Goal: Communication & Community: Answer question/provide support

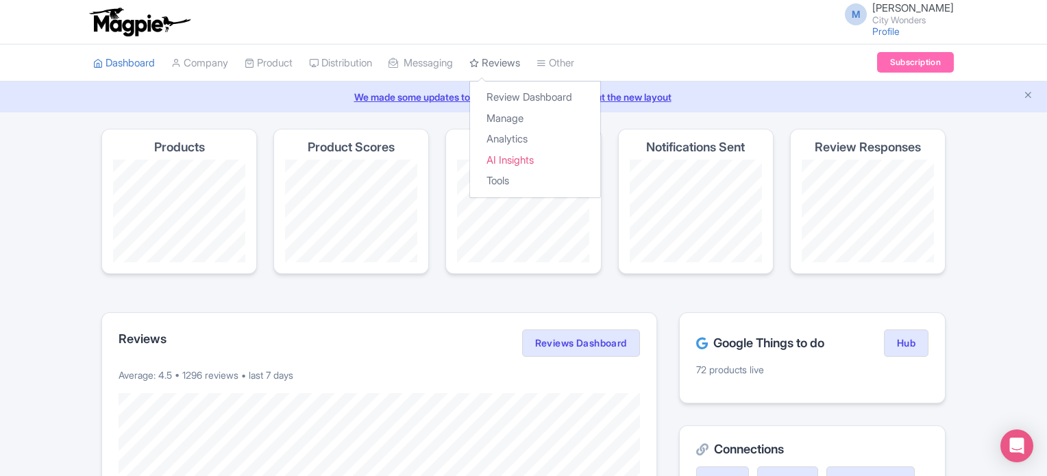
click at [520, 58] on link "Reviews" at bounding box center [494, 64] width 51 height 38
click at [525, 114] on link "Manage" at bounding box center [535, 118] width 130 height 21
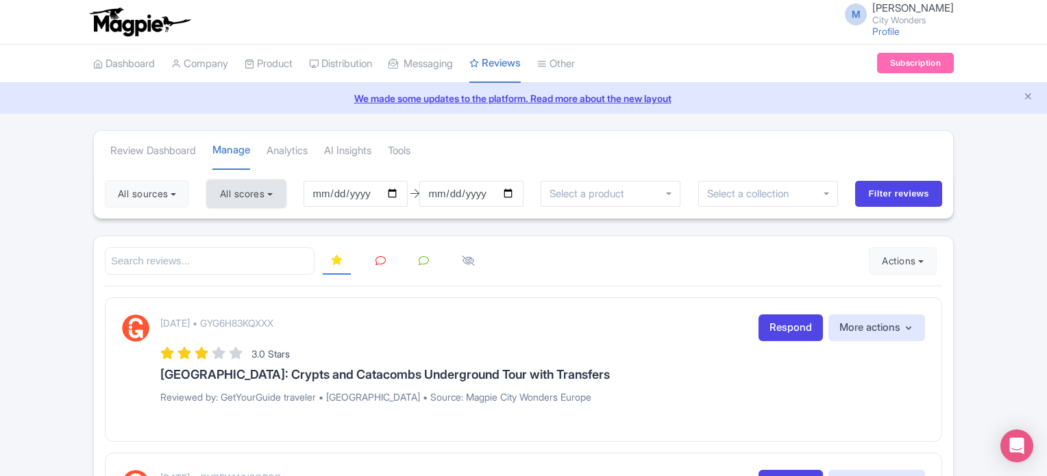
click at [278, 193] on button "All scores" at bounding box center [246, 193] width 79 height 27
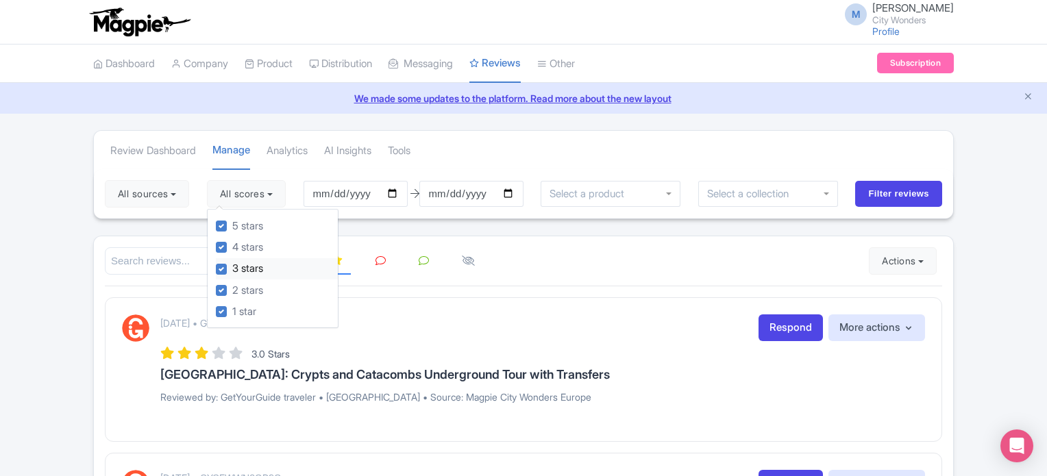
click at [232, 270] on label "3 stars" at bounding box center [247, 269] width 31 height 16
click at [232, 270] on input "3 stars" at bounding box center [236, 265] width 9 height 9
checkbox input "false"
click at [232, 290] on label "2 stars" at bounding box center [247, 291] width 31 height 16
click at [232, 290] on input "2 stars" at bounding box center [236, 286] width 9 height 9
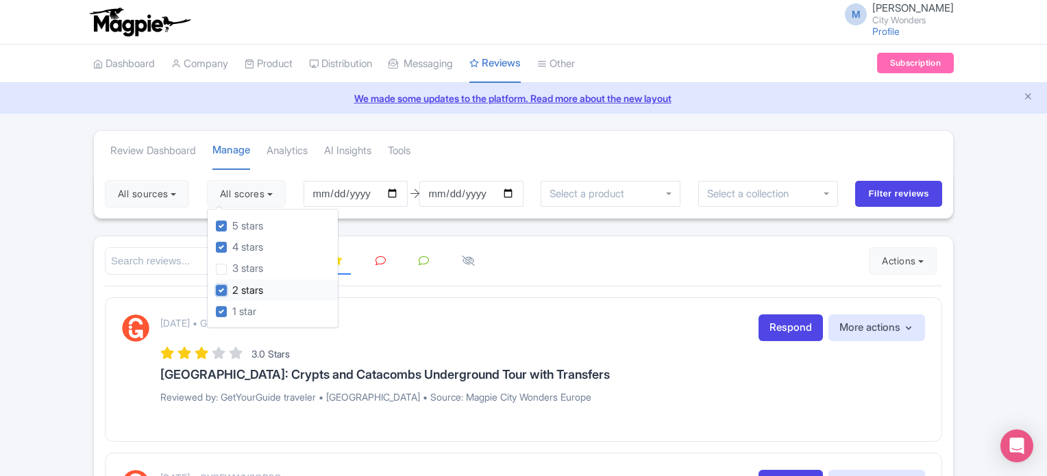
checkbox input "false"
click at [232, 312] on label "1 star" at bounding box center [244, 312] width 24 height 16
click at [232, 312] on input "1 star" at bounding box center [236, 307] width 9 height 9
checkbox input "false"
click at [913, 199] on input "Filter reviews" at bounding box center [898, 194] width 87 height 26
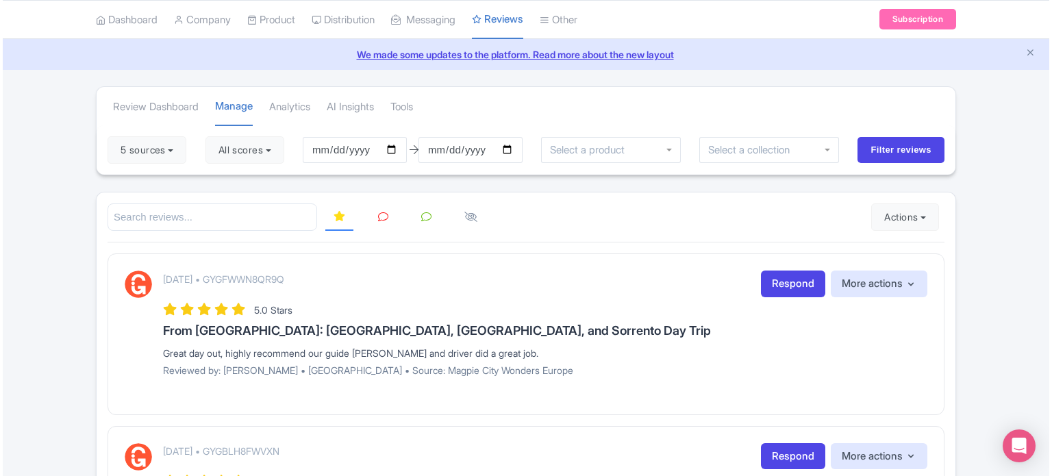
scroll to position [68, 0]
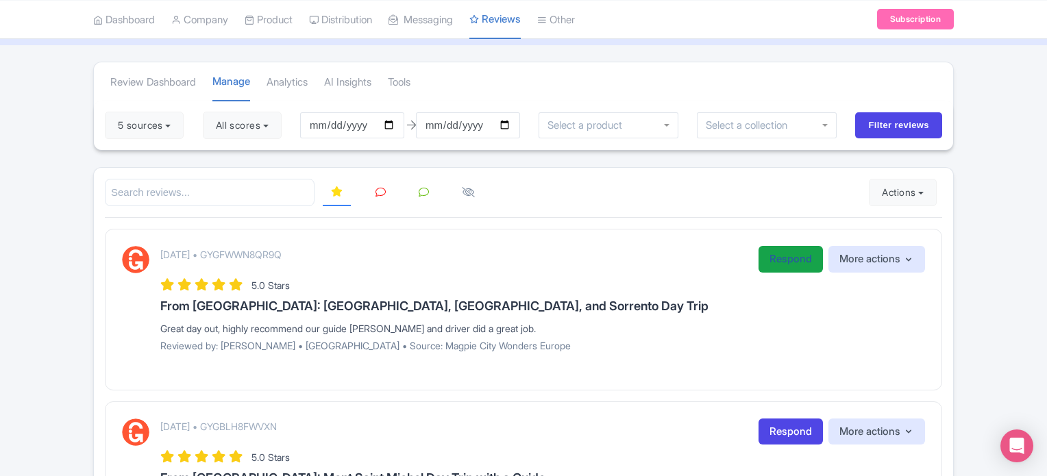
click at [775, 262] on link "Respond" at bounding box center [790, 259] width 64 height 27
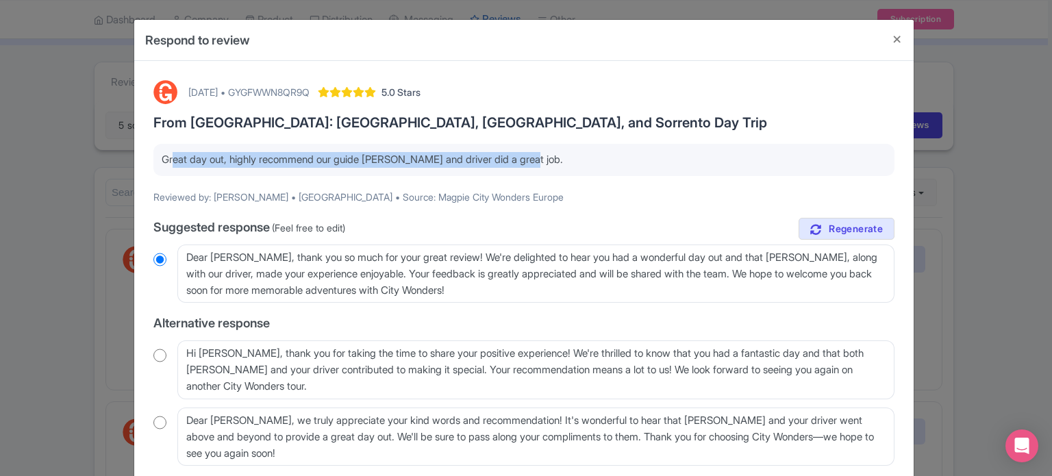
drag, startPoint x: 166, startPoint y: 158, endPoint x: 608, endPoint y: 183, distance: 443.2
click at [599, 176] on div "August 25, 2025 • GYGFWWN8QR9Q 5.0 Stars From Rome: Pompeii, Amalfi Coast, and …" at bounding box center [524, 291] width 758 height 439
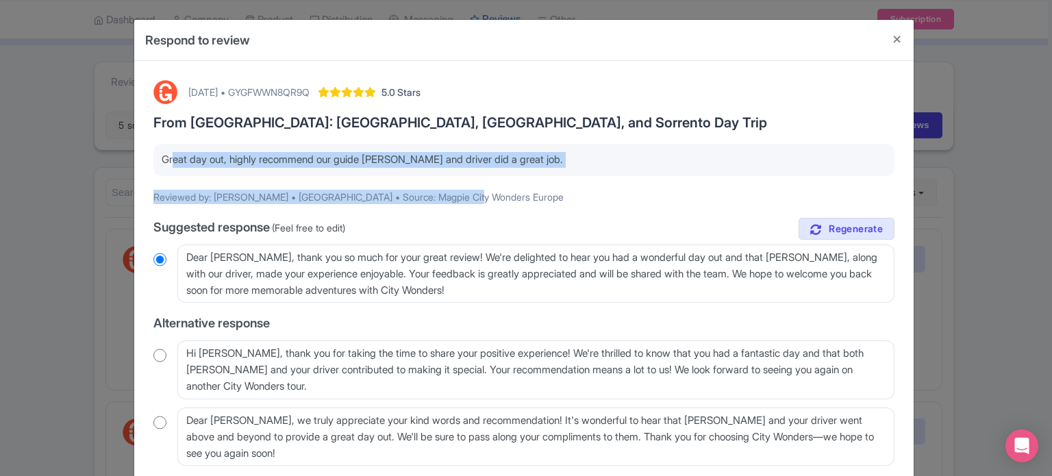
click at [609, 183] on div "August 25, 2025 • GYGFWWN8QR9Q 5.0 Stars From Rome: Pompeii, Amalfi Coast, and …" at bounding box center [524, 291] width 758 height 439
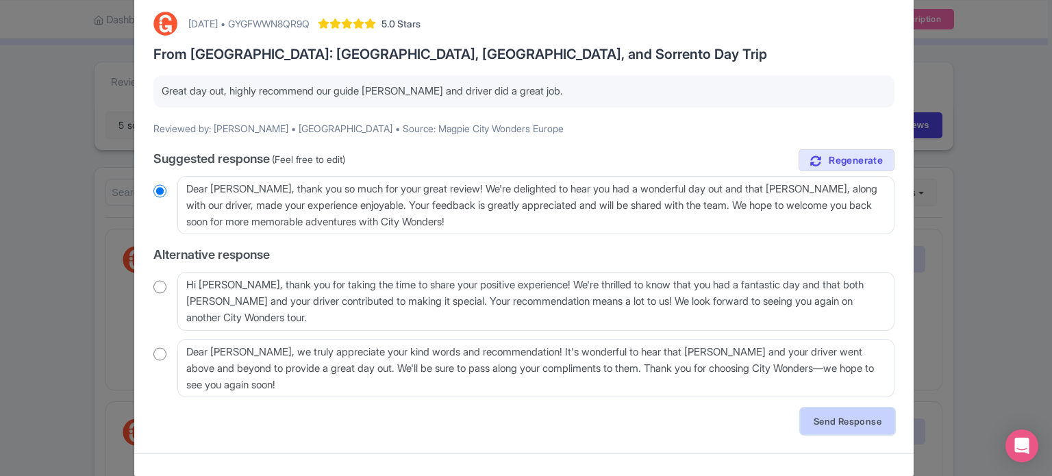
click at [851, 424] on link "Send Response" at bounding box center [848, 421] width 94 height 26
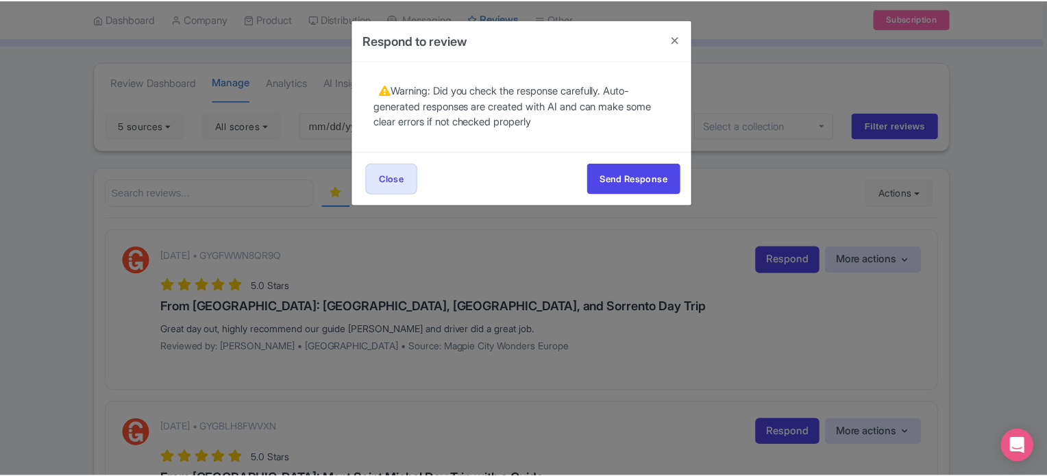
scroll to position [0, 0]
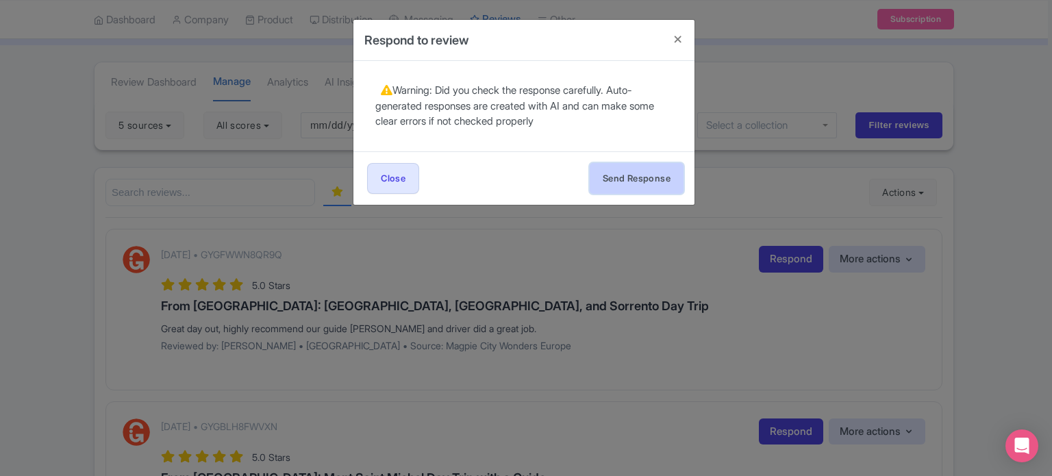
click at [669, 181] on button "Send Response" at bounding box center [637, 178] width 94 height 31
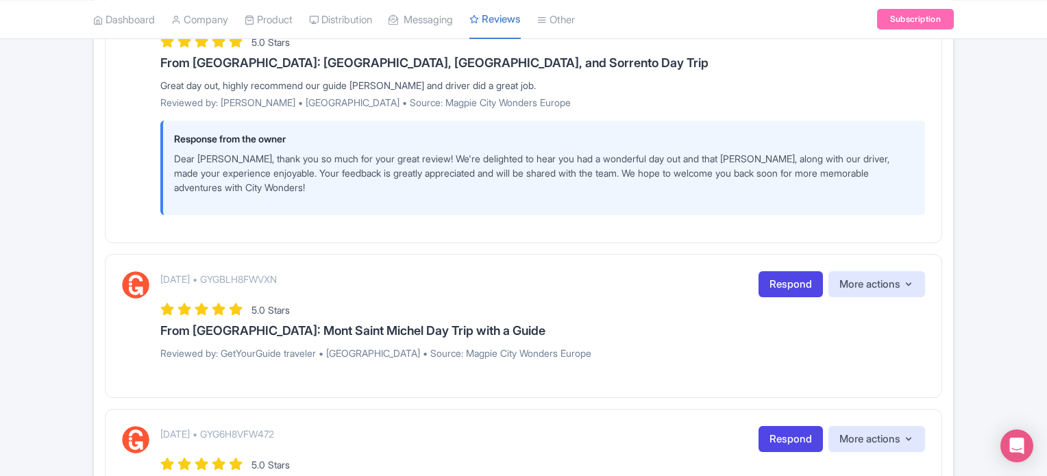
scroll to position [342, 0]
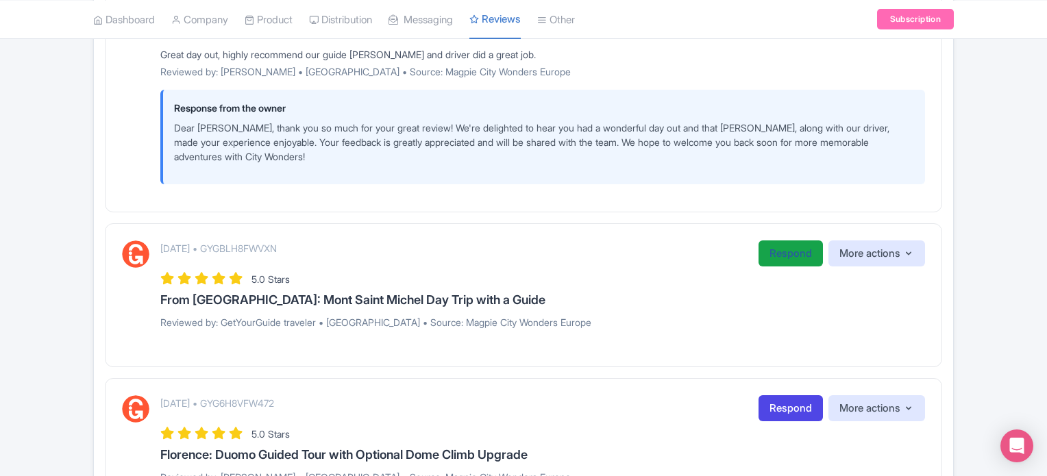
click at [764, 258] on link "Respond" at bounding box center [790, 253] width 64 height 27
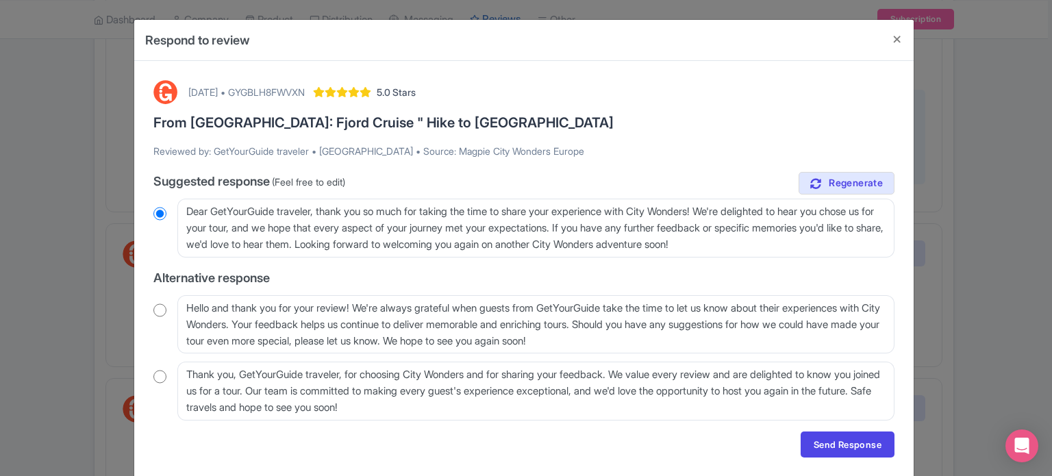
click at [161, 310] on input "radio" at bounding box center [159, 310] width 13 height 14
radio input "true"
click at [153, 386] on div "Thank you, GetYourGuide traveler, for choosing City Wonders and for sharing you…" at bounding box center [523, 391] width 741 height 59
click at [153, 375] on input "radio" at bounding box center [159, 377] width 13 height 14
radio input "true"
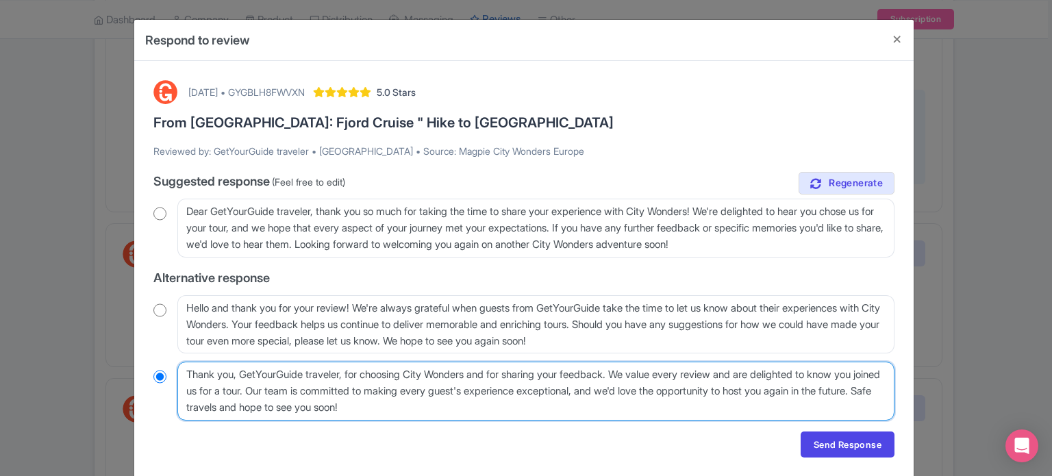
drag, startPoint x: 238, startPoint y: 373, endPoint x: 351, endPoint y: 375, distance: 112.3
click at [351, 375] on textarea "Thank you, GetYourGuide traveler, for choosing City Wonders and for sharing you…" at bounding box center [535, 391] width 717 height 59
type textarea "Thank you, for choosing City Wonders and for sharing your feedback. We value ev…"
radio input "true"
drag, startPoint x: 523, startPoint y: 371, endPoint x: 825, endPoint y: 396, distance: 303.1
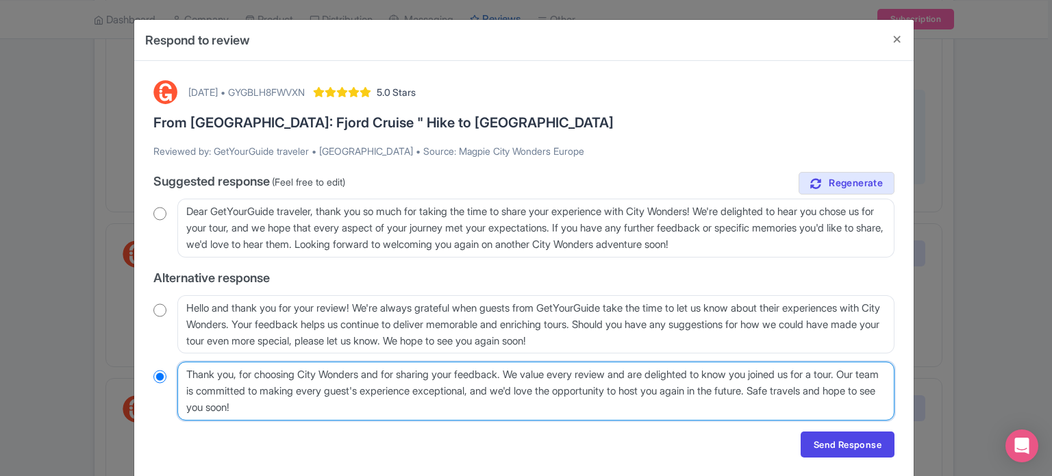
click at [825, 396] on textarea "Thank you, GetYourGuide traveler, for choosing City Wonders and for sharing you…" at bounding box center [535, 391] width 717 height 59
type textarea "Thank you, for choosing City Wonders and for sharing your feedback. Safe travel…"
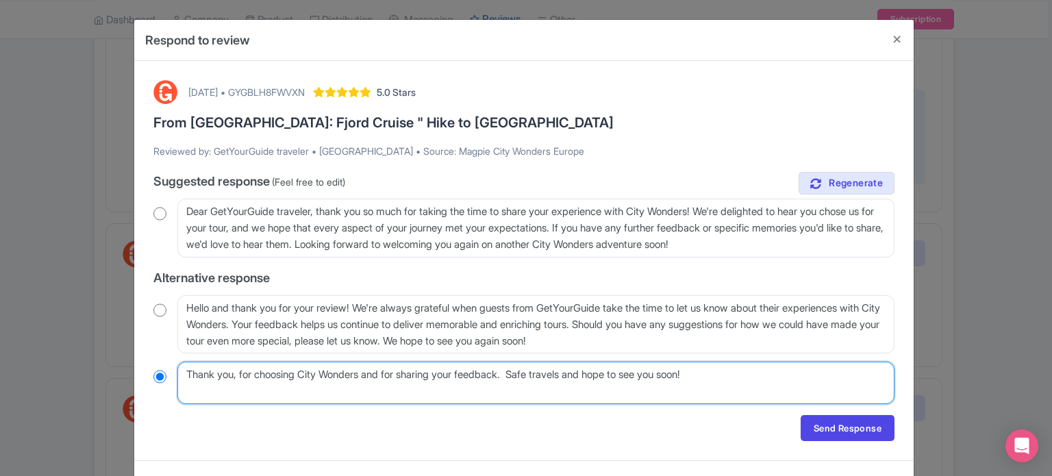
radio input "true"
type textarea "Thank you, for choosing City Wonders and for sharing your feedback. Safe travel…"
radio input "true"
type textarea "Thank you, for choosing City Wonders and for sharing your feedback. Safe travel…"
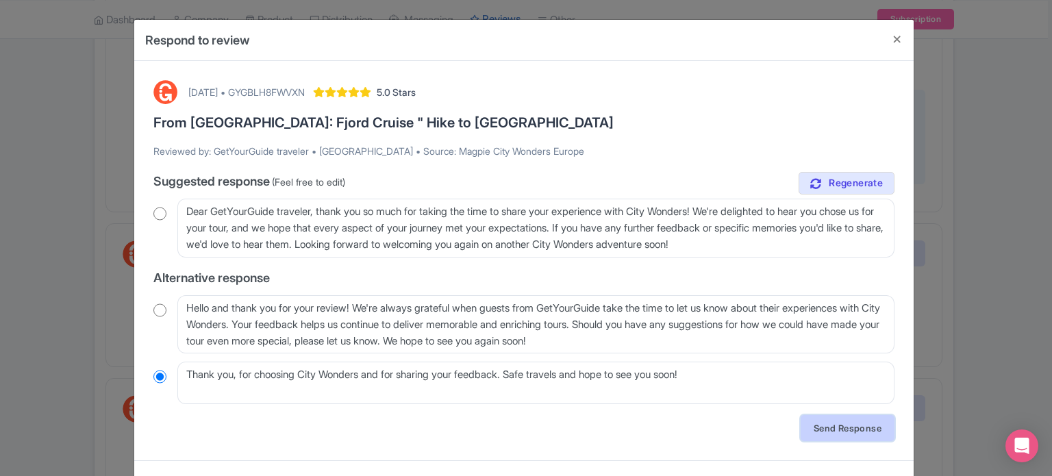
click at [847, 426] on link "Send Response" at bounding box center [848, 428] width 94 height 26
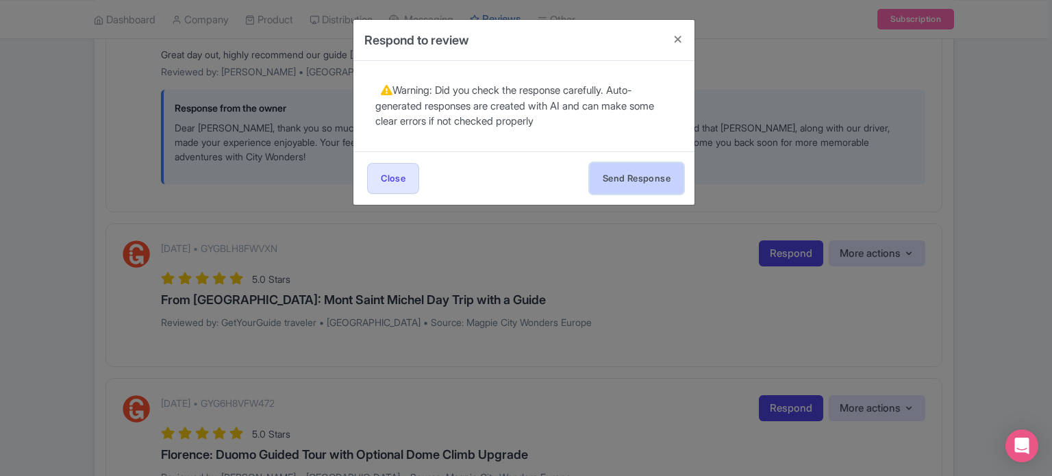
click at [641, 177] on button "Send Response" at bounding box center [637, 178] width 94 height 31
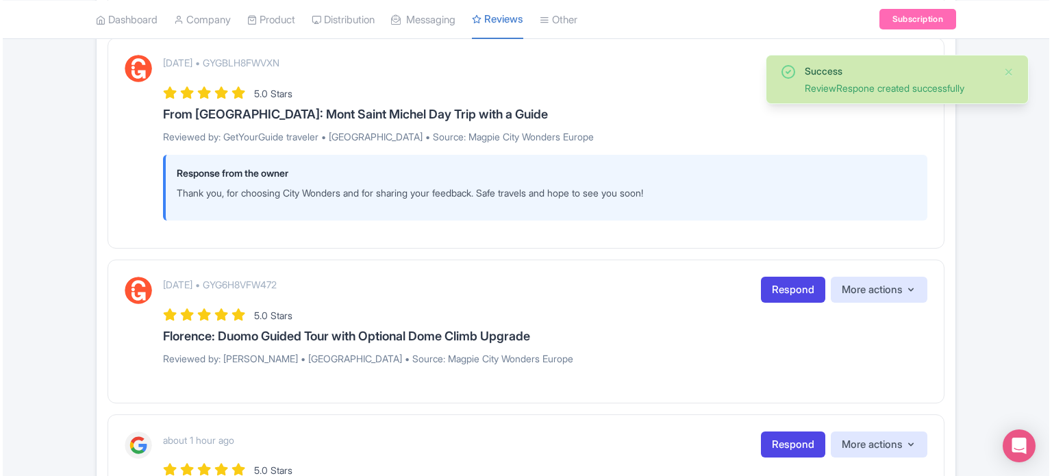
scroll to position [548, 0]
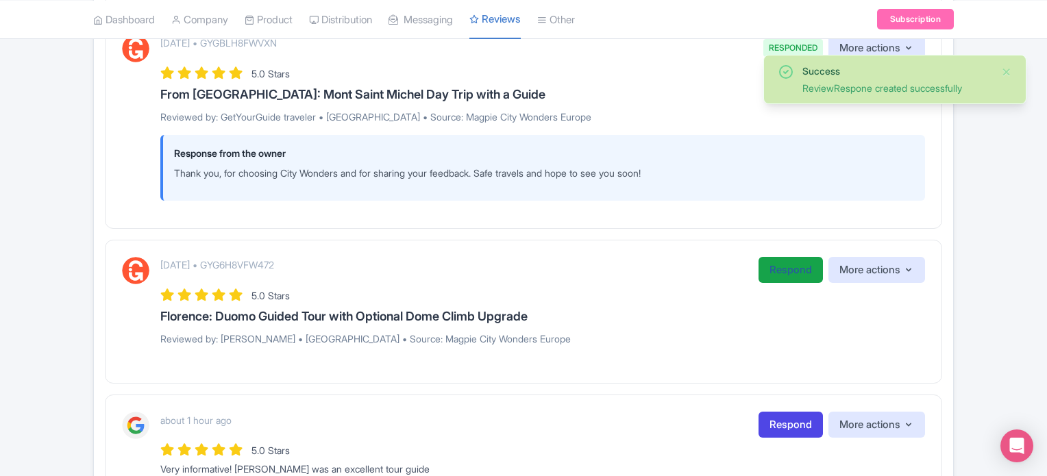
click at [775, 270] on link "Respond" at bounding box center [790, 270] width 64 height 27
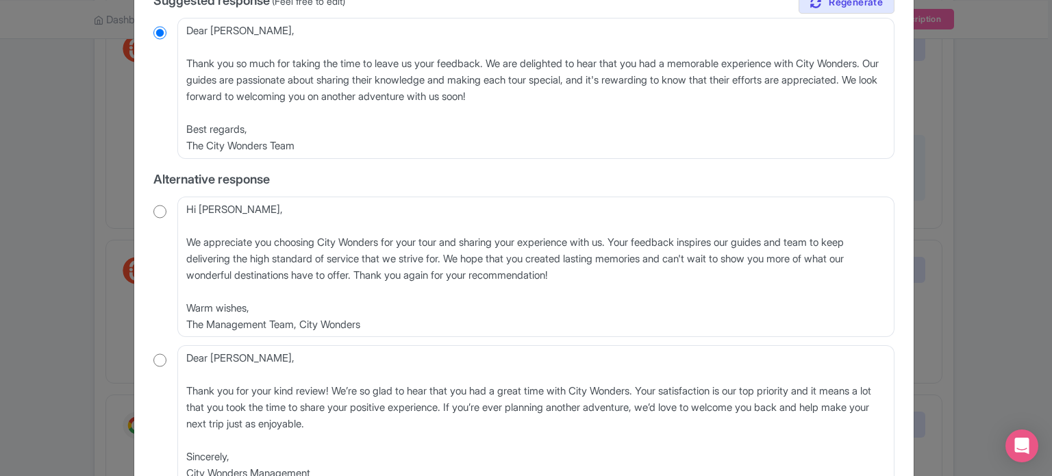
scroll to position [205, 0]
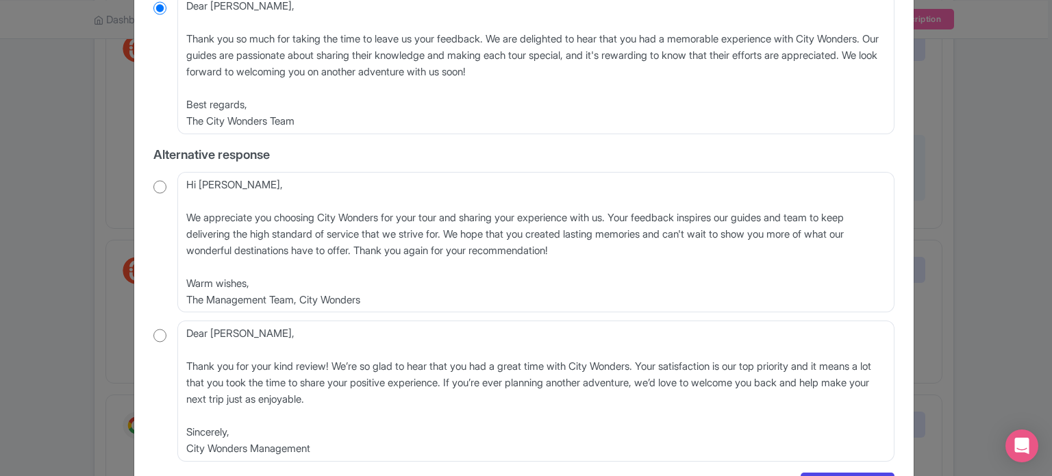
click at [162, 188] on input "radio" at bounding box center [159, 187] width 13 height 14
radio input "true"
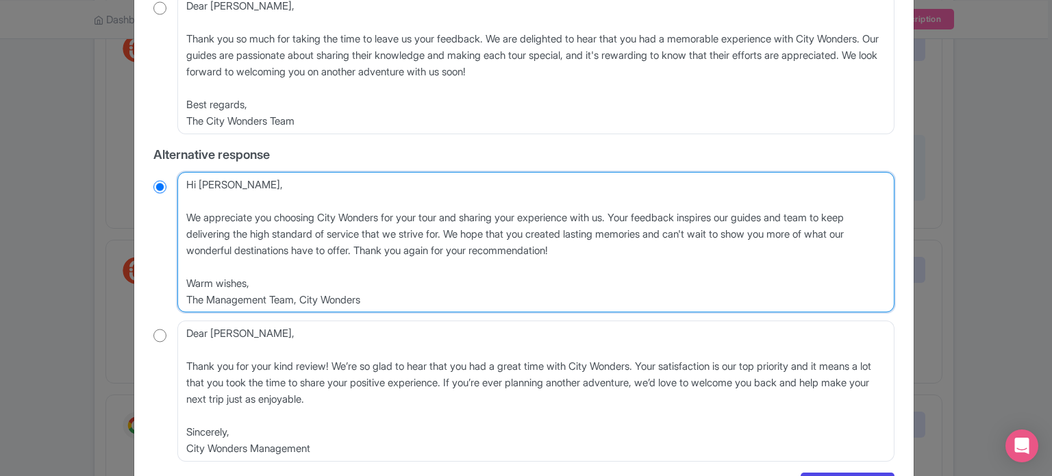
click at [183, 212] on textarea "Hi Sven, We appreciate you choosing City Wonders for your tour and sharing your…" at bounding box center [535, 242] width 717 height 141
type textarea "Hi Sven, We appreciate you choosing City Wonders for your tour and sharing your…"
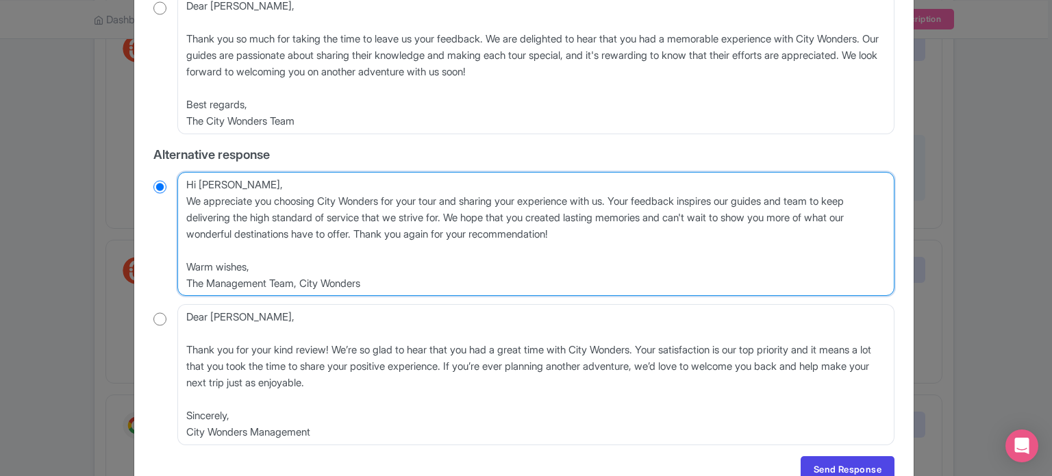
radio input "true"
type textarea "Hi Sven,We appreciate you choosing City Wonders for your tour and sharing your …"
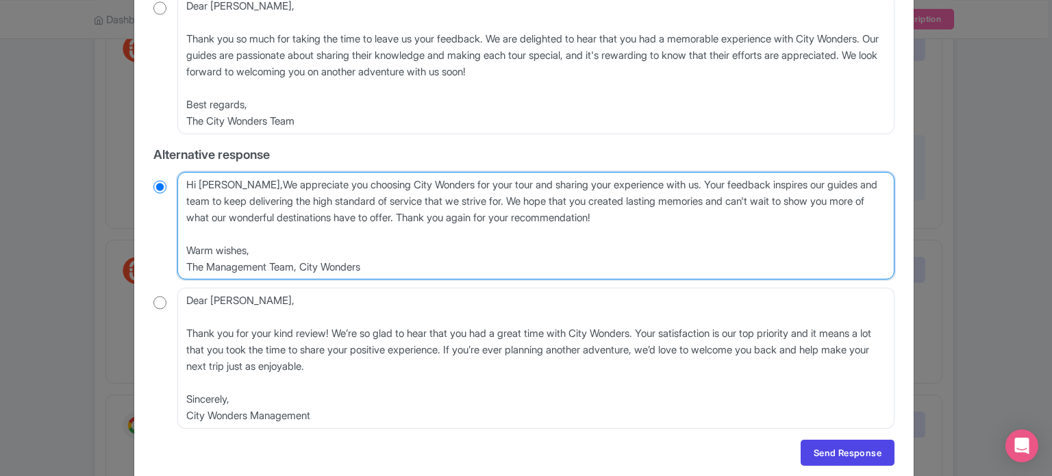
radio input "true"
type textarea "Hi Sven, We appreciate you choosing City Wonders for your tour and sharing your…"
radio input "true"
drag, startPoint x: 449, startPoint y: 216, endPoint x: 676, endPoint y: 187, distance: 228.6
click at [676, 187] on textarea "Hi Sven, We appreciate you choosing City Wonders for your tour and sharing your…" at bounding box center [535, 226] width 717 height 108
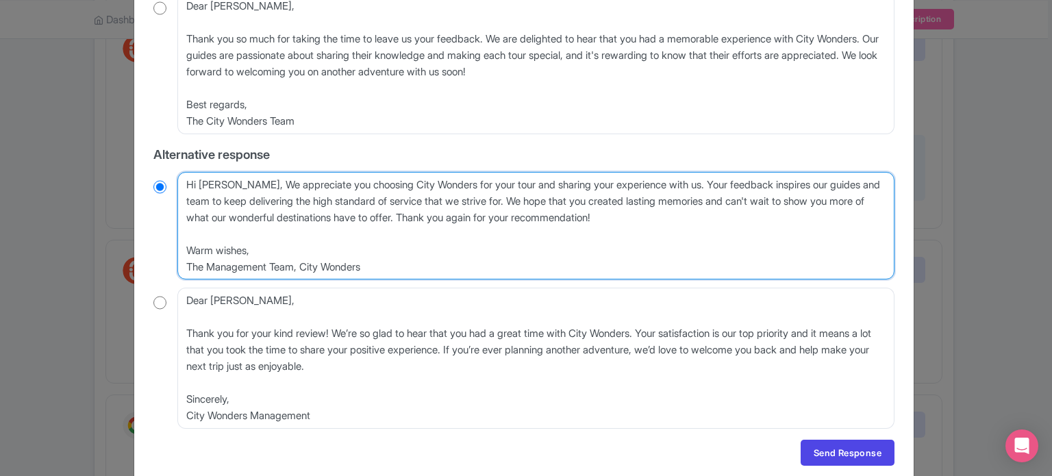
type textarea "Hi Sven, We appreciate you choosing City Wonders for your tour and sharing your…"
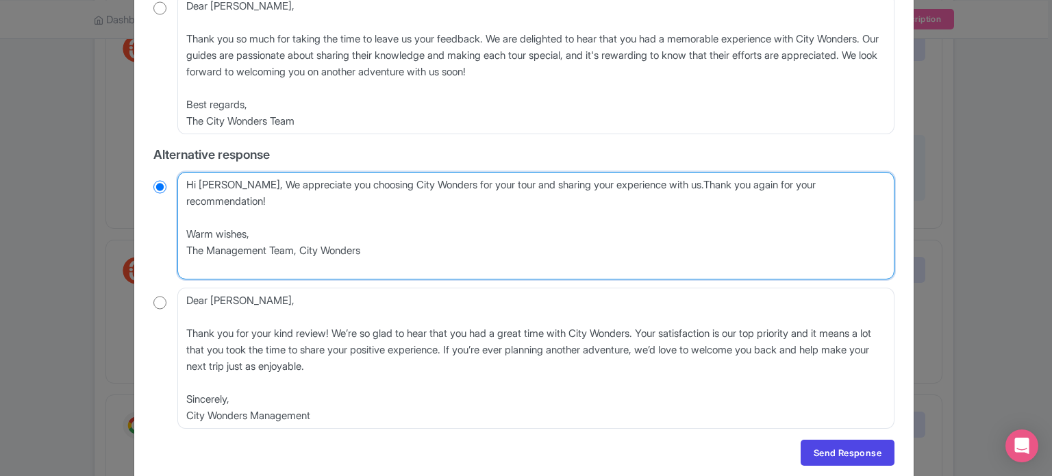
radio input "true"
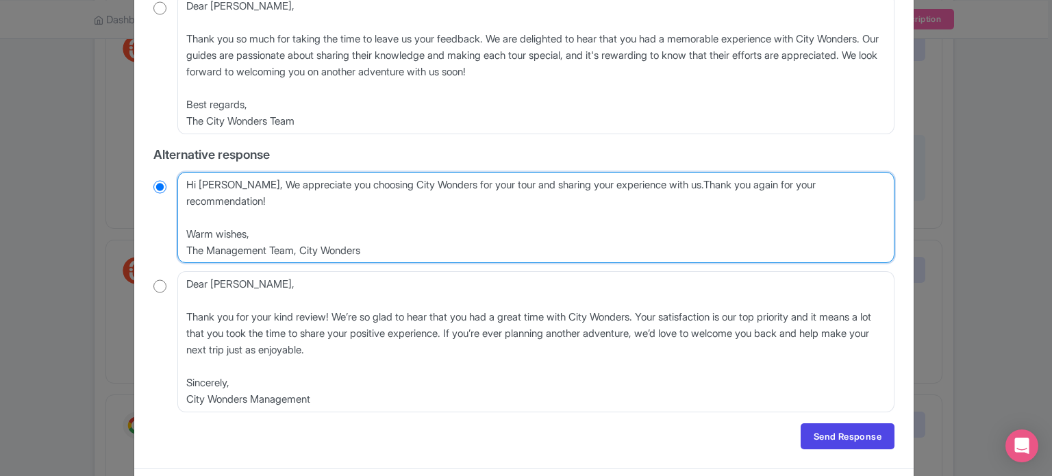
type textarea "Hi Sven, We appreciate you choosing City Wonders for your tour and sharing your…"
radio input "true"
drag, startPoint x: 415, startPoint y: 253, endPoint x: 292, endPoint y: 198, distance: 134.6
click at [292, 198] on textarea "Hi Sven, We appreciate you choosing City Wonders for your tour and sharing your…" at bounding box center [535, 218] width 717 height 92
type textarea "Hi Sven, We appreciate you choosing City Wonders for your tour and sharing your…"
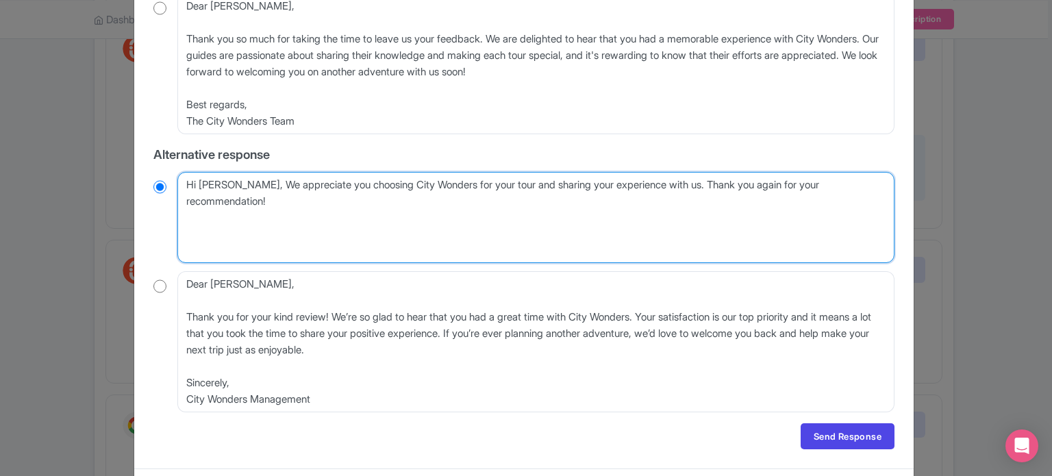
radio input "true"
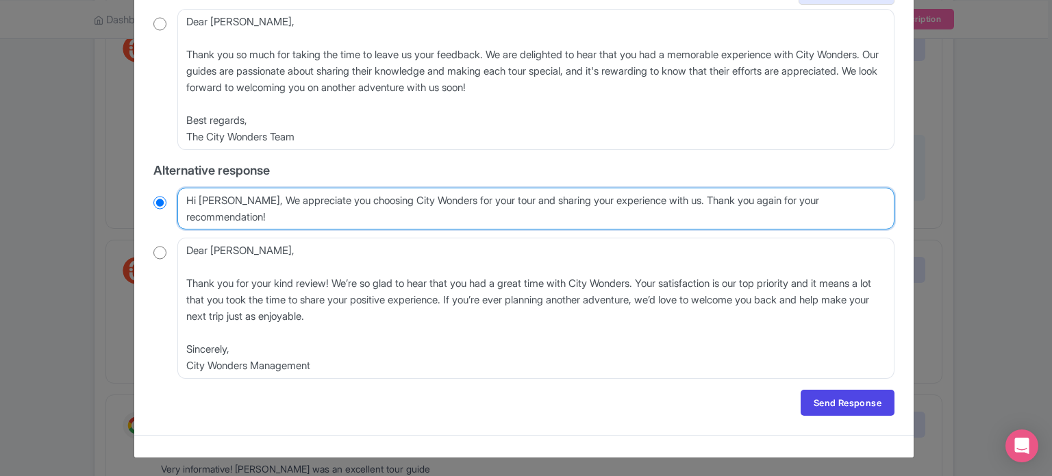
click at [236, 203] on textarea "Hi Sven, We appreciate you choosing City Wonders for your tour and sharing your…" at bounding box center [535, 209] width 717 height 42
type textarea "Hi Sven, e appreciate you choosing City Wonders for your tour and sharing your …"
radio input "true"
type textarea "Hi Sven, we appreciate you choosing City Wonders for your tour and sharing your…"
radio input "true"
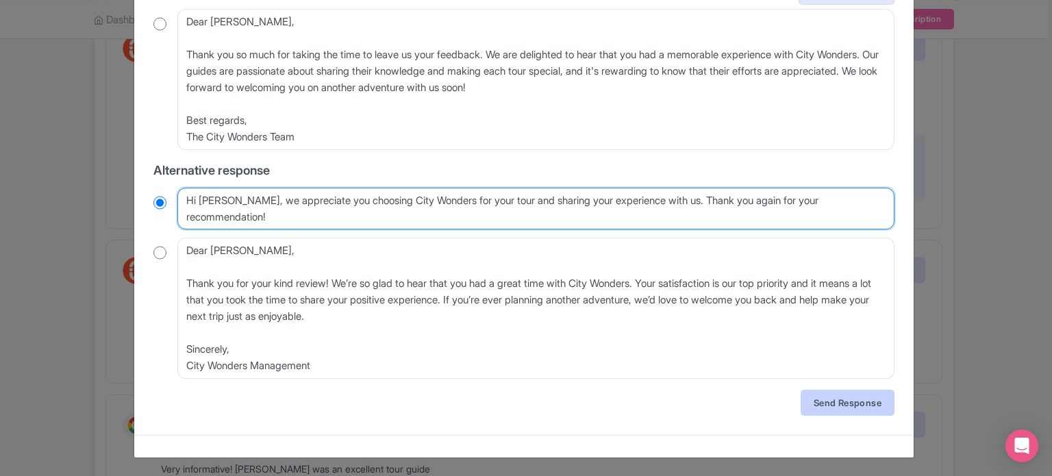
type textarea "Hi Sven, we appreciate you choosing City Wonders for your tour and sharing your…"
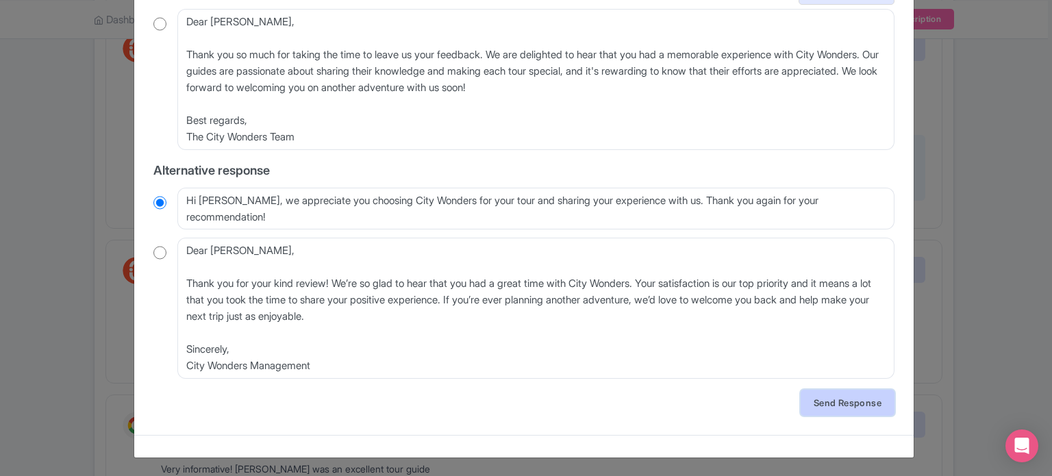
click at [838, 397] on link "Send Response" at bounding box center [848, 403] width 94 height 26
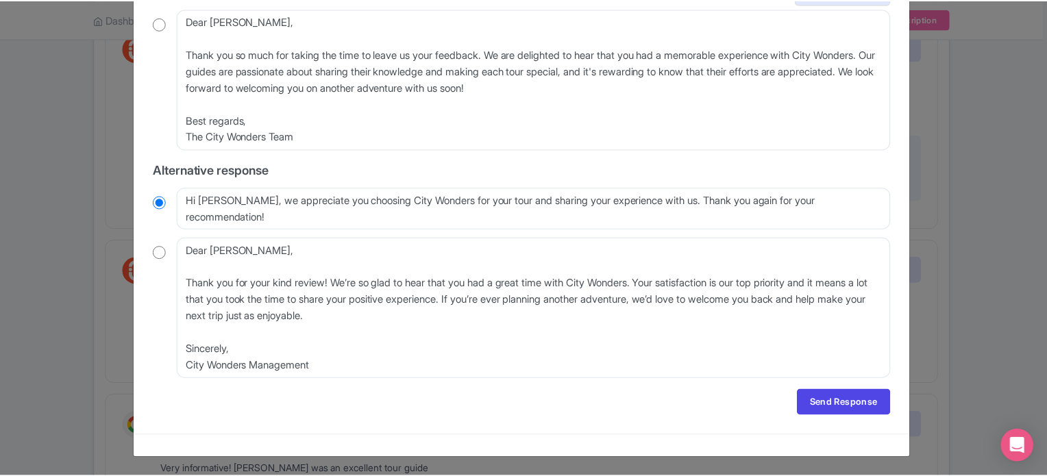
scroll to position [0, 0]
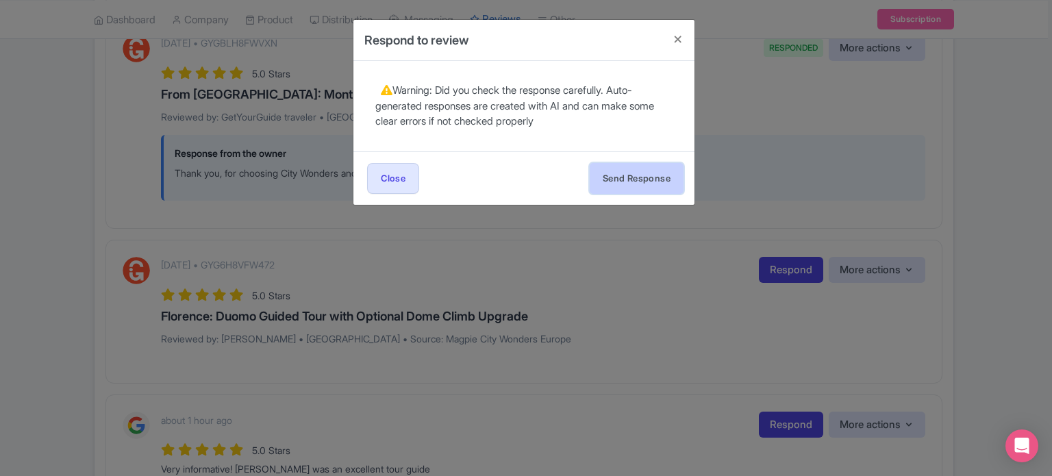
click at [637, 179] on button "Send Response" at bounding box center [637, 178] width 94 height 31
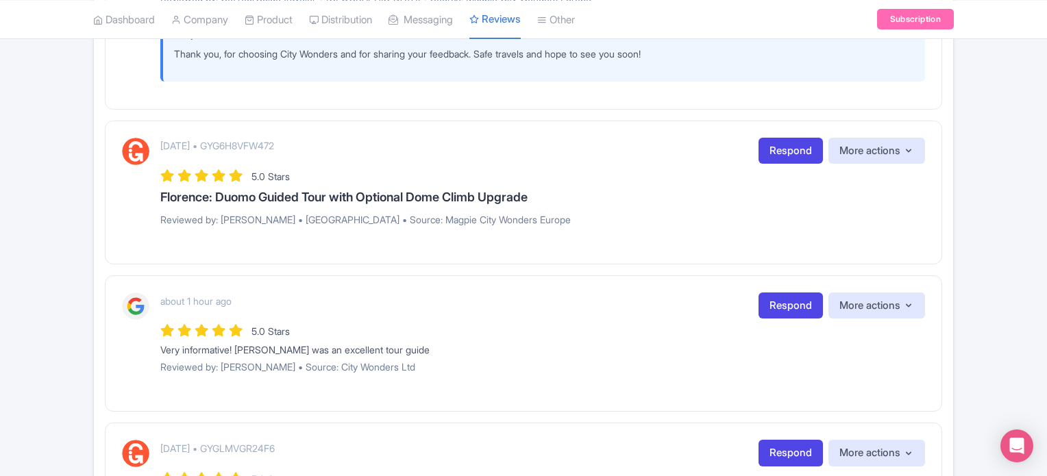
scroll to position [753, 0]
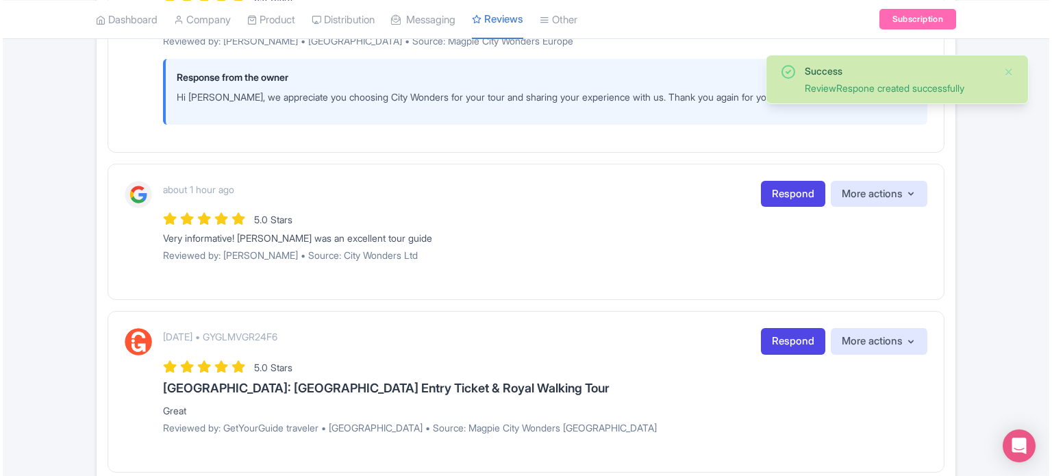
scroll to position [822, 0]
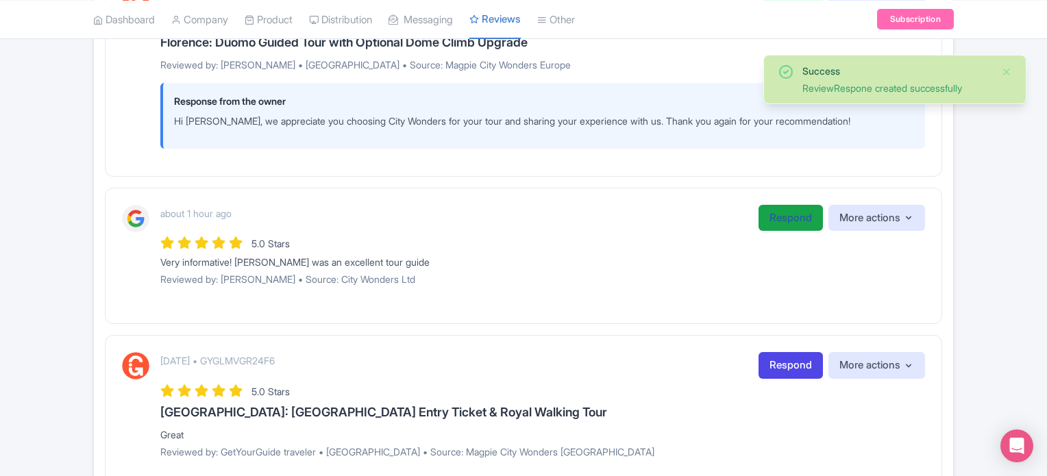
click at [784, 223] on link "Respond" at bounding box center [790, 218] width 64 height 27
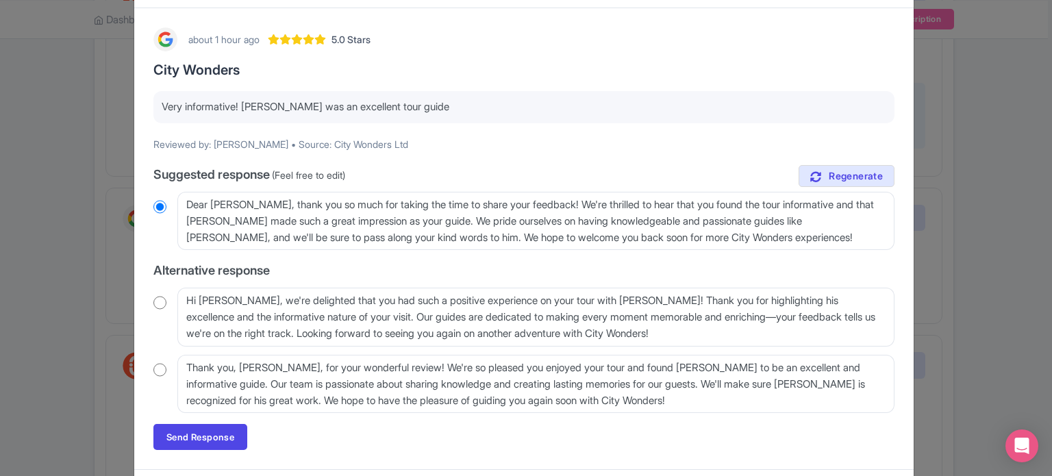
scroll to position [68, 0]
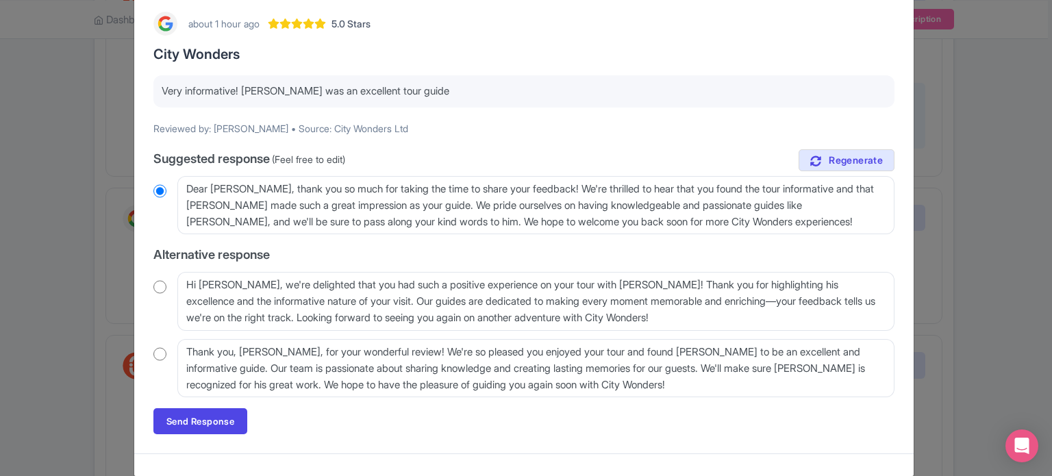
click at [159, 287] on input "radio" at bounding box center [159, 287] width 13 height 14
radio input "true"
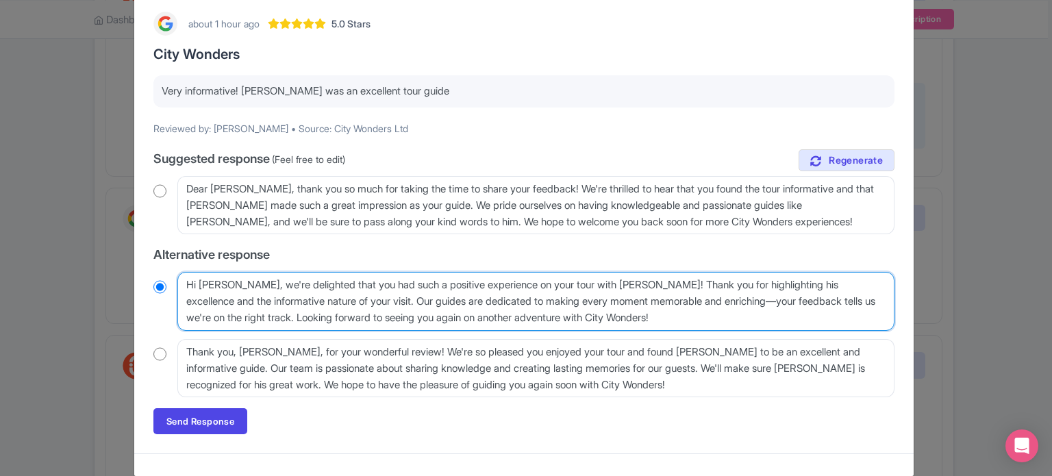
drag, startPoint x: 340, startPoint y: 300, endPoint x: 259, endPoint y: 317, distance: 82.6
click at [259, 317] on textarea "Hi [PERSON_NAME], we're delighted that you had such a positive experience on yo…" at bounding box center [535, 301] width 717 height 59
type textarea "Hi [PERSON_NAME], we're delighted that you had such a positive experience on yo…"
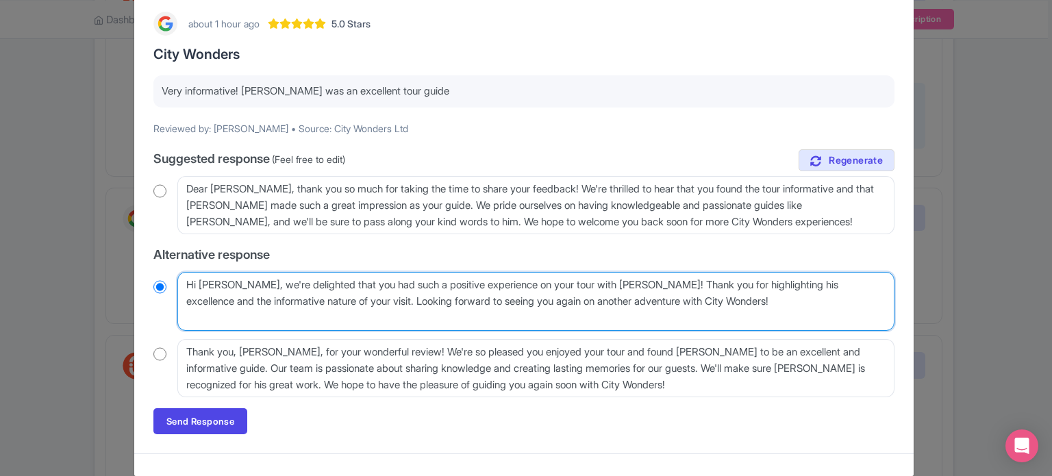
radio input "true"
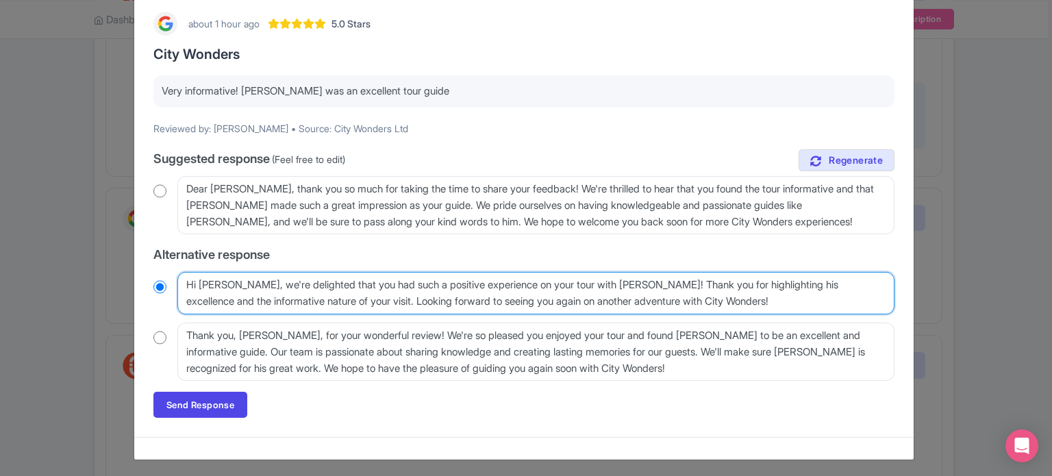
click at [813, 284] on textarea "Hi [PERSON_NAME], we're delighted that you had such a positive experience on yo…" at bounding box center [535, 293] width 717 height 42
drag, startPoint x: 337, startPoint y: 302, endPoint x: 614, endPoint y: 276, distance: 278.0
click at [614, 276] on textarea "Hi [PERSON_NAME], we're delighted that you had such a positive experience on yo…" at bounding box center [535, 293] width 717 height 42
type textarea "Hi [PERSON_NAME], we're delighted that you had such a positive experience on yo…"
radio input "true"
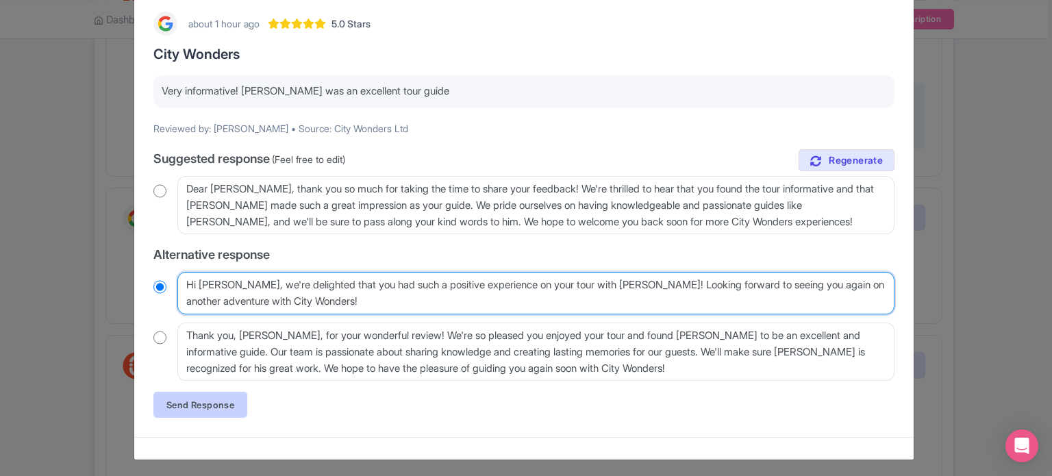
type textarea "Hi [PERSON_NAME], we're delighted that you had such a positive experience on yo…"
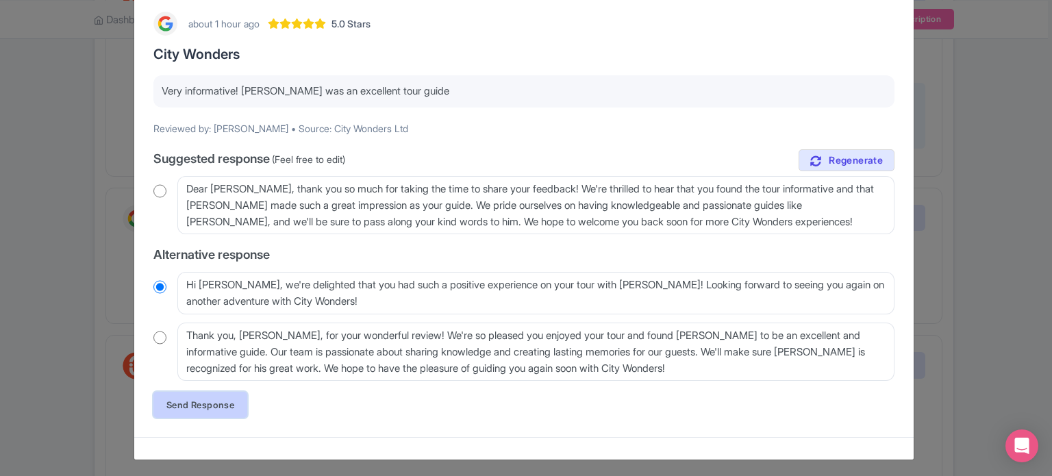
click at [217, 399] on link "Send Response" at bounding box center [200, 405] width 94 height 26
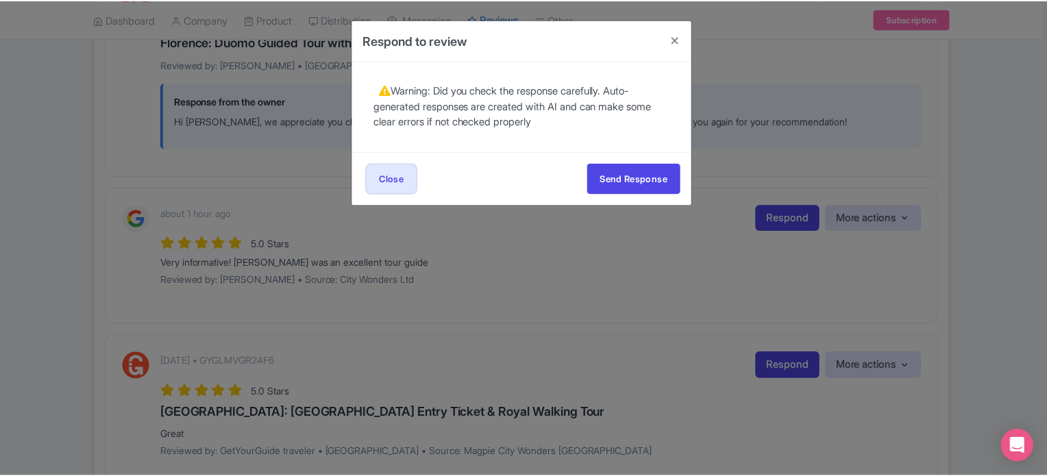
scroll to position [0, 0]
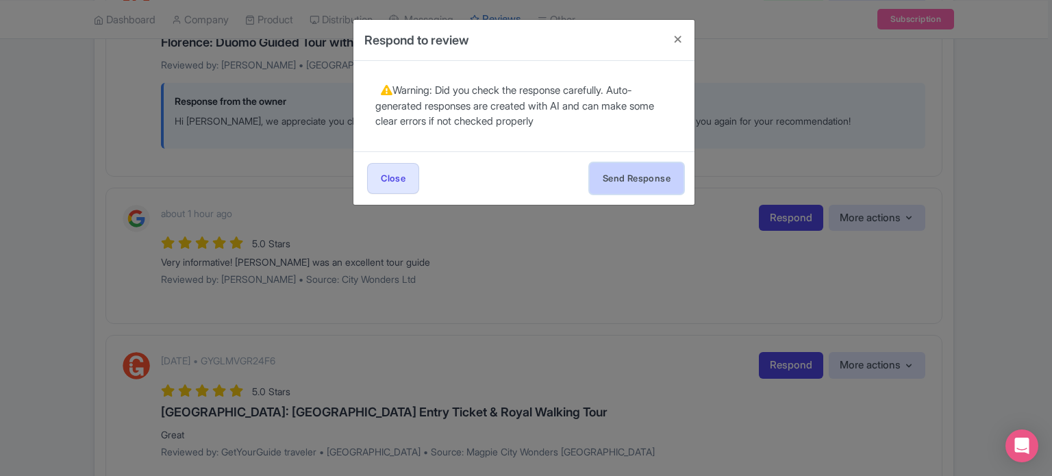
click at [643, 182] on button "Send Response" at bounding box center [637, 178] width 94 height 31
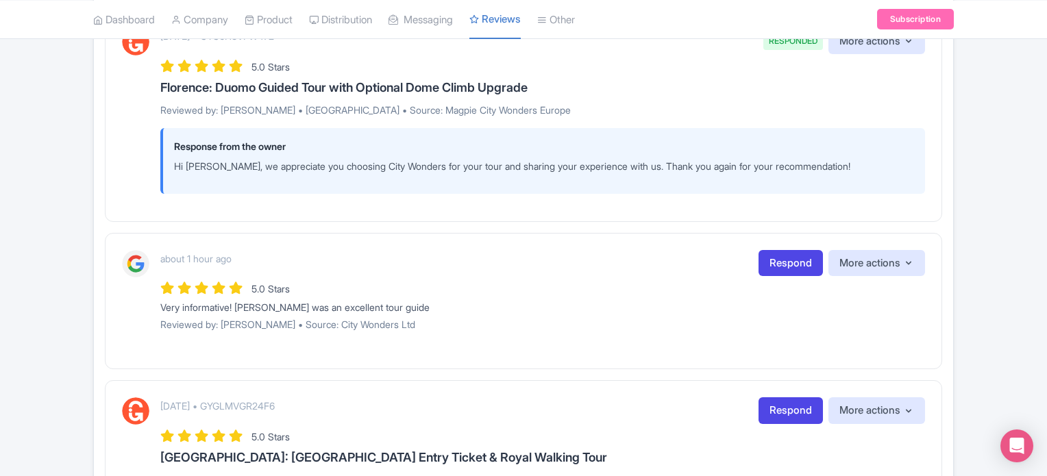
scroll to position [753, 0]
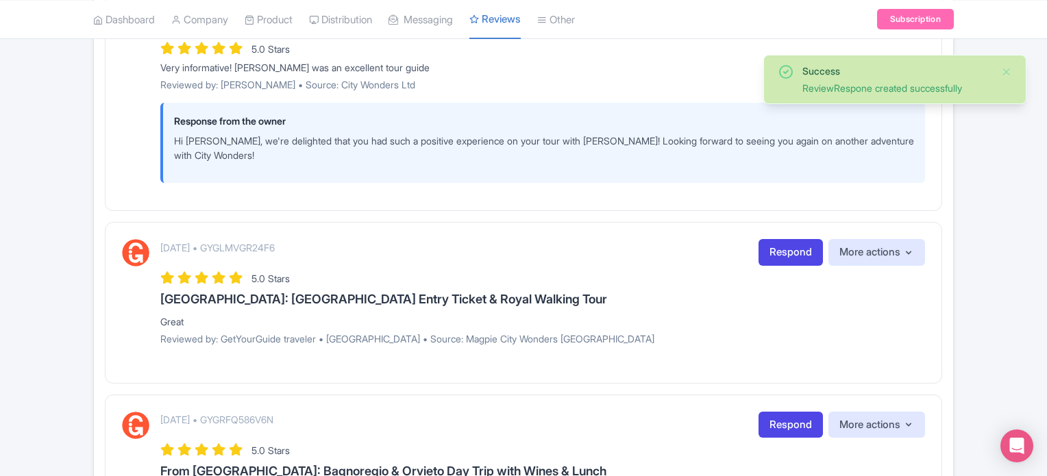
scroll to position [1027, 0]
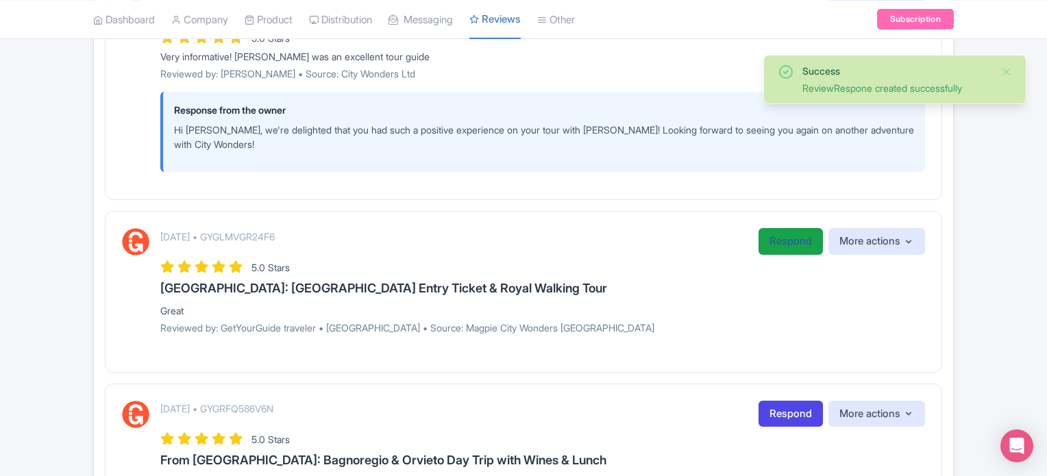
click at [762, 246] on link "Respond" at bounding box center [790, 241] width 64 height 27
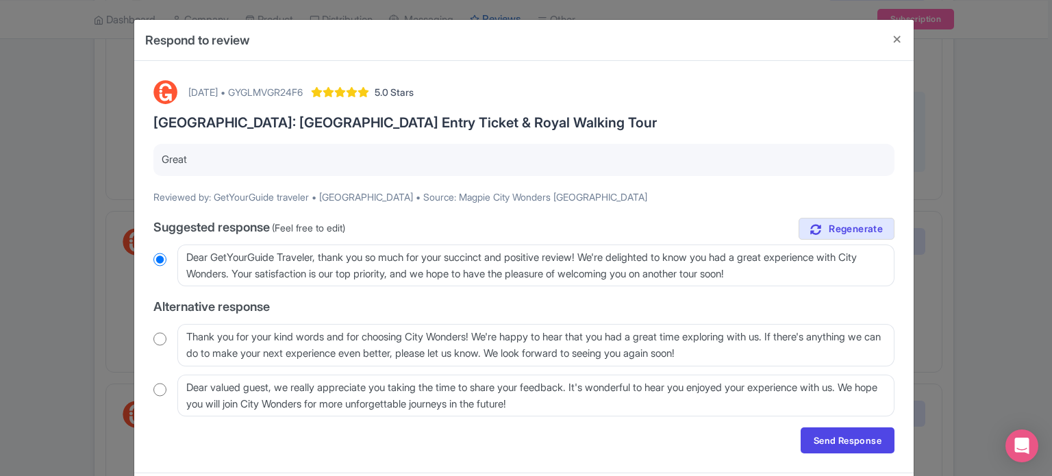
click at [156, 338] on input "radio" at bounding box center [159, 339] width 13 height 14
radio input "true"
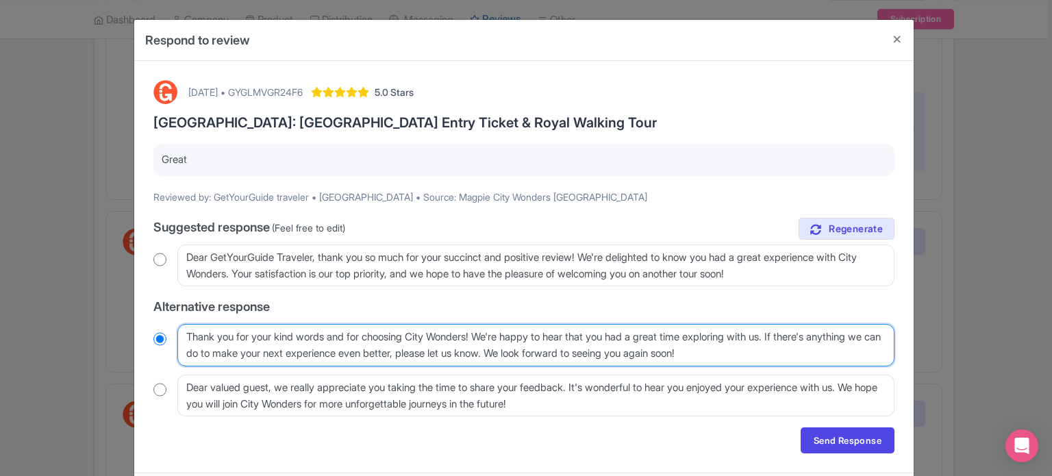
drag, startPoint x: 583, startPoint y: 351, endPoint x: 802, endPoint y: 338, distance: 219.5
click at [802, 338] on textarea "Thank you for your kind words and for choosing City Wonders! We're happy to hea…" at bounding box center [535, 345] width 717 height 42
type textarea "Thank you for your kind words and for choosing City Wonders! We're happy to hea…"
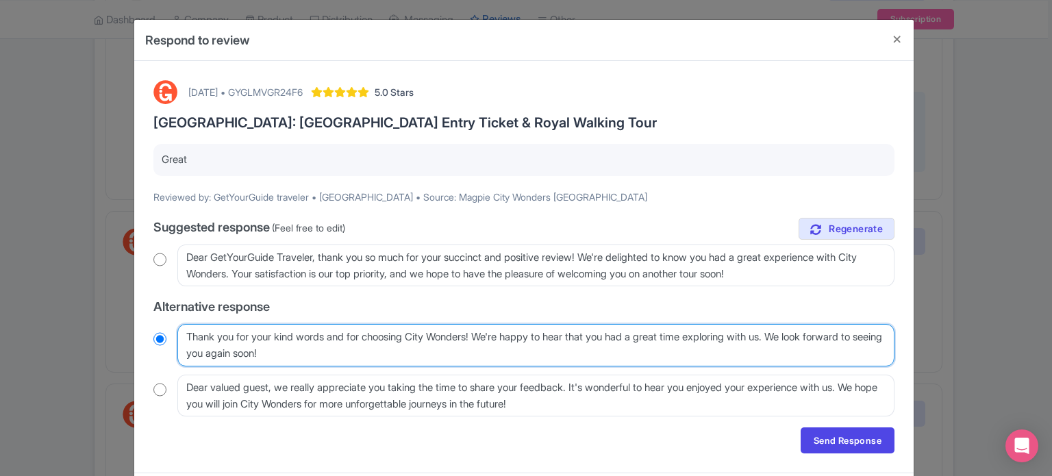
radio input "true"
type textarea "Thank you for your kind words and for choosing City Wonders! We're happy to hea…"
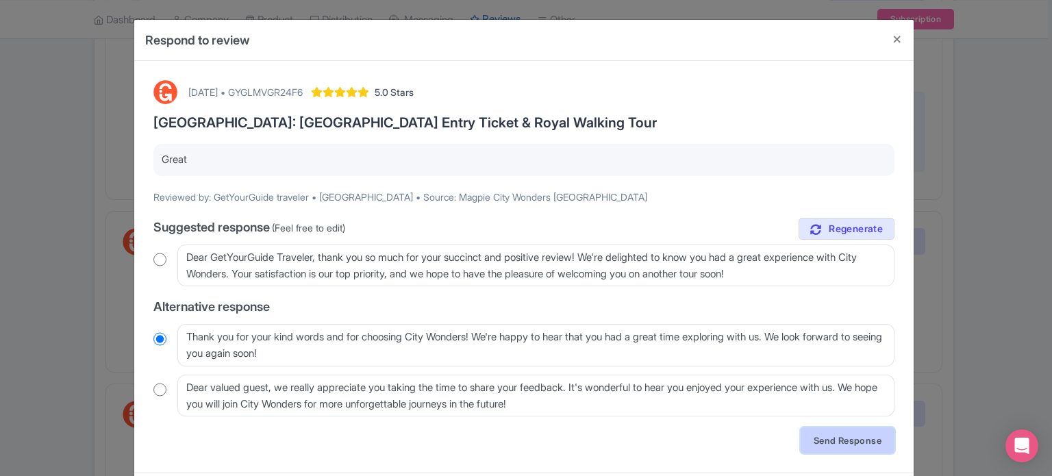
click at [840, 436] on link "Send Response" at bounding box center [848, 440] width 94 height 26
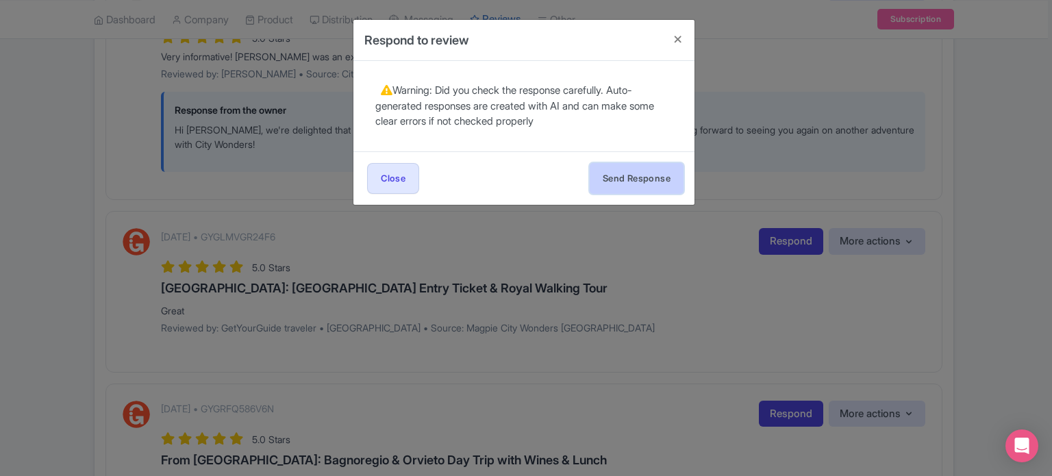
click at [623, 173] on button "Send Response" at bounding box center [637, 178] width 94 height 31
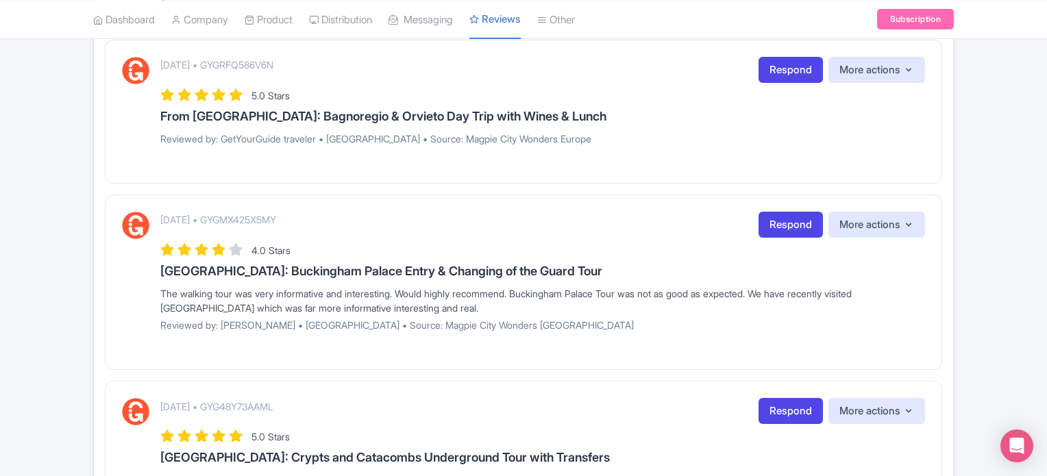
scroll to position [1370, 0]
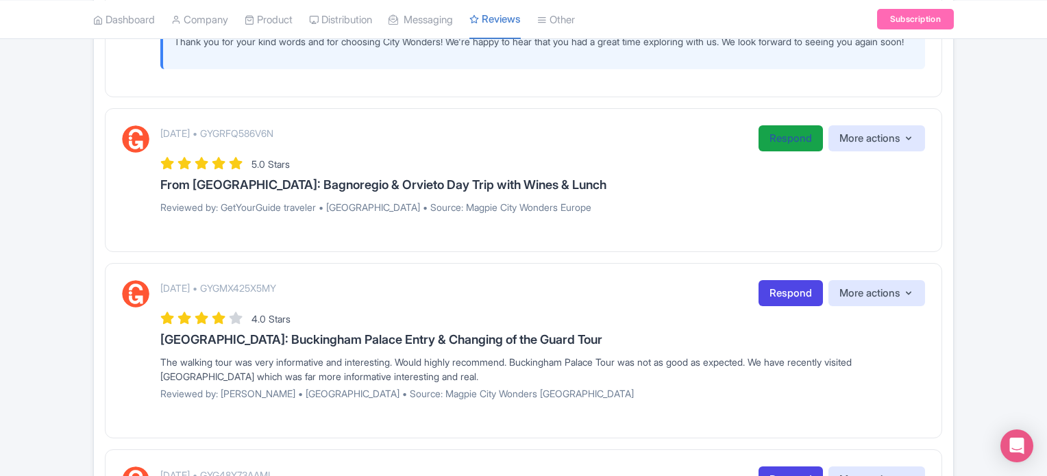
click at [790, 136] on link "Respond" at bounding box center [790, 138] width 64 height 27
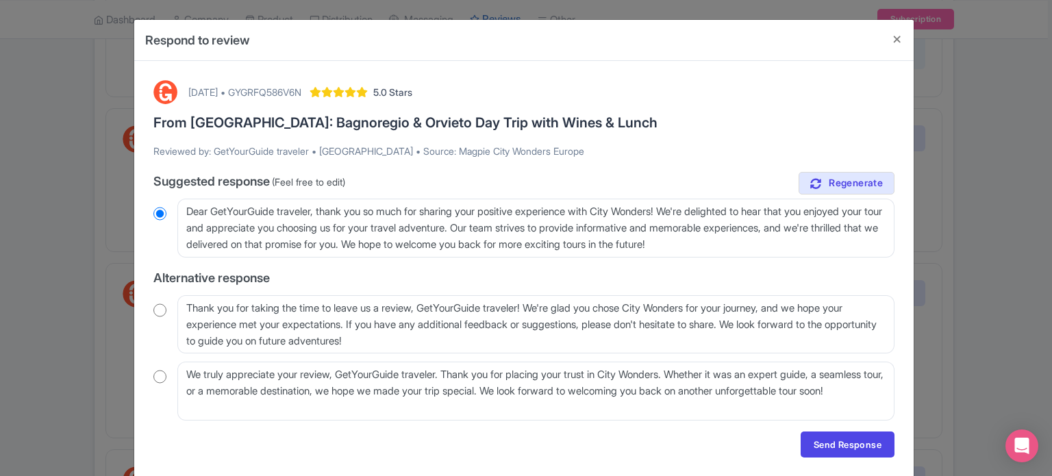
click at [156, 310] on input "radio" at bounding box center [159, 310] width 13 height 14
radio input "true"
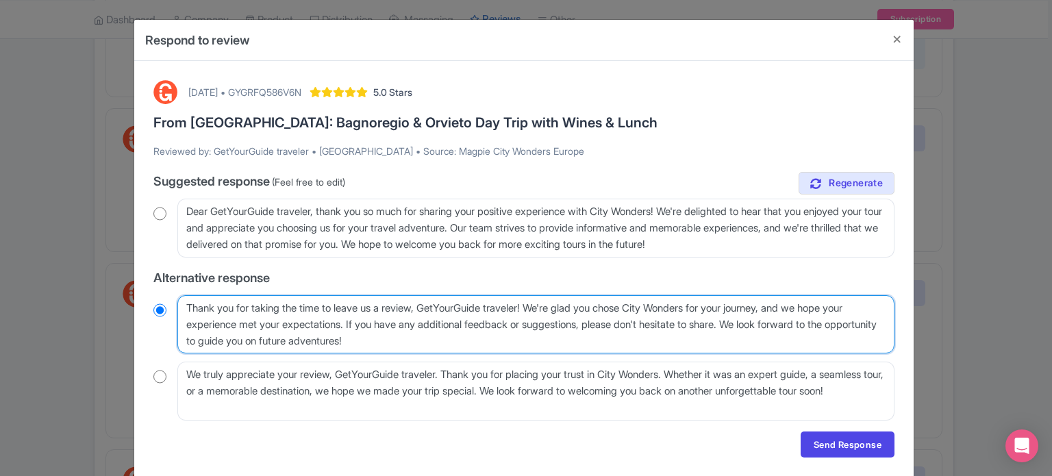
drag, startPoint x: 428, startPoint y: 306, endPoint x: 534, endPoint y: 312, distance: 106.3
click at [534, 312] on textarea "Thank you for taking the time to leave us a review, GetYourGuide traveler! We'r…" at bounding box center [535, 324] width 717 height 59
type textarea "Thank you for taking the time to leave us a review, ! We're glad you chose City…"
radio input "true"
type textarea "Thank you for taking the time to leave us a review,! We're glad you chose City …"
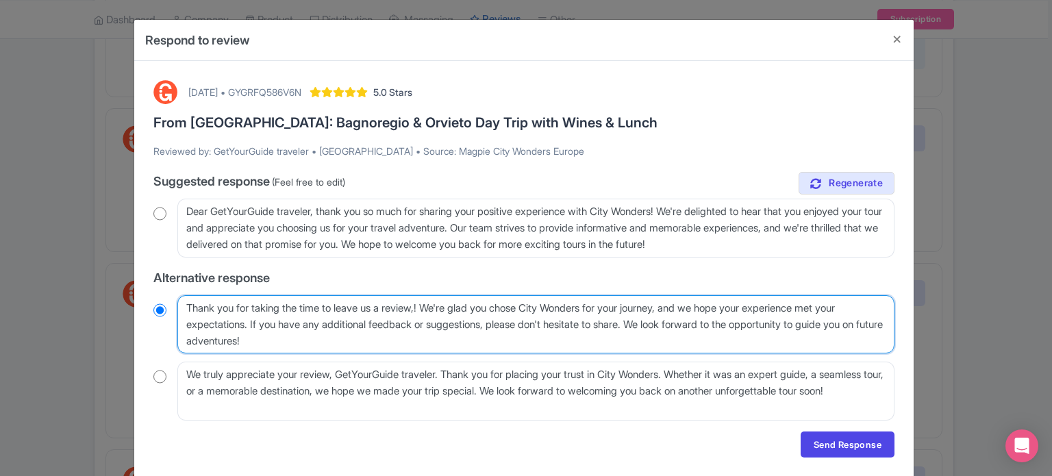
radio input "true"
type textarea "Thank you for taking the time to leave us a review! We're glad you chose City W…"
radio input "true"
drag, startPoint x: 252, startPoint y: 322, endPoint x: 655, endPoint y: 323, distance: 402.8
click at [655, 323] on textarea "Thank you for taking the time to leave us a review, GetYourGuide traveler! We'r…" at bounding box center [535, 324] width 717 height 59
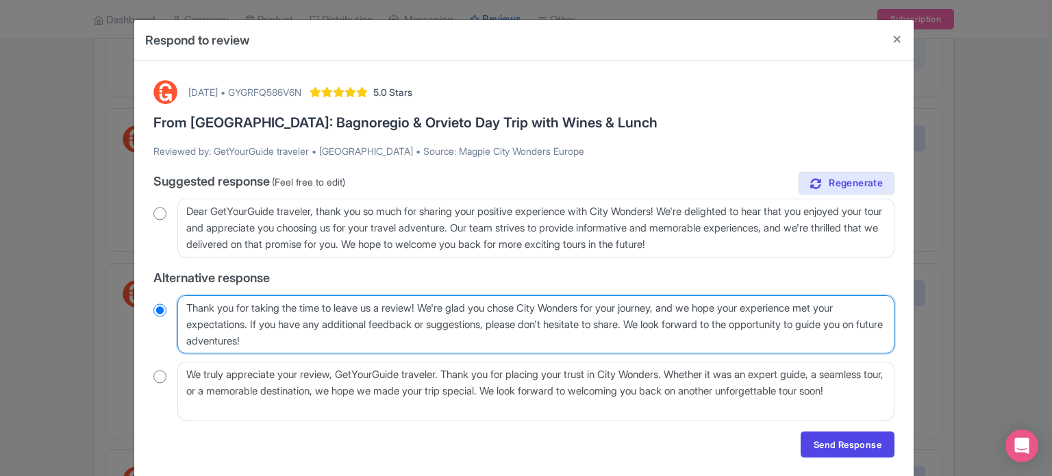
type textarea "Thank you for taking the time to leave us a review! We're glad you chose City W…"
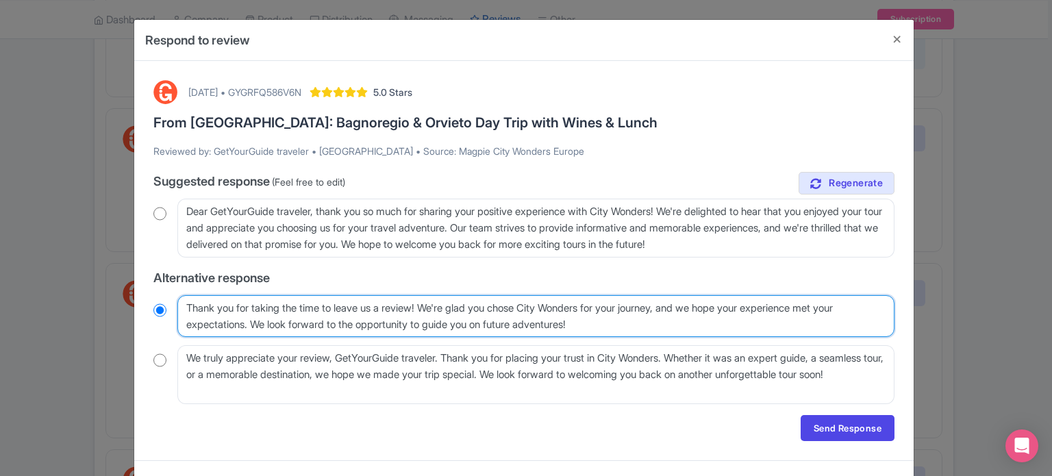
radio input "true"
type textarea "Thank you for taking the time to leave us a review! We're glad you chose City W…"
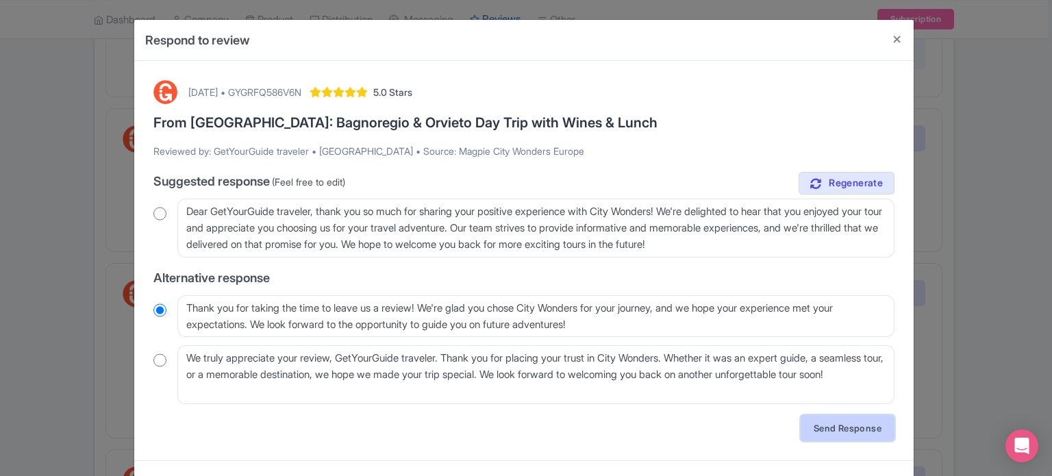
click at [850, 431] on link "Send Response" at bounding box center [848, 428] width 94 height 26
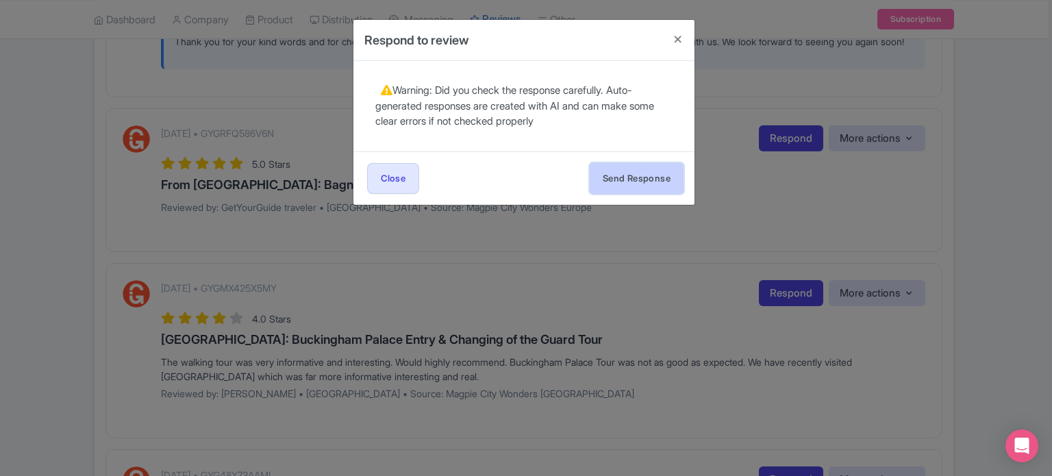
click at [650, 182] on button "Send Response" at bounding box center [637, 178] width 94 height 31
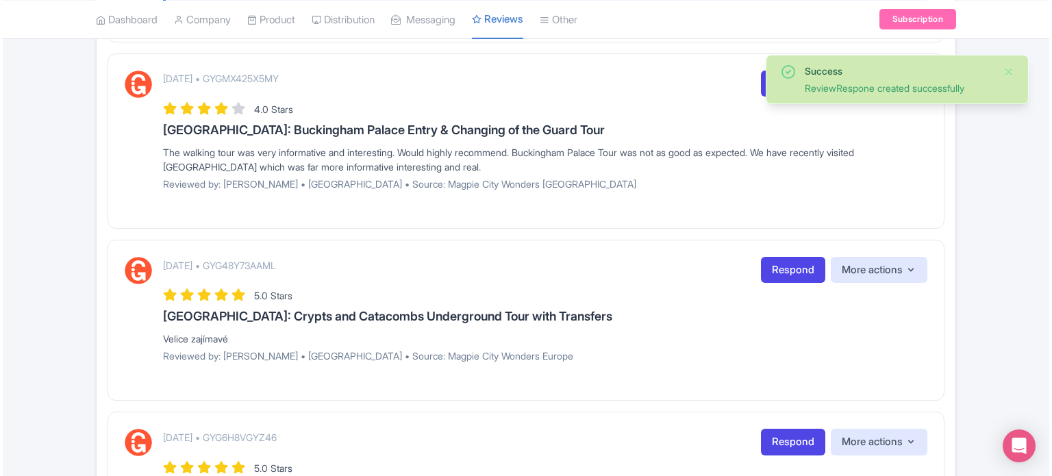
scroll to position [1575, 0]
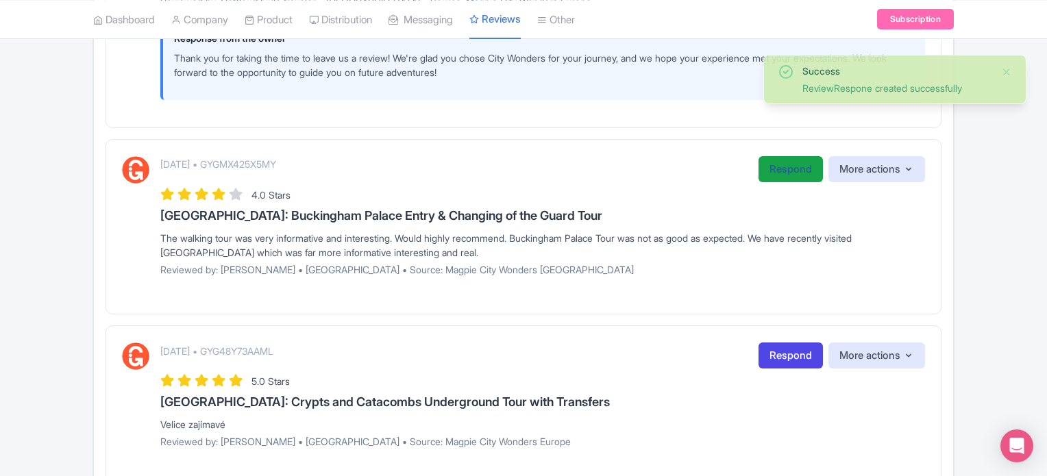
click at [787, 176] on link "Respond" at bounding box center [790, 169] width 64 height 27
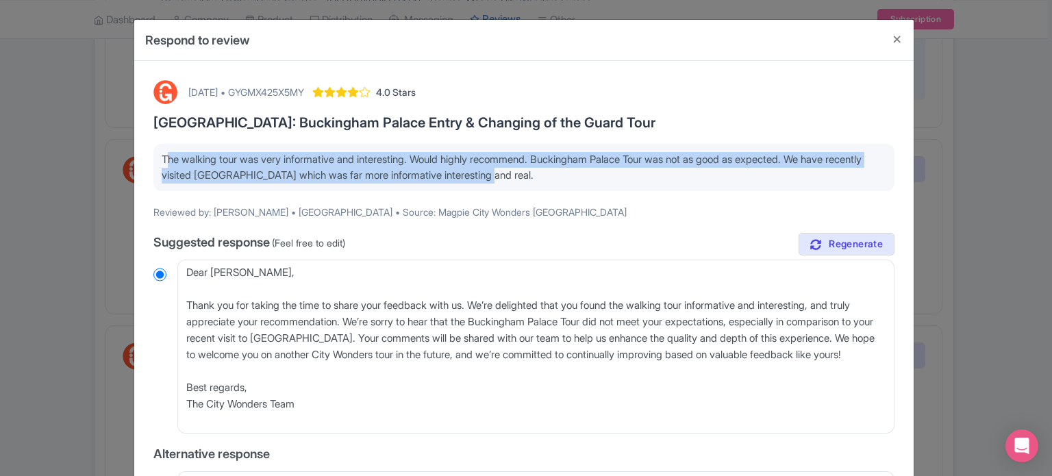
drag, startPoint x: 159, startPoint y: 160, endPoint x: 753, endPoint y: 182, distance: 595.0
click at [753, 182] on p "The walking tour was very informative and interesting. Would highly recommend. …" at bounding box center [524, 167] width 725 height 31
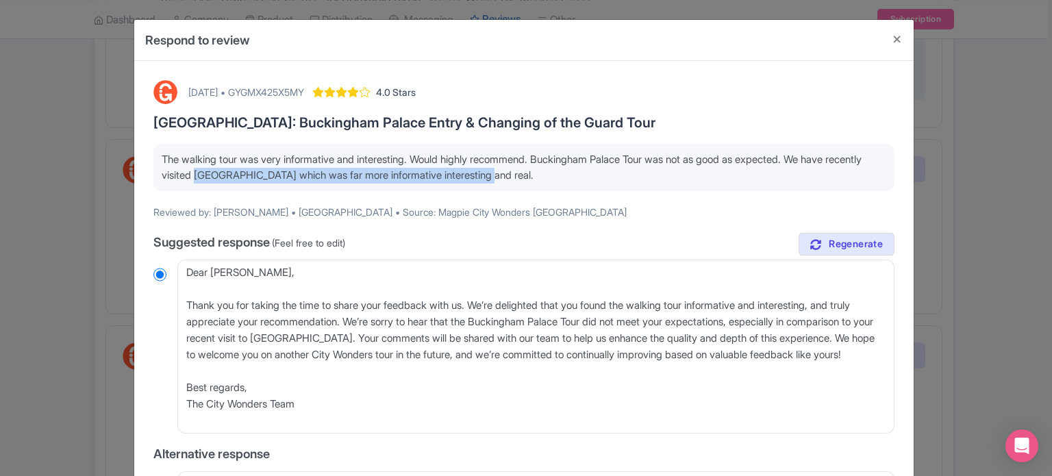
drag, startPoint x: 234, startPoint y: 178, endPoint x: 544, endPoint y: 182, distance: 310.3
click at [544, 182] on p "The walking tour was very informative and interesting. Would highly recommend. …" at bounding box center [524, 167] width 725 height 31
click at [584, 232] on div "[DATE] • GYGMX425X5MY 4.0 Stars [GEOGRAPHIC_DATA]: Buckingham Palace Entry & Ch…" at bounding box center [524, 455] width 758 height 767
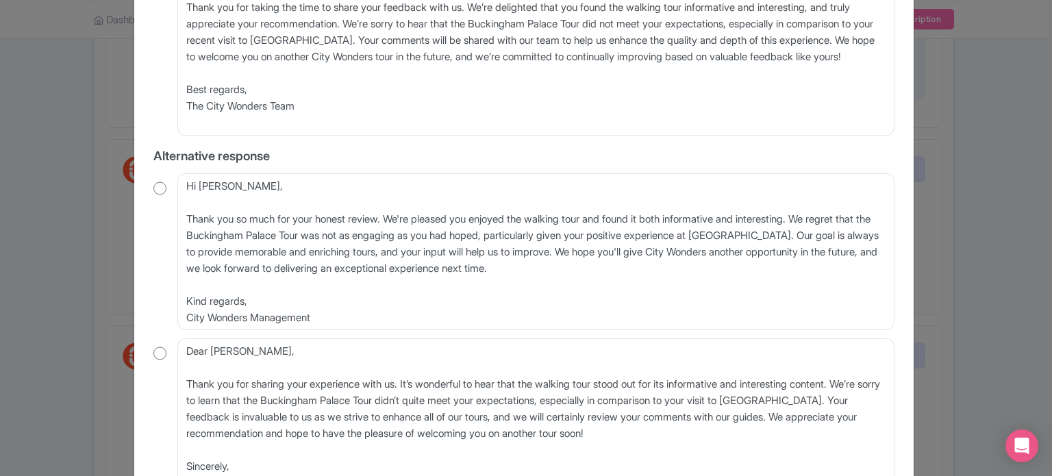
scroll to position [274, 0]
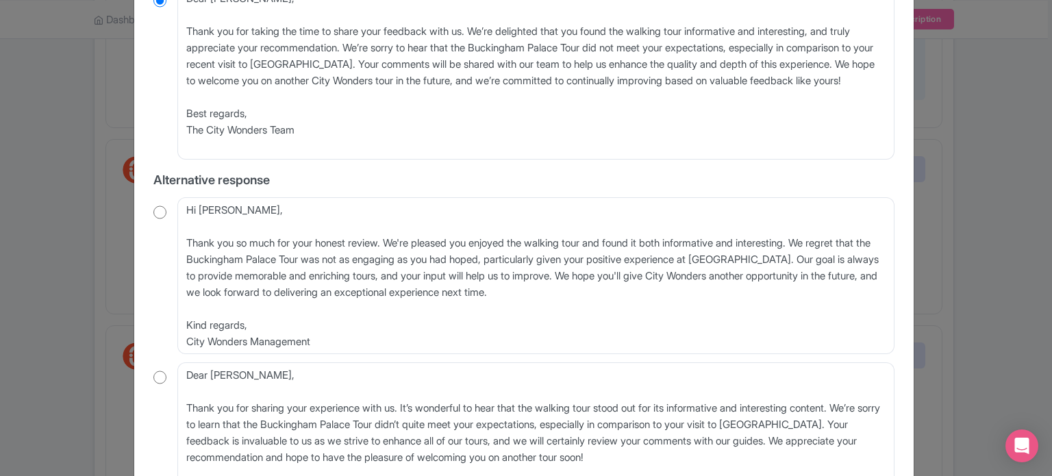
click at [159, 214] on input "radio" at bounding box center [159, 212] width 13 height 14
radio input "true"
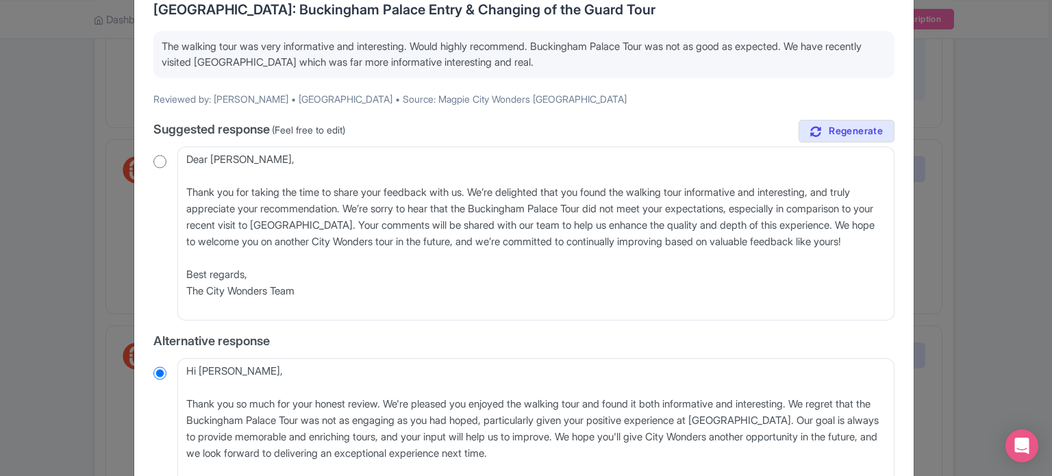
scroll to position [137, 0]
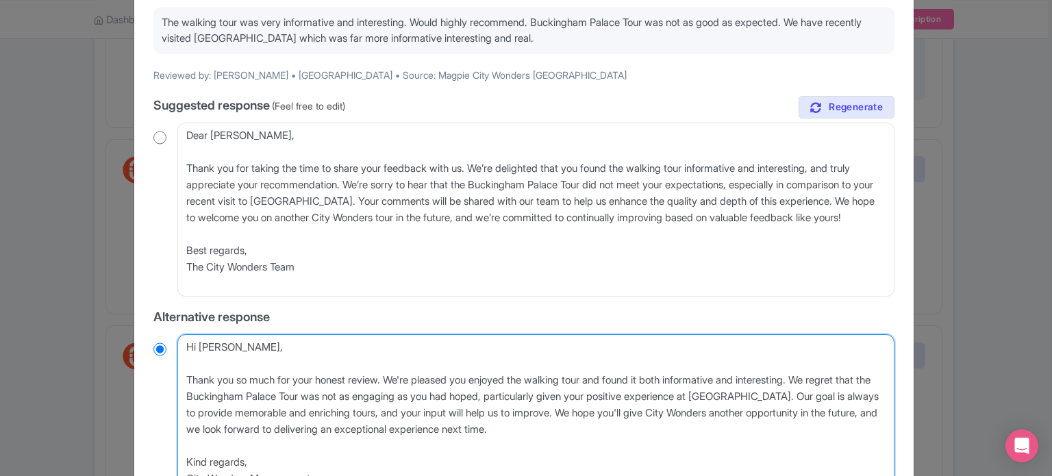
click at [186, 379] on textarea "Hi [PERSON_NAME], Thank you so much for your honest review. We're pleased you e…" at bounding box center [535, 413] width 717 height 158
type textarea "Hi [PERSON_NAME], Thank you so much for your honest review. We're pleased you e…"
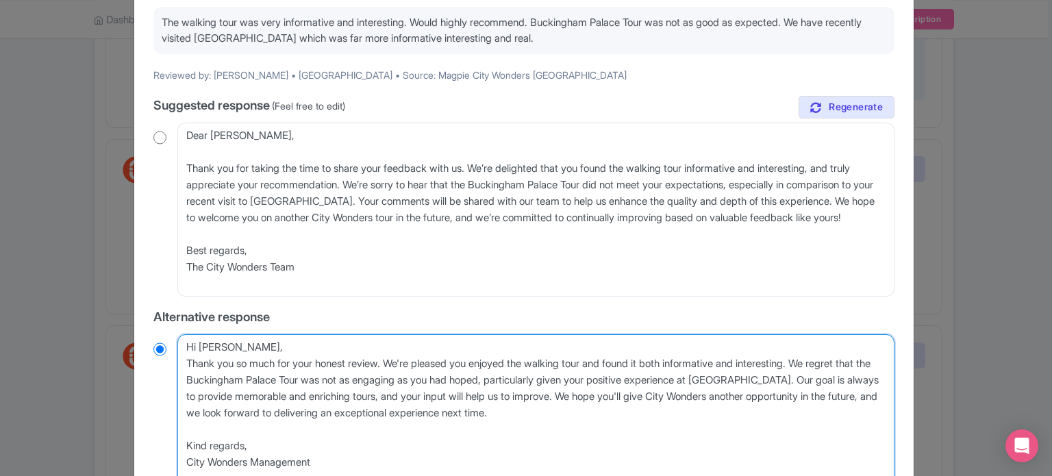
radio input "true"
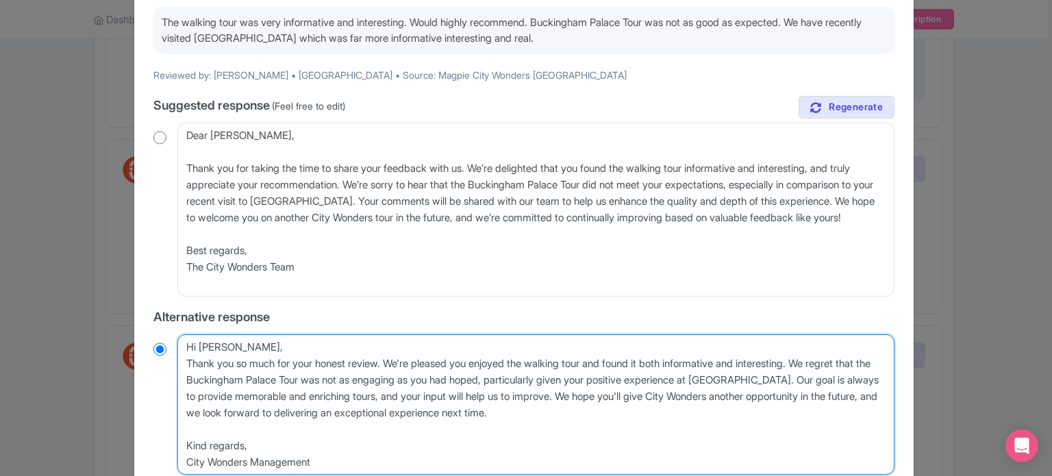
type textarea "Hi [PERSON_NAME],Thank you so much for your honest review. We're pleased you en…"
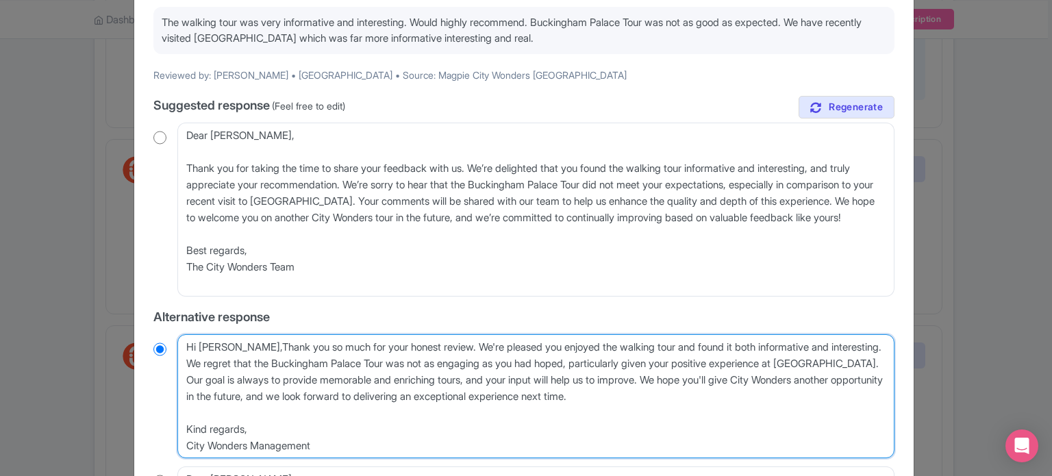
radio input "true"
type textarea "Hi [PERSON_NAME], Thank you so much for your honest review. We're pleased you e…"
radio input "true"
drag, startPoint x: 186, startPoint y: 362, endPoint x: 636, endPoint y: 394, distance: 451.9
click at [636, 394] on textarea "Hi [PERSON_NAME], Thank you so much for your honest review. We're pleased you e…" at bounding box center [535, 396] width 717 height 125
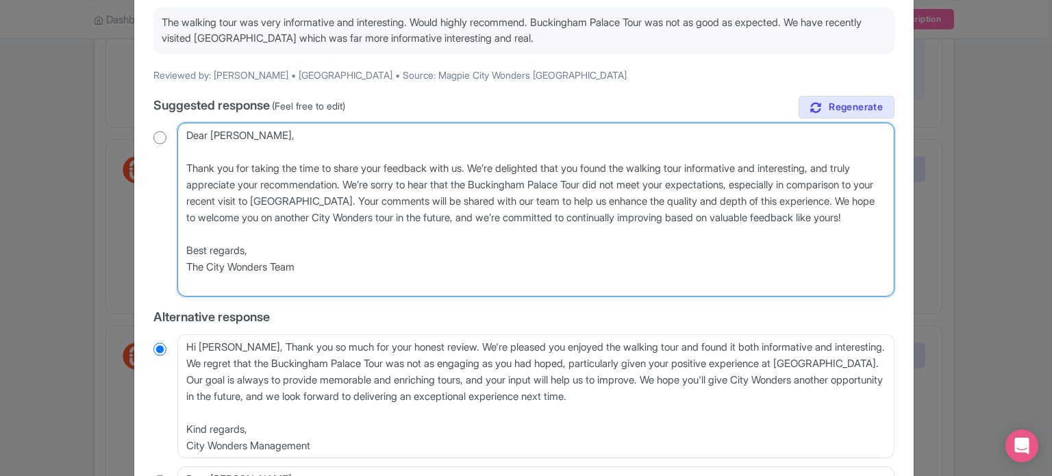
drag, startPoint x: 246, startPoint y: 217, endPoint x: 572, endPoint y: 224, distance: 326.1
click at [572, 224] on textarea "Dear [PERSON_NAME], Thank you for taking the time to share your feedback with u…" at bounding box center [535, 210] width 717 height 174
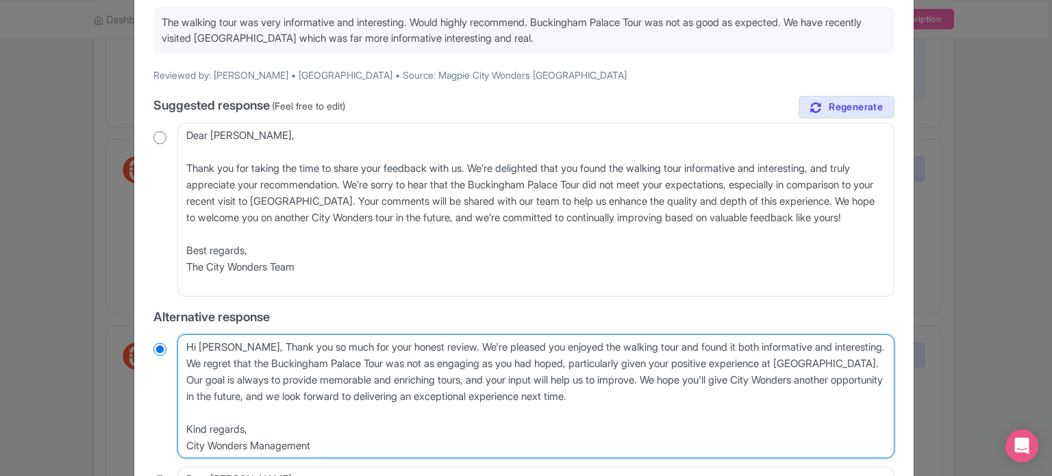
drag, startPoint x: 667, startPoint y: 406, endPoint x: 170, endPoint y: 361, distance: 499.3
click at [170, 361] on div "Hi [PERSON_NAME], Thank you so much for your honest review. We're pleased you e…" at bounding box center [523, 396] width 741 height 125
paste textarea "hope to welcome you on another City Wonders tour in the future"
type textarea "Hi [PERSON_NAME], Thank you so much for your honest review. We're pleased you e…"
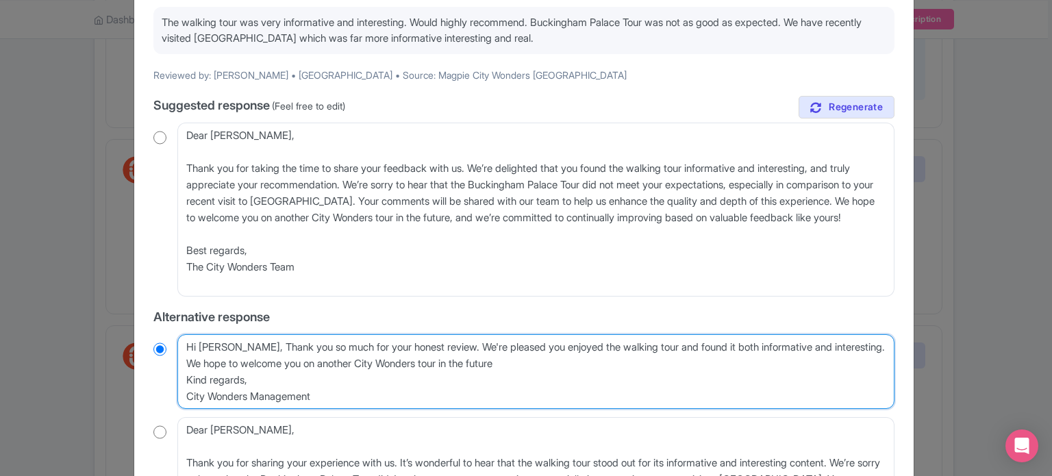
radio input "true"
drag, startPoint x: 336, startPoint y: 403, endPoint x: 178, endPoint y: 375, distance: 160.0
click at [178, 375] on textarea "Hi [PERSON_NAME], Thank you so much for your honest review. We're pleased you e…" at bounding box center [535, 371] width 717 height 75
type textarea "Hi [PERSON_NAME], Thank you so much for your honest review. We're pleased you e…"
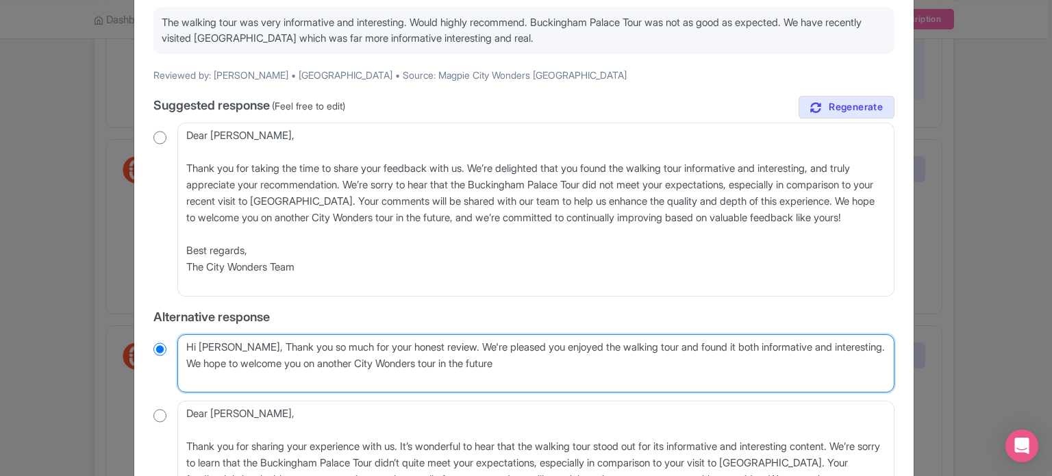
radio input "true"
type textarea "Hi [PERSON_NAME], Thank you so much for your honest review. We're pleased you e…"
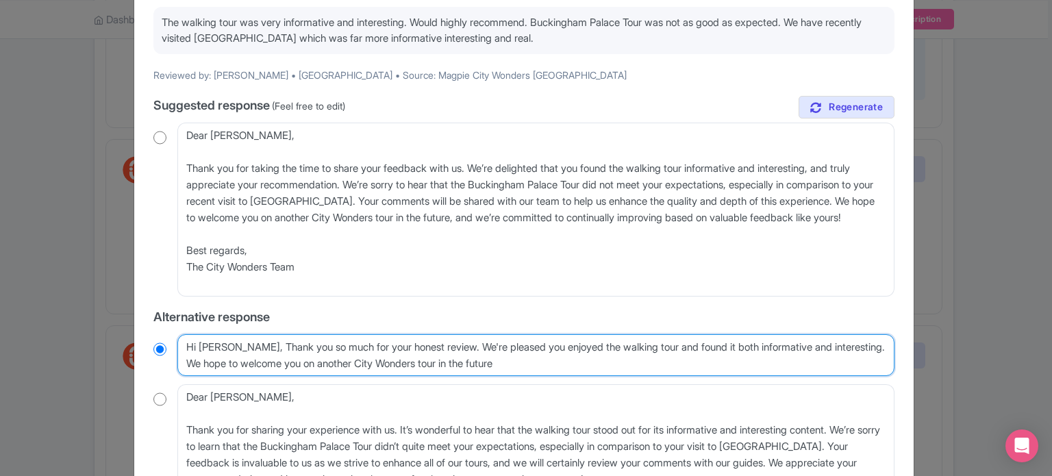
radio input "true"
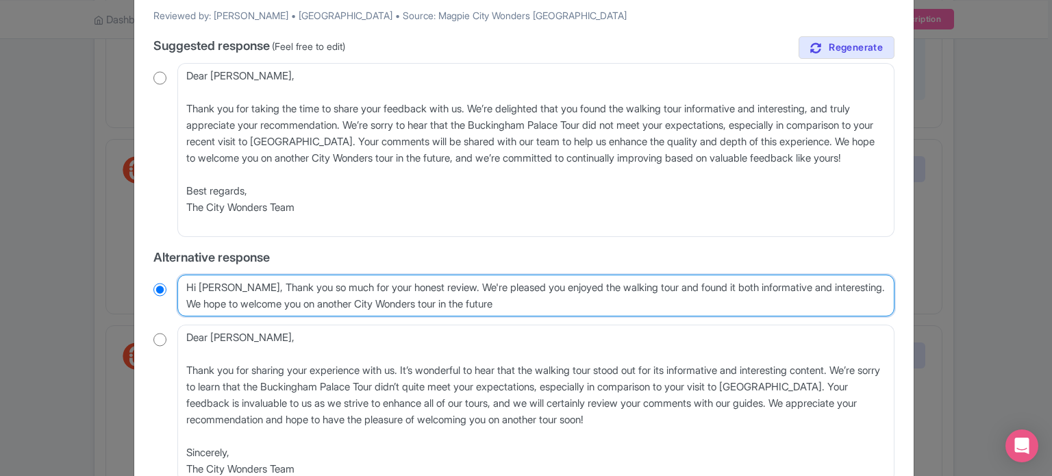
scroll to position [163, 0]
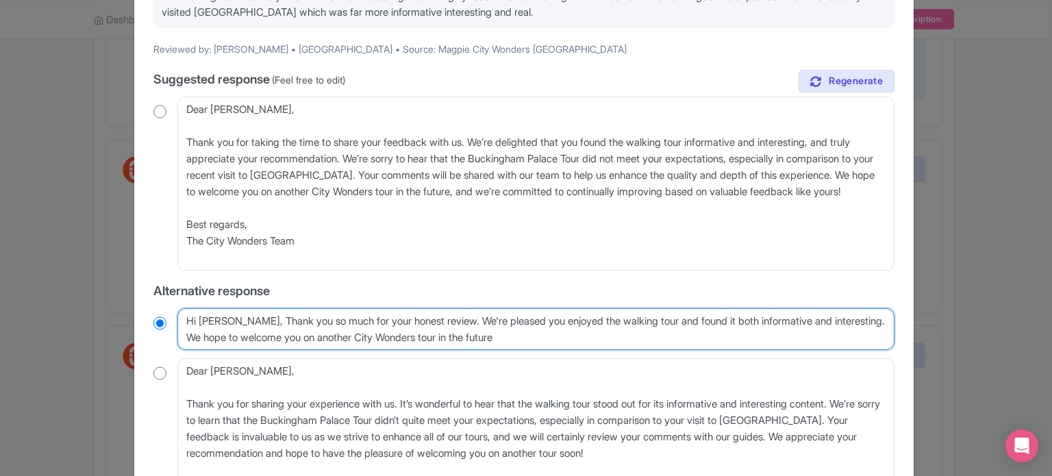
type textarea "Hi [PERSON_NAME], Thank you so much for your honest review. We're pleased you e…"
radio input "true"
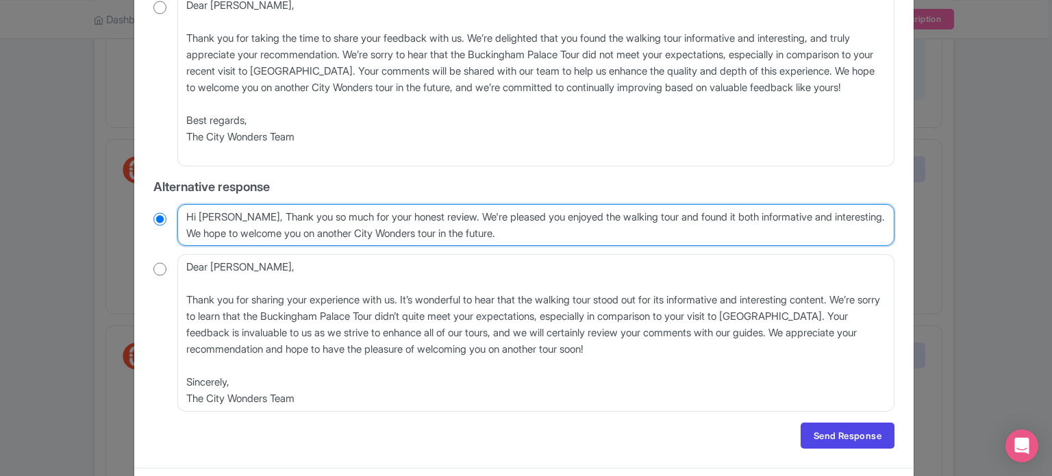
scroll to position [300, 0]
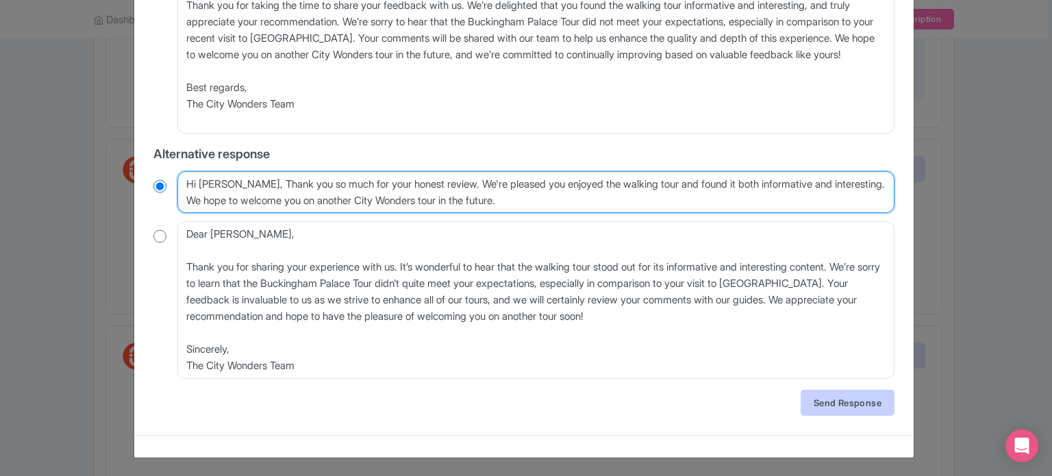
type textarea "Hi [PERSON_NAME], Thank you so much for your honest review. We're pleased you e…"
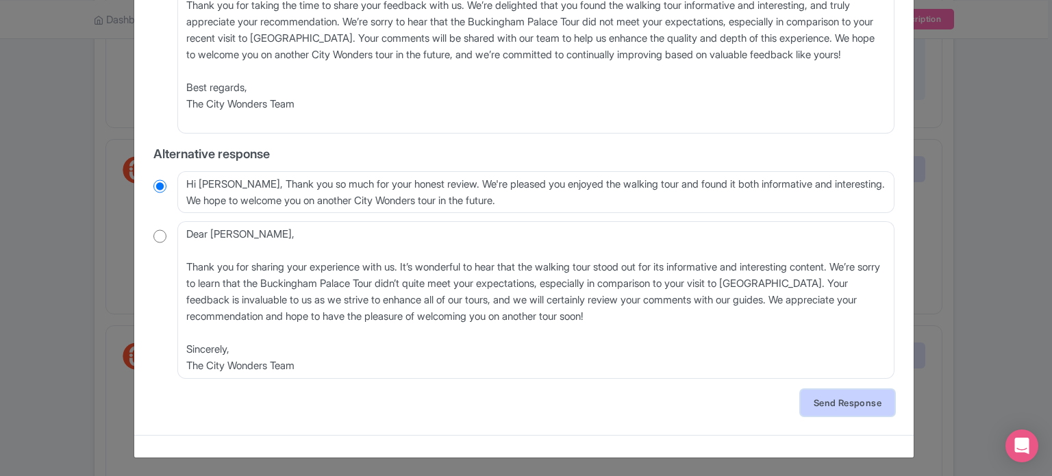
click at [866, 401] on link "Send Response" at bounding box center [848, 403] width 94 height 26
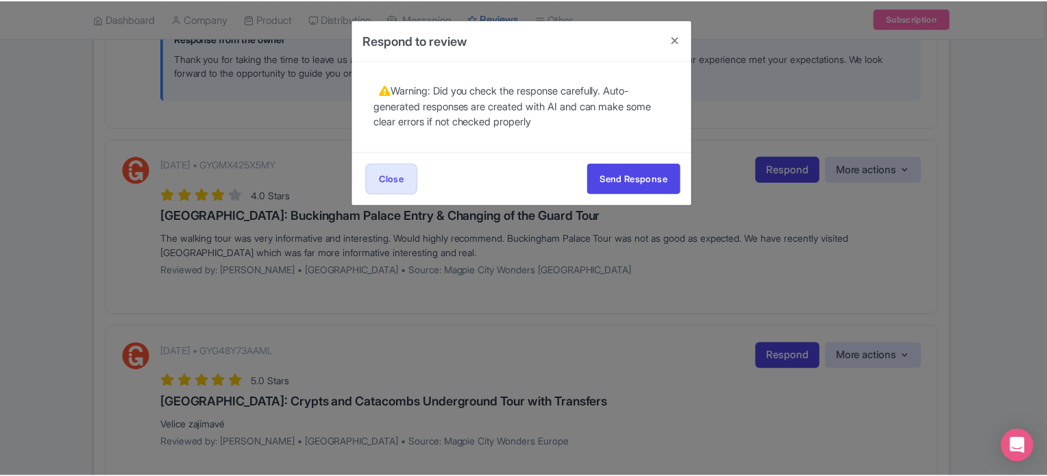
scroll to position [0, 0]
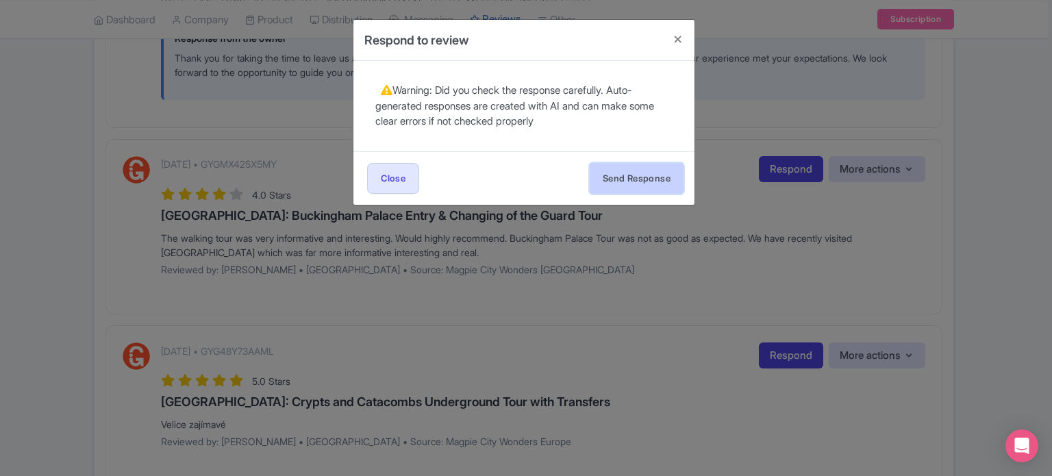
click at [660, 179] on button "Send Response" at bounding box center [637, 178] width 94 height 31
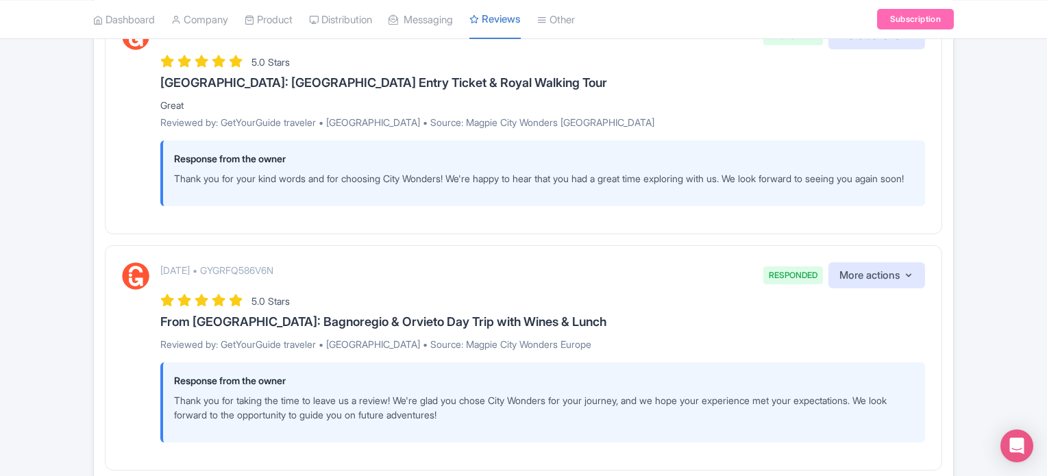
scroll to position [1712, 0]
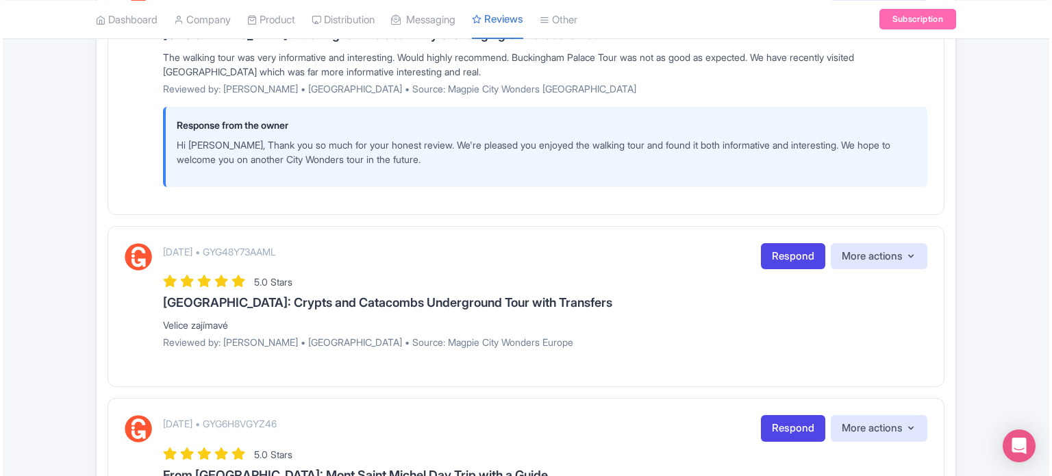
scroll to position [1726, 0]
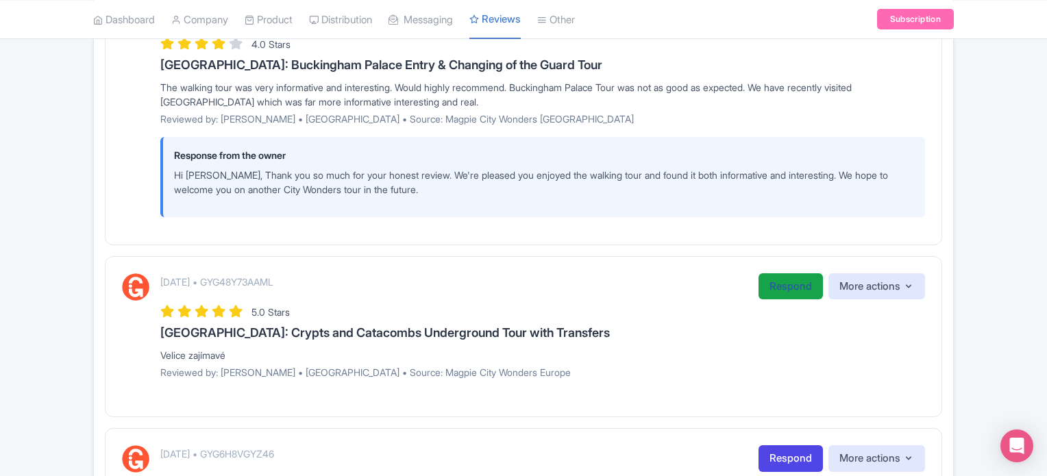
click at [816, 300] on link "Respond" at bounding box center [790, 286] width 64 height 27
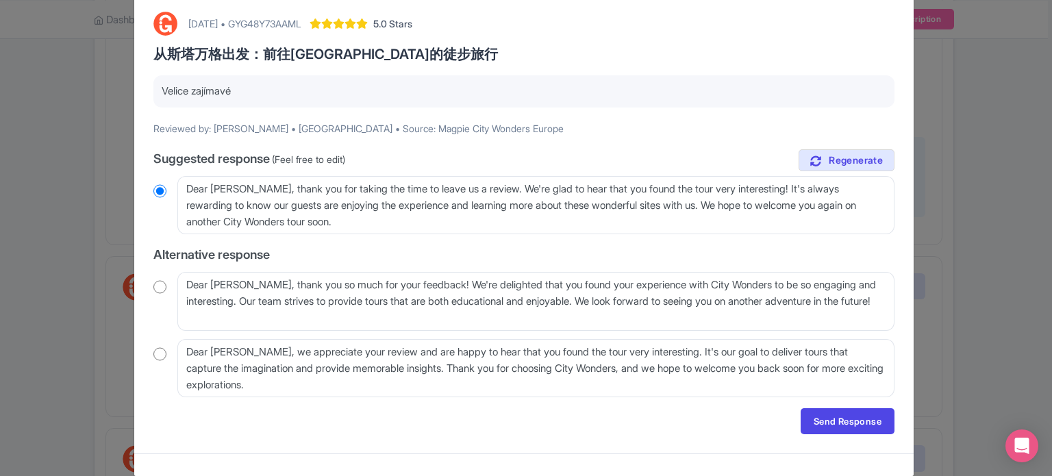
scroll to position [0, 0]
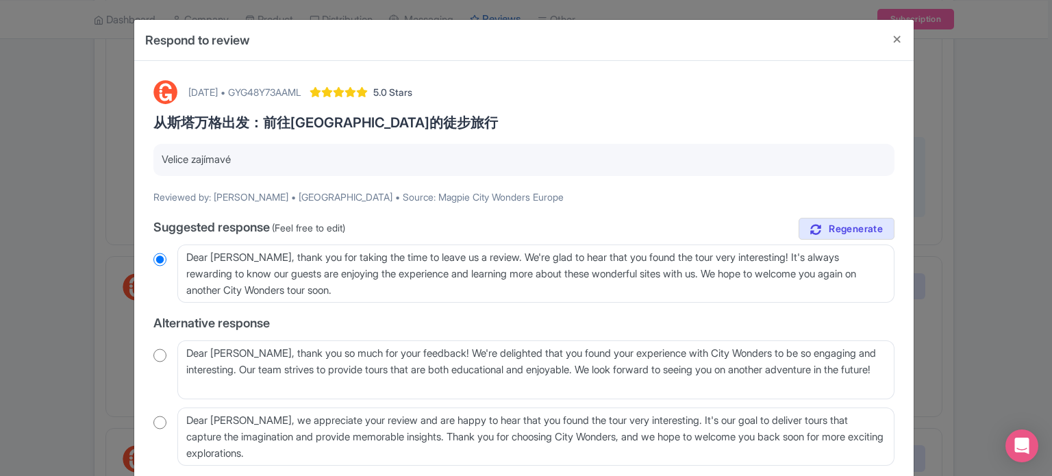
drag, startPoint x: 242, startPoint y: 161, endPoint x: 148, endPoint y: 166, distance: 94.0
click at [148, 166] on div "August 25, 2025 • GYG48Y73AAML 5.0 Stars 从斯塔万格出发：前往普雷克斯托伦教堂岩石的徒步旅行 Velice zajím…" at bounding box center [524, 291] width 758 height 439
copy p "Velice zajímavé"
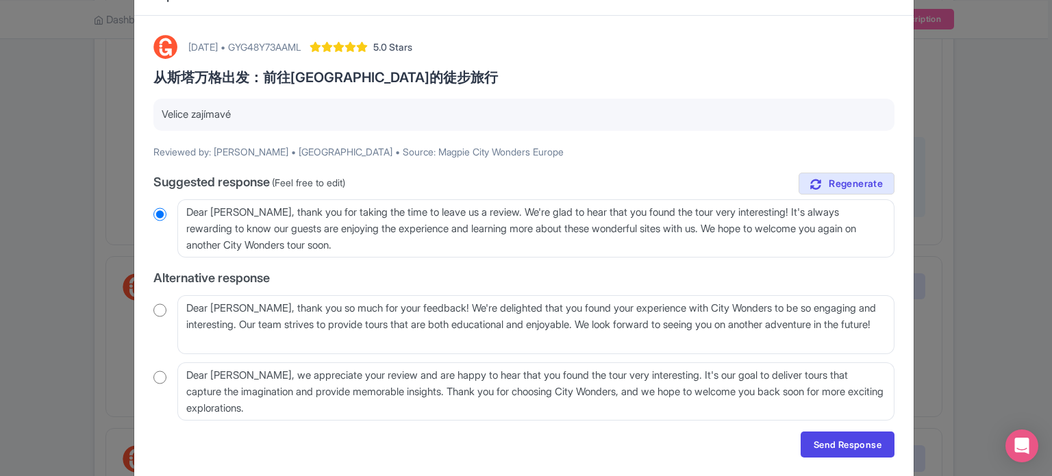
scroll to position [68, 0]
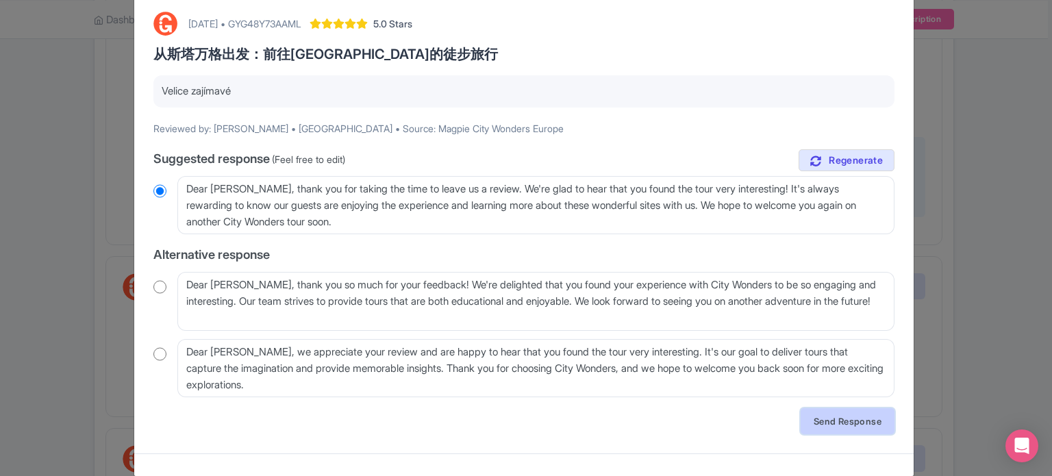
click at [871, 425] on link "Send Response" at bounding box center [848, 421] width 94 height 26
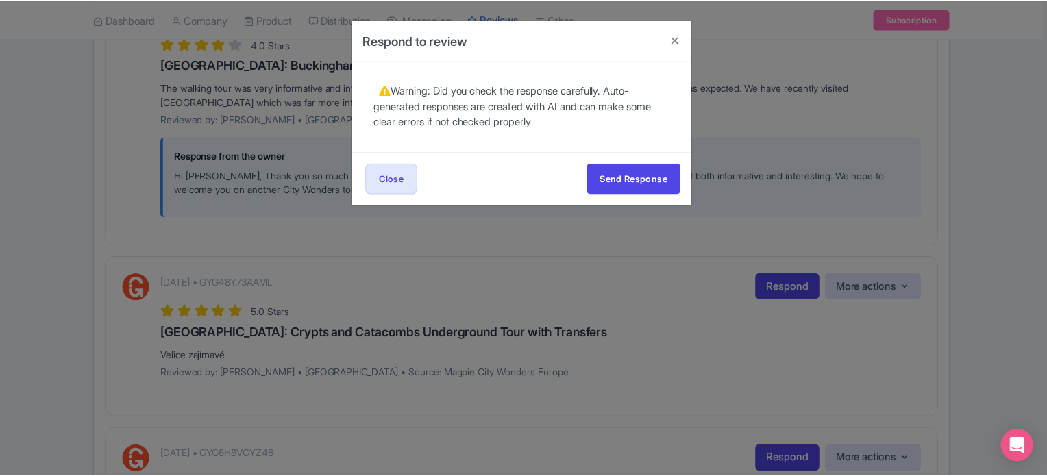
scroll to position [0, 0]
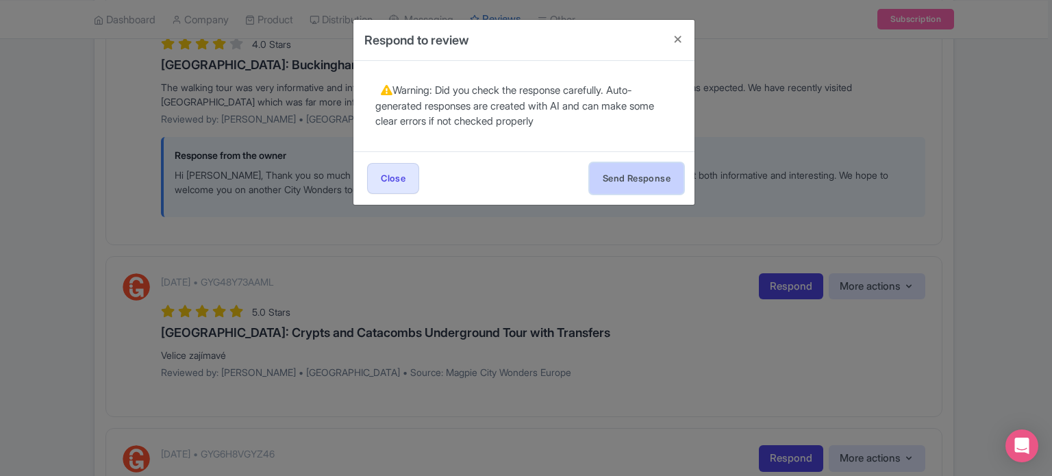
click at [658, 192] on button "Send Response" at bounding box center [637, 178] width 94 height 31
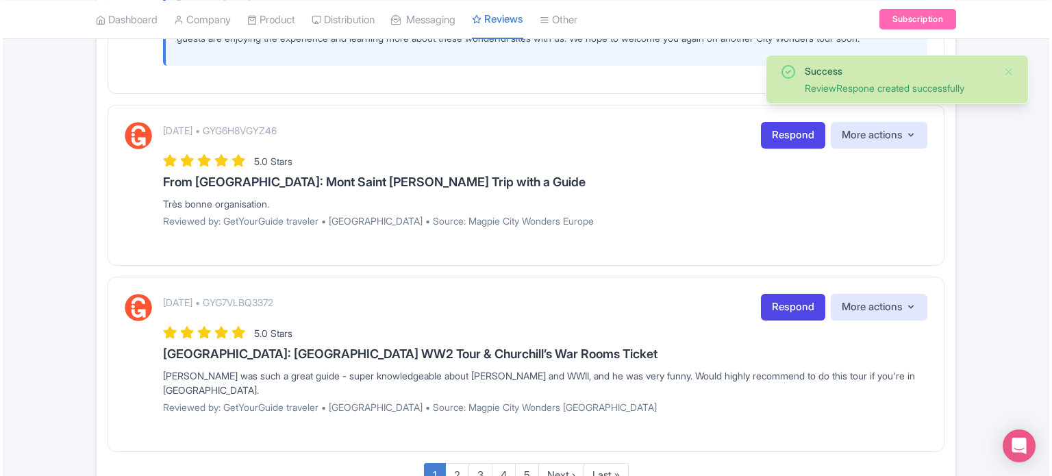
scroll to position [2082, 0]
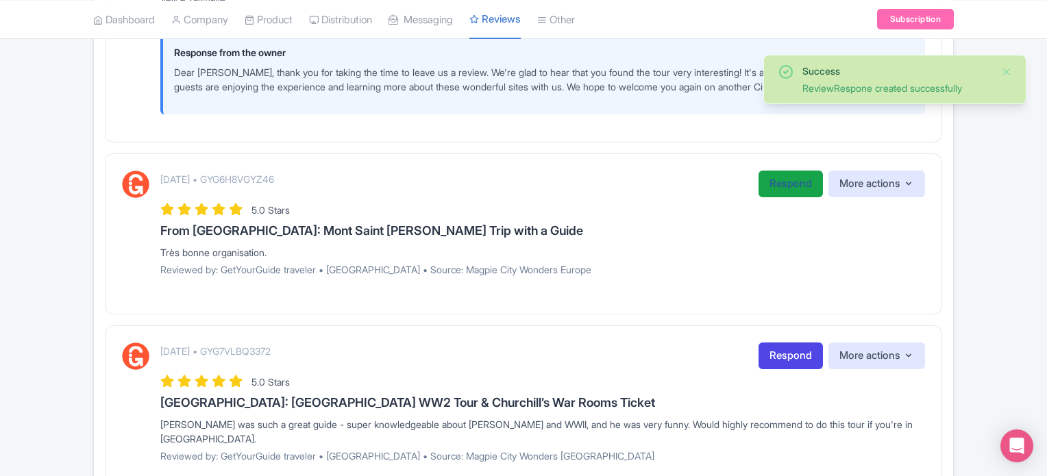
click at [797, 192] on link "Respond" at bounding box center [790, 184] width 64 height 27
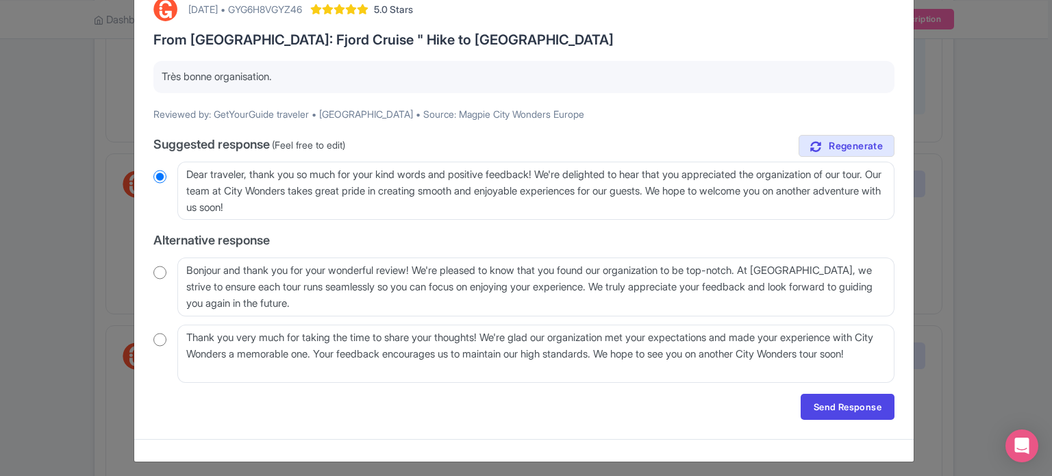
scroll to position [88, 0]
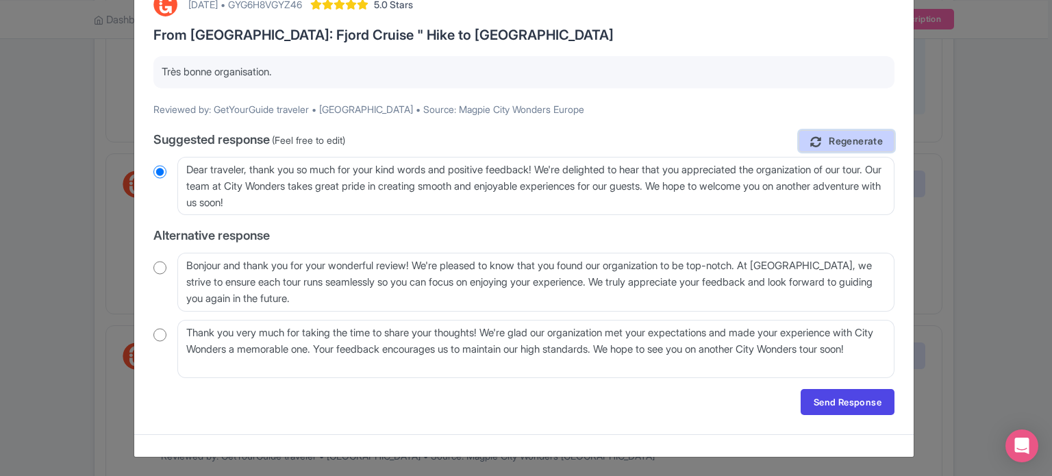
click at [875, 148] on link "Regenerate" at bounding box center [847, 141] width 96 height 23
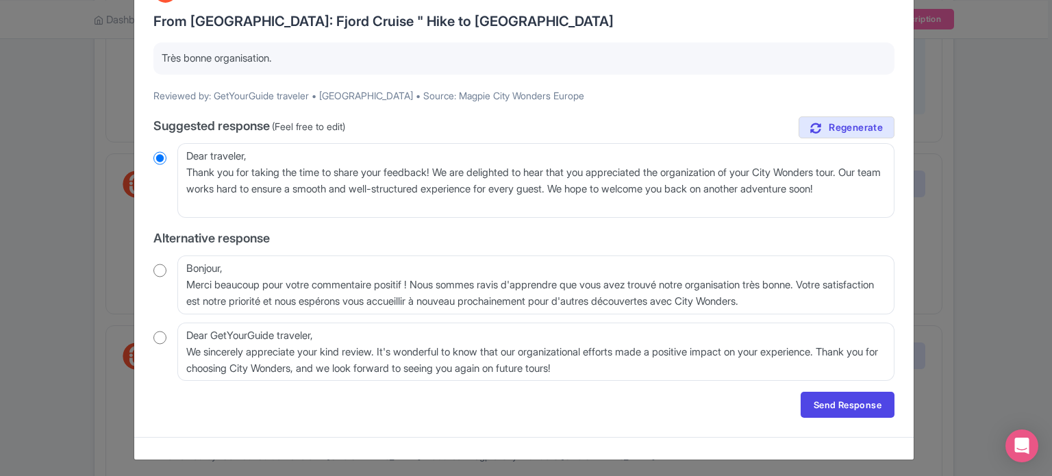
scroll to position [104, 0]
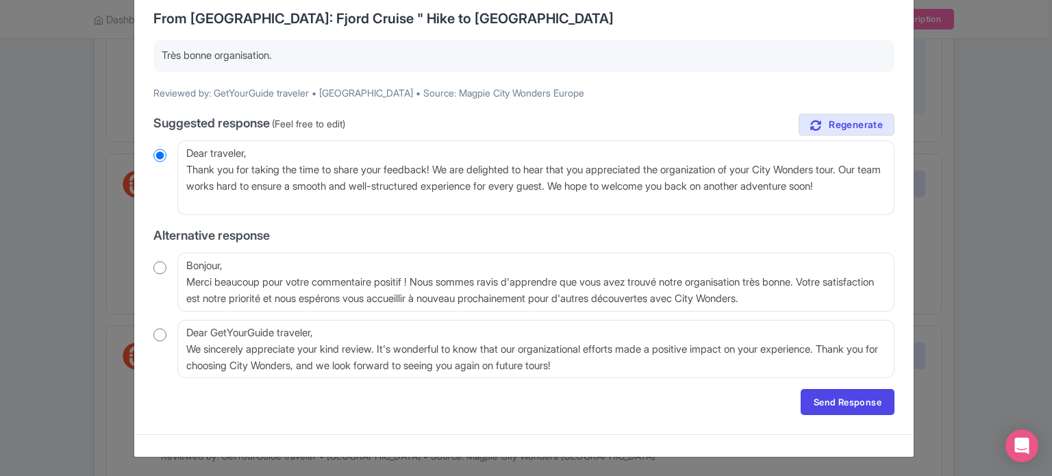
click at [153, 268] on input "radio" at bounding box center [159, 268] width 13 height 14
radio input "true"
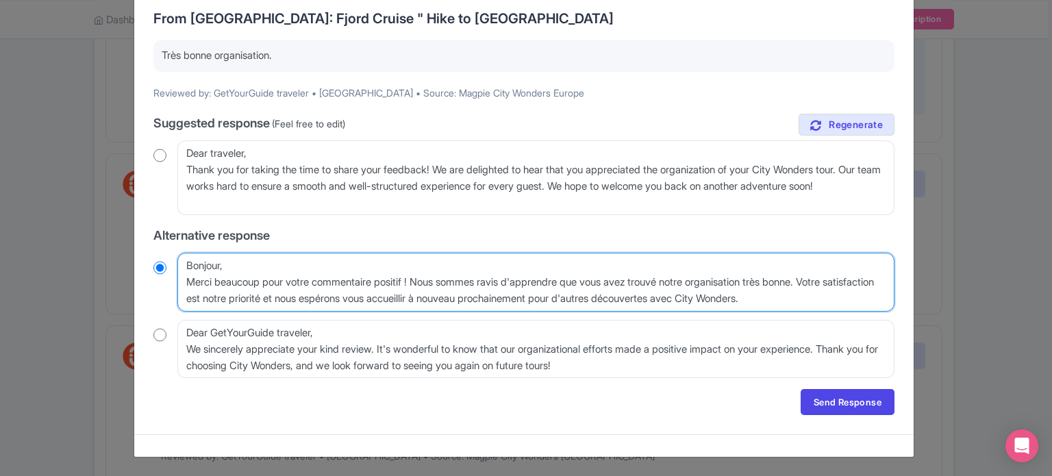
click at [188, 282] on textarea "Bonjour, Merci beaucoup pour votre commentaire positif ! Nous sommes ravis d'ap…" at bounding box center [535, 282] width 717 height 59
type textarea "Bonjour, Merci beaucoup pour votre commentaire positif ! Nous sommes ravis d'ap…"
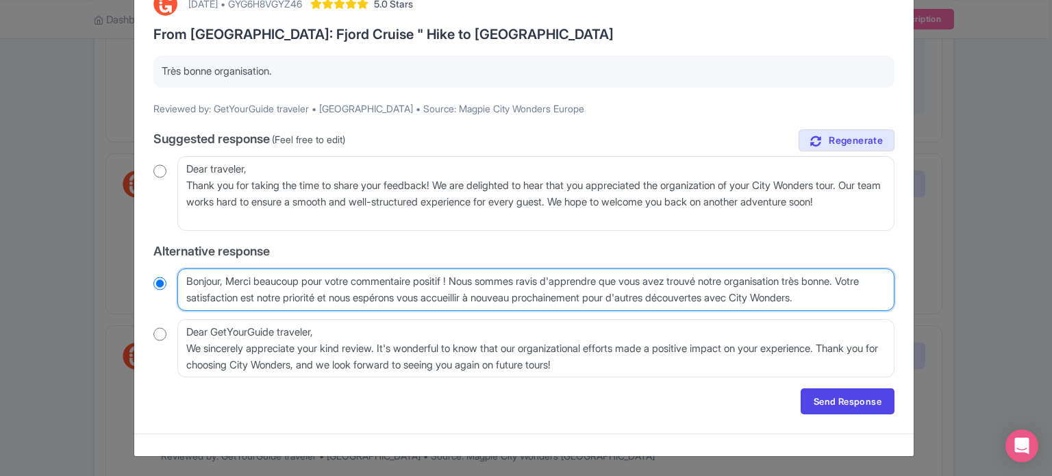
scroll to position [88, 0]
radio input "true"
click at [237, 282] on textarea "Bonjour, Merci beaucoup pour votre commentaire positif ! Nous sommes ravis d'ap…" at bounding box center [535, 290] width 717 height 42
type textarea "Bonjour, erci beaucoup pour votre commentaire positif ! Nous sommes ravis d'app…"
radio input "true"
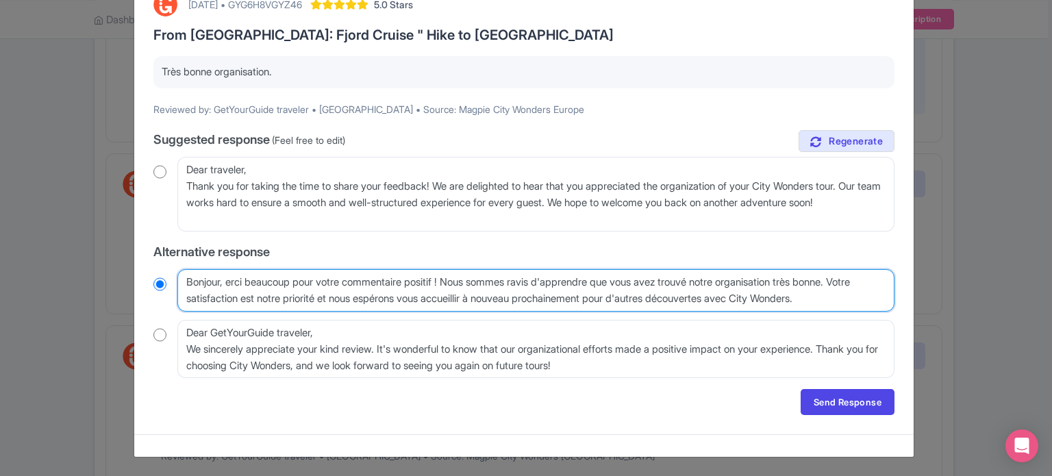
type textarea "Bonjour, merci beaucoup pour votre commentaire positif ! Nous sommes ravis d'ap…"
radio input "true"
drag, startPoint x: 430, startPoint y: 280, endPoint x: 457, endPoint y: 279, distance: 26.7
click at [457, 279] on textarea "Bonjour, Merci beaucoup pour votre commentaire positif ! Nous sommes ravis d'ap…" at bounding box center [535, 290] width 717 height 42
type textarea "Bonjour, merci beaucoup pour votre commentaire p ! Nous sommes ravis d'apprendr…"
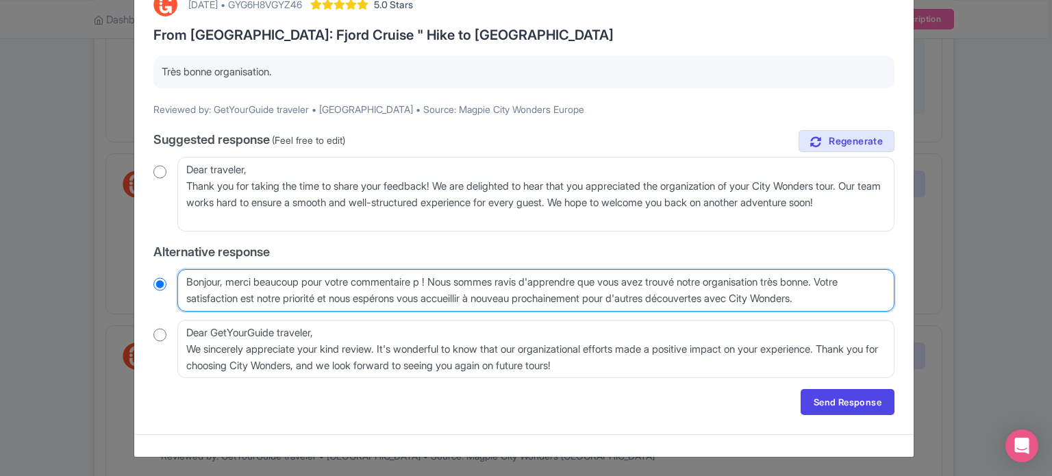
radio input "true"
type textarea "Bonjour, merci beaucoup pour votre commentaire ! Nous sommes ravis d'apprendre …"
radio input "true"
type textarea "Bonjour, merci beaucoup pour votre commentaire ! Nous sommes ravis d'apprendre …"
radio input "true"
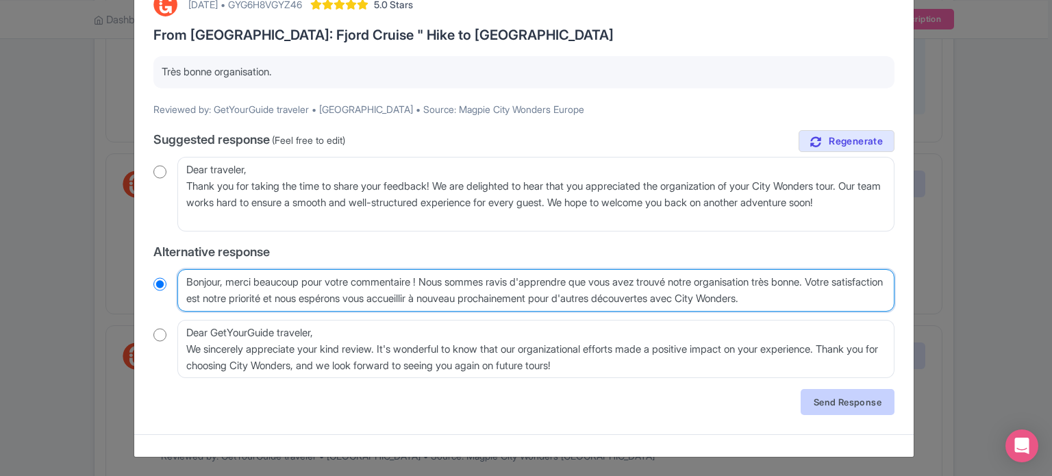
type textarea "Bonjour, merci beaucoup pour votre commentaire ! Nous sommes ravis d'apprendre …"
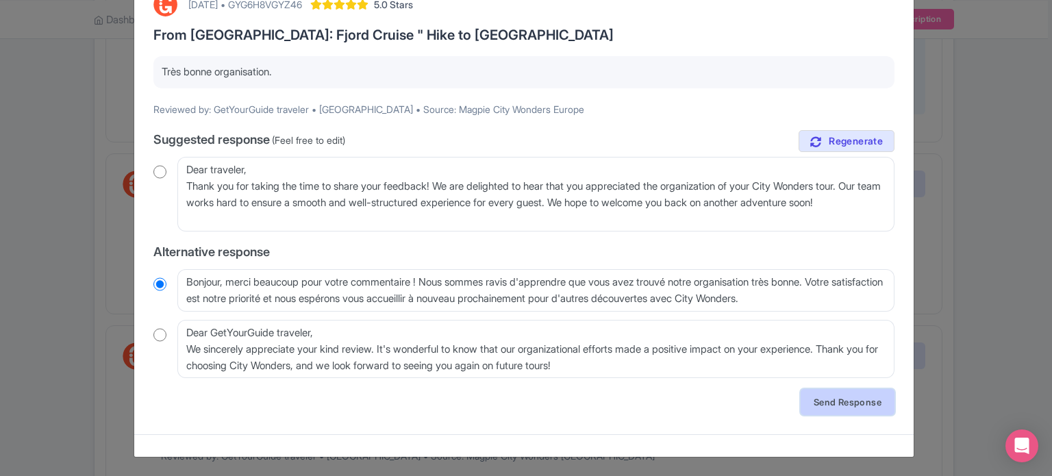
click at [835, 403] on link "Send Response" at bounding box center [848, 402] width 94 height 26
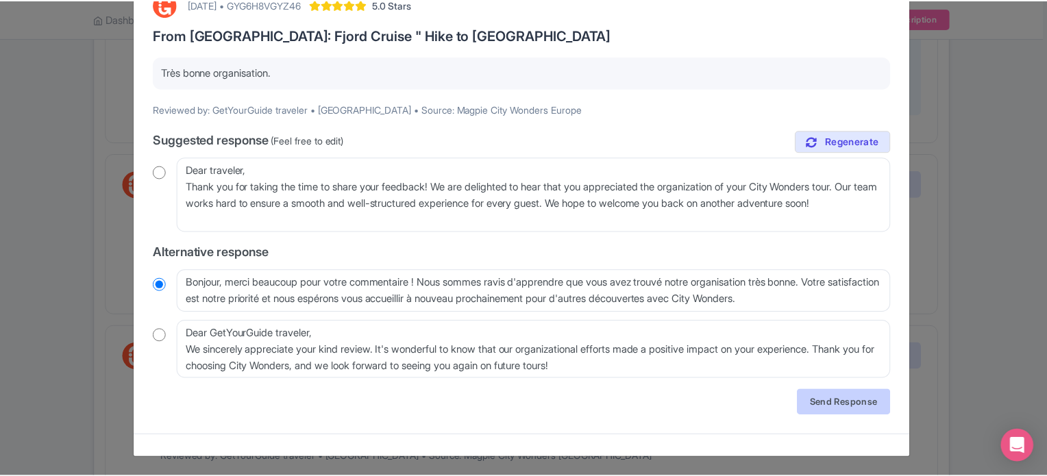
scroll to position [0, 0]
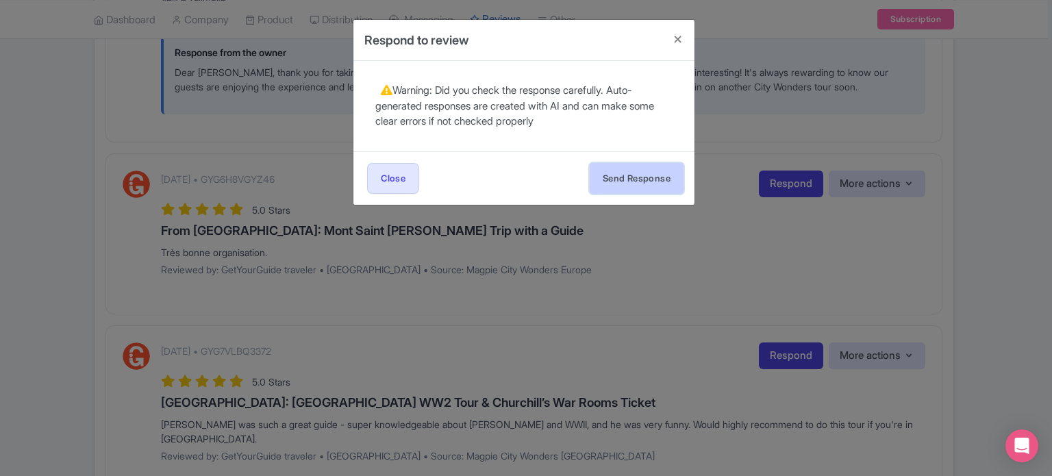
click at [645, 173] on button "Send Response" at bounding box center [637, 178] width 94 height 31
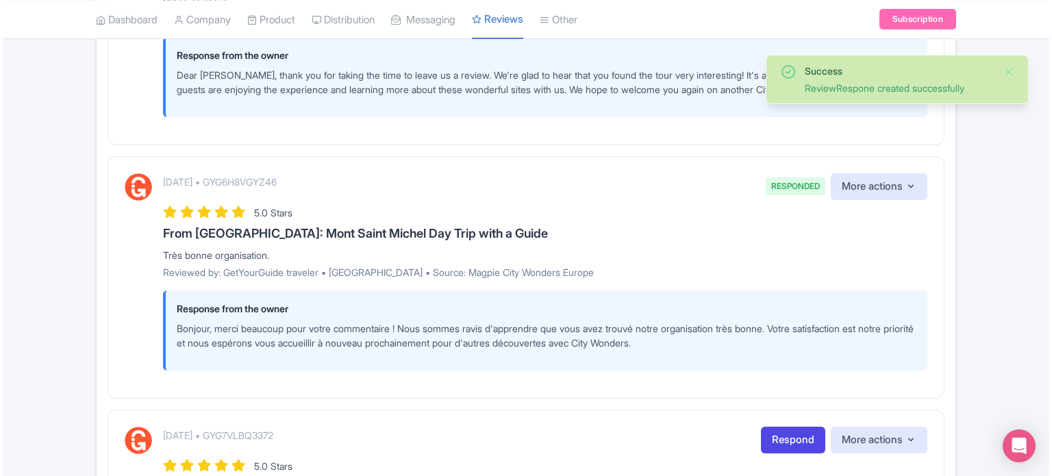
scroll to position [2300, 0]
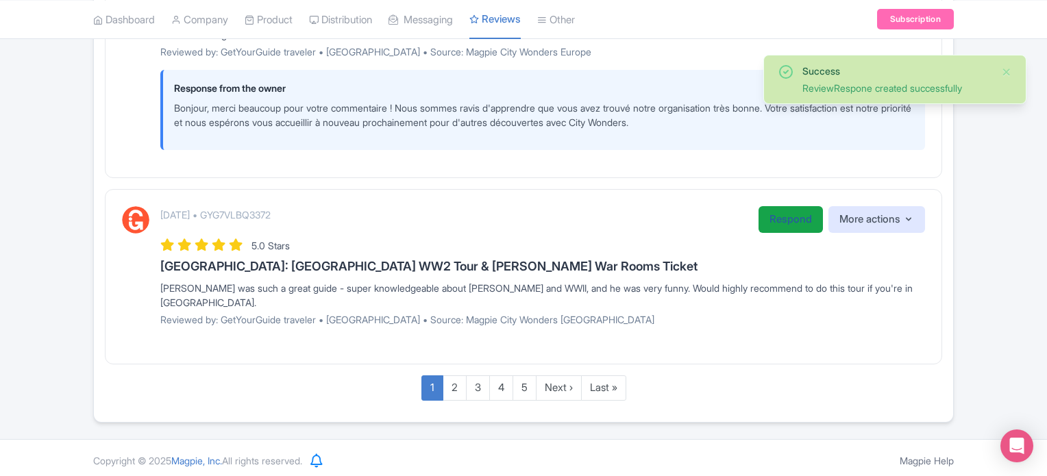
click at [780, 233] on link "Respond" at bounding box center [790, 219] width 64 height 27
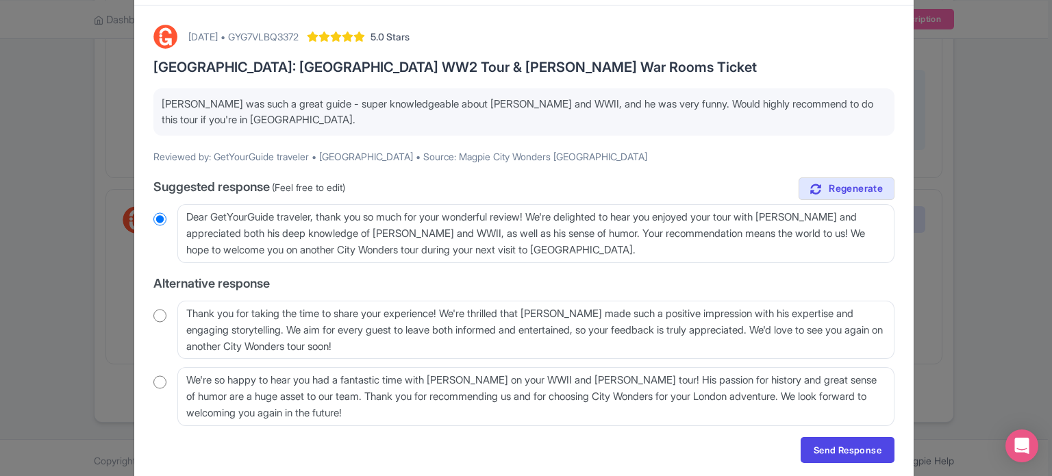
scroll to position [34, 0]
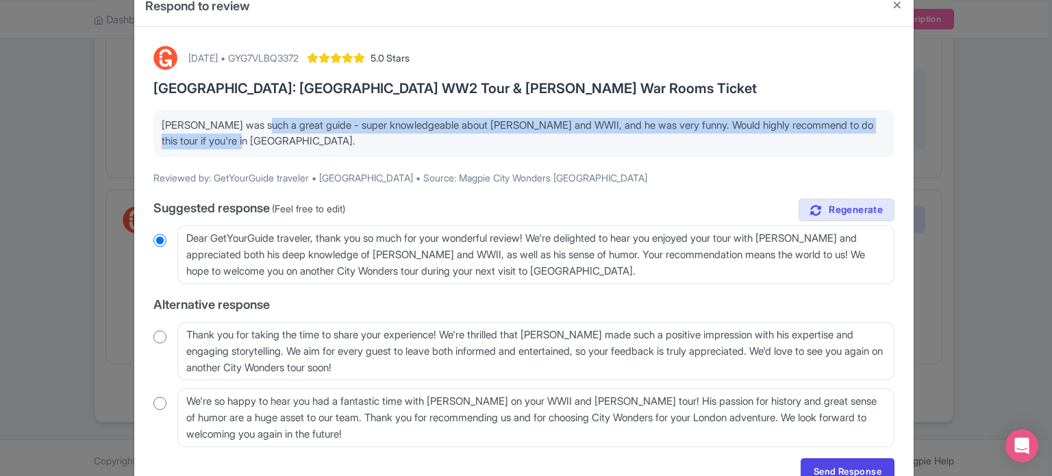
drag, startPoint x: 258, startPoint y: 128, endPoint x: 497, endPoint y: 152, distance: 239.6
click at [497, 152] on div "[PERSON_NAME] was such a great guide - super knowledgeable about [PERSON_NAME] …" at bounding box center [523, 133] width 741 height 47
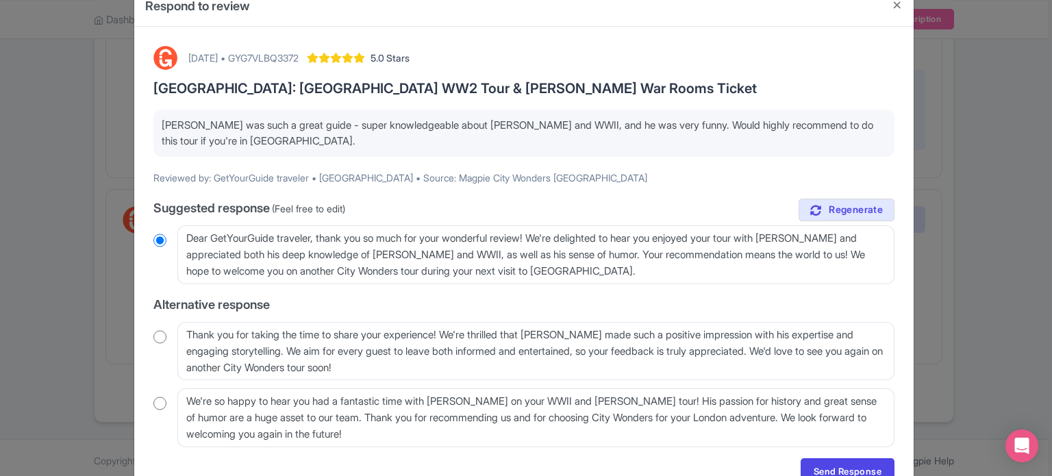
click at [157, 336] on input "radio" at bounding box center [159, 337] width 13 height 14
radio input "true"
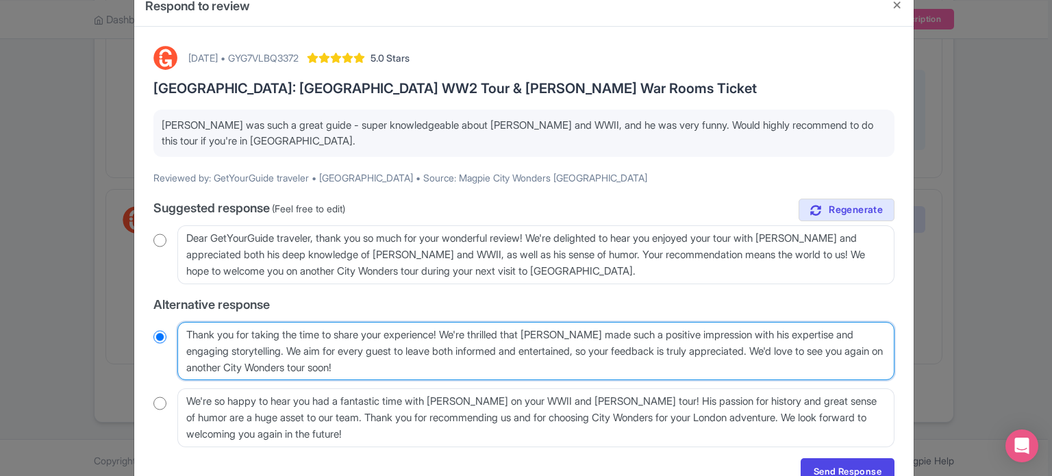
drag, startPoint x: 294, startPoint y: 350, endPoint x: 783, endPoint y: 353, distance: 489.1
click at [783, 353] on textarea "Thank you for taking the time to share your experience! We're thrilled that Bre…" at bounding box center [535, 351] width 717 height 59
type textarea "Thank you for taking the time to share your experience! We're thrilled that Bre…"
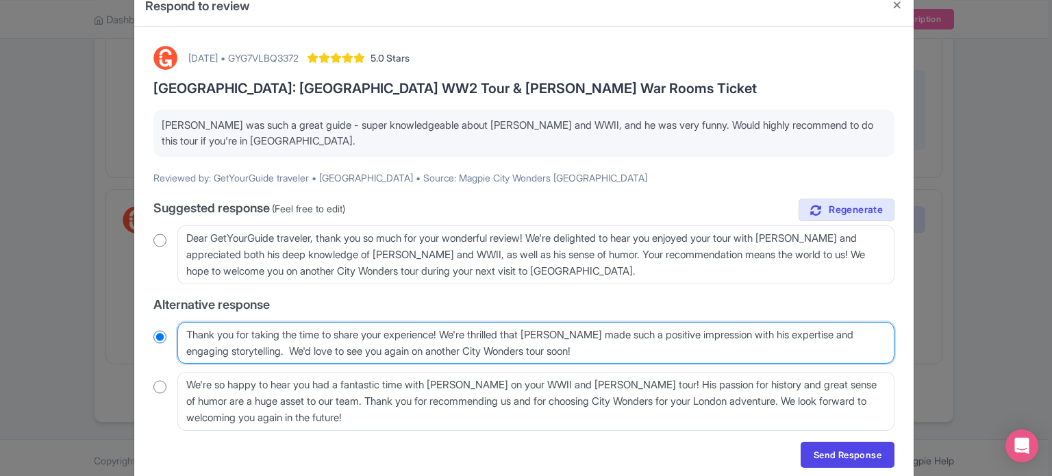
radio input "true"
type textarea "Thank you for taking the time to share your experience! We're thrilled that Bre…"
radio input "true"
type textarea "Thank you for taking the time to share your experience! We're thrilled that Bre…"
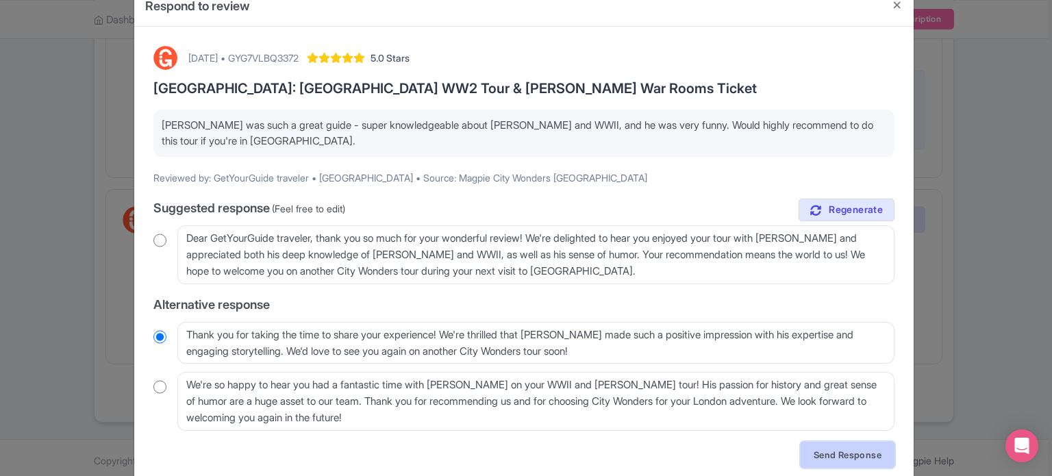
click at [829, 449] on link "Send Response" at bounding box center [848, 455] width 94 height 26
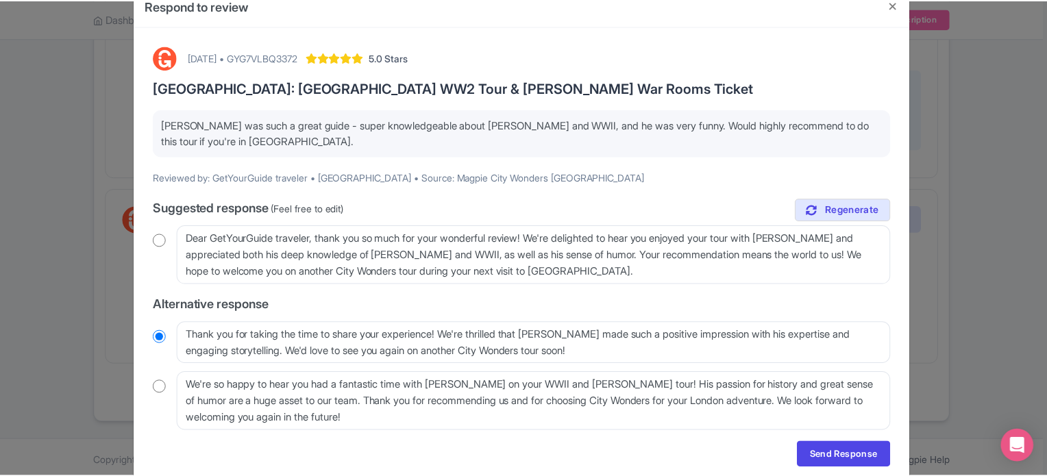
scroll to position [0, 0]
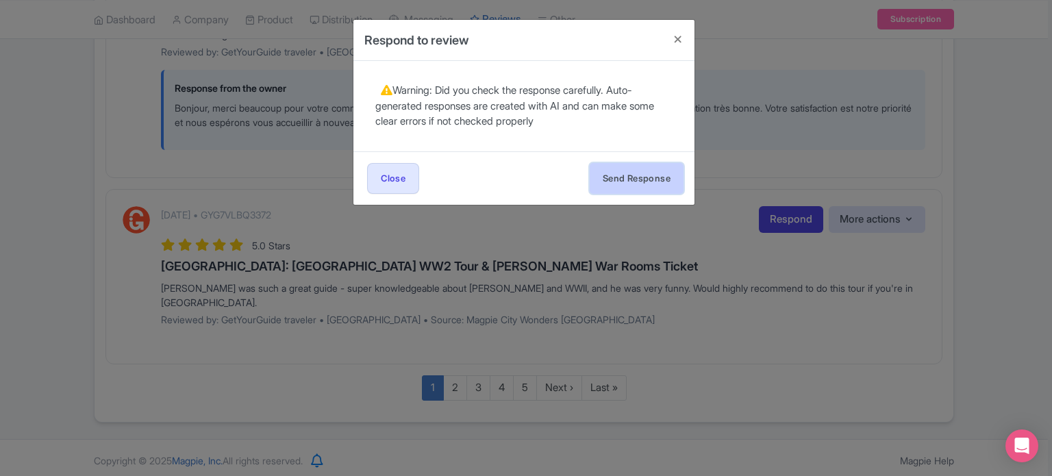
click at [610, 186] on button "Send Response" at bounding box center [637, 178] width 94 height 31
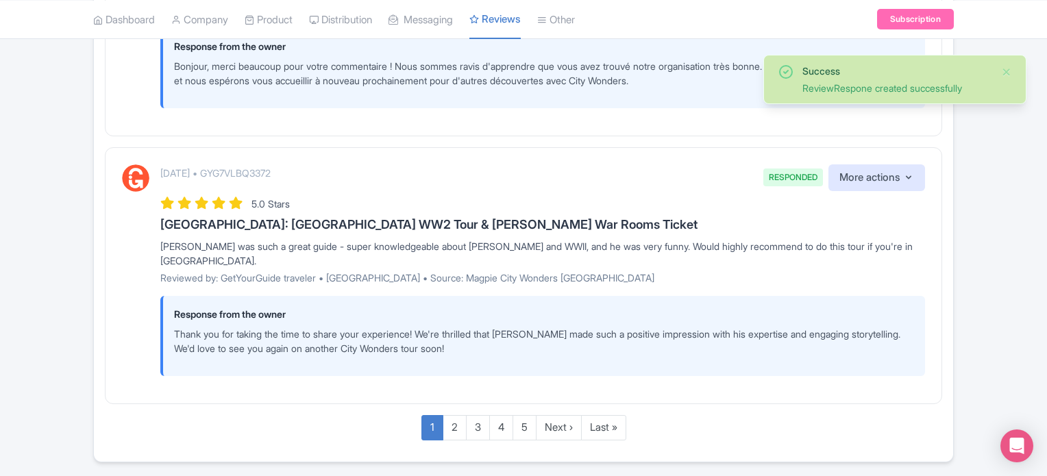
scroll to position [2382, 0]
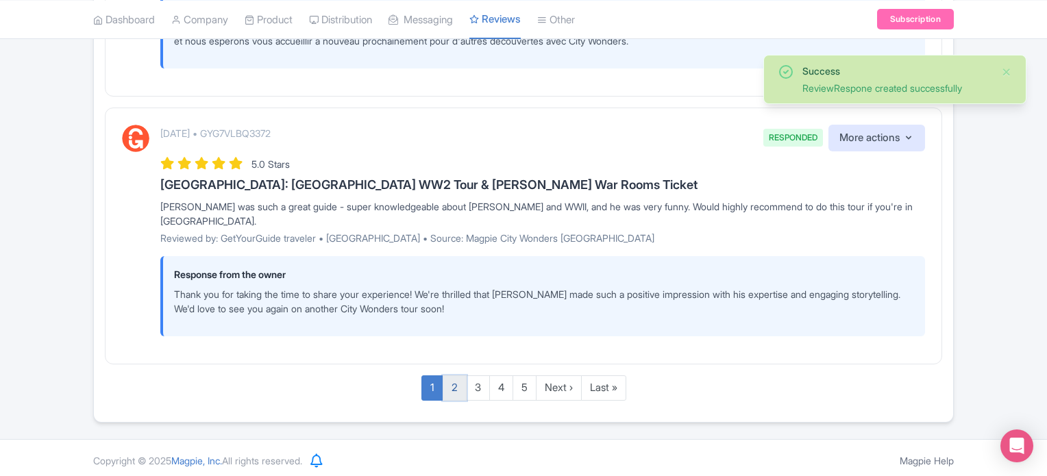
click at [449, 392] on link "2" at bounding box center [454, 387] width 24 height 25
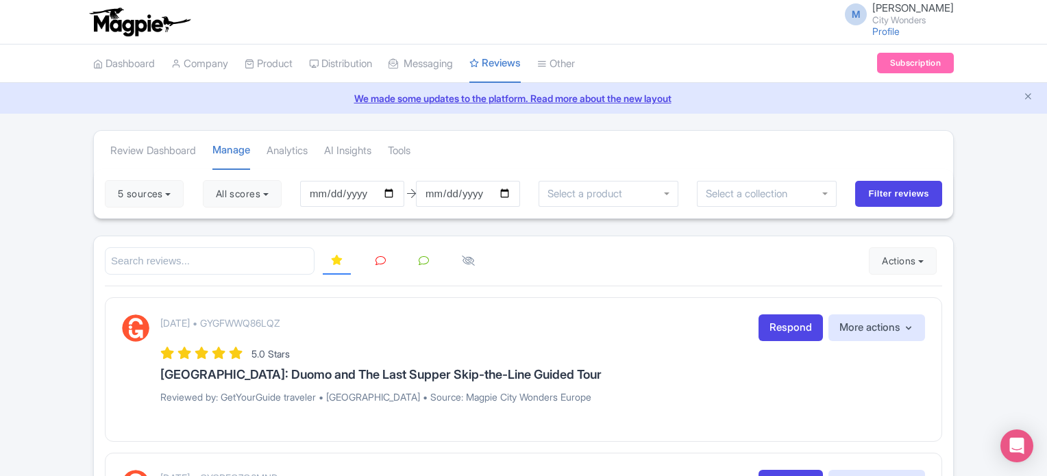
scroll to position [68, 0]
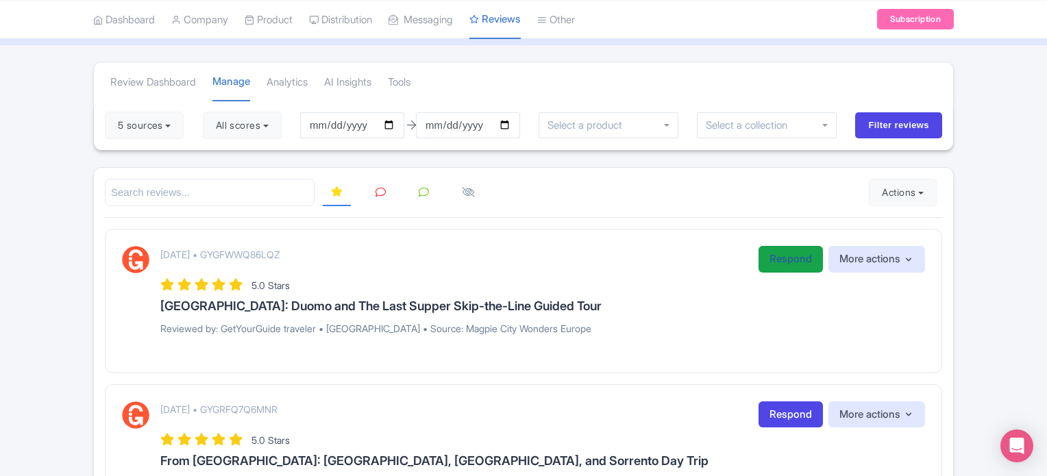
click at [775, 260] on link "Respond" at bounding box center [790, 259] width 64 height 27
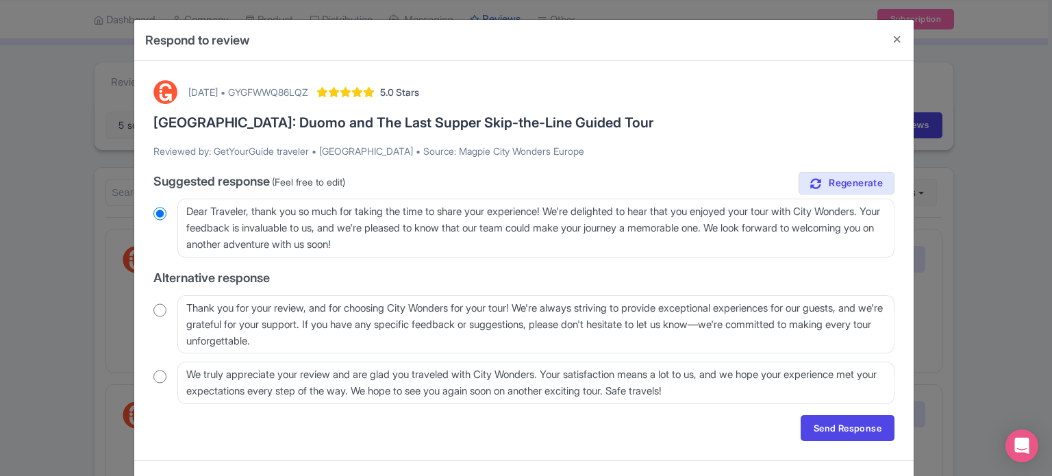
click at [155, 310] on input "radio" at bounding box center [159, 310] width 13 height 14
radio input "true"
click at [156, 375] on input "radio" at bounding box center [159, 377] width 13 height 14
radio input "true"
click at [836, 436] on link "Send Response" at bounding box center [848, 428] width 94 height 26
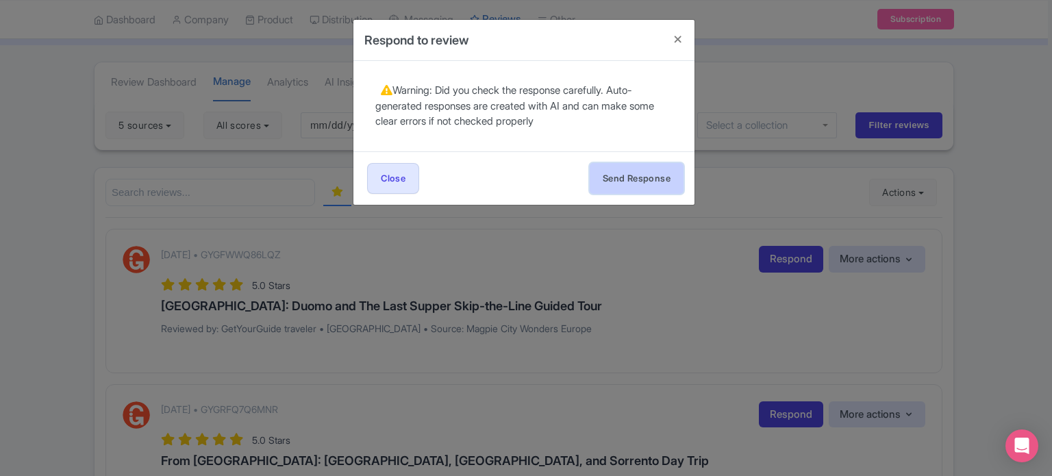
click at [644, 183] on button "Send Response" at bounding box center [637, 178] width 94 height 31
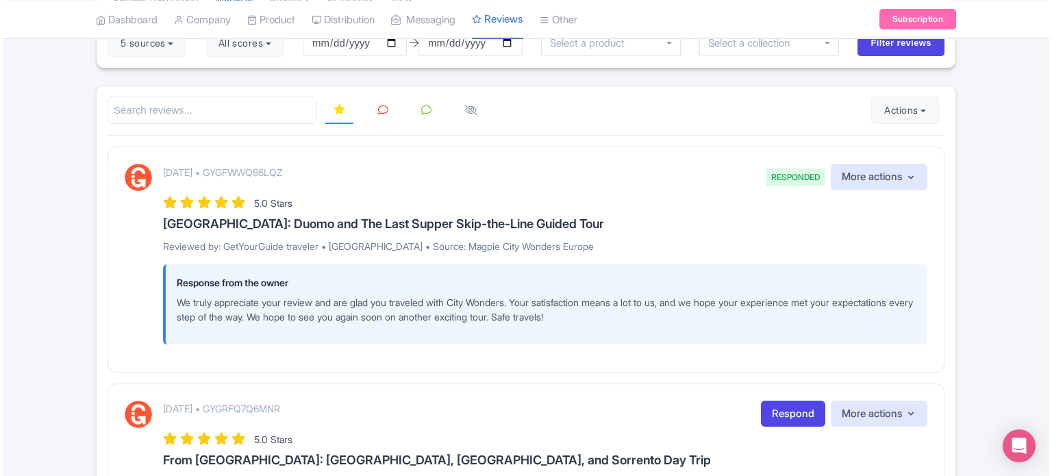
scroll to position [342, 0]
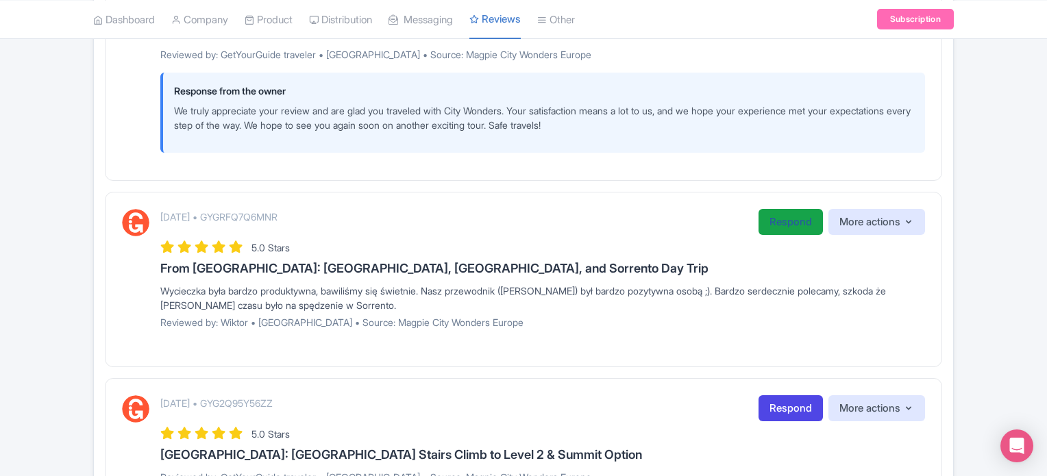
click at [782, 225] on link "Respond" at bounding box center [790, 222] width 64 height 27
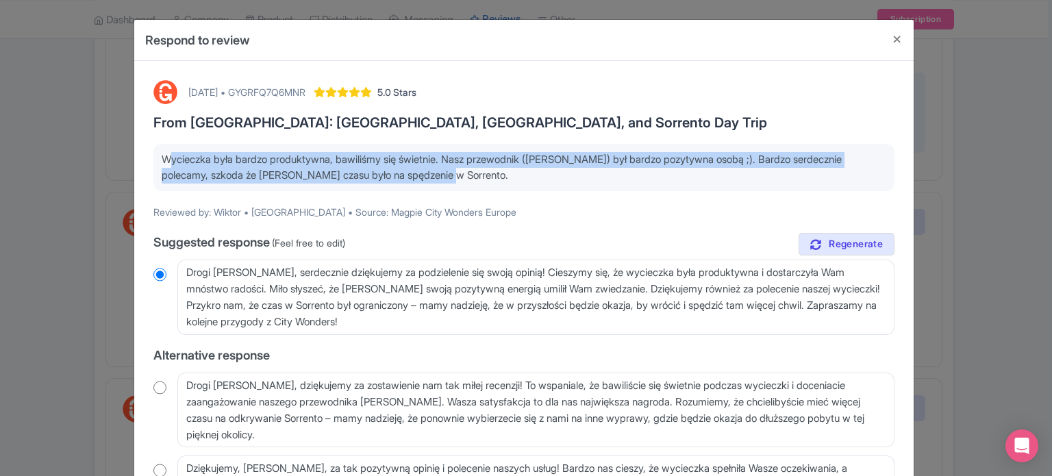
drag, startPoint x: 453, startPoint y: 183, endPoint x: 153, endPoint y: 153, distance: 300.8
click at [153, 153] on div "Wycieczka była bardzo produktywna, bawiliśmy się świetnie. Nasz przewodnik ([PE…" at bounding box center [523, 167] width 741 height 47
copy p "Wycieczka była bardzo produktywna, bawiliśmy się świetnie. Nasz przewodnik ([PE…"
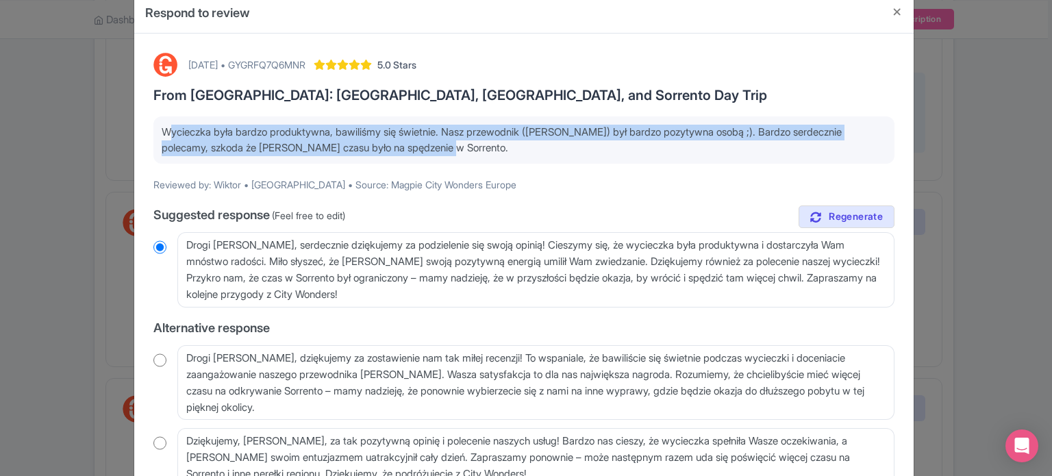
scroll to position [68, 0]
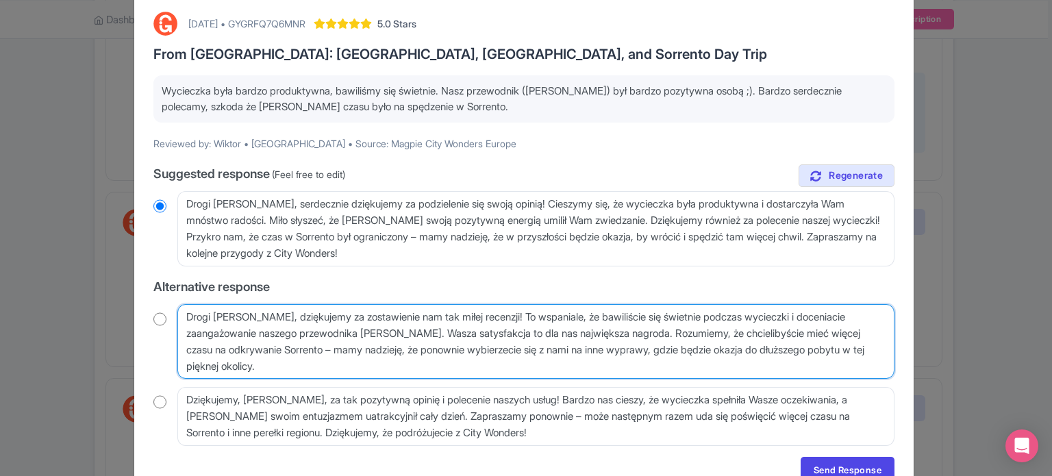
drag, startPoint x: 340, startPoint y: 374, endPoint x: 166, endPoint y: 305, distance: 186.3
click at [166, 305] on div "Drogi [PERSON_NAME], dziękujemy za zostawienie nam tak miłej recenzji! To wspan…" at bounding box center [523, 341] width 741 height 75
click at [332, 369] on textarea "Drogi [PERSON_NAME], dziękujemy za zostawienie nam tak miłej recenzji! To wspan…" at bounding box center [535, 341] width 717 height 75
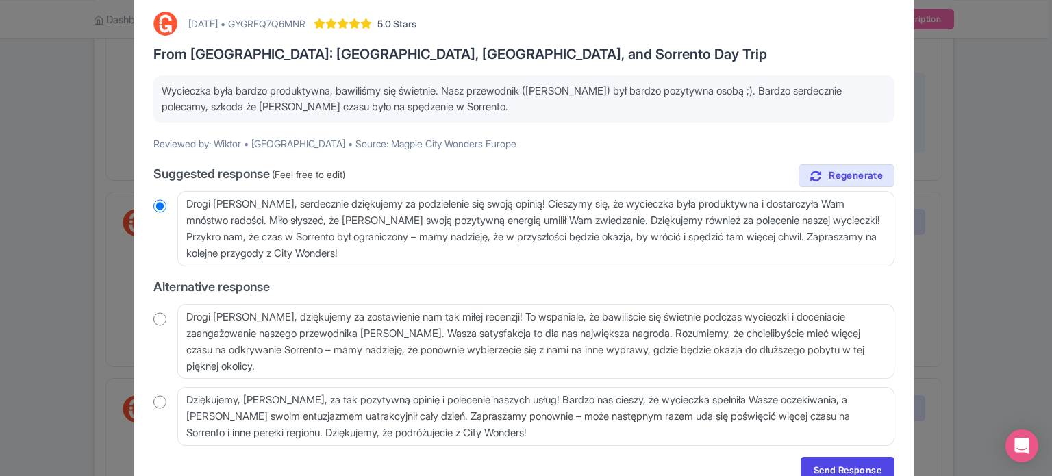
click at [153, 317] on input "radio" at bounding box center [159, 319] width 13 height 14
radio input "true"
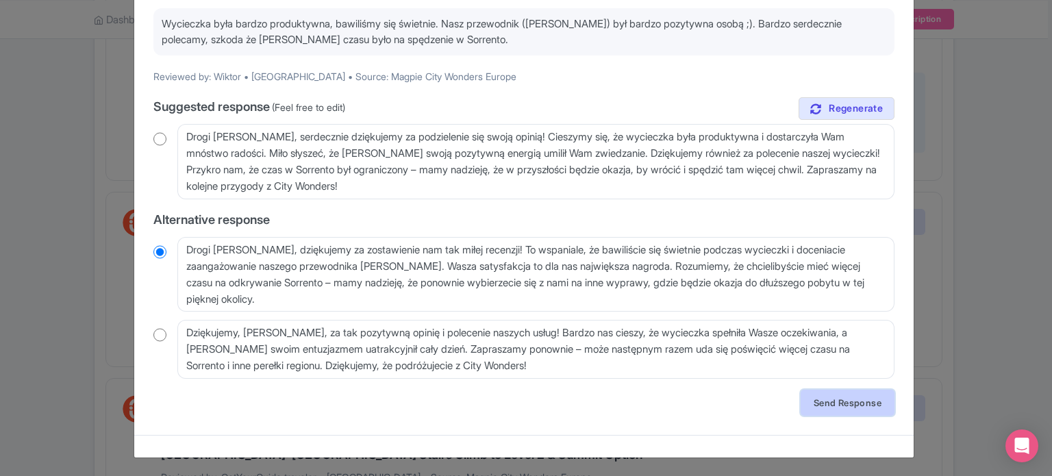
click at [827, 409] on link "Send Response" at bounding box center [848, 403] width 94 height 26
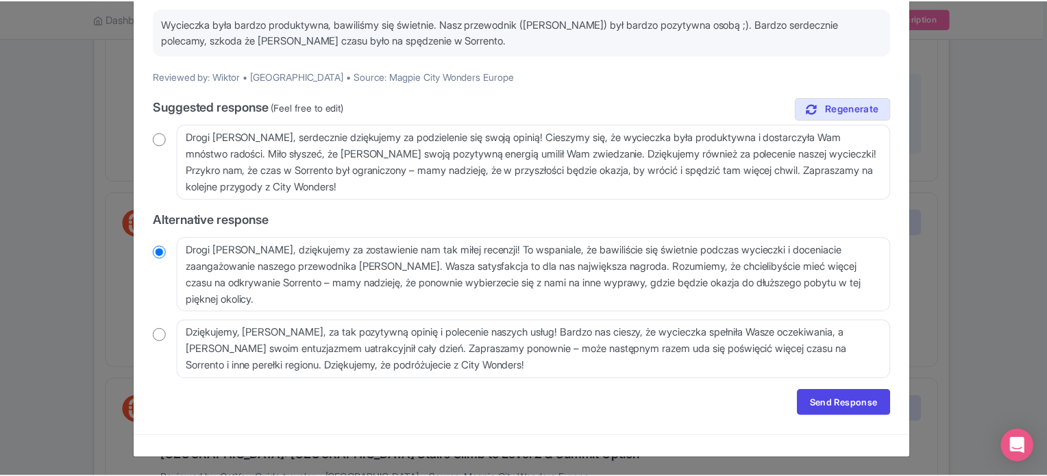
scroll to position [0, 0]
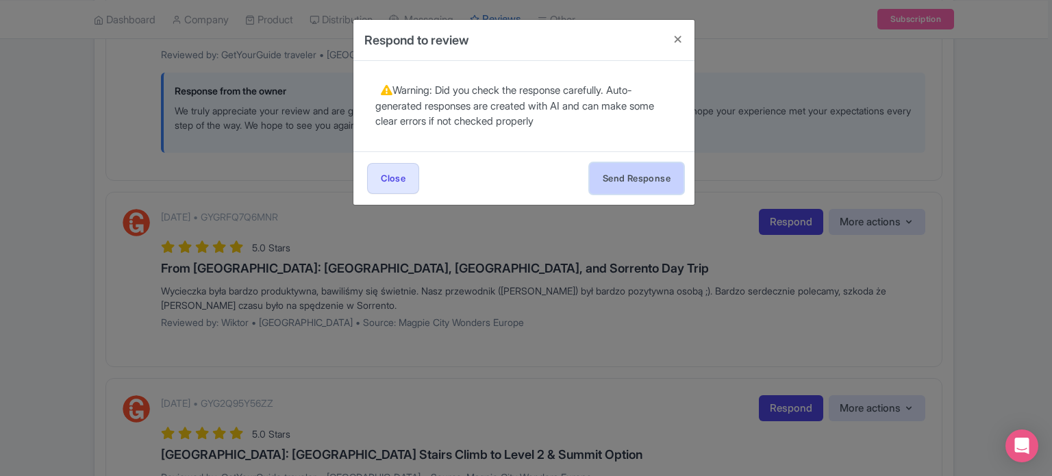
click at [651, 165] on button "Send Response" at bounding box center [637, 178] width 94 height 31
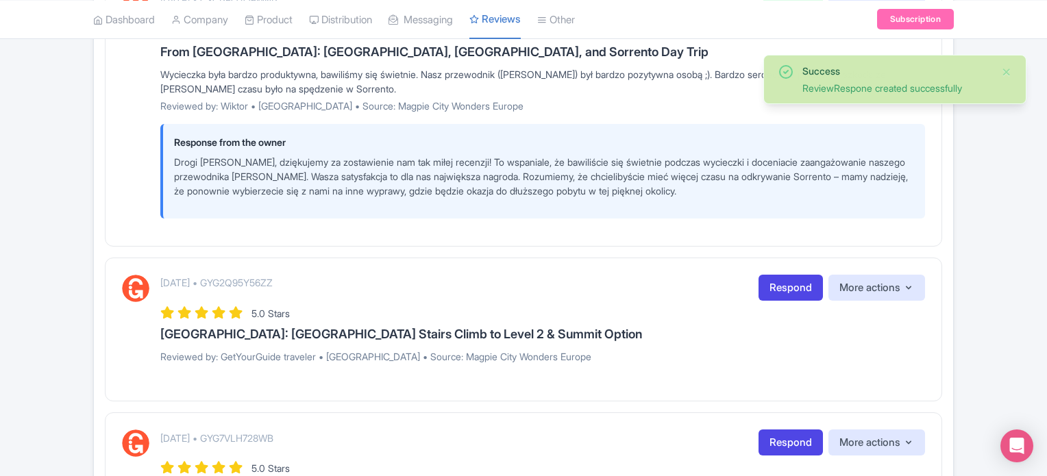
scroll to position [548, 0]
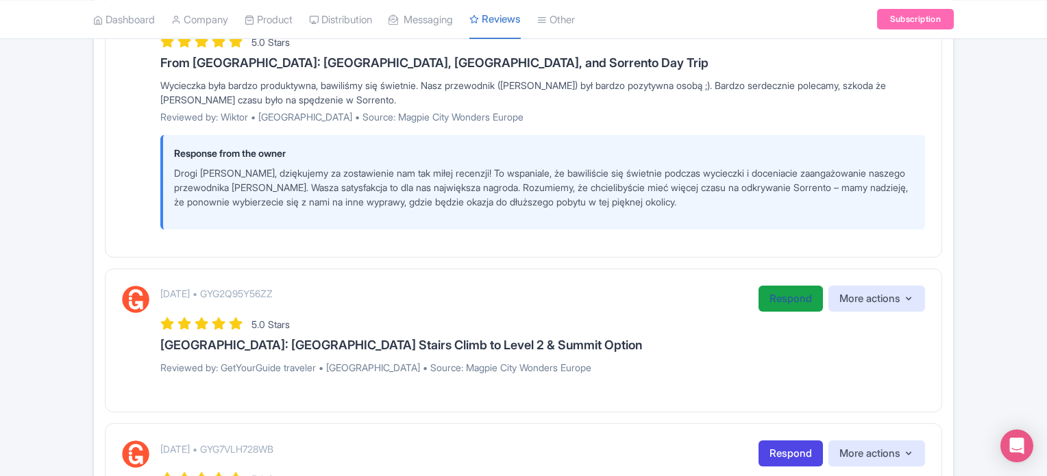
click at [785, 292] on link "Respond" at bounding box center [790, 299] width 64 height 27
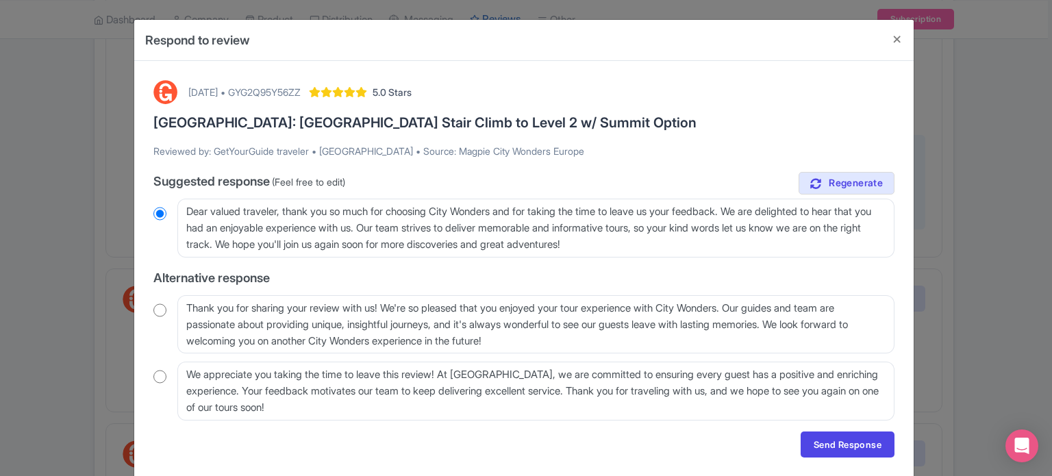
click at [601, 188] on label "Suggested response (Feel free to edit)" at bounding box center [523, 181] width 741 height 18
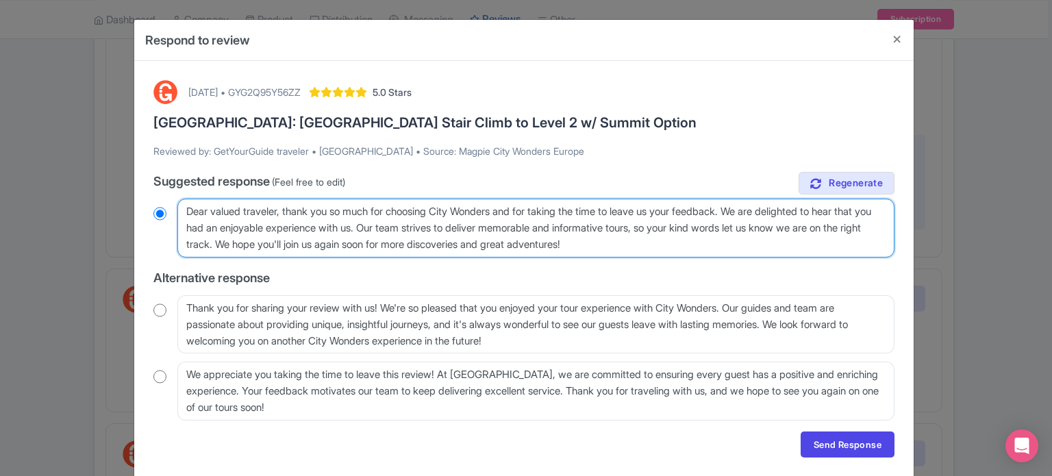
drag, startPoint x: 411, startPoint y: 225, endPoint x: 293, endPoint y: 238, distance: 118.5
click at [293, 238] on textarea "Dear valued traveler, thank you so much for choosing City Wonders and for takin…" at bounding box center [535, 228] width 717 height 59
type textarea "Dear valued traveler, thank you so much for choosing City Wonders and for takin…"
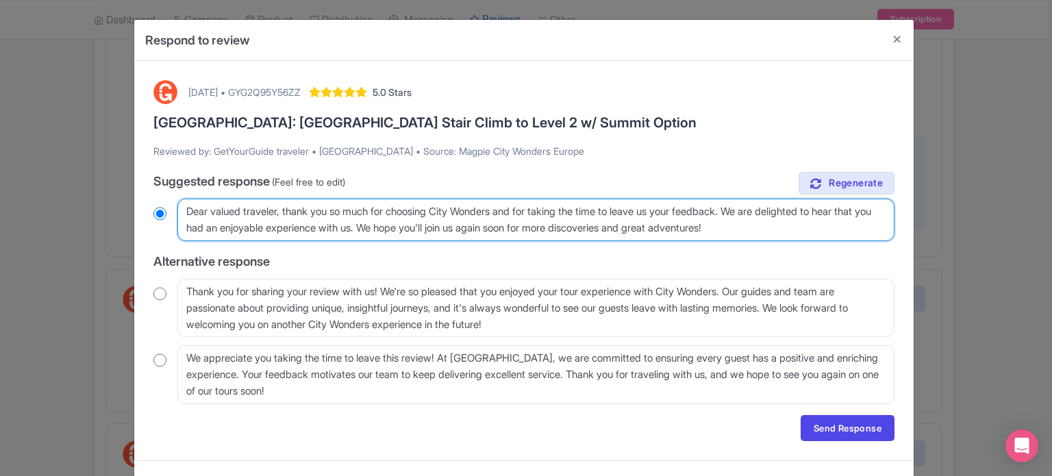
radio input "true"
type textarea "Dear valued traveler, thank you so much for choosing City Wonders and for takin…"
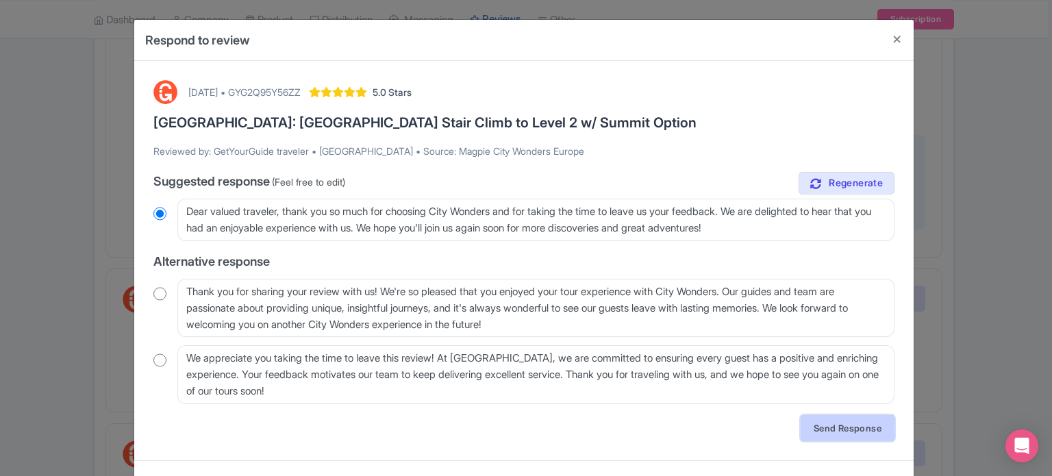
click at [825, 429] on link "Send Response" at bounding box center [848, 428] width 94 height 26
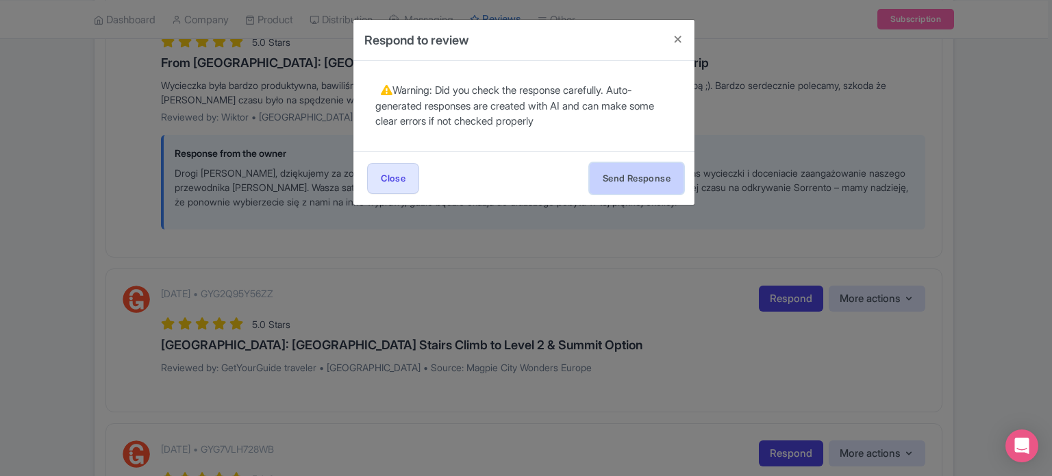
click at [638, 179] on button "Send Response" at bounding box center [637, 178] width 94 height 31
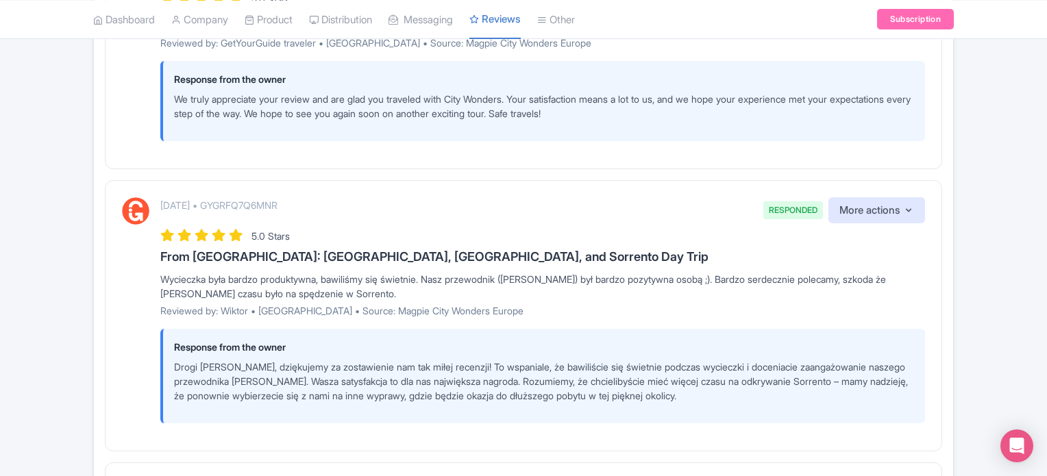
scroll to position [479, 0]
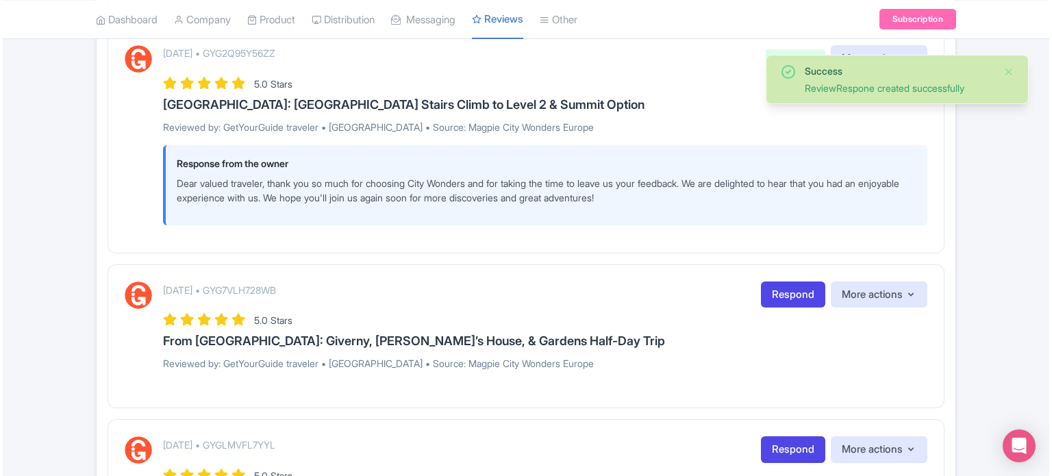
scroll to position [822, 0]
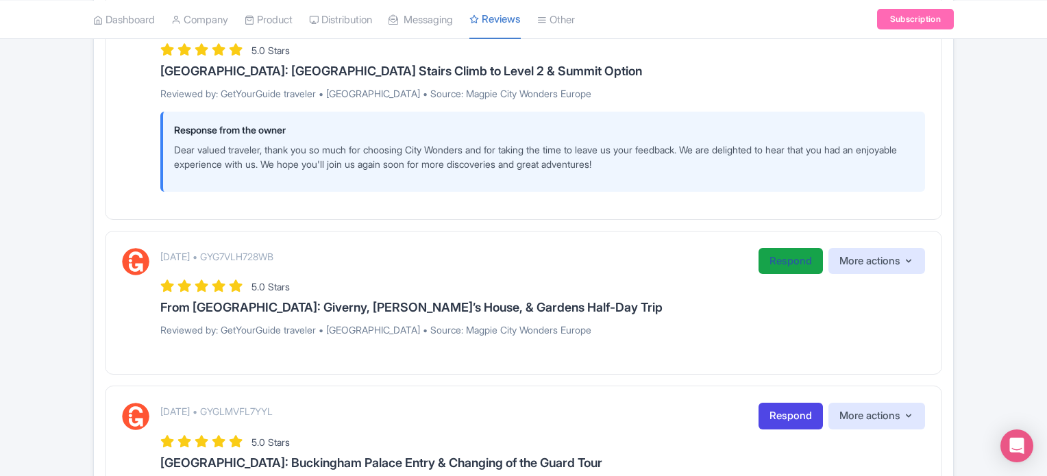
click at [808, 255] on link "Respond" at bounding box center [790, 261] width 64 height 27
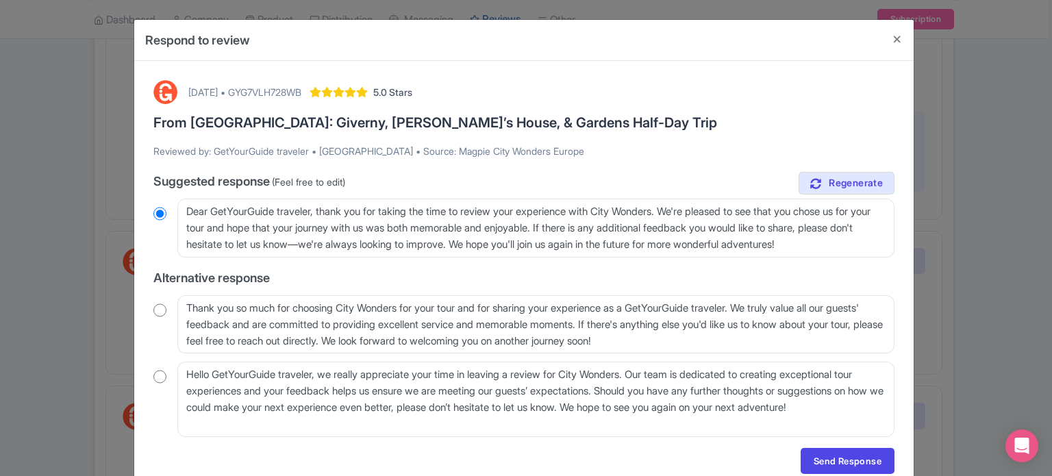
click at [162, 310] on input "radio" at bounding box center [159, 310] width 13 height 14
radio input "true"
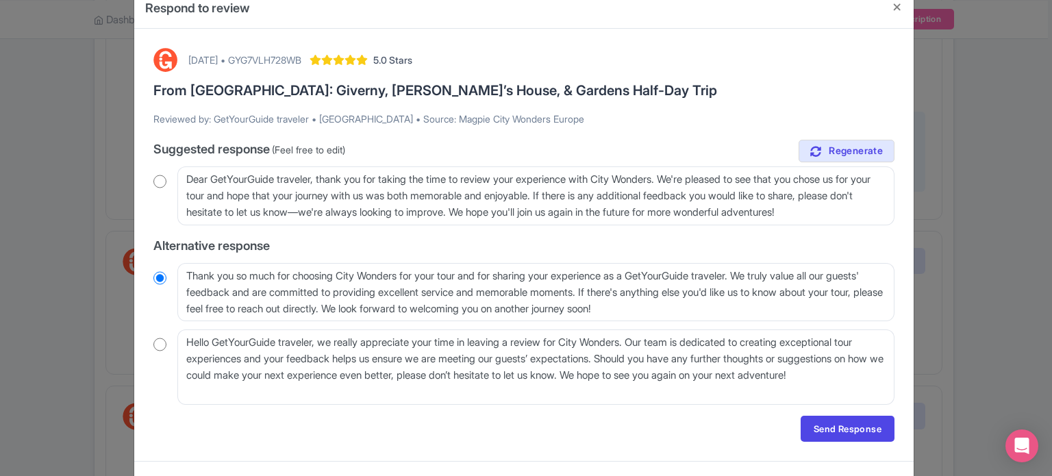
scroll to position [58, 0]
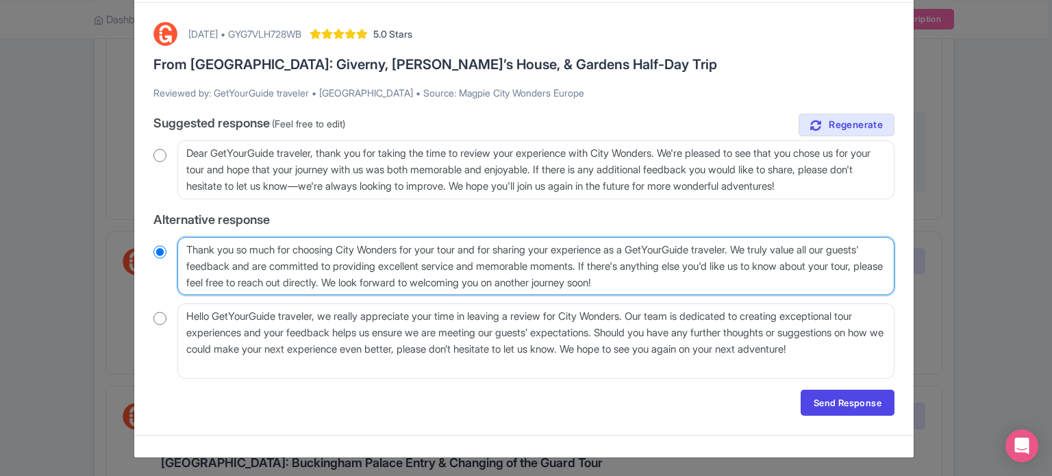
drag, startPoint x: 635, startPoint y: 249, endPoint x: 412, endPoint y: 277, distance: 225.1
click at [412, 277] on textarea "Thank you so much for choosing City Wonders for your tour and for sharing your …" at bounding box center [535, 266] width 717 height 59
type textarea "Thank you so much for choosing City Wonders for your tour and for sharing your …"
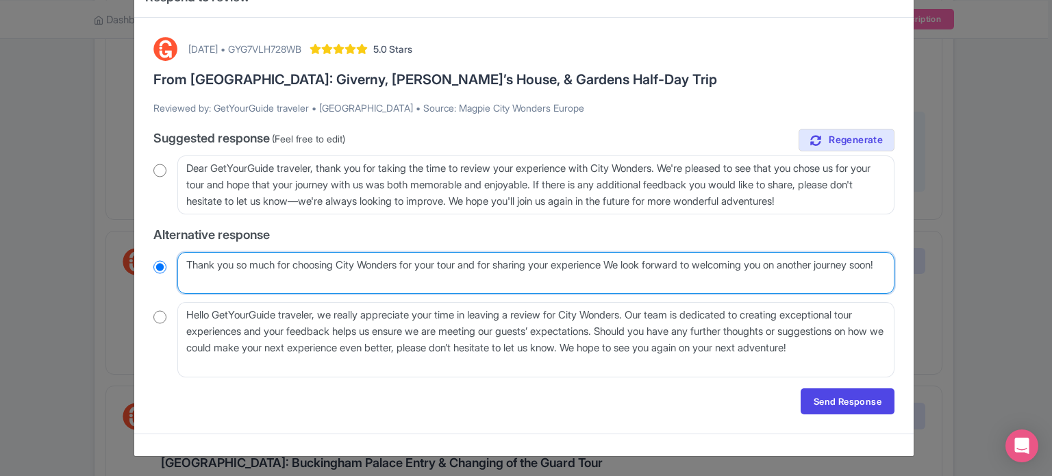
scroll to position [42, 0]
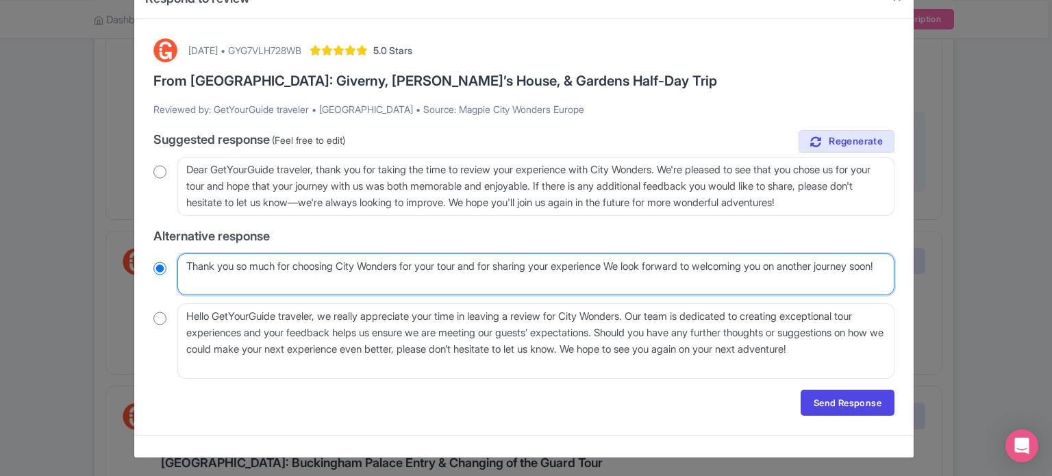
radio input "true"
type textarea "Thank you so much for choosing City Wonders for your tour and for sharing your …"
radio input "true"
type textarea "Thank you so much for choosing City Wonders for your tour and for sharing your …"
radio input "true"
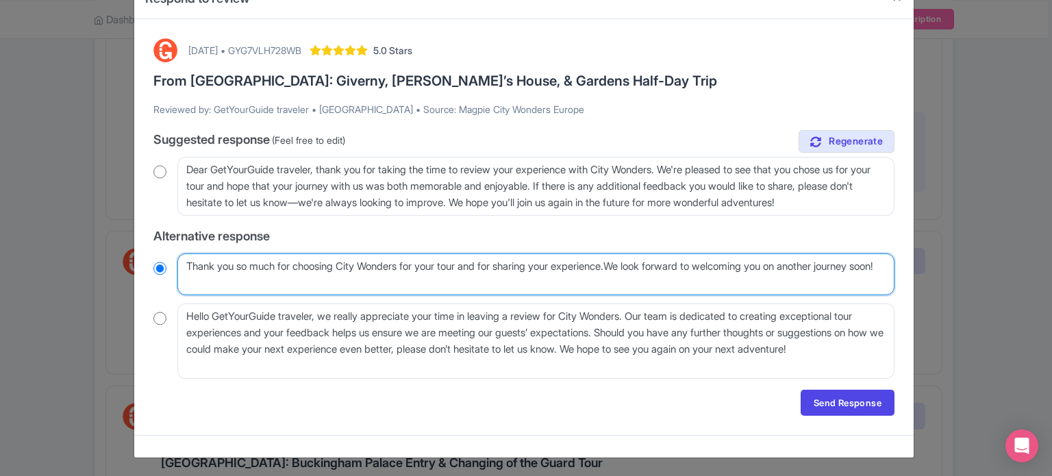
type textarea "Thank you so much for choosing City Wonders for your tour and for sharing your …"
radio input "true"
click at [326, 277] on textarea "Thank you so much for choosing City Wonders for your tour and for sharing your …" at bounding box center [535, 274] width 717 height 42
type textarea "Thank you so much for choosing City Wonders for your tour and for sharing your …"
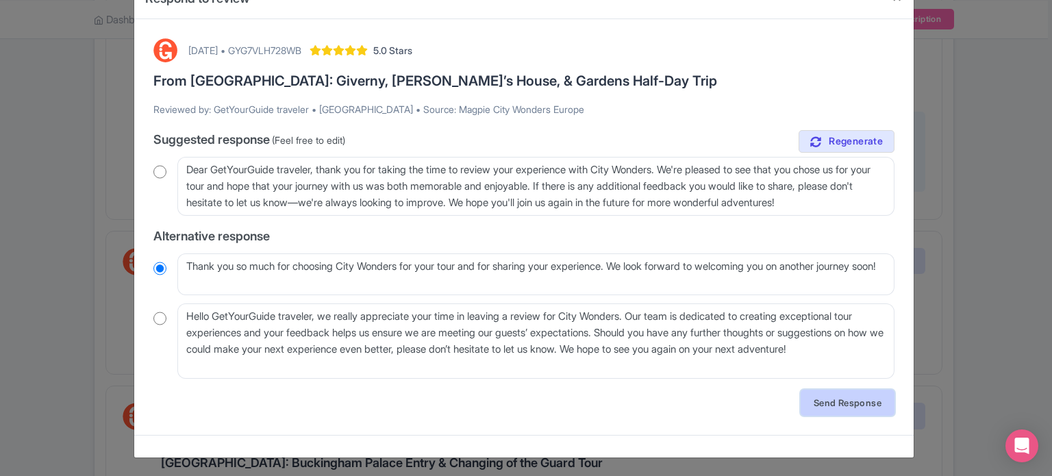
click at [827, 406] on link "Send Response" at bounding box center [848, 403] width 94 height 26
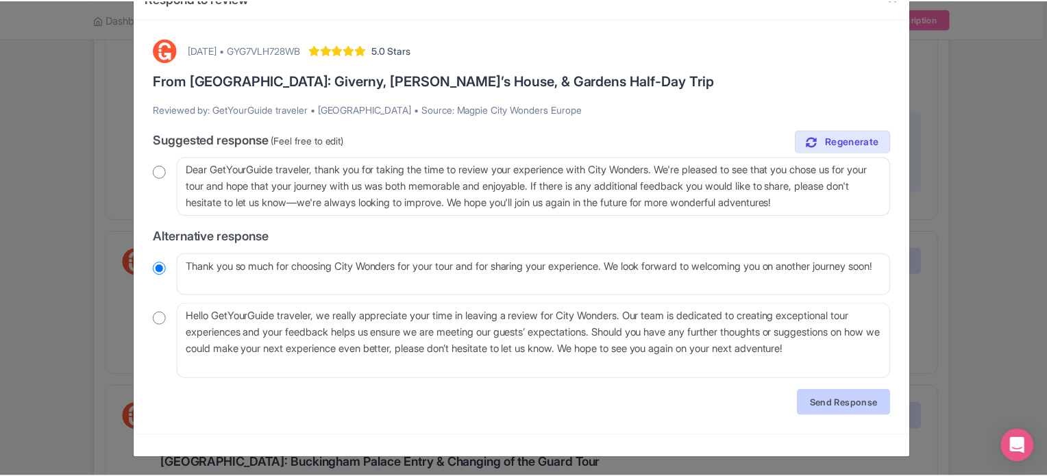
scroll to position [0, 0]
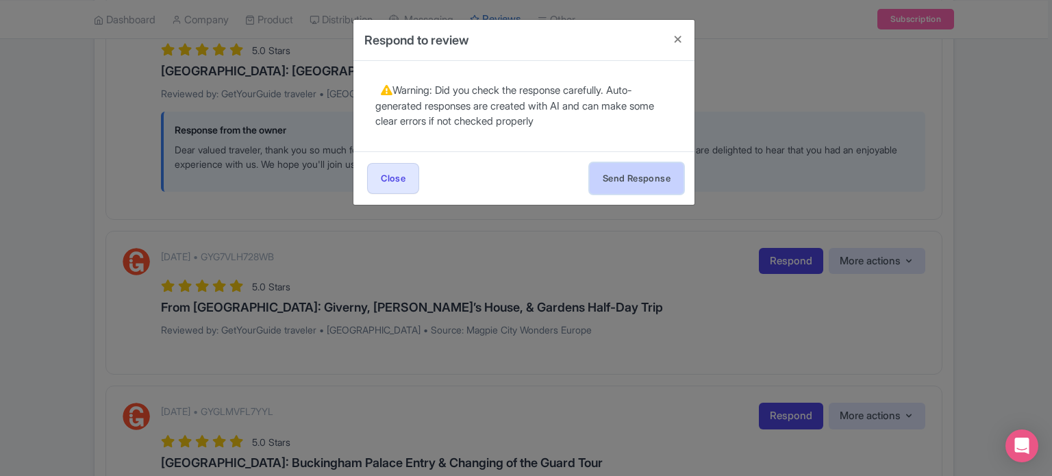
click at [648, 182] on button "Send Response" at bounding box center [637, 178] width 94 height 31
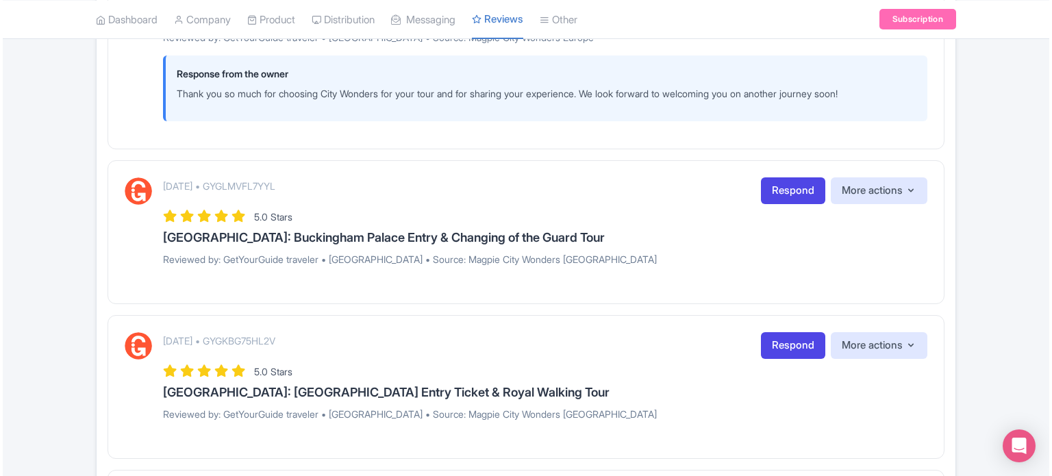
scroll to position [1096, 0]
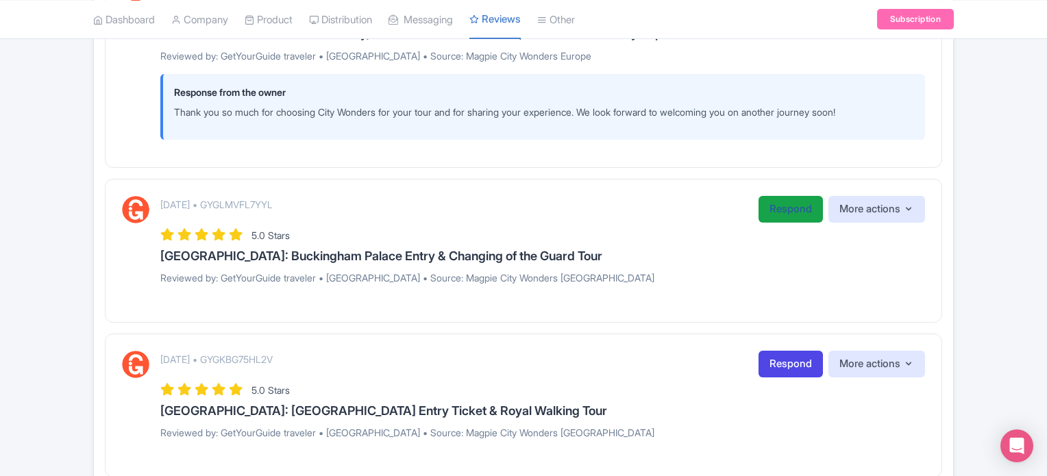
click at [789, 210] on link "Respond" at bounding box center [790, 209] width 64 height 27
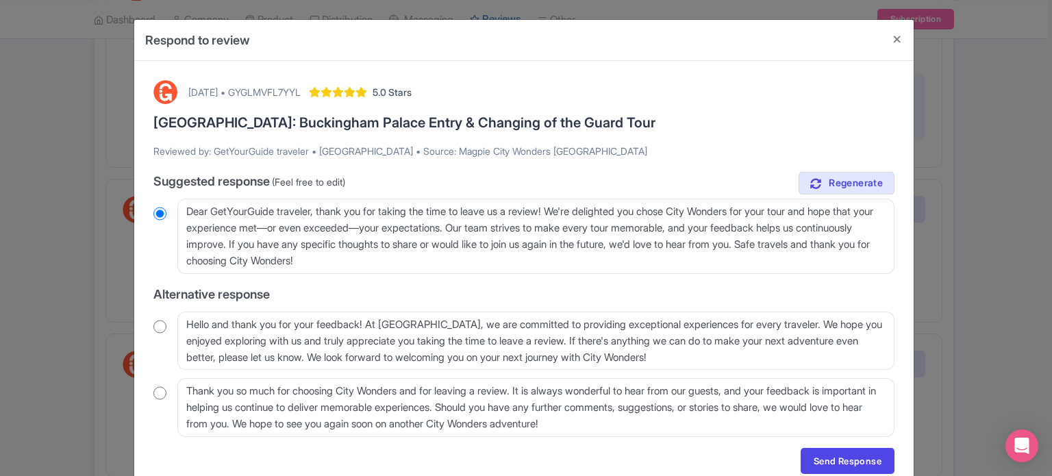
click at [155, 324] on input "radio" at bounding box center [159, 327] width 13 height 14
radio input "true"
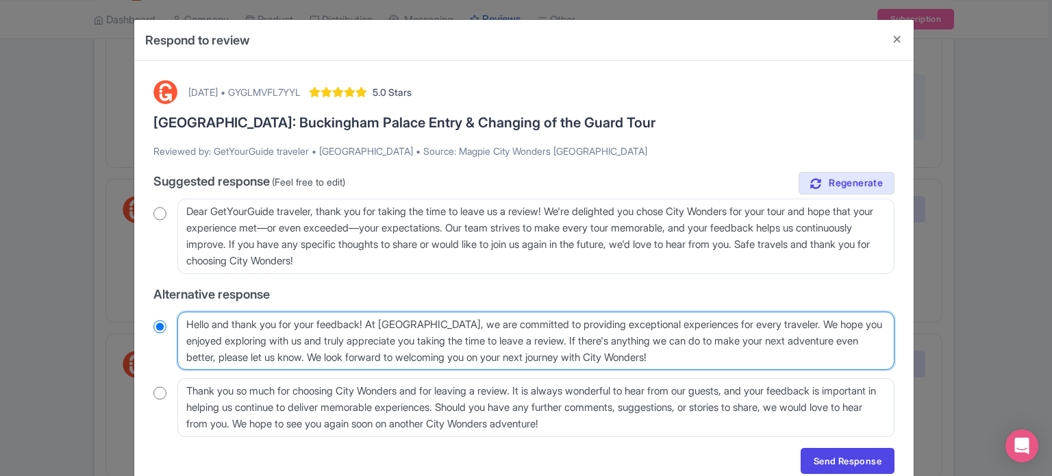
drag, startPoint x: 376, startPoint y: 323, endPoint x: 784, endPoint y: 330, distance: 407.6
click at [784, 330] on textarea "Hello and thank you for your feedback! At [GEOGRAPHIC_DATA], we are committed t…" at bounding box center [535, 341] width 717 height 59
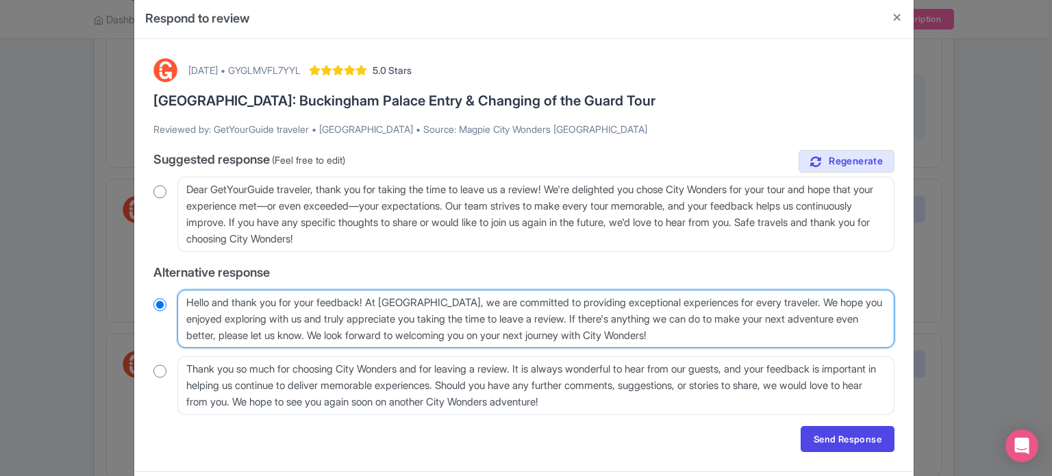
scroll to position [58, 0]
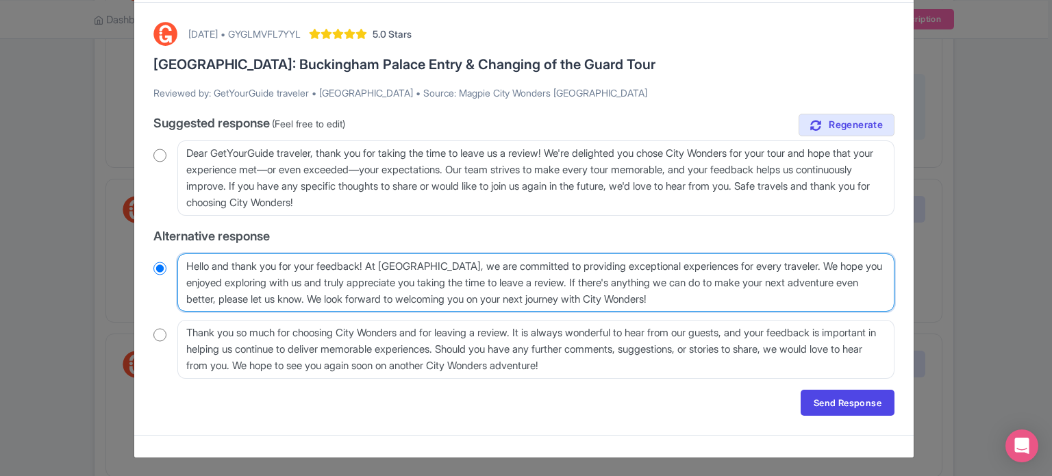
type textarea "Hello and thank you for your feedback! aveler. We hope you enjoyed exploring wi…"
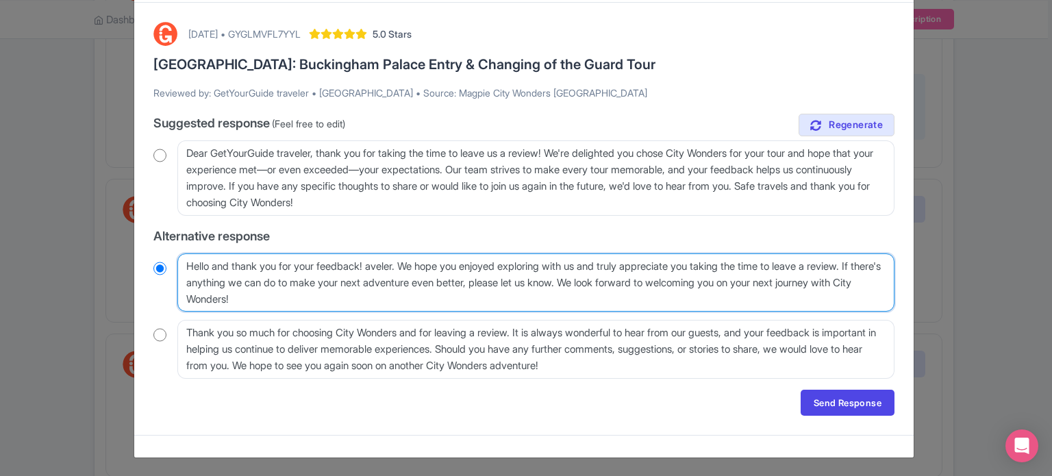
radio input "true"
drag, startPoint x: 406, startPoint y: 266, endPoint x: 384, endPoint y: 268, distance: 22.0
click at [384, 268] on textarea "Hello and thank you for your feedback! At [GEOGRAPHIC_DATA], we are committed t…" at bounding box center [535, 282] width 717 height 59
type textarea "Hello and thank you for your feedback! av We hope you enjoyed exploring with us…"
radio input "true"
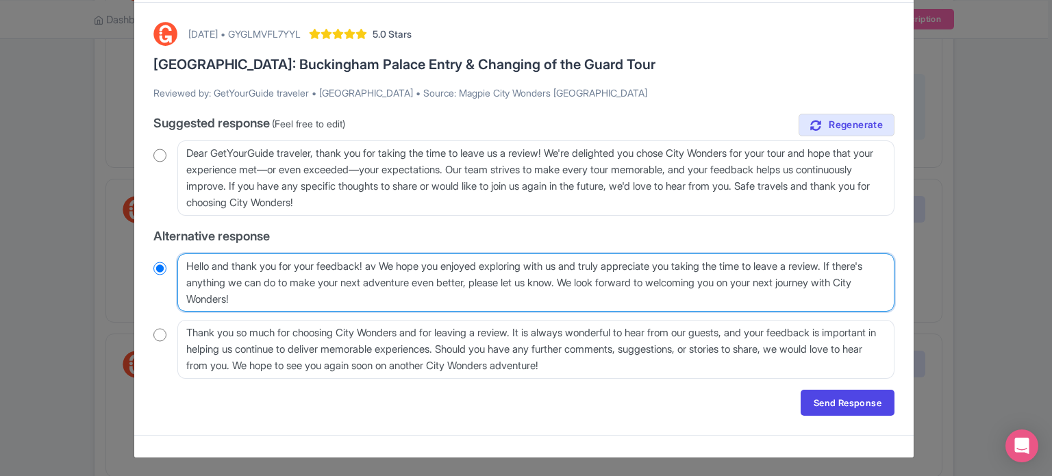
type textarea "Hello and thank you for your feedback! a We hope you enjoyed exploring with us …"
radio input "true"
type textarea "Hello and thank you for your feedback! We hope you enjoyed exploring with us an…"
radio input "true"
type textarea "Hello and thank you for your feedback! We hope you enjoyed exploring with us an…"
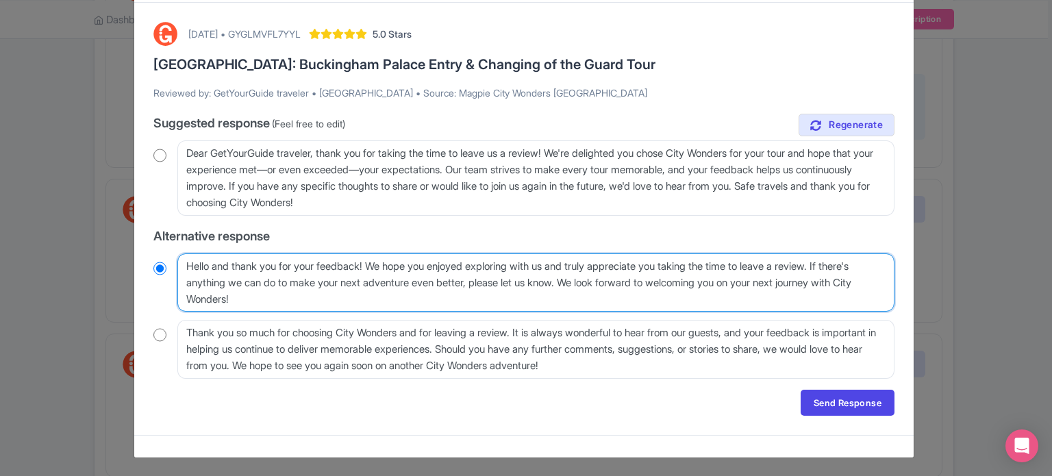
radio input "true"
drag, startPoint x: 843, startPoint y: 262, endPoint x: 614, endPoint y: 280, distance: 230.2
click at [614, 280] on textarea "Hello and thank you for your feedback! At [GEOGRAPHIC_DATA], we are committed t…" at bounding box center [535, 282] width 717 height 59
type textarea "Hello and thank you for your feedback! We hope you enjoyed exploring with us an…"
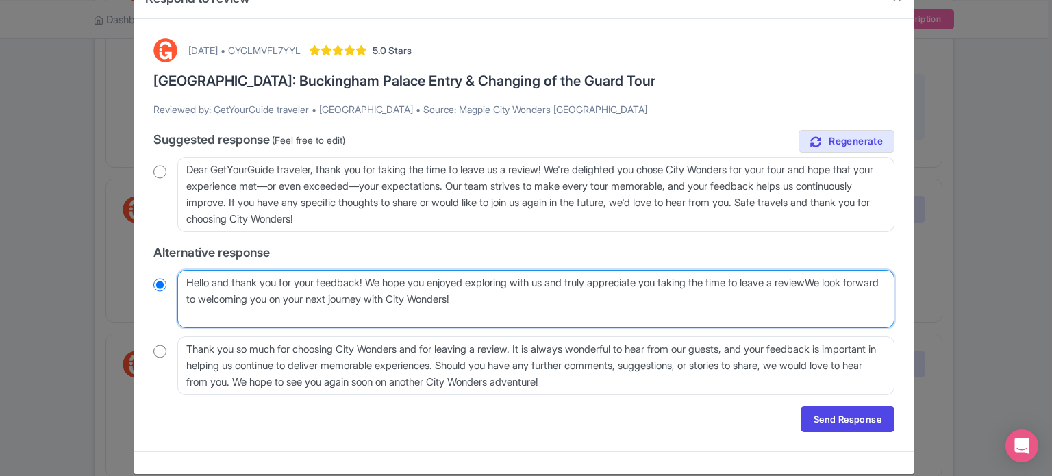
radio input "true"
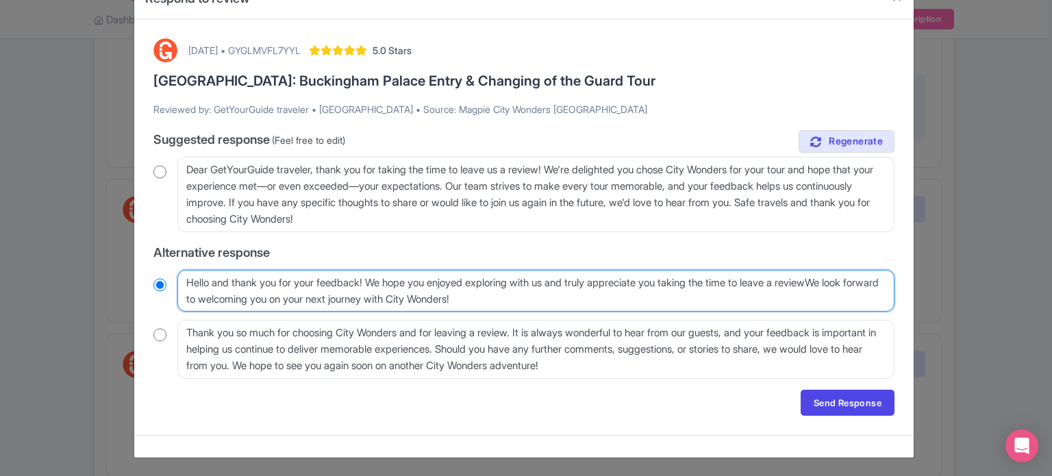
type textarea "Hello and thank you for your feedback! We hope you enjoyed exploring with us an…"
radio input "true"
type textarea "Hello and thank you for your feedback! We hope you enjoyed exploring with us an…"
radio input "true"
type textarea "Hello and thank you for your feedback! We hope you enjoyed exploring with us an…"
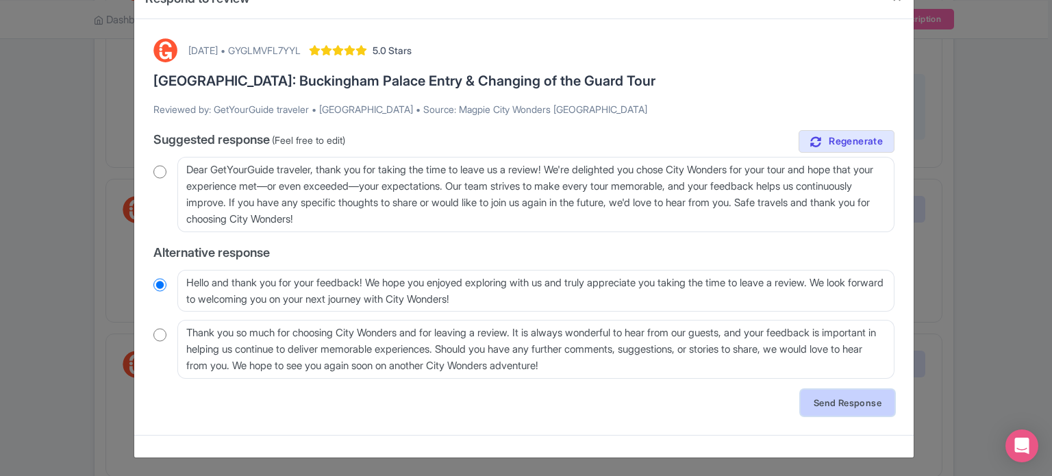
click at [842, 403] on link "Send Response" at bounding box center [848, 403] width 94 height 26
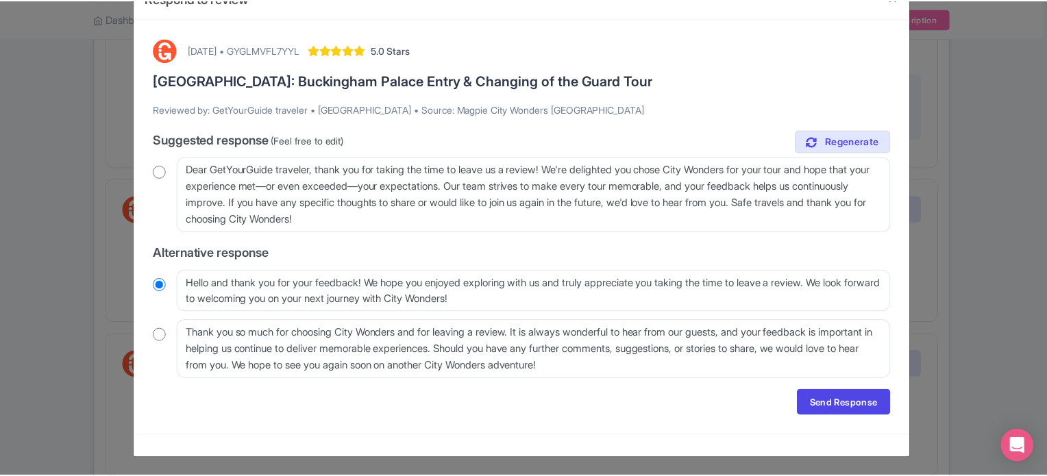
scroll to position [0, 0]
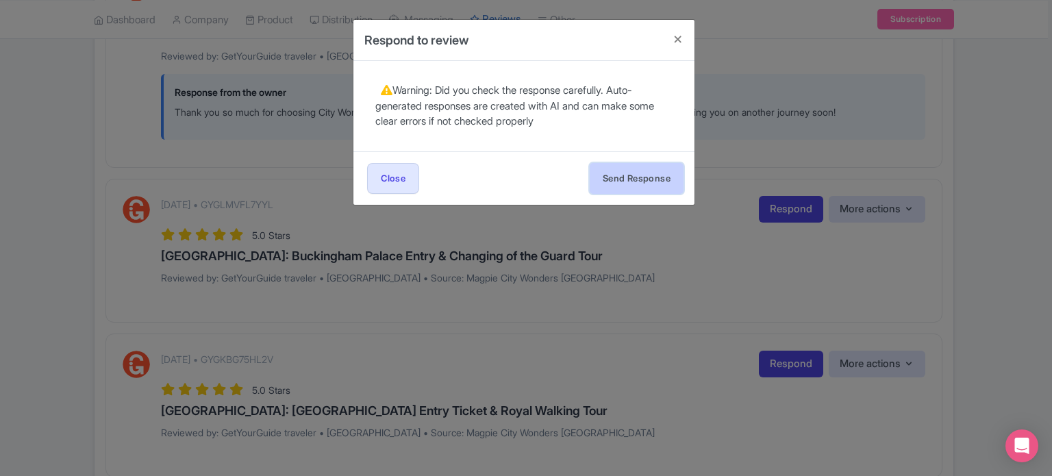
click at [627, 184] on button "Send Response" at bounding box center [637, 178] width 94 height 31
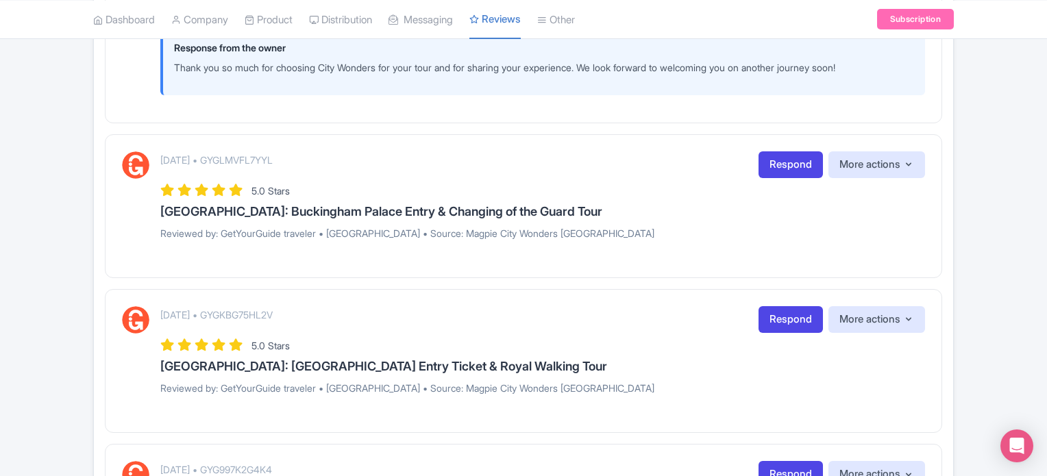
scroll to position [1164, 0]
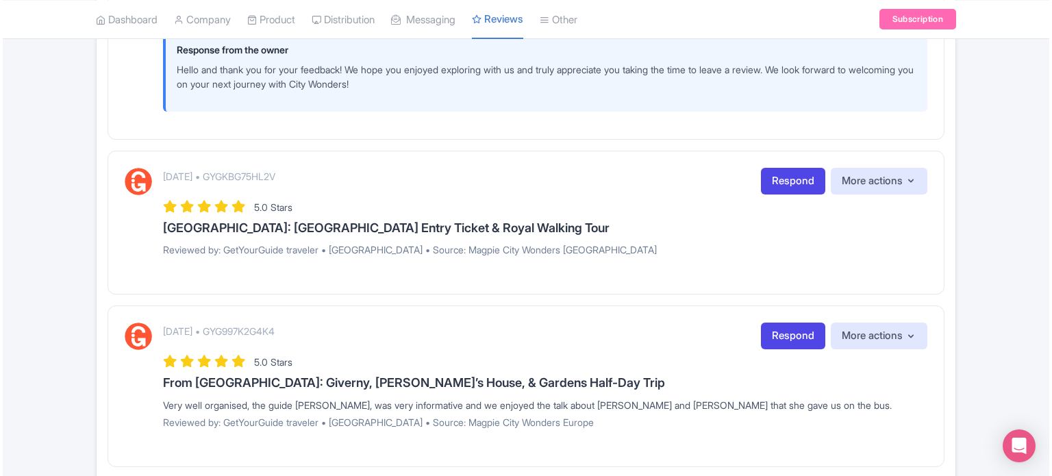
scroll to position [1301, 0]
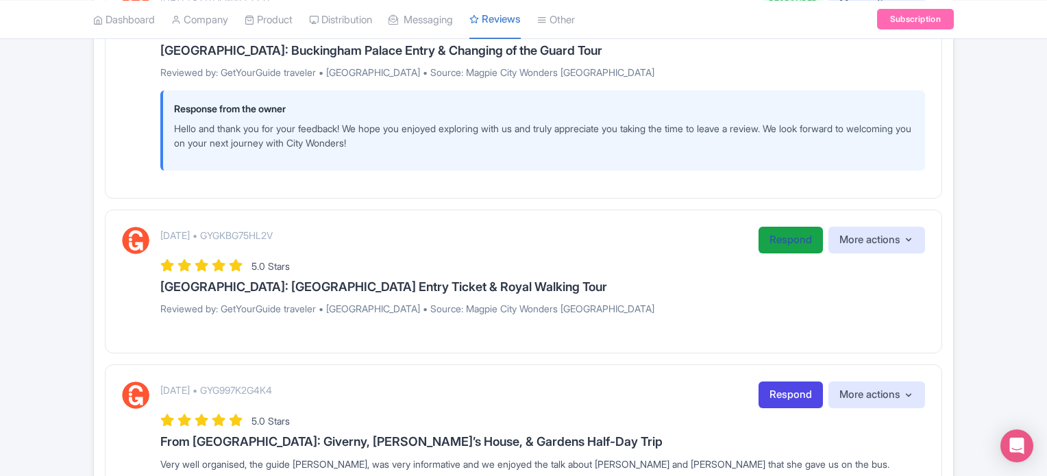
click at [776, 243] on link "Respond" at bounding box center [790, 240] width 64 height 27
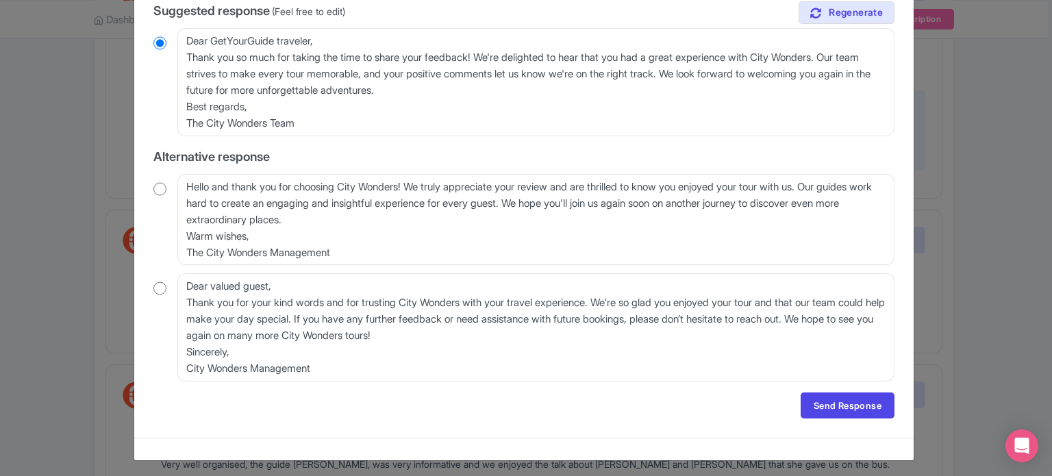
scroll to position [173, 0]
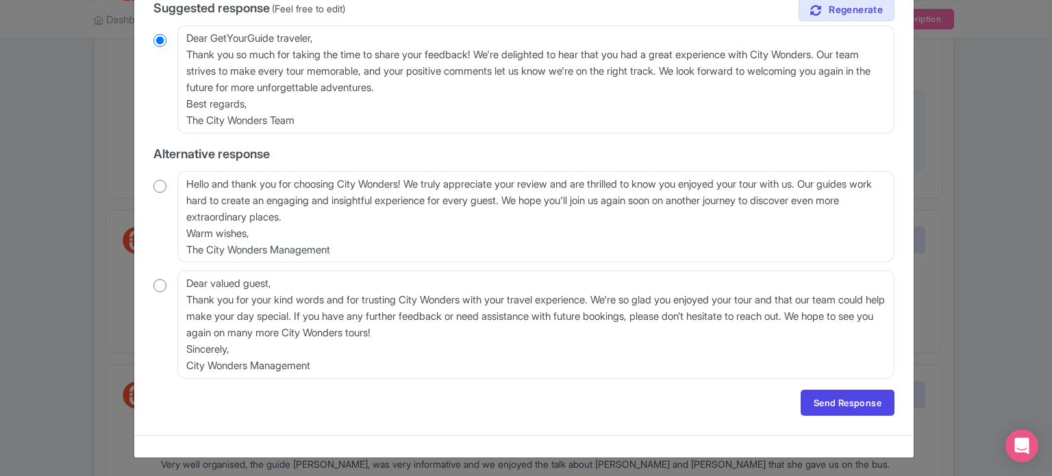
click at [156, 186] on input "radio" at bounding box center [159, 186] width 13 height 14
radio input "true"
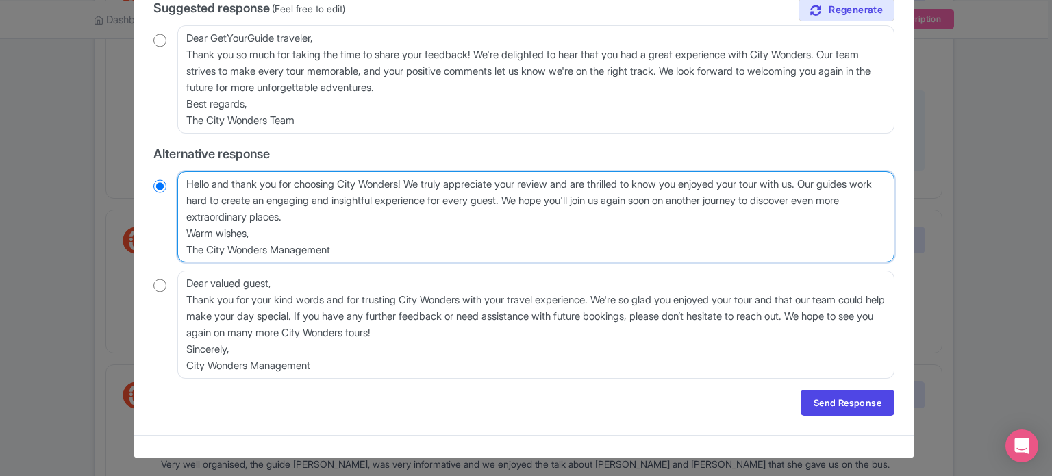
drag, startPoint x: 412, startPoint y: 177, endPoint x: 836, endPoint y: 175, distance: 424.0
click at [836, 166] on div "true Suggested response (Feel free to edit) Dear GetYourGuide traveler, Thank y…" at bounding box center [523, 189] width 741 height 380
click at [793, 220] on textarea "Hello and thank you for choosing City Wonders! We truly appreciate your review …" at bounding box center [535, 217] width 717 height 92
drag, startPoint x: 836, startPoint y: 180, endPoint x: 408, endPoint y: 245, distance: 432.9
click at [408, 245] on textarea "Hello and thank you for choosing City Wonders! We truly appreciate your review …" at bounding box center [535, 217] width 717 height 92
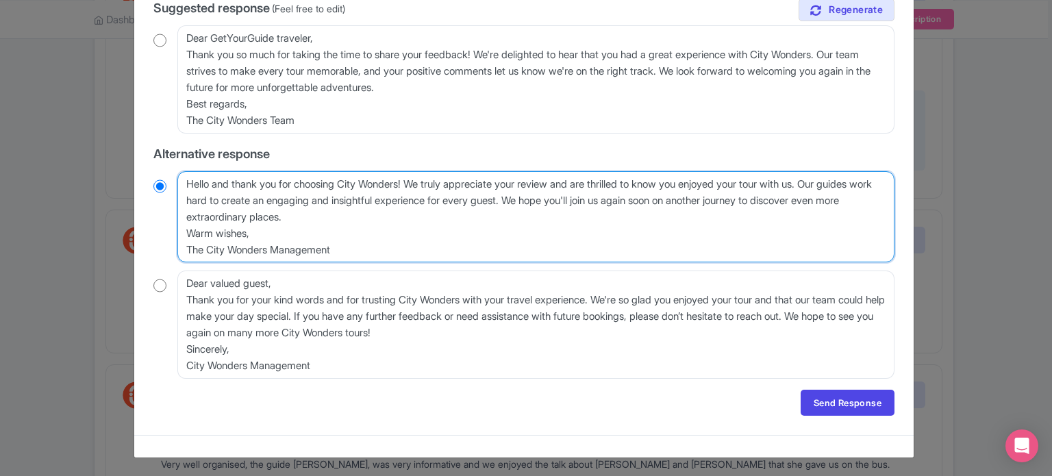
type textarea "Hello and thank you for choosing City Wonders! We truly appreciate your review …"
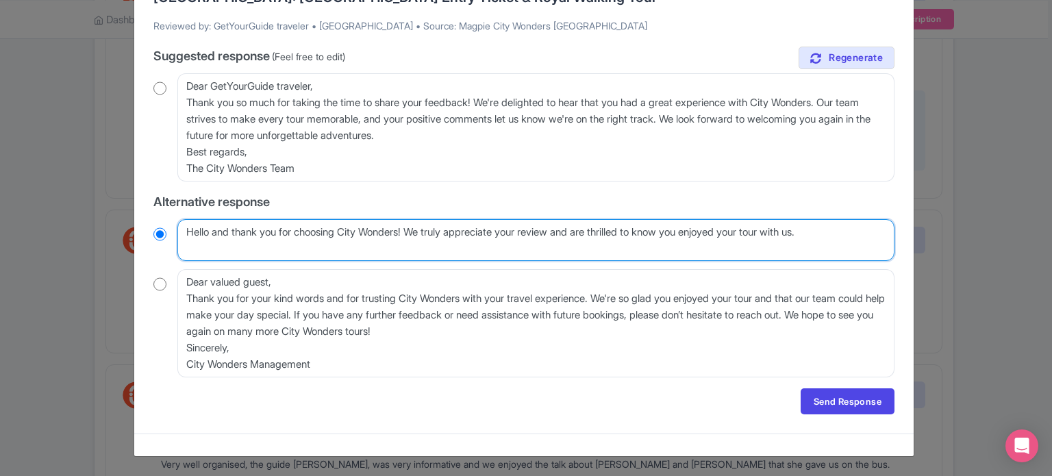
scroll to position [124, 0]
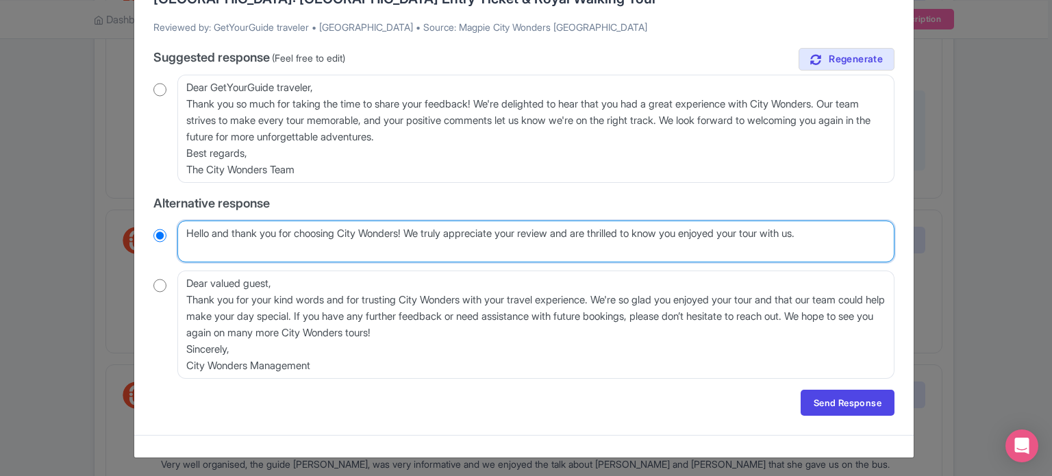
radio input "true"
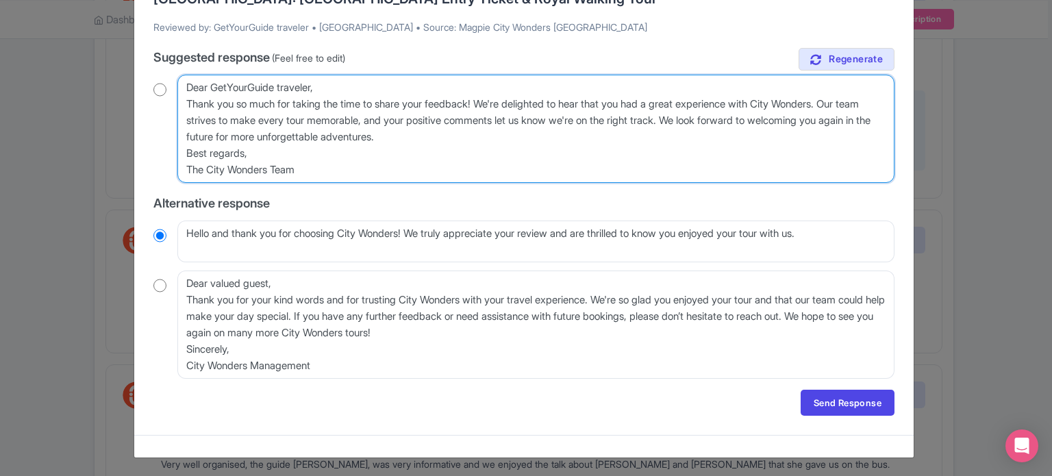
drag, startPoint x: 453, startPoint y: 137, endPoint x: 715, endPoint y: 121, distance: 262.1
click at [715, 121] on textarea "Dear GetYourGuide traveler, Thank you so much for taking the time to share your…" at bounding box center [535, 129] width 717 height 108
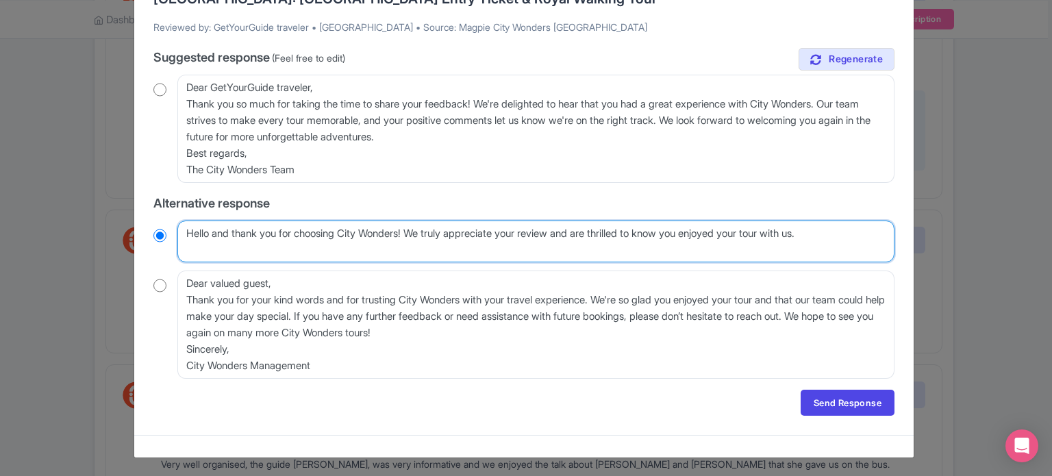
click at [852, 234] on textarea "Hello and thank you for choosing City Wonders! We truly appreciate your review …" at bounding box center [535, 242] width 717 height 42
paste textarea "We look forward to welcoming you again in the future for more unforgettable adv…"
type textarea "Hello and thank you for choosing City Wonders! We truly appreciate your review …"
radio input "true"
click at [838, 232] on textarea "Hello and thank you for choosing City Wonders! We truly appreciate your review …" at bounding box center [535, 242] width 717 height 42
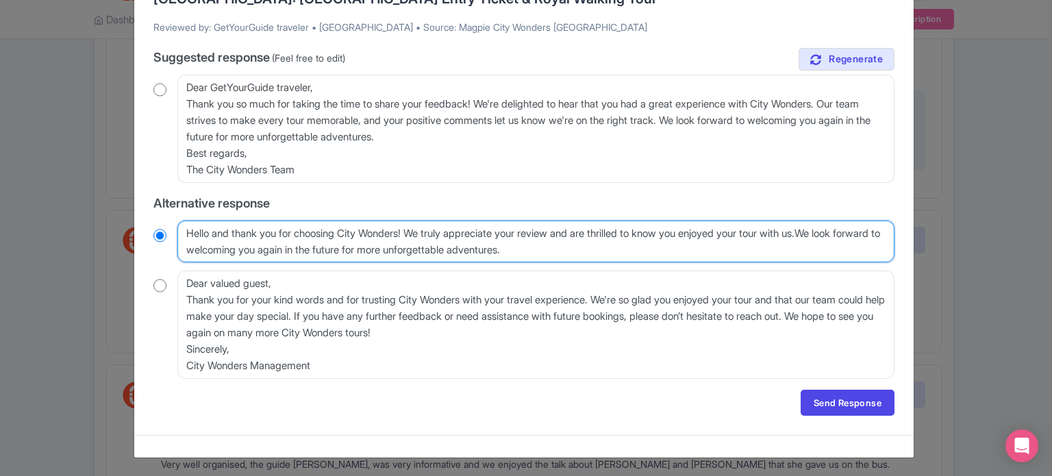
type textarea "Hello and thank you for choosing City Wonders! We truly appreciate your review …"
radio input "true"
drag, startPoint x: 186, startPoint y: 229, endPoint x: 288, endPoint y: 232, distance: 102.1
click at [288, 232] on textarea "Hello and thank you for choosing City Wonders! We truly appreciate your review …" at bounding box center [535, 242] width 717 height 42
click at [349, 240] on textarea "Hello and thank you for choosing City Wonders! We truly appreciate your review …" at bounding box center [535, 242] width 717 height 42
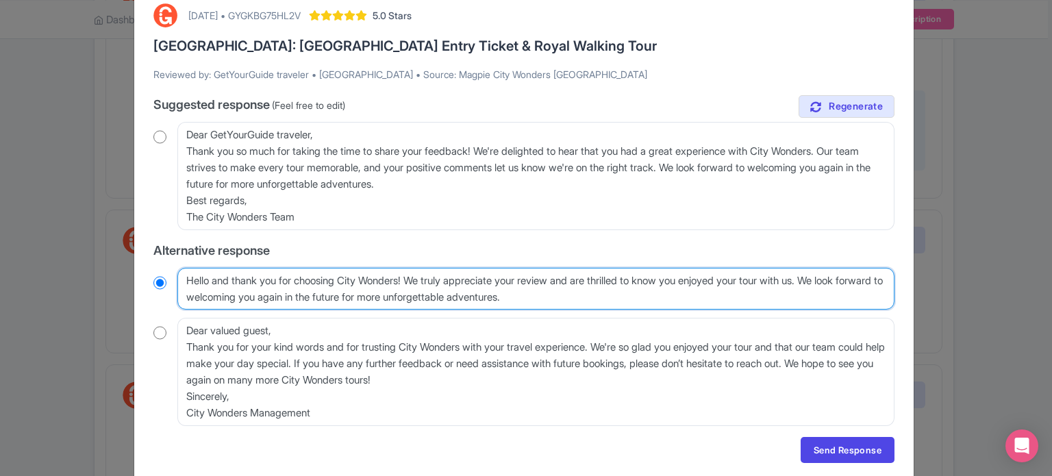
scroll to position [55, 0]
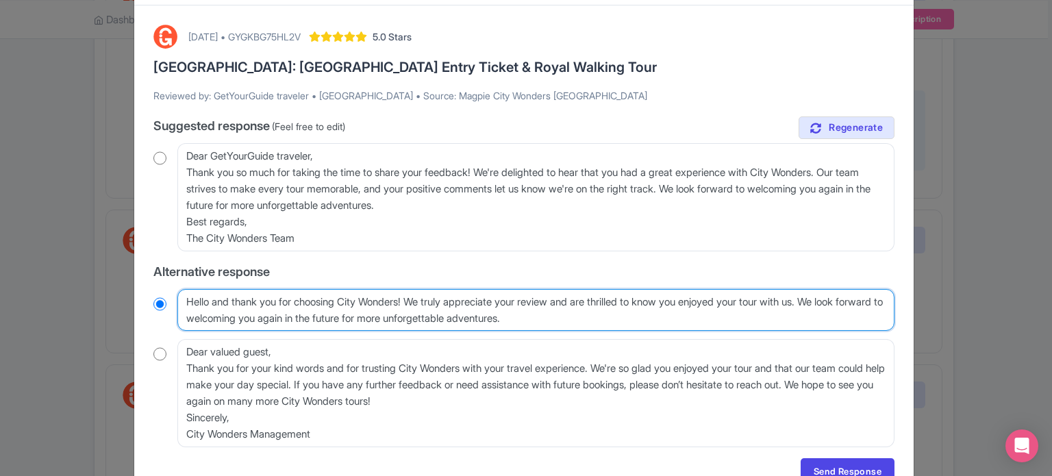
click at [621, 316] on textarea "Hello and thank you for choosing City Wonders! We truly appreciate your review …" at bounding box center [535, 310] width 717 height 42
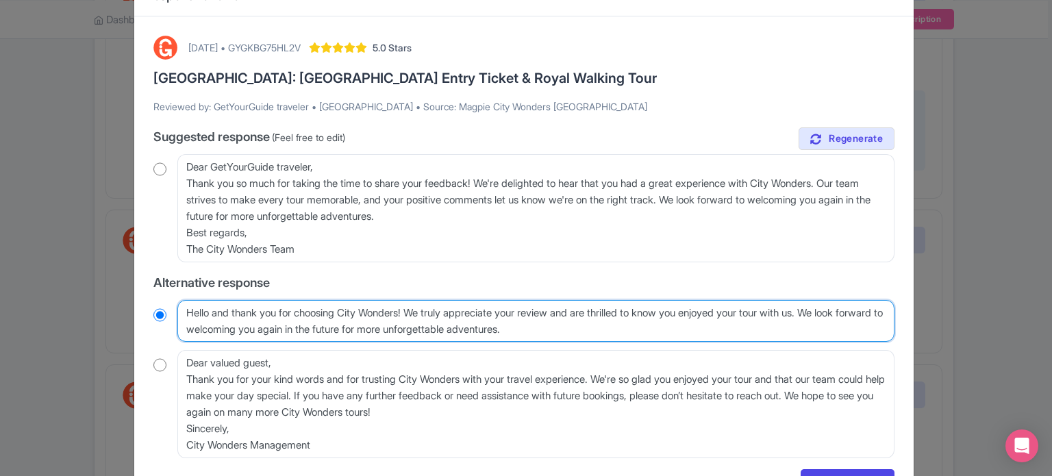
scroll to position [68, 0]
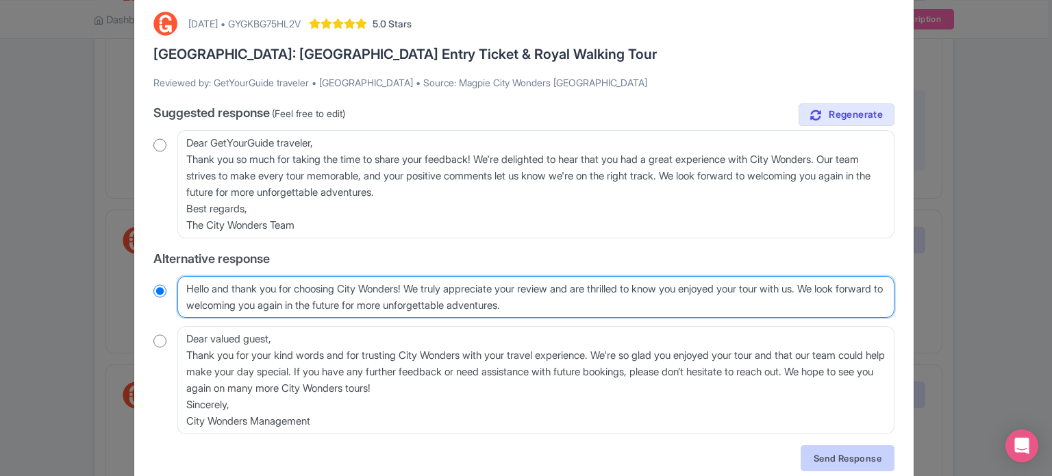
type textarea "Hello and thank you for choosing City Wonders! We truly appreciate your review …"
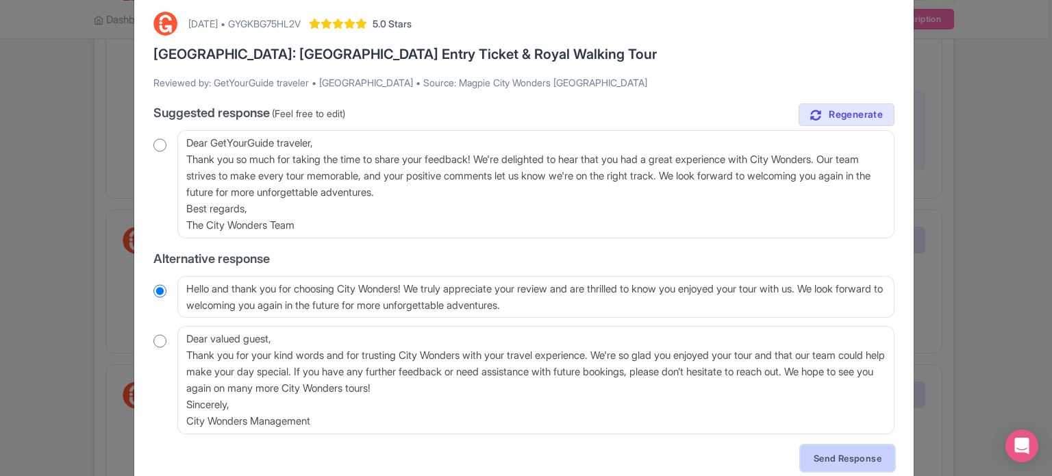
click at [841, 454] on link "Send Response" at bounding box center [848, 458] width 94 height 26
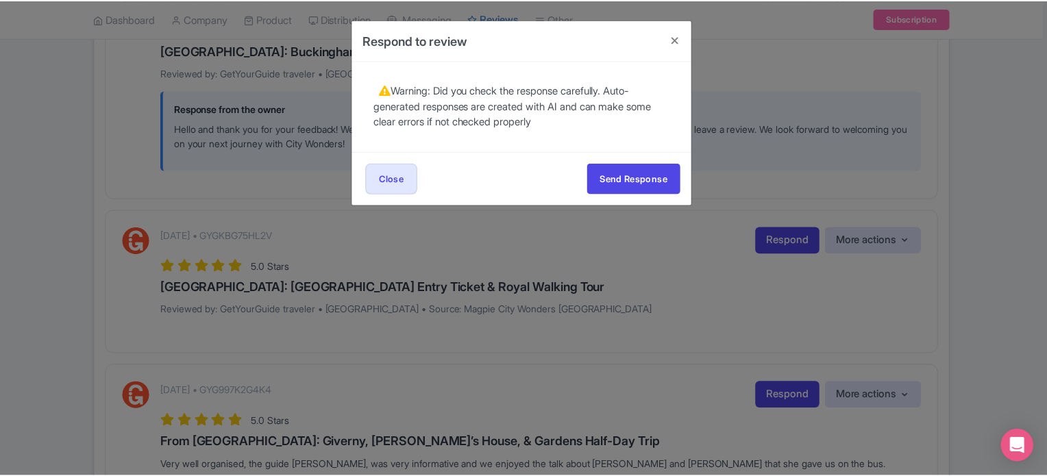
scroll to position [0, 0]
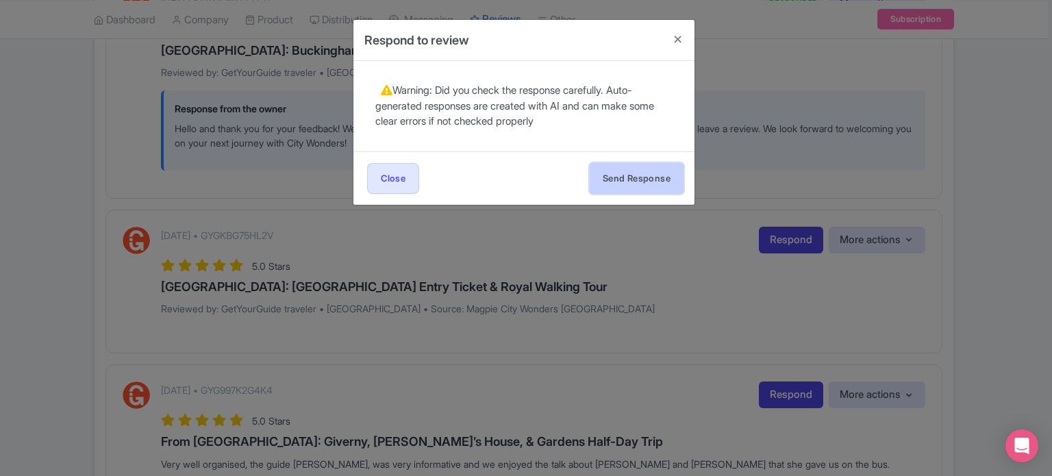
click at [644, 183] on button "Send Response" at bounding box center [637, 178] width 94 height 31
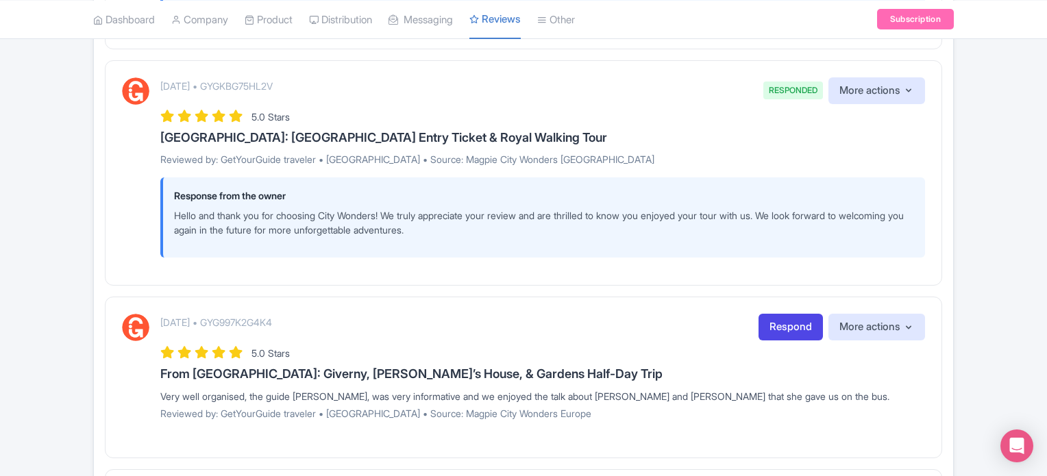
scroll to position [1427, 0]
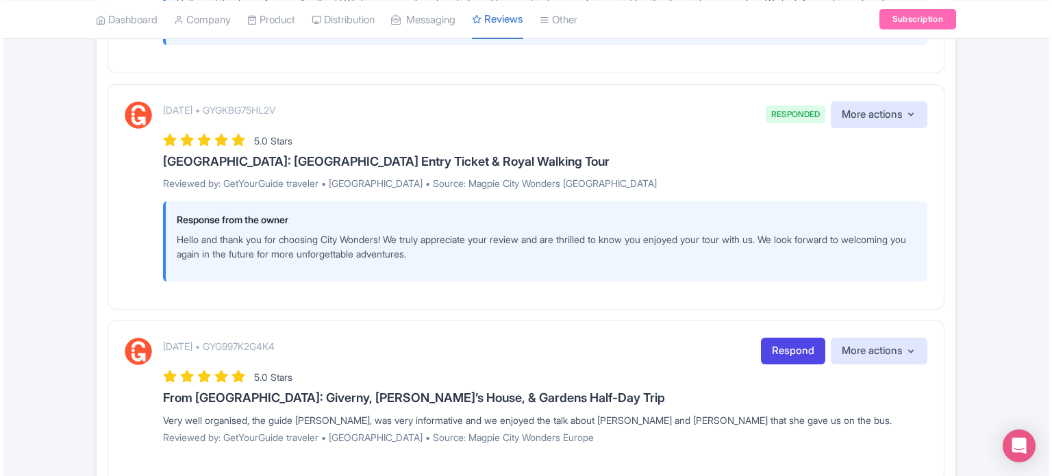
scroll to position [1564, 0]
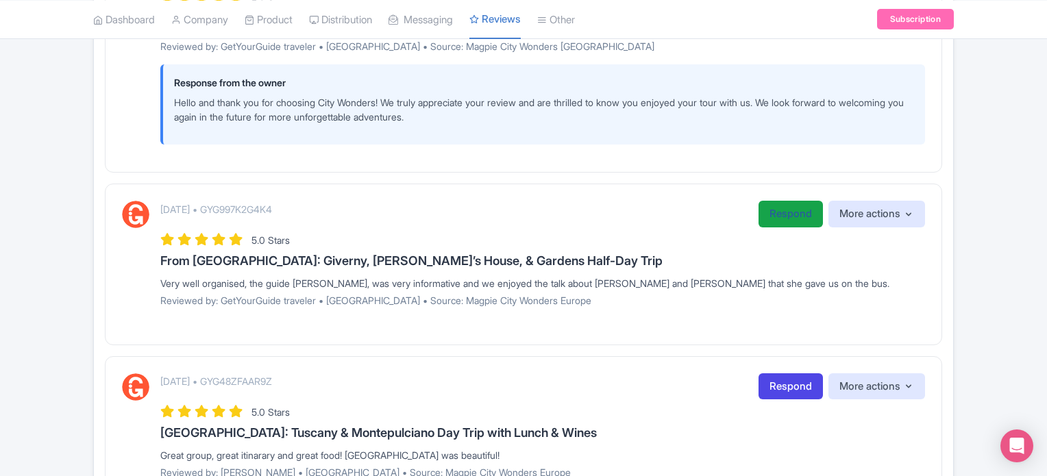
click at [777, 205] on link "Respond" at bounding box center [790, 214] width 64 height 27
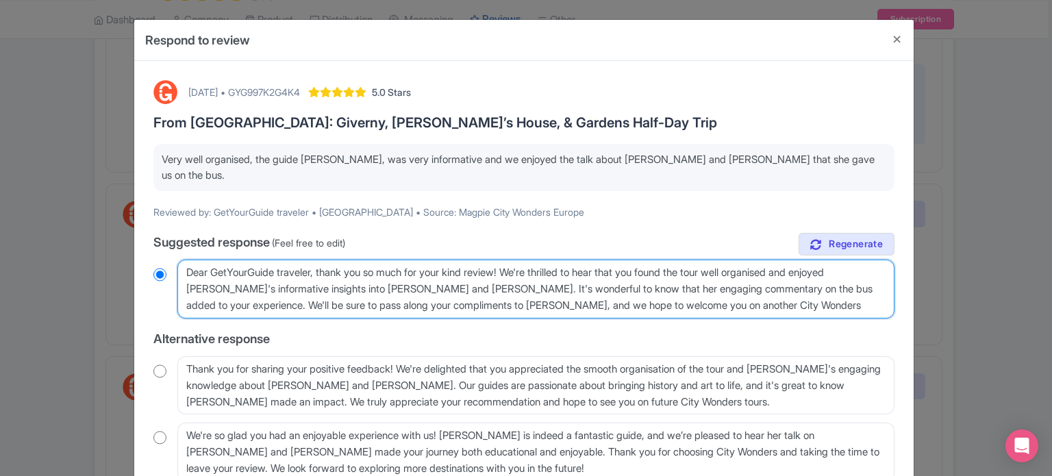
click at [313, 260] on textarea "Dear GetYourGuide traveler, thank you so much for your kind review! We're thril…" at bounding box center [535, 289] width 717 height 59
drag, startPoint x: 315, startPoint y: 256, endPoint x: 151, endPoint y: 251, distance: 164.5
click at [153, 260] on div "Dear GetYourGuide traveler, thank you so much for your kind review! We're thril…" at bounding box center [523, 289] width 741 height 59
type textarea "H, thank you so much for your kind review! We're thrilled to hear that you foun…"
radio input "true"
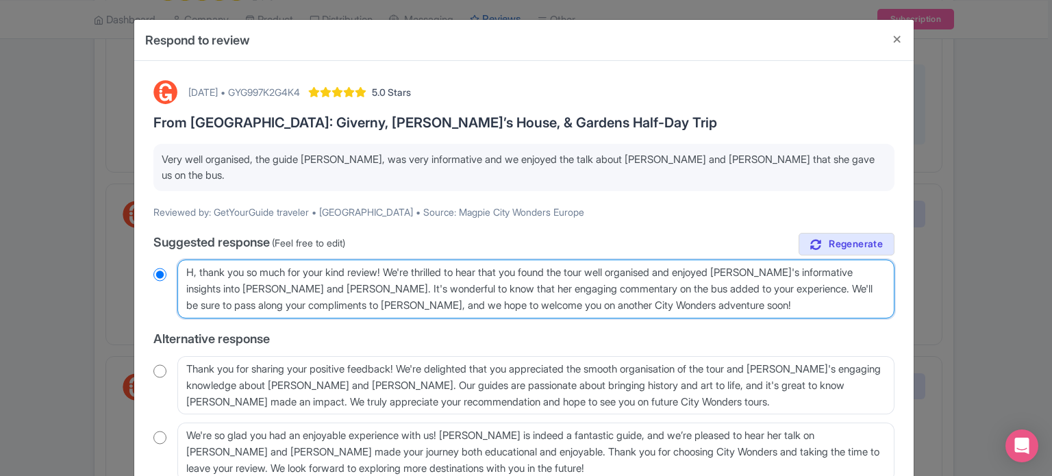
type textarea "He, thank you so much for your kind review! We're thrilled to hear that you fou…"
radio input "true"
type textarea "Hel, thank you so much for your kind review! We're thrilled to hear that you fo…"
radio input "true"
type textarea "Hell, thank you so much for your kind review! We're thrilled to hear that you f…"
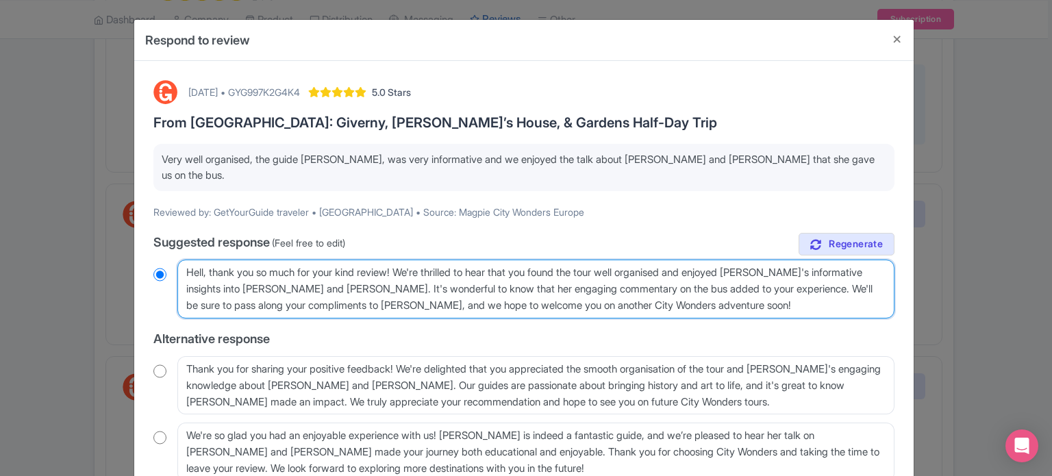
radio input "true"
type textarea "Hello, thank you so much for your kind review! We're thrilled to hear that you …"
radio input "true"
drag, startPoint x: 667, startPoint y: 256, endPoint x: 741, endPoint y: 279, distance: 77.6
click at [741, 279] on textarea "Dear GetYourGuide traveler, thank you so much for your kind review! We're thril…" at bounding box center [535, 289] width 717 height 59
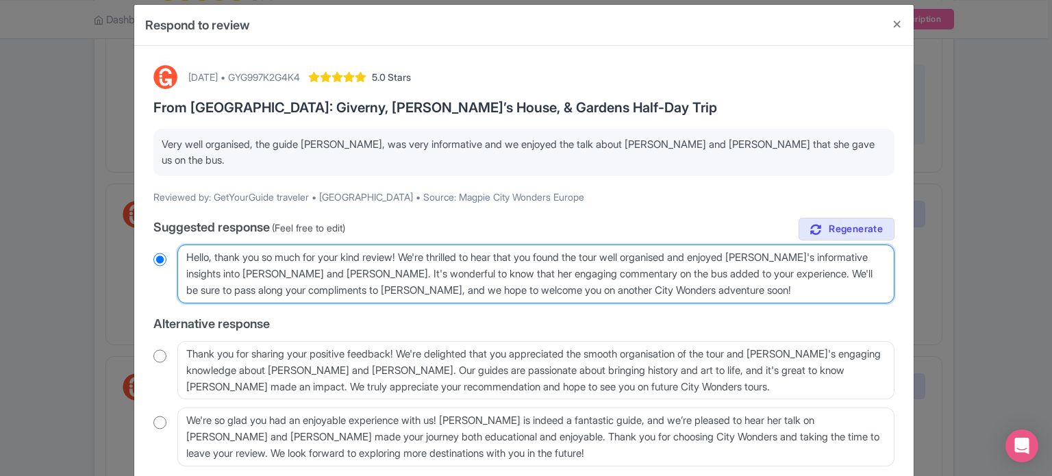
scroll to position [0, 0]
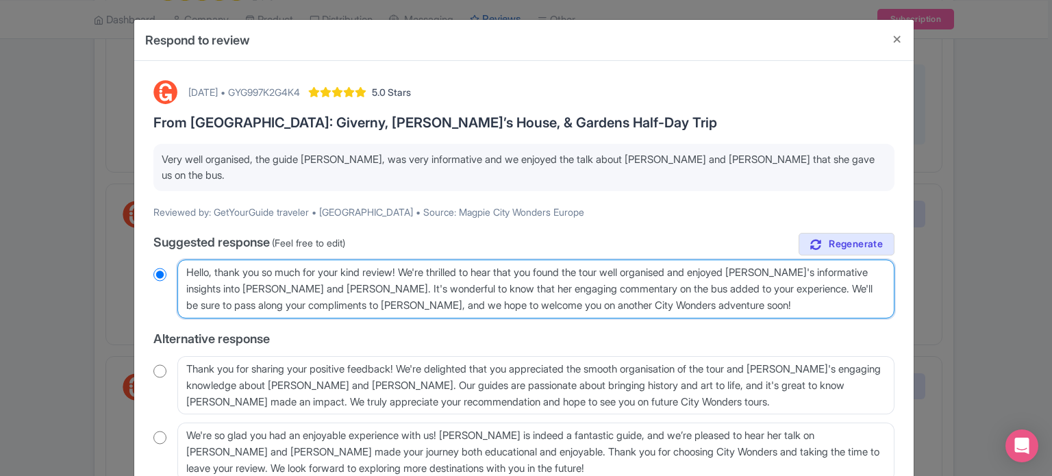
type textarea "Hello, thank you so much for your kind review! We're thrilled to hear that you …"
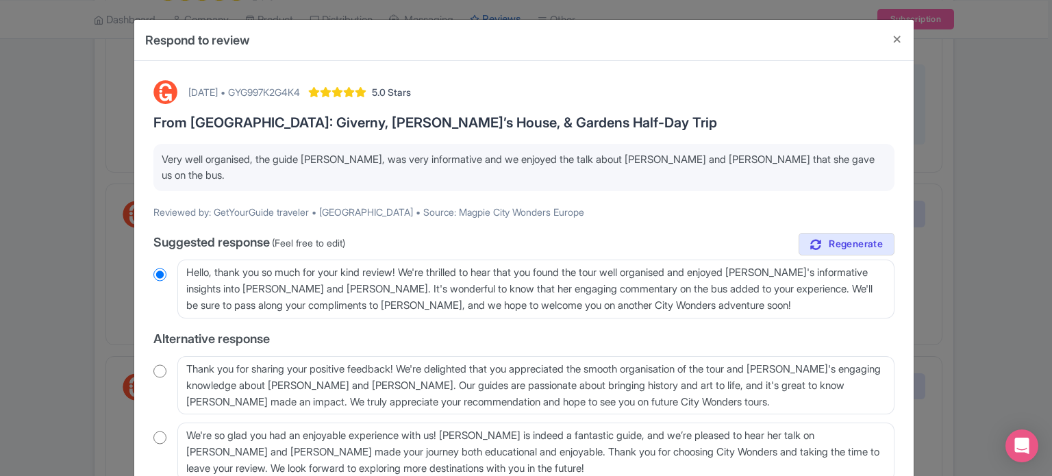
click at [296, 81] on div "August 25, 2025 • GYG997K2G4K4 5.0 Stars" at bounding box center [299, 92] width 223 height 24
click at [300, 90] on div "August 25, 2025 • GYG997K2G4K4" at bounding box center [244, 92] width 112 height 14
copy div "GYG997K2G4K4"
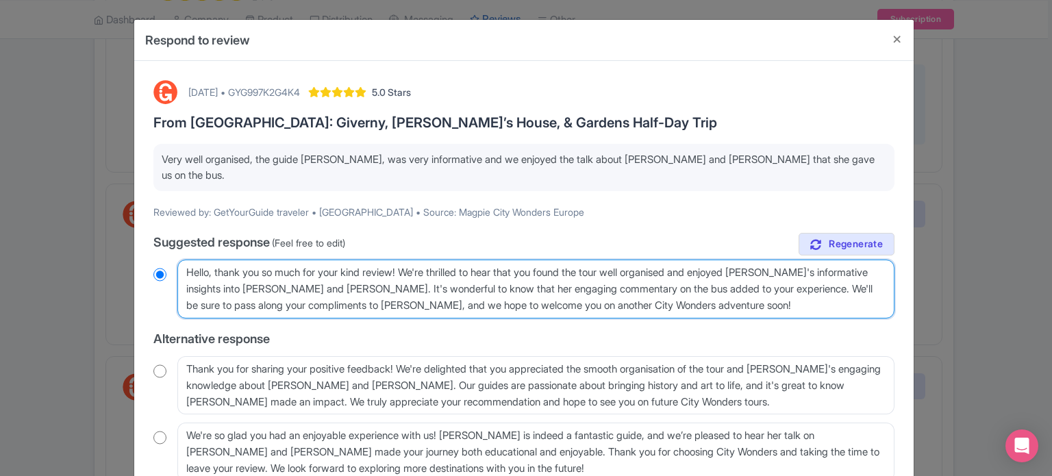
drag, startPoint x: 384, startPoint y: 271, endPoint x: 830, endPoint y: 296, distance: 445.9
click at [830, 296] on textarea "Dear GetYourGuide traveler, thank you so much for your kind review! We're thril…" at bounding box center [535, 289] width 717 height 59
click at [512, 290] on textarea "Dear GetYourGuide traveler, thank you so much for your kind review! We're thril…" at bounding box center [535, 289] width 717 height 59
drag, startPoint x: 456, startPoint y: 292, endPoint x: 704, endPoint y: 294, distance: 248.7
click at [691, 292] on textarea "Dear GetYourGuide traveler, thank you so much for your kind review! We're thril…" at bounding box center [535, 289] width 717 height 59
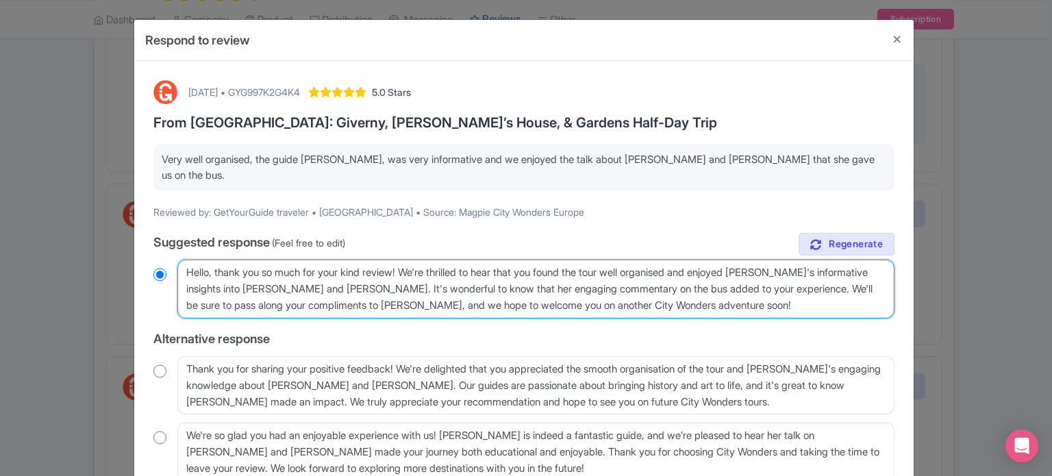
click at [743, 294] on textarea "Dear GetYourGuide traveler, thank you so much for your kind review! We're thril…" at bounding box center [535, 289] width 717 height 59
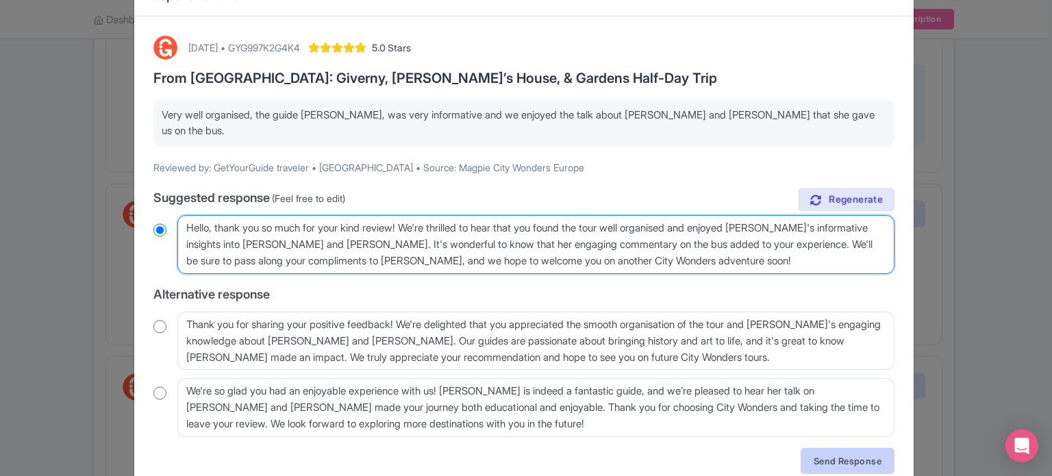
scroll to position [88, 0]
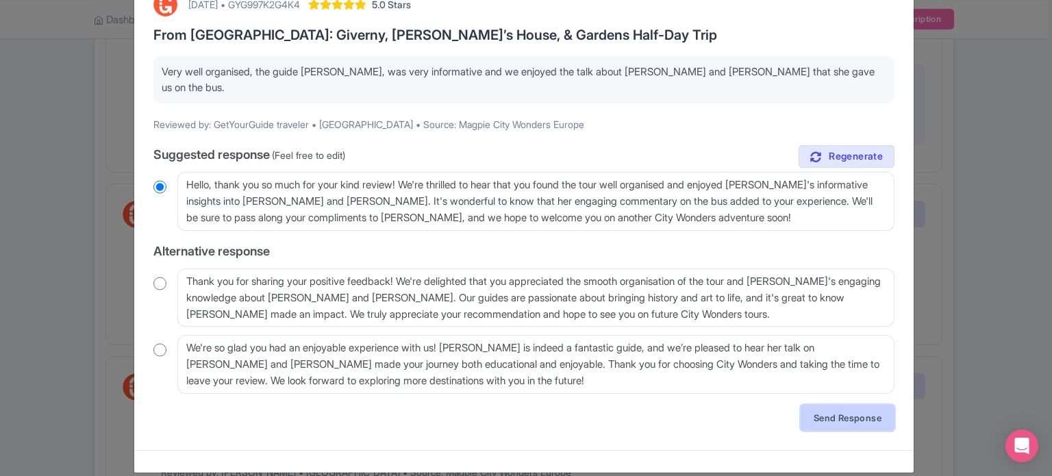
click at [845, 405] on link "Send Response" at bounding box center [848, 418] width 94 height 26
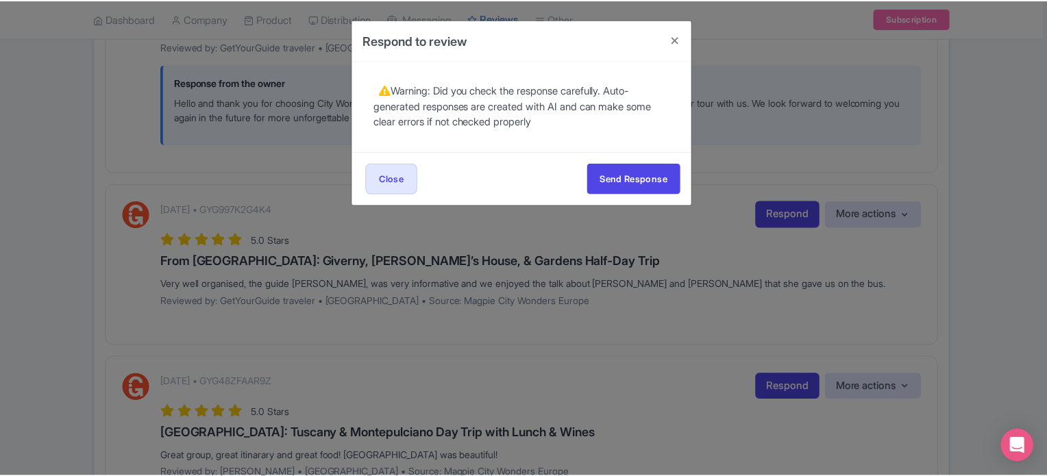
scroll to position [0, 0]
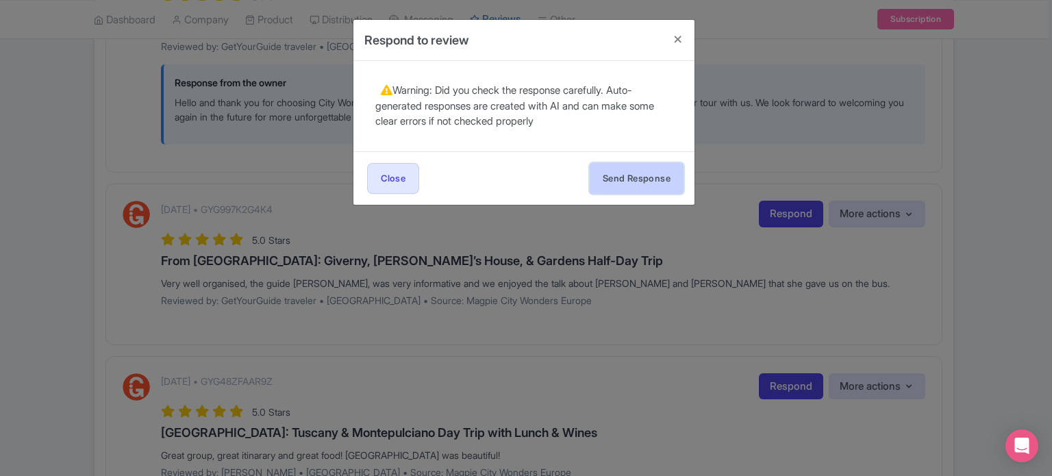
click at [616, 172] on button "Send Response" at bounding box center [637, 178] width 94 height 31
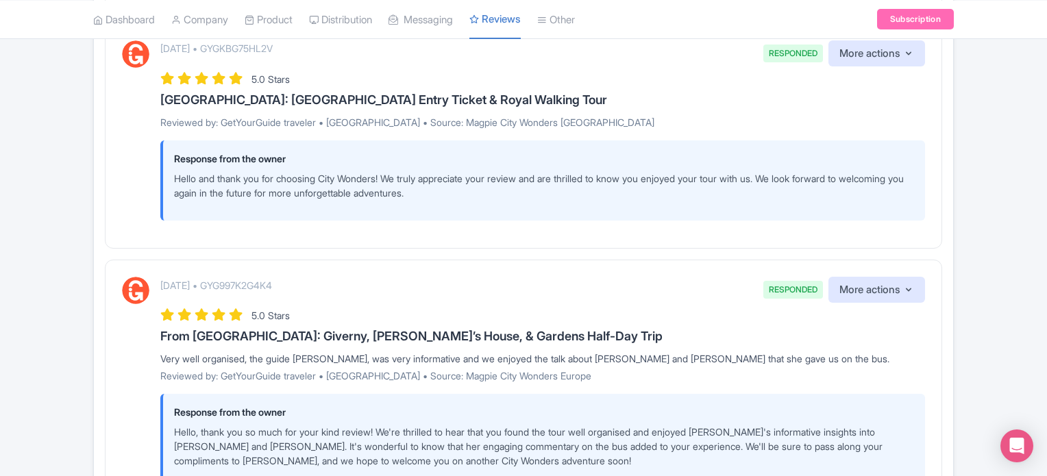
scroll to position [2491, 0]
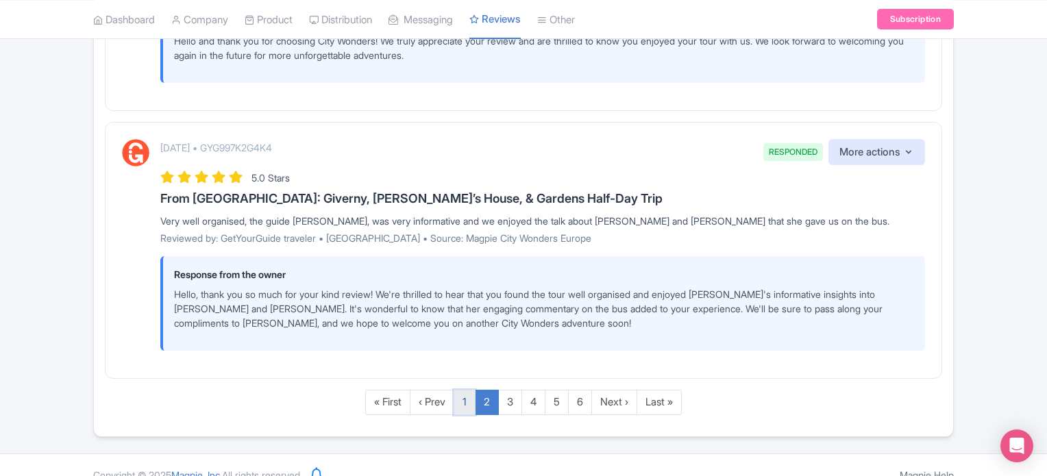
click at [463, 390] on link "1" at bounding box center [464, 402] width 22 height 25
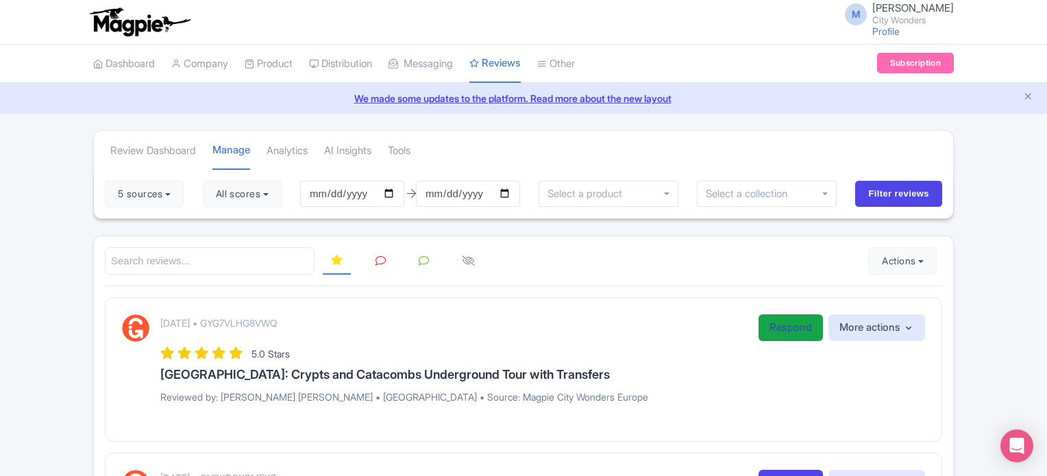
click at [778, 331] on link "Respond" at bounding box center [790, 327] width 64 height 27
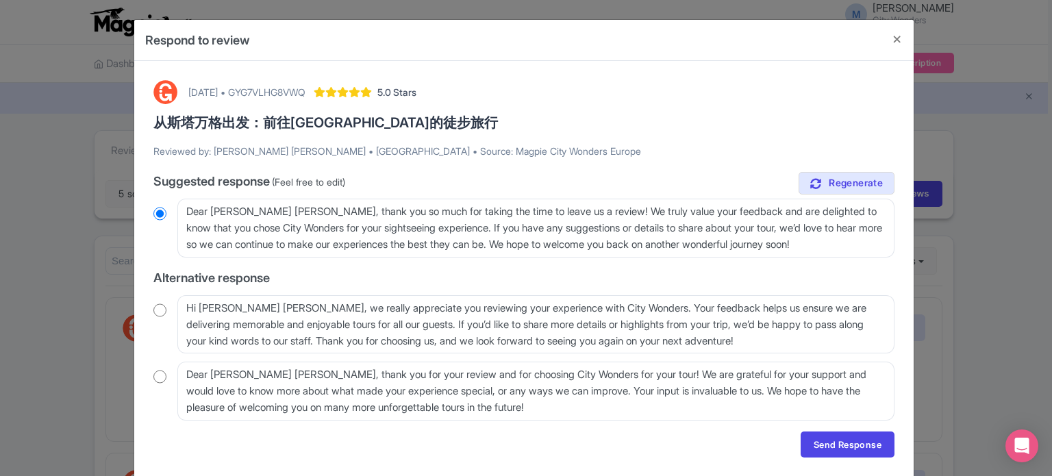
click at [149, 308] on div "August 25, 2025 • GYG7VLHG8VWQ 5.0 Stars 从斯塔万格出发：前往普雷克斯托伦教堂岩石的徒步旅行 Reviewed by:…" at bounding box center [524, 269] width 758 height 394
click at [156, 310] on input "radio" at bounding box center [159, 310] width 13 height 14
radio input "true"
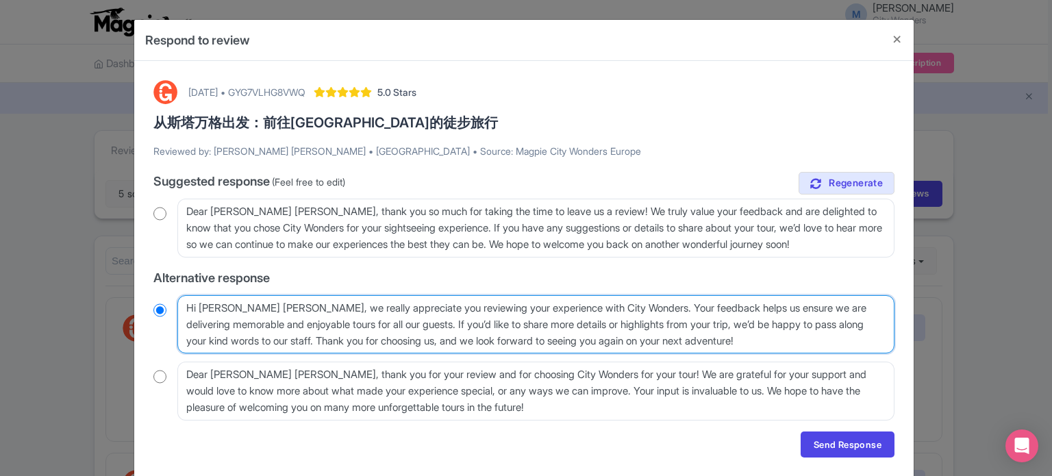
drag, startPoint x: 301, startPoint y: 308, endPoint x: 195, endPoint y: 309, distance: 106.9
click at [195, 309] on textarea "Hi Carina Liliana Romero, we really appreciate you reviewing your experience wi…" at bounding box center [535, 324] width 717 height 59
type textarea "Hi, we really appreciate you reviewing your experience with City Wonders. Your …"
radio input "true"
drag, startPoint x: 549, startPoint y: 304, endPoint x: 344, endPoint y: 322, distance: 206.3
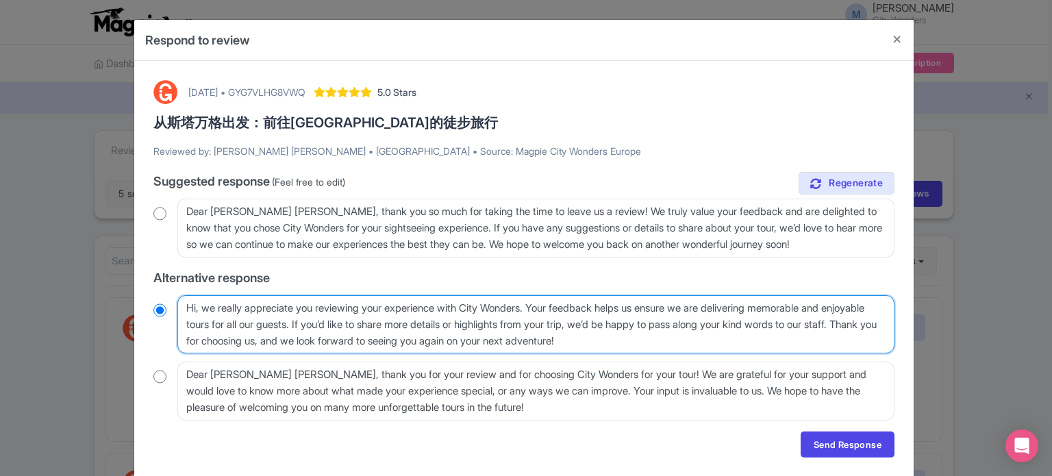
click at [344, 322] on textarea "Hi Carina Liliana Romero, we really appreciate you reviewing your experience wi…" at bounding box center [535, 324] width 717 height 59
type textarea "Hi, we really appreciate you reviewing your experience with City Wonders. Y If …"
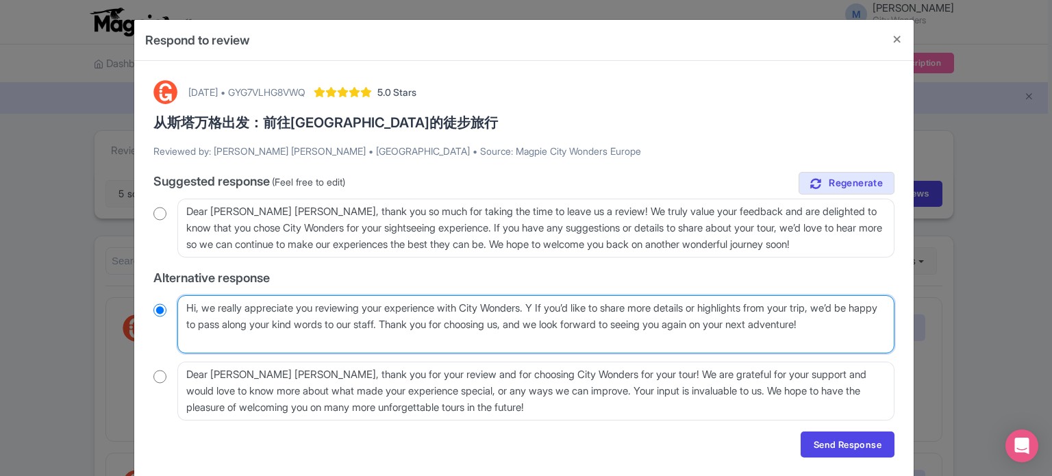
radio input "true"
type textarea "Hi, we really appreciate you reviewing your experience with City Wonders. If yo…"
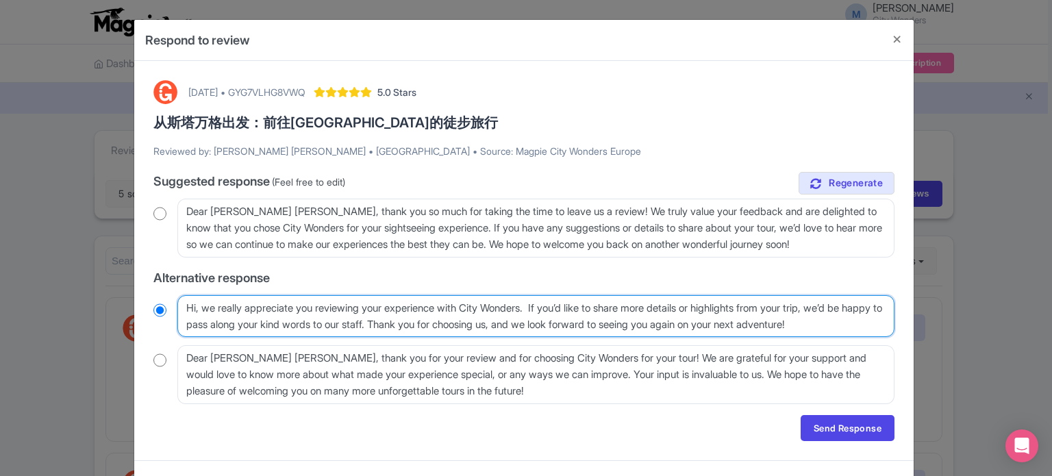
radio input "true"
type textarea "Hi, we really appreciate you reviewing your experience with City Wonders. If yo…"
radio input "true"
click at [419, 324] on textarea "Hi Carina Liliana Romero, we really appreciate you reviewing your experience wi…" at bounding box center [535, 316] width 717 height 42
type textarea "Hi, we really appreciate you reviewing your experience with City Wonders. If yo…"
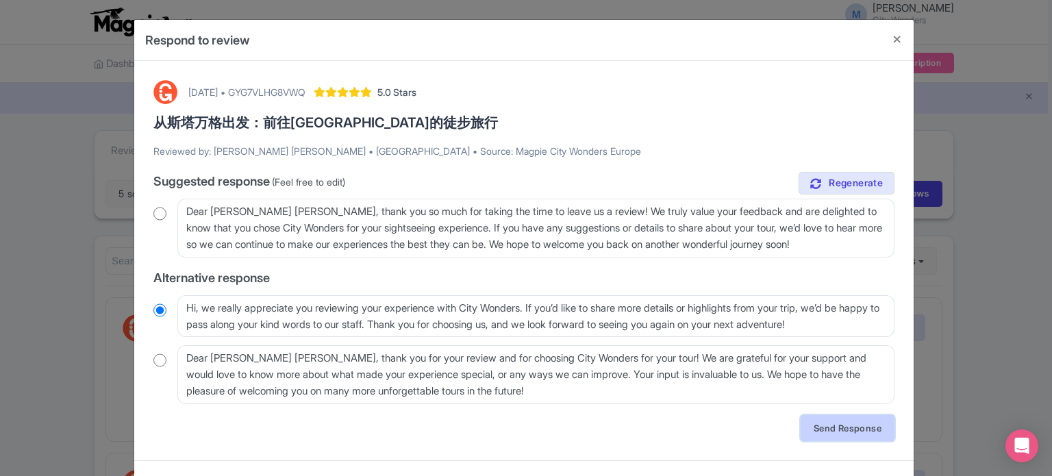
click at [846, 432] on link "Send Response" at bounding box center [848, 428] width 94 height 26
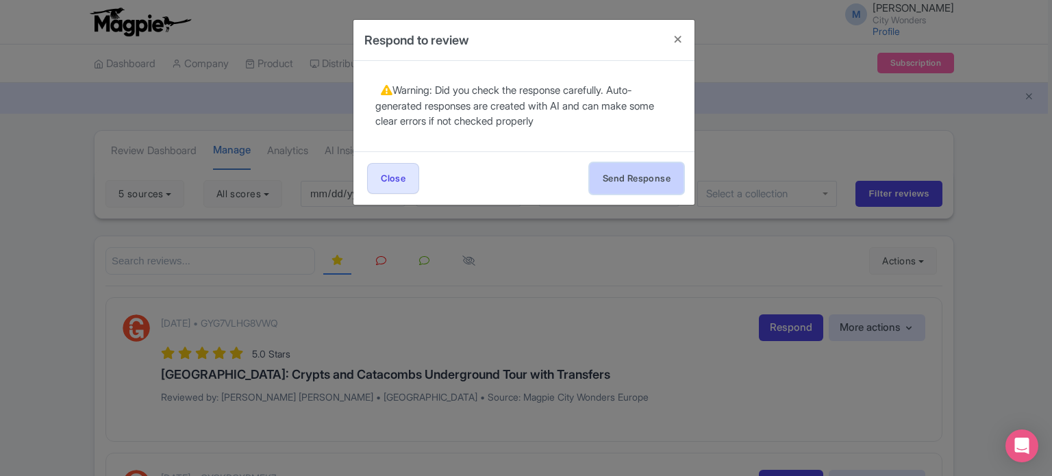
click at [649, 169] on button "Send Response" at bounding box center [637, 178] width 94 height 31
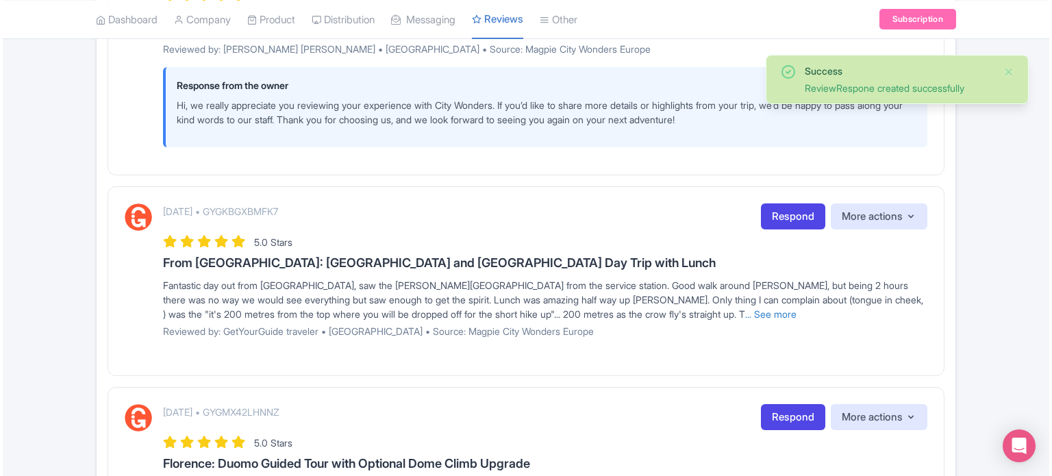
scroll to position [274, 0]
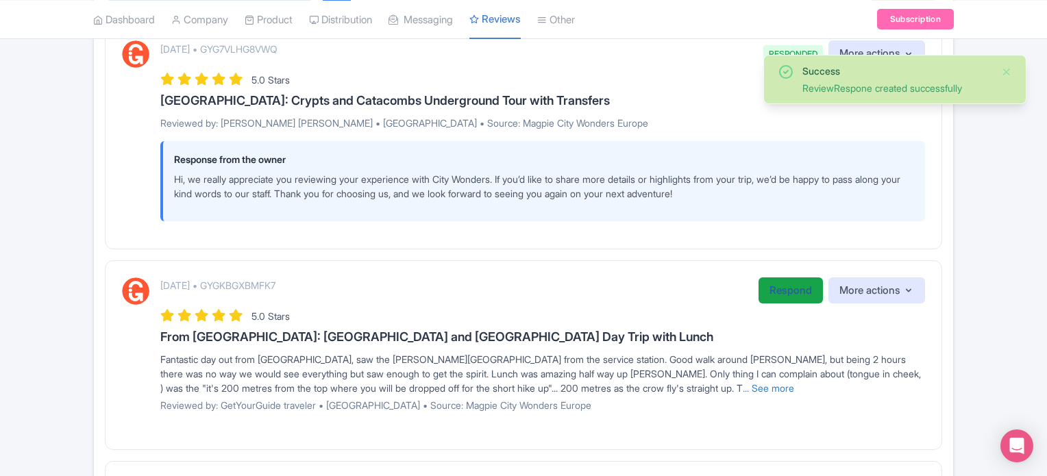
click at [777, 295] on link "Respond" at bounding box center [790, 290] width 64 height 27
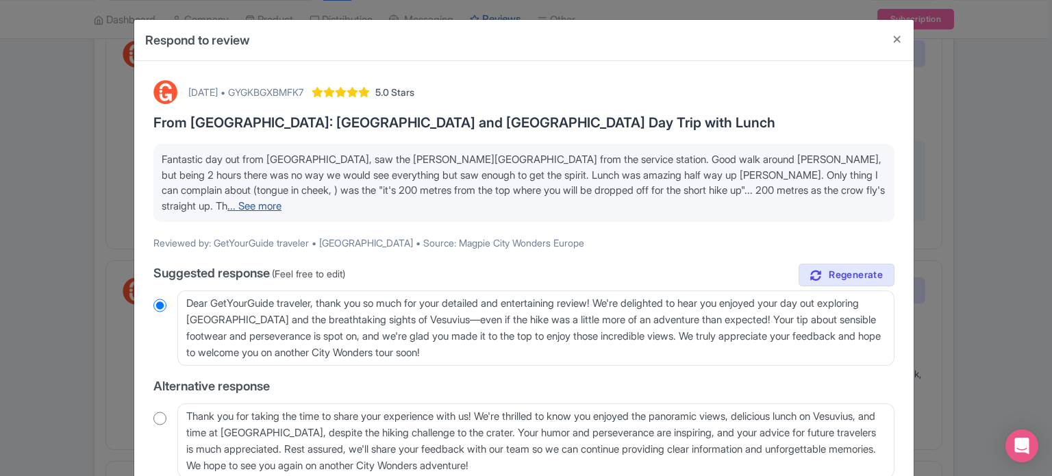
click at [227, 205] on link "... See more" at bounding box center [254, 205] width 54 height 13
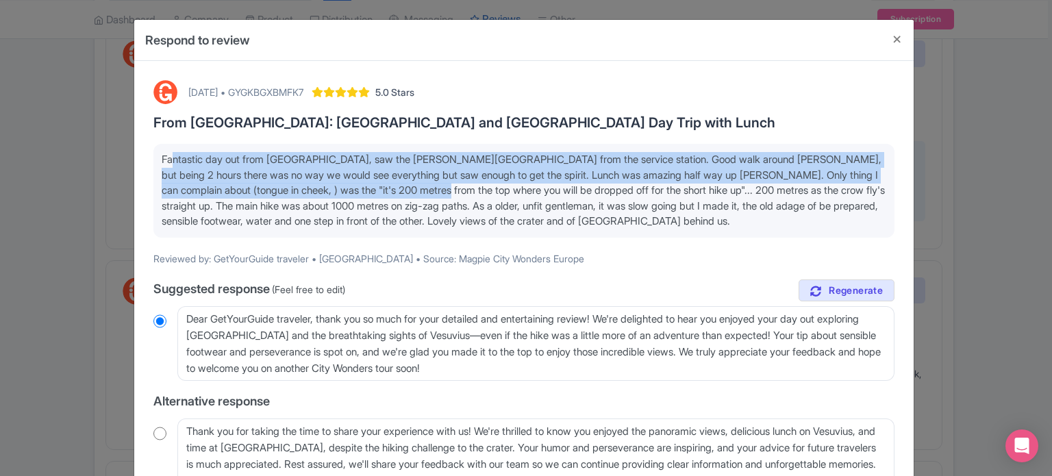
drag, startPoint x: 167, startPoint y: 156, endPoint x: 579, endPoint y: 202, distance: 414.2
click at [491, 191] on span "Fantastic day out from [GEOGRAPHIC_DATA], saw the [PERSON_NAME][GEOGRAPHIC_DATA…" at bounding box center [523, 190] width 723 height 75
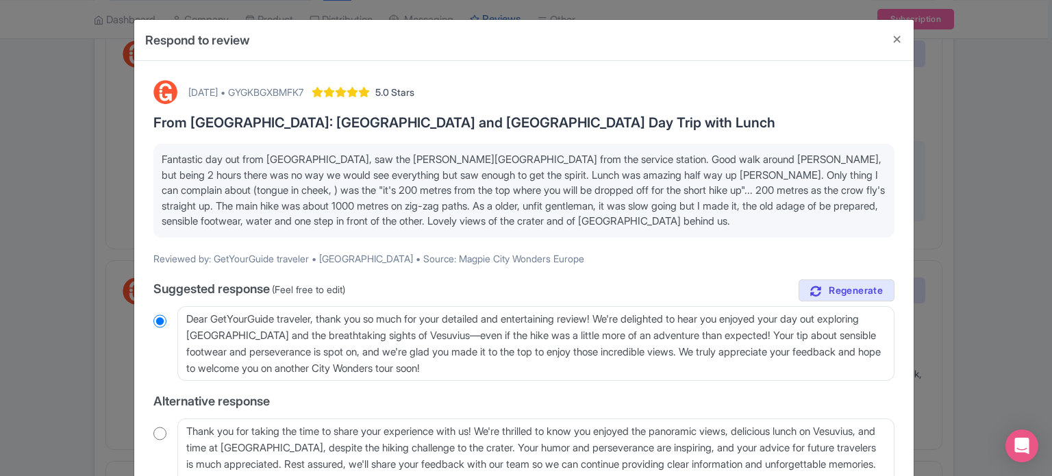
click at [673, 224] on p "Fantastic day out from [GEOGRAPHIC_DATA], saw the [PERSON_NAME][GEOGRAPHIC_DATA…" at bounding box center [524, 190] width 725 height 77
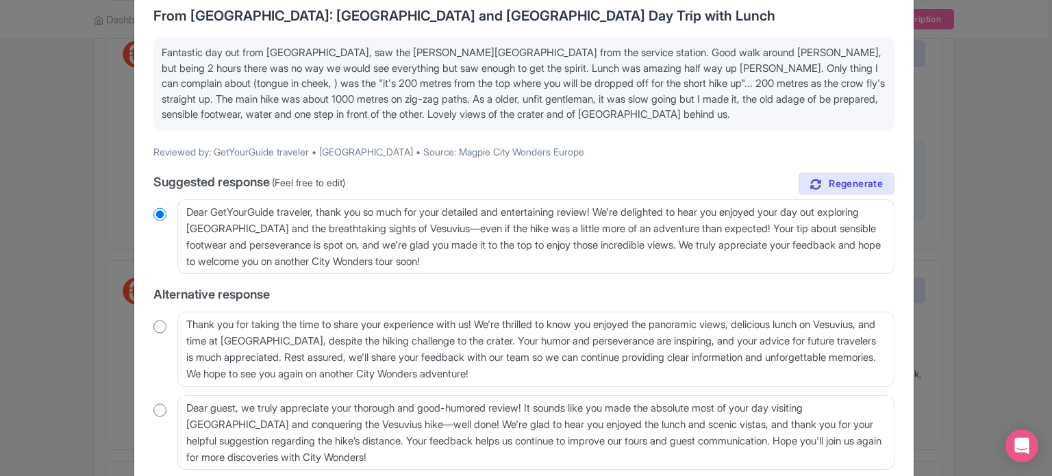
scroll to position [137, 0]
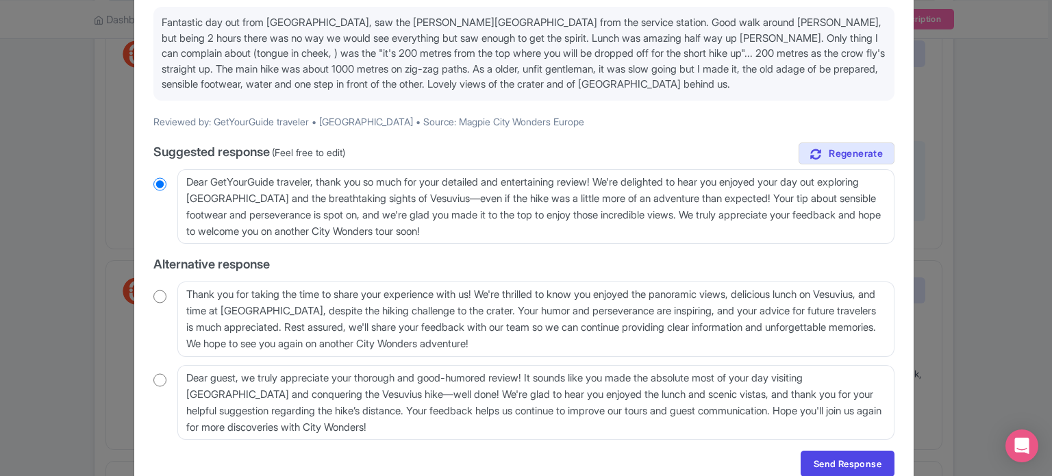
click at [166, 298] on div "Thank you for taking the time to share your experience with us! We're thrilled …" at bounding box center [523, 319] width 741 height 75
click at [158, 293] on input "radio" at bounding box center [159, 297] width 13 height 14
radio input "true"
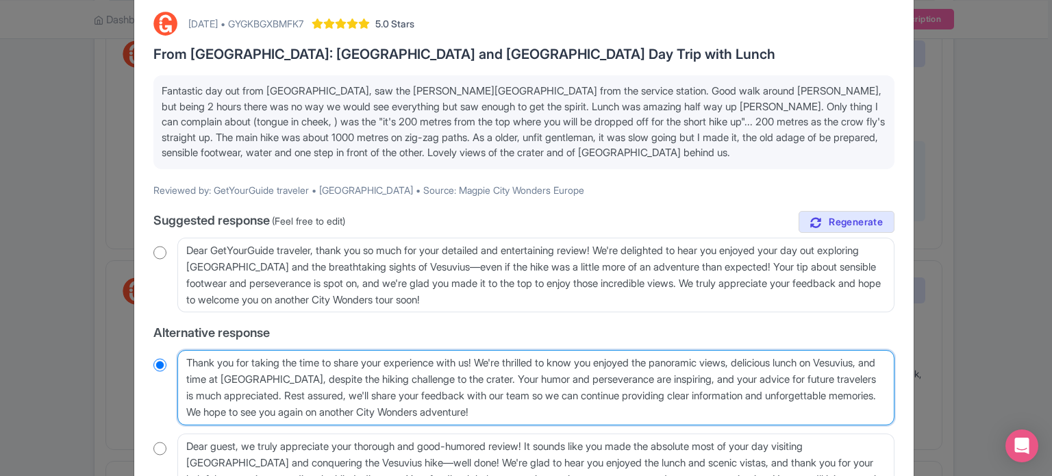
drag, startPoint x: 559, startPoint y: 378, endPoint x: 613, endPoint y: 376, distance: 54.2
click at [613, 376] on textarea "Thank you for taking the time to share your experience with us! We're thrilled …" at bounding box center [535, 387] width 717 height 75
type textarea "Thank you for taking the time to share your experience with us! We're thrilled …"
radio input "true"
click at [647, 379] on textarea "Thank you for taking the time to share your experience with us! We're thrilled …" at bounding box center [535, 387] width 717 height 75
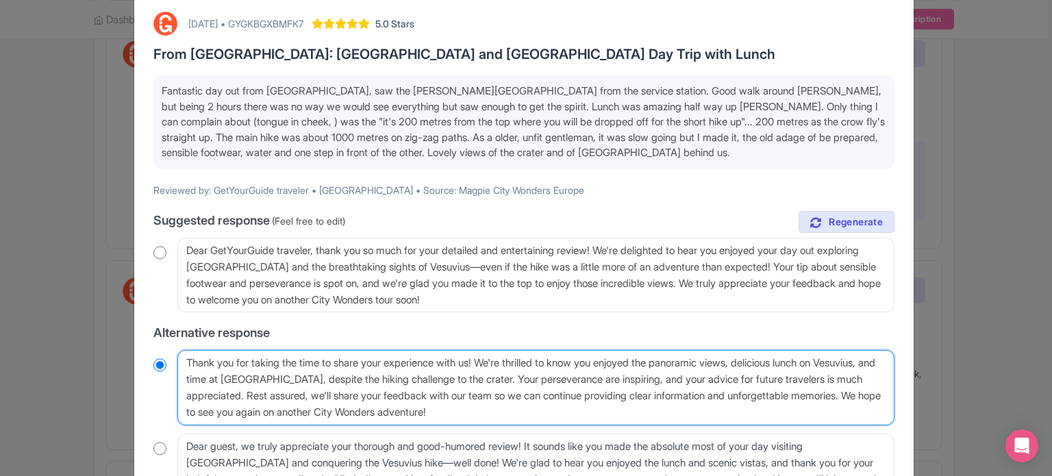
type textarea "Thank you for taking the time to share your experience with us! We're thrilled …"
radio input "true"
type textarea "Thank you for taking the time to share your experience with us! We're thrilled …"
radio input "true"
type textarea "Thank you for taking the time to share your experience with us! We're thrilled …"
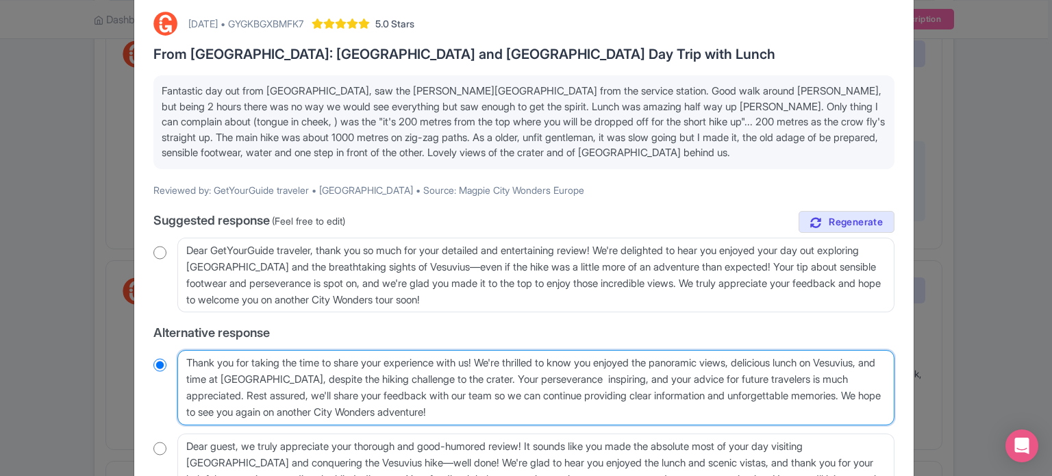
radio input "true"
type textarea "Thank you for taking the time to share your experience with us! We're thrilled …"
radio input "true"
type textarea "Thank you for taking the time to share your experience with us! We're thrilled …"
radio input "true"
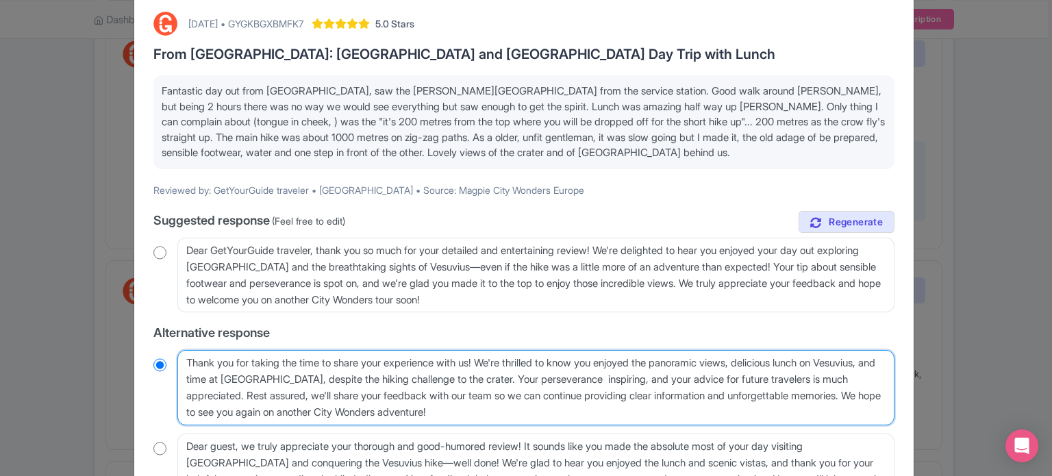
type textarea "Thank you for taking the time to share your experience with us! We're thrilled …"
radio input "true"
type textarea "Thank you for taking the time to share your experience with us! We're thrilled …"
radio input "true"
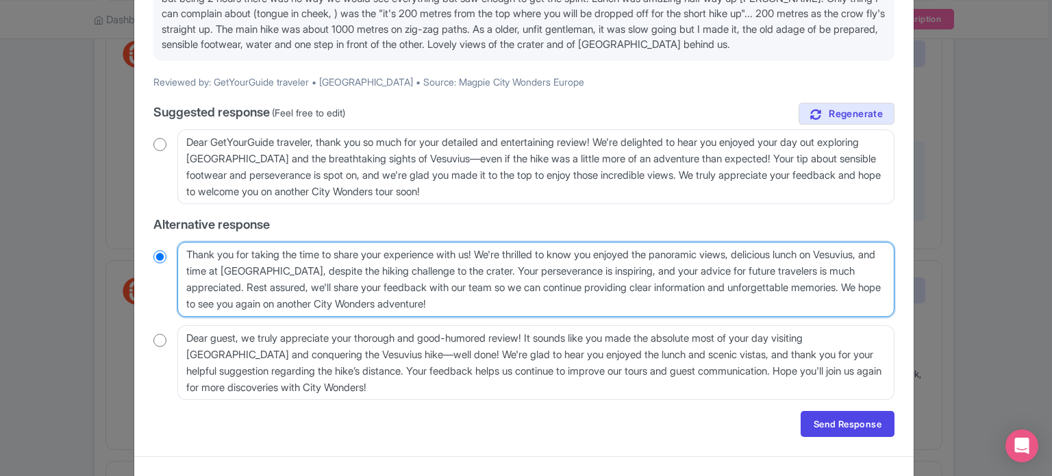
scroll to position [198, 0]
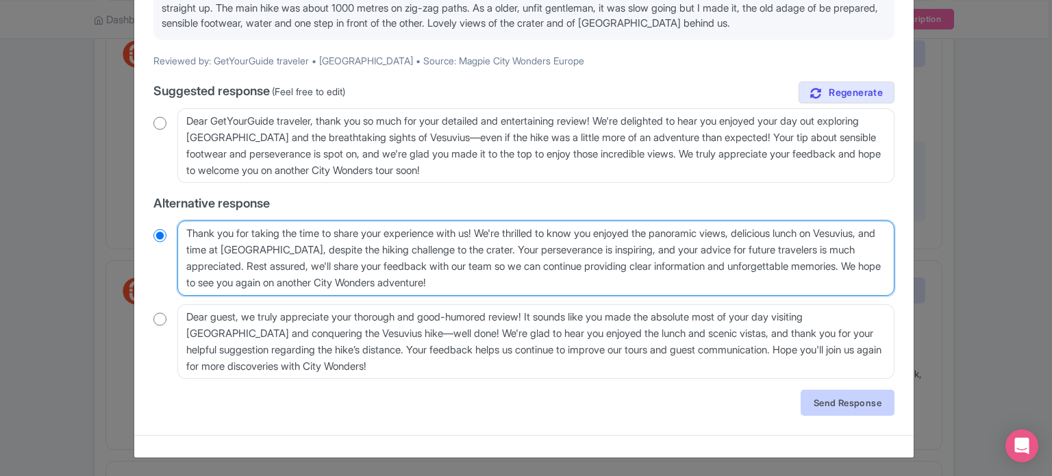
type textarea "Thank you for taking the time to share your experience with us! We're thrilled …"
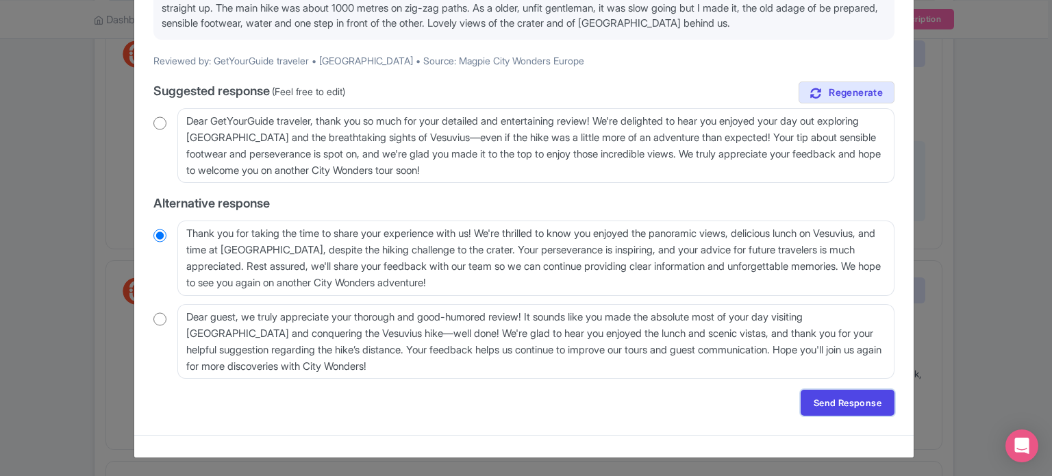
click at [854, 399] on link "Send Response" at bounding box center [848, 403] width 94 height 26
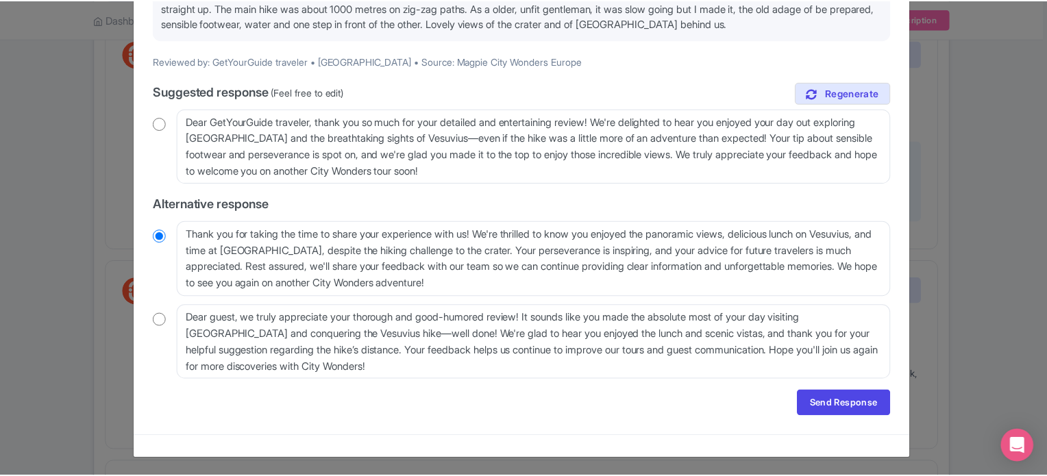
scroll to position [0, 0]
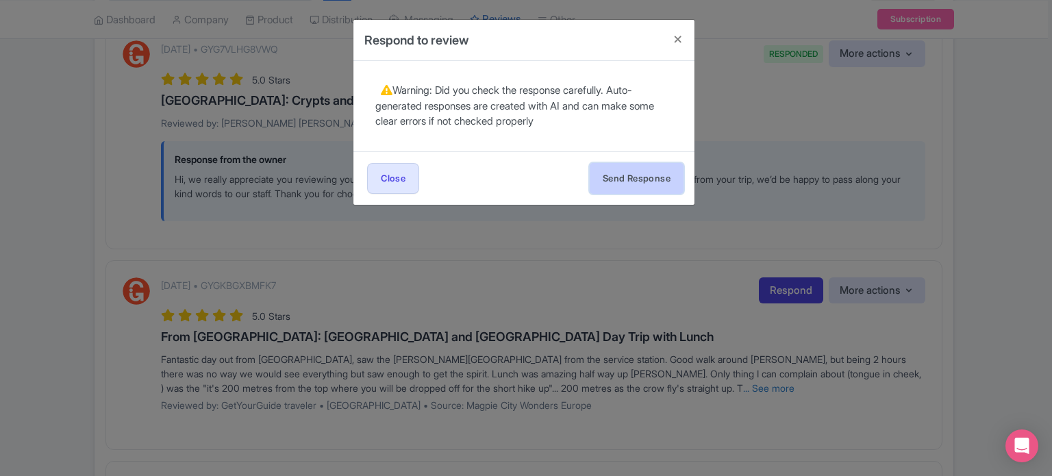
click at [611, 177] on button "Send Response" at bounding box center [637, 178] width 94 height 31
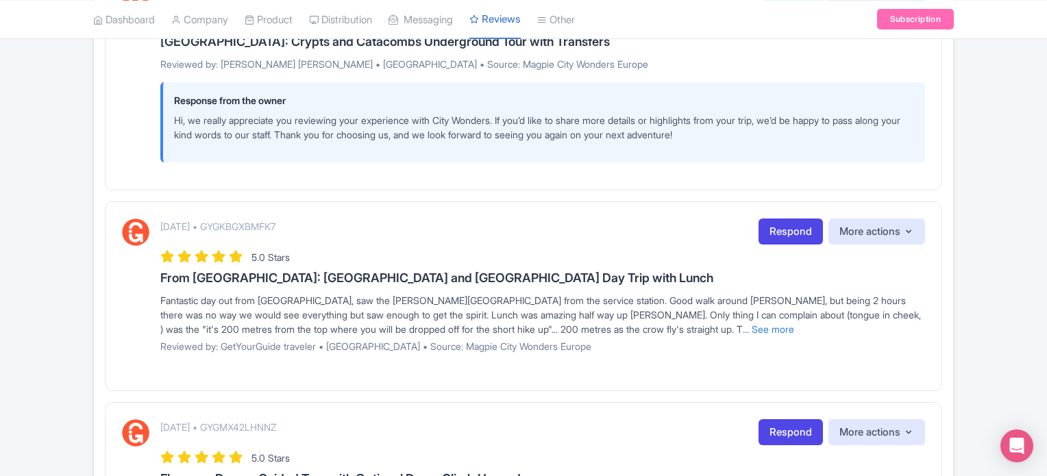
scroll to position [274, 0]
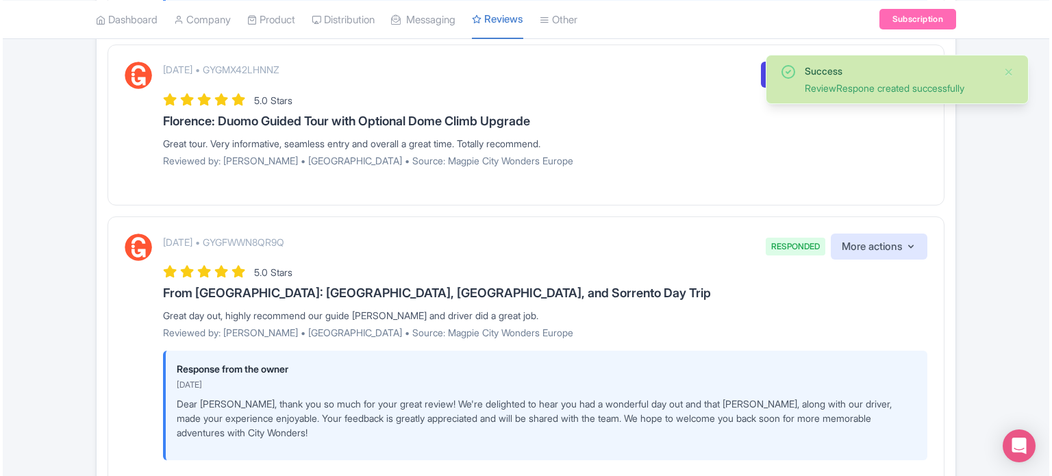
scroll to position [685, 0]
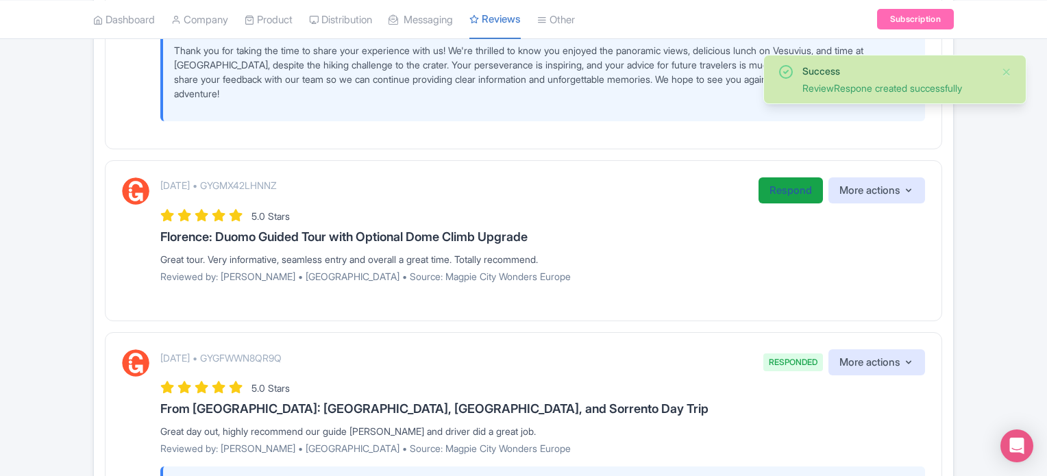
click at [778, 190] on link "Respond" at bounding box center [790, 190] width 64 height 27
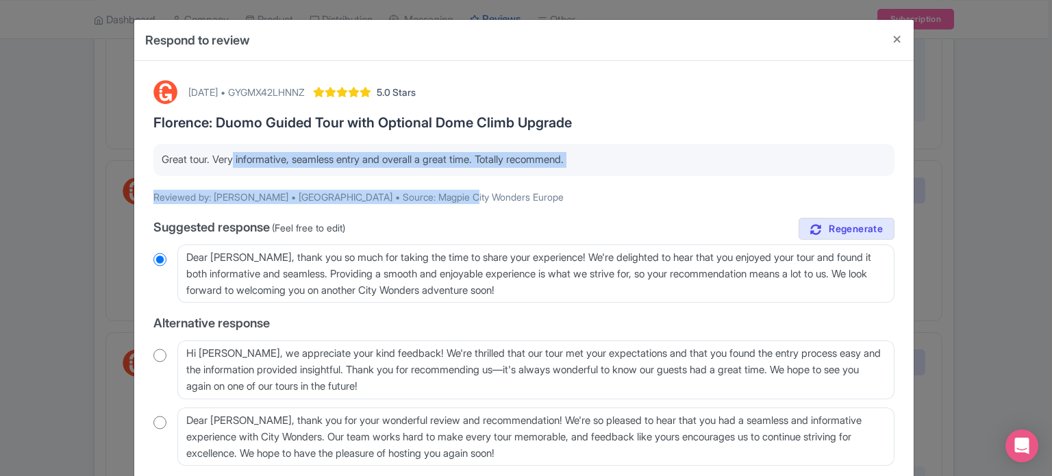
drag, startPoint x: 229, startPoint y: 164, endPoint x: 588, endPoint y: 182, distance: 359.3
click at [588, 182] on div "[DATE] • GYGMX42LHNNZ 5.0 Stars [PERSON_NAME]: Duomo Guided Tour with Optional …" at bounding box center [524, 291] width 758 height 439
click at [606, 160] on p "Great tour. Very informative, seamless entry and overall a great time. Totally …" at bounding box center [524, 160] width 725 height 16
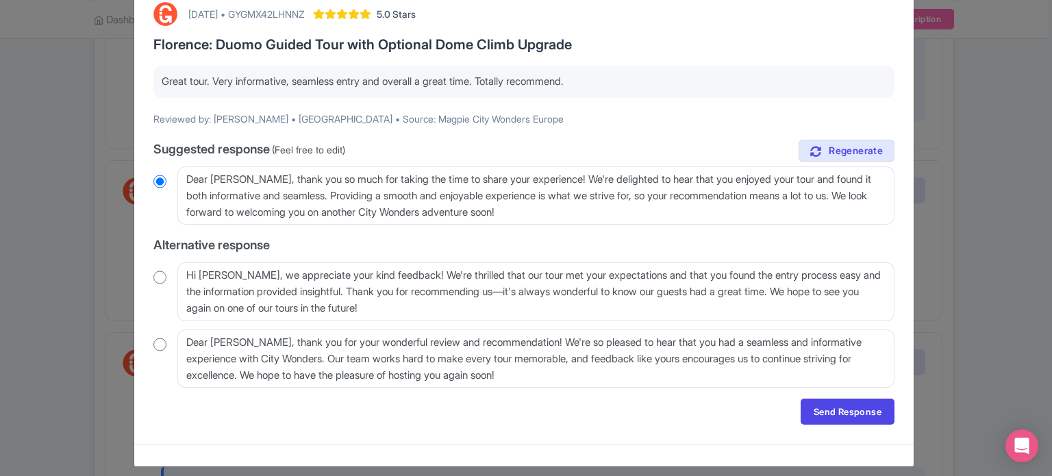
scroll to position [88, 0]
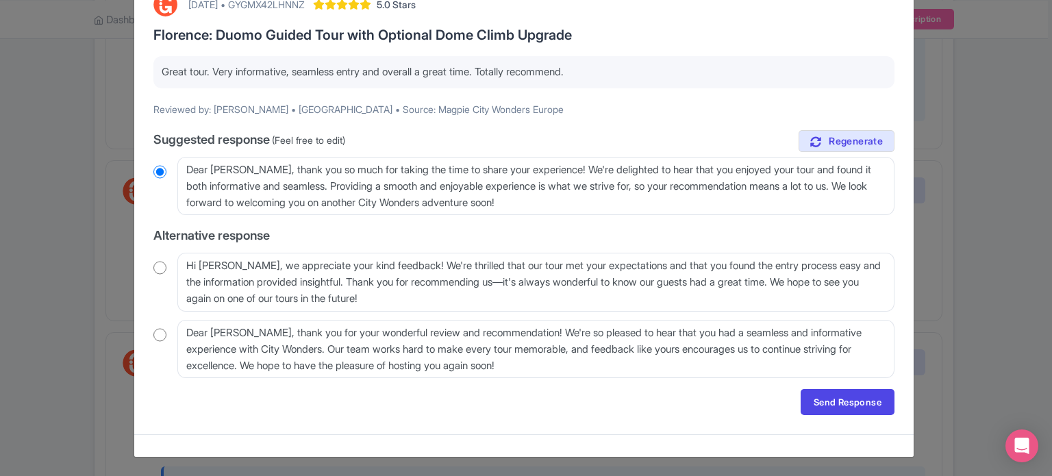
click at [155, 269] on input "radio" at bounding box center [159, 268] width 13 height 14
radio input "true"
click at [856, 399] on link "Send Response" at bounding box center [848, 402] width 94 height 26
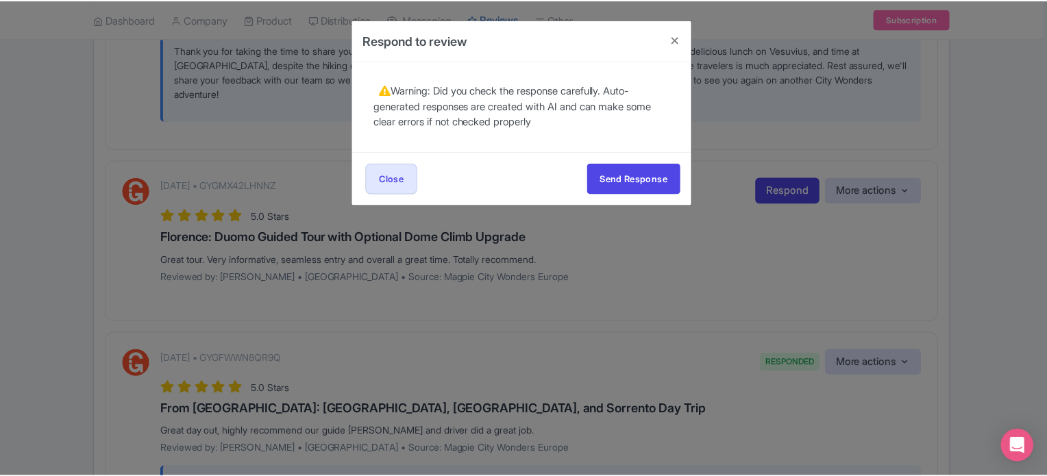
scroll to position [0, 0]
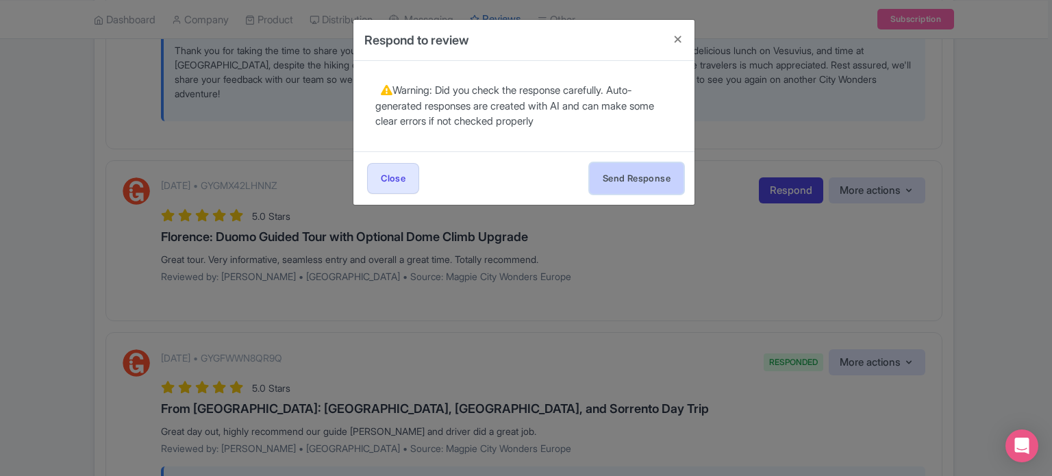
click at [656, 178] on button "Send Response" at bounding box center [637, 178] width 94 height 31
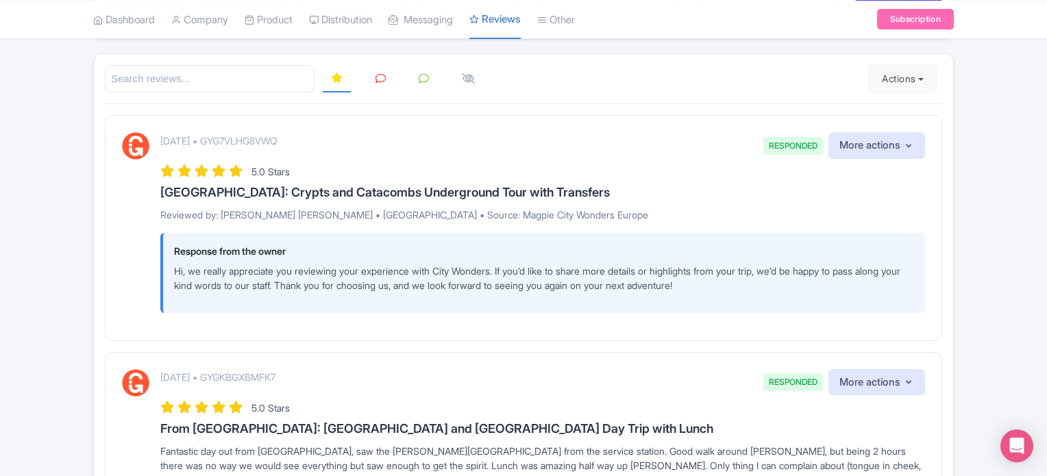
scroll to position [205, 0]
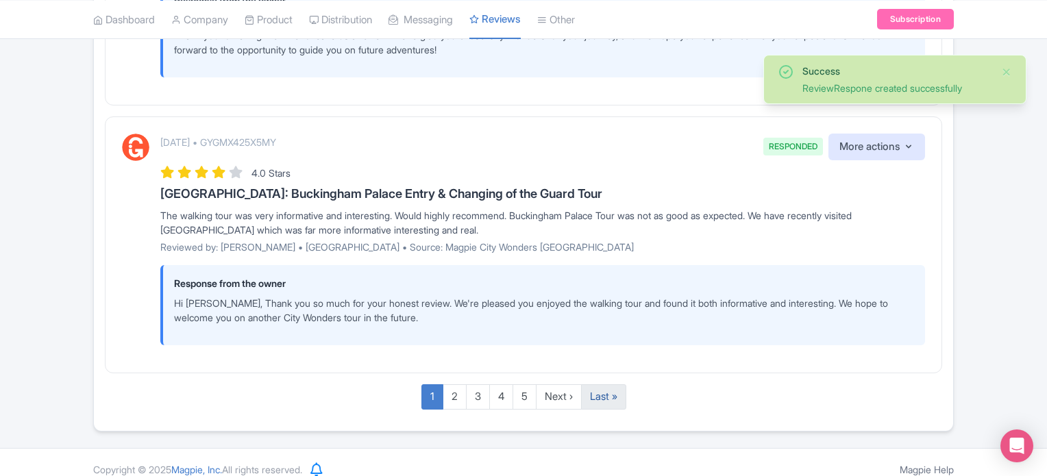
scroll to position [2497, 0]
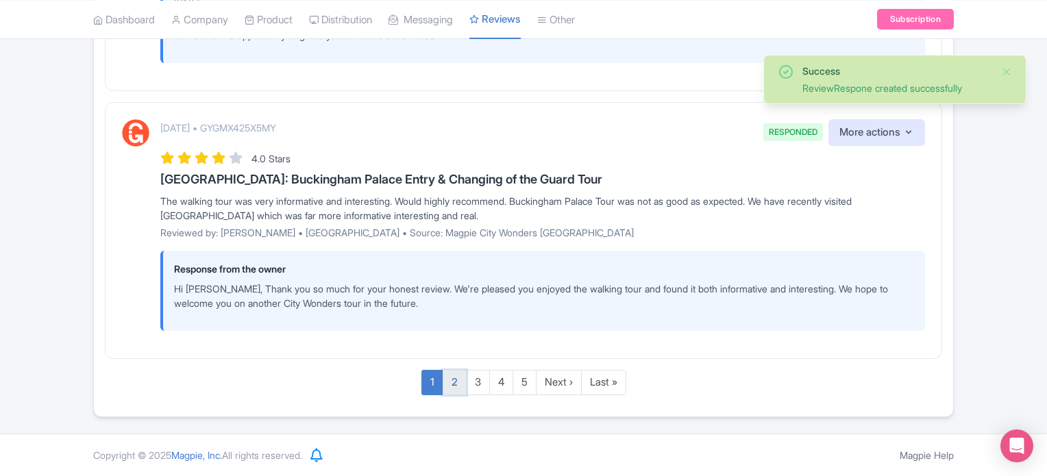
click at [456, 383] on link "2" at bounding box center [454, 382] width 24 height 25
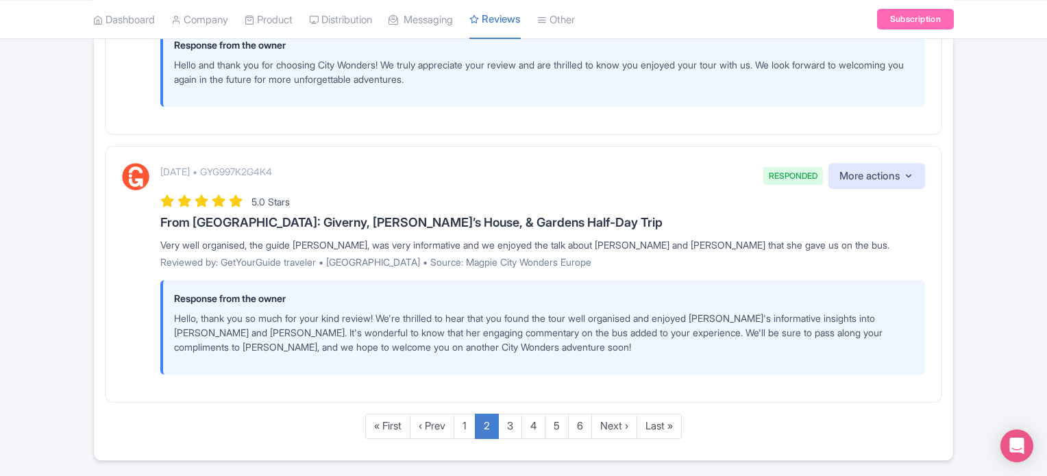
scroll to position [2491, 0]
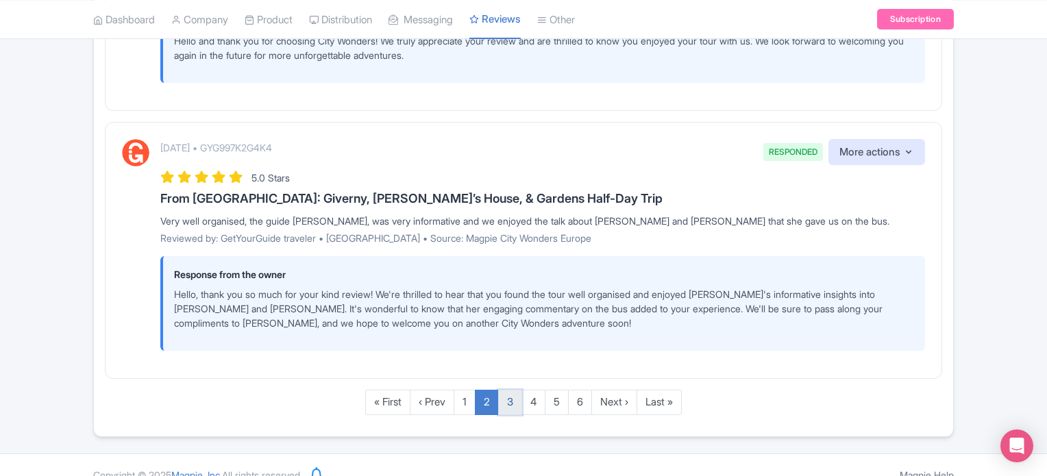
click at [513, 390] on link "3" at bounding box center [510, 402] width 24 height 25
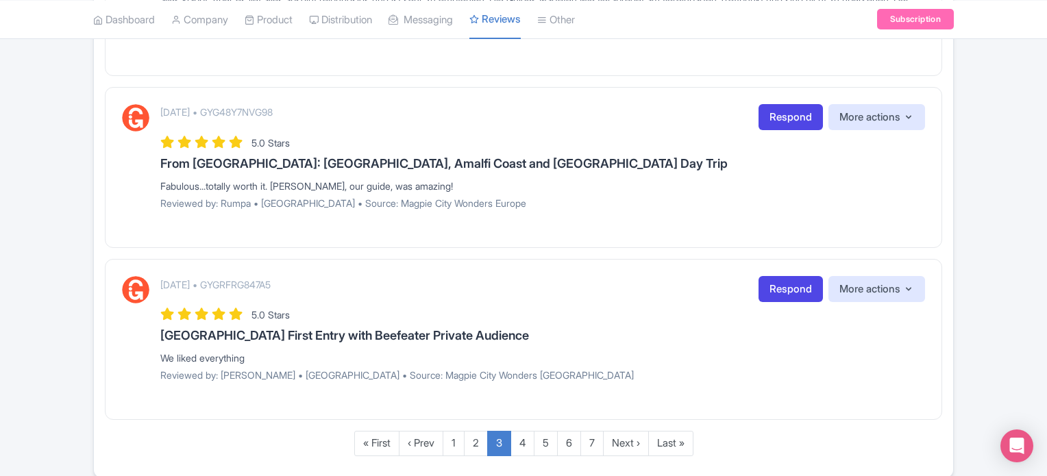
scroll to position [1669, 0]
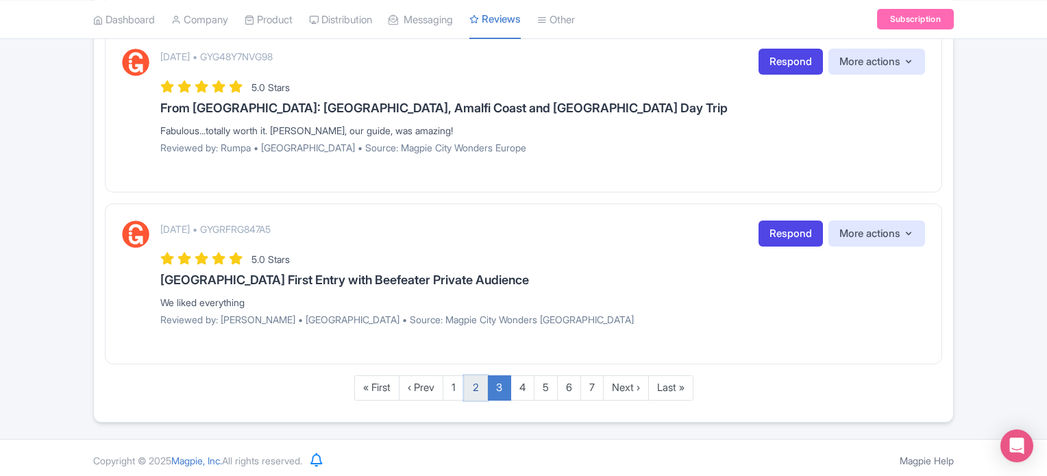
click at [471, 378] on link "2" at bounding box center [476, 387] width 24 height 25
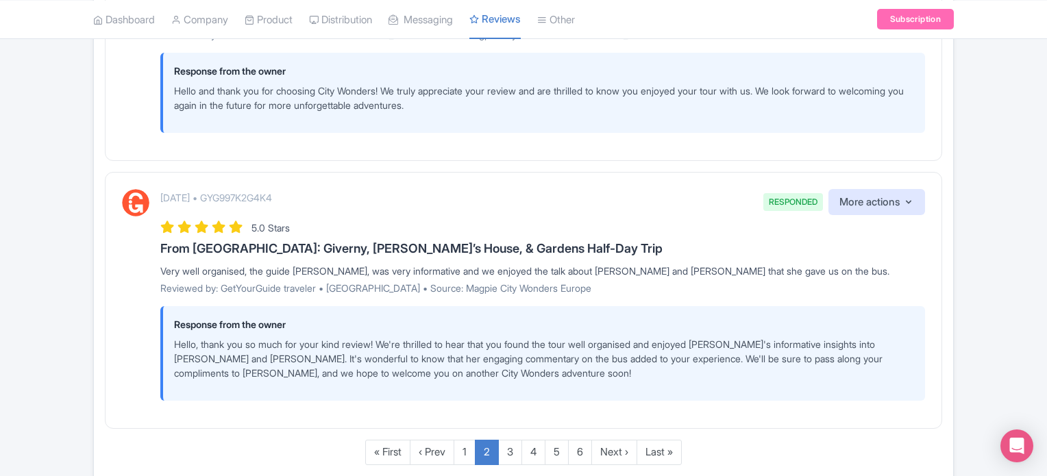
scroll to position [2491, 0]
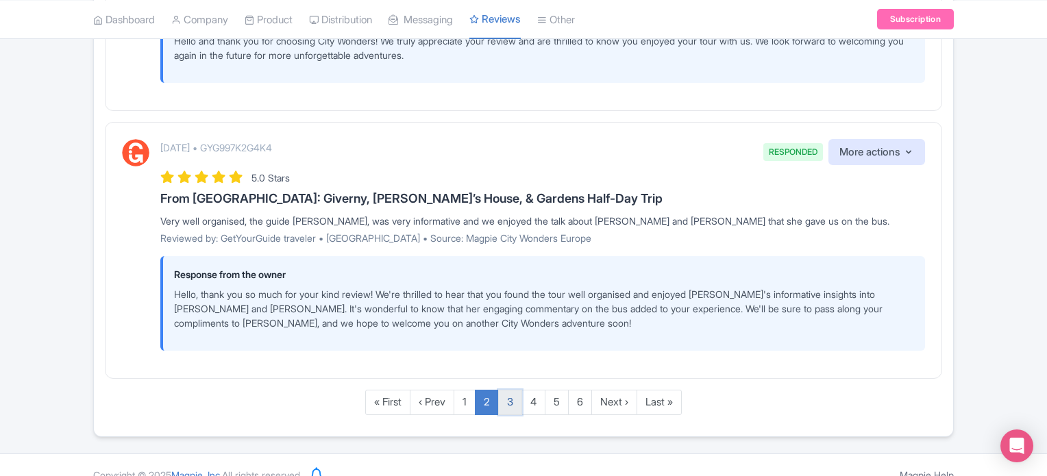
click at [504, 390] on link "3" at bounding box center [510, 402] width 24 height 25
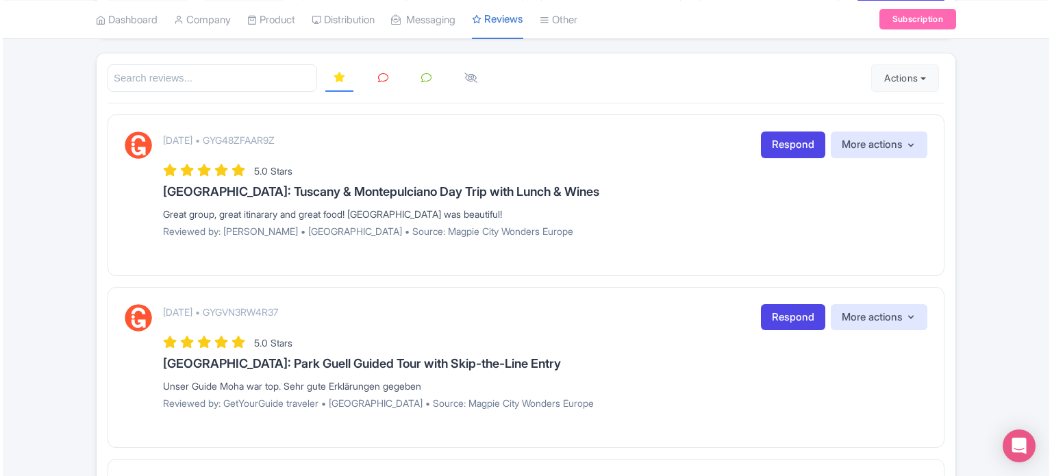
scroll to position [216, 0]
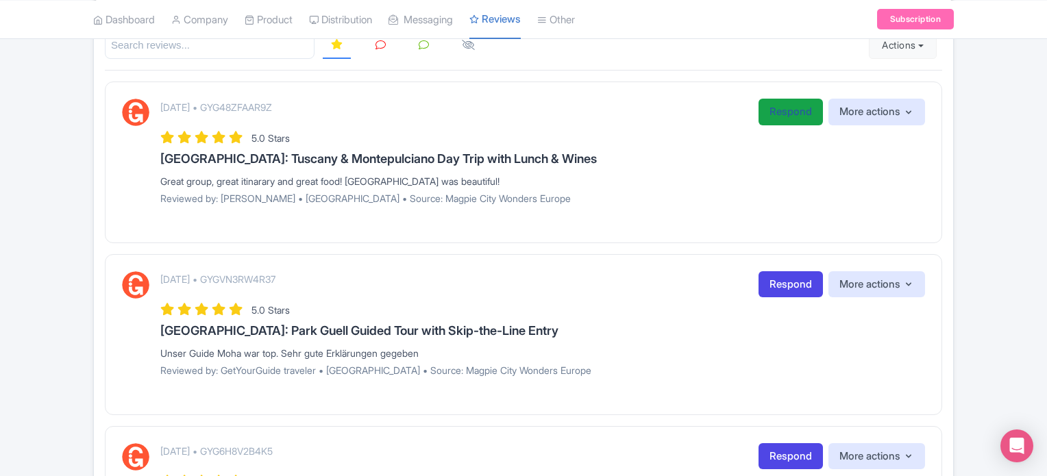
click at [789, 120] on link "Respond" at bounding box center [790, 112] width 64 height 27
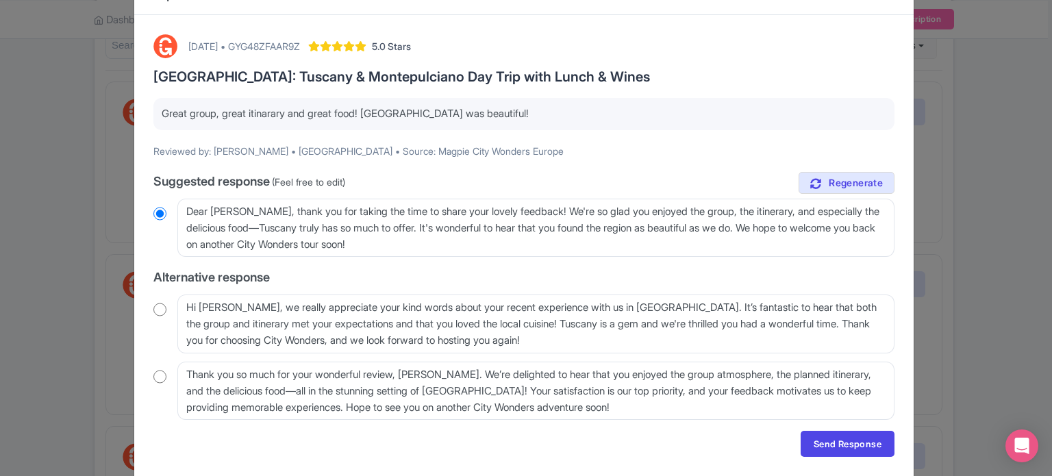
scroll to position [68, 0]
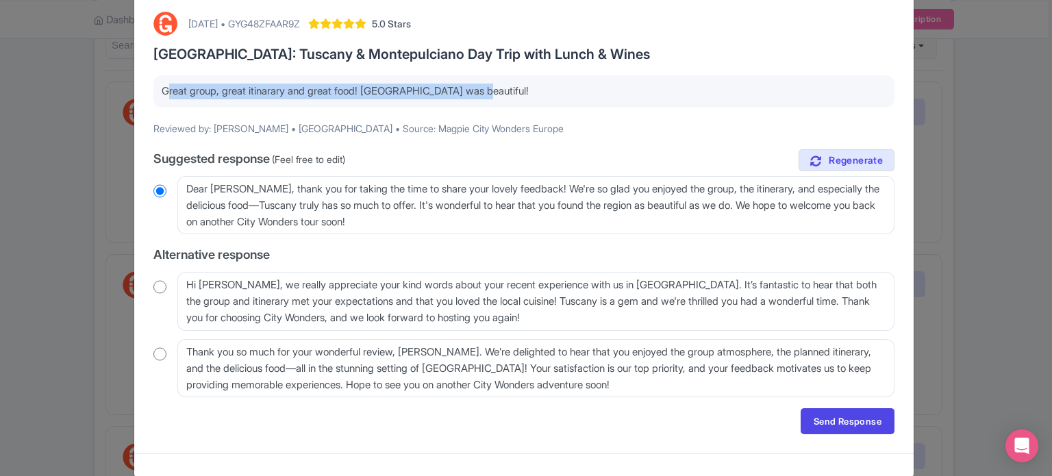
drag, startPoint x: 162, startPoint y: 89, endPoint x: 506, endPoint y: 89, distance: 344.5
click at [506, 89] on p "Great group, great itinarary and great food! [GEOGRAPHIC_DATA] was beautiful!" at bounding box center [524, 92] width 725 height 16
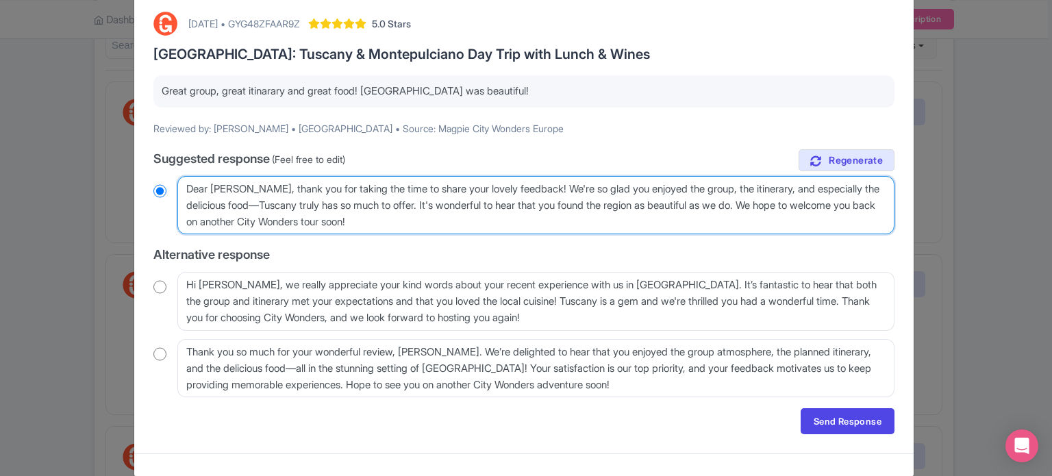
click at [585, 224] on textarea "Dear [PERSON_NAME], thank you for taking the time to share your lovely feedback…" at bounding box center [535, 205] width 717 height 59
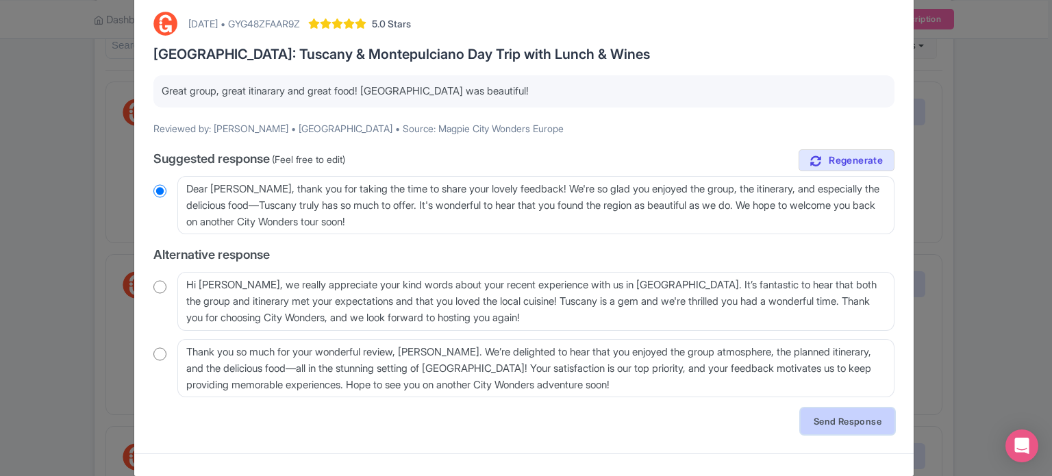
click at [820, 416] on link "Send Response" at bounding box center [848, 421] width 94 height 26
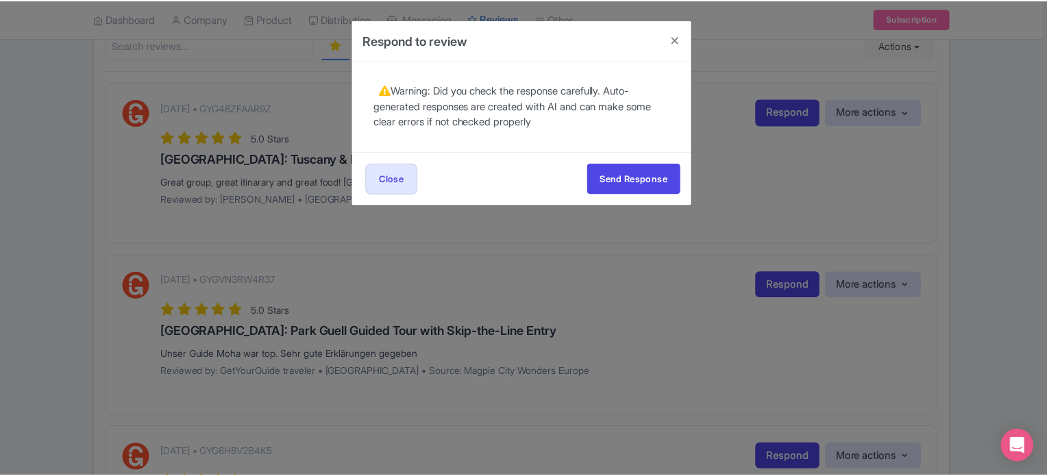
scroll to position [0, 0]
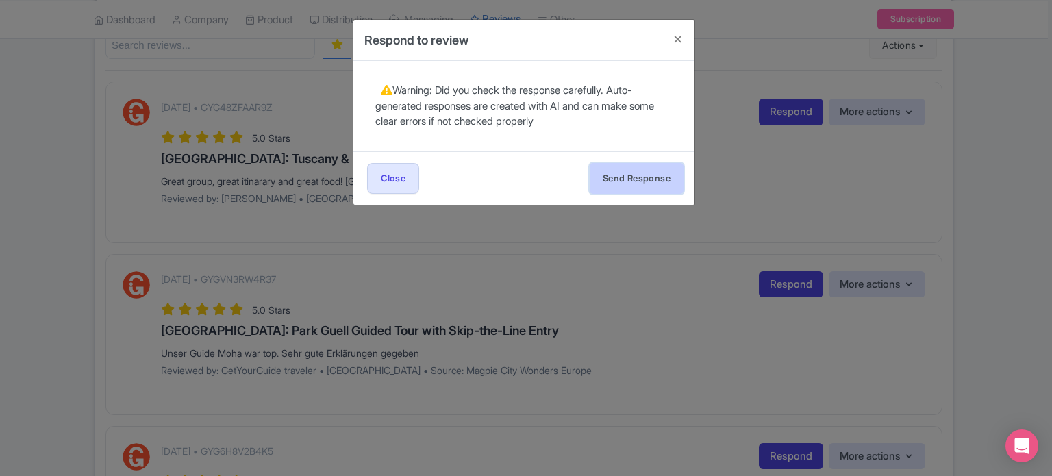
click at [648, 171] on button "Send Response" at bounding box center [637, 178] width 94 height 31
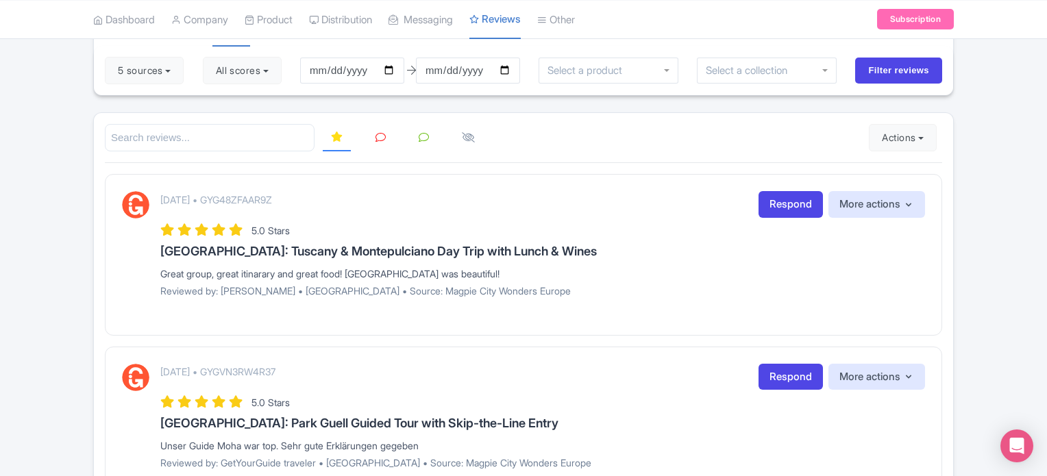
scroll to position [147, 0]
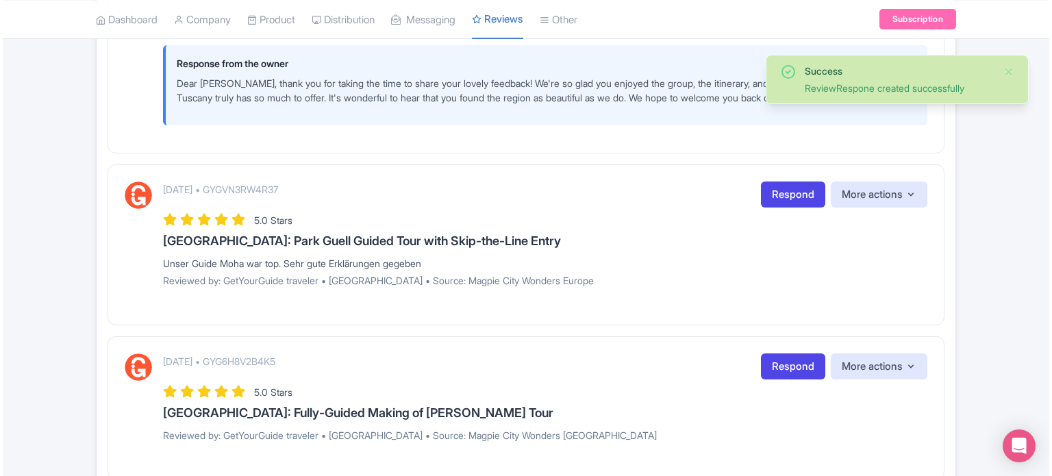
scroll to position [411, 0]
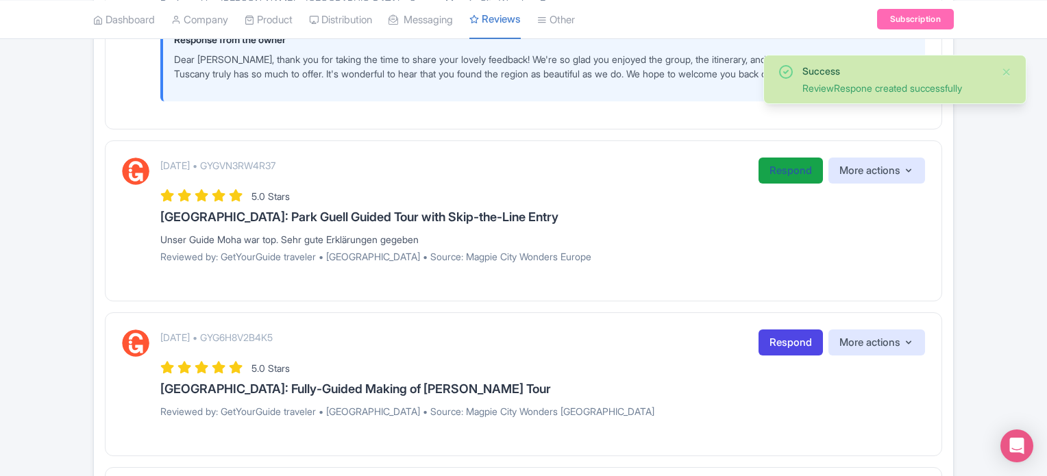
click at [767, 182] on link "Respond" at bounding box center [790, 171] width 64 height 27
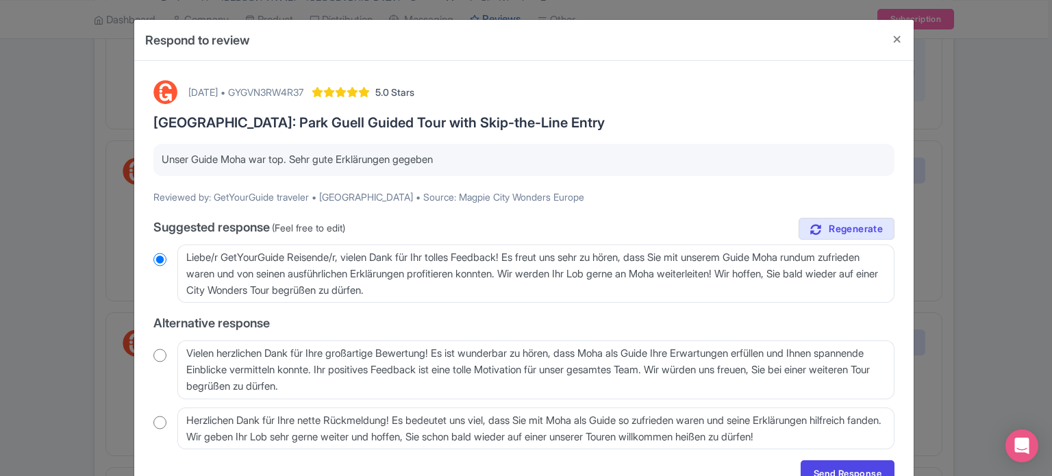
drag, startPoint x: 159, startPoint y: 158, endPoint x: 476, endPoint y: 150, distance: 317.3
click at [476, 150] on div "Unser Guide Moha war top. Sehr gute Erklärungen gegeben" at bounding box center [523, 160] width 741 height 32
copy p "Unser Guide Moha war top. Sehr gute Erklärungen gegeben"
click at [162, 356] on input "radio" at bounding box center [159, 356] width 13 height 14
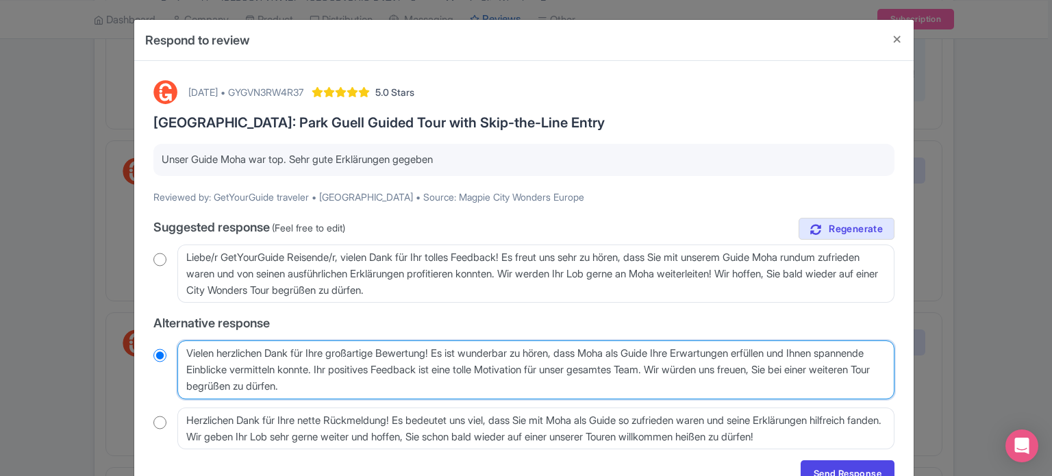
drag, startPoint x: 378, startPoint y: 385, endPoint x: 185, endPoint y: 352, distance: 195.9
click at [185, 352] on textarea "Vielen herzlichen Dank für Ihre großartige Bewertung! Es ist wunderbar zu hören…" at bounding box center [535, 369] width 717 height 59
radio input "true"
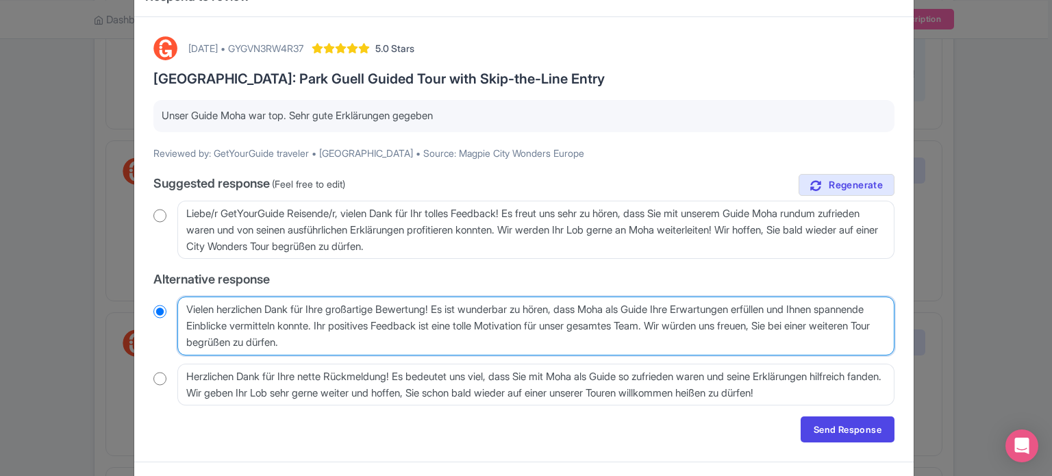
scroll to position [68, 0]
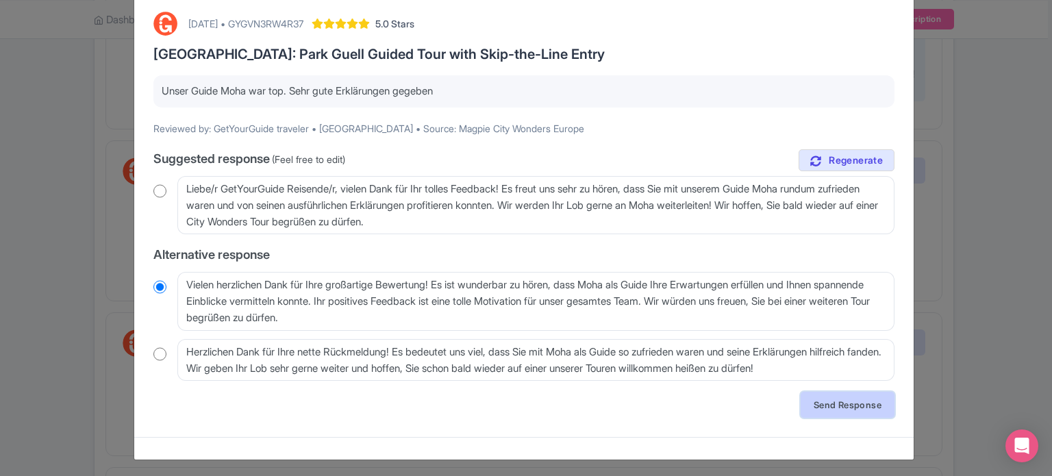
click at [864, 397] on link "Send Response" at bounding box center [848, 405] width 94 height 26
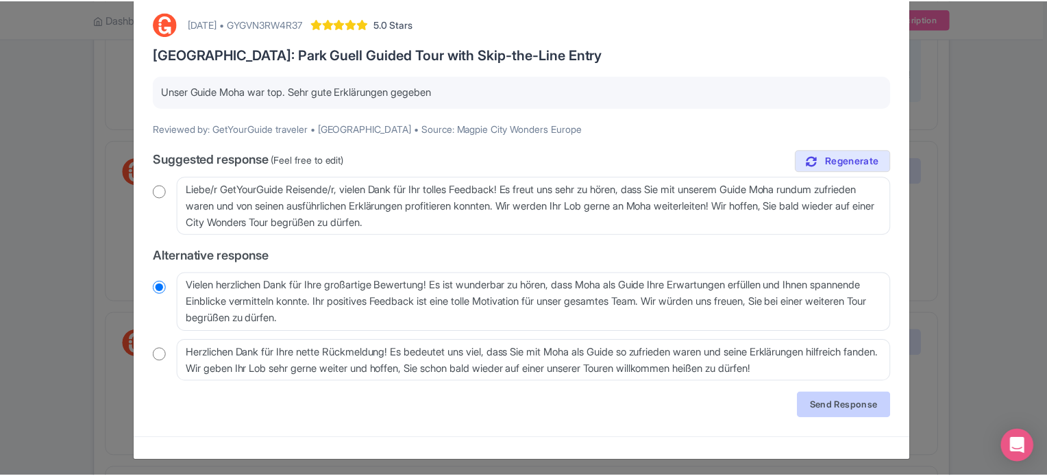
scroll to position [0, 0]
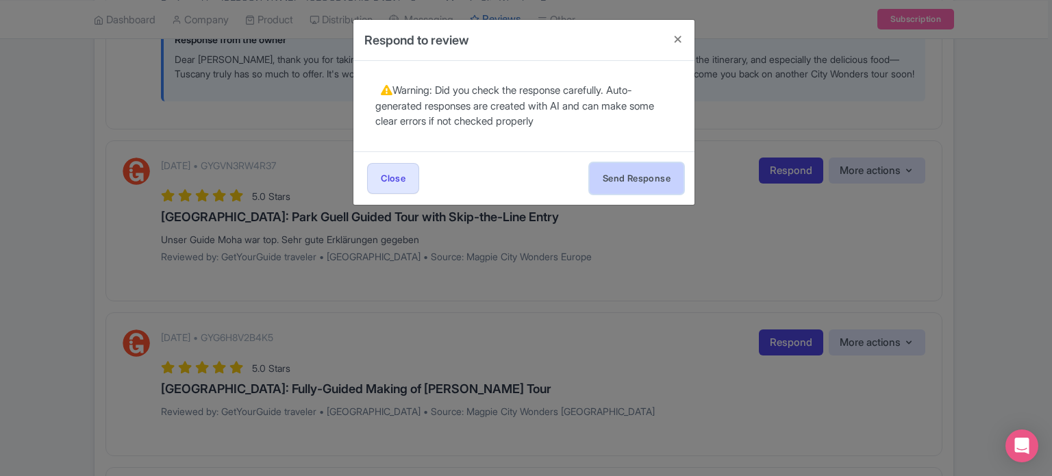
click at [611, 175] on button "Send Response" at bounding box center [637, 178] width 94 height 31
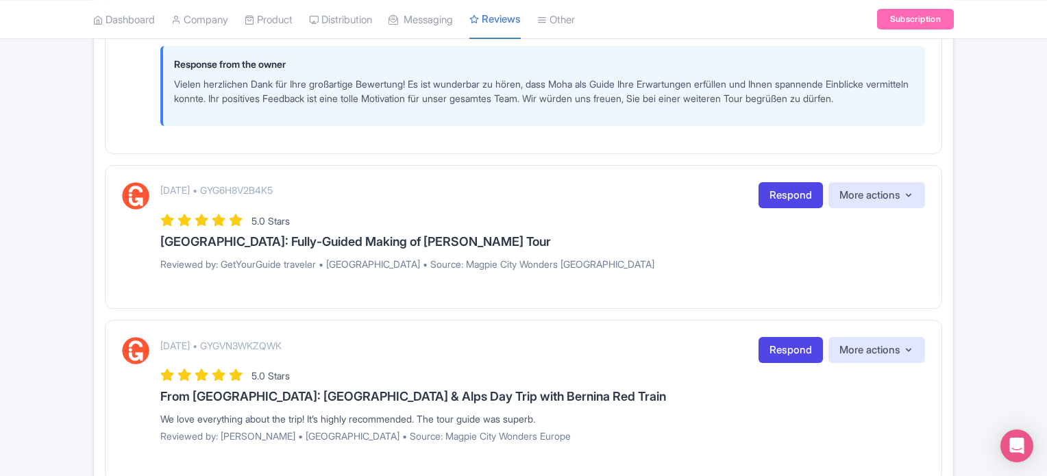
scroll to position [616, 0]
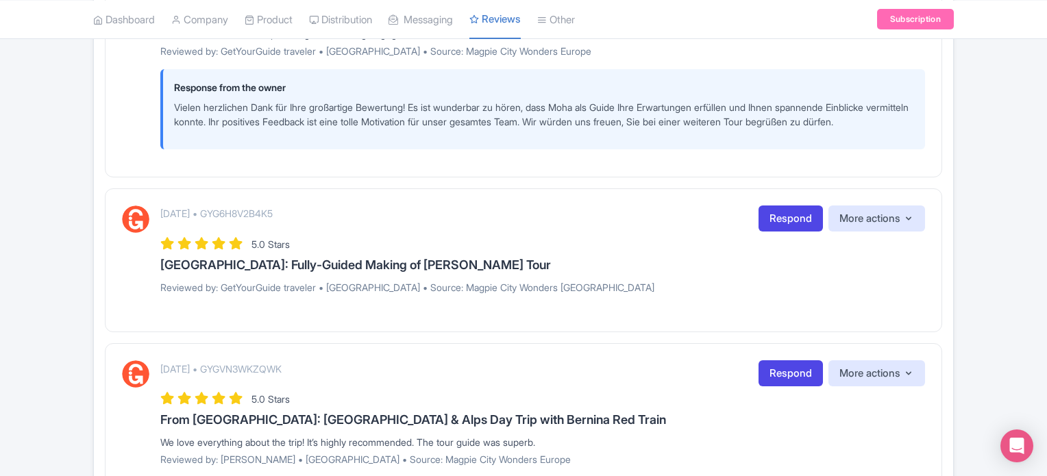
click at [751, 232] on div "[DATE] • GYG6H8V2B4K5 Respond More actions Hide from this page Hide from review…" at bounding box center [542, 218] width 764 height 27
click at [775, 232] on link "Respond" at bounding box center [790, 218] width 64 height 27
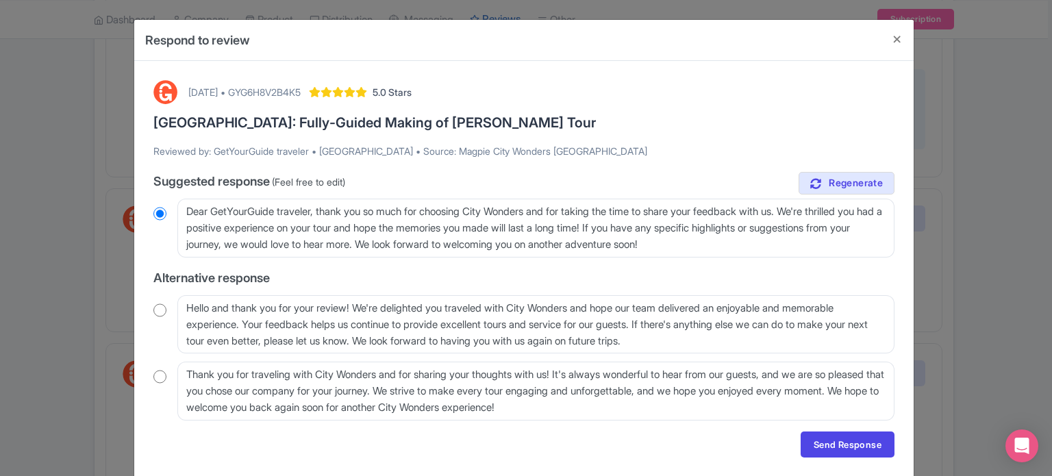
click at [158, 306] on input "radio" at bounding box center [159, 310] width 13 height 14
radio input "true"
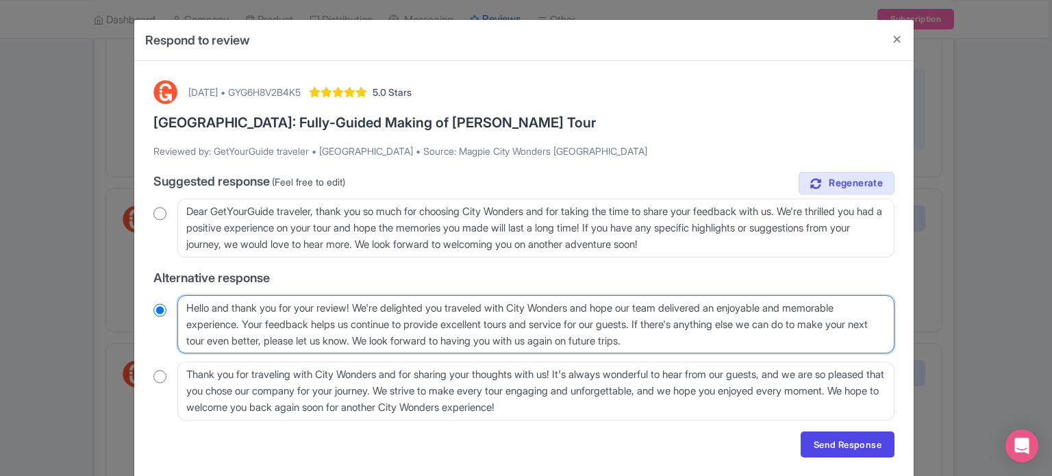
drag, startPoint x: 247, startPoint y: 320, endPoint x: 410, endPoint y: 346, distance: 165.8
click at [410, 346] on textarea "Hello and thank you for your review! We're delighted you traveled with City Won…" at bounding box center [535, 324] width 717 height 59
type textarea "Hello and thank you for your review! We're delighted you traveled with City Won…"
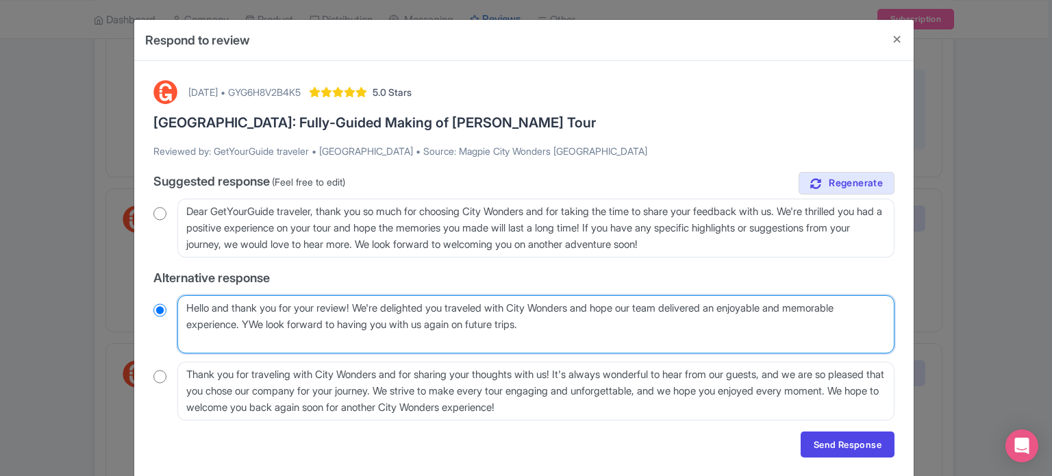
radio input "true"
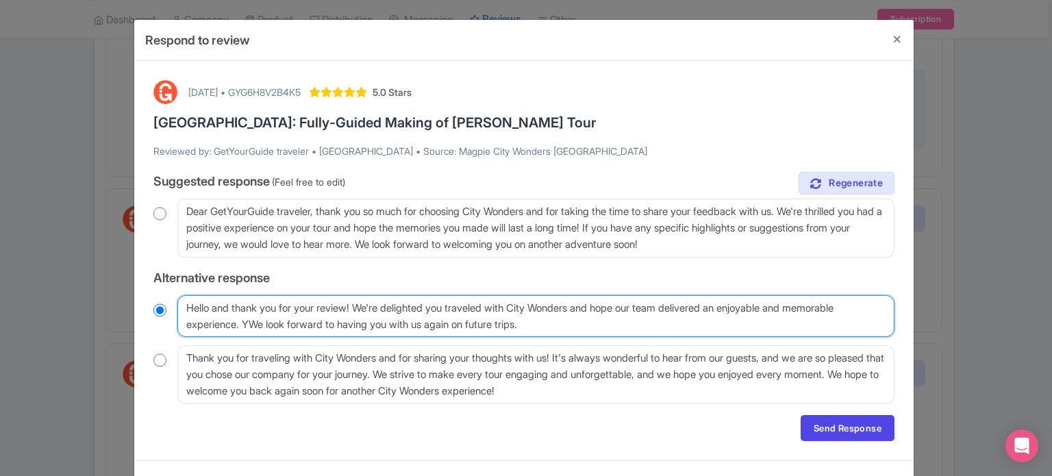
type textarea "Hello and thank you for your review! We're delighted you traveled with City Won…"
radio input "true"
type textarea "Hello and thank you for your review! We're delighted you traveled with City Won…"
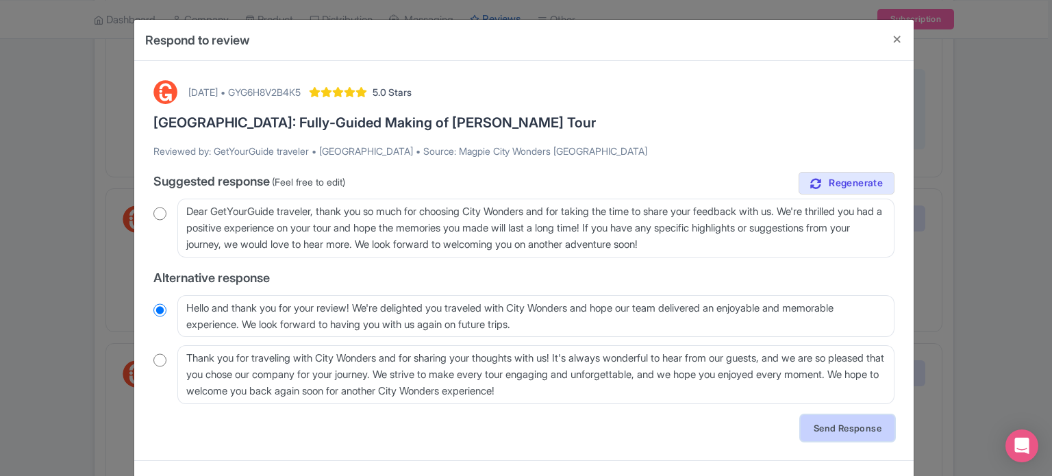
click at [844, 434] on link "Send Response" at bounding box center [848, 428] width 94 height 26
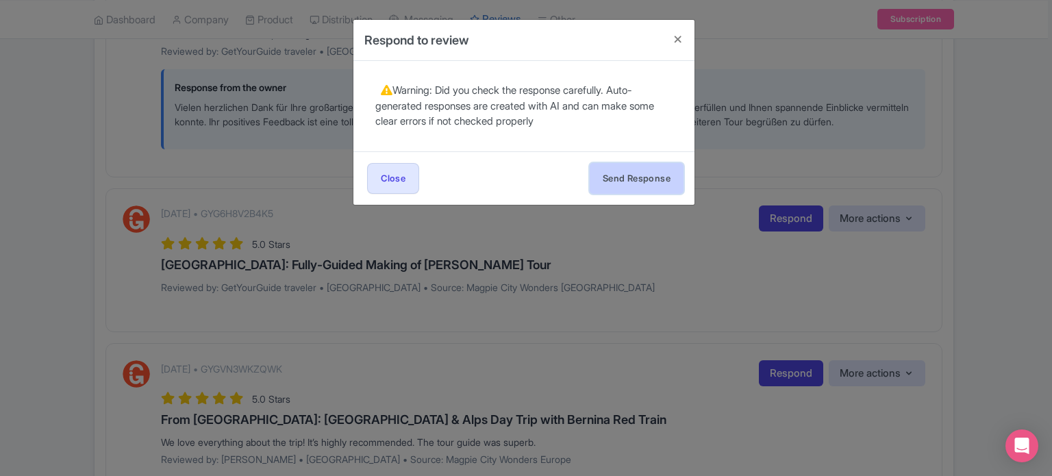
click at [641, 177] on button "Send Response" at bounding box center [637, 178] width 94 height 31
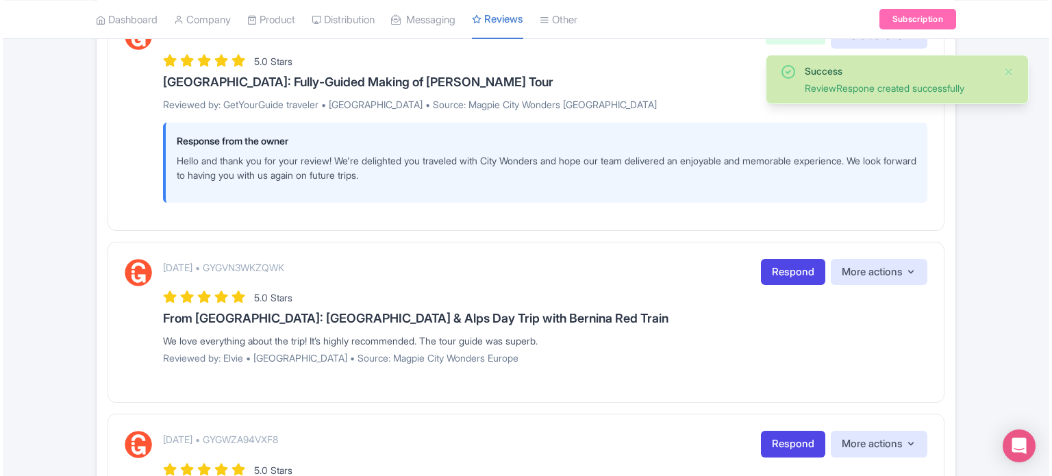
scroll to position [890, 0]
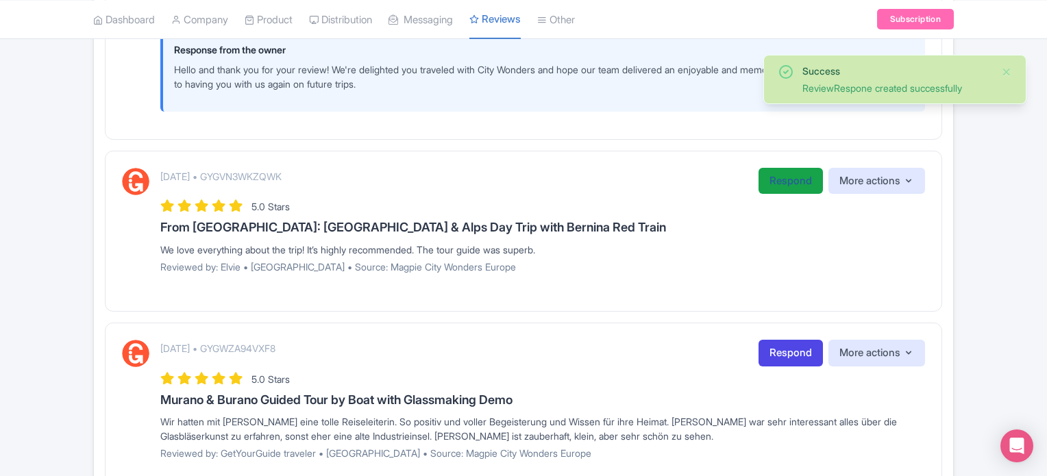
click at [771, 195] on link "Respond" at bounding box center [790, 181] width 64 height 27
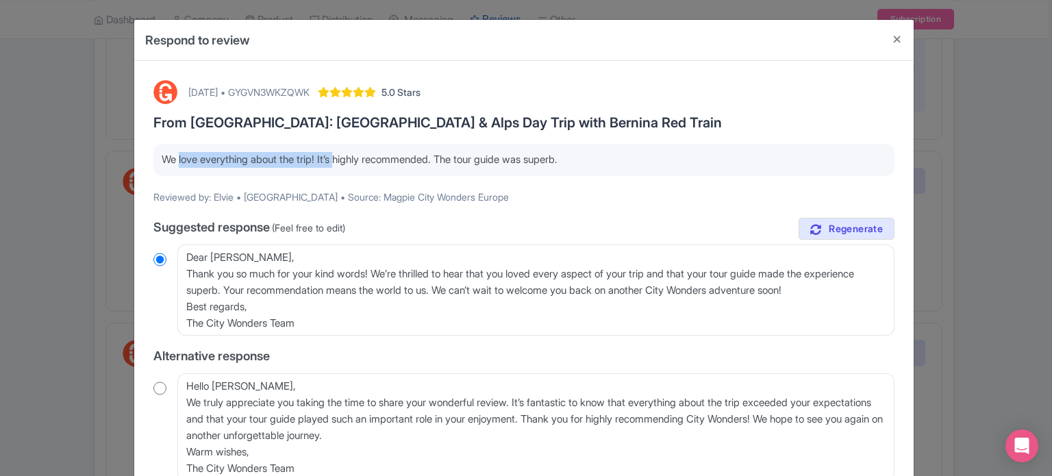
drag, startPoint x: 173, startPoint y: 166, endPoint x: 338, endPoint y: 160, distance: 165.2
click at [338, 160] on p "We love everything about the trip! It’s highly recommended. The tour guide was …" at bounding box center [524, 160] width 725 height 16
click at [540, 212] on div "August 25, 2025 • GYGVN3WKZQWK 5.0 Stars From Milan: St Moritz & Alps Day Trip …" at bounding box center [524, 357] width 758 height 571
drag, startPoint x: 170, startPoint y: 158, endPoint x: 595, endPoint y: 163, distance: 425.4
click at [590, 160] on p "We love everything about the trip! It’s highly recommended. The tour guide was …" at bounding box center [524, 160] width 725 height 16
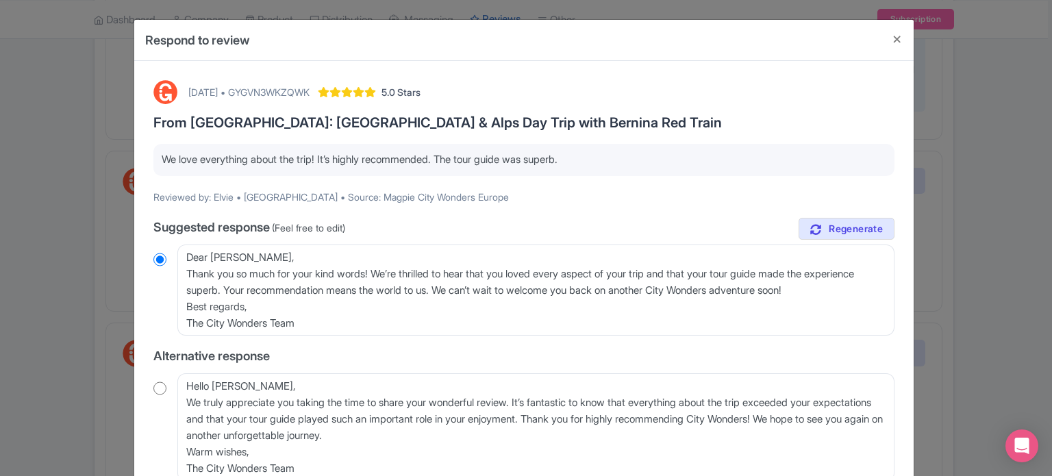
click at [604, 171] on div "We love everything about the trip! It’s highly recommended. The tour guide was …" at bounding box center [523, 160] width 741 height 32
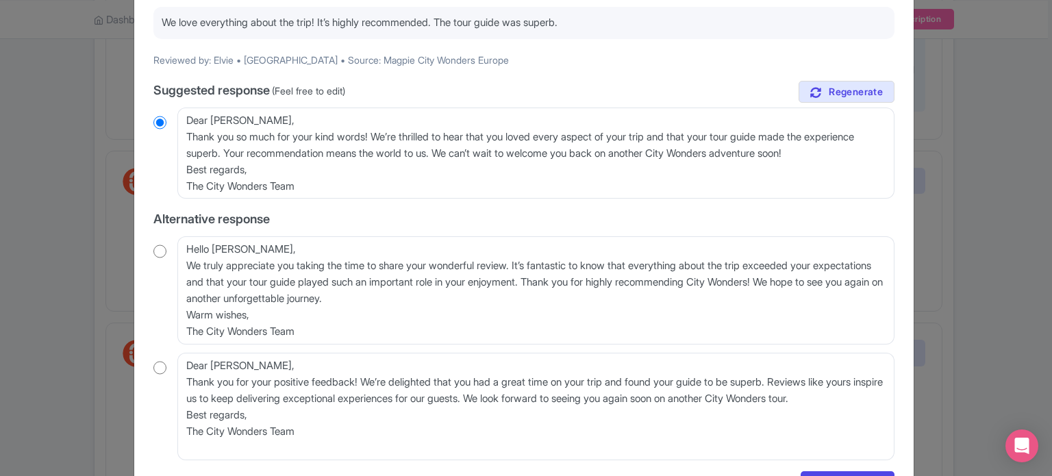
click at [160, 250] on input "radio" at bounding box center [159, 252] width 13 height 14
radio input "true"
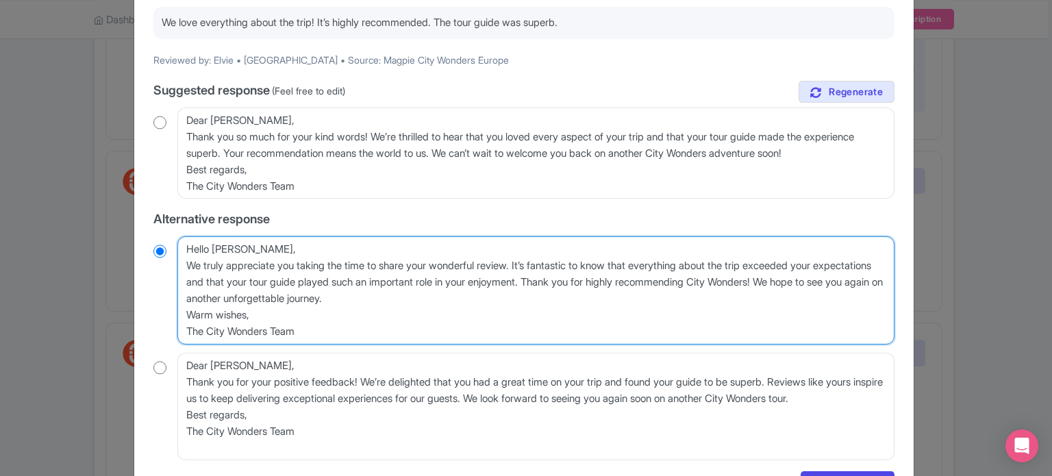
click at [184, 268] on textarea "Hello Elvie, We truly appreciate you taking the time to share your wonderful re…" at bounding box center [535, 290] width 717 height 108
type textarea "Hello Elvie,We truly appreciate you taking the time to share your wonderful rev…"
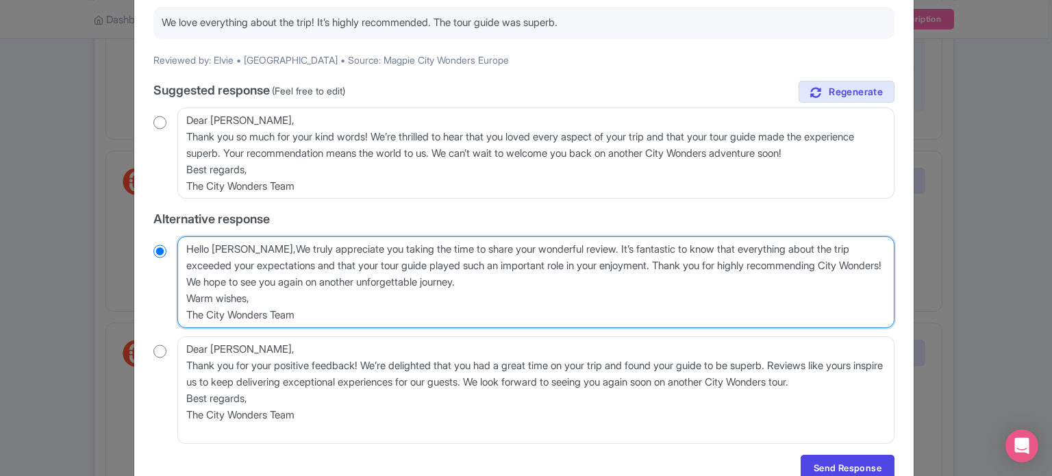
radio input "true"
type textarea "Hello Elvie, We truly appreciate you taking the time to share your wonderful re…"
radio input "true"
drag, startPoint x: 325, startPoint y: 322, endPoint x: 177, endPoint y: 294, distance: 150.6
click at [177, 294] on textarea "Hello Elvie, We truly appreciate you taking the time to share your wonderful re…" at bounding box center [535, 282] width 717 height 92
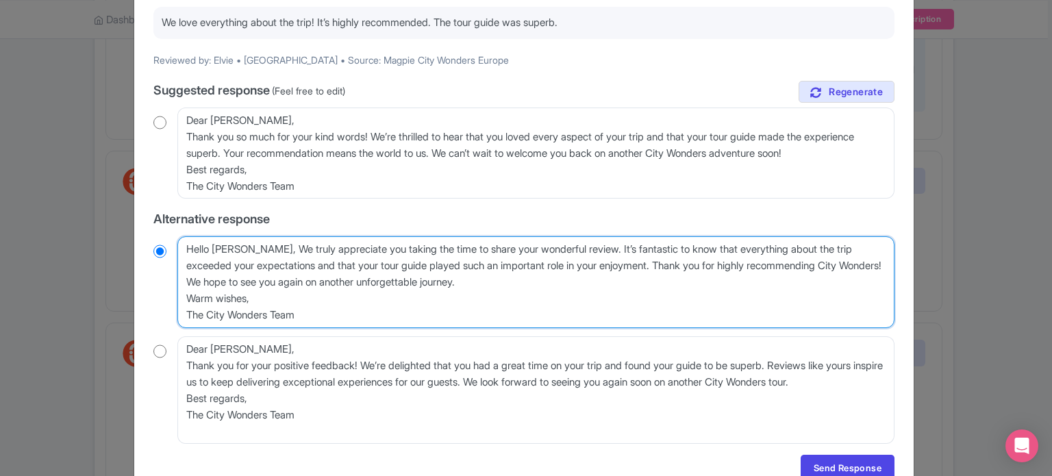
type textarea "Hello [PERSON_NAME], We truly appreciate you taking the time to share your wond…"
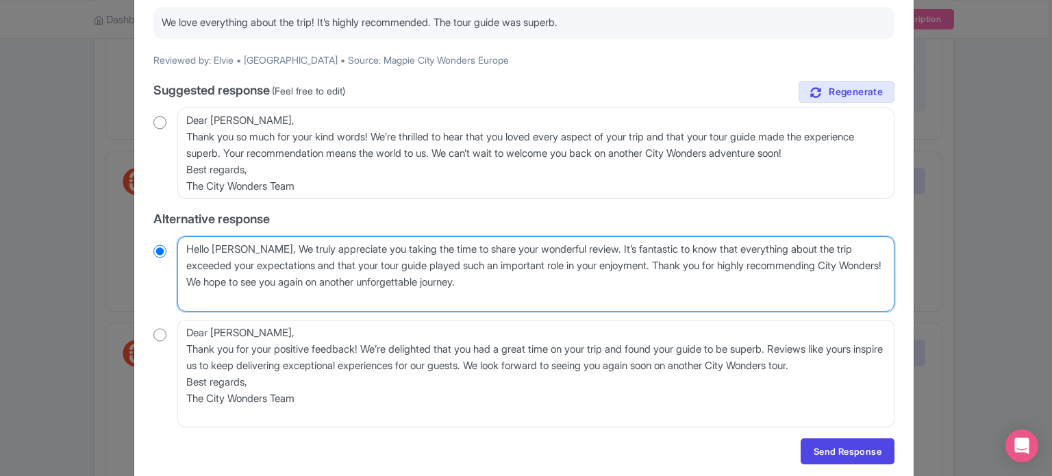
radio input "true"
type textarea "Hello [PERSON_NAME], We truly appreciate you taking the time to share your wond…"
radio input "true"
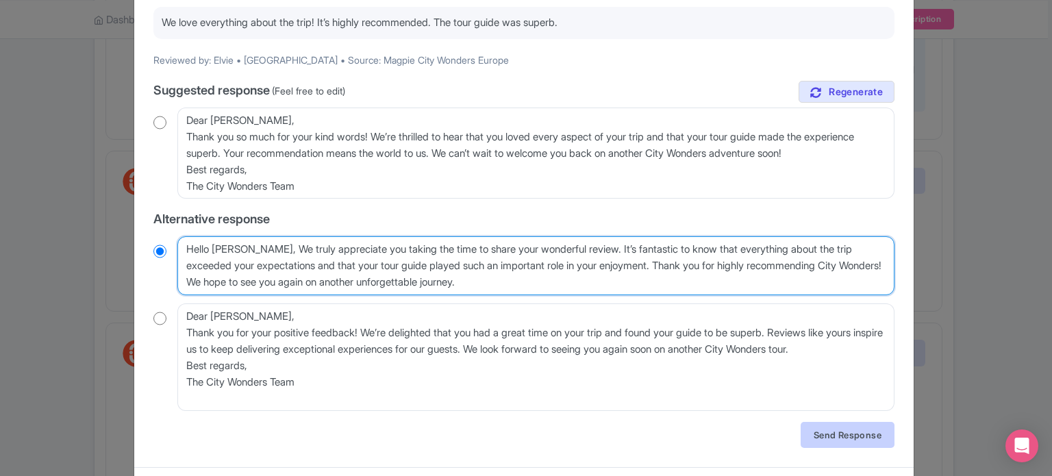
type textarea "Hello [PERSON_NAME], We truly appreciate you taking the time to share your wond…"
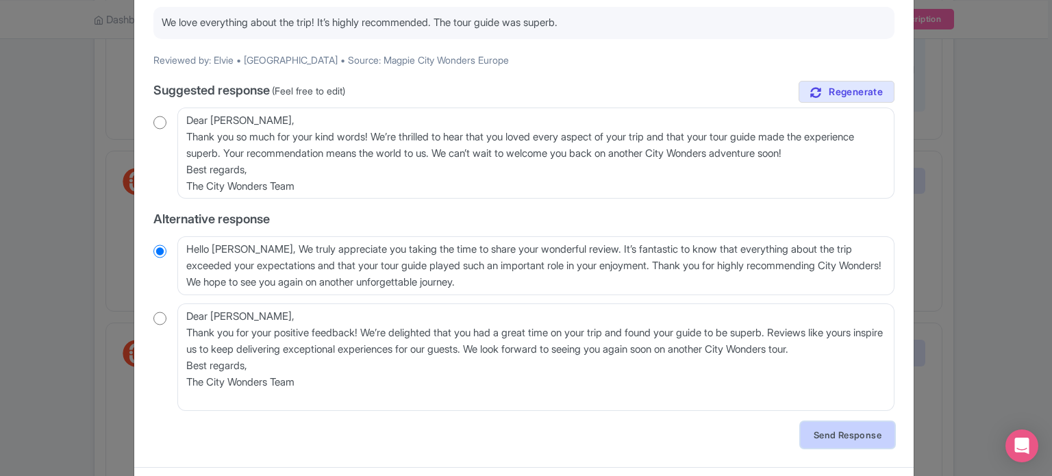
click at [830, 430] on link "Send Response" at bounding box center [848, 435] width 94 height 26
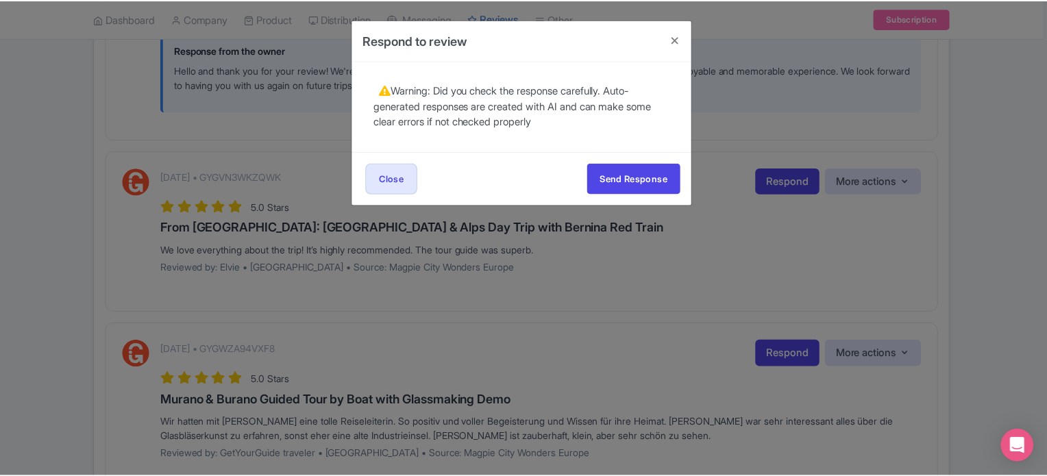
scroll to position [0, 0]
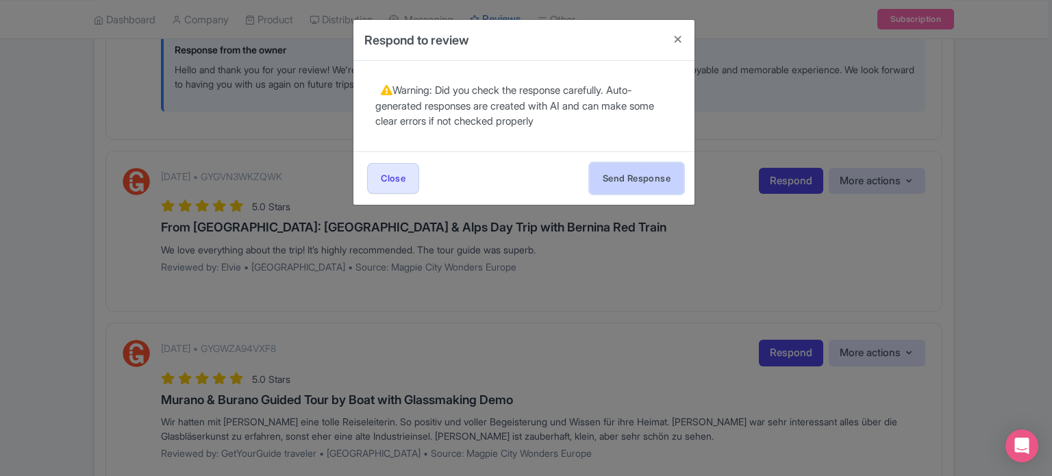
click at [627, 177] on button "Send Response" at bounding box center [637, 178] width 94 height 31
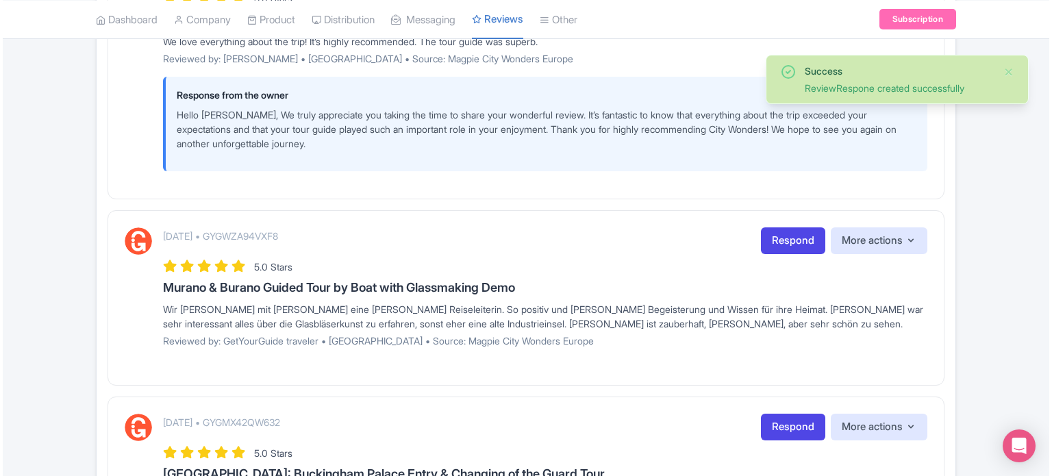
scroll to position [1096, 0]
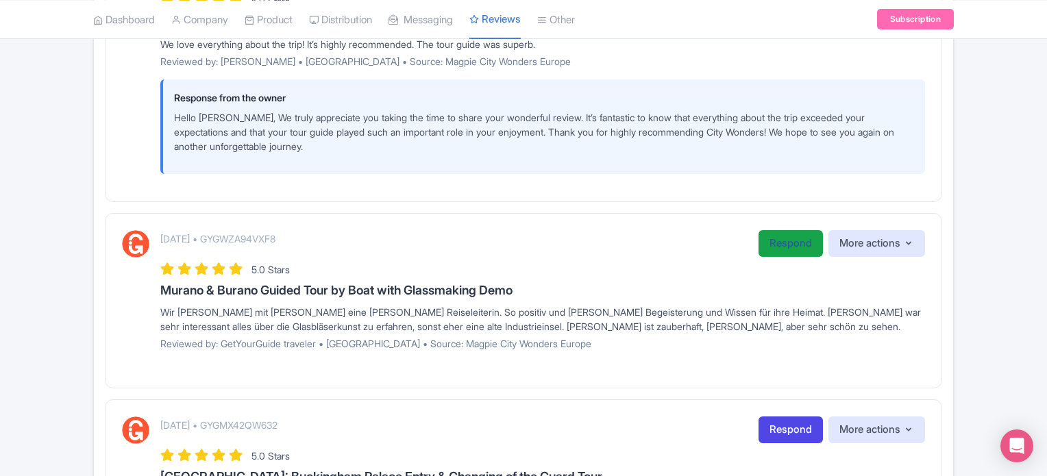
click at [773, 257] on link "Respond" at bounding box center [790, 243] width 64 height 27
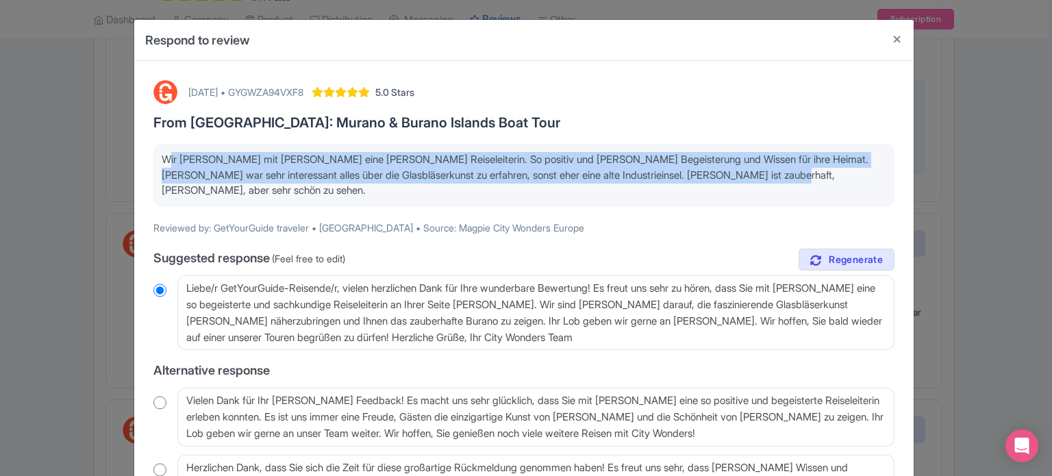
drag, startPoint x: 756, startPoint y: 176, endPoint x: 160, endPoint y: 153, distance: 596.4
click at [162, 153] on p "Wir [PERSON_NAME] mit [PERSON_NAME] eine [PERSON_NAME] Reiseleiterin. So positi…" at bounding box center [524, 175] width 725 height 47
copy p "Wir [PERSON_NAME] mit [PERSON_NAME] eine [PERSON_NAME] Reiseleiterin. So positi…"
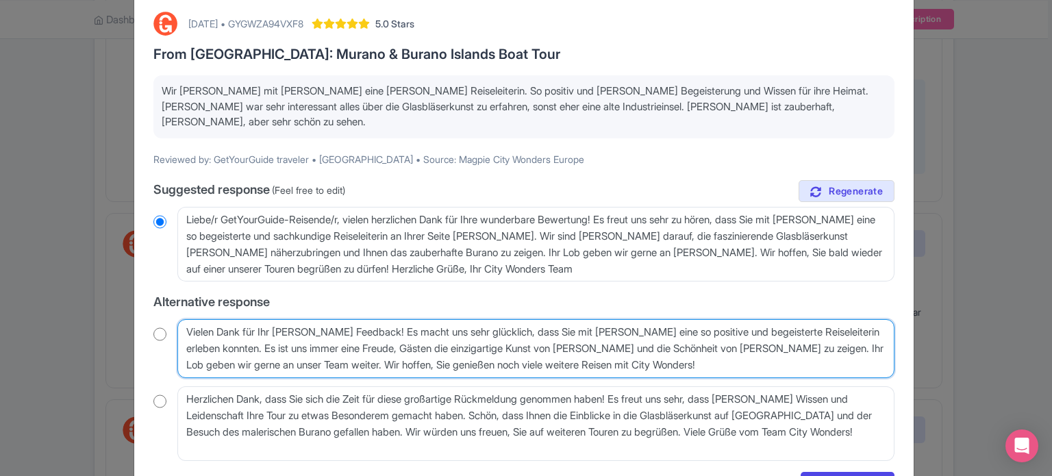
drag, startPoint x: 697, startPoint y: 350, endPoint x: 250, endPoint y: 325, distance: 447.3
click at [251, 325] on textarea "Vielen Dank für Ihr tolles Feedback! Es macht uns sehr glücklich, dass Sie mit …" at bounding box center [535, 348] width 717 height 59
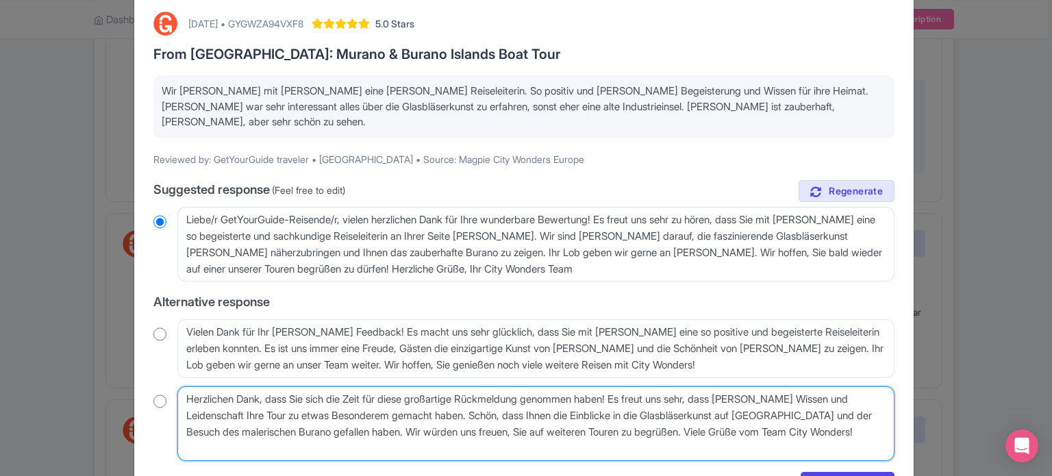
drag, startPoint x: 259, startPoint y: 426, endPoint x: 144, endPoint y: 369, distance: 128.4
click at [145, 369] on div "August 25, 2025 • GYGWZA94VXF8 5.0 Stars From Venice: Murano & Burano Islands B…" at bounding box center [524, 254] width 758 height 503
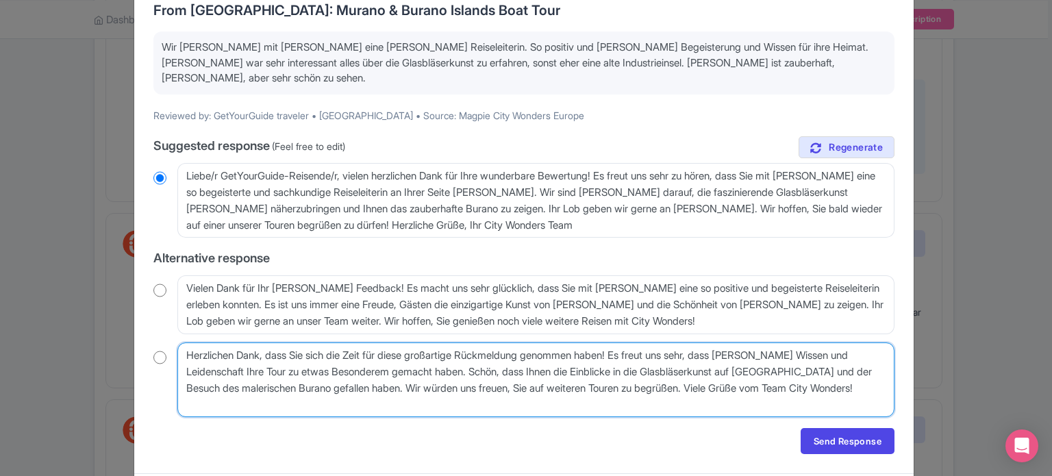
scroll to position [136, 0]
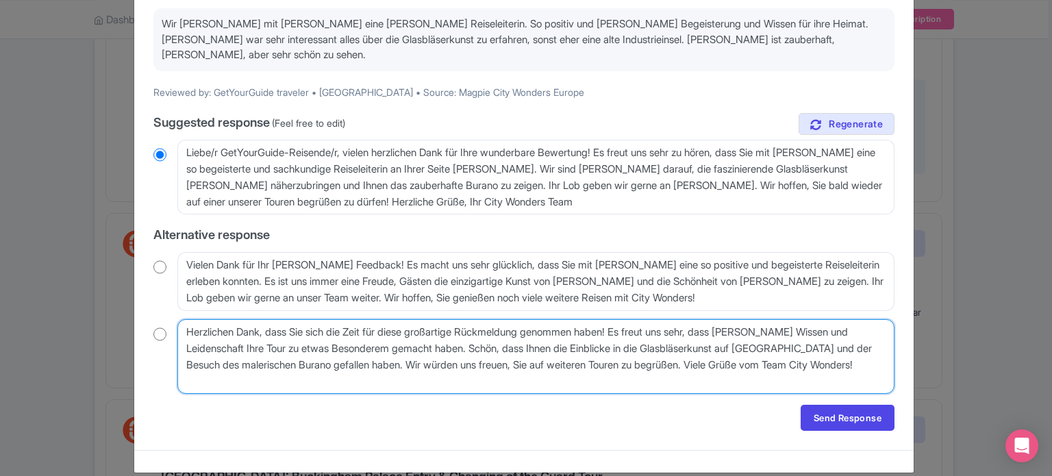
click at [569, 376] on textarea "Herzlichen Dank, dass Sie sich die Zeit für diese großartige Rückmeldung genomm…" at bounding box center [535, 356] width 717 height 75
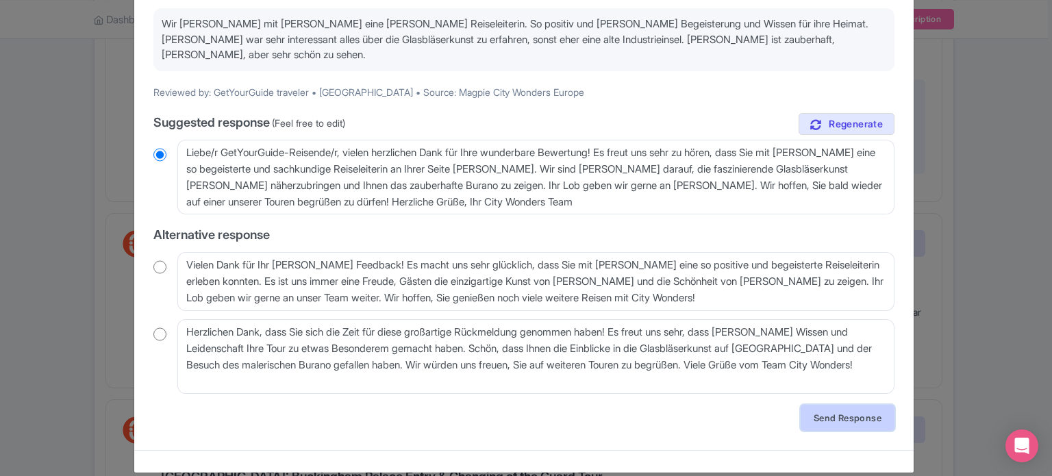
click at [847, 405] on link "Send Response" at bounding box center [848, 418] width 94 height 26
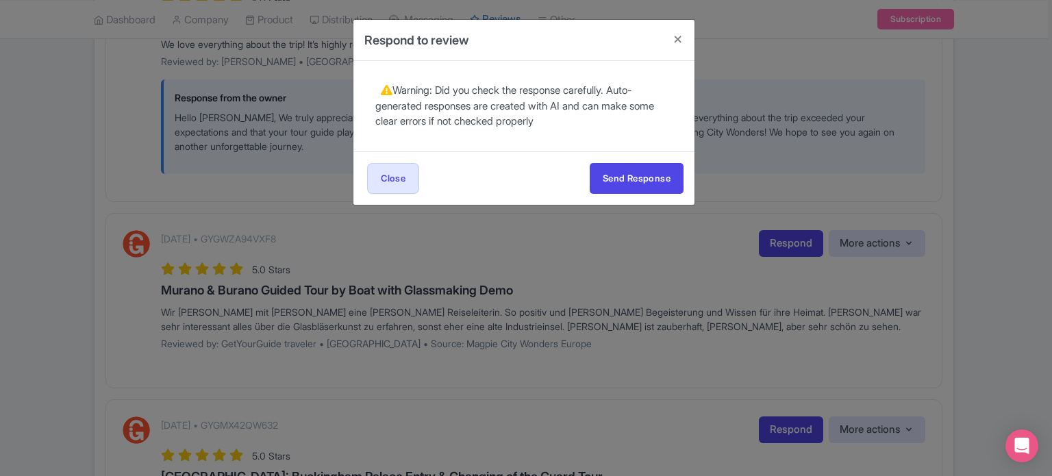
scroll to position [0, 0]
click at [397, 175] on link "Close" at bounding box center [393, 178] width 52 height 31
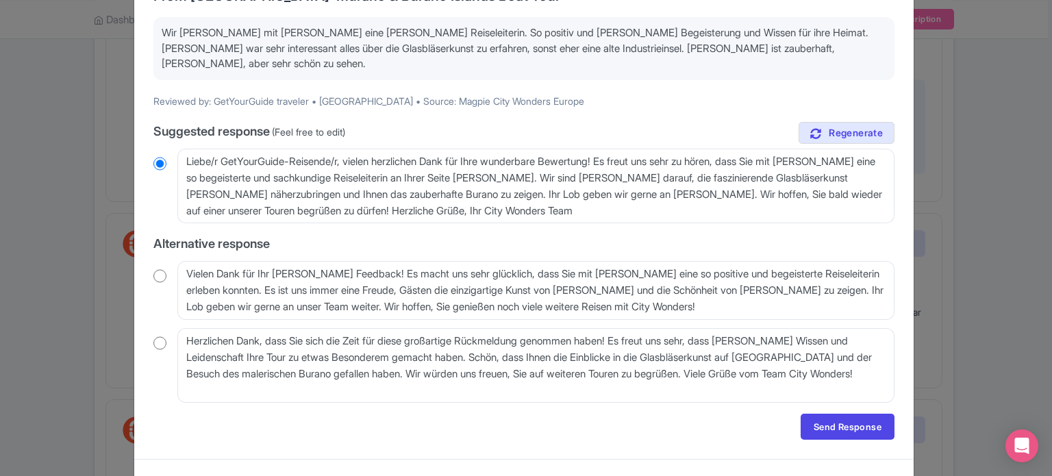
scroll to position [136, 0]
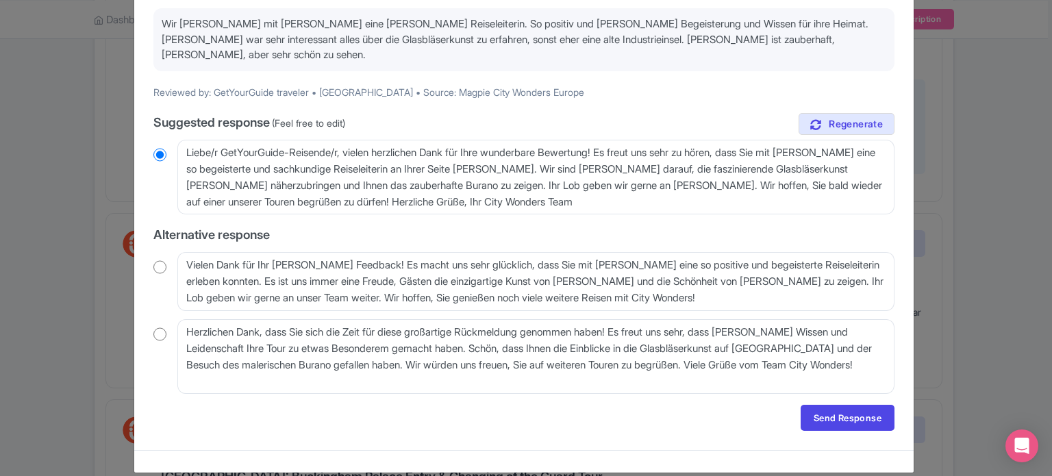
click at [153, 327] on input "radio" at bounding box center [159, 334] width 13 height 14
radio input "true"
click at [836, 405] on link "Send Response" at bounding box center [848, 418] width 94 height 26
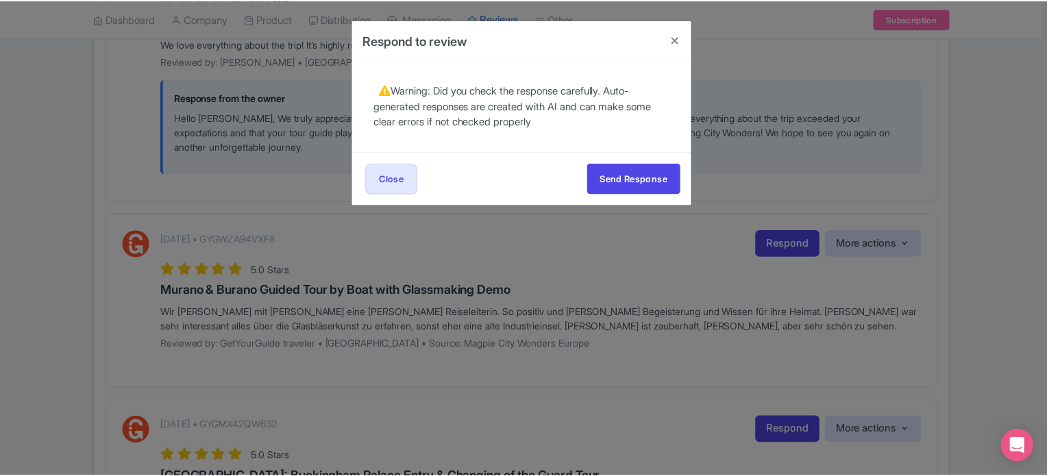
scroll to position [0, 0]
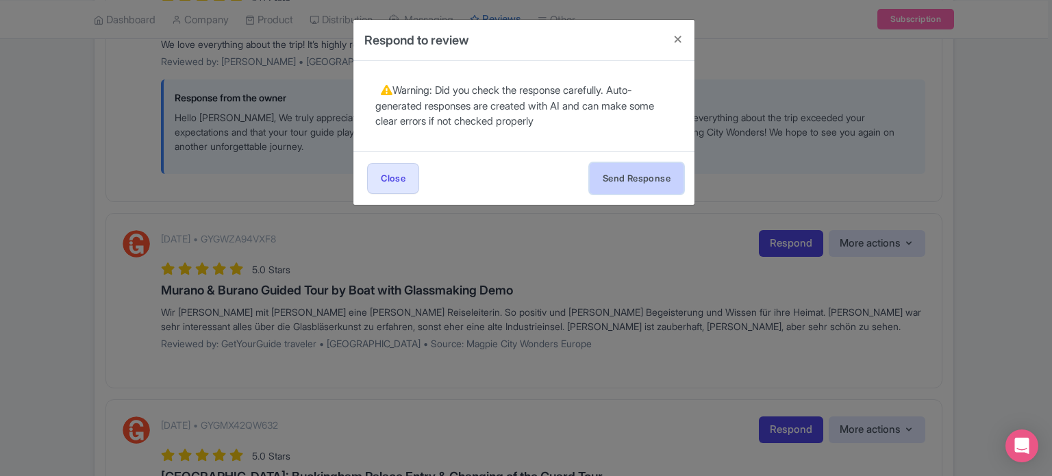
click at [630, 178] on button "Send Response" at bounding box center [637, 178] width 94 height 31
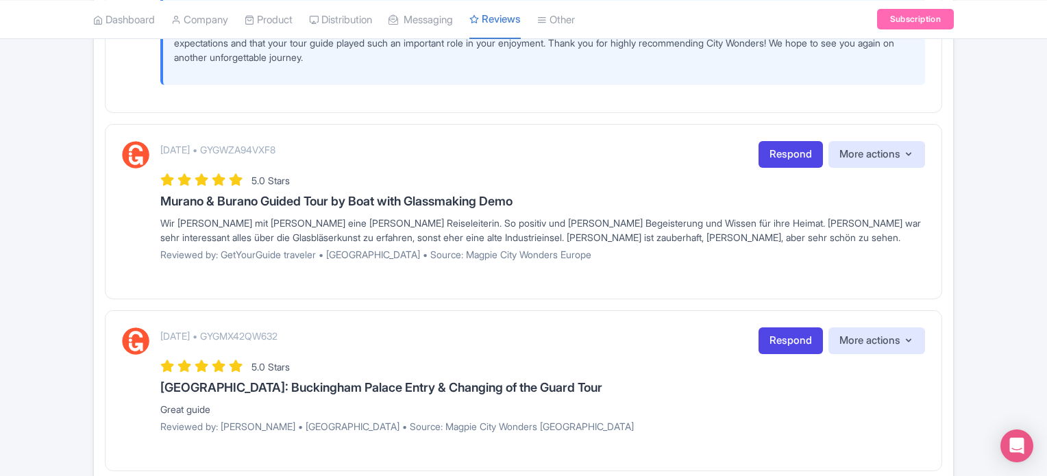
scroll to position [1164, 0]
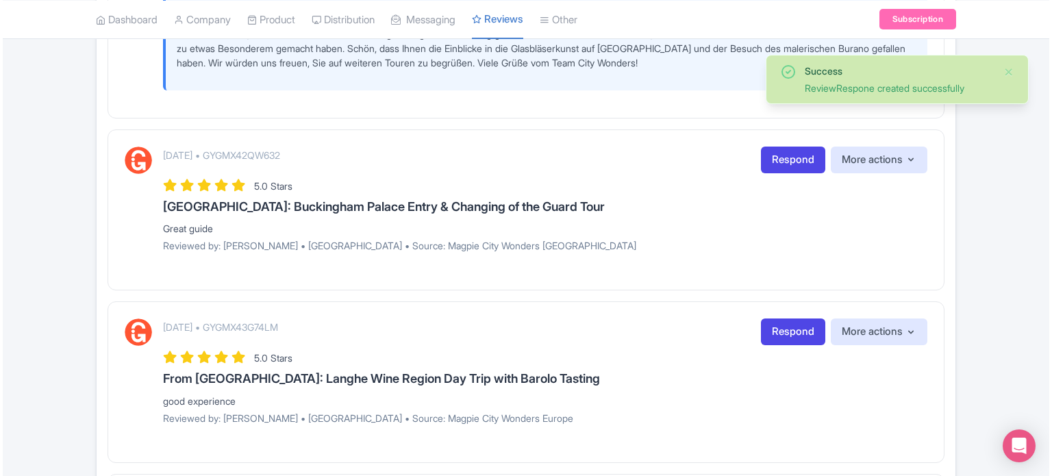
scroll to position [1438, 0]
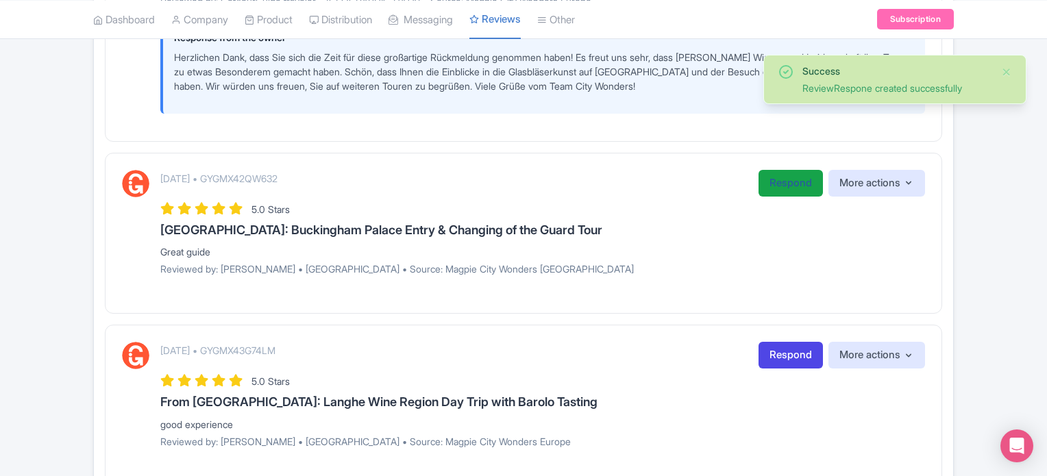
click at [783, 197] on link "Respond" at bounding box center [790, 183] width 64 height 27
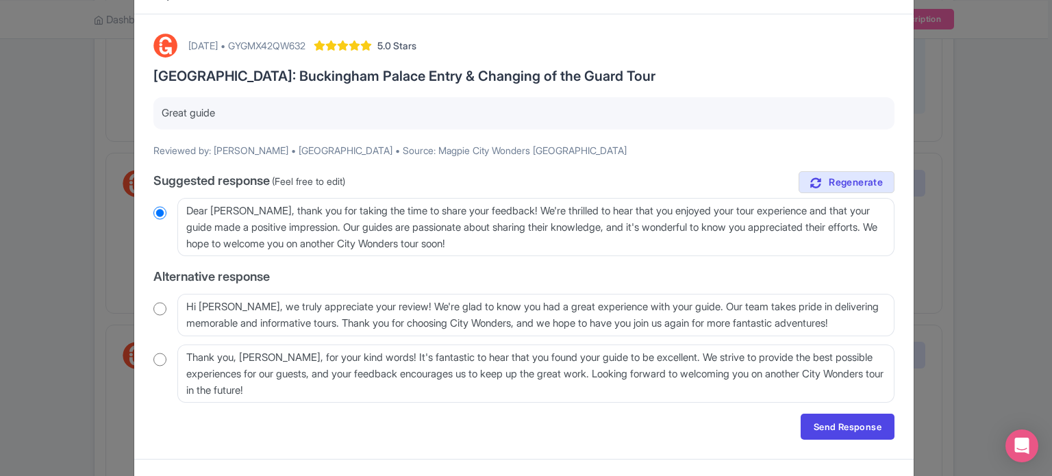
scroll to position [68, 0]
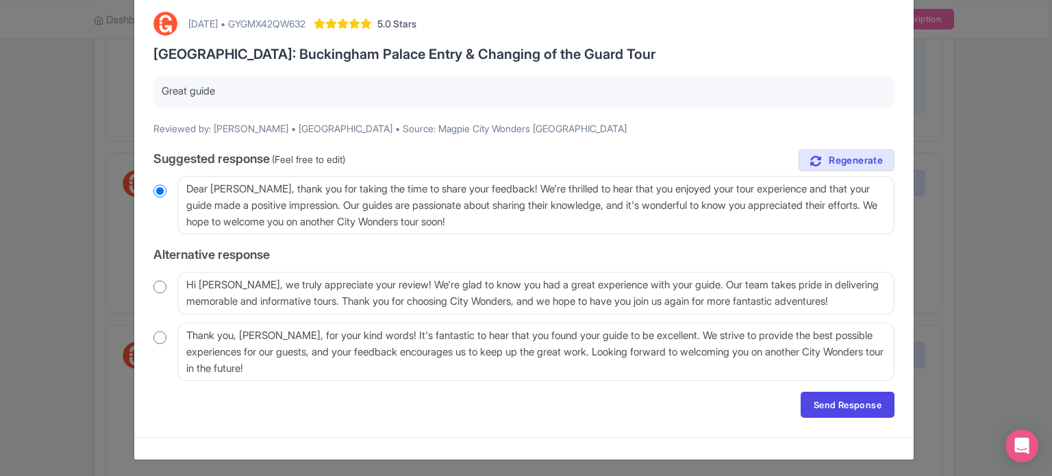
click at [153, 286] on input "radio" at bounding box center [159, 287] width 13 height 14
radio input "true"
click at [840, 403] on link "Send Response" at bounding box center [848, 405] width 94 height 26
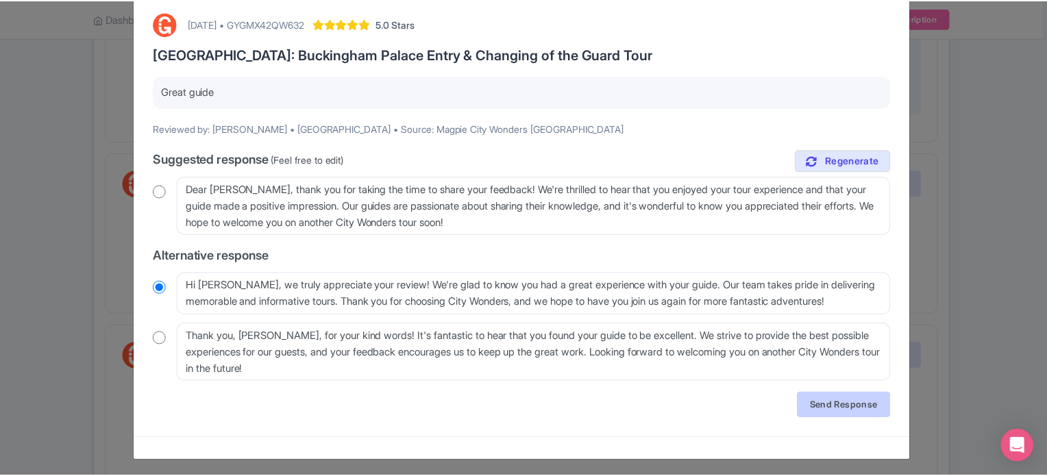
scroll to position [0, 0]
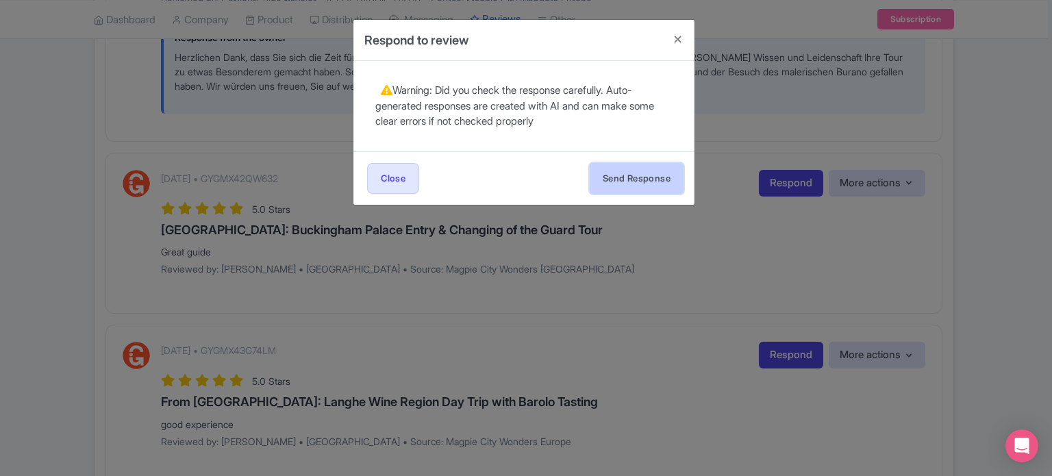
click at [635, 171] on button "Send Response" at bounding box center [637, 178] width 94 height 31
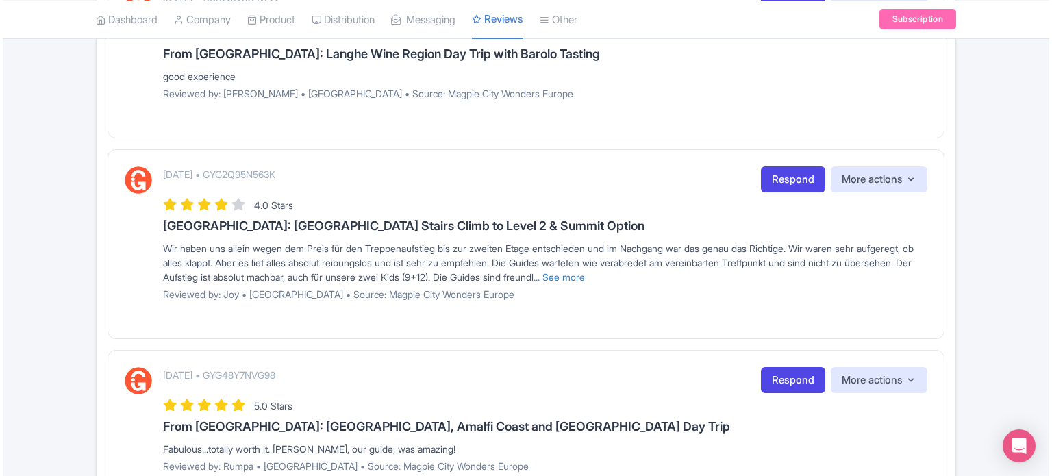
scroll to position [1781, 0]
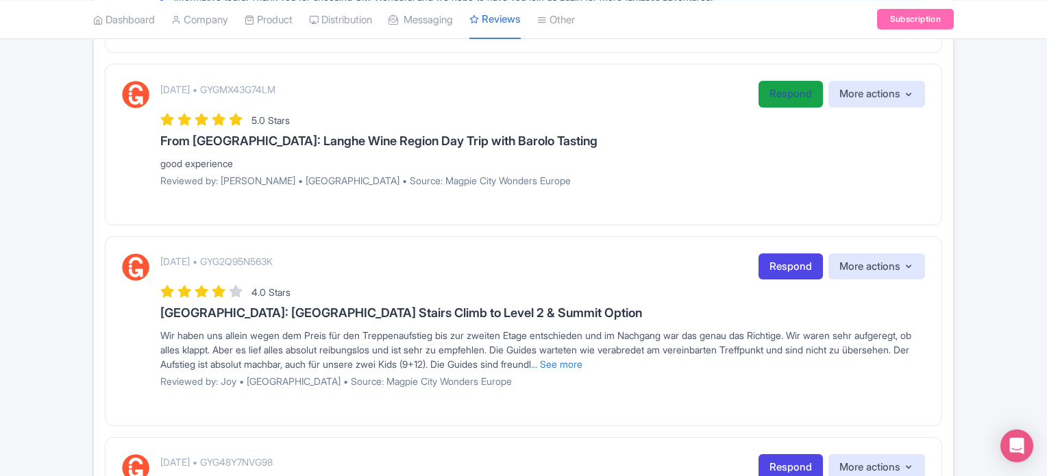
click at [775, 108] on link "Respond" at bounding box center [790, 94] width 64 height 27
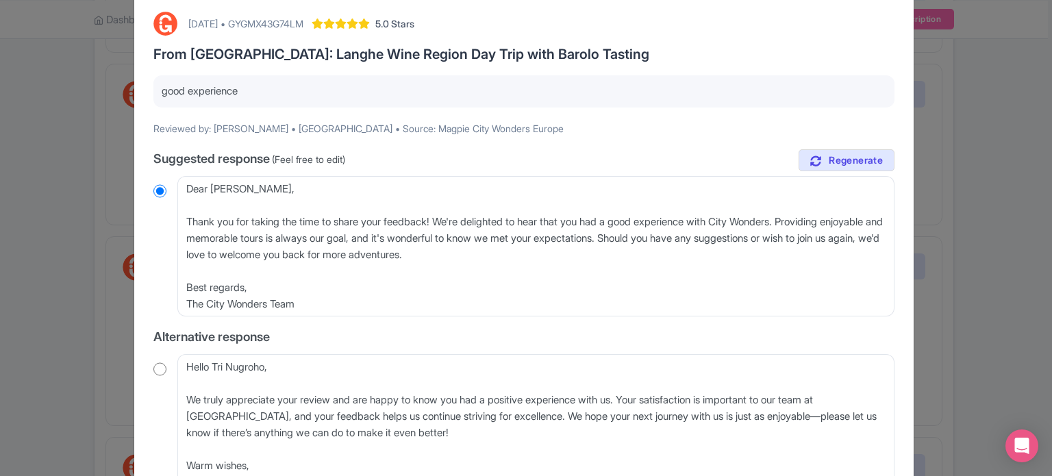
scroll to position [137, 0]
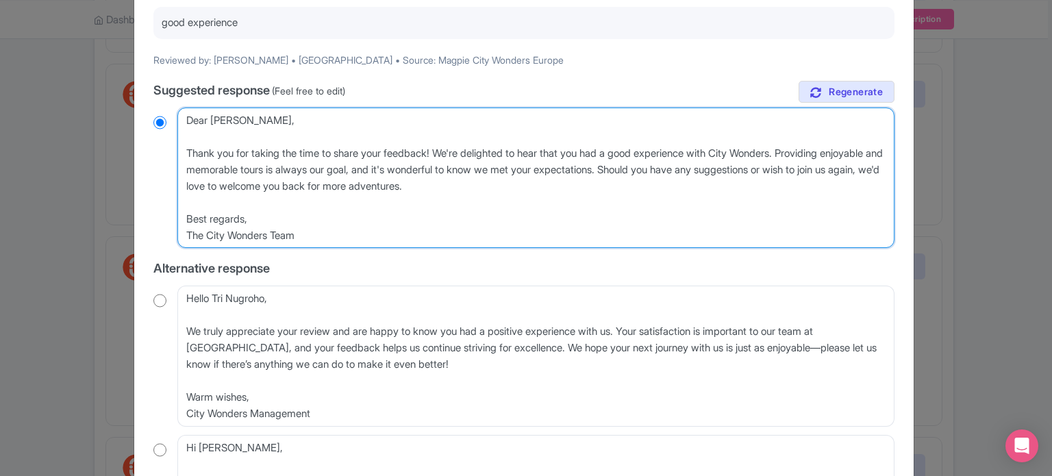
click at [183, 153] on textarea "Dear [PERSON_NAME], Thank you for taking the time to share your feedback! We're…" at bounding box center [535, 178] width 717 height 141
type textarea "Dear [PERSON_NAME], Thank you for taking the time to share your feedback! We're…"
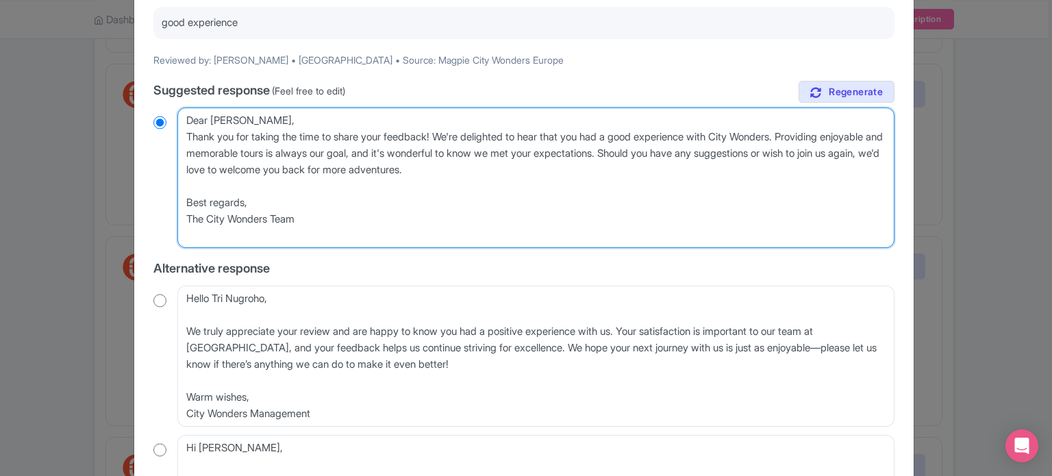
radio input "true"
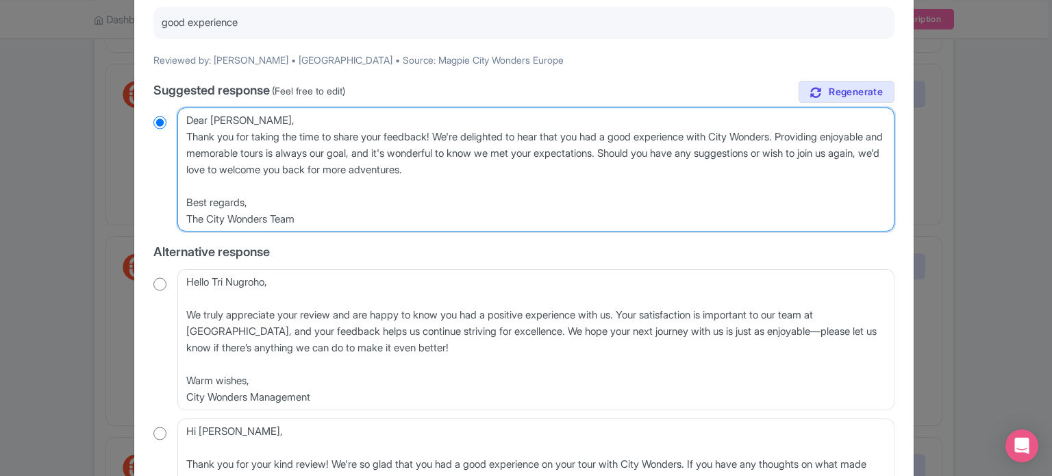
type textarea "Dear [PERSON_NAME],Thank you for taking the time to share your feedback! We're …"
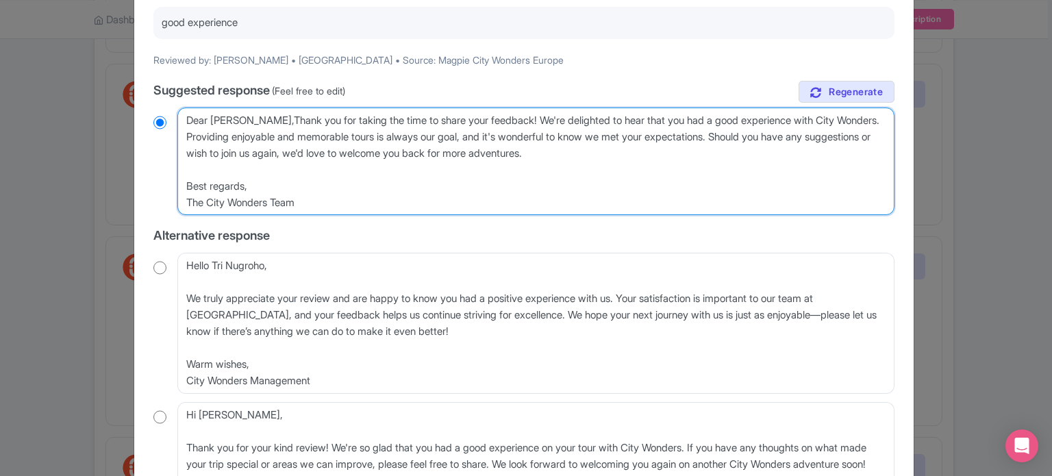
radio input "true"
type textarea "Dear [PERSON_NAME], Thank you for taking the time to share your feedback! We're…"
radio input "true"
click at [281, 121] on textarea "Dear [PERSON_NAME], Thank you for taking the time to share your feedback! We're…" at bounding box center [535, 162] width 717 height 108
type textarea "Dear [PERSON_NAME] you for taking the time to share your feedback! We're deligh…"
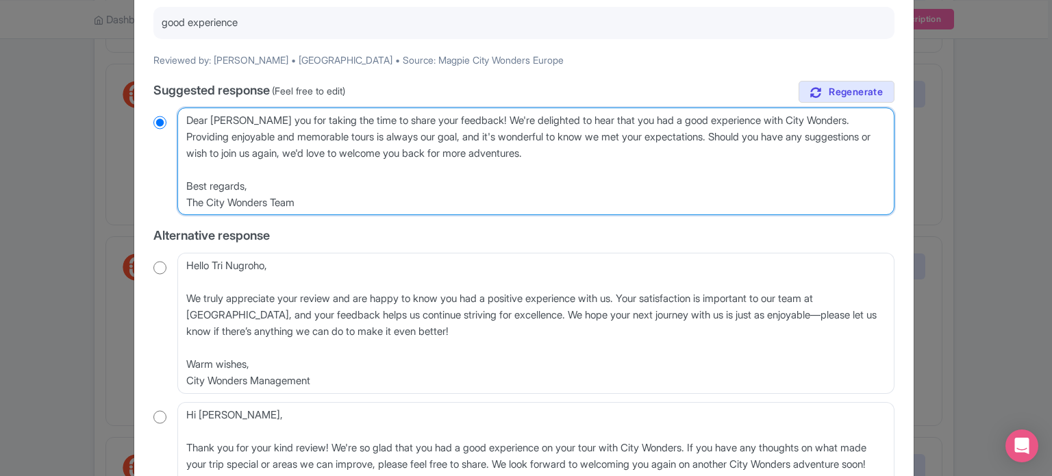
radio input "true"
type textarea "Dear [PERSON_NAME], thank you for taking the time to share your feedback! We're…"
radio input "true"
drag, startPoint x: 336, startPoint y: 205, endPoint x: 634, endPoint y: 167, distance: 299.7
click at [634, 167] on textarea "Dear [PERSON_NAME], Thank you for taking the time to share your feedback! We're…" at bounding box center [535, 162] width 717 height 108
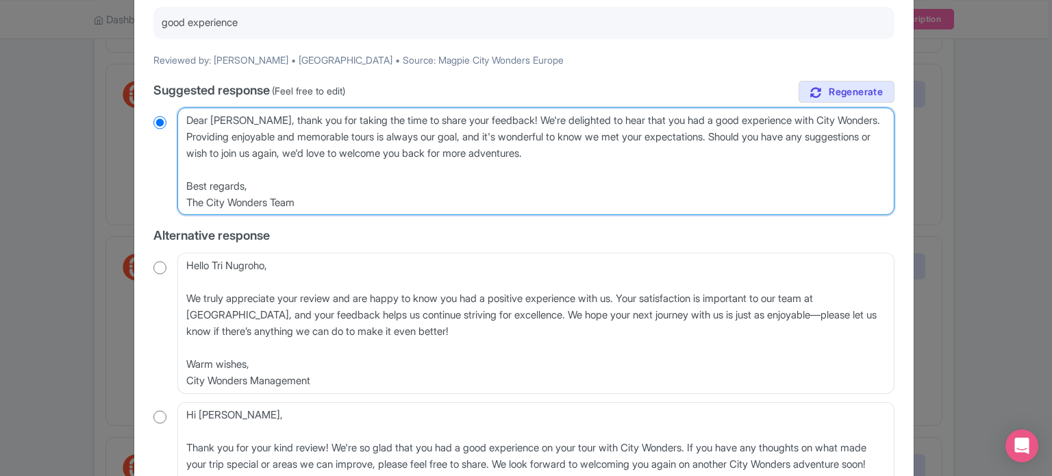
type textarea "Dear [PERSON_NAME], thank you for taking the time to share your feedback! We're…"
radio input "true"
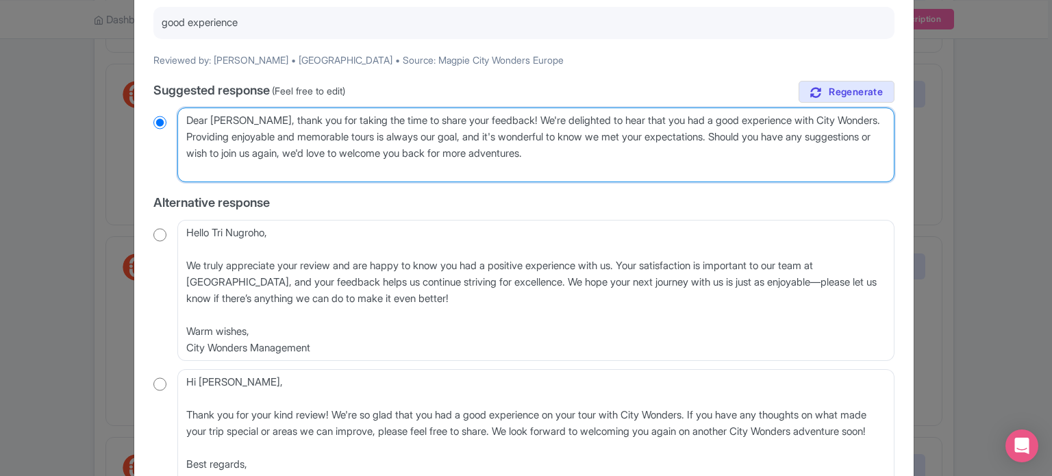
type textarea "Dear [PERSON_NAME], thank you for taking the time to share your feedback! We're…"
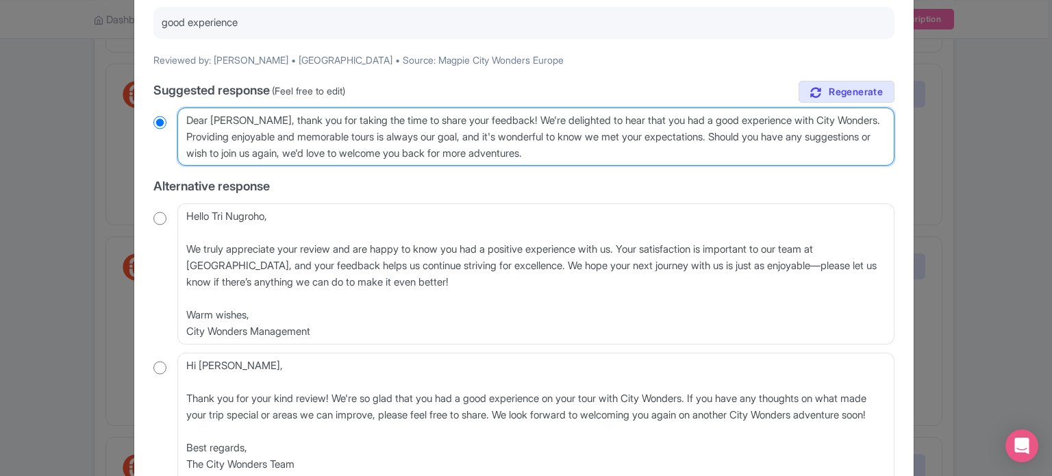
radio input "true"
drag, startPoint x: 788, startPoint y: 137, endPoint x: 234, endPoint y: 141, distance: 553.5
click at [234, 140] on textarea "Dear [PERSON_NAME], Thank you for taking the time to share your feedback! We're…" at bounding box center [535, 137] width 717 height 59
type textarea "Dear [PERSON_NAME], thank you for taking the time to share your feedback! We're…"
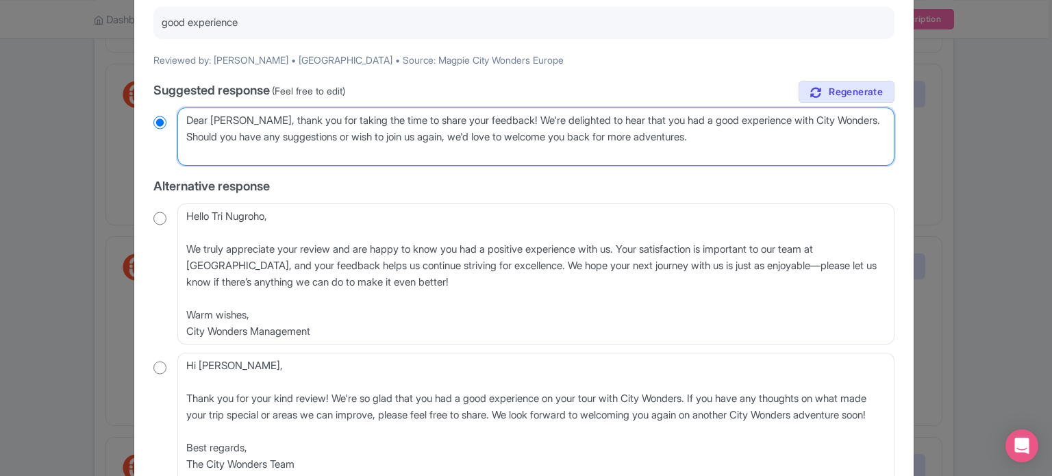
radio input "true"
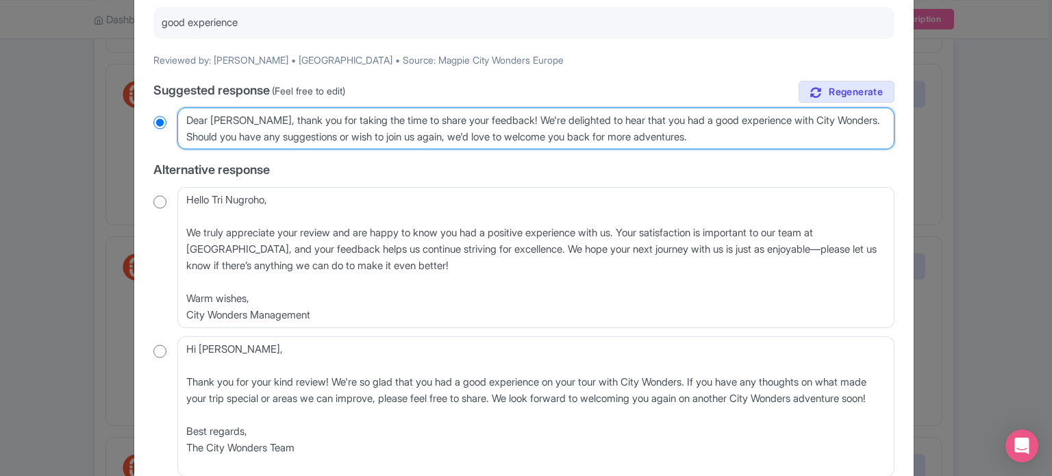
type textarea "Dear [PERSON_NAME], thank you for taking the time to share your feedback! We're…"
radio input "true"
drag, startPoint x: 265, startPoint y: 121, endPoint x: 145, endPoint y: 114, distance: 120.8
click at [145, 114] on div "[DATE] • GYGMX43G74LM 5.0 Stars From [GEOGRAPHIC_DATA]: Langhe Wine Region Day …" at bounding box center [524, 228] width 758 height 587
type textarea ", thank you for taking the time to share your feedback! We're delighted to hear…"
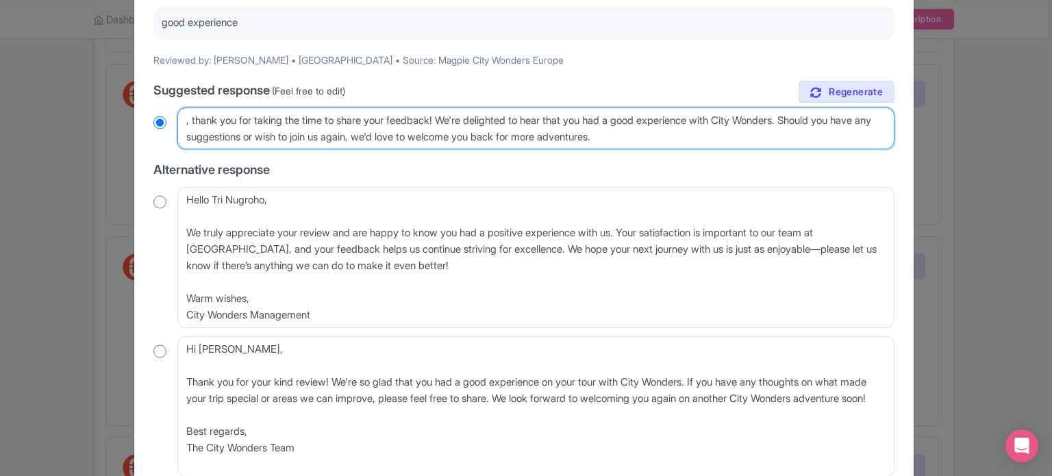
radio input "true"
type textarea "H, thank you for taking the time to share your feedback! We're delighted to hea…"
radio input "true"
type textarea "He, thank you for taking the time to share your feedback! We're delighted to he…"
radio input "true"
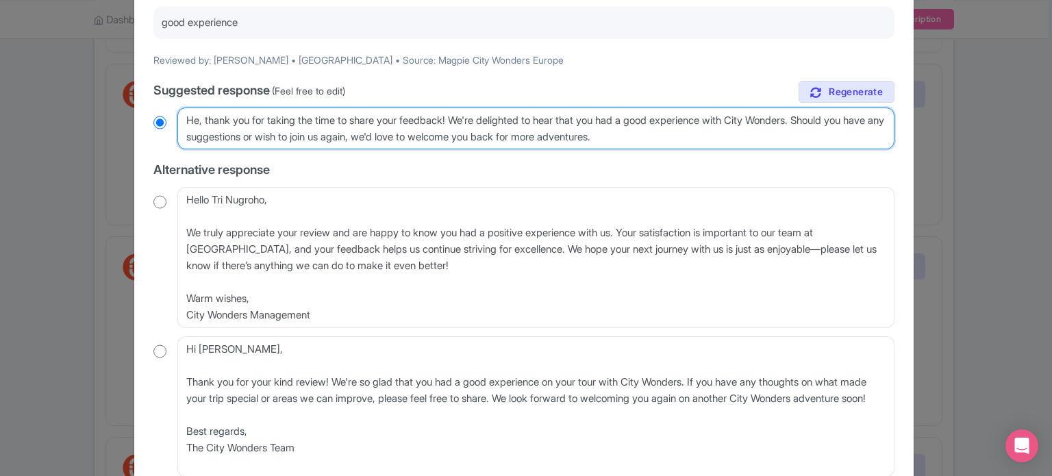
type textarea "Hel, thank you for taking the time to share your feedback! We're delighted to h…"
radio input "true"
type textarea "Hell, thank you for taking the time to share your feedback! We're delighted to …"
radio input "true"
type textarea "[PERSON_NAME], thank you for taking the time to share your feedback! We're deli…"
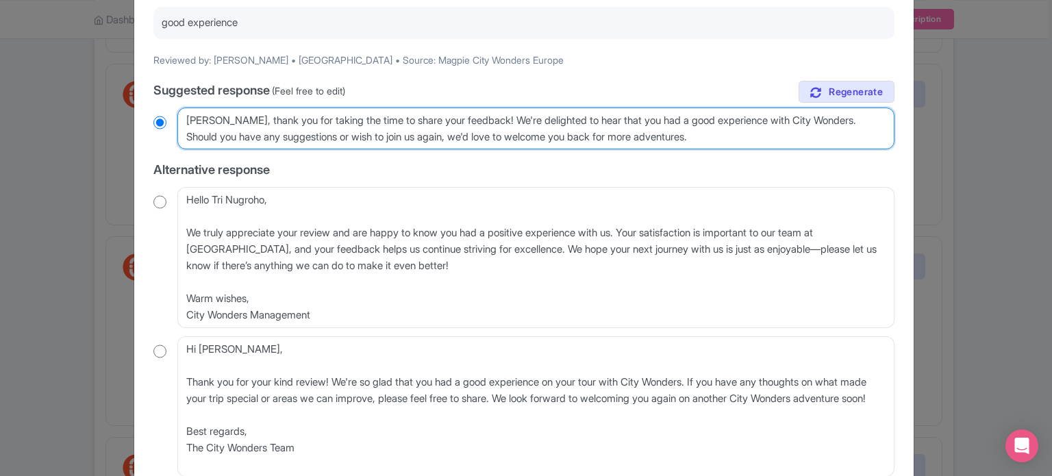
radio input "true"
type textarea "Hell, thank you for taking the time to share your feedback! We're delighted to …"
radio input "true"
type textarea "Hello, thank you for taking the time to share your feedback! We're delighted to…"
radio input "true"
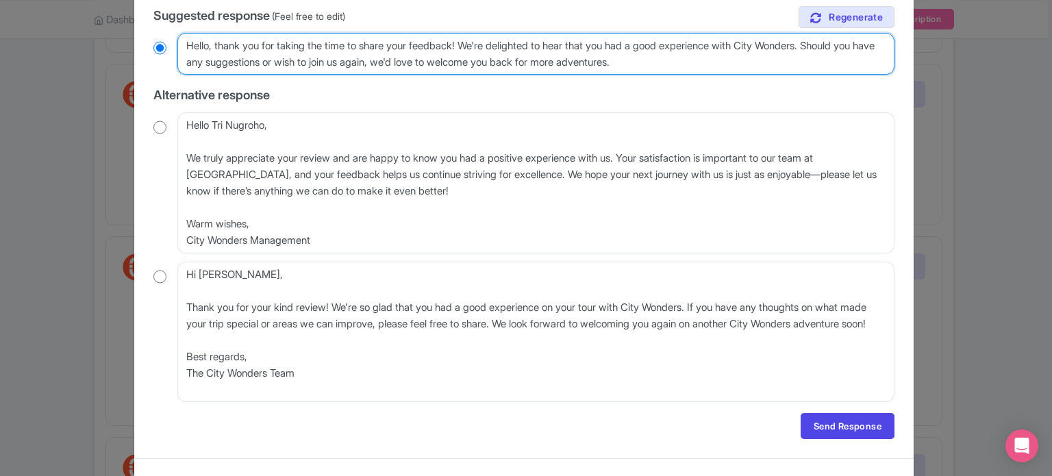
scroll to position [236, 0]
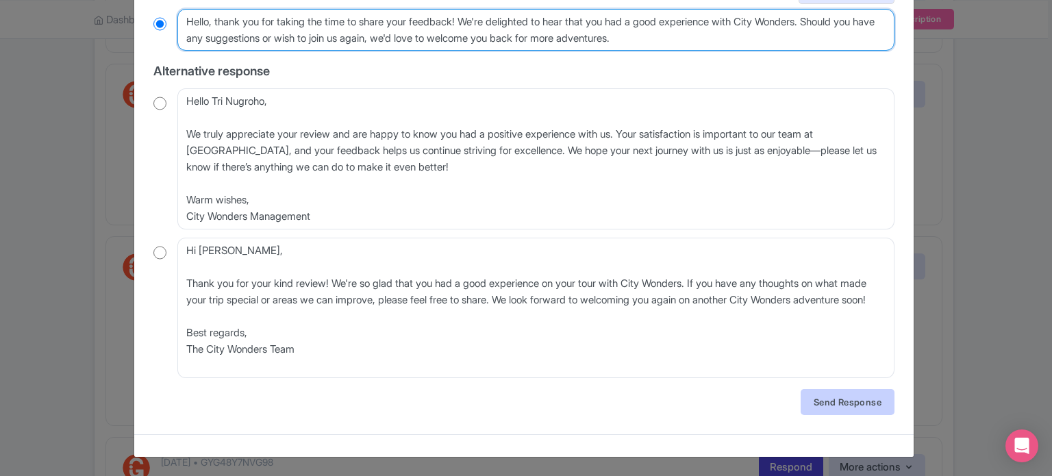
type textarea "Hello, thank you for taking the time to share your feedback! We're delighted to…"
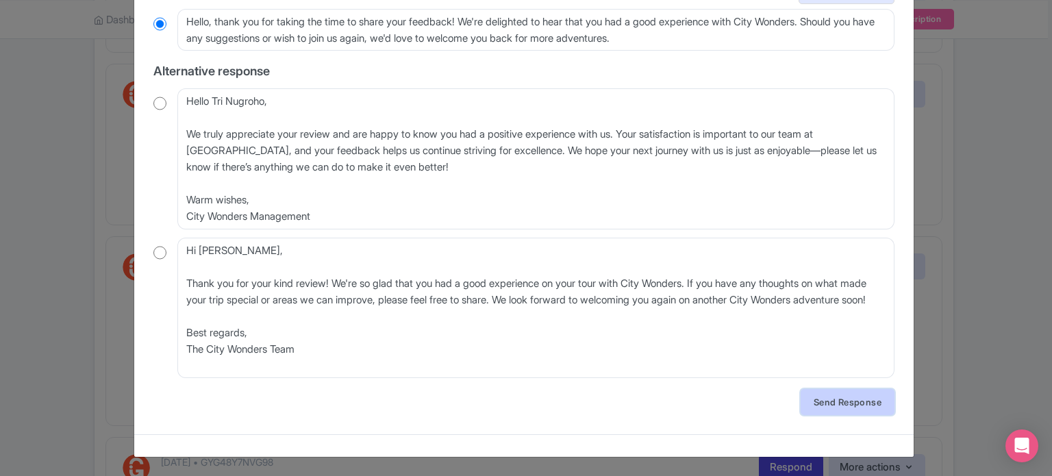
click at [827, 406] on link "Send Response" at bounding box center [848, 402] width 94 height 26
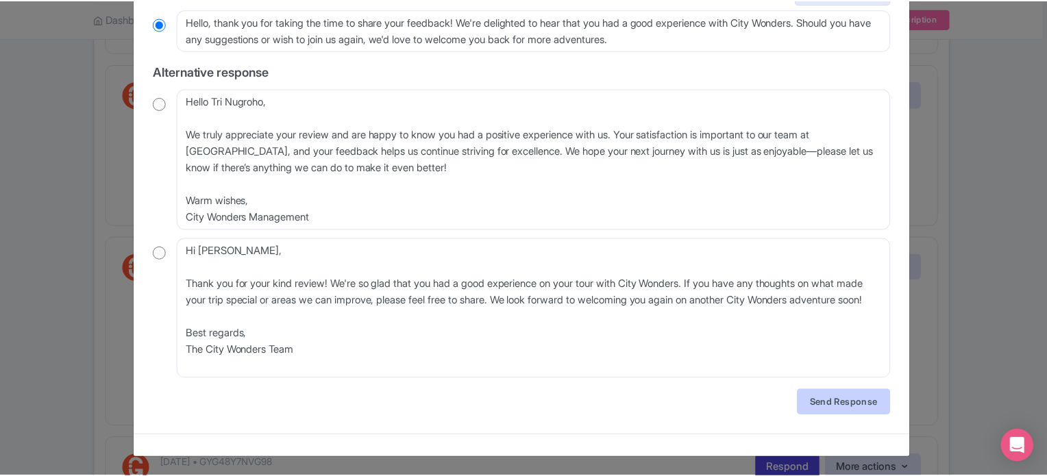
scroll to position [0, 0]
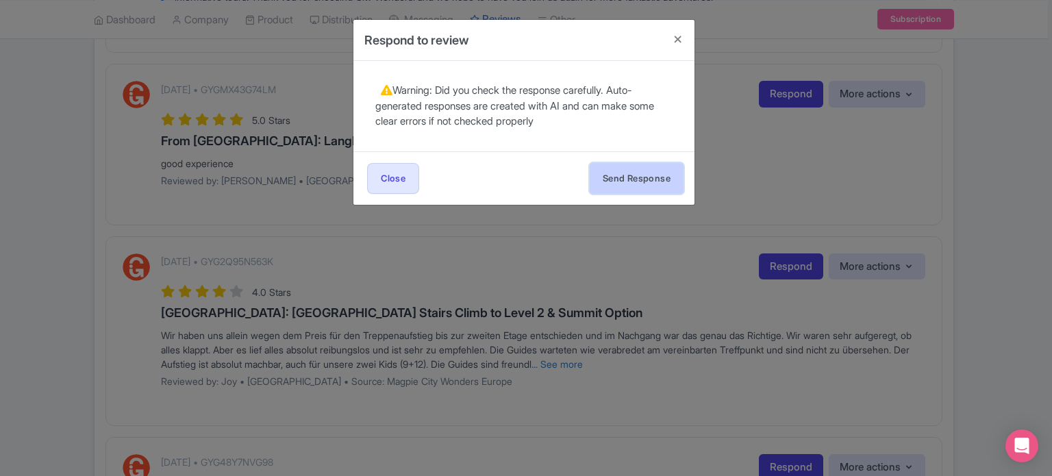
click at [629, 175] on button "Send Response" at bounding box center [637, 178] width 94 height 31
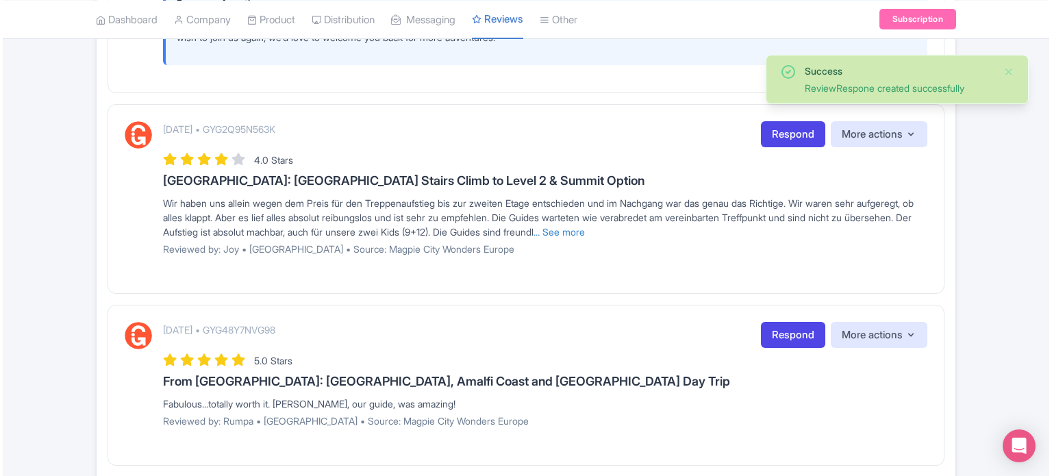
scroll to position [1918, 0]
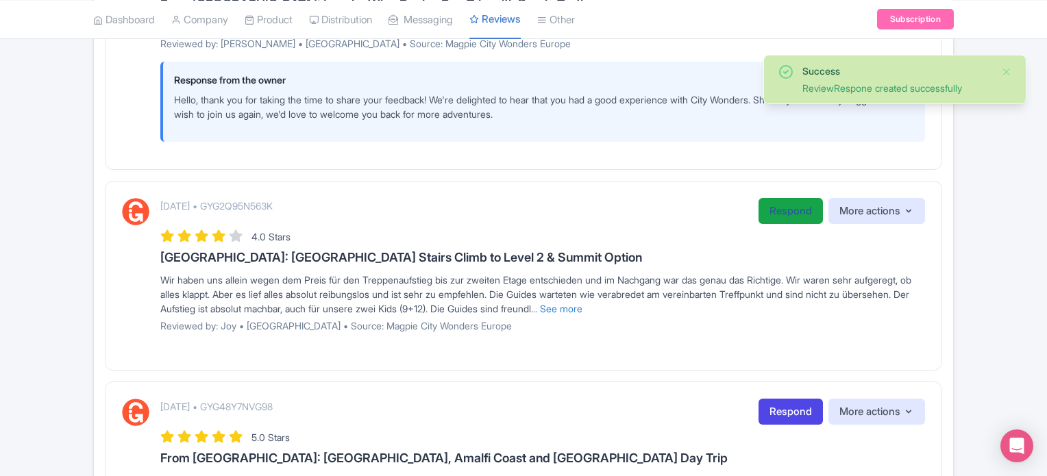
click at [773, 225] on link "Respond" at bounding box center [790, 211] width 64 height 27
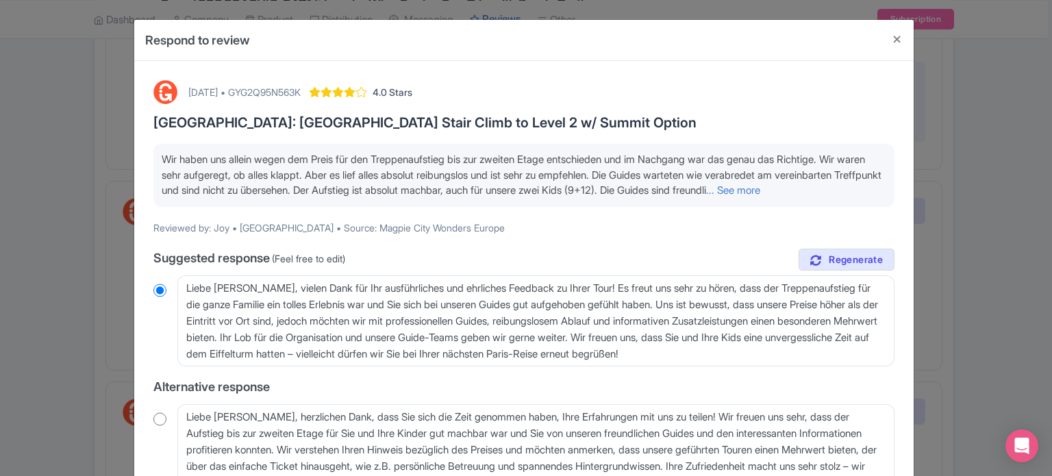
click at [162, 152] on p "Wir haben uns allein wegen dem Preis für den Treppenaufstieg bis zur zweiten Et…" at bounding box center [524, 175] width 725 height 47
click at [706, 197] on link "... See more" at bounding box center [733, 190] width 54 height 13
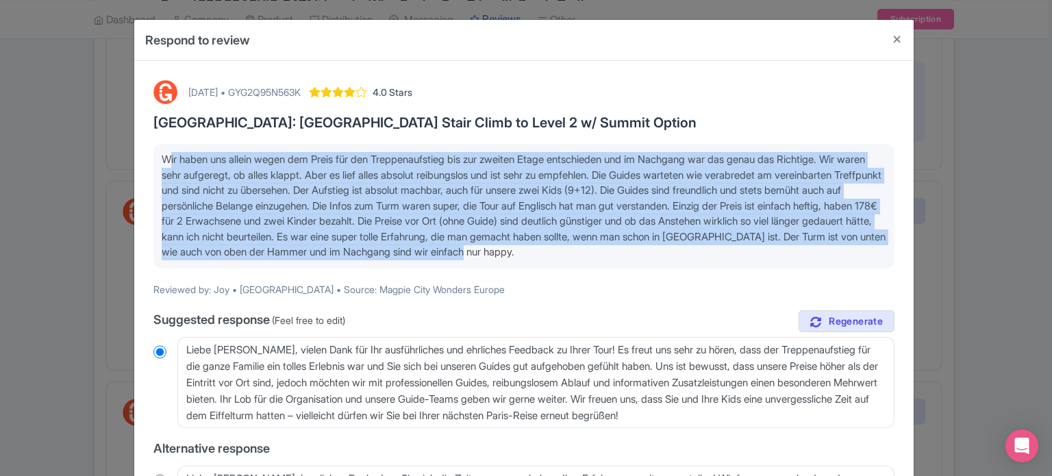
drag, startPoint x: 161, startPoint y: 156, endPoint x: 760, endPoint y: 256, distance: 607.6
click at [760, 256] on p "Wir haben uns allein wegen dem Preis für den Treppenaufstieg bis zur zweiten Et…" at bounding box center [524, 206] width 725 height 108
copy span "Wir haben uns allein wegen dem Preis für den Treppenaufstieg bis zur zweiten Et…"
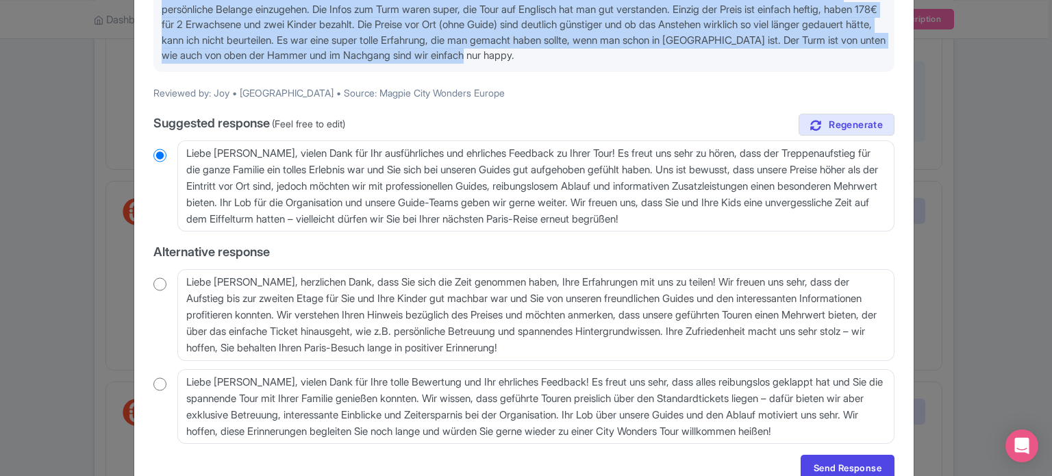
scroll to position [262, 0]
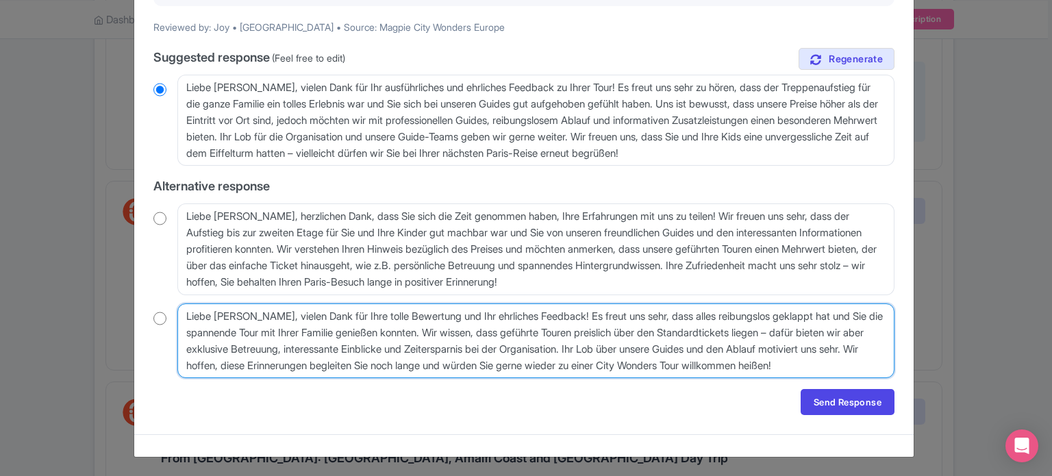
drag, startPoint x: 882, startPoint y: 362, endPoint x: 170, endPoint y: 309, distance: 714.3
click at [170, 309] on div "[PERSON_NAME], vielen Dank für Ihre [PERSON_NAME] Bewertung und Ihr ehrliches F…" at bounding box center [523, 340] width 741 height 75
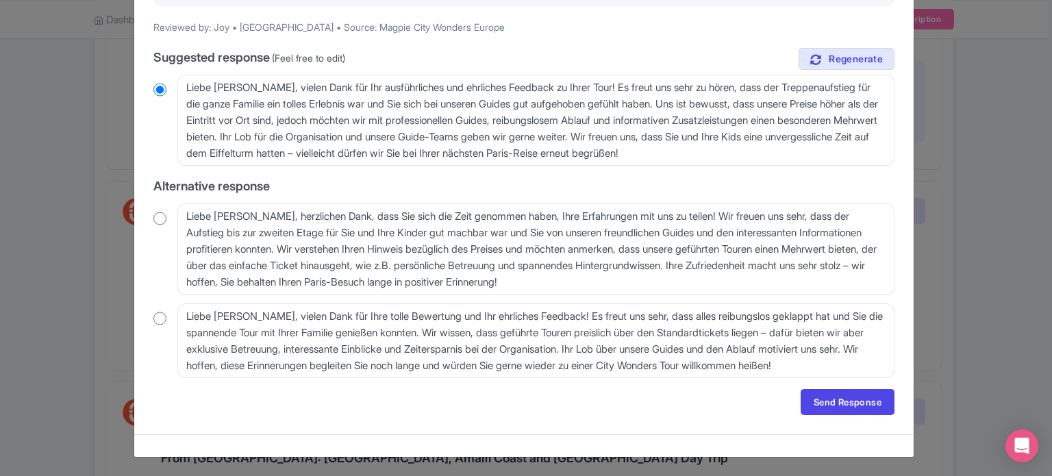
click at [148, 312] on div "August 25, 2025 • GYG2Q95N563K 4.0 Stars Paris: Eiffel Tower Stair Climb to Lev…" at bounding box center [524, 117] width 758 height 614
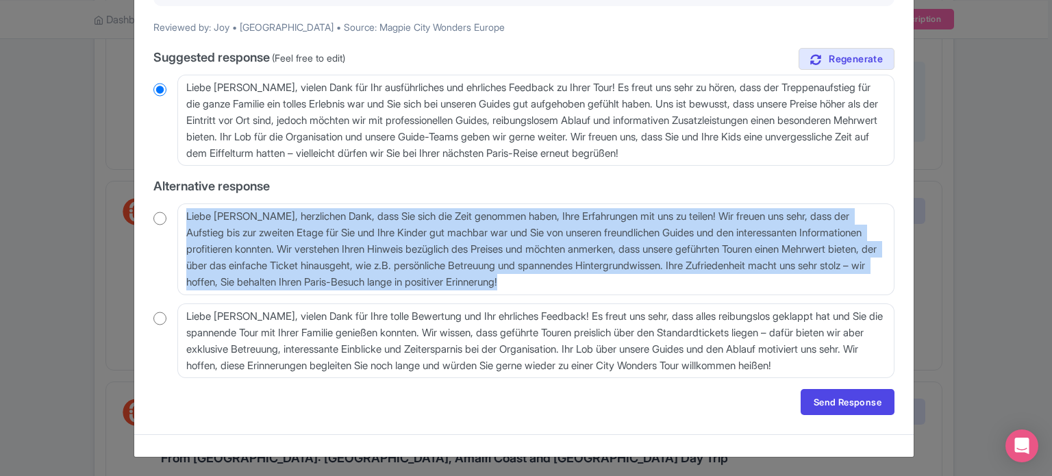
click at [147, 312] on div "August 25, 2025 • GYG2Q95N563K 4.0 Stars Paris: Eiffel Tower Stair Climb to Lev…" at bounding box center [524, 117] width 758 height 614
click at [156, 321] on input "radio" at bounding box center [159, 319] width 13 height 14
radio input "true"
click at [834, 405] on link "Send Response" at bounding box center [848, 402] width 94 height 26
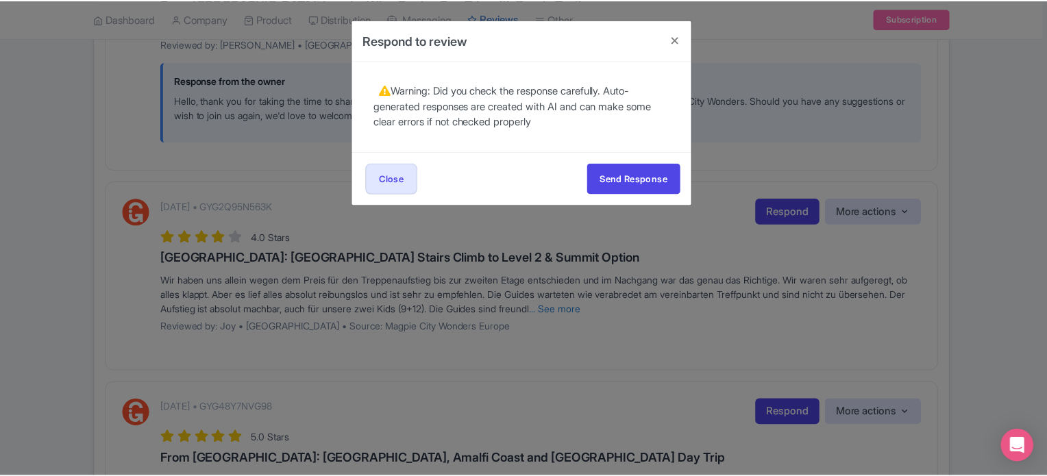
scroll to position [0, 0]
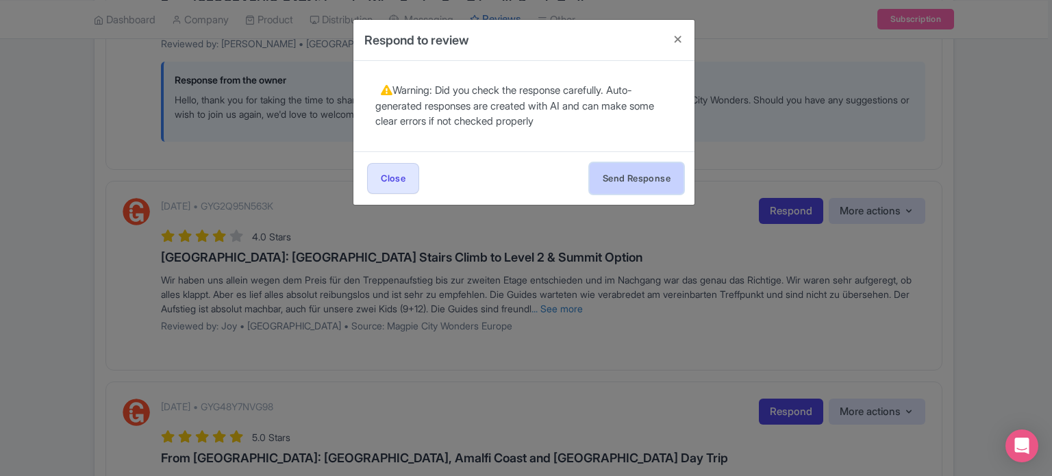
click at [636, 179] on button "Send Response" at bounding box center [637, 178] width 94 height 31
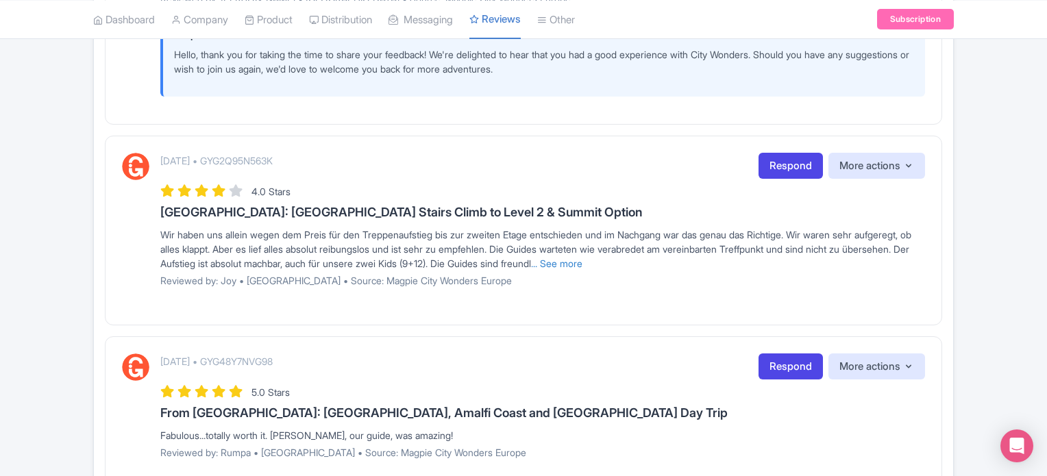
scroll to position [1986, 0]
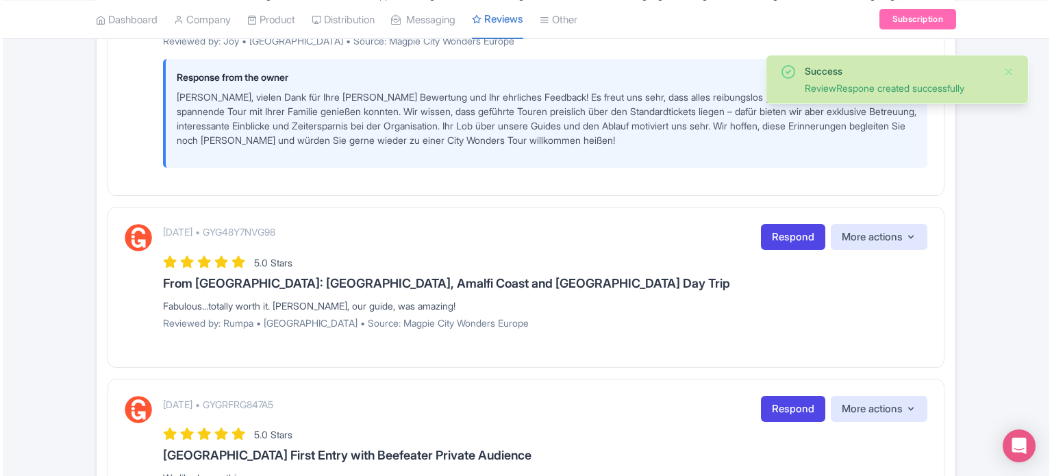
scroll to position [2202, 0]
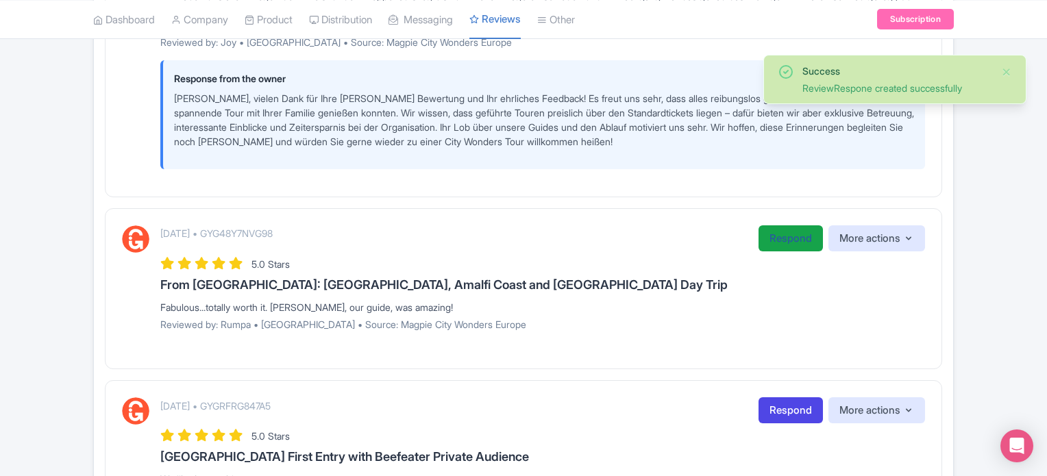
click at [780, 252] on link "Respond" at bounding box center [790, 238] width 64 height 27
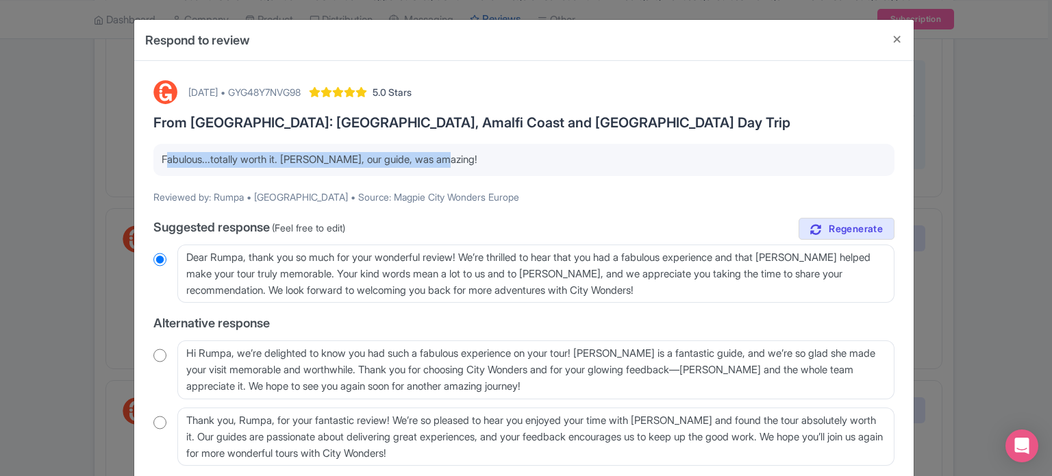
drag, startPoint x: 160, startPoint y: 158, endPoint x: 471, endPoint y: 168, distance: 311.1
click at [471, 168] on div "Fabulous...totally worth it. [PERSON_NAME], our guide, was amazing!" at bounding box center [523, 160] width 741 height 32
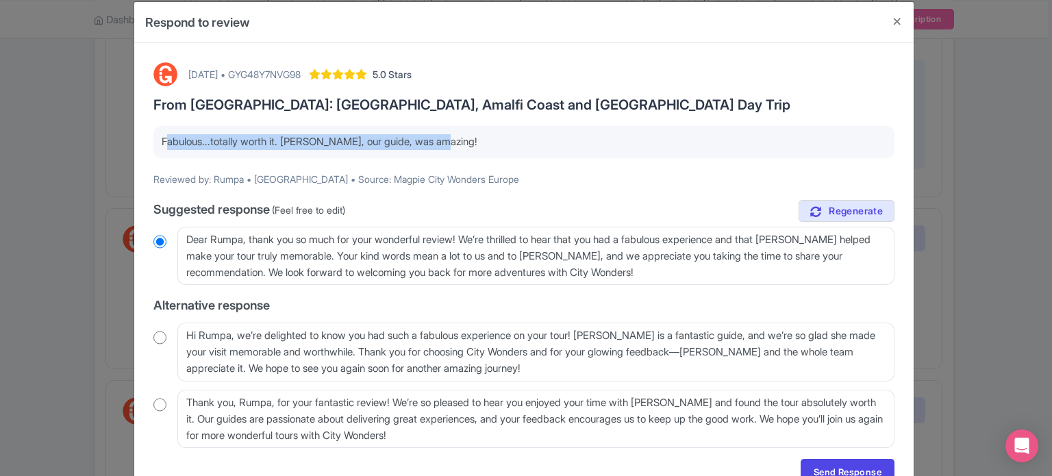
scroll to position [68, 0]
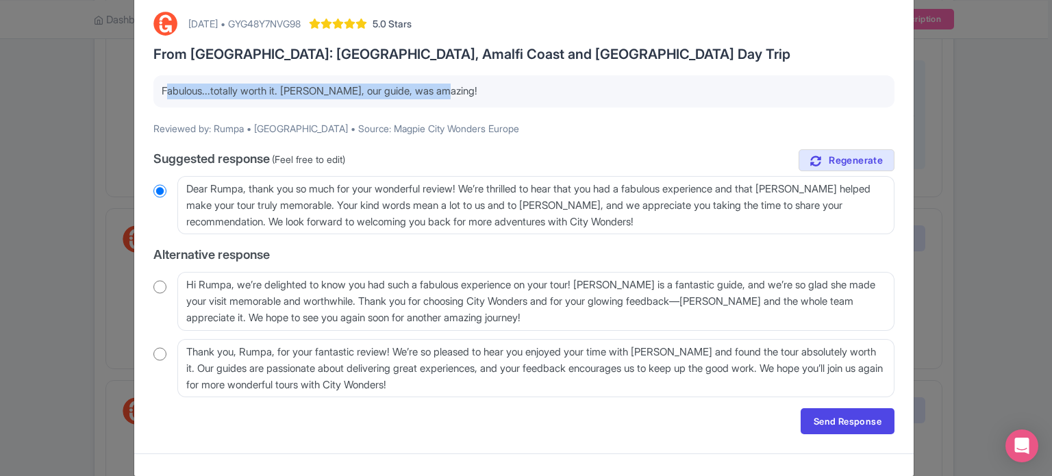
click at [157, 286] on input "radio" at bounding box center [159, 287] width 13 height 14
radio input "true"
click at [871, 419] on link "Send Response" at bounding box center [848, 421] width 94 height 26
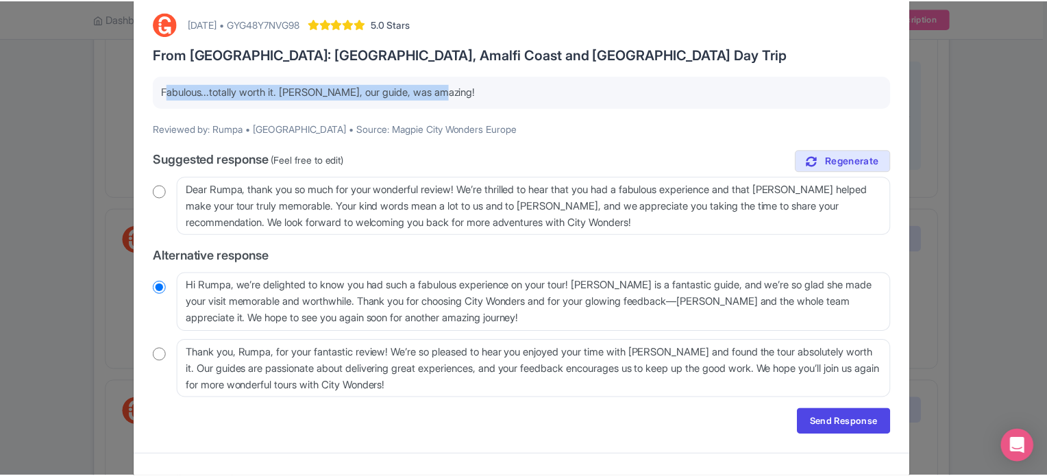
scroll to position [0, 0]
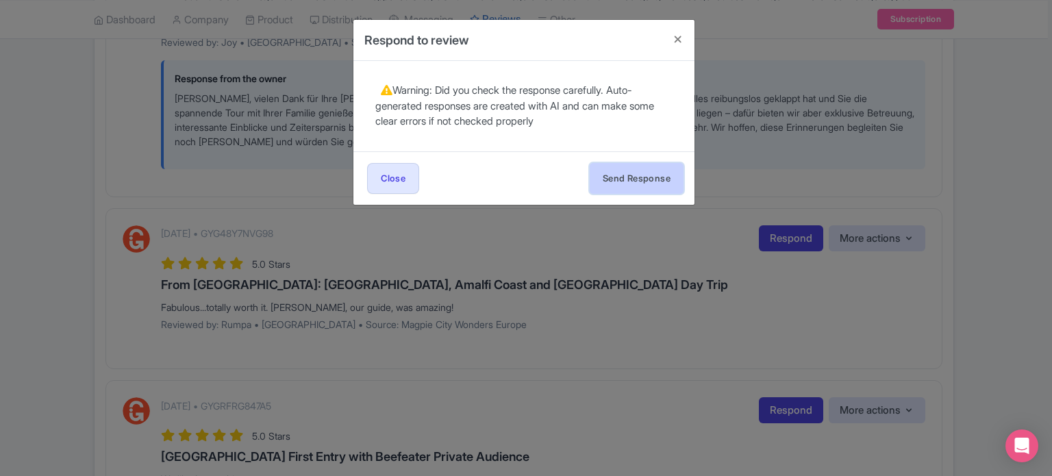
click at [633, 164] on button "Send Response" at bounding box center [637, 178] width 94 height 31
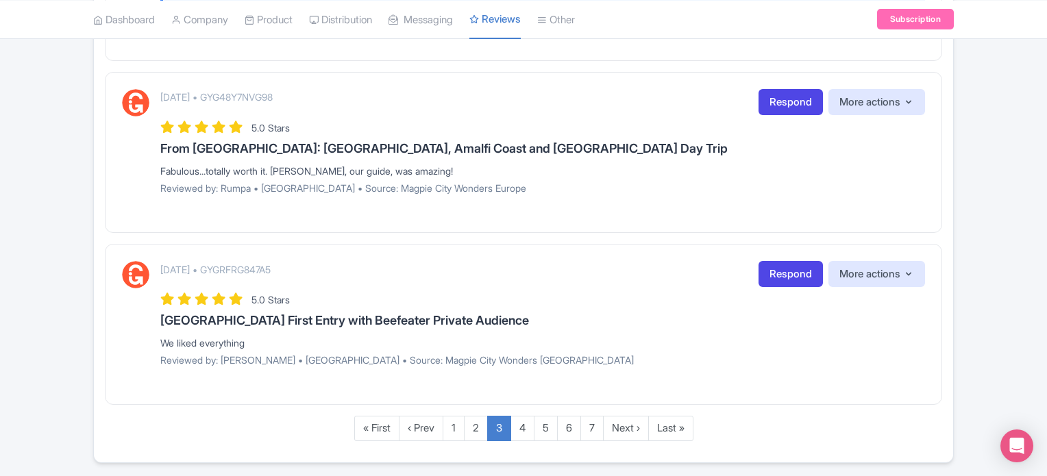
scroll to position [2339, 0]
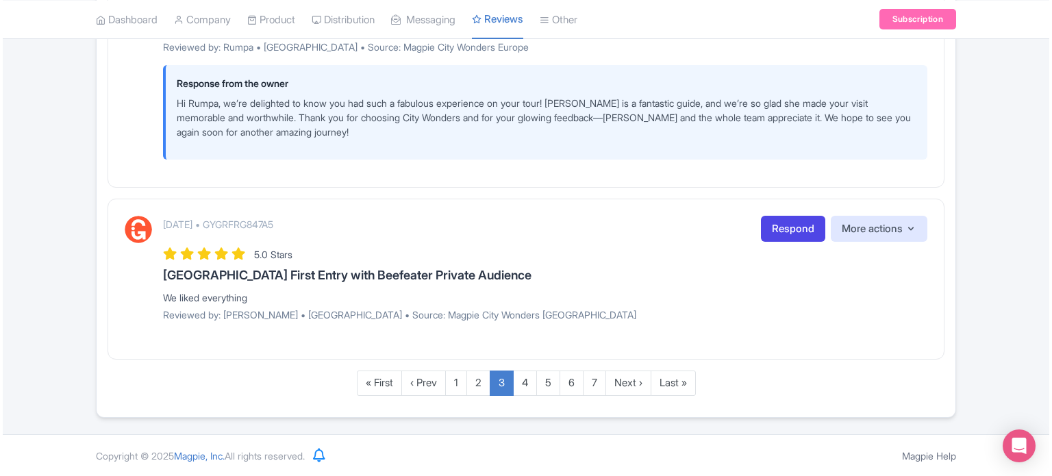
scroll to position [2503, 0]
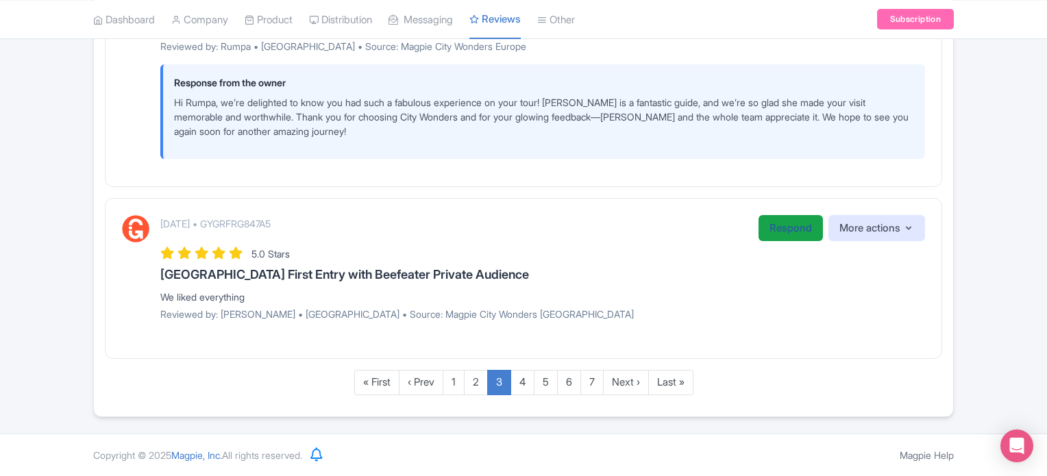
click at [792, 229] on link "Respond" at bounding box center [790, 228] width 64 height 27
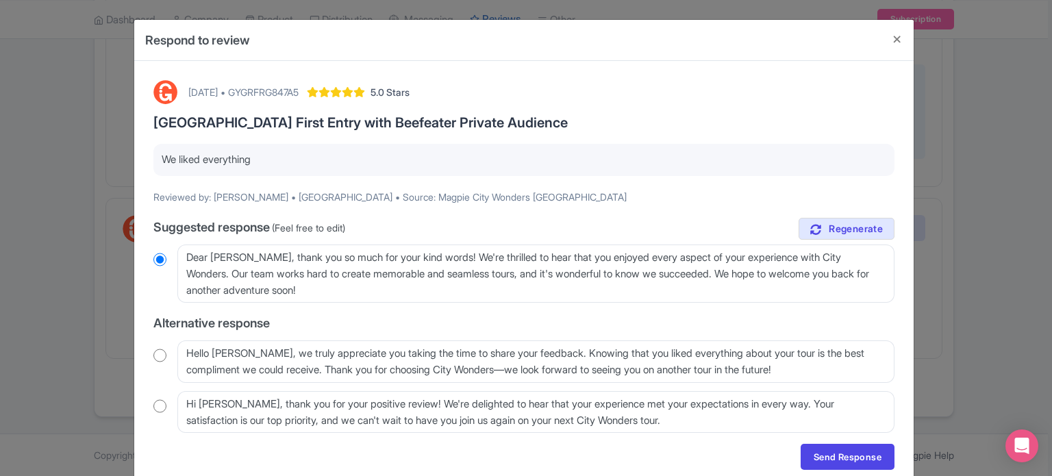
click at [153, 360] on input "radio" at bounding box center [159, 356] width 13 height 14
radio input "true"
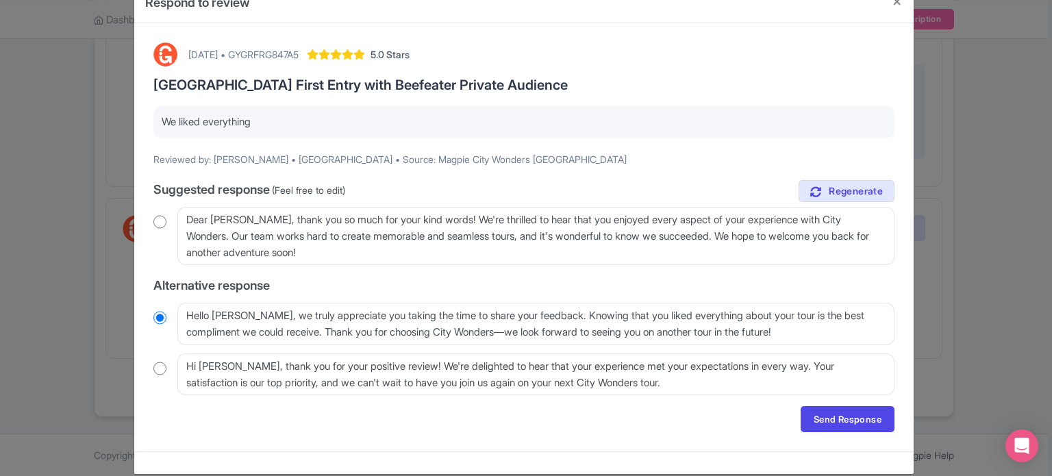
scroll to position [55, 0]
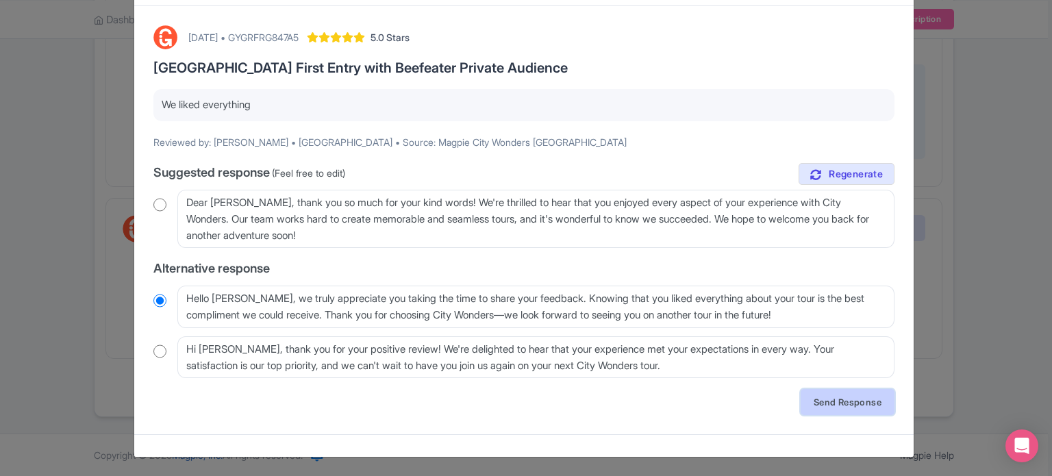
click at [838, 399] on link "Send Response" at bounding box center [848, 402] width 94 height 26
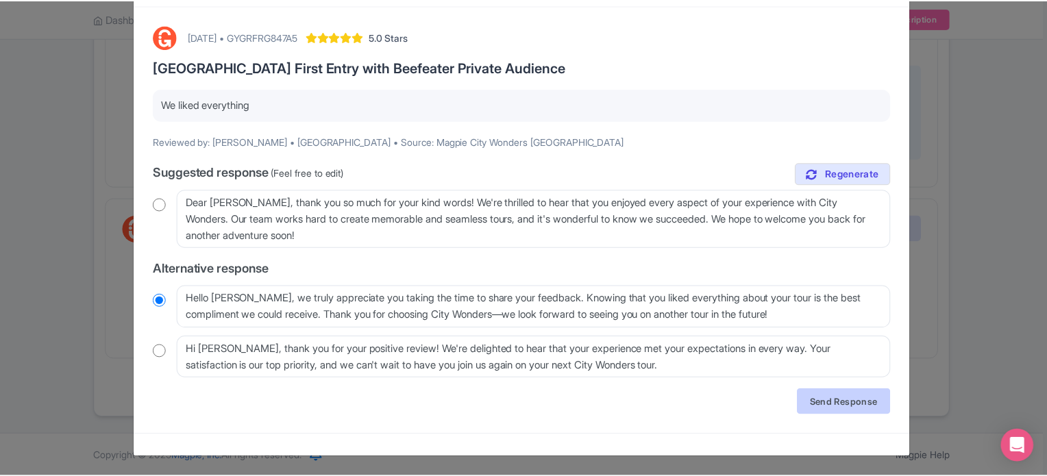
scroll to position [0, 0]
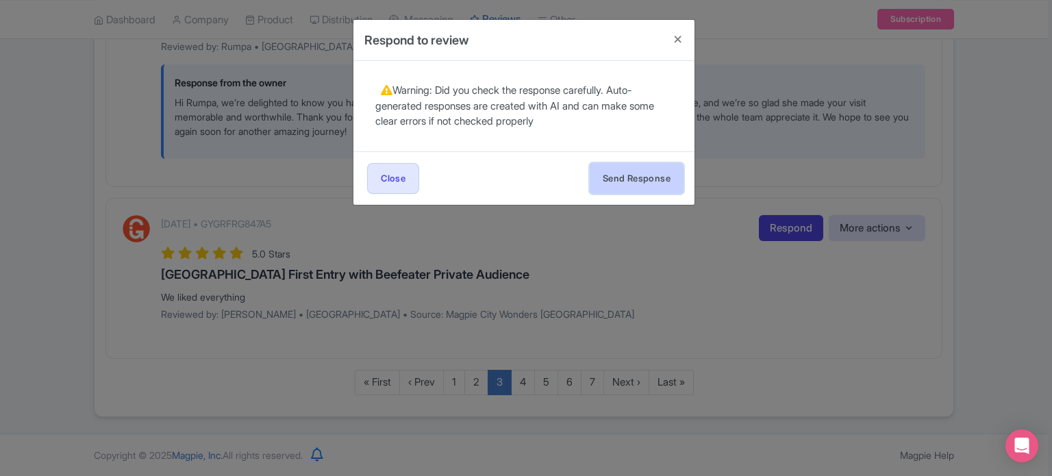
click at [597, 173] on button "Send Response" at bounding box center [637, 178] width 94 height 31
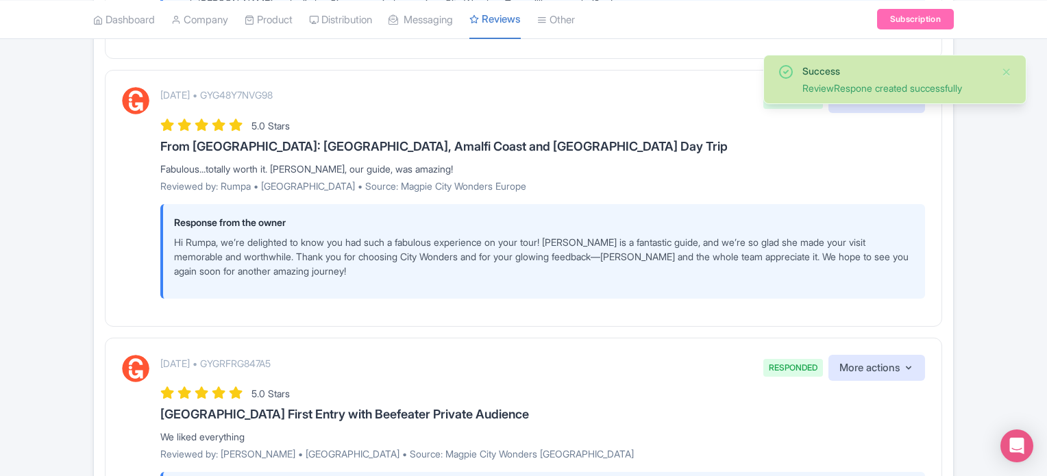
scroll to position [2584, 0]
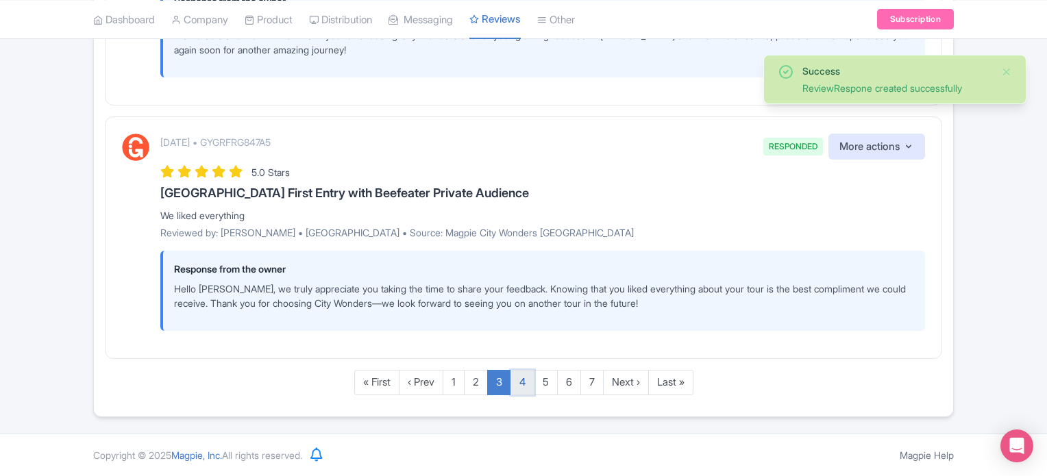
click at [524, 393] on link "4" at bounding box center [522, 382] width 24 height 25
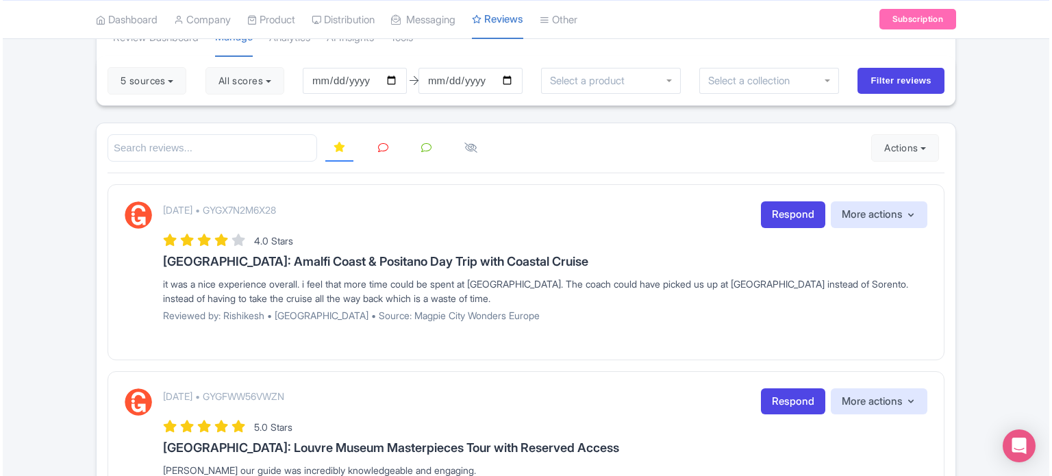
scroll to position [137, 0]
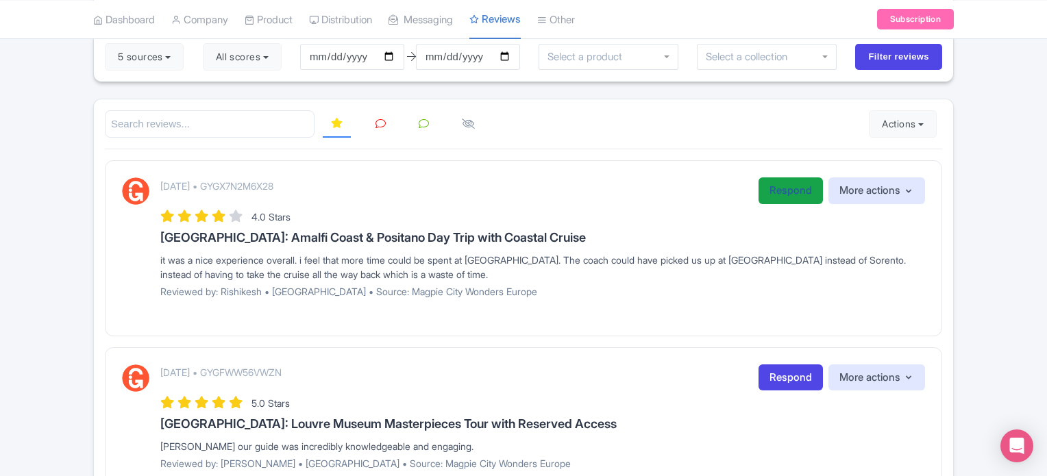
click at [777, 184] on link "Respond" at bounding box center [790, 190] width 64 height 27
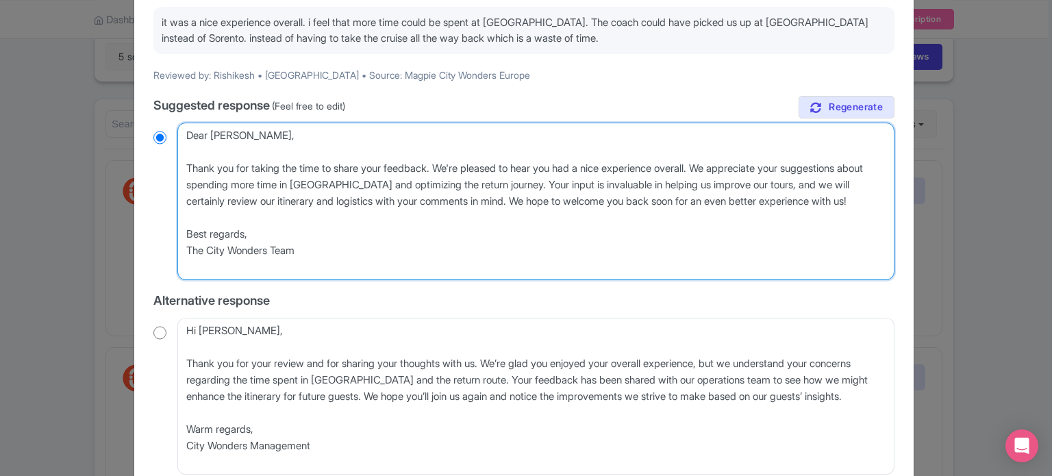
click at [186, 162] on textarea "Dear Rishikesh, Thank you for taking the time to share your feedback. We're ple…" at bounding box center [535, 202] width 717 height 158
type textarea "Dear Rishikesh, Thank you for taking the time to share your feedback. We're ple…"
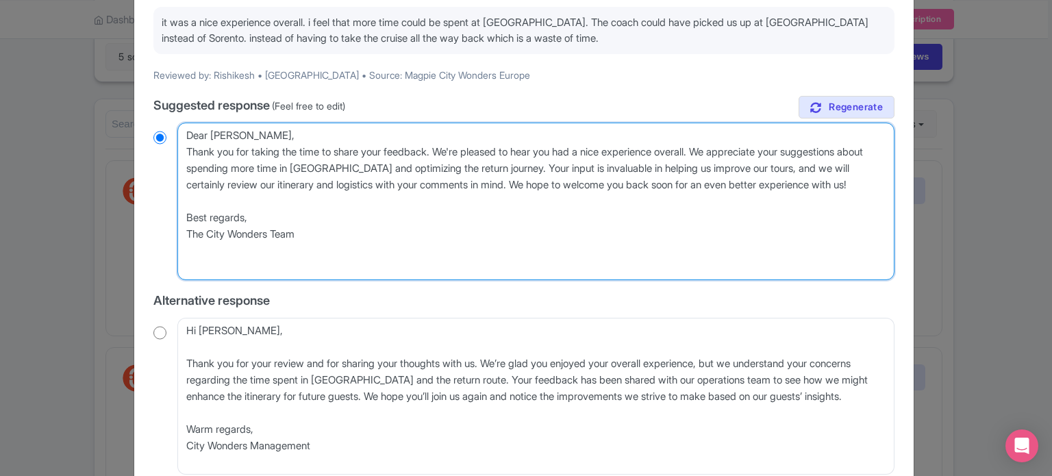
radio input "true"
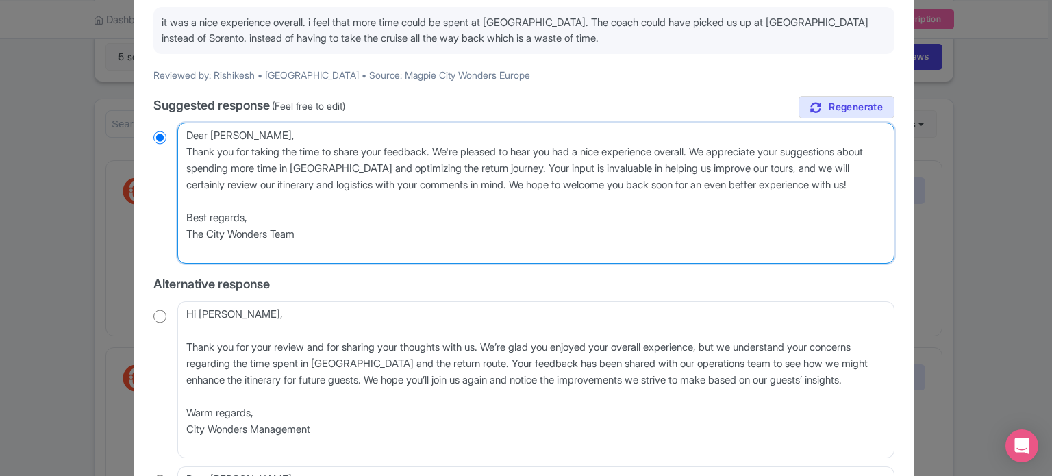
type textarea "Dear Rishikesh,Thank you for taking the time to share your feedback. We're plea…"
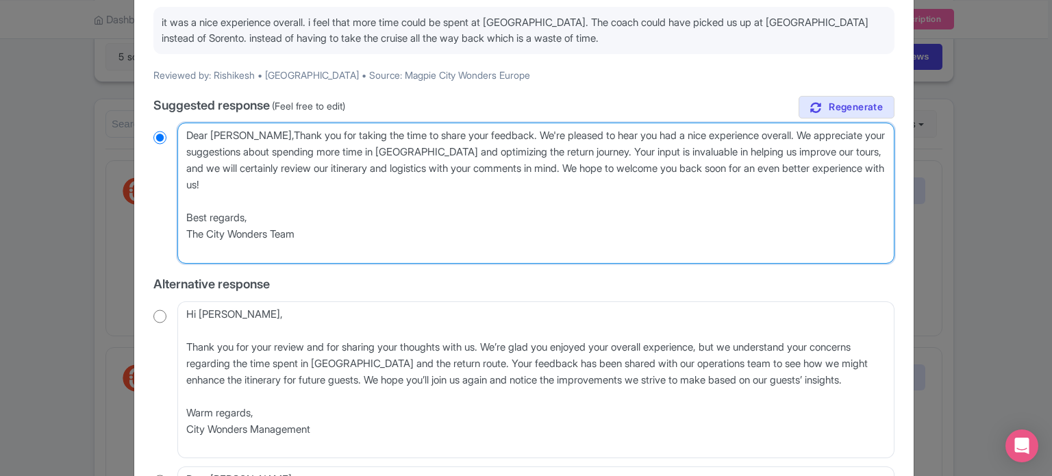
radio input "true"
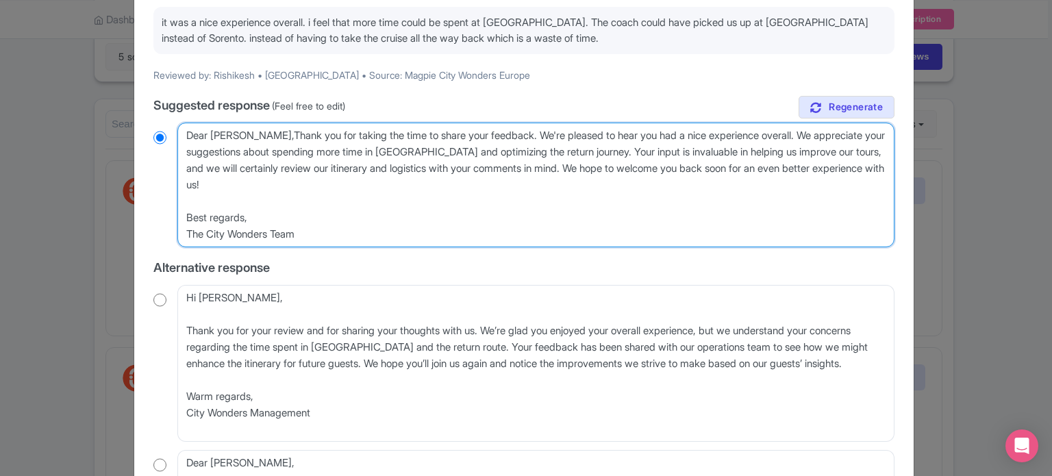
type textarea "Dear Rishikesh, Thank you for taking the time to share your feedback. We're ple…"
radio input "true"
drag, startPoint x: 364, startPoint y: 238, endPoint x: 301, endPoint y: 186, distance: 82.2
click at [301, 186] on textarea "Dear Rishikesh, Thank you for taking the time to share your feedback. We're ple…" at bounding box center [535, 185] width 717 height 125
type textarea "Dear [PERSON_NAME], Thank you for taking the time to share your feedback. We're…"
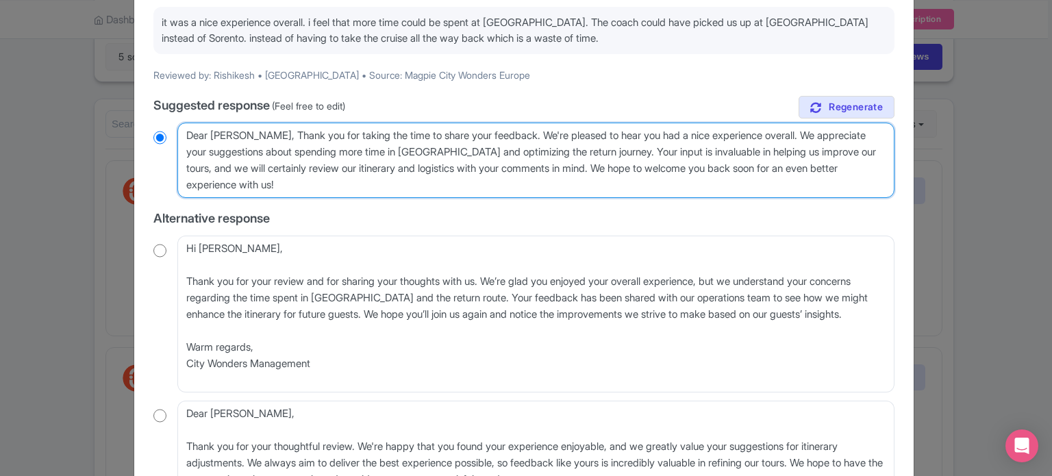
radio input "true"
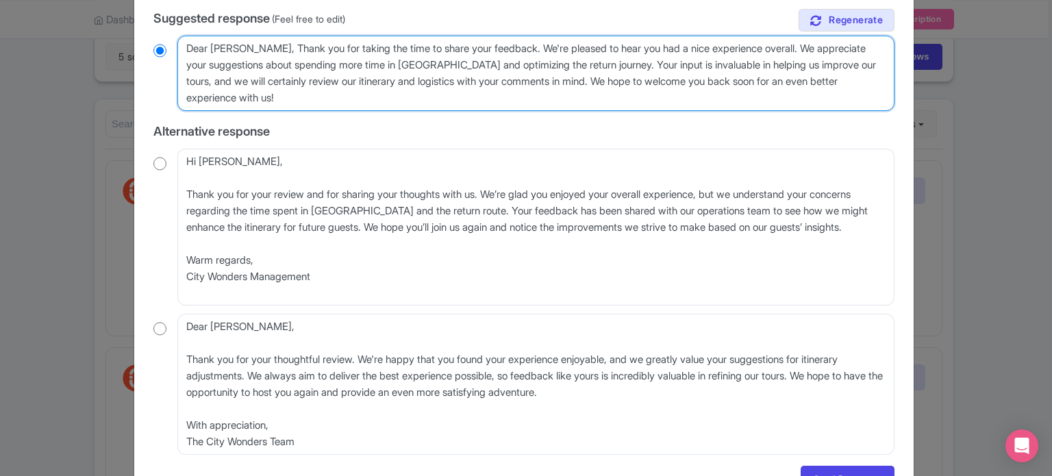
scroll to position [300, 0]
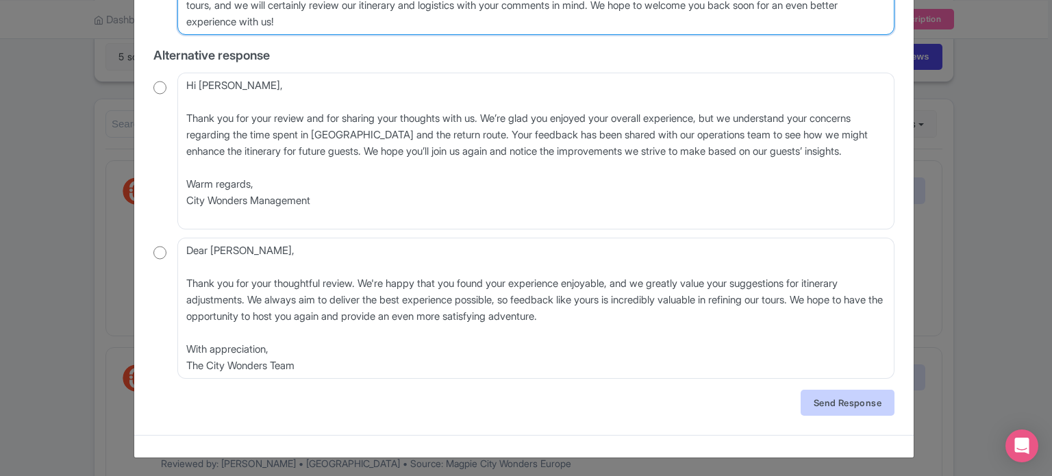
type textarea "Dear [PERSON_NAME], Thank you for taking the time to share your feedback. We're…"
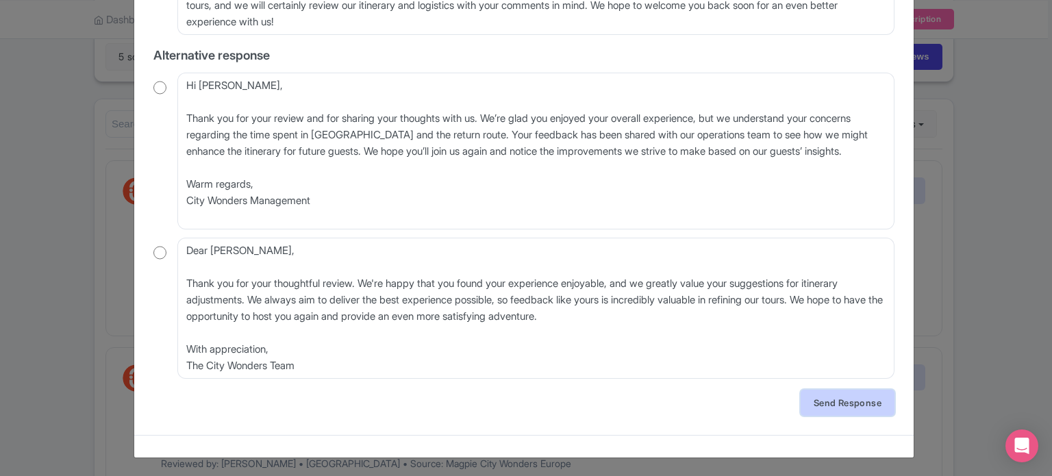
click at [817, 397] on link "Send Response" at bounding box center [848, 403] width 94 height 26
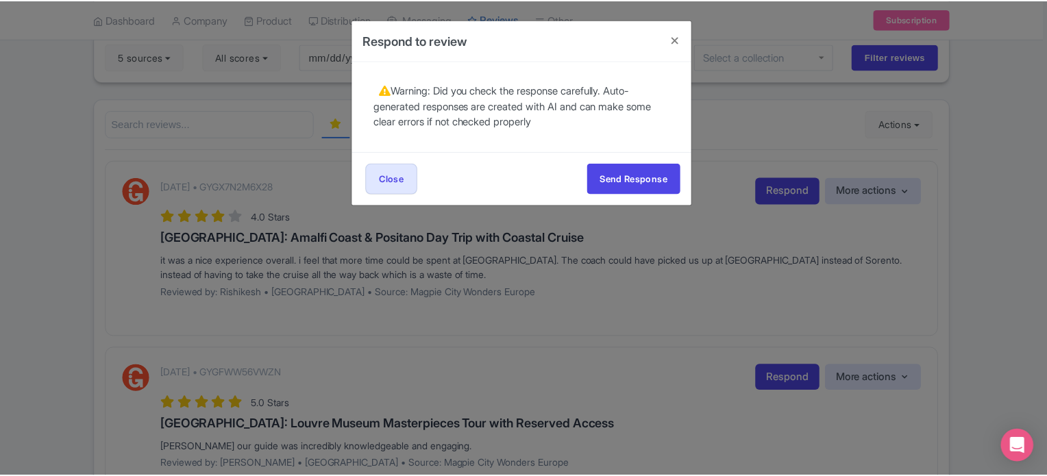
scroll to position [0, 0]
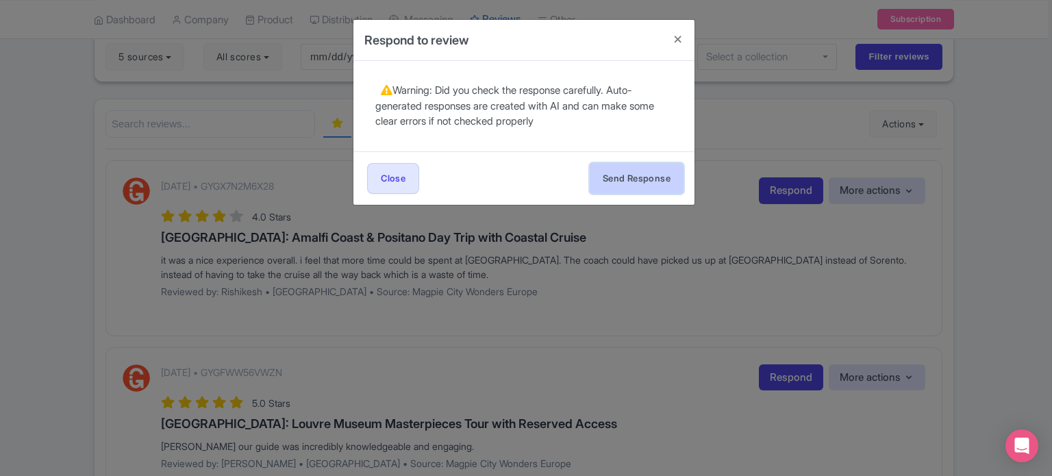
click at [640, 169] on button "Send Response" at bounding box center [637, 178] width 94 height 31
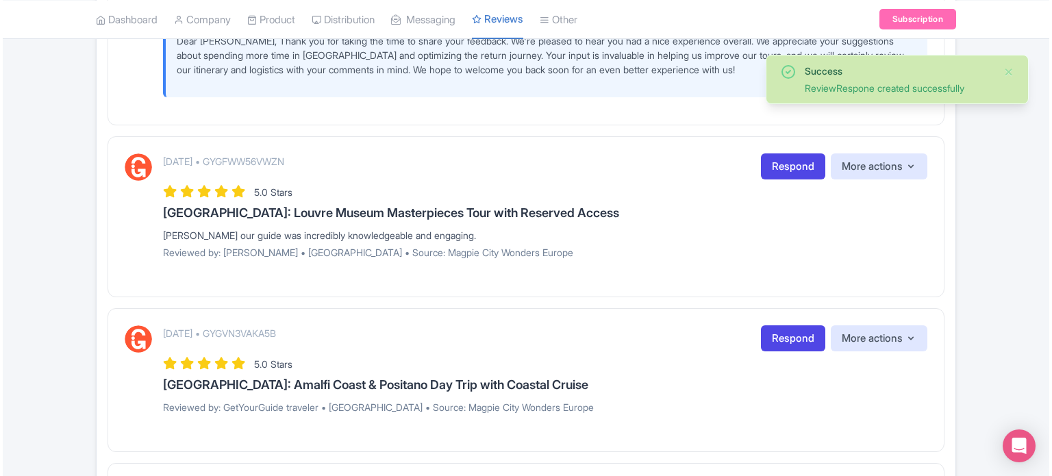
scroll to position [411, 0]
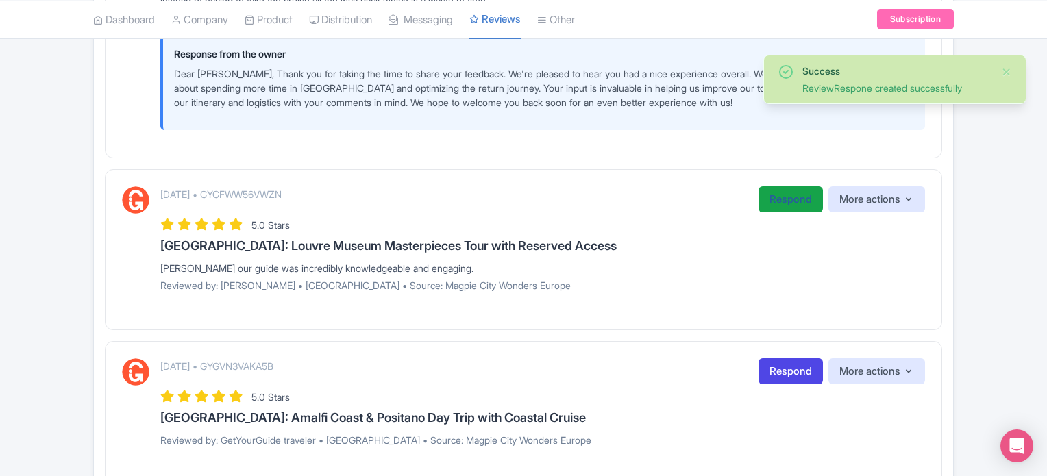
click at [787, 199] on link "Respond" at bounding box center [790, 199] width 64 height 27
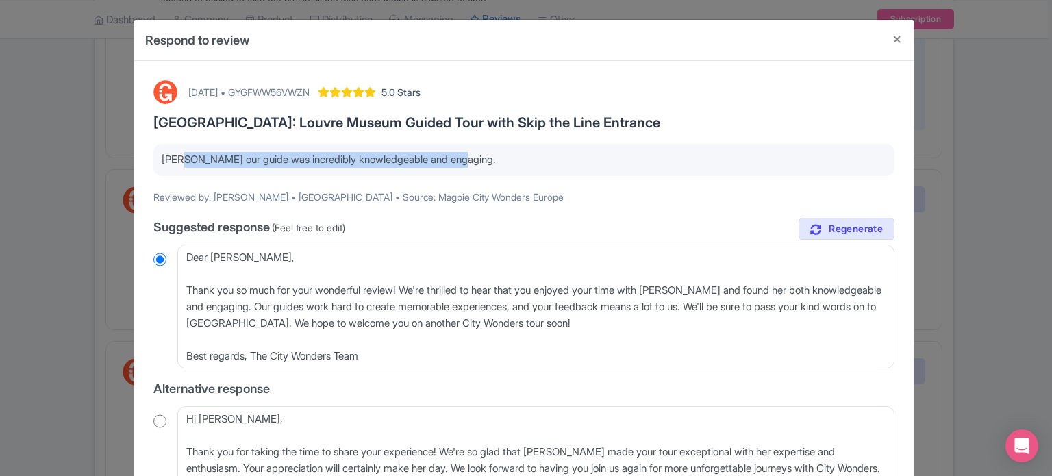
drag, startPoint x: 174, startPoint y: 162, endPoint x: 492, endPoint y: 170, distance: 317.9
click at [473, 173] on div "[PERSON_NAME] our guide was incredibly knowledgeable and engaging." at bounding box center [523, 160] width 741 height 32
click at [492, 170] on div "[PERSON_NAME] our guide was incredibly knowledgeable and engaging." at bounding box center [523, 160] width 741 height 32
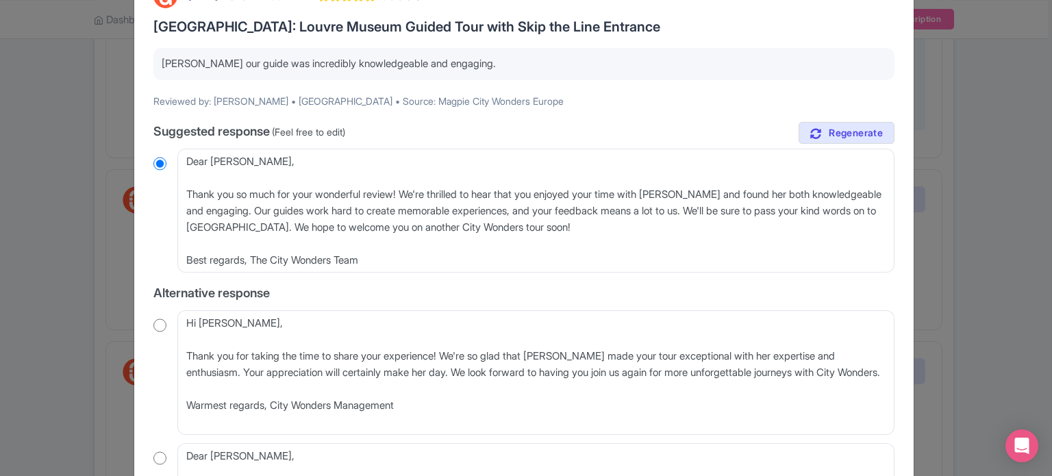
scroll to position [205, 0]
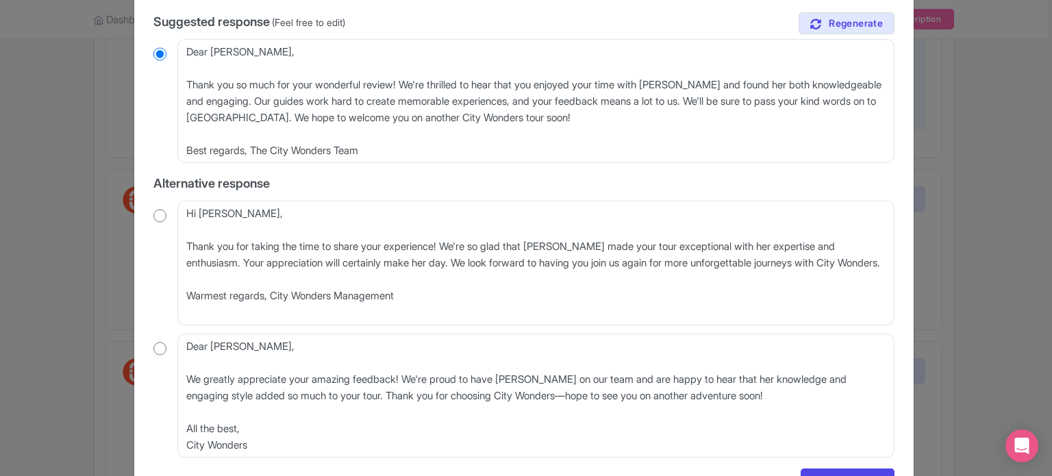
click at [148, 219] on div "August 25, 2025 • GYGFWW56VWZN 5.0 Stars Paris: Louvre Museum Guided Tour with …" at bounding box center [524, 184] width 758 height 636
click at [153, 215] on input "radio" at bounding box center [159, 216] width 13 height 14
radio input "true"
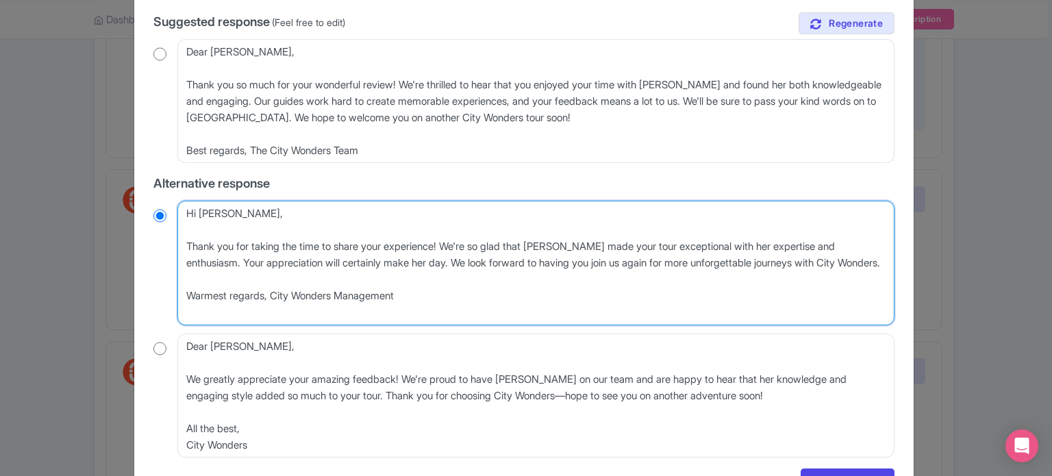
click at [186, 243] on textarea "Hi Carla, Thank you for taking the time to share your experience! We're so glad…" at bounding box center [535, 263] width 717 height 125
type textarea "Hi Carla, Thank you for taking the time to share your experience! We're so glad…"
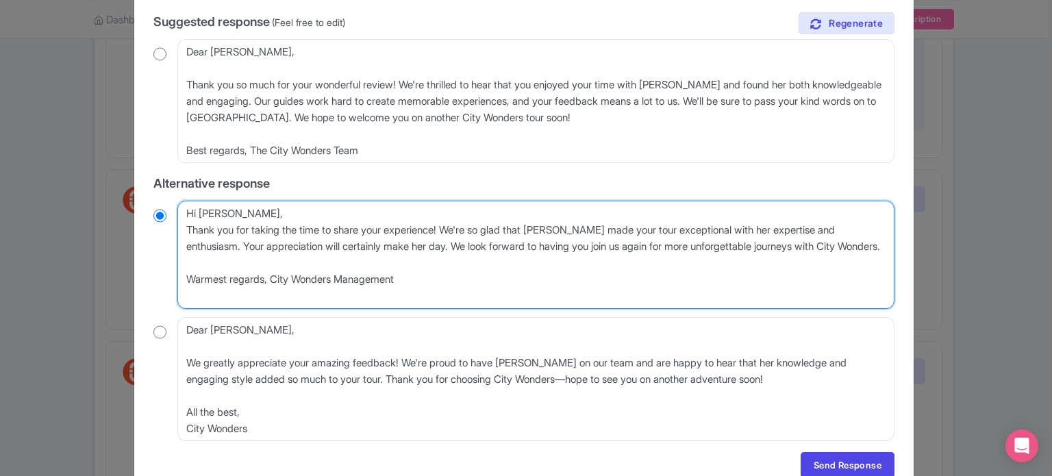
radio input "true"
type textarea "Hi Carla,Thank you for taking the time to share your experience! We're so glad …"
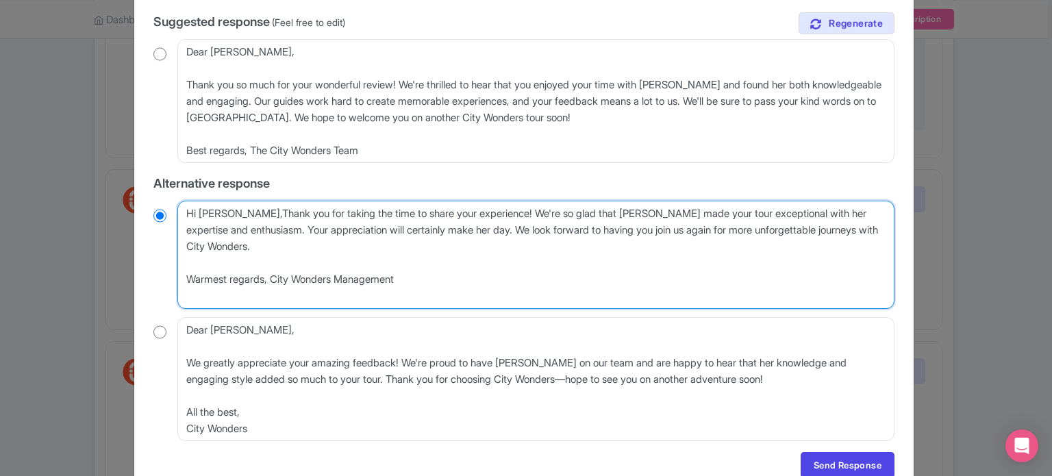
radio input "true"
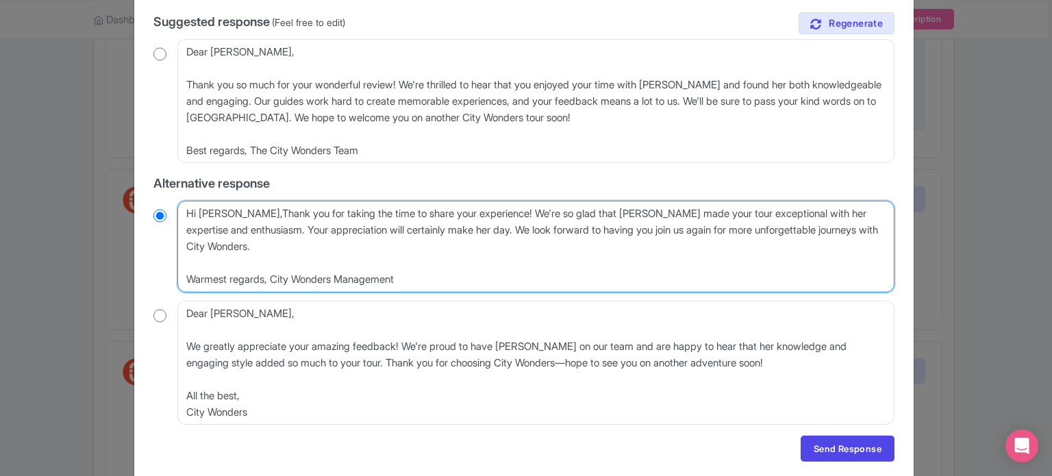
type textarea "Hi Carla, Thank you for taking the time to share your experience! We're so glad…"
radio input "true"
click at [236, 211] on textarea "Hi Carla, Thank you for taking the time to share your experience! We're so glad…" at bounding box center [535, 247] width 717 height 92
type textarea "Hi Carla, hank you for taking the time to share your experience! We're so glad …"
radio input "true"
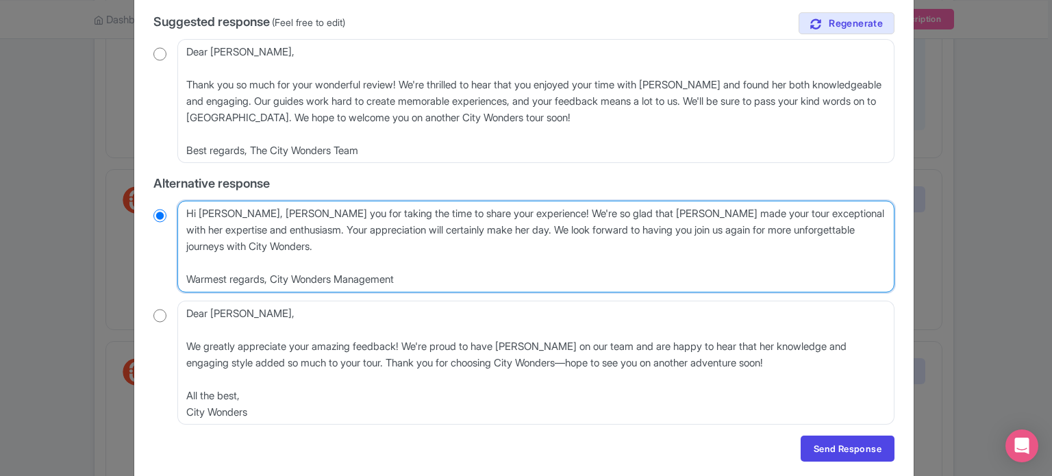
type textarea "Hi Carla, thank you for taking the time to share your experience! We're so glad…"
radio input "true"
drag, startPoint x: 245, startPoint y: 230, endPoint x: 504, endPoint y: 227, distance: 259.6
click at [504, 227] on textarea "Hi Carla, Thank you for taking the time to share your experience! We're so glad…" at bounding box center [535, 247] width 717 height 92
click at [515, 262] on textarea "Hi Carla, Thank you for taking the time to share your experience! We're so glad…" at bounding box center [535, 247] width 717 height 92
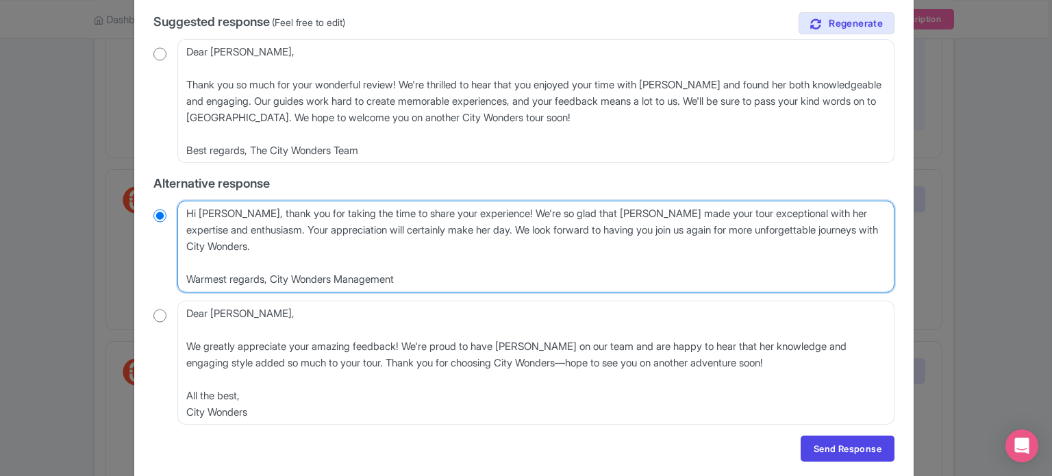
drag, startPoint x: 368, startPoint y: 271, endPoint x: 262, endPoint y: 243, distance: 109.8
click at [262, 243] on textarea "Hi Carla, Thank you for taking the time to share your experience! We're so glad…" at bounding box center [535, 247] width 717 height 92
type textarea "Hi [PERSON_NAME], thank you for taking the time to share your experience! We're…"
radio input "true"
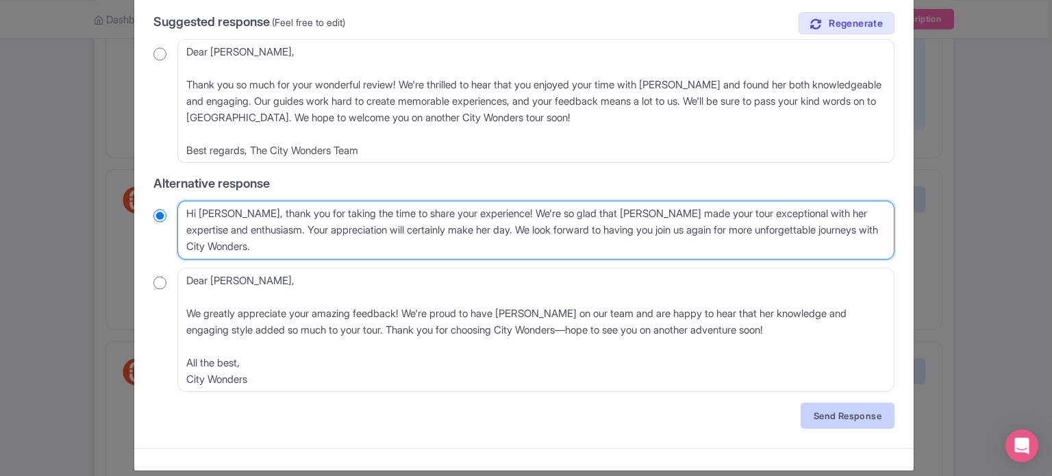
type textarea "Hi [PERSON_NAME], thank you for taking the time to share your experience! We're…"
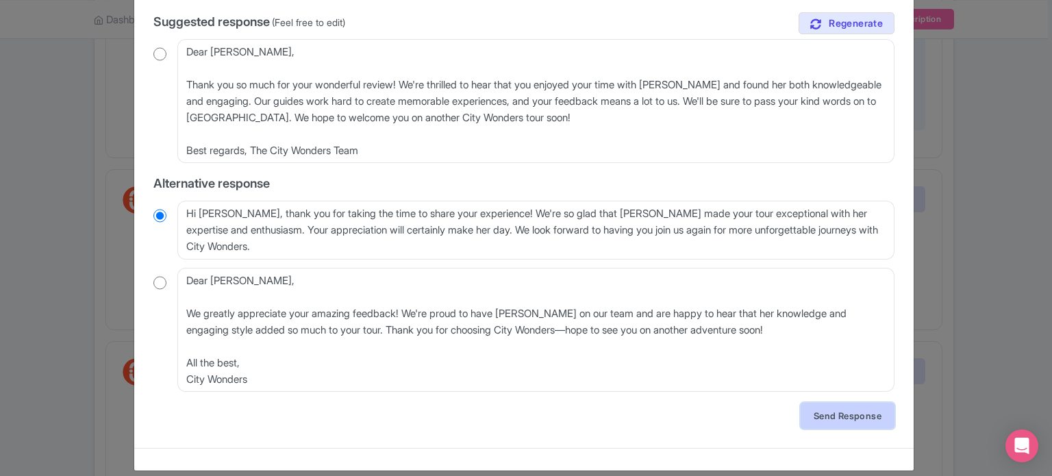
click at [852, 422] on link "Send Response" at bounding box center [848, 416] width 94 height 26
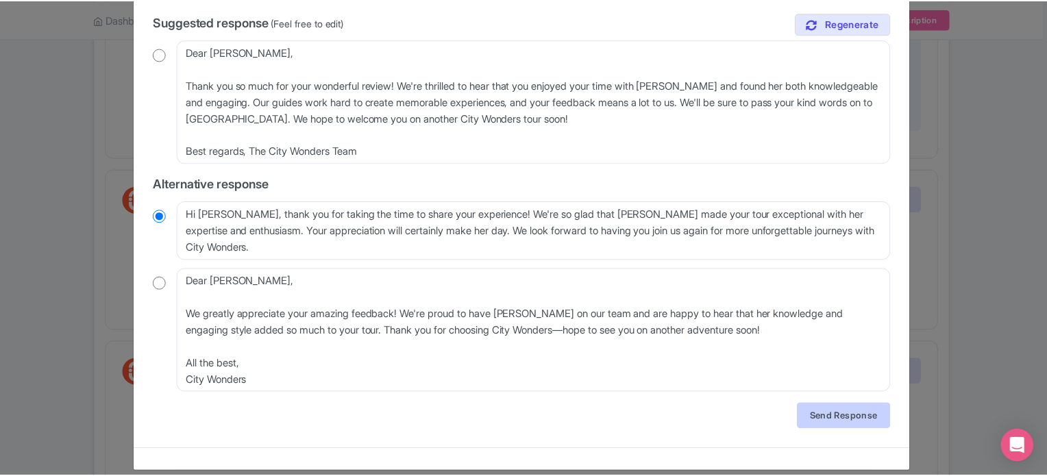
scroll to position [0, 0]
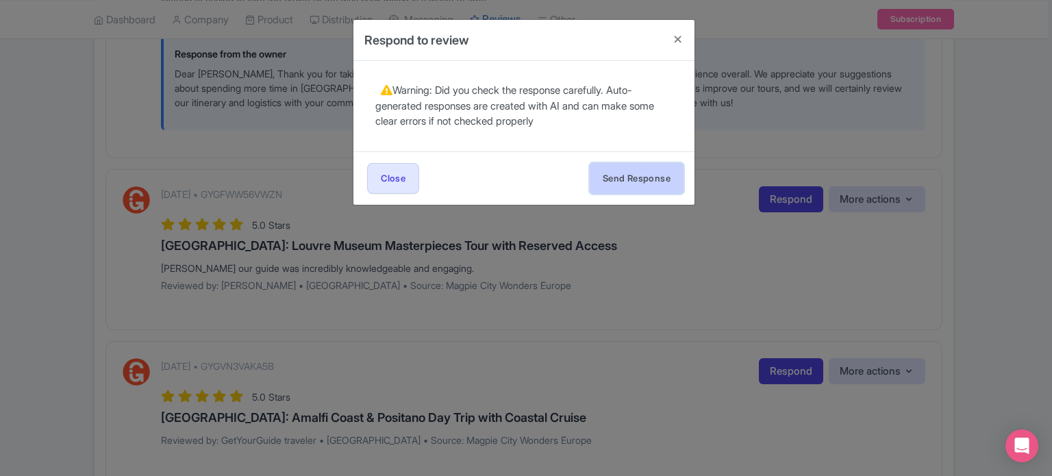
click at [640, 175] on button "Send Response" at bounding box center [637, 178] width 94 height 31
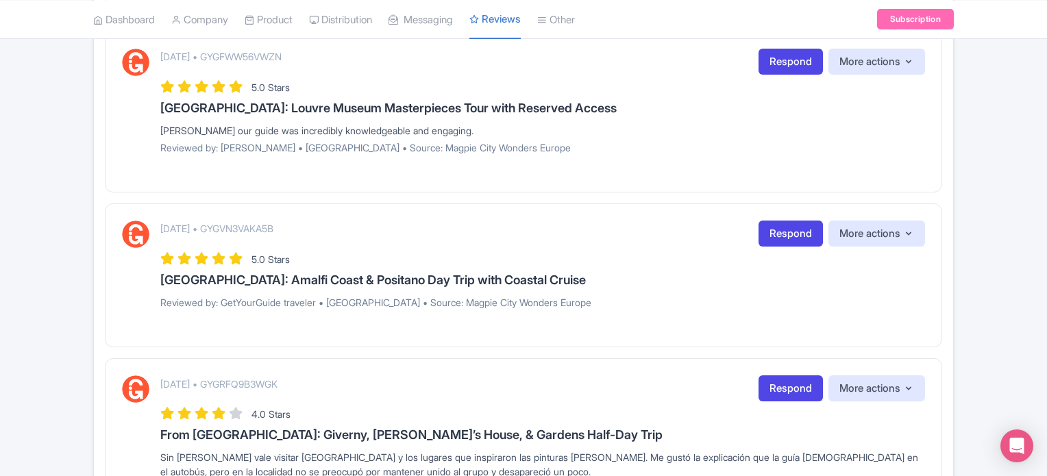
scroll to position [606, 0]
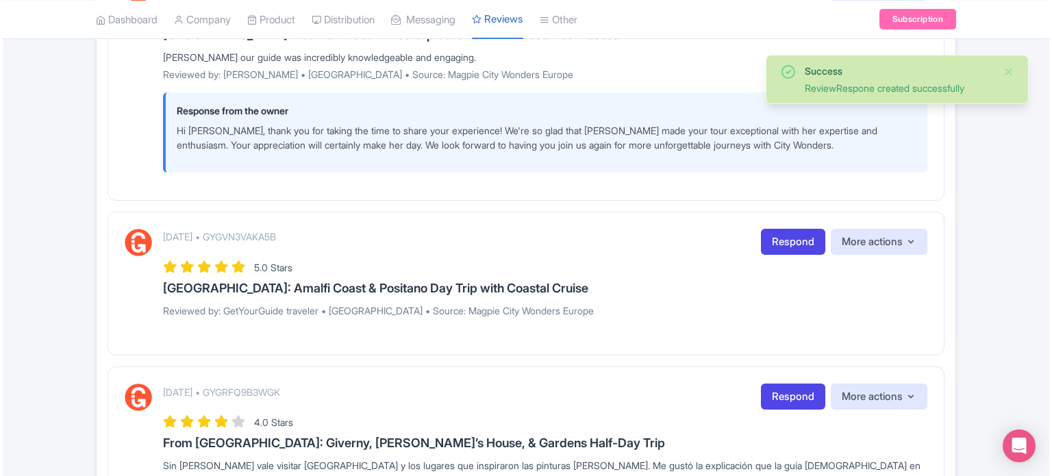
scroll to position [616, 0]
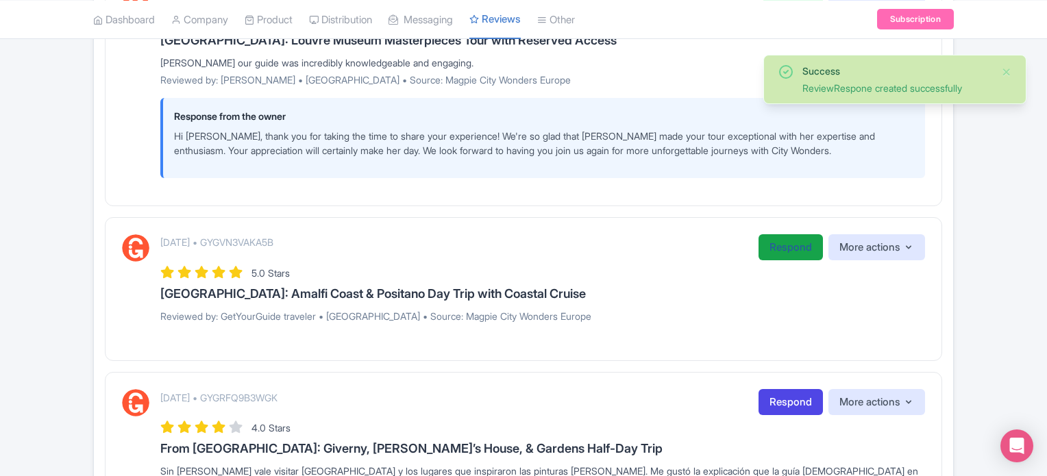
click at [793, 245] on link "Respond" at bounding box center [790, 247] width 64 height 27
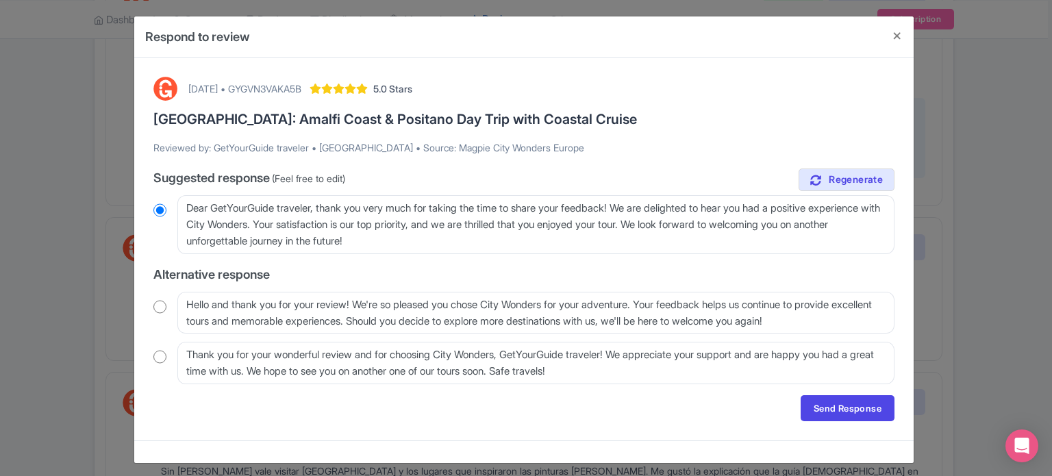
scroll to position [9, 0]
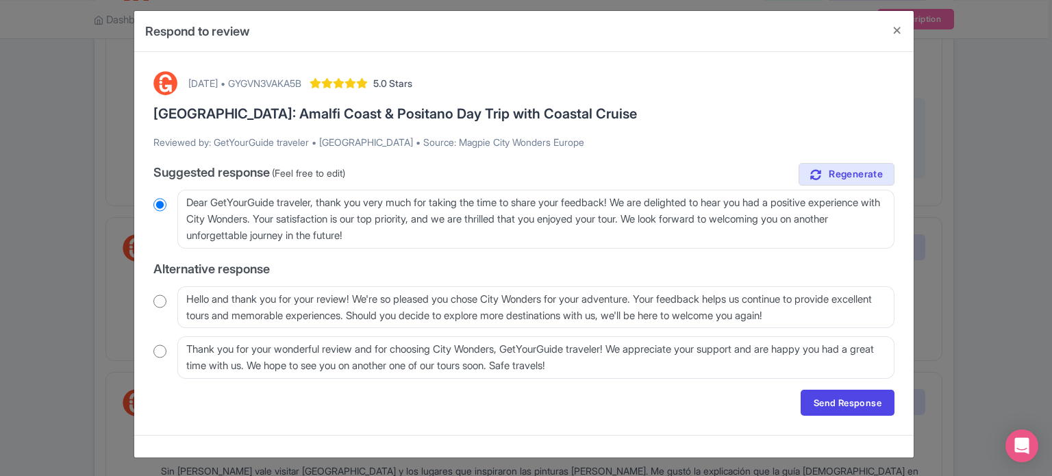
click at [159, 302] on input "radio" at bounding box center [159, 302] width 13 height 14
radio input "true"
click at [845, 399] on link "Send Response" at bounding box center [848, 403] width 94 height 26
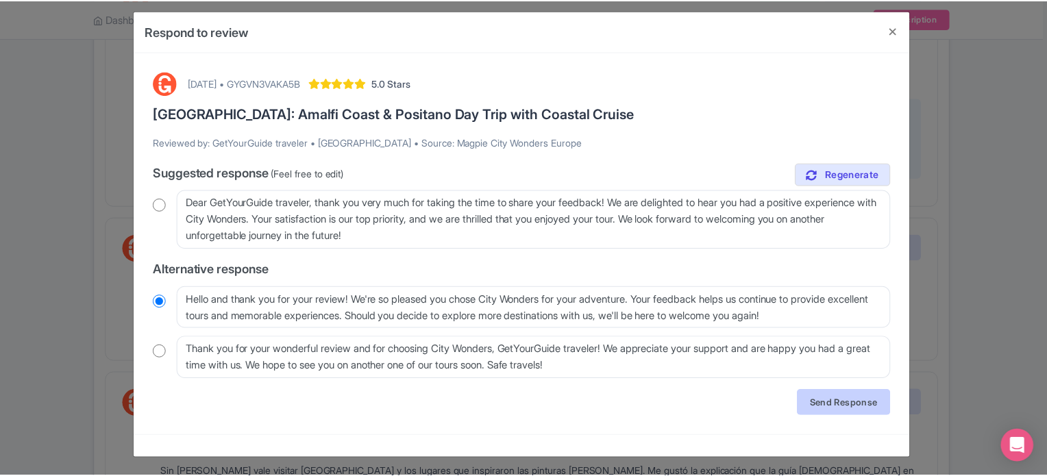
scroll to position [0, 0]
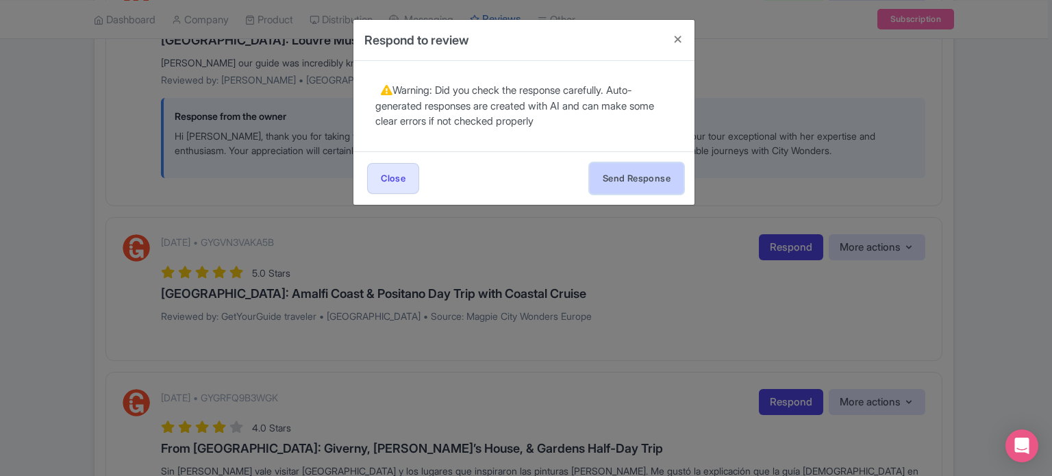
click at [658, 170] on button "Send Response" at bounding box center [637, 178] width 94 height 31
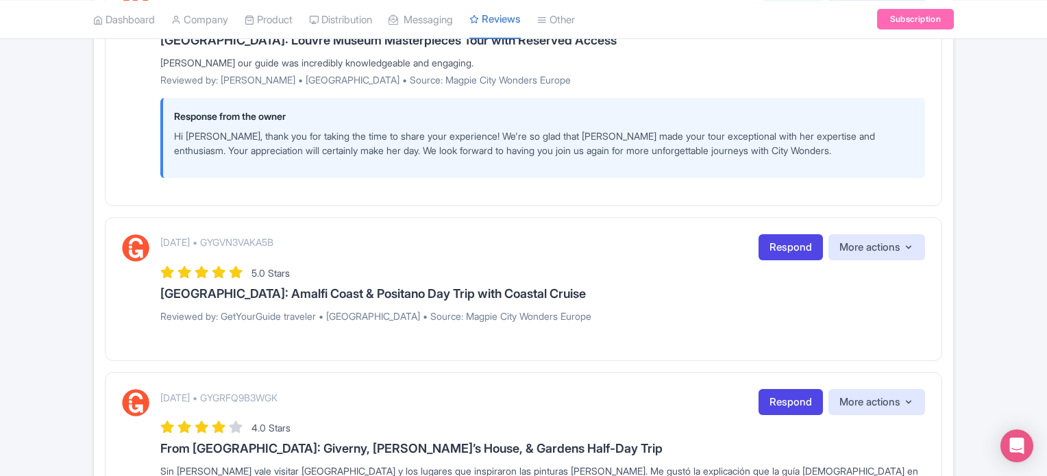
scroll to position [663, 0]
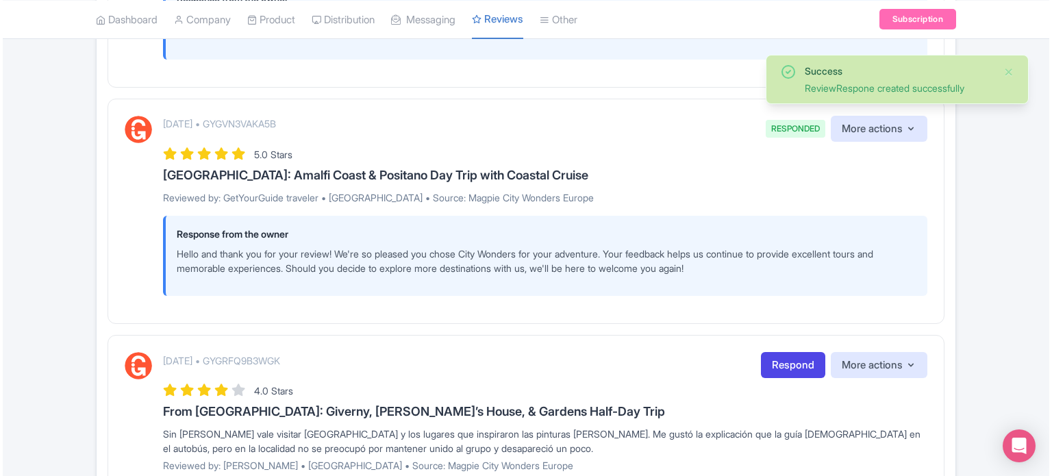
scroll to position [872, 0]
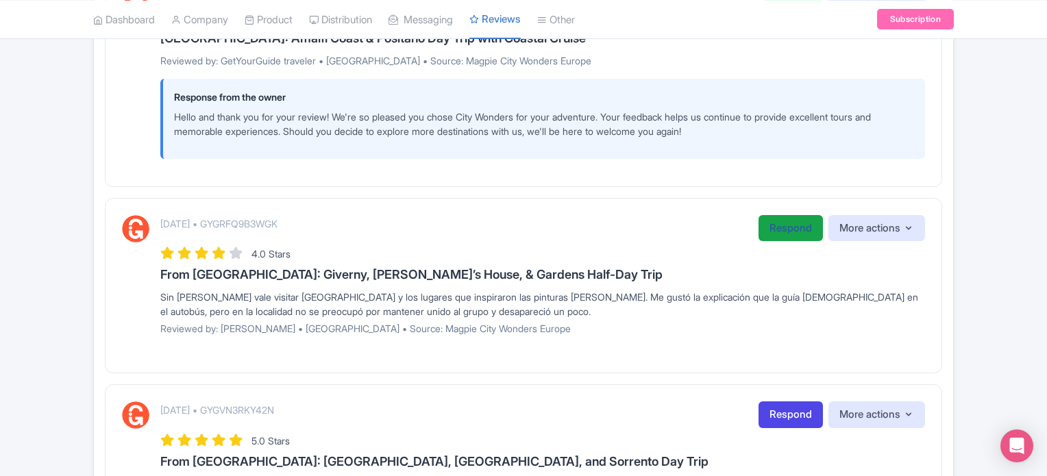
click at [792, 234] on link "Respond" at bounding box center [790, 228] width 64 height 27
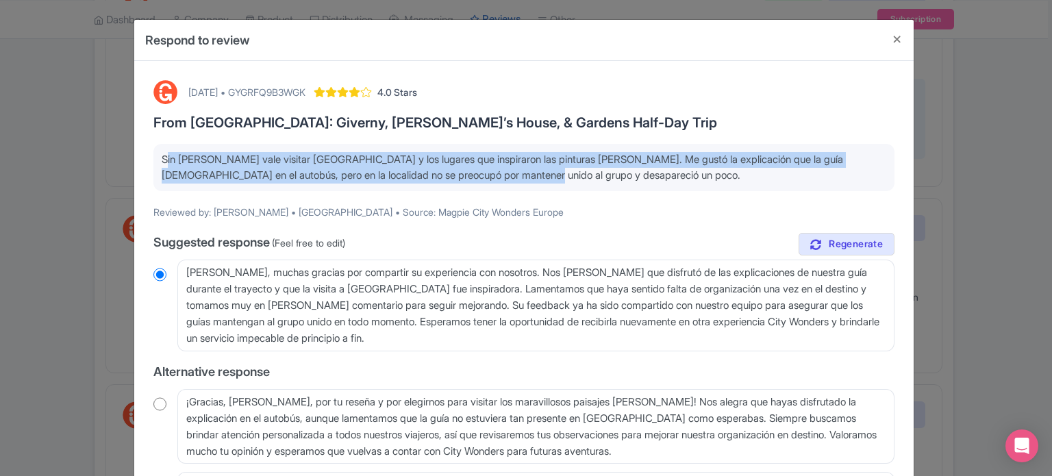
drag, startPoint x: 570, startPoint y: 177, endPoint x: 148, endPoint y: 158, distance: 422.4
click at [148, 160] on div "August 24, 2025 • GYGRFQ9B3WGK 4.0 Stars From Paris: Giverny, Monet’s House, & …" at bounding box center [524, 332] width 758 height 521
copy p "Sin [PERSON_NAME] vale visitar [GEOGRAPHIC_DATA] y los lugares que inspiraron l…"
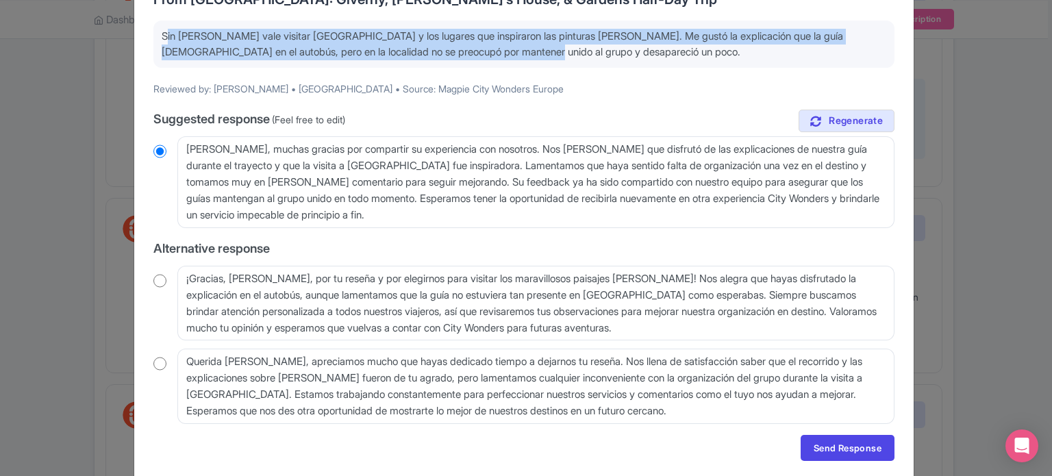
scroll to position [100, 0]
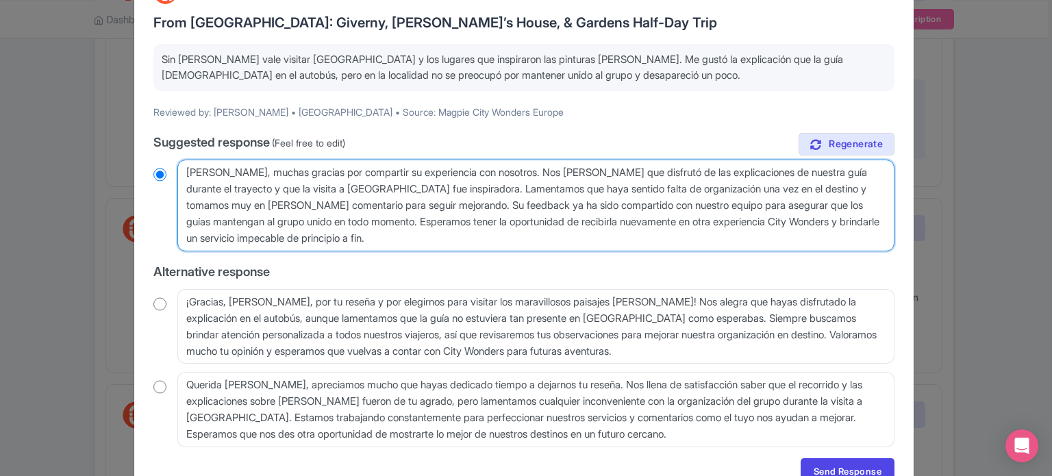
drag, startPoint x: 477, startPoint y: 186, endPoint x: 479, endPoint y: 199, distance: 13.2
click at [479, 199] on textarea "Estimada Angela, muchas gracias por compartir su experiencia con nosotros. Nos …" at bounding box center [535, 206] width 717 height 92
type textarea "Estimada Angela, muchas gracias por compartir su experiencia con nosotros. Nos …"
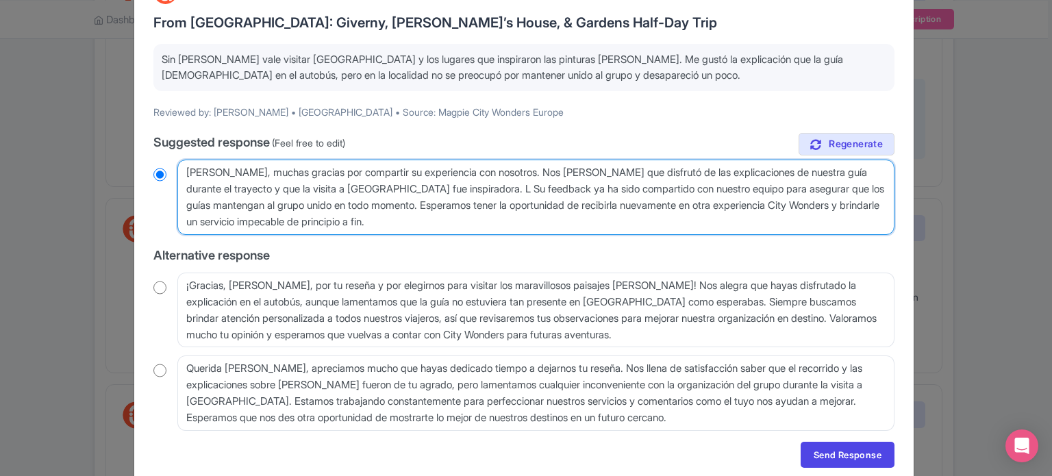
radio input "true"
type textarea "Estimada Angela, muchas gracias por compartir su experiencia con nosotros. Nos …"
radio input "true"
type textarea "Estimada Angela, muchas gracias por compartir su experiencia con nosotros. Nos …"
radio input "true"
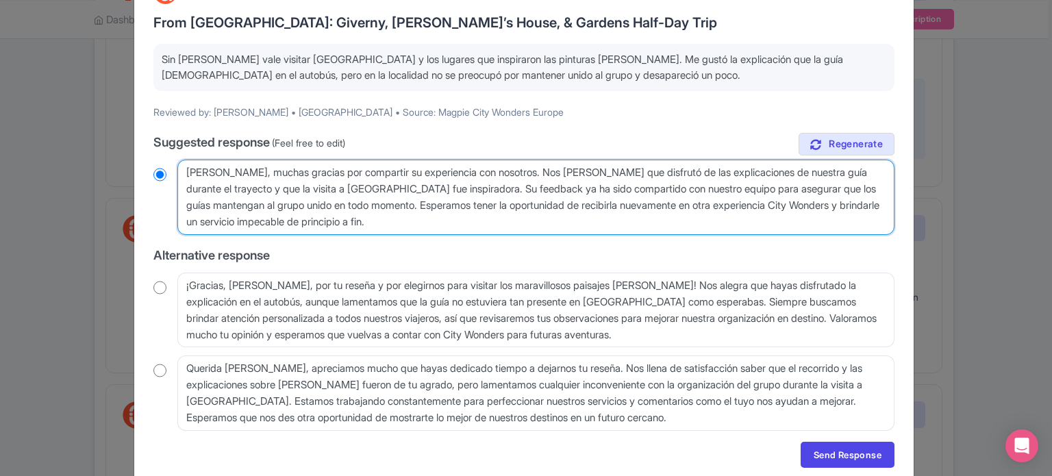
drag, startPoint x: 474, startPoint y: 188, endPoint x: 403, endPoint y: 205, distance: 73.3
click at [403, 205] on textarea "Estimada Angela, muchas gracias por compartir su experiencia con nosotros. Nos …" at bounding box center [535, 197] width 717 height 75
type textarea "[PERSON_NAME], muchas gracias por compartir su experiencia con nosotros. Nos [P…"
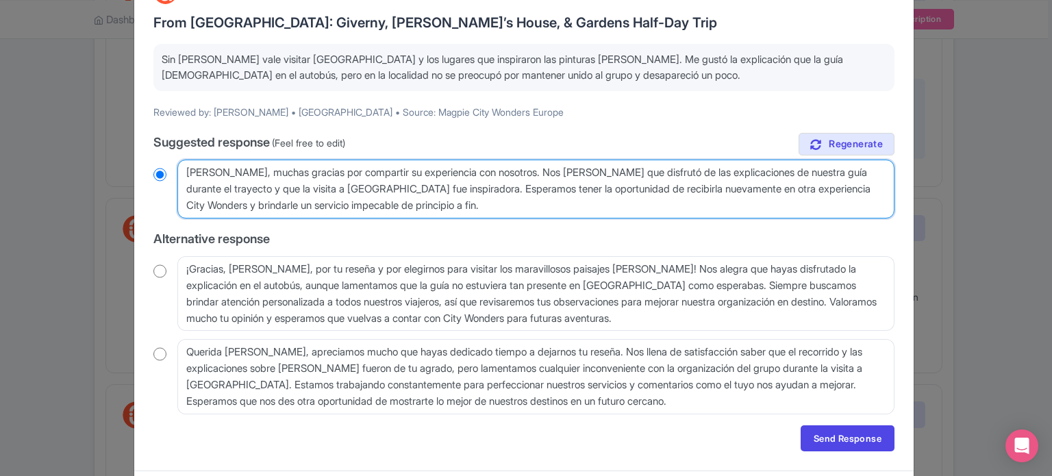
radio input "true"
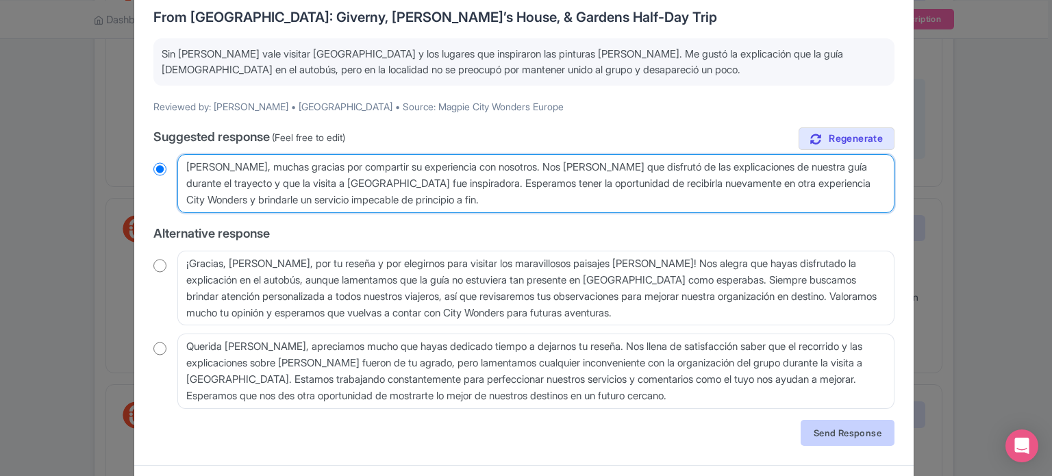
scroll to position [136, 0]
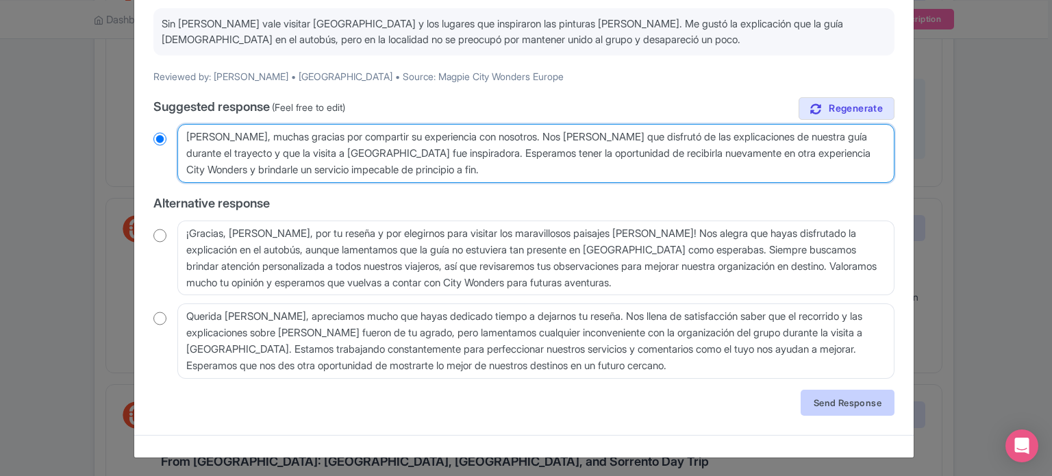
type textarea "[PERSON_NAME], muchas gracias por compartir su experiencia con nosotros. Nos [P…"
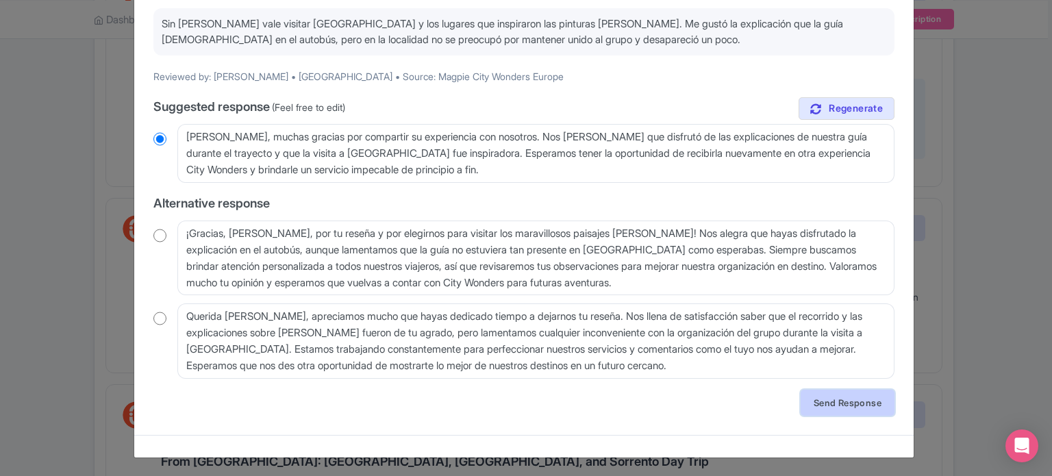
click at [836, 410] on link "Send Response" at bounding box center [848, 403] width 94 height 26
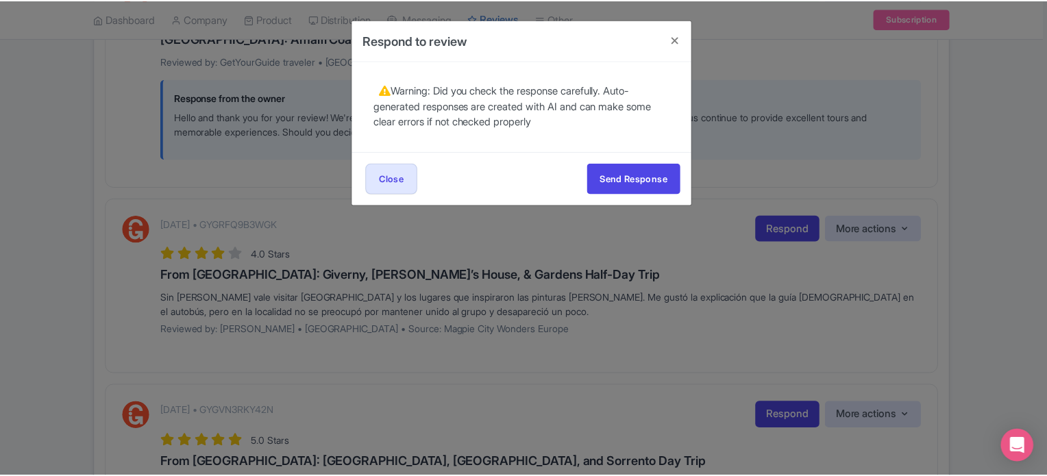
scroll to position [0, 0]
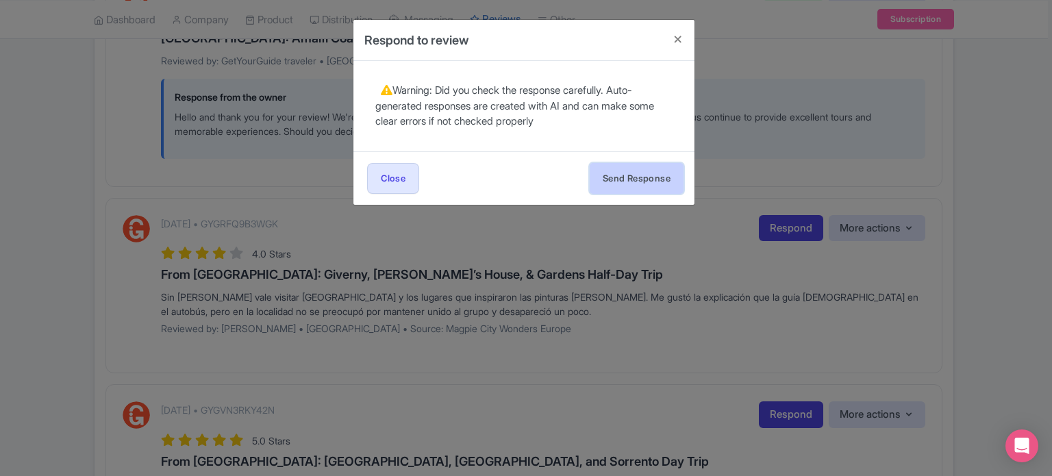
click at [652, 182] on button "Send Response" at bounding box center [637, 178] width 94 height 31
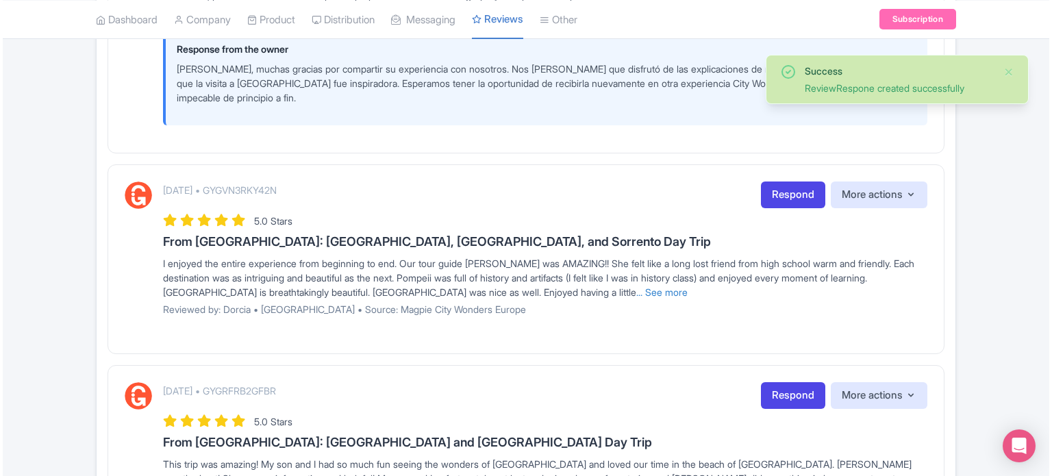
scroll to position [1164, 0]
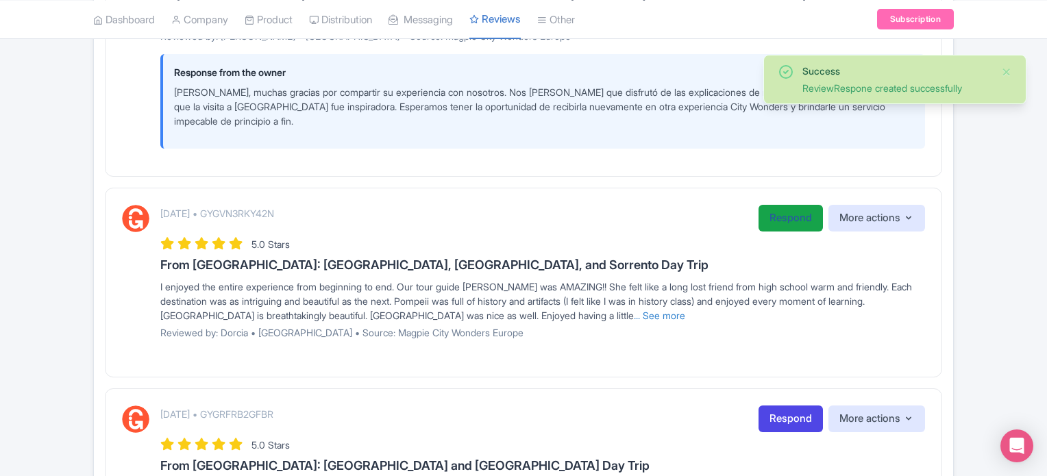
click at [786, 212] on link "Respond" at bounding box center [790, 218] width 64 height 27
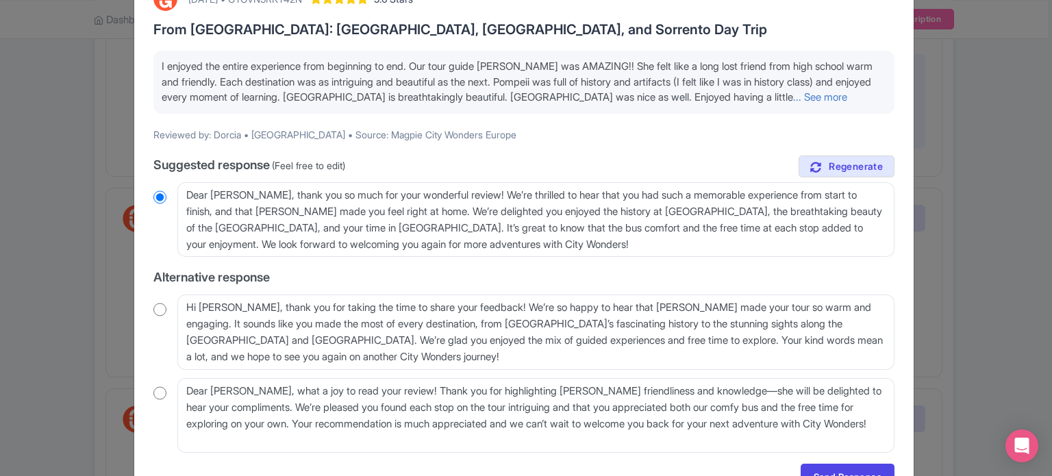
scroll to position [137, 0]
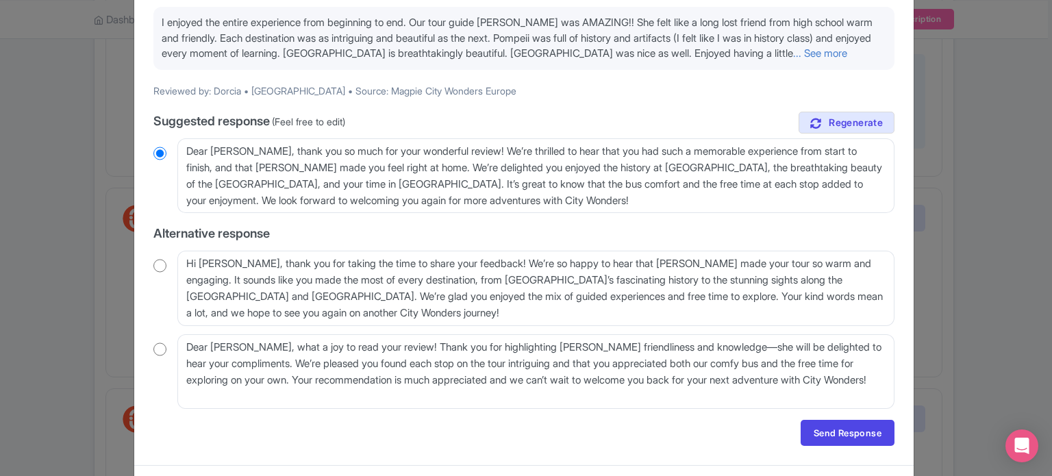
click at [160, 265] on input "radio" at bounding box center [159, 266] width 13 height 14
radio input "true"
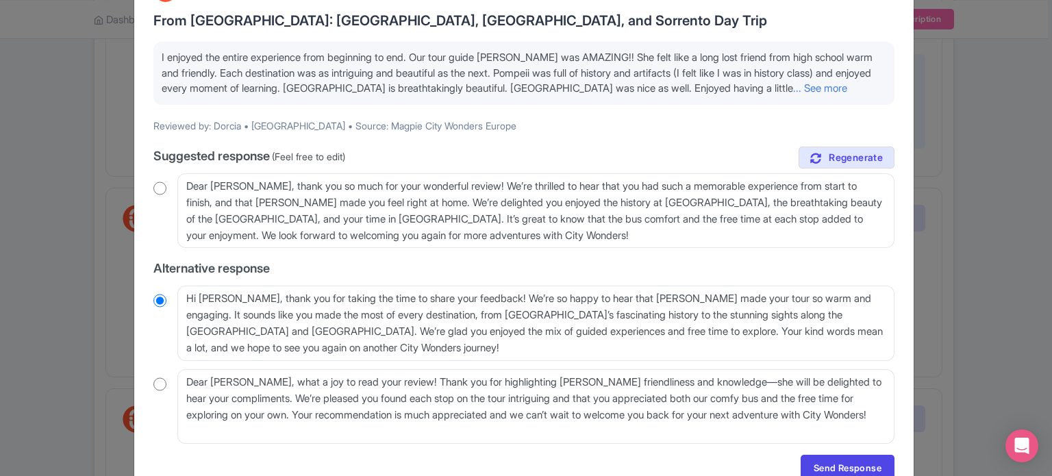
scroll to position [68, 0]
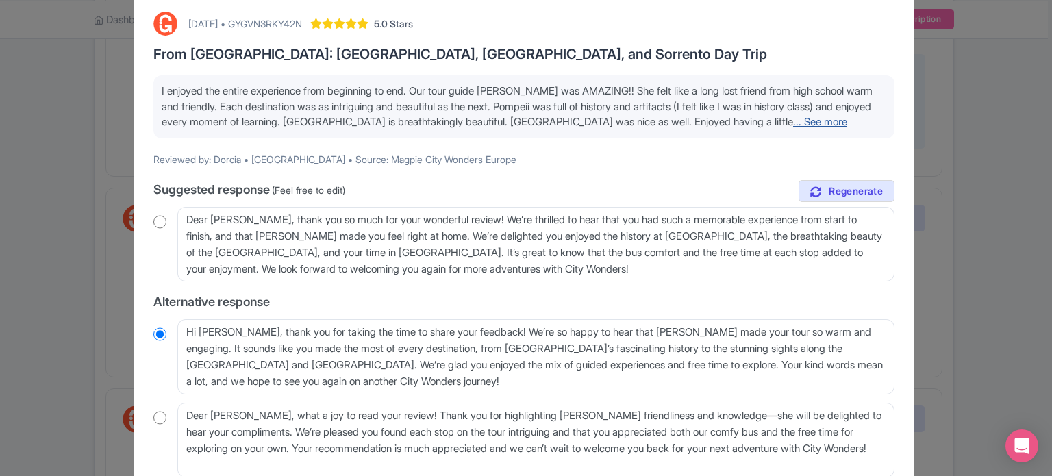
click at [814, 125] on link "... See more" at bounding box center [820, 121] width 54 height 13
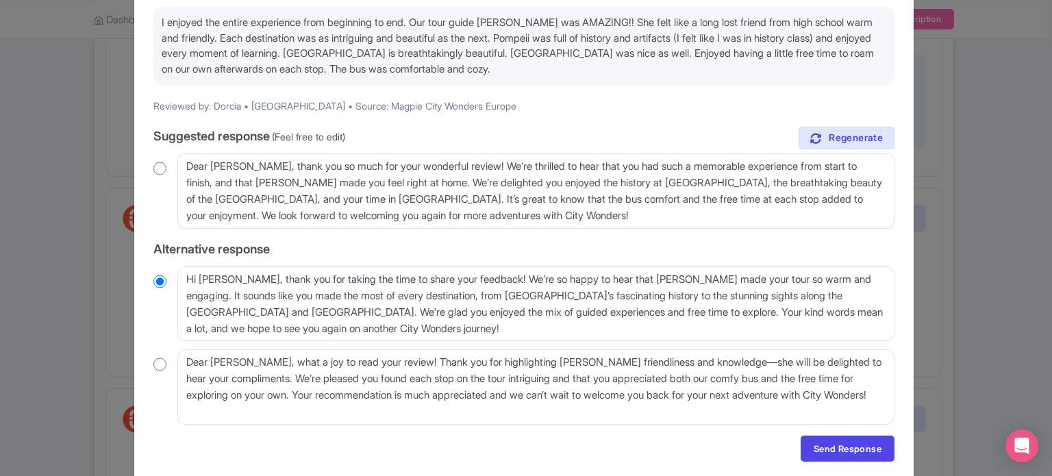
scroll to position [183, 0]
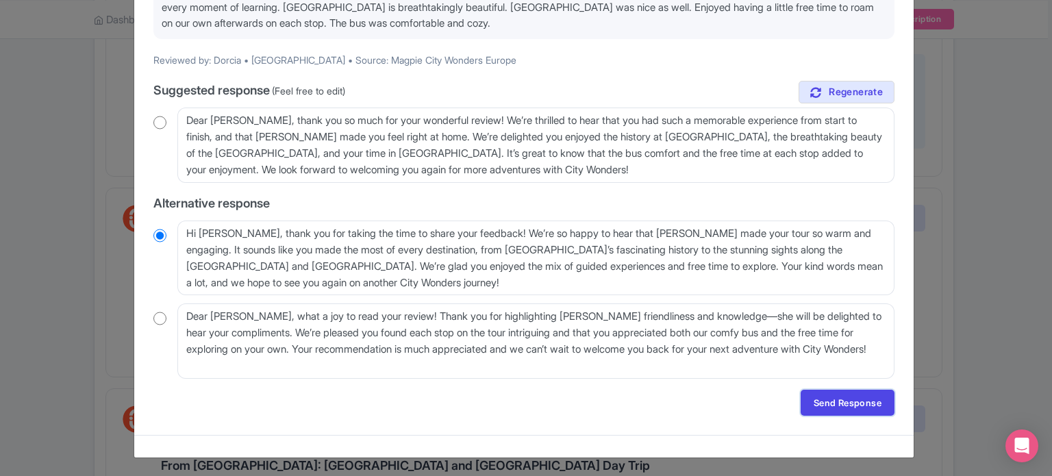
click at [828, 409] on link "Send Response" at bounding box center [848, 403] width 94 height 26
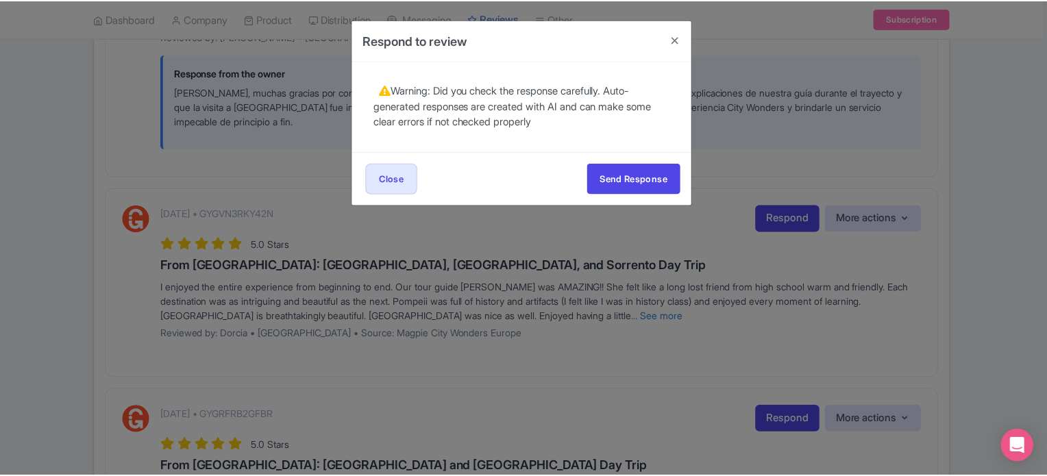
scroll to position [0, 0]
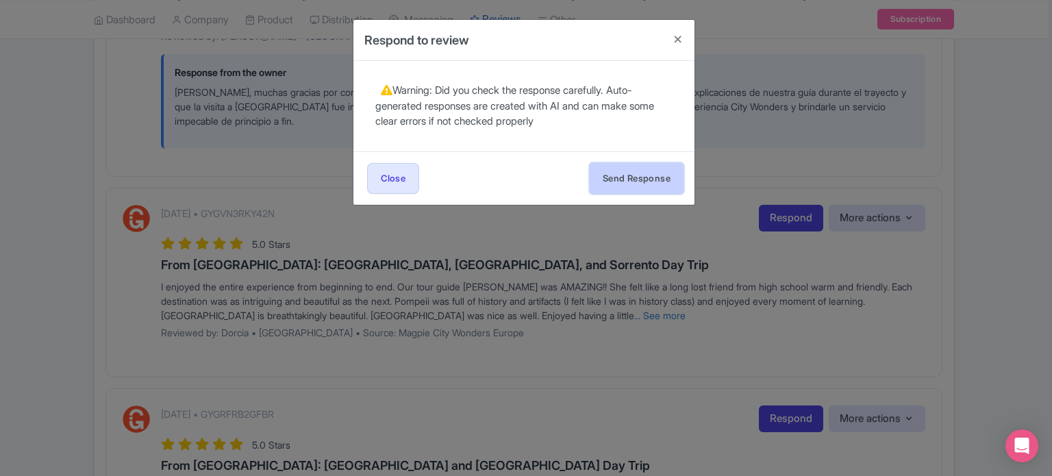
click at [658, 181] on button "Send Response" at bounding box center [637, 178] width 94 height 31
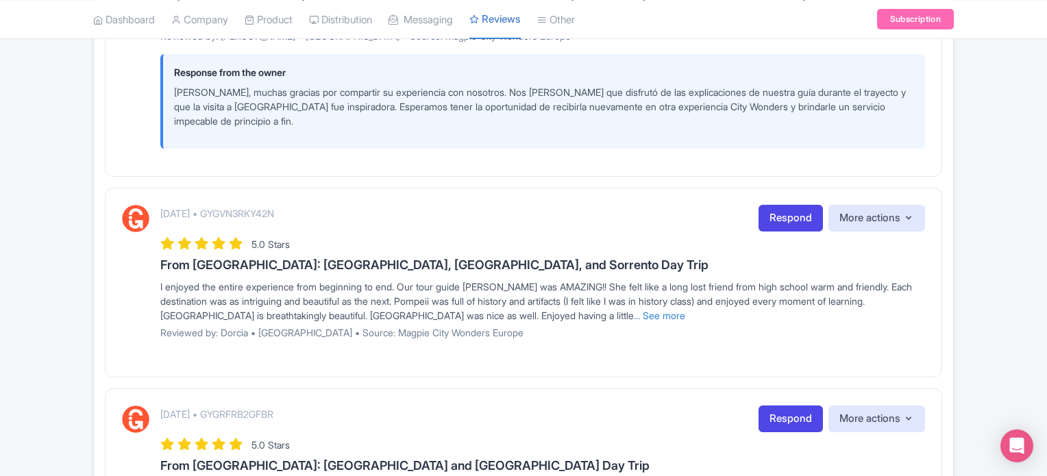
scroll to position [1164, 0]
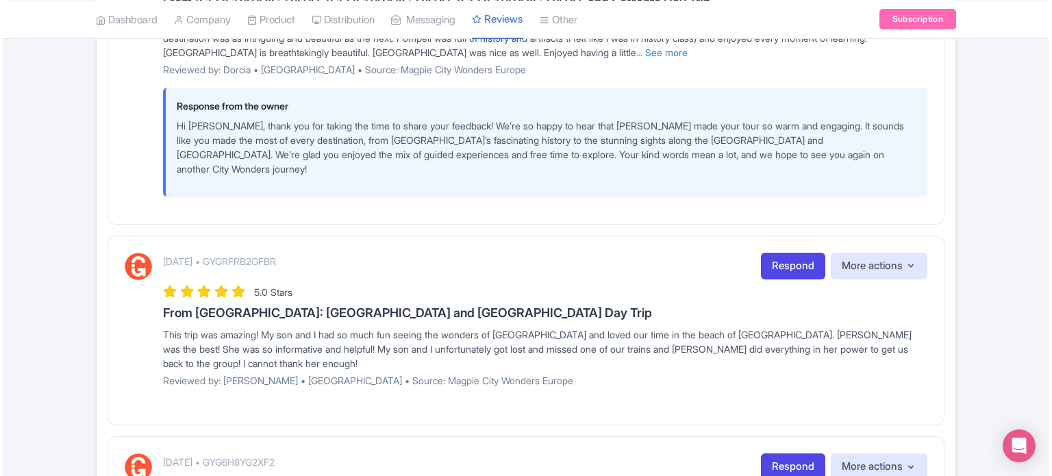
scroll to position [1438, 0]
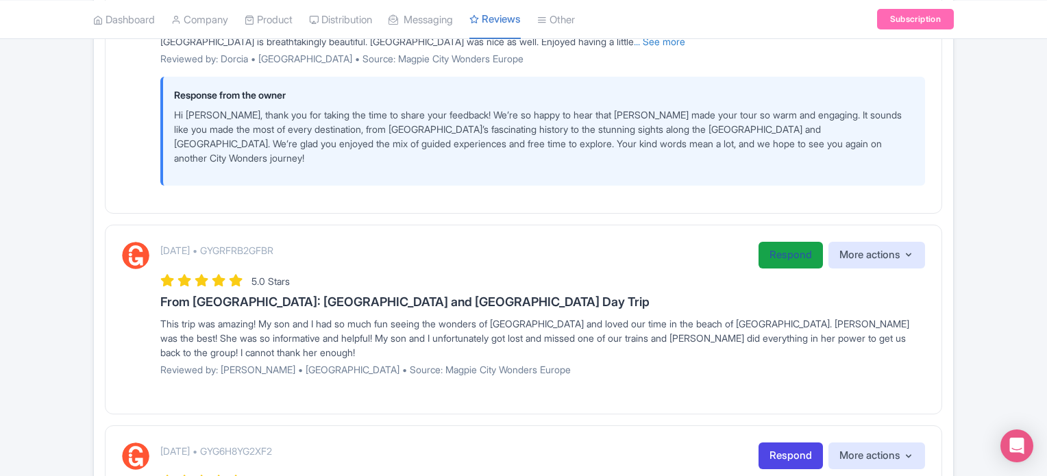
click at [780, 242] on link "Respond" at bounding box center [790, 255] width 64 height 27
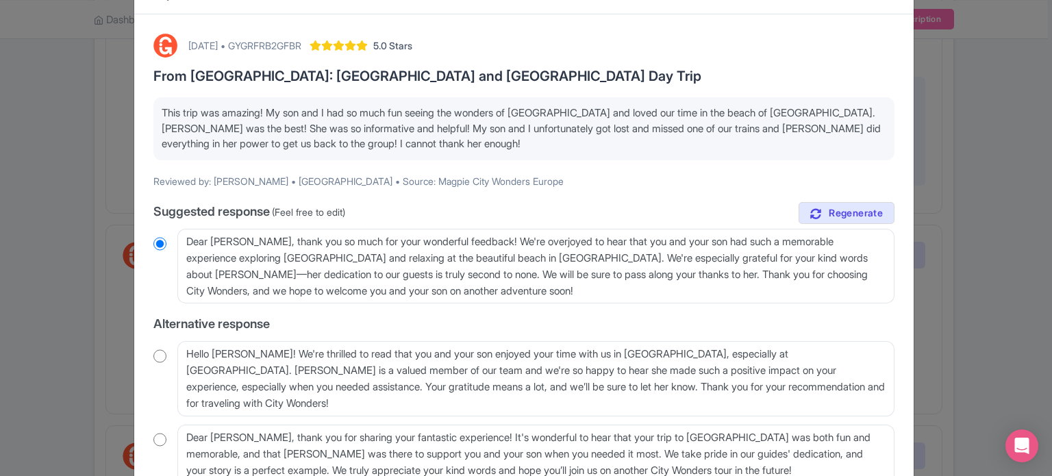
scroll to position [137, 0]
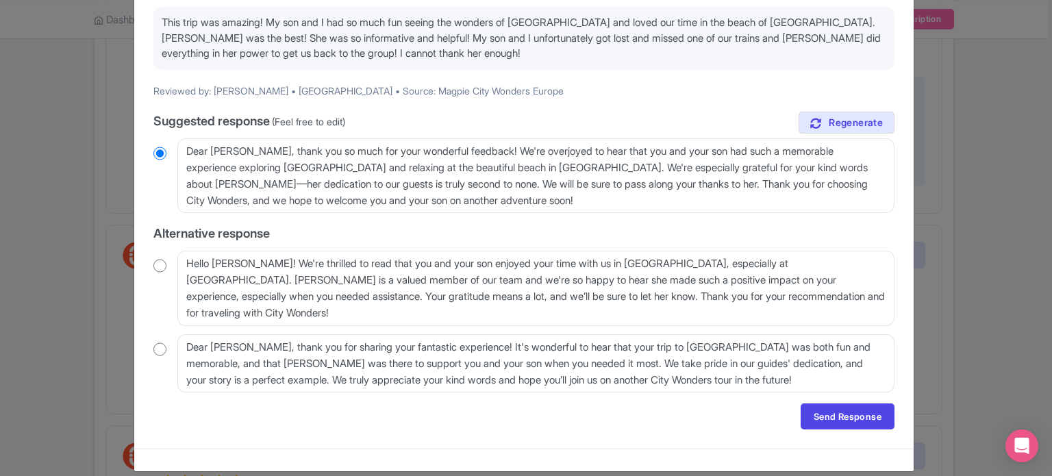
click at [157, 265] on input "radio" at bounding box center [159, 266] width 13 height 14
radio input "true"
click at [845, 410] on link "Send Response" at bounding box center [848, 416] width 94 height 26
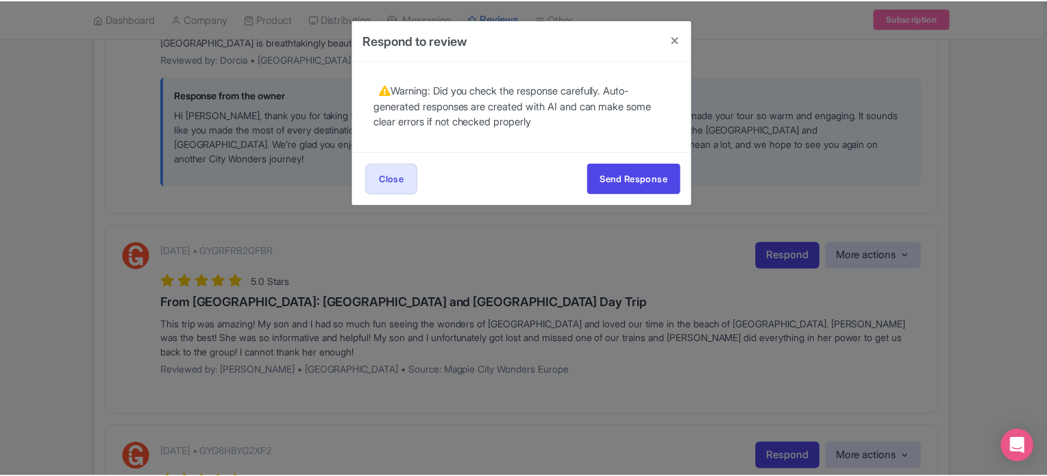
scroll to position [0, 0]
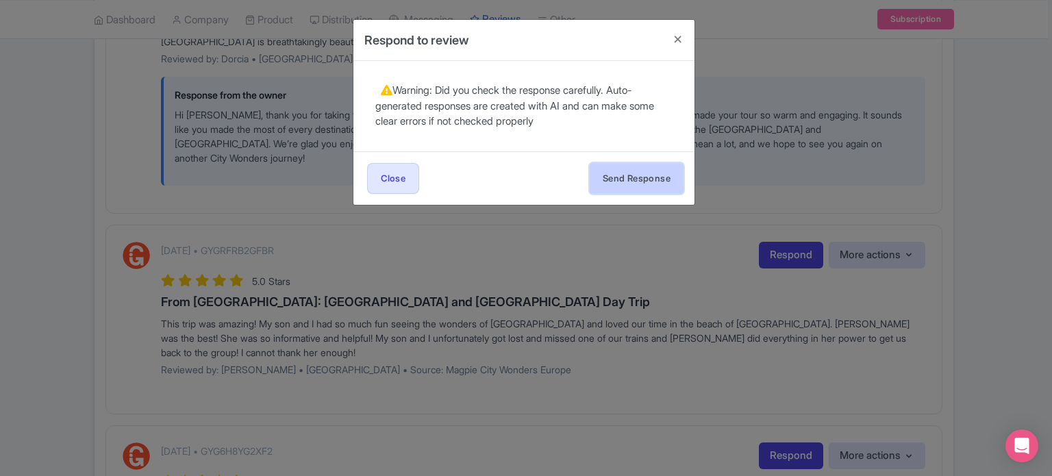
click at [619, 179] on button "Send Response" at bounding box center [637, 178] width 94 height 31
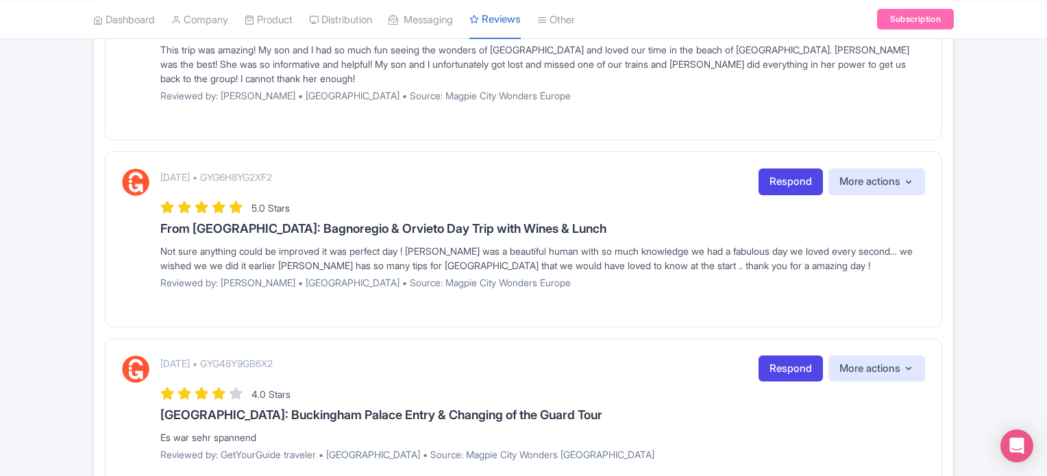
scroll to position [1644, 0]
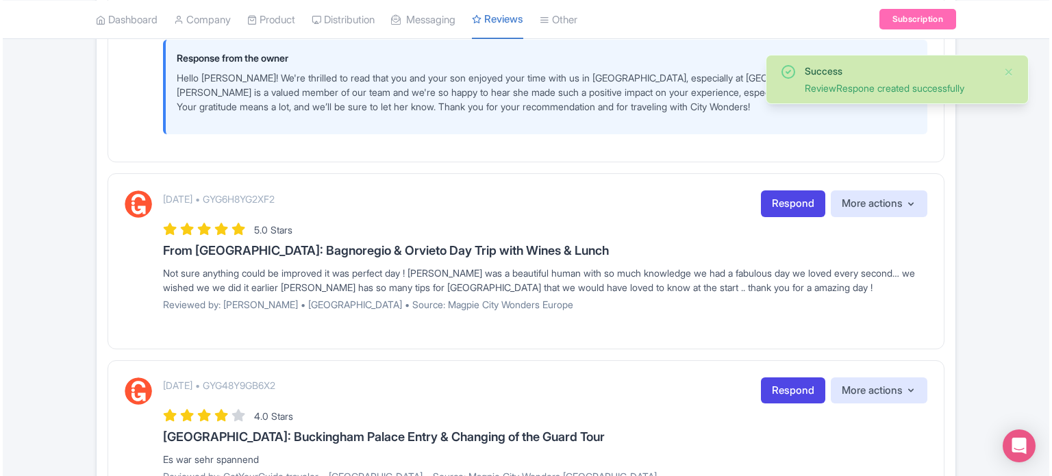
scroll to position [1712, 0]
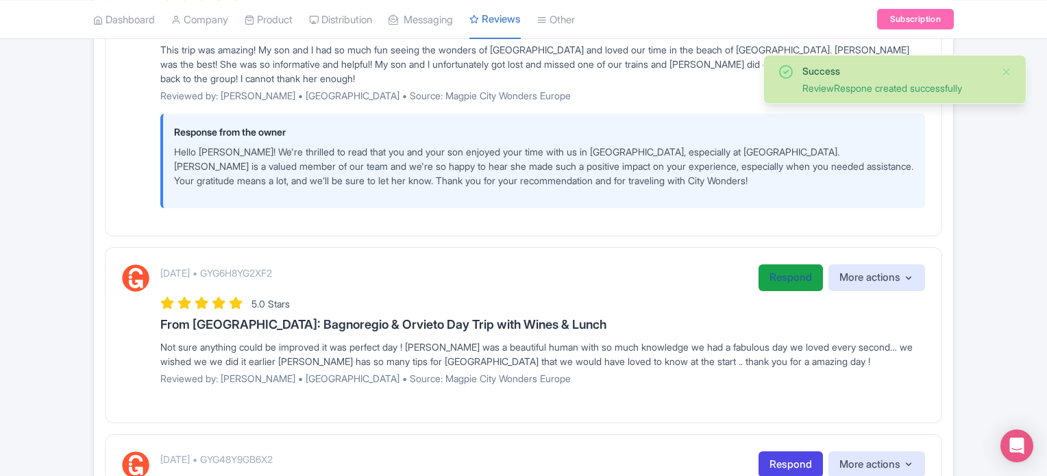
click at [782, 266] on link "Respond" at bounding box center [790, 277] width 64 height 27
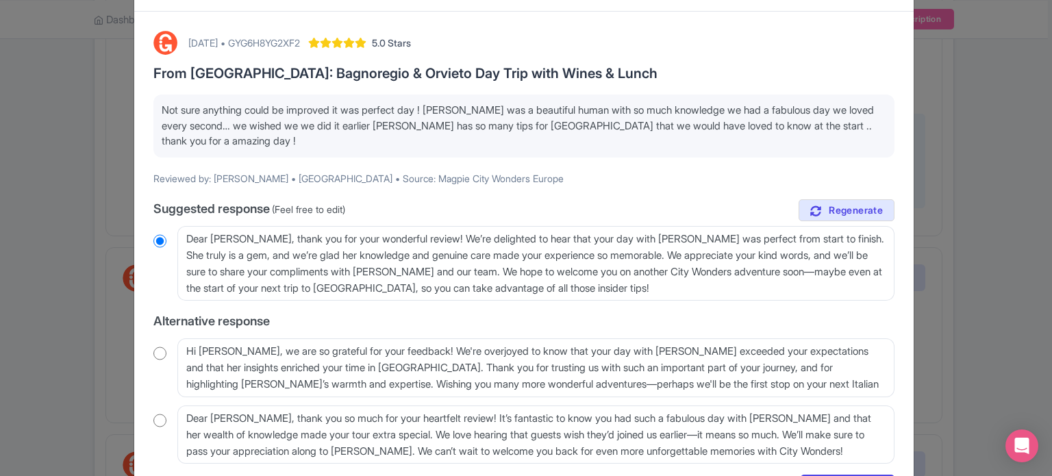
scroll to position [68, 0]
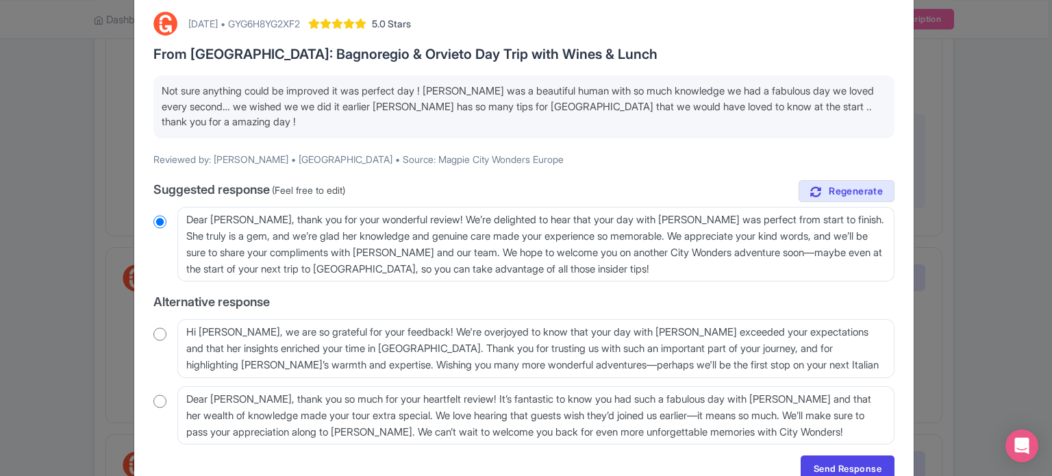
click at [155, 331] on input "radio" at bounding box center [159, 334] width 13 height 14
radio input "true"
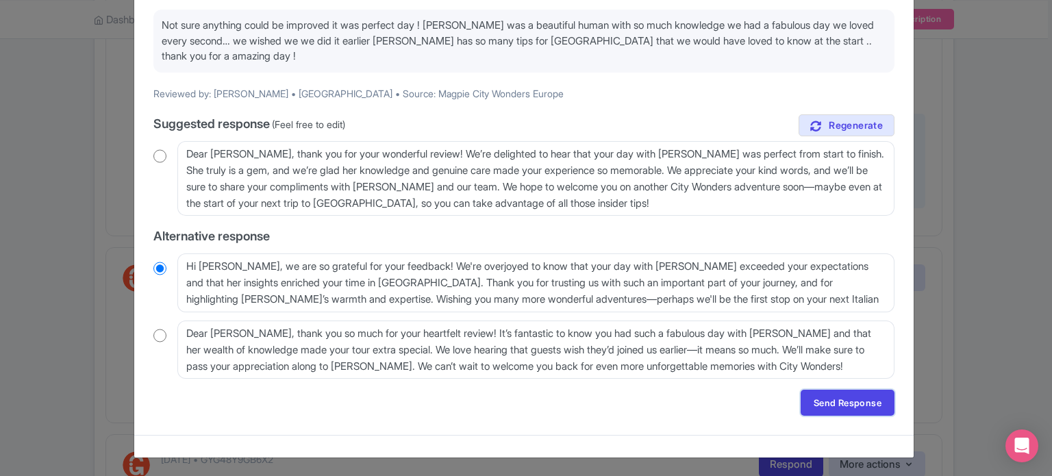
click at [830, 401] on link "Send Response" at bounding box center [848, 403] width 94 height 26
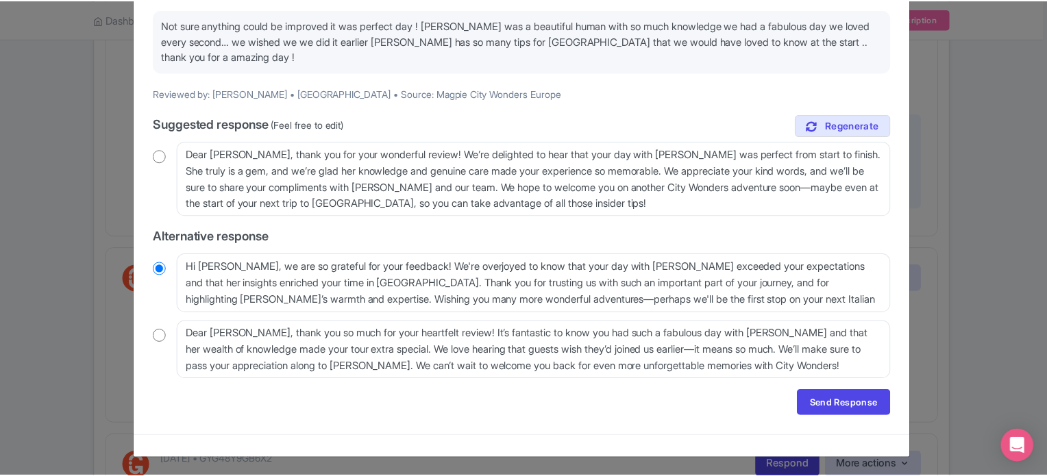
scroll to position [0, 0]
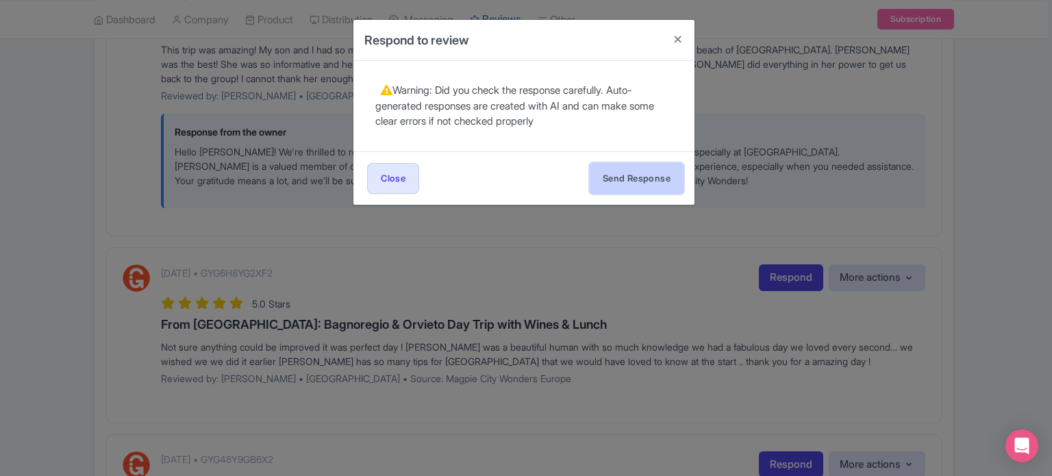
click at [656, 183] on button "Send Response" at bounding box center [637, 178] width 94 height 31
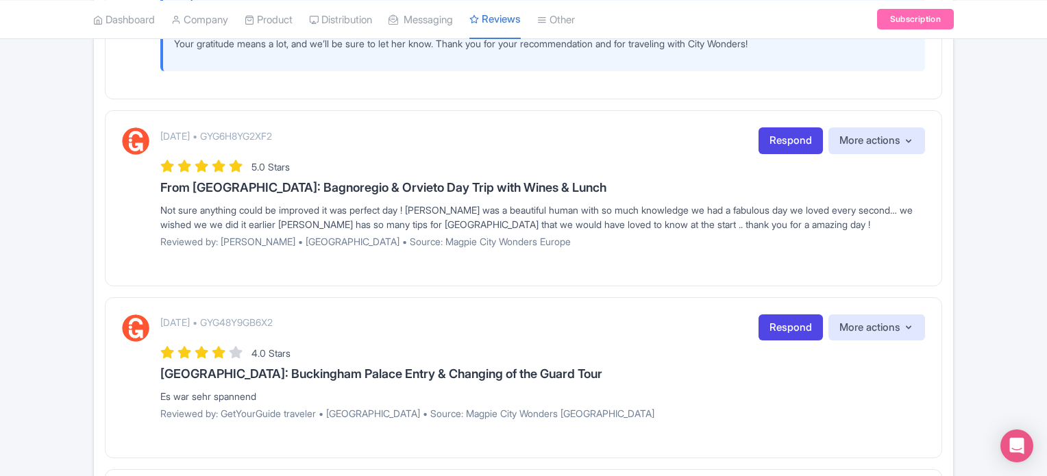
scroll to position [1918, 0]
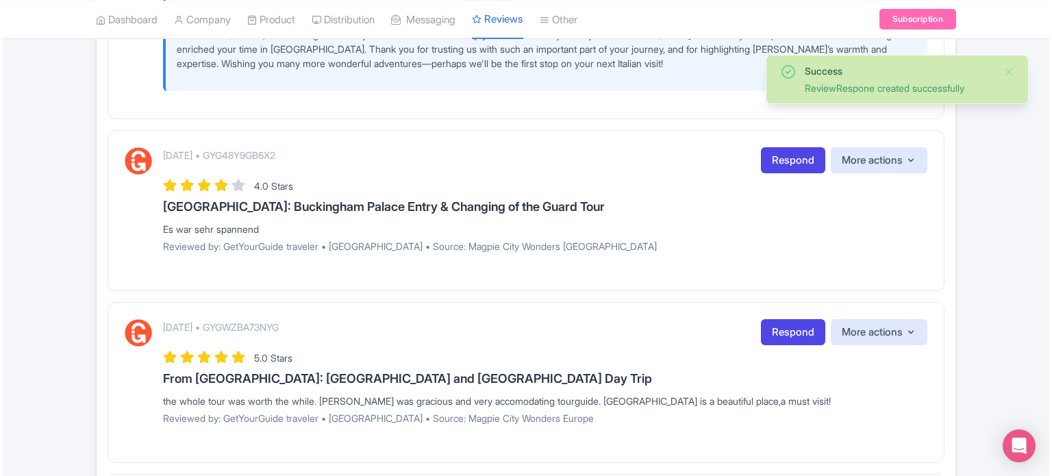
scroll to position [2078, 0]
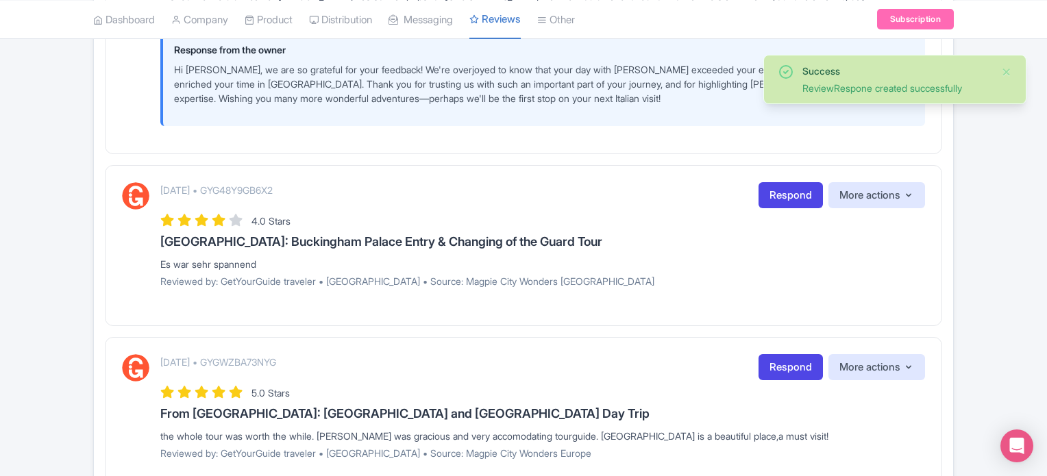
drag, startPoint x: 282, startPoint y: 243, endPoint x: 145, endPoint y: 248, distance: 137.8
click at [145, 248] on div "August 24, 2025 • GYG48Y9GB6X2 Respond More actions Hide from this page Hide fr…" at bounding box center [523, 240] width 803 height 116
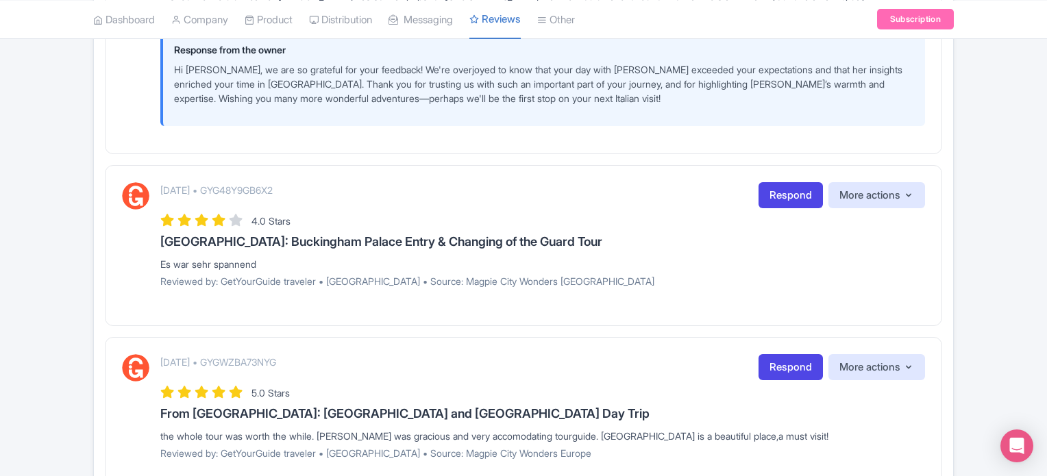
copy div "Es war sehr spannend"
click at [771, 182] on link "Respond" at bounding box center [790, 195] width 64 height 27
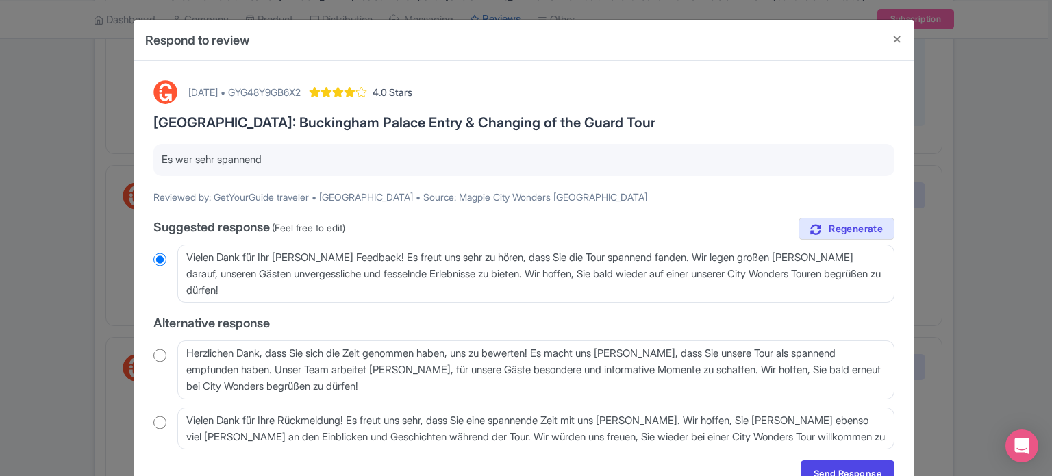
scroll to position [68, 0]
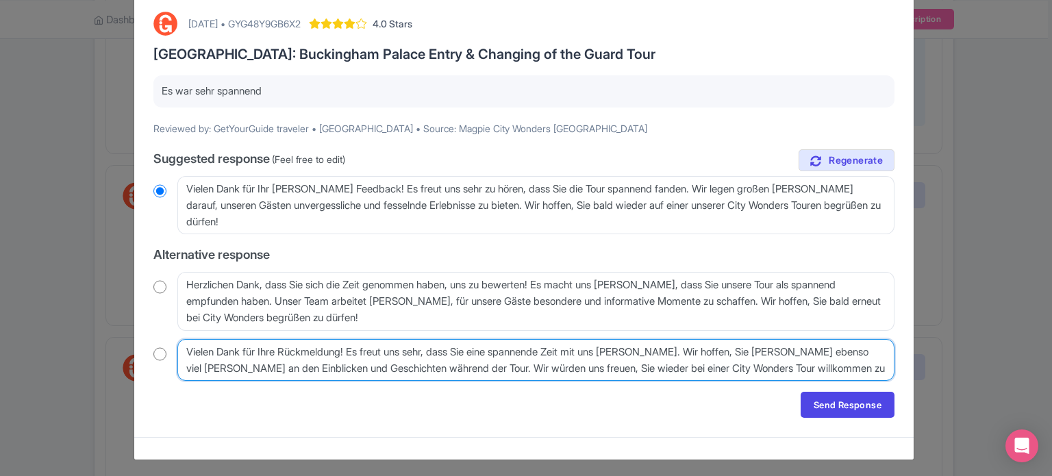
drag, startPoint x: 861, startPoint y: 366, endPoint x: 96, endPoint y: 328, distance: 766.1
click at [97, 343] on div "Respond to review August 24, 2025 • GYG48Y9GB6X2 4.0 Stars London: Buckingham P…" at bounding box center [526, 238] width 1052 height 476
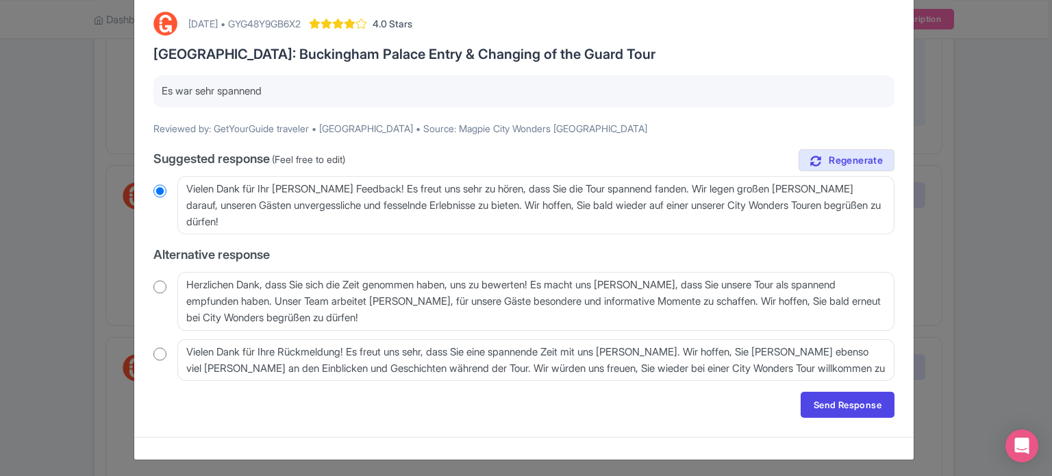
click at [153, 352] on input "radio" at bounding box center [159, 354] width 13 height 14
radio input "true"
click at [826, 405] on link "Send Response" at bounding box center [848, 405] width 94 height 26
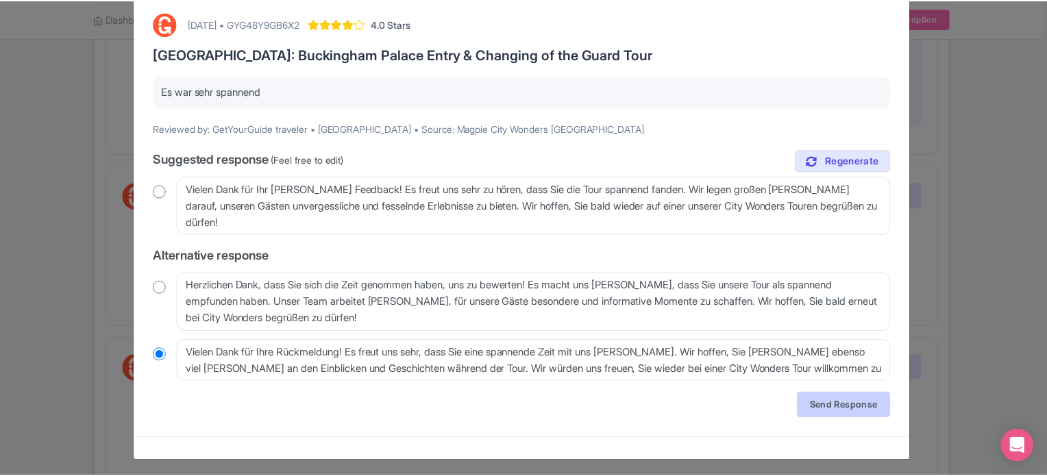
scroll to position [0, 0]
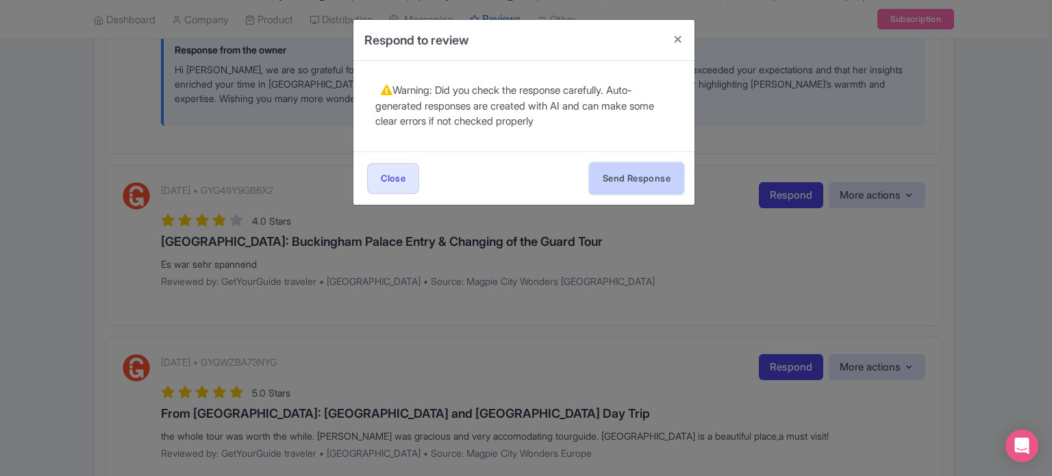
click at [625, 185] on button "Send Response" at bounding box center [637, 178] width 94 height 31
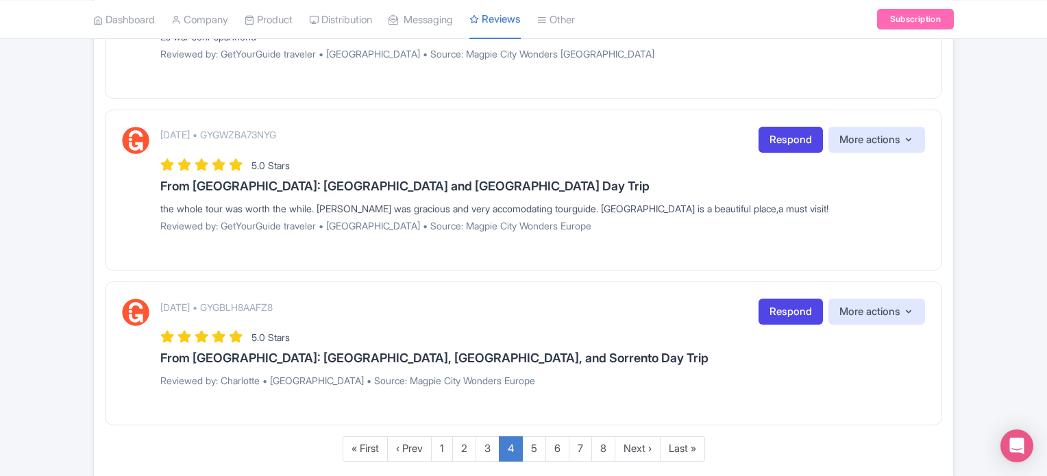
scroll to position [2283, 0]
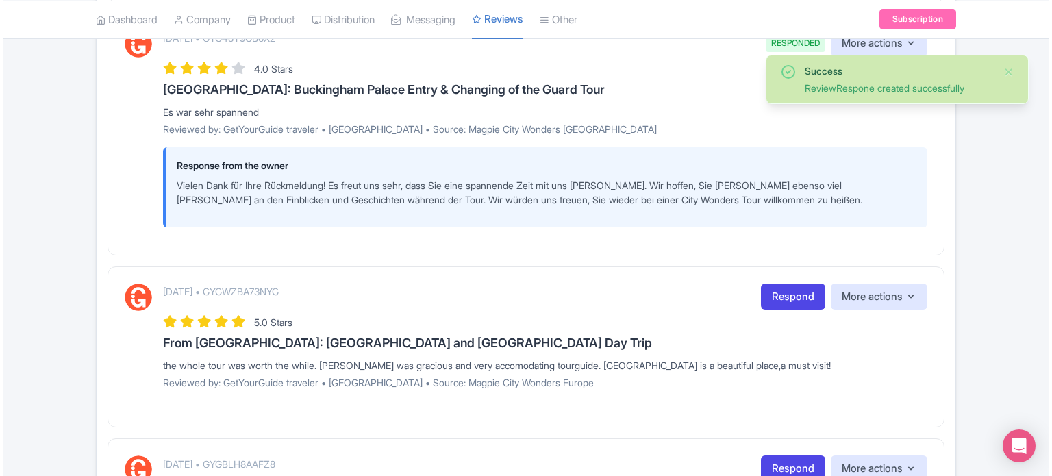
scroll to position [2228, 0]
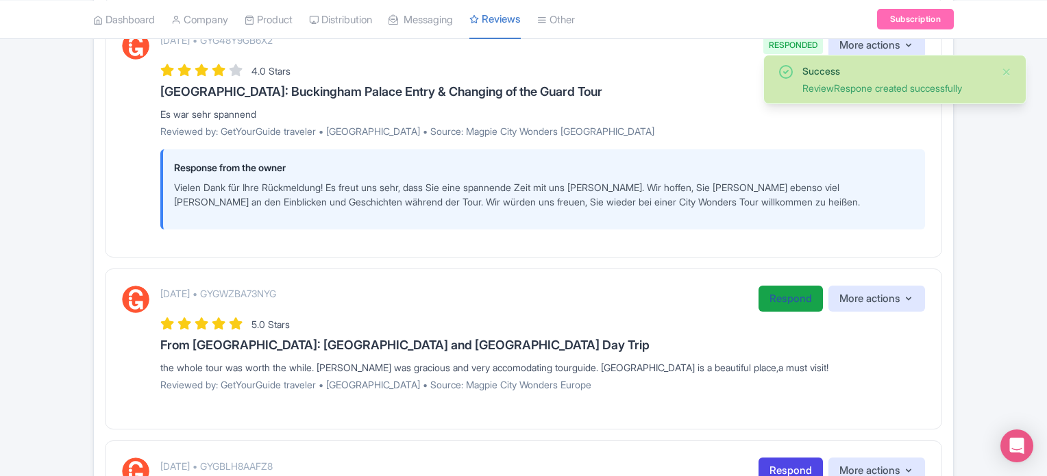
click at [776, 286] on link "Respond" at bounding box center [790, 299] width 64 height 27
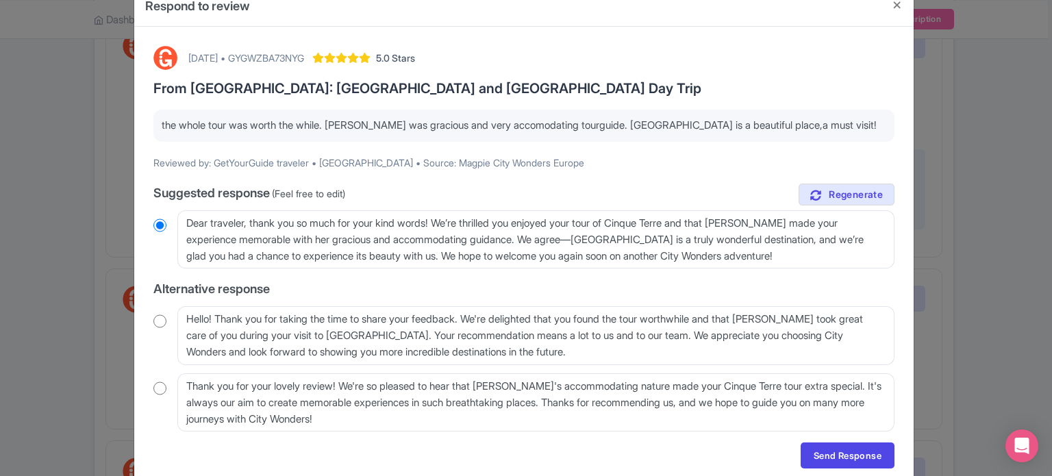
scroll to position [68, 0]
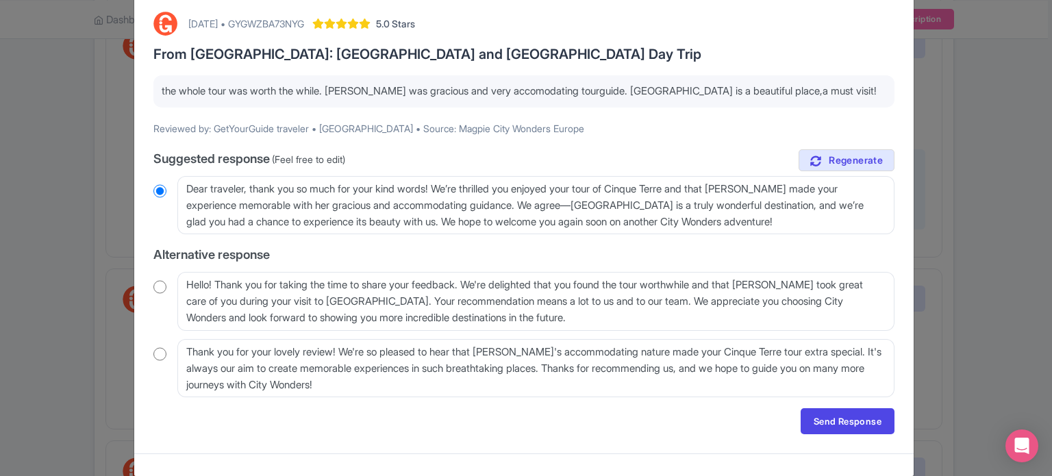
click at [153, 284] on input "radio" at bounding box center [159, 287] width 13 height 14
radio input "true"
click at [806, 416] on link "Send Response" at bounding box center [848, 421] width 94 height 26
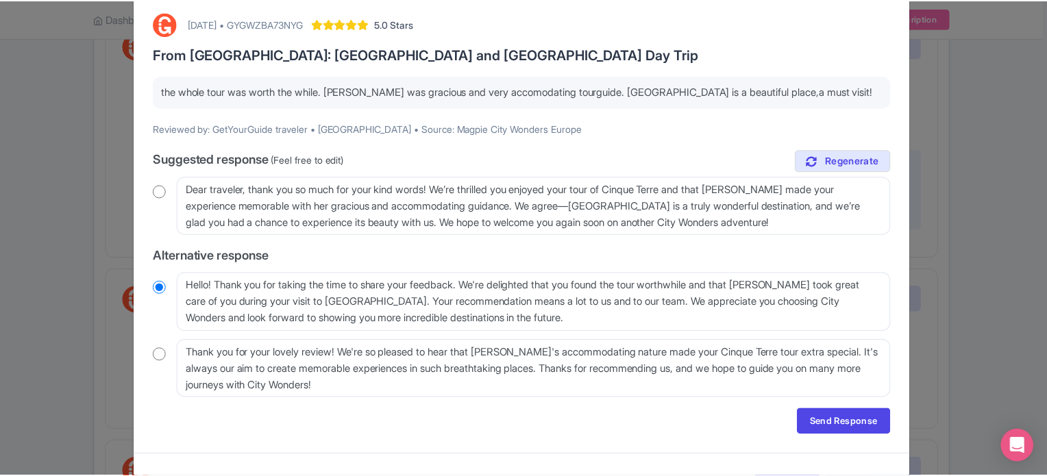
scroll to position [0, 0]
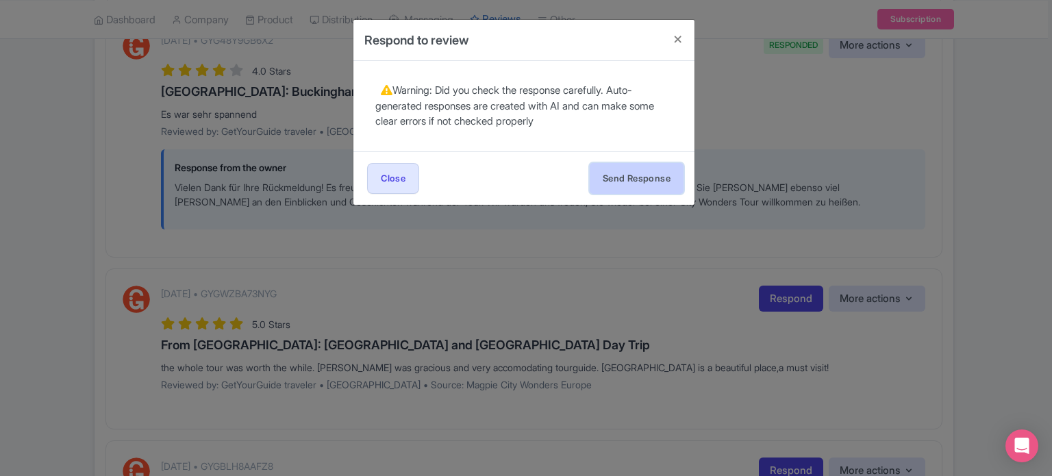
click at [639, 172] on button "Send Response" at bounding box center [637, 178] width 94 height 31
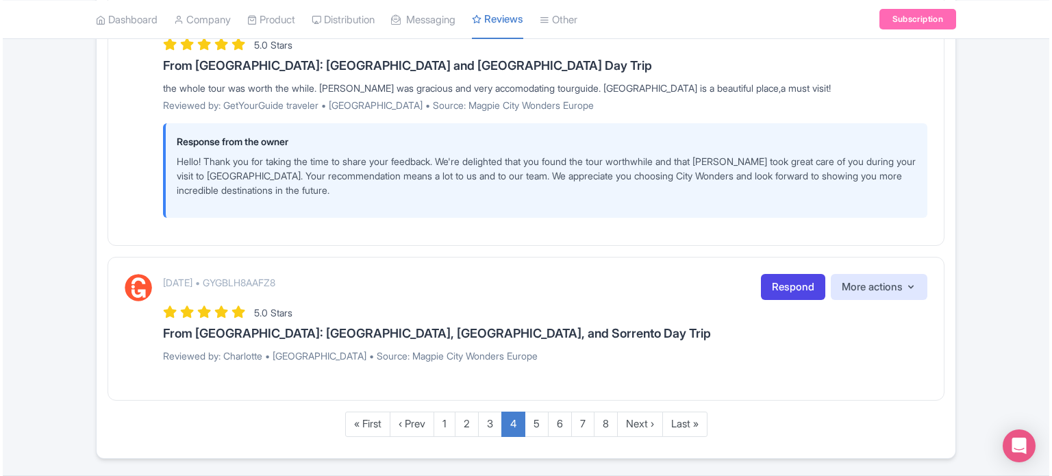
scroll to position [2529, 0]
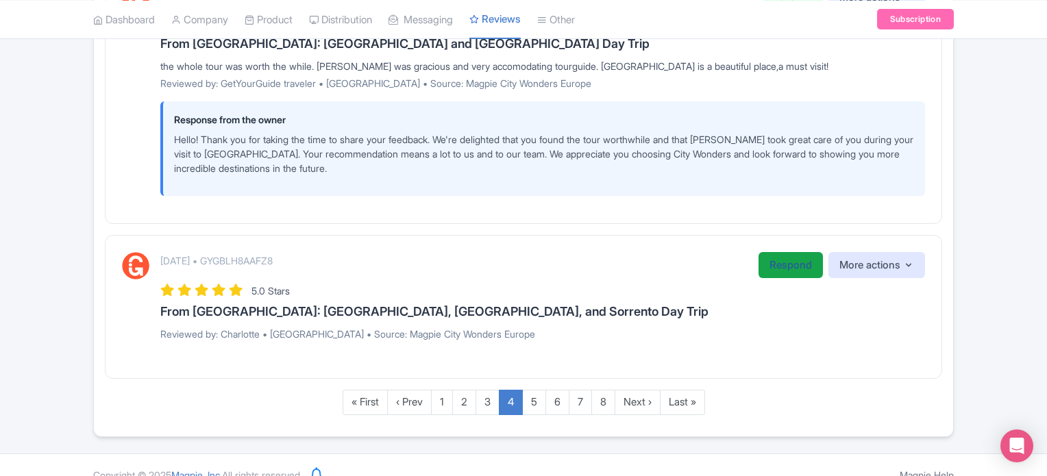
click at [800, 252] on link "Respond" at bounding box center [790, 265] width 64 height 27
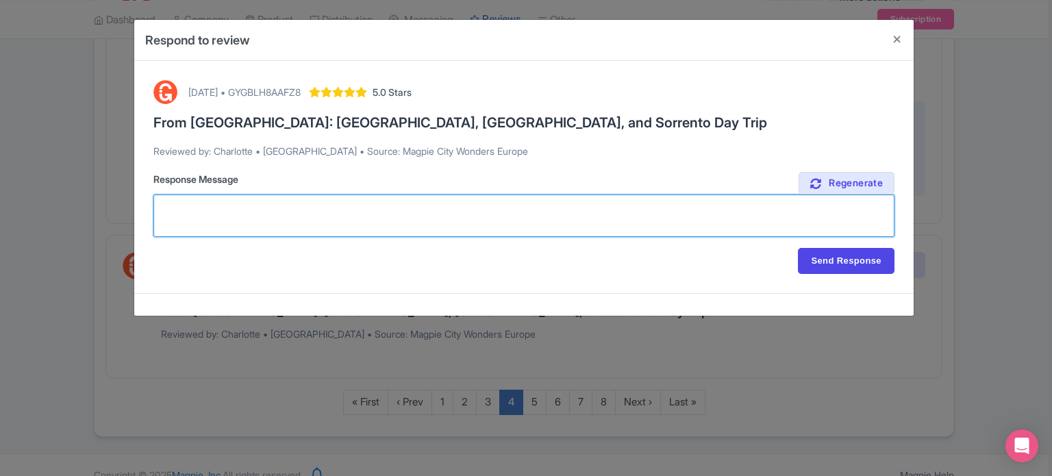
click at [845, 195] on textarea "Response Message" at bounding box center [523, 216] width 741 height 42
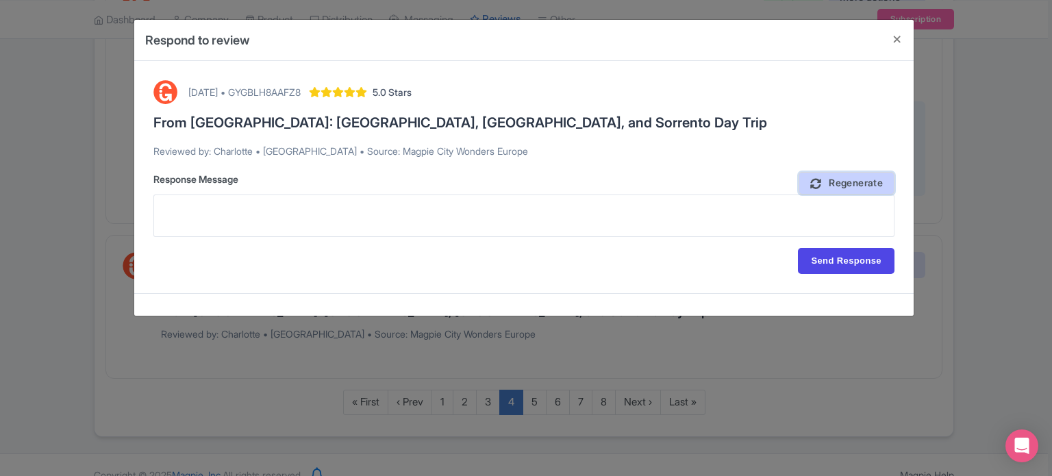
click at [848, 187] on span "Regenerate" at bounding box center [856, 183] width 54 height 13
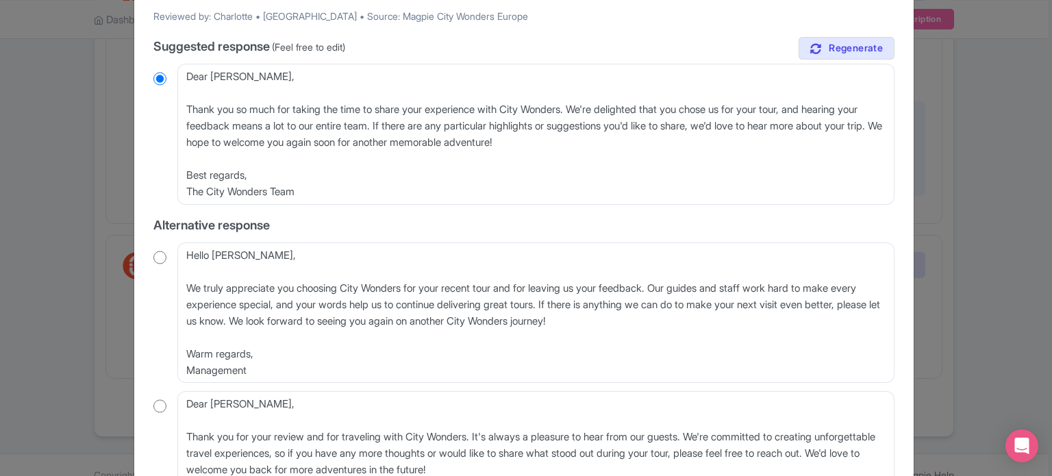
scroll to position [137, 0]
click at [163, 246] on div "Hello Charlotte, We truly appreciate you choosing City Wonders for your recent …" at bounding box center [523, 310] width 741 height 141
click at [155, 254] on input "radio" at bounding box center [159, 256] width 13 height 14
radio input "true"
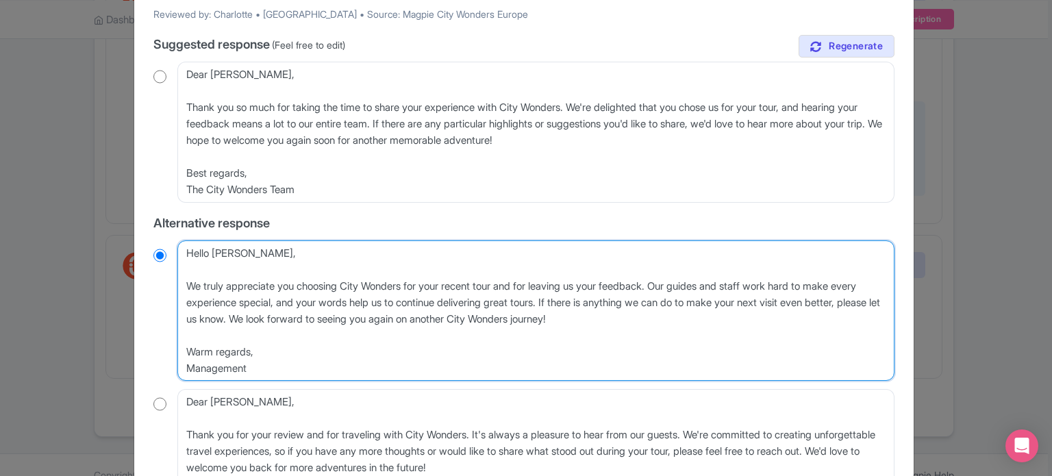
click at [182, 288] on textarea "Hello Charlotte, We truly appreciate you choosing City Wonders for your recent …" at bounding box center [535, 310] width 717 height 141
type textarea "Hello Charlotte, We truly appreciate you choosing City Wonders for your recent …"
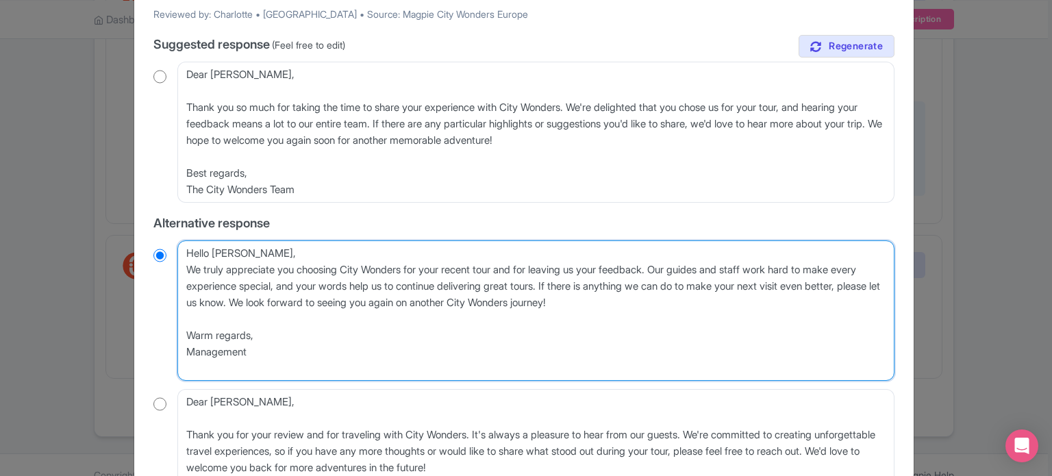
radio input "true"
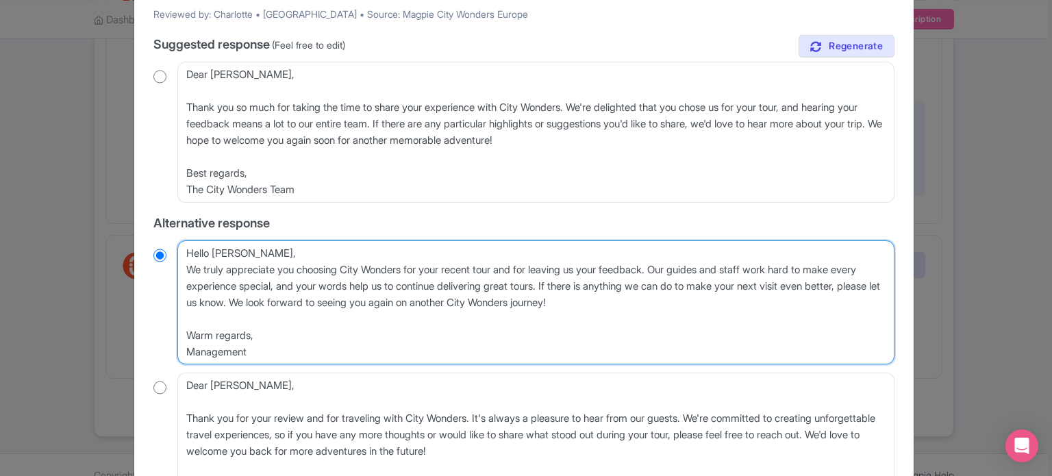
type textarea "Hello Charlotte,We truly appreciate you choosing City Wonders for your recent t…"
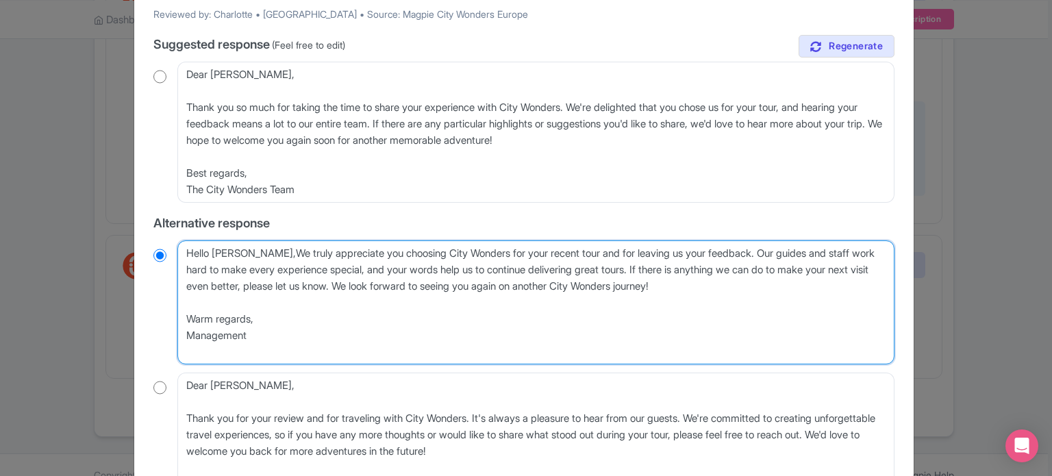
radio input "true"
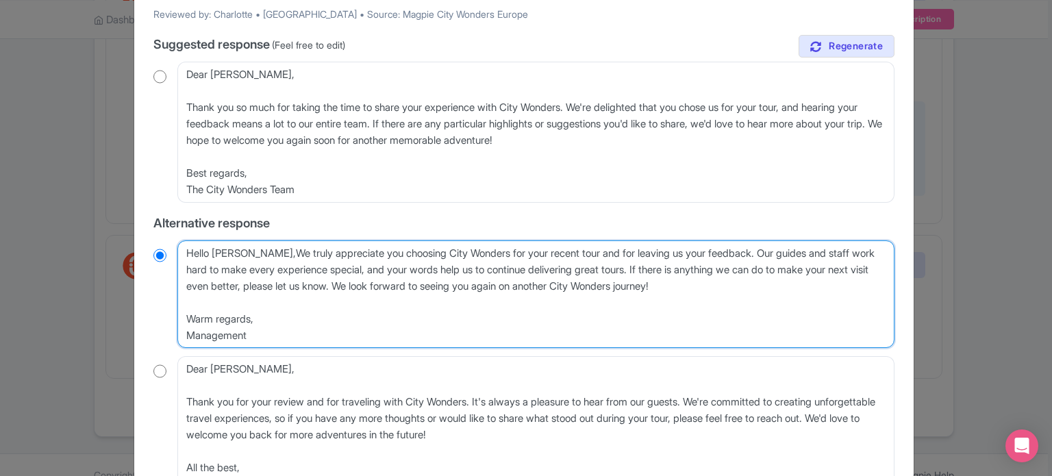
type textarea "Hello Charlotte, We truly appreciate you choosing City Wonders for your recent …"
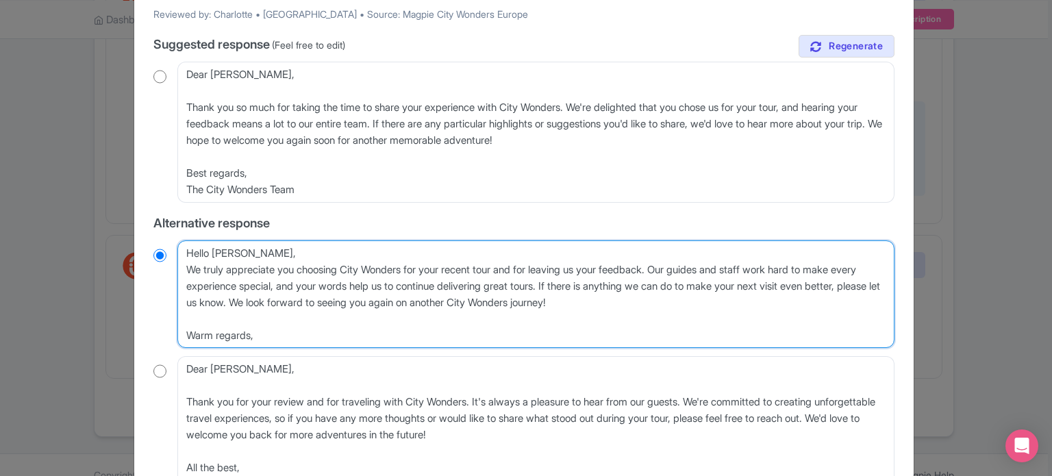
radio input "true"
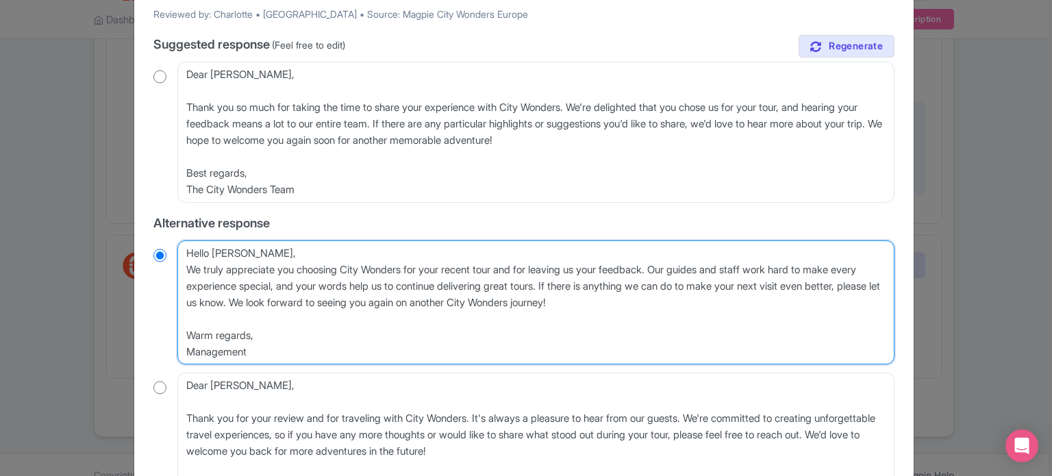
type textarea "Hello Charlotte,We truly appreciate you choosing City Wonders for your recent t…"
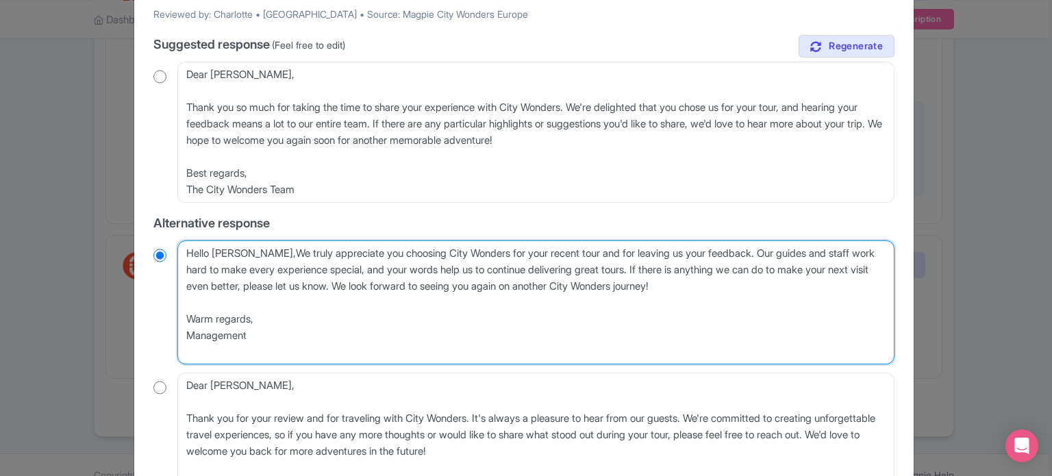
radio input "true"
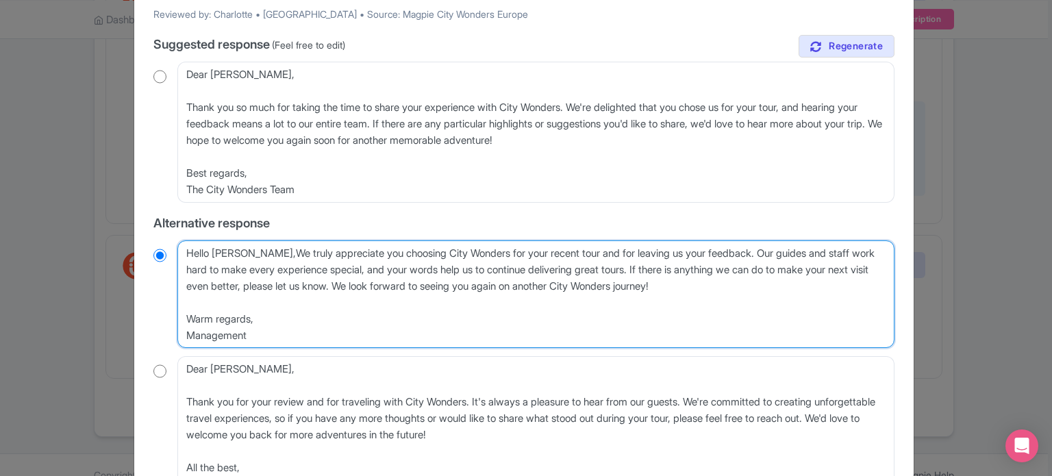
type textarea "Hello Charlotte, We truly appreciate you choosing City Wonders for your recent …"
radio input "true"
click at [271, 253] on textarea "Hello Charlotte, We truly appreciate you choosing City Wonders for your recent …" at bounding box center [535, 294] width 717 height 108
type textarea "Hello Charlotte, e truly appreciate you choosing City Wonders for your recent t…"
radio input "true"
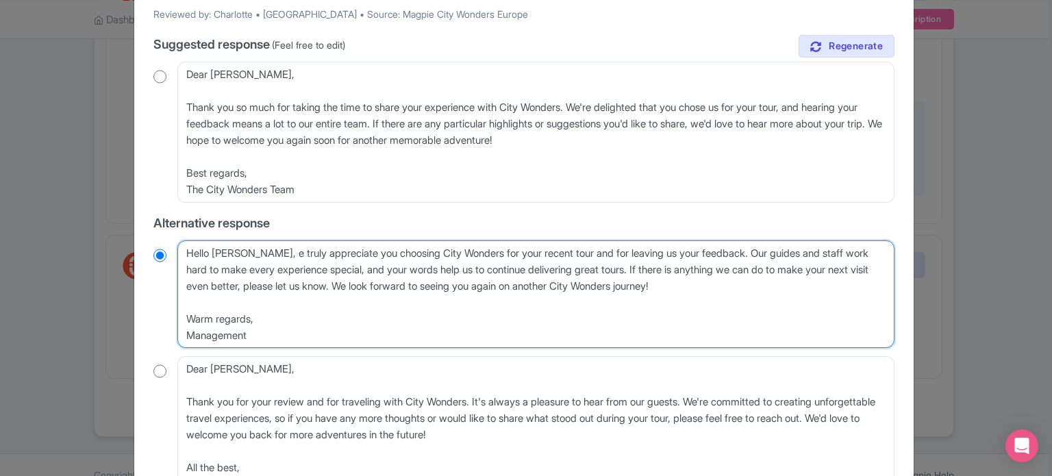
type textarea "Hello Charlotte, we truly appreciate you choosing City Wonders for your recent …"
radio input "true"
drag, startPoint x: 296, startPoint y: 345, endPoint x: 786, endPoint y: 288, distance: 493.0
click at [786, 288] on textarea "Hello Charlotte, We truly appreciate you choosing City Wonders for your recent …" at bounding box center [535, 294] width 717 height 108
type textarea "Hello Charlotte, we truly appreciate you choosing City Wonders for your recent …"
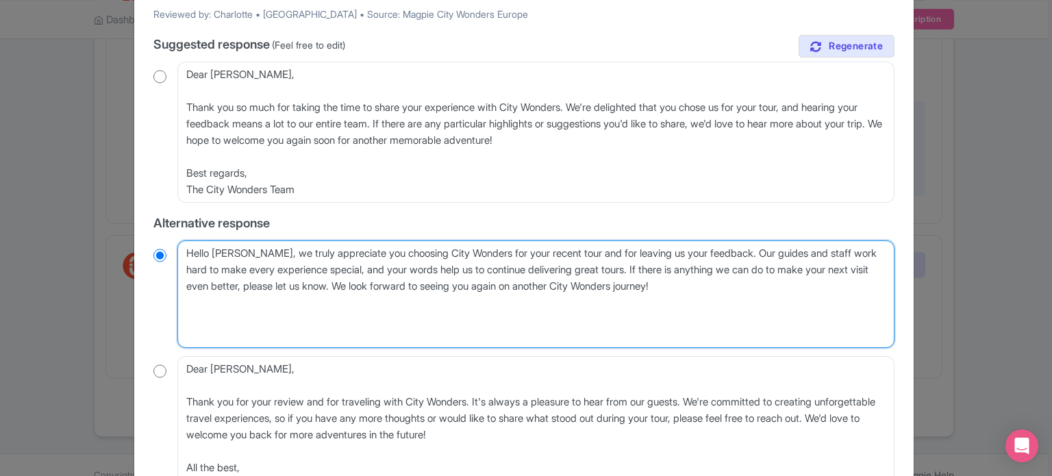
radio input "true"
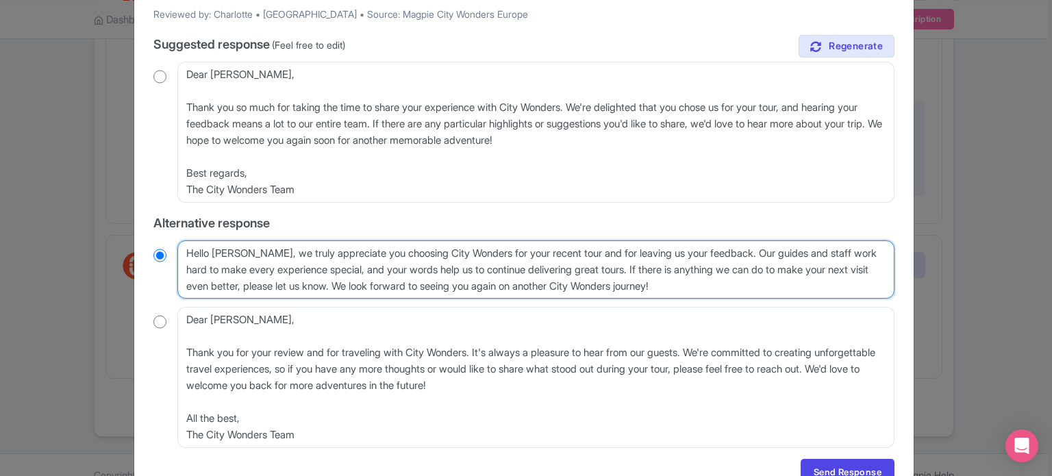
scroll to position [68, 0]
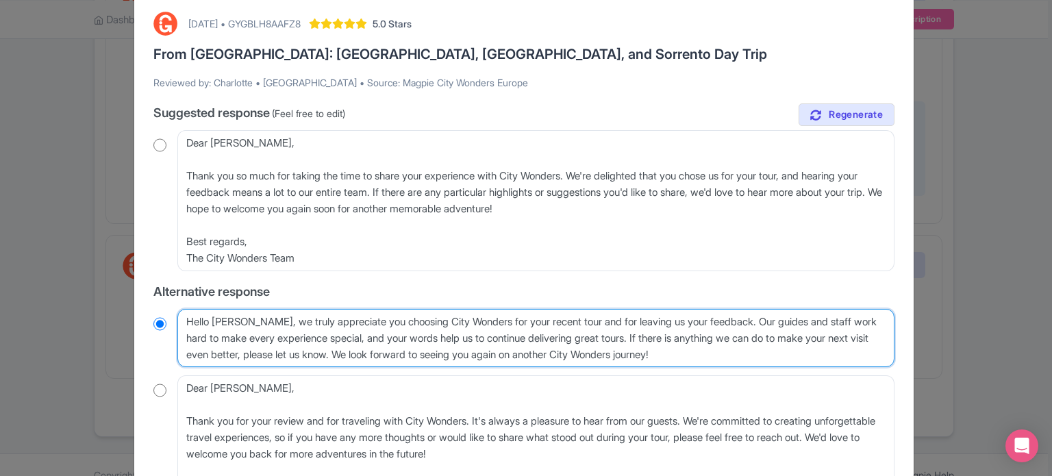
drag, startPoint x: 755, startPoint y: 319, endPoint x: 385, endPoint y: 361, distance: 372.2
click at [385, 361] on textarea "Hello Charlotte, We truly appreciate you choosing City Wonders for your recent …" at bounding box center [535, 338] width 717 height 59
type textarea "Hello Charlotte, we truly appreciate you choosing City Wonders for your recent …"
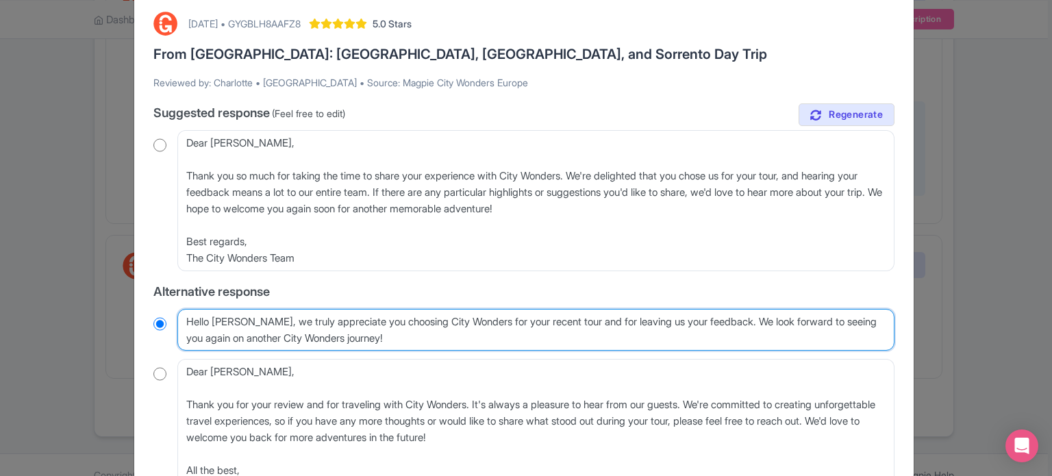
radio input "true"
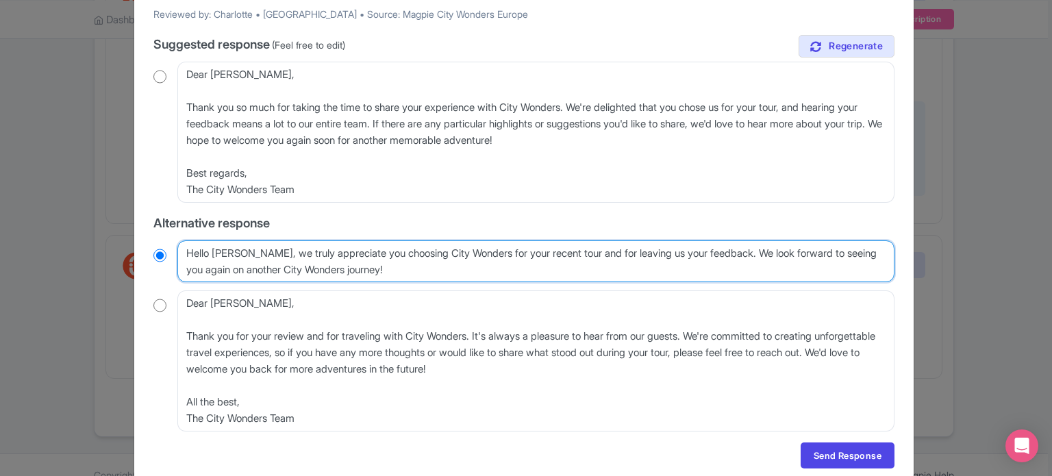
scroll to position [190, 0]
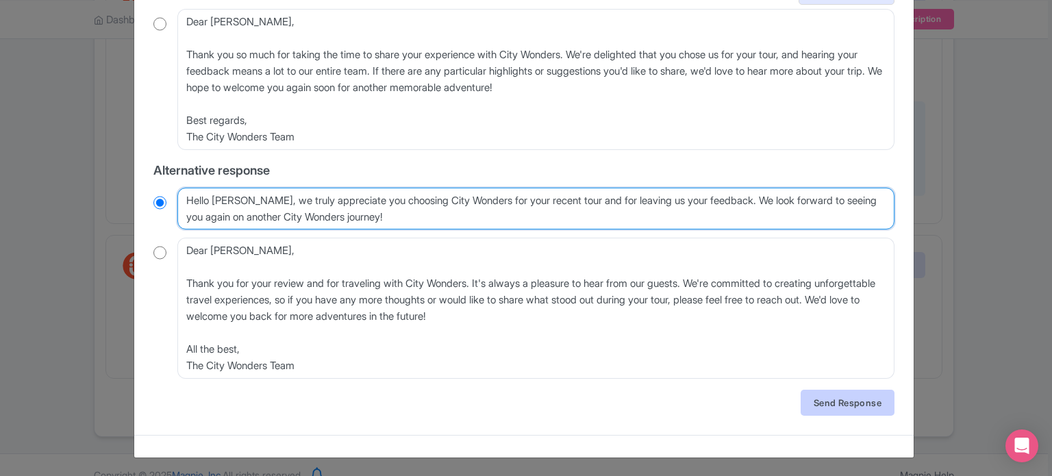
type textarea "Hello Charlotte, we truly appreciate you choosing City Wonders for your recent …"
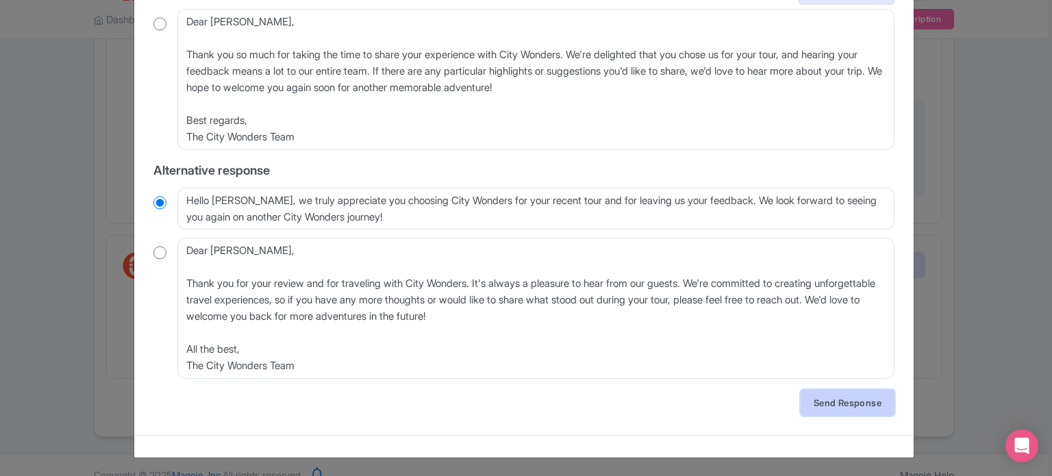
click at [869, 410] on link "Send Response" at bounding box center [848, 403] width 94 height 26
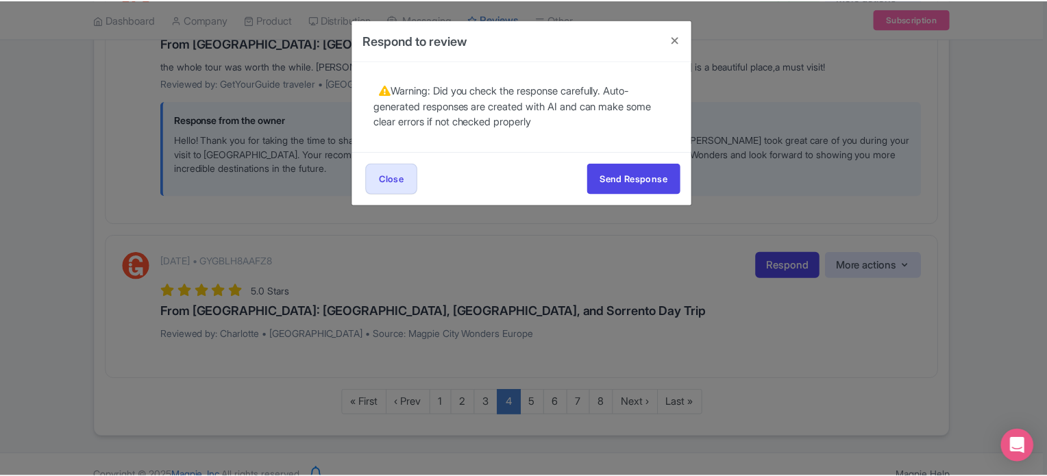
scroll to position [0, 0]
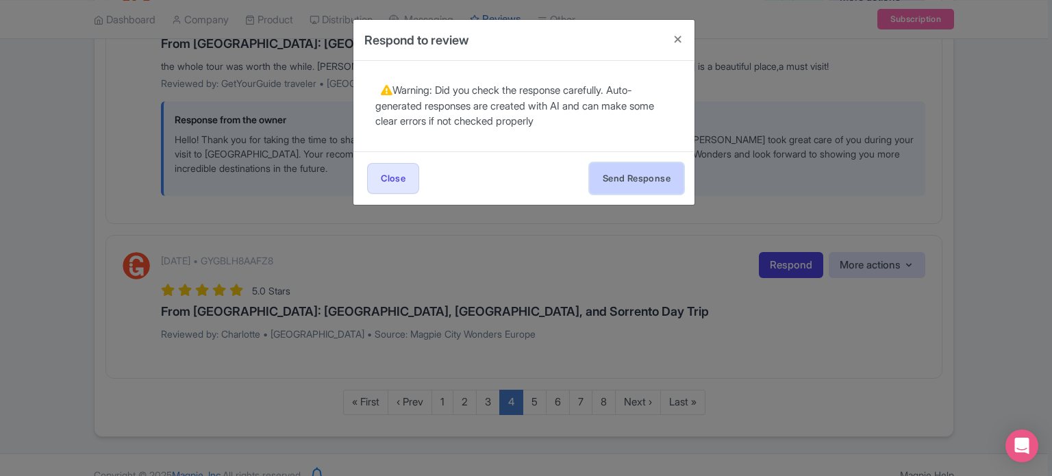
click at [656, 191] on button "Send Response" at bounding box center [637, 178] width 94 height 31
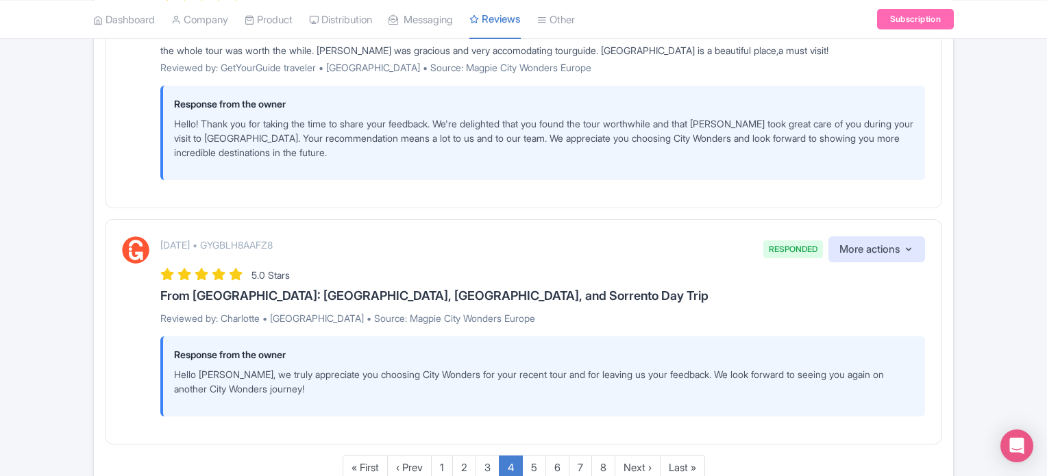
scroll to position [2610, 0]
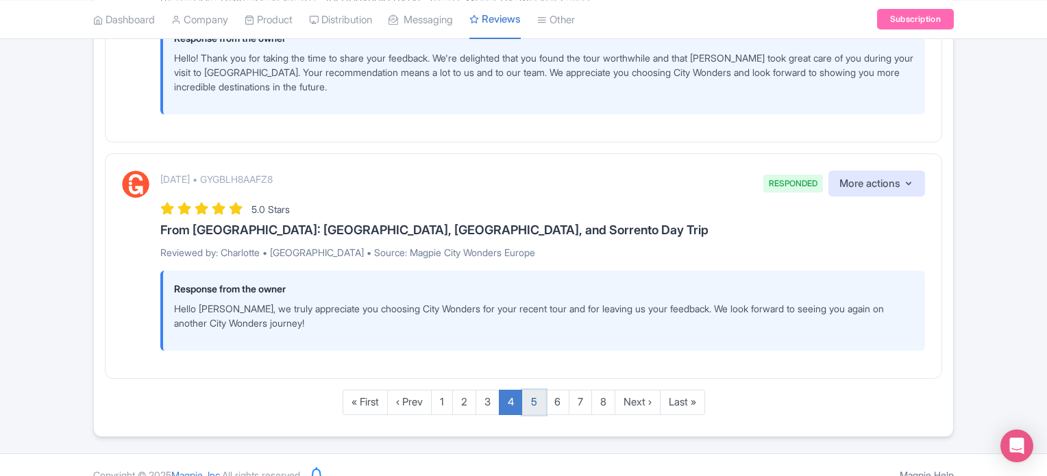
click at [538, 390] on link "5" at bounding box center [534, 402] width 24 height 25
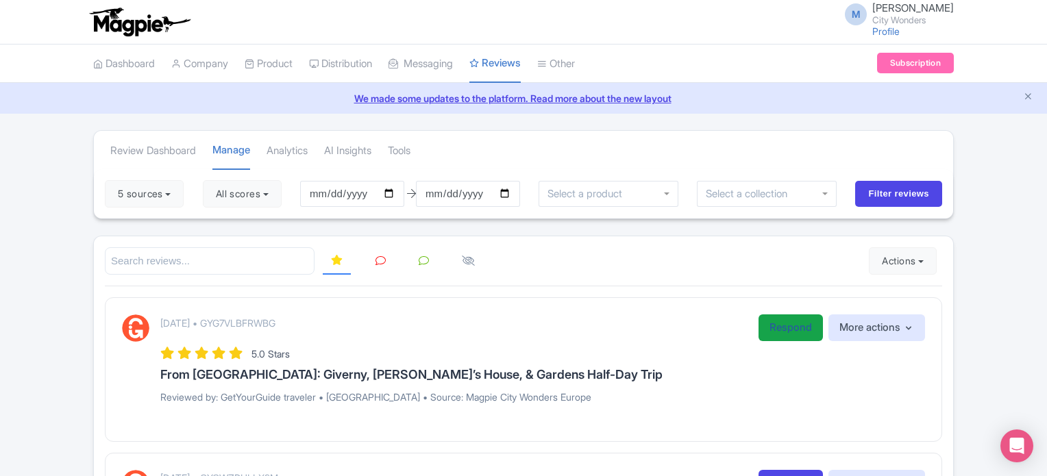
click at [784, 335] on link "Respond" at bounding box center [790, 327] width 64 height 27
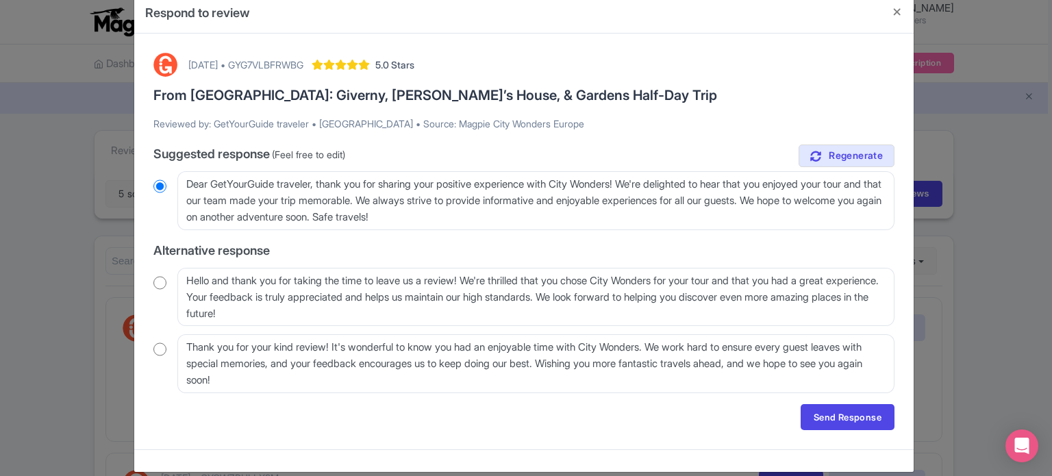
scroll to position [42, 0]
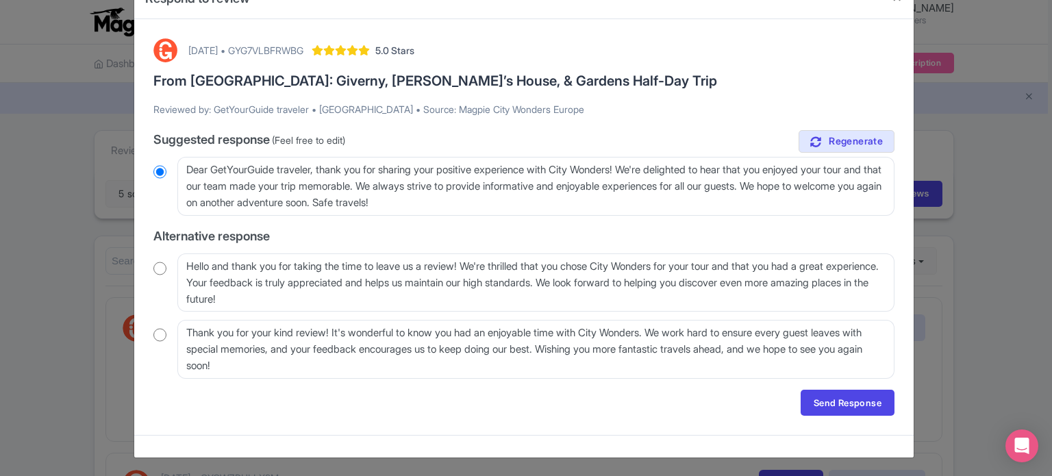
click at [148, 270] on div "August 24, 2025 • GYG7VLBFRWBG 5.0 Stars From Paris: Giverny, Monet’s House, & …" at bounding box center [524, 227] width 758 height 394
click at [161, 267] on input "radio" at bounding box center [159, 269] width 13 height 14
radio input "true"
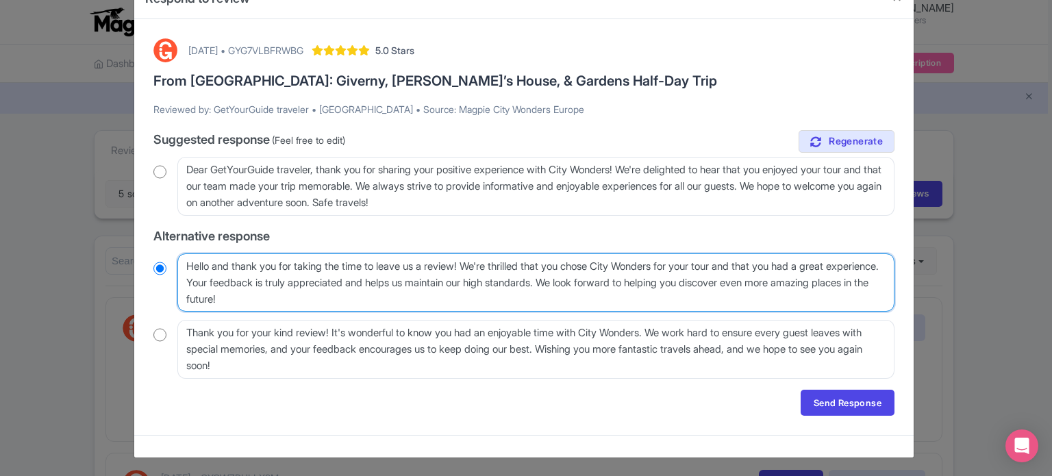
drag, startPoint x: 244, startPoint y: 279, endPoint x: 618, endPoint y: 282, distance: 374.0
click at [618, 282] on textarea "Hello and thank you for taking the time to leave us a review! We're thrilled th…" at bounding box center [535, 282] width 717 height 59
type textarea "Hello and thank you for taking the time to leave us a review! We're thrilled th…"
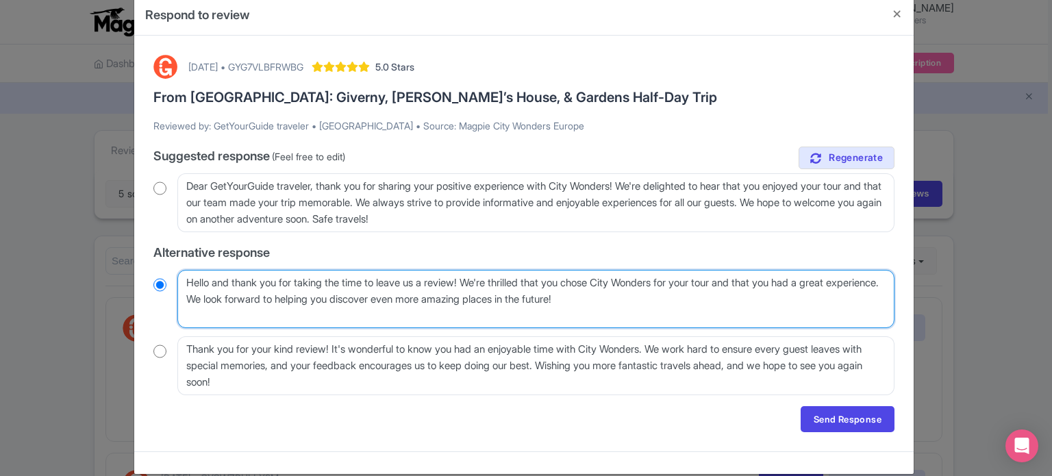
radio input "true"
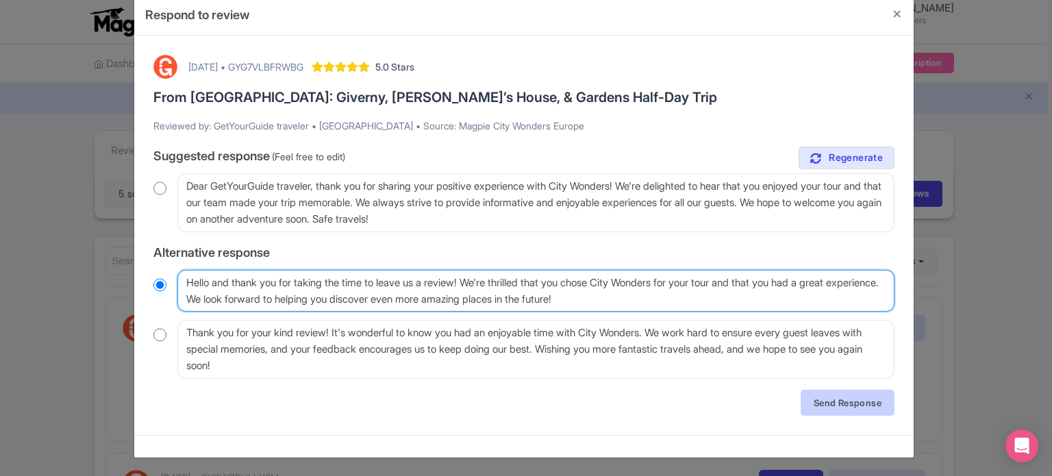
type textarea "Hello and thank you for taking the time to leave us a review! We're thrilled th…"
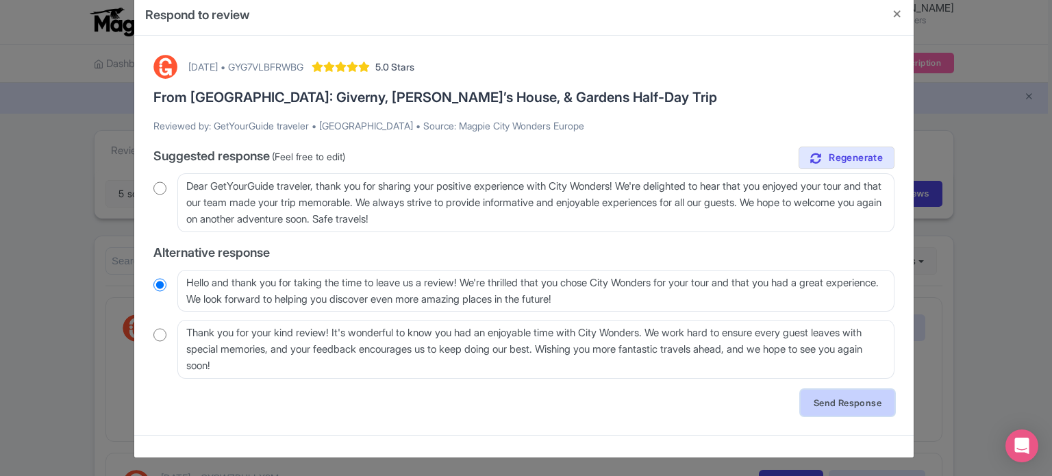
click at [829, 397] on link "Send Response" at bounding box center [848, 403] width 94 height 26
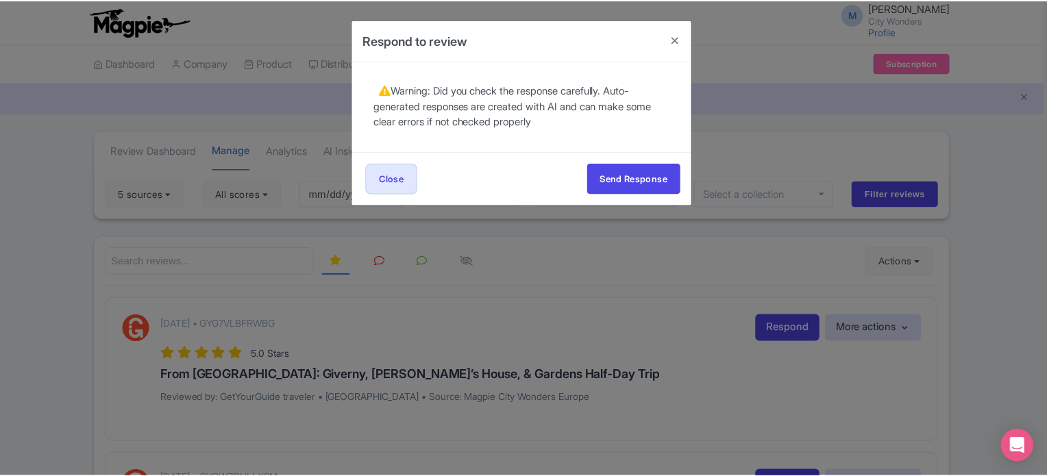
scroll to position [0, 0]
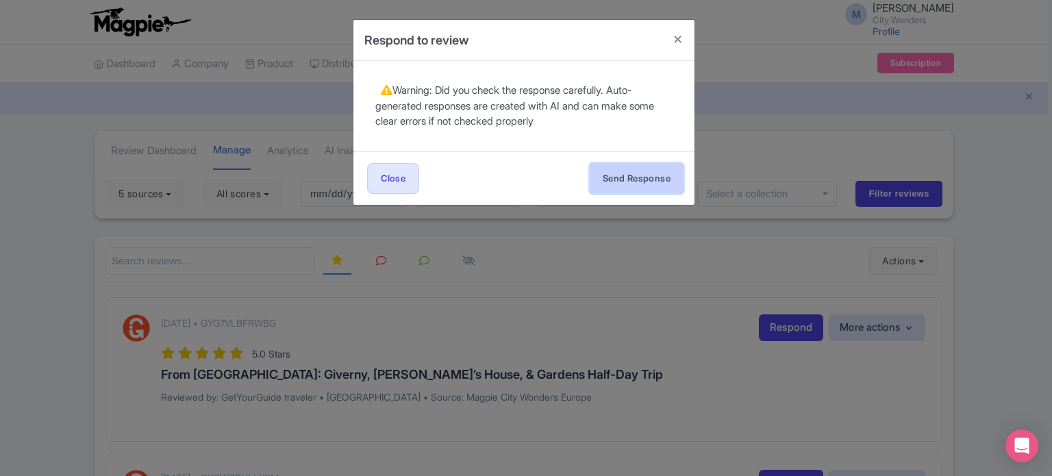
click at [649, 188] on button "Send Response" at bounding box center [637, 178] width 94 height 31
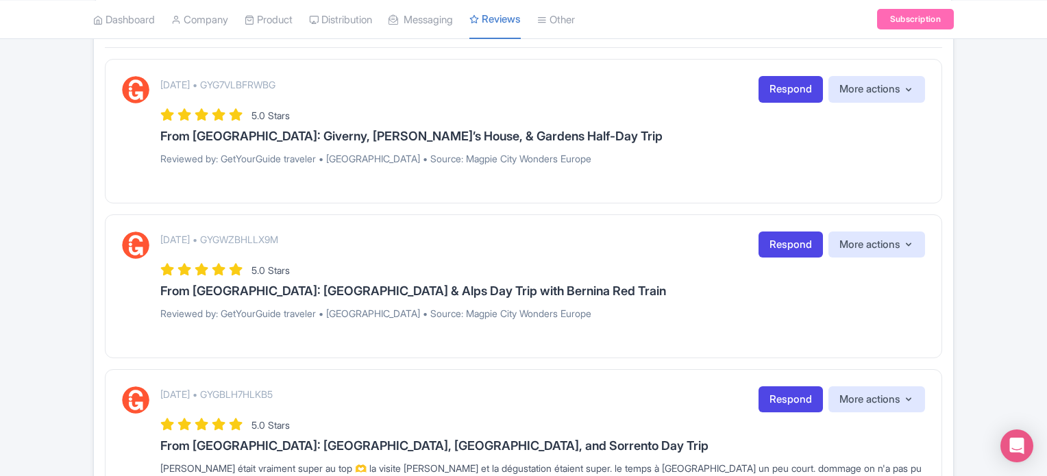
scroll to position [205, 0]
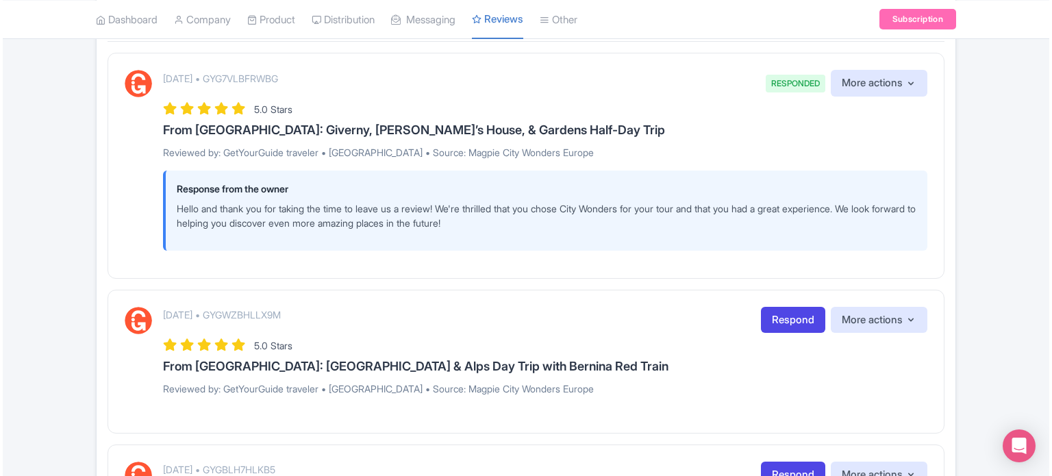
scroll to position [312, 0]
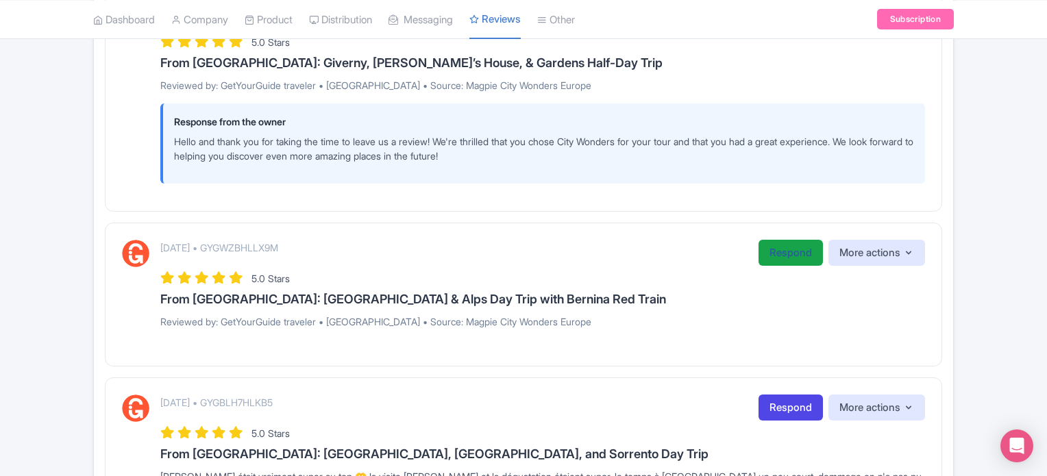
click at [758, 254] on link "Respond" at bounding box center [790, 253] width 64 height 27
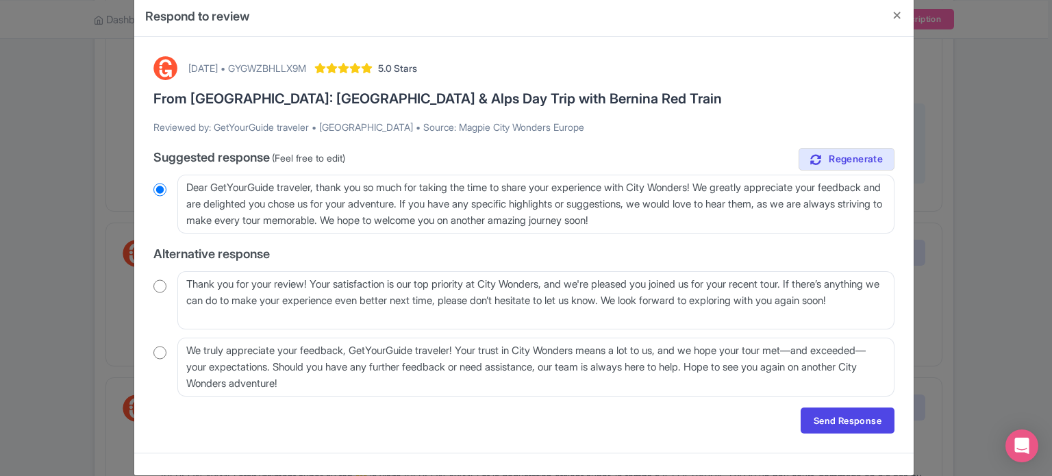
scroll to position [42, 0]
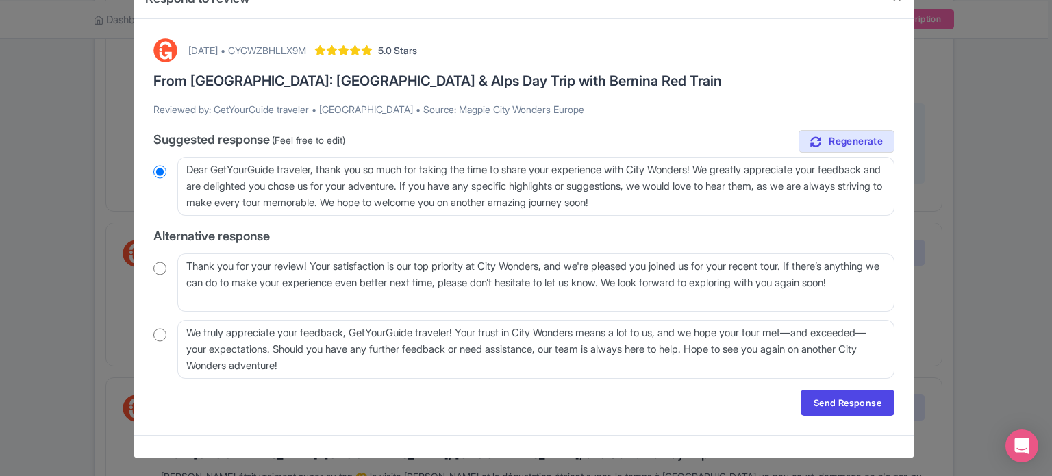
click at [157, 269] on input "radio" at bounding box center [159, 269] width 13 height 14
radio input "true"
click at [841, 393] on link "Send Response" at bounding box center [848, 403] width 94 height 26
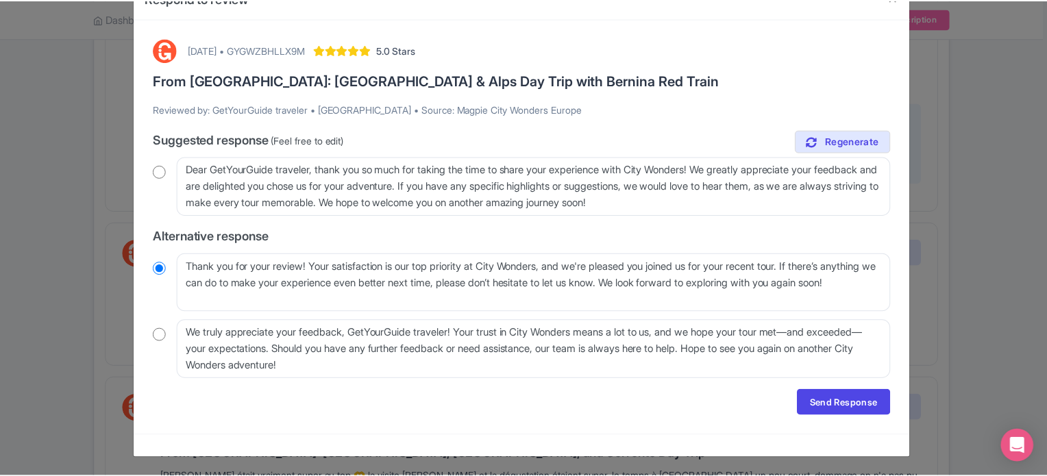
scroll to position [0, 0]
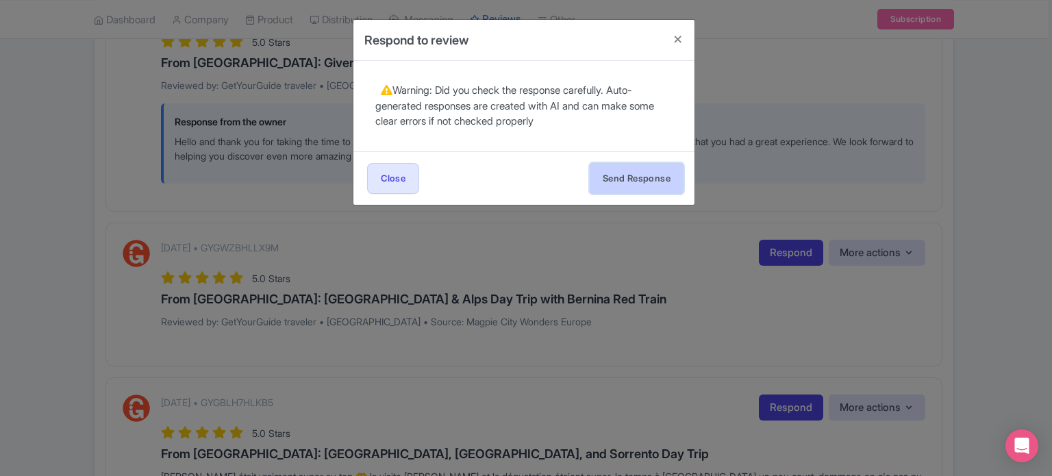
click at [630, 173] on button "Send Response" at bounding box center [637, 178] width 94 height 31
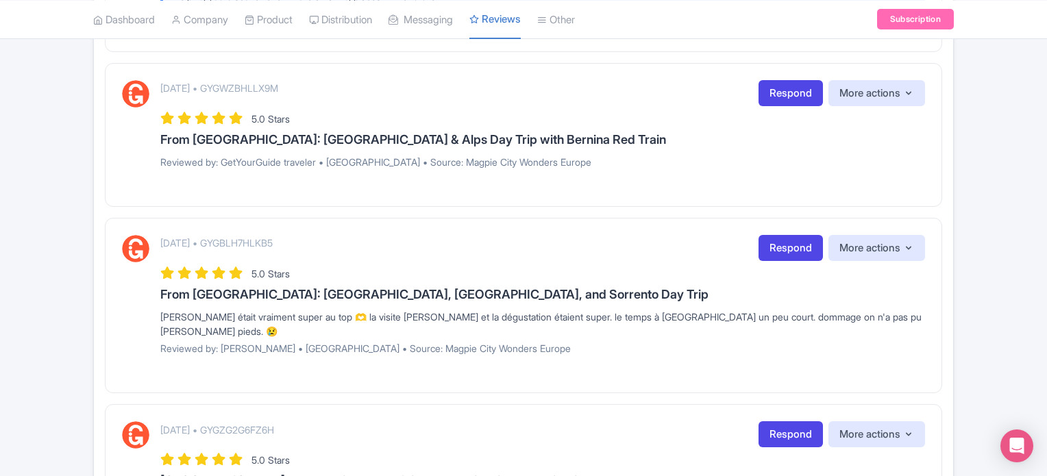
scroll to position [449, 0]
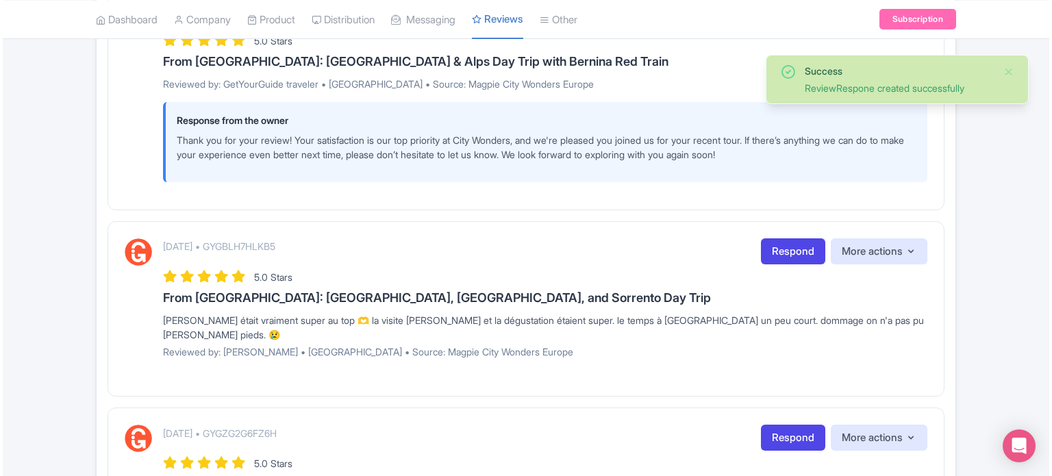
scroll to position [548, 0]
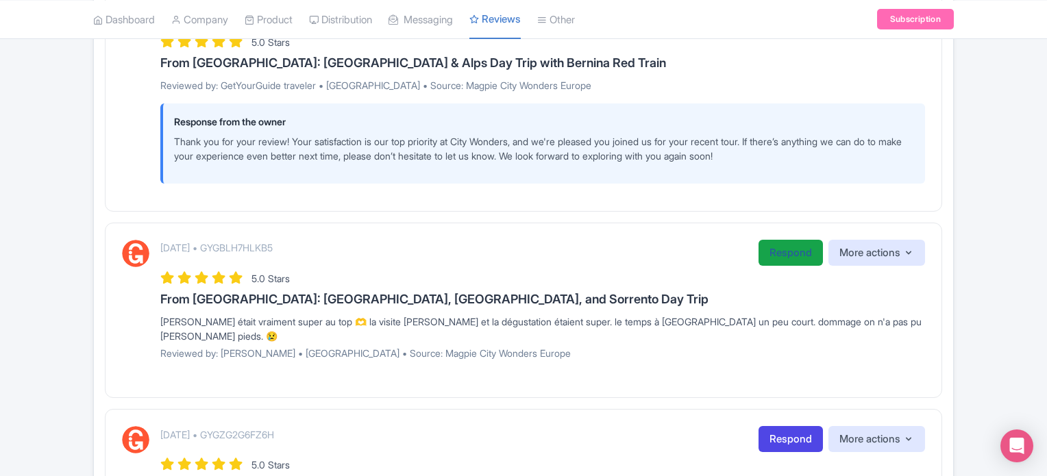
click at [764, 256] on link "Respond" at bounding box center [790, 253] width 64 height 27
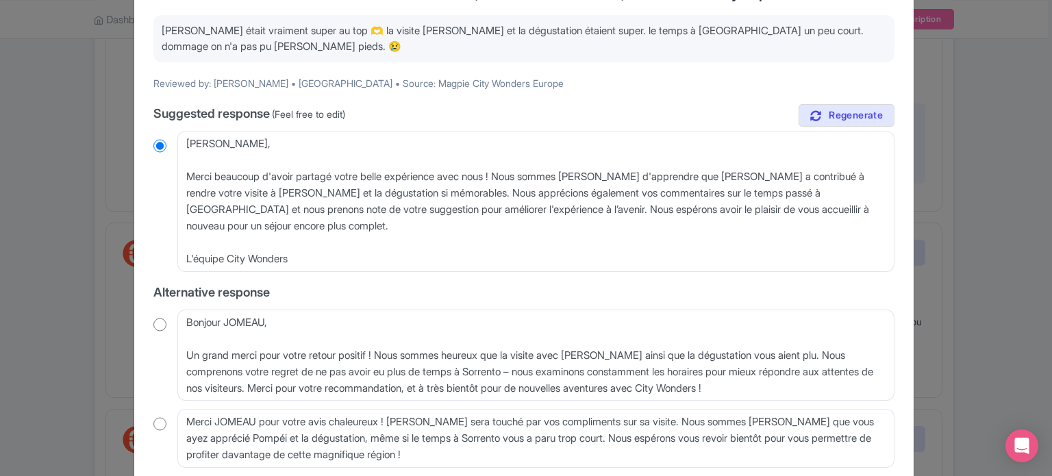
scroll to position [137, 0]
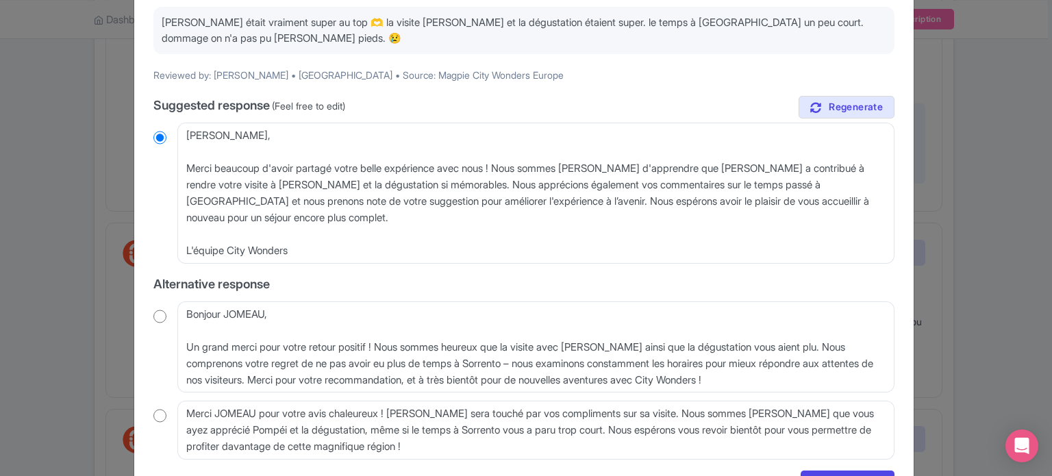
click at [153, 323] on input "radio" at bounding box center [159, 317] width 13 height 14
radio input "true"
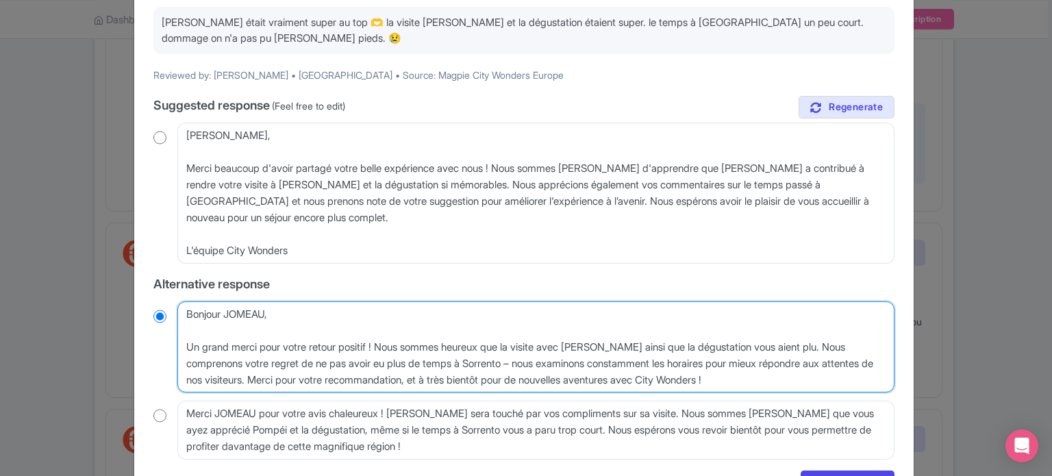
drag, startPoint x: 269, startPoint y: 310, endPoint x: 220, endPoint y: 312, distance: 49.4
click at [220, 312] on textarea "Bonjour JOMEAU, Un grand merci pour votre retour positif ! Nous sommes heureux …" at bounding box center [535, 347] width 717 height 92
type textarea "Bonjour, Un grand merci pour votre retour positif ! Nous sommes heureux que la …"
radio input "true"
click at [182, 345] on textarea "Bonjour JOMEAU, Un grand merci pour votre retour positif ! Nous sommes heureux …" at bounding box center [535, 347] width 717 height 92
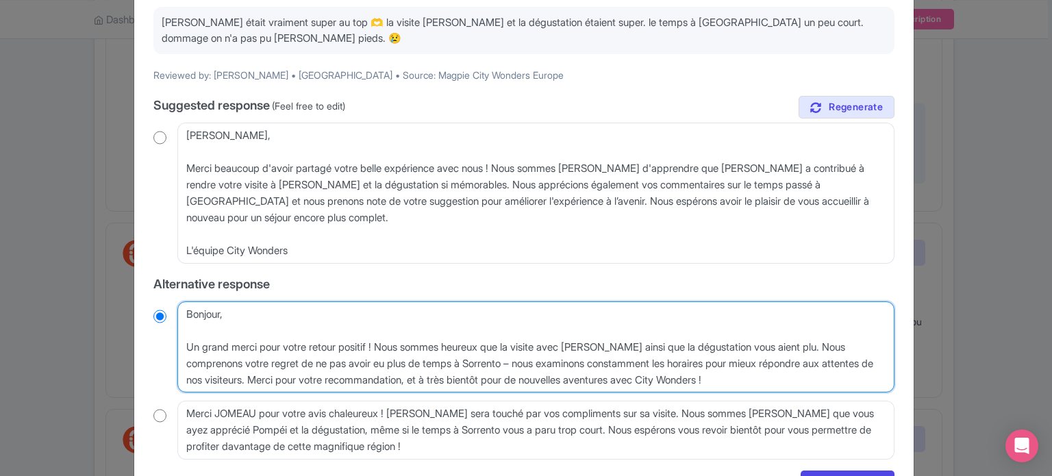
type textarea "Bonjour, Un grand merci pour votre retour positif ! Nous sommes heureux que la …"
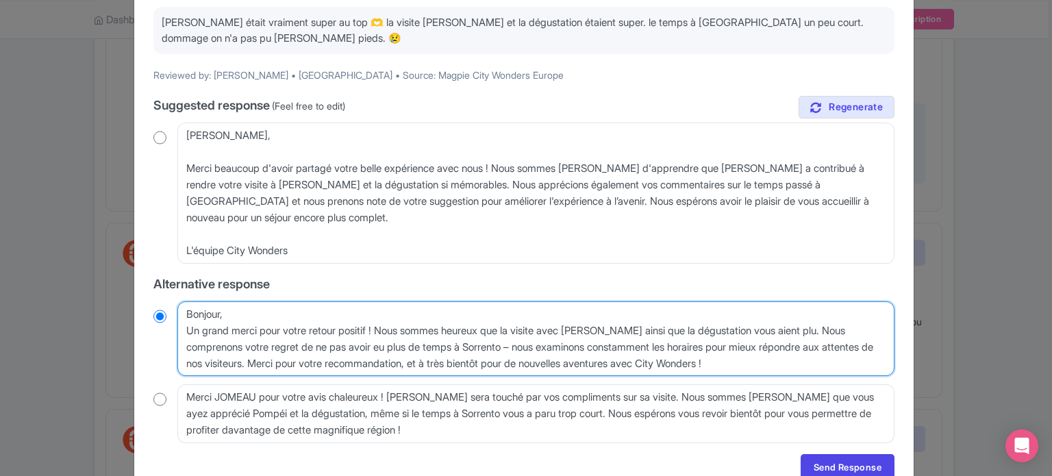
radio input "true"
type textarea "Bonjour,Un grand merci pour votre retour positif ! Nous sommes heureux que la v…"
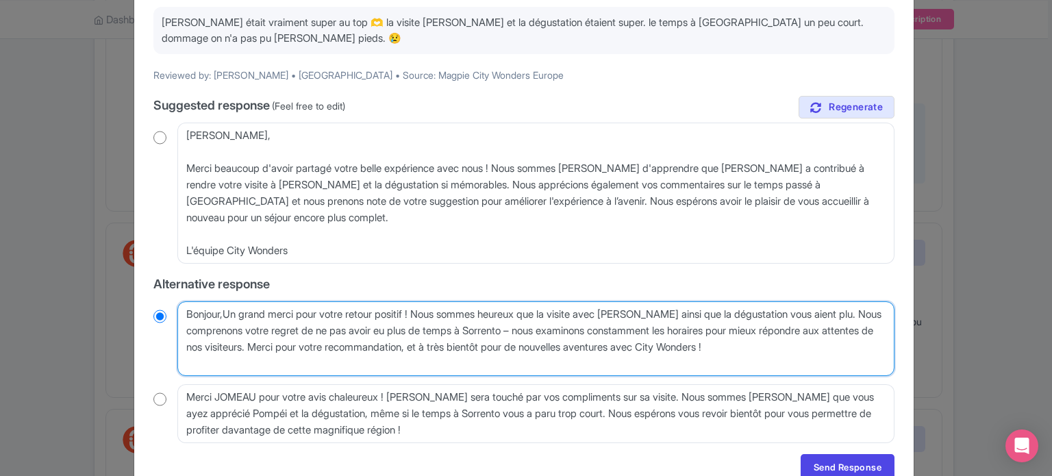
radio input "true"
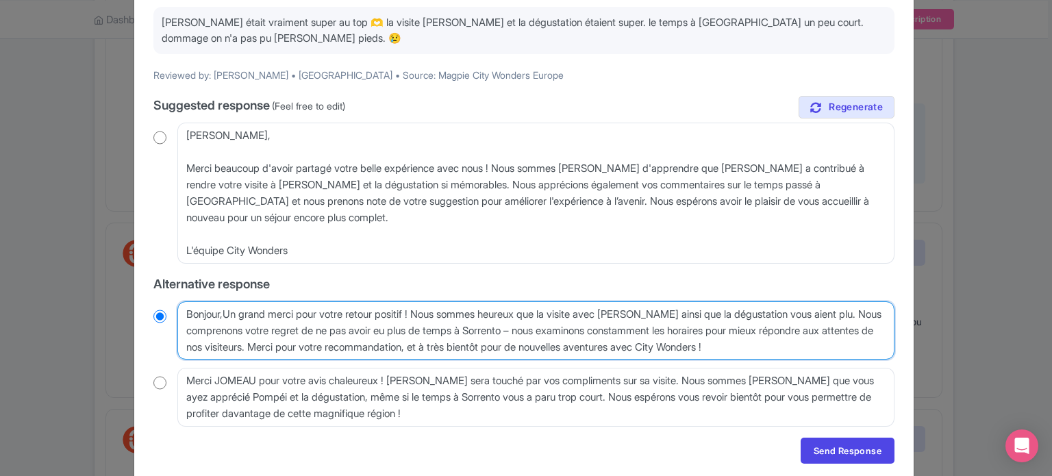
type textarea "Bonjour, Un grand merci pour votre retour positif ! Nous sommes heureux que la …"
radio input "true"
type textarea "Bonjour, n grand merci pour votre retour positif ! Nous sommes heureux que la v…"
radio input "true"
type textarea "Bonjour, un grand merci pour votre retour positif ! Nous sommes heureux que la …"
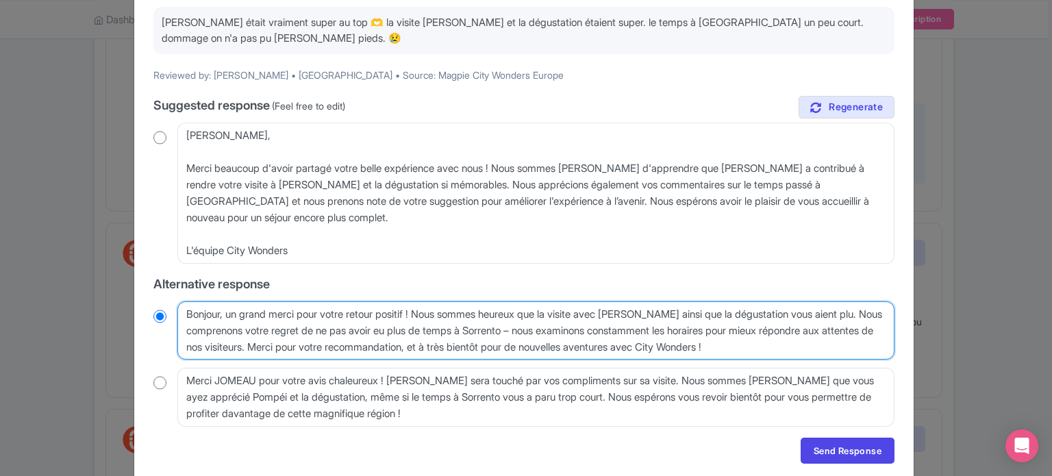
radio input "true"
click at [301, 314] on textarea "Bonjour JOMEAU, Un grand merci pour votre retour positif ! Nous sommes heureux …" at bounding box center [535, 330] width 717 height 59
click at [320, 310] on textarea "Bonjour JOMEAU, Un grand merci pour votre retour positif ! Nous sommes heureux …" at bounding box center [535, 330] width 717 height 59
click at [323, 312] on textarea "Bonjour JOMEAU, Un grand merci pour votre retour positif ! Nous sommes heureux …" at bounding box center [535, 330] width 717 height 59
drag, startPoint x: 853, startPoint y: 312, endPoint x: 307, endPoint y: 343, distance: 547.5
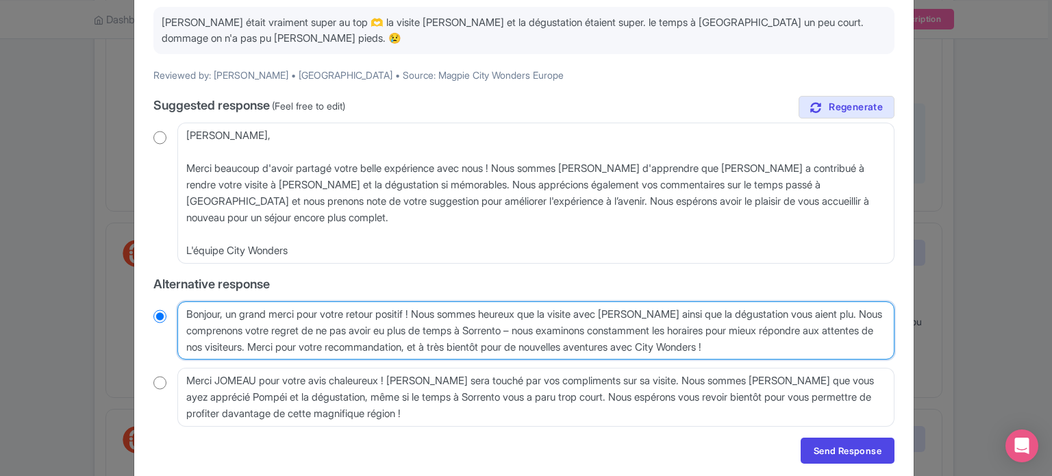
click at [307, 343] on textarea "Bonjour JOMEAU, Un grand merci pour votre retour positif ! Nous sommes heureux …" at bounding box center [535, 330] width 717 height 59
type textarea "Bonjour, un grand merci pour votre retour positif ! Nous sommes heureux que la …"
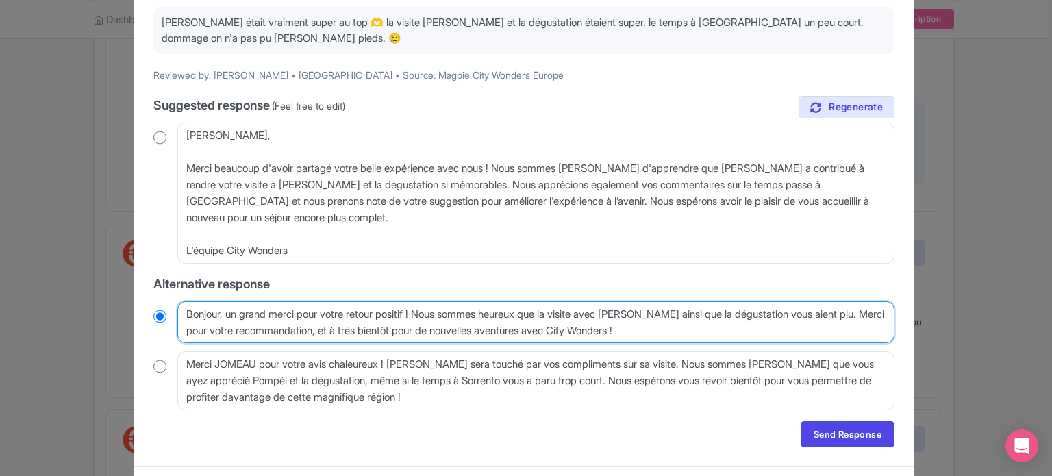
radio input "true"
type textarea "Bonjour, un grand merci pour votre retour positif ! Nous sommes heureux que la …"
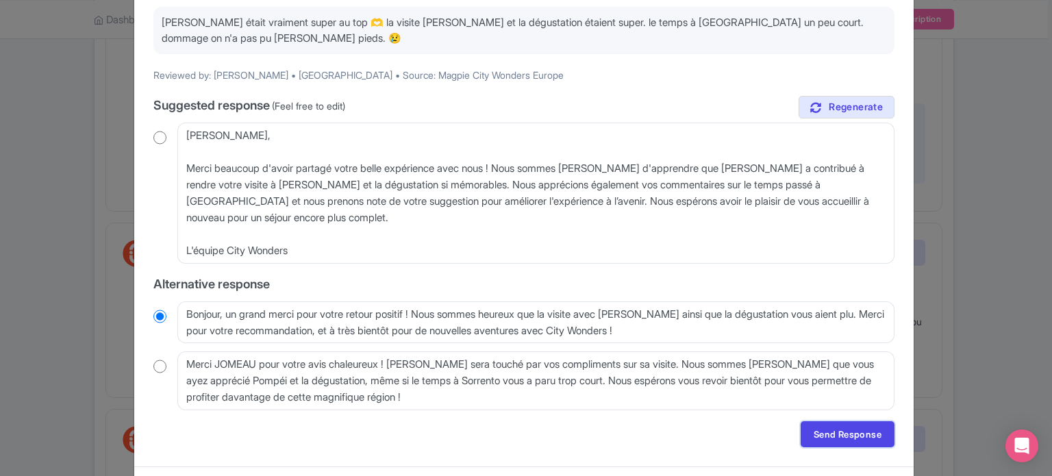
click at [875, 439] on link "Send Response" at bounding box center [848, 434] width 94 height 26
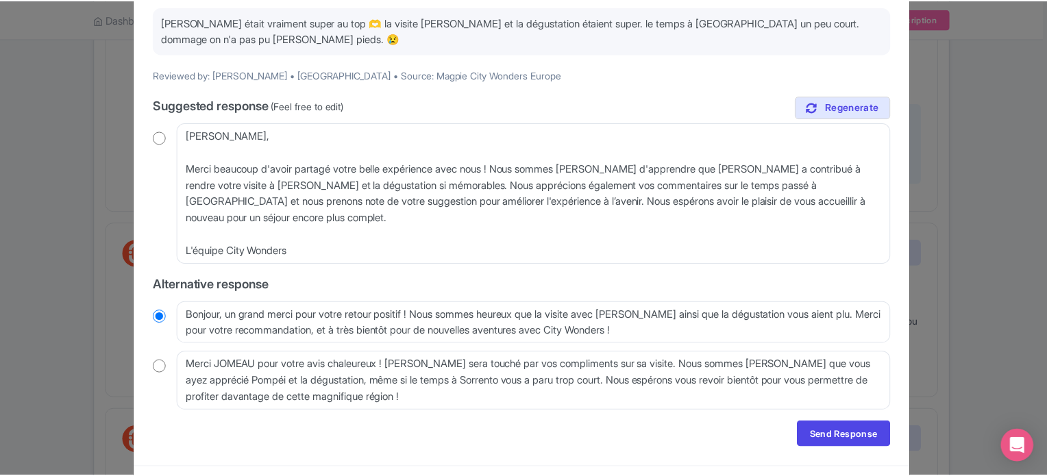
scroll to position [0, 0]
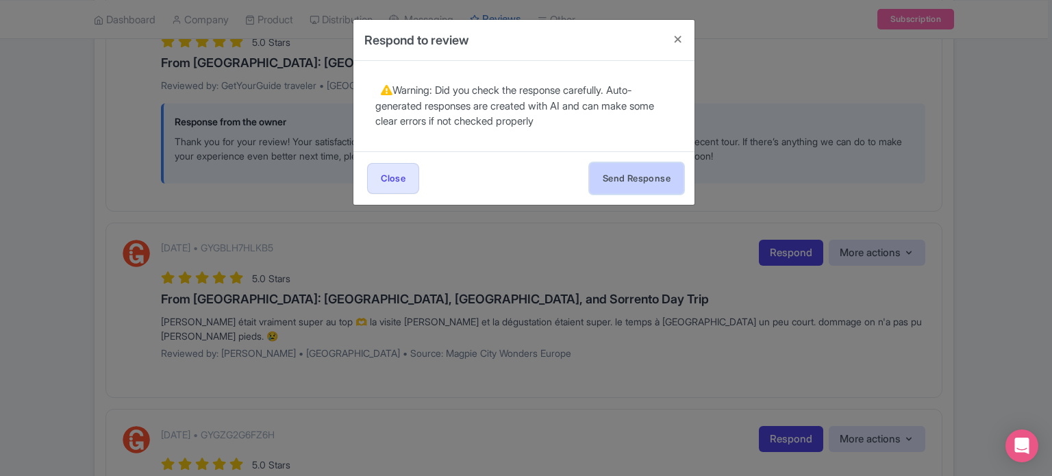
click at [656, 183] on button "Send Response" at bounding box center [637, 178] width 94 height 31
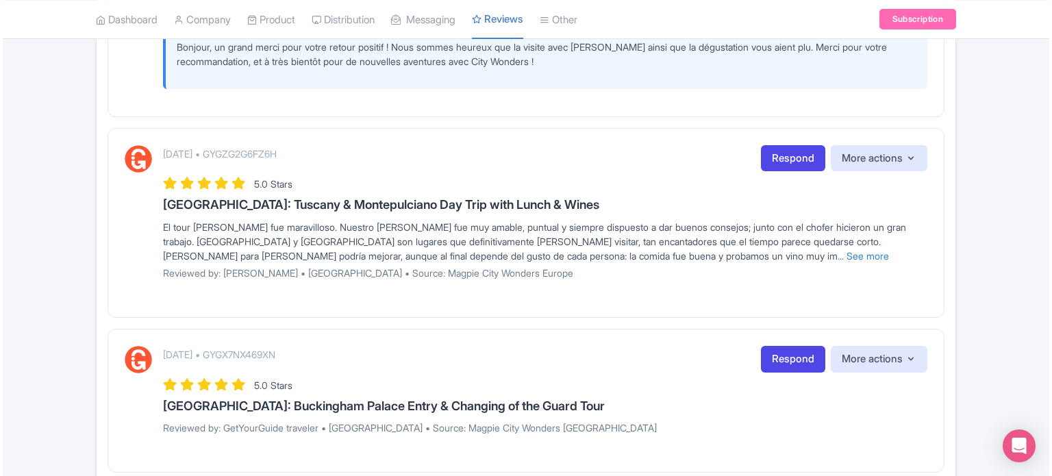
scroll to position [817, 0]
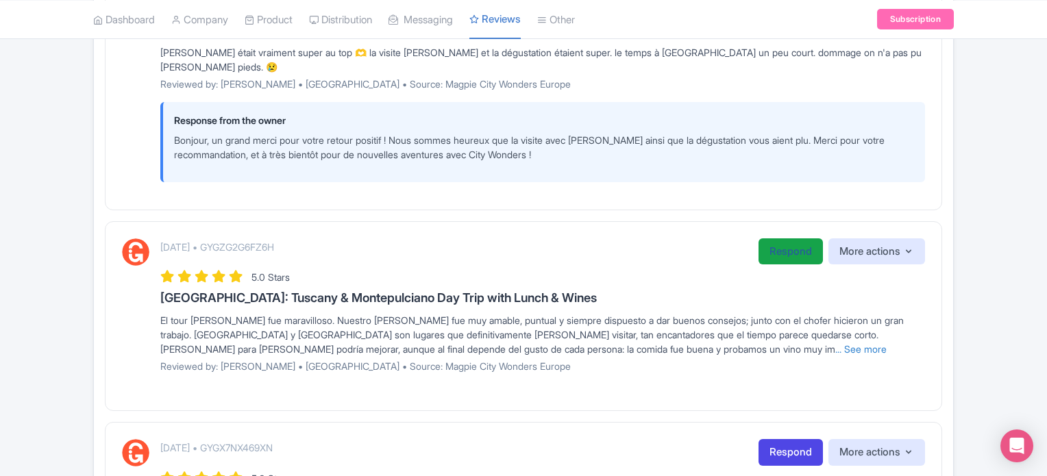
click at [787, 255] on link "Respond" at bounding box center [790, 251] width 64 height 27
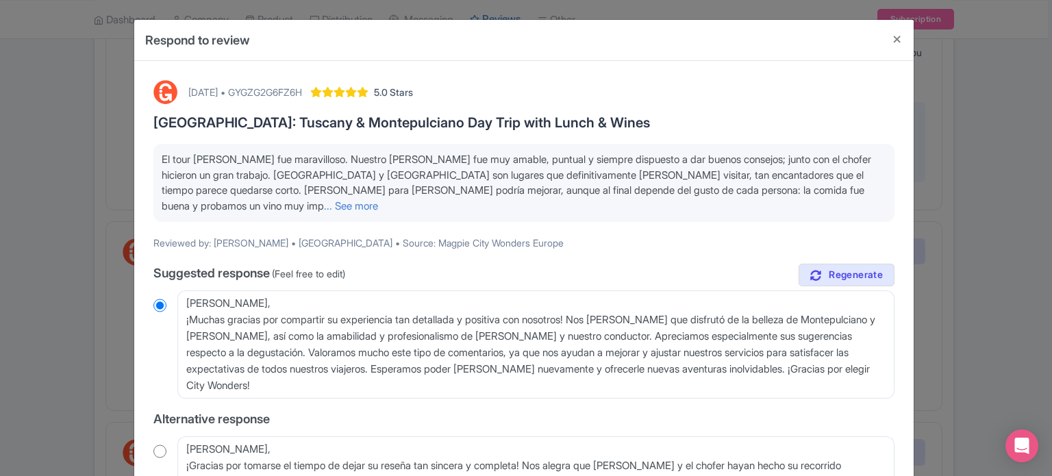
scroll to position [137, 0]
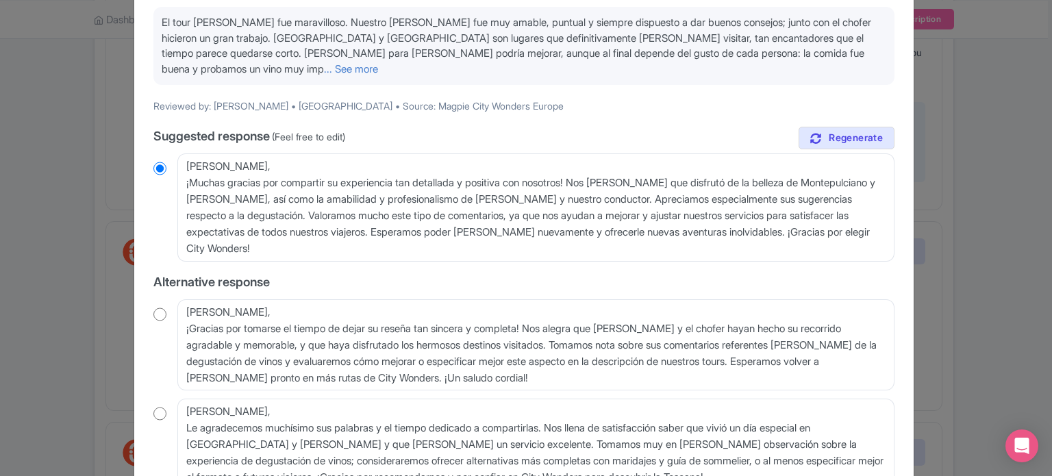
click at [155, 309] on input "radio" at bounding box center [159, 315] width 13 height 14
radio input "true"
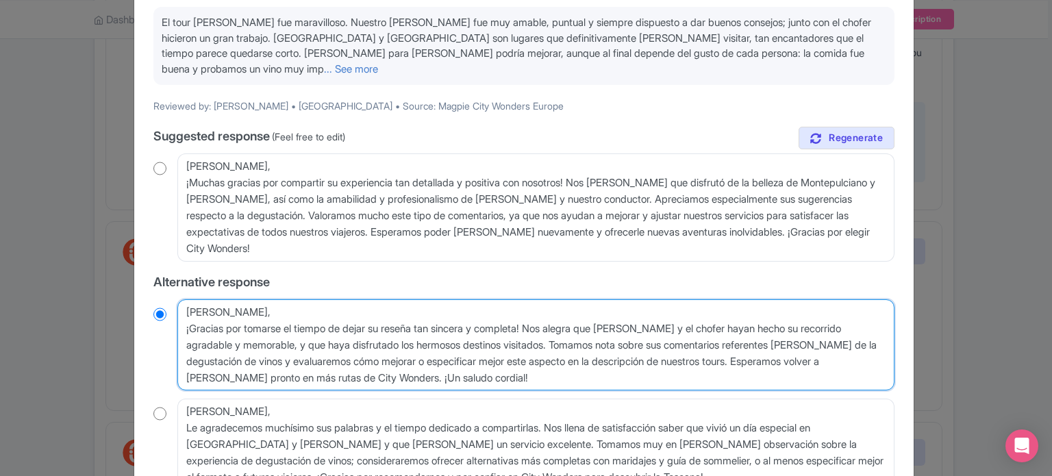
click at [182, 332] on textarea "[PERSON_NAME], ¡Gracias por tomarse el tiempo de dejar su reseña tan sincera y …" at bounding box center [535, 345] width 717 height 92
type textarea "[PERSON_NAME],¡Gracias por tomarse el tiempo de dejar su reseña tan sincera y c…"
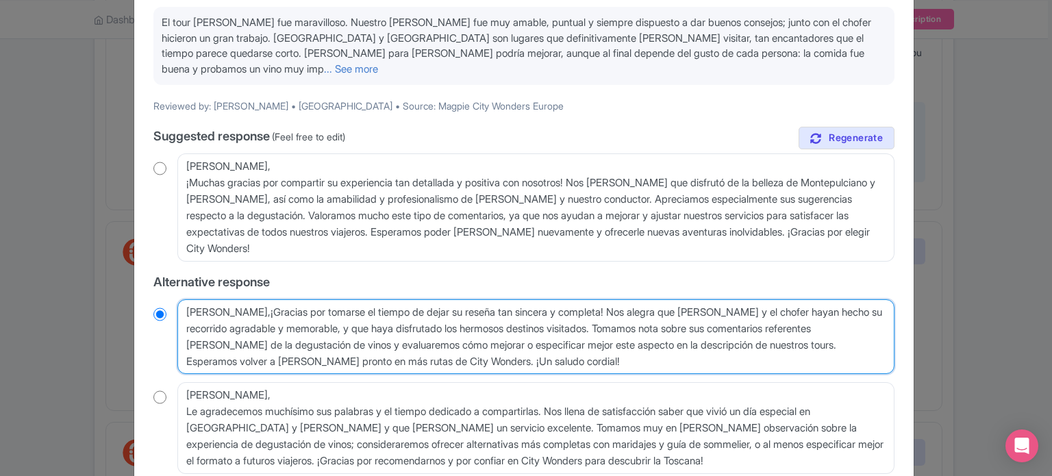
radio input "true"
type textarea "[PERSON_NAME], ¡Gracias por tomarse el tiempo de dejar su reseña tan sincera y …"
radio input "true"
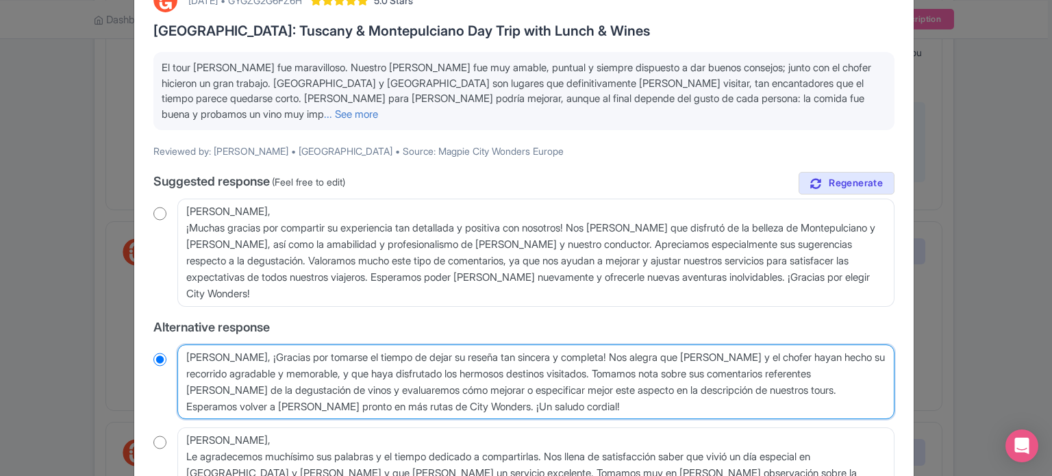
scroll to position [68, 0]
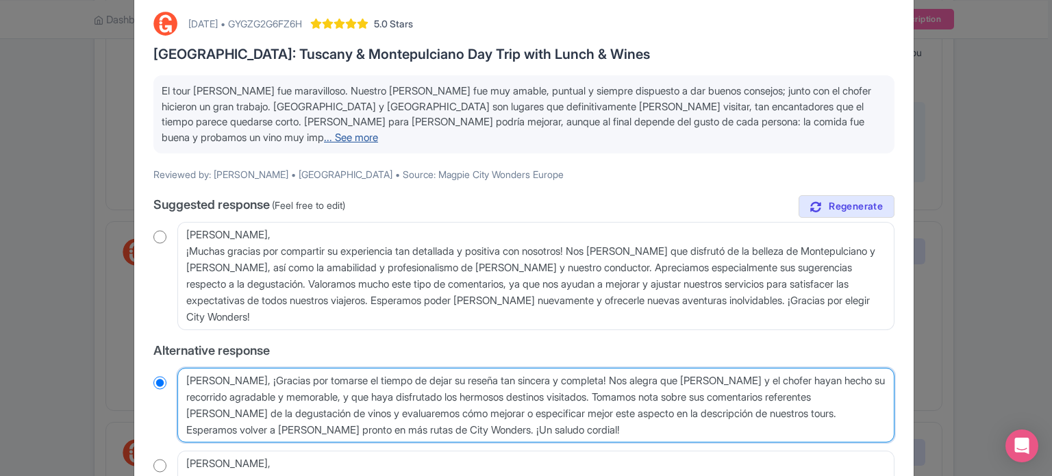
type textarea "[PERSON_NAME], ¡Gracias por tomarse el tiempo de dejar su reseña tan sincera y …"
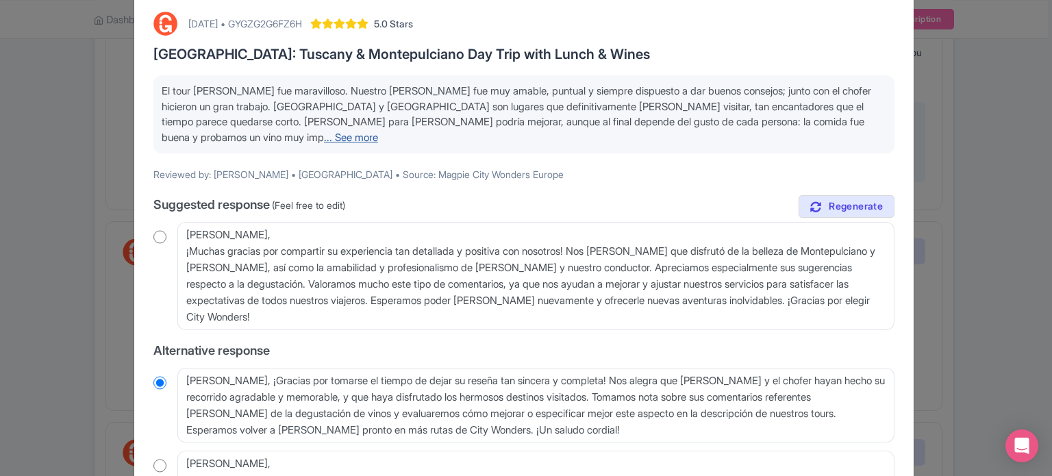
click at [378, 131] on link "... See more" at bounding box center [351, 137] width 54 height 13
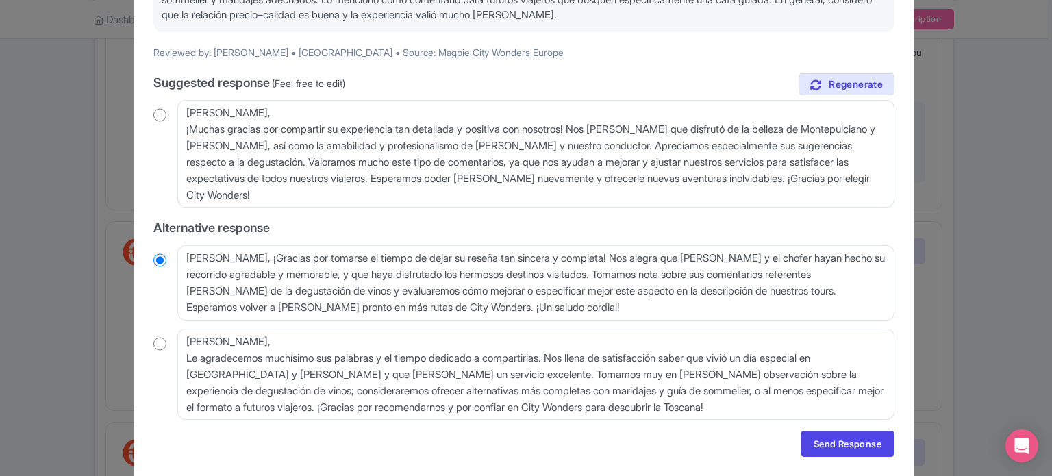
scroll to position [274, 0]
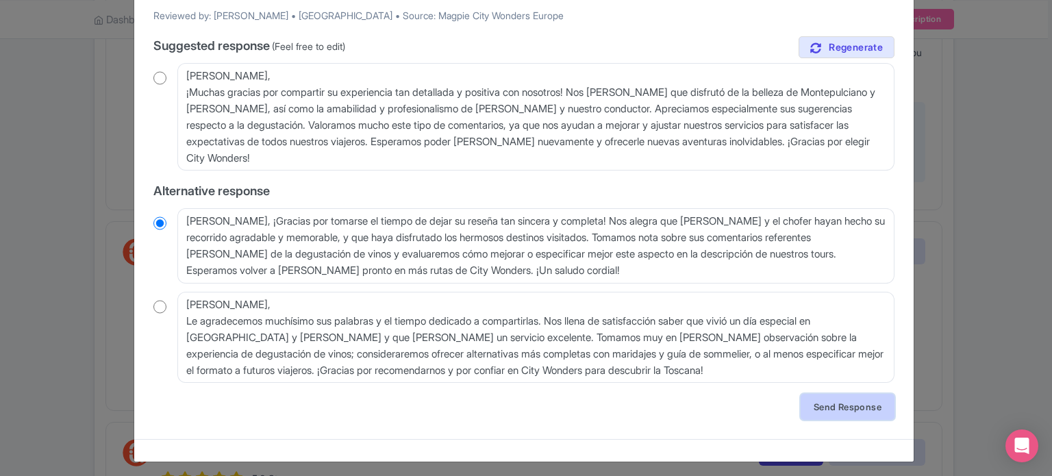
click at [858, 412] on link "Send Response" at bounding box center [848, 407] width 94 height 26
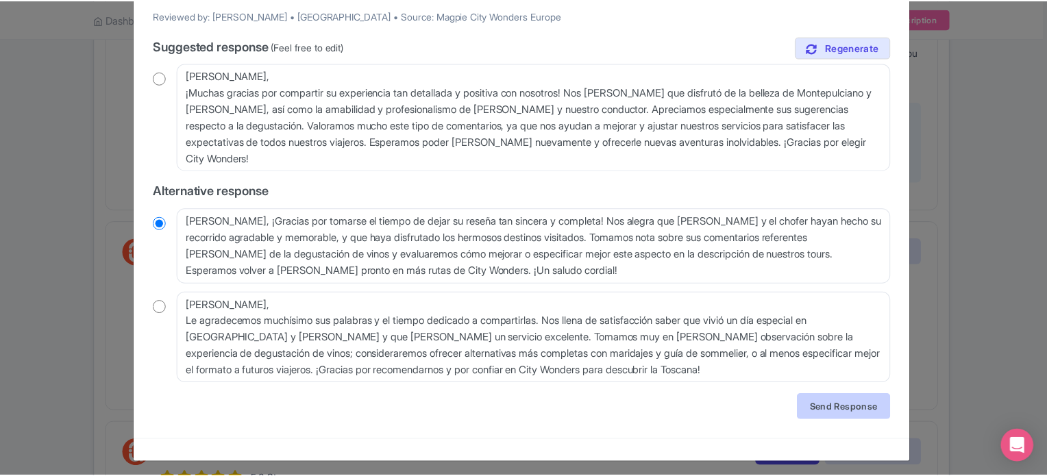
scroll to position [0, 0]
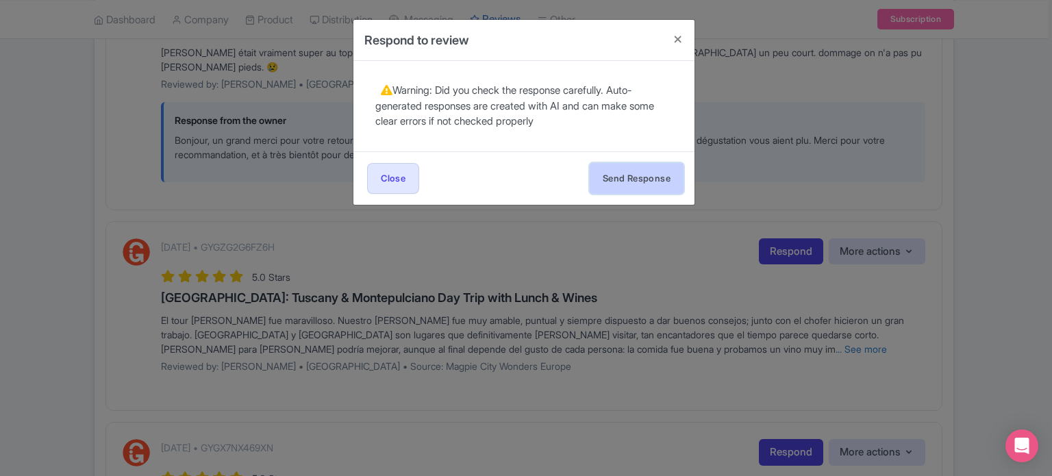
click at [658, 188] on button "Send Response" at bounding box center [637, 178] width 94 height 31
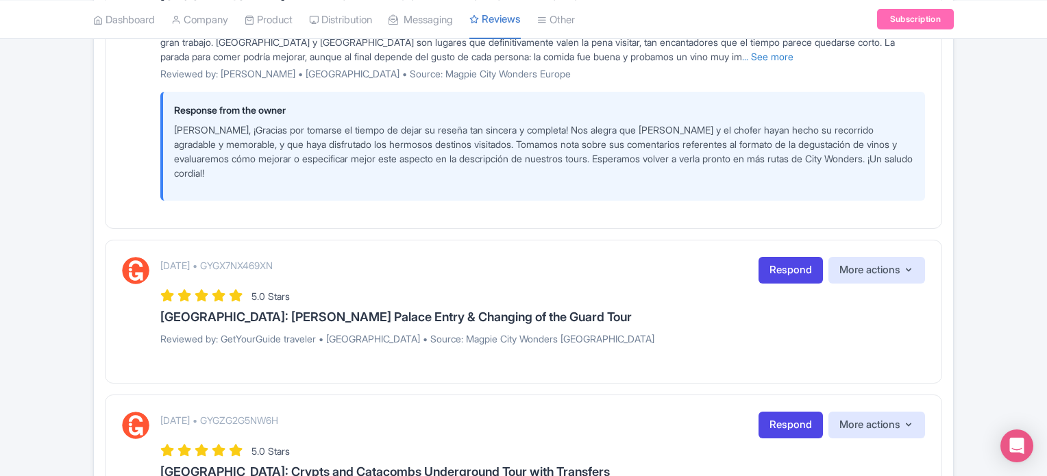
scroll to position [1133, 0]
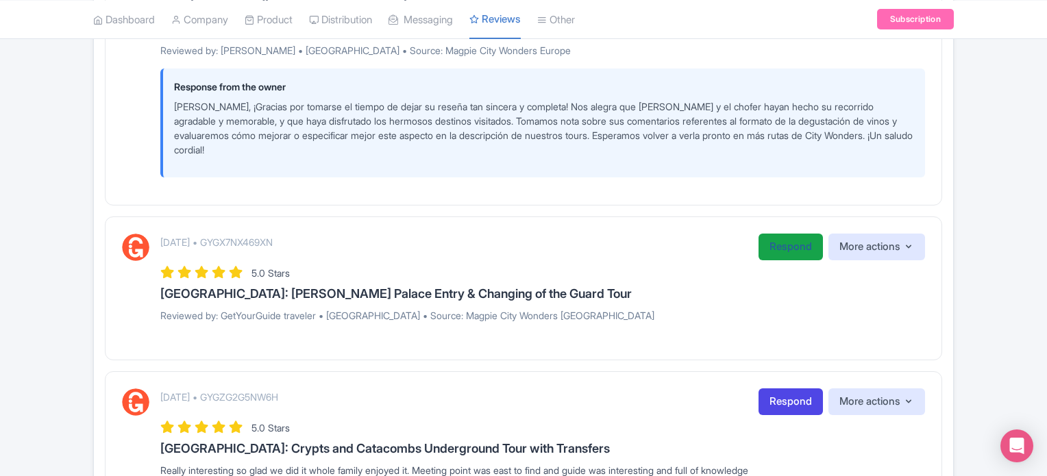
click at [766, 235] on link "Respond" at bounding box center [790, 247] width 64 height 27
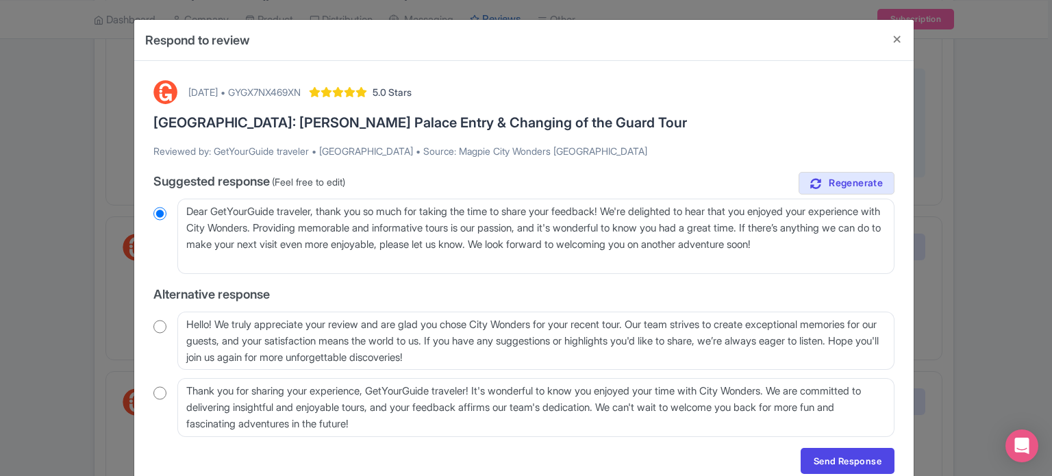
click at [153, 326] on input "radio" at bounding box center [159, 327] width 13 height 14
radio input "true"
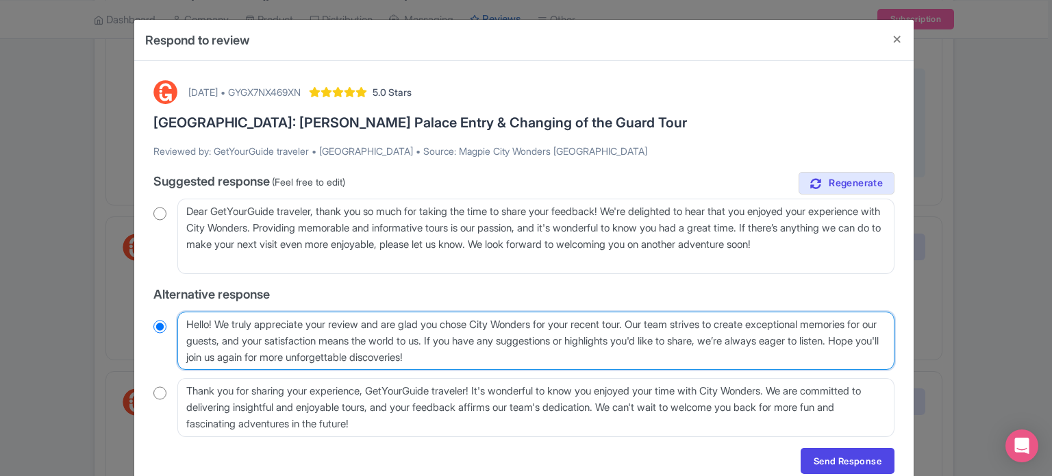
drag, startPoint x: 660, startPoint y: 313, endPoint x: 256, endPoint y: 378, distance: 408.7
click at [256, 378] on div "true Suggested response (Feel free to edit) Dear GetYourGuide traveler, thank y…" at bounding box center [523, 304] width 741 height 265
type textarea "Hello! We truly appreciate your review and are glad you chose City Wonders for …"
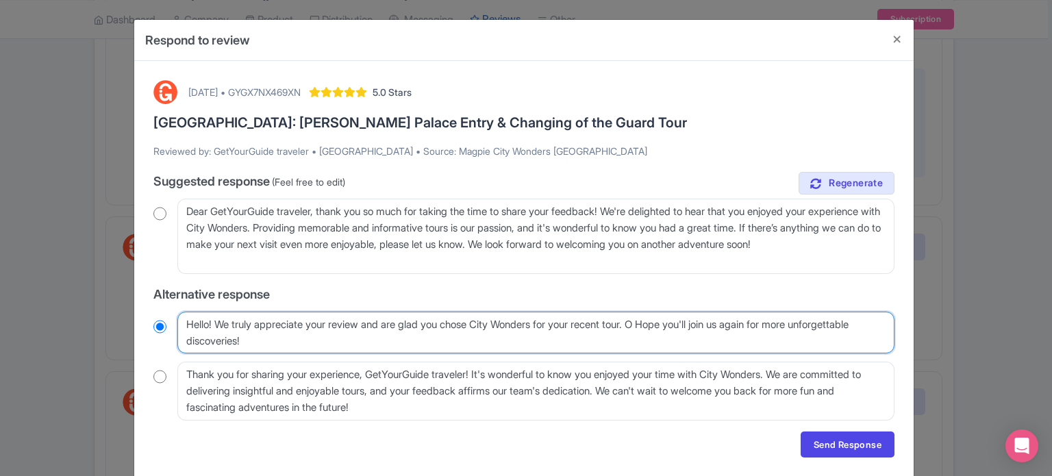
radio input "true"
type textarea "Hello! We truly appreciate your review and are glad you chose City Wonders for …"
radio input "true"
type textarea "Hello! We truly appreciate your review and are glad you chose City Wonders for …"
radio input "true"
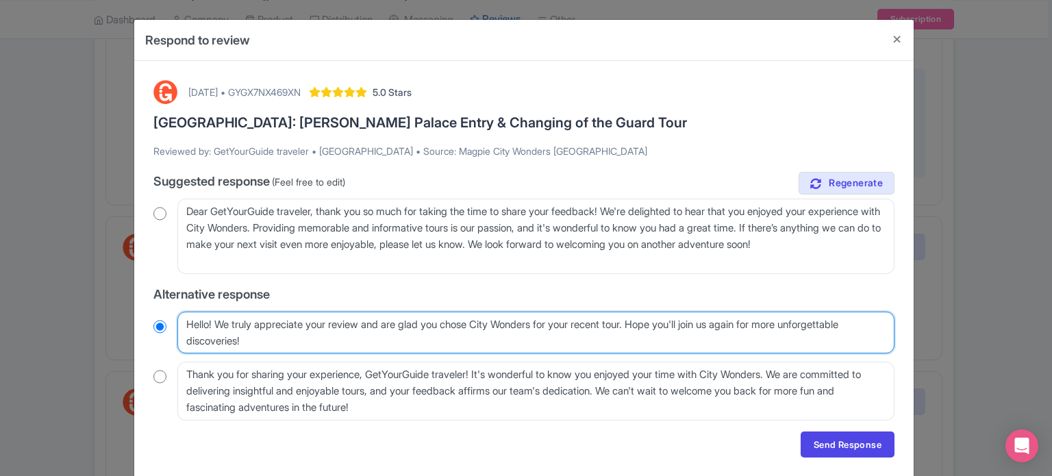
type textarea "Hello! We truly appreciate your review and are glad you chose City Wonders for …"
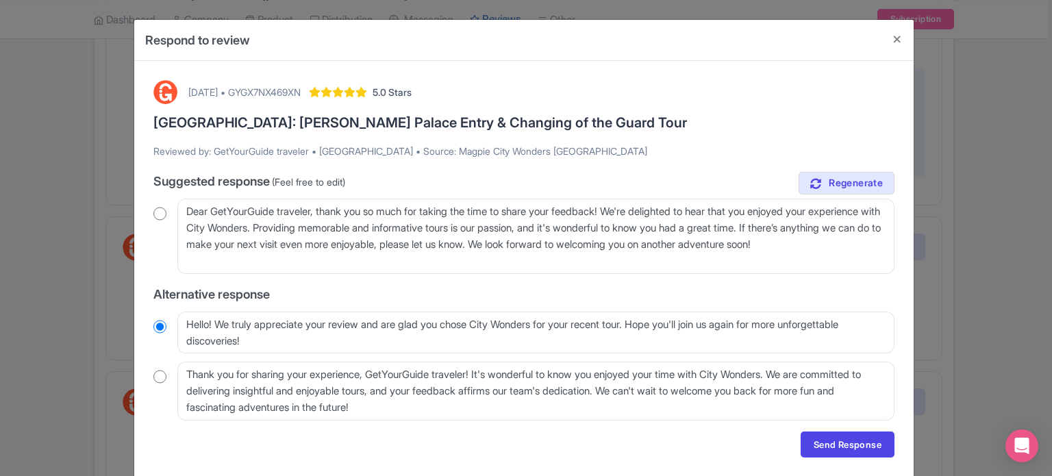
click at [732, 440] on div "Send Response Send Response" at bounding box center [523, 445] width 741 height 26
click at [853, 442] on link "Send Response" at bounding box center [848, 445] width 94 height 26
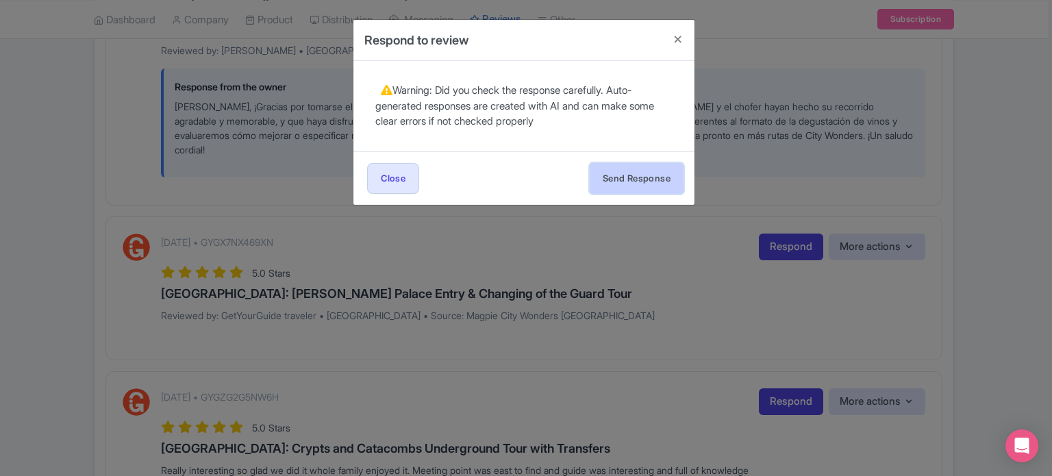
click at [617, 186] on button "Send Response" at bounding box center [637, 178] width 94 height 31
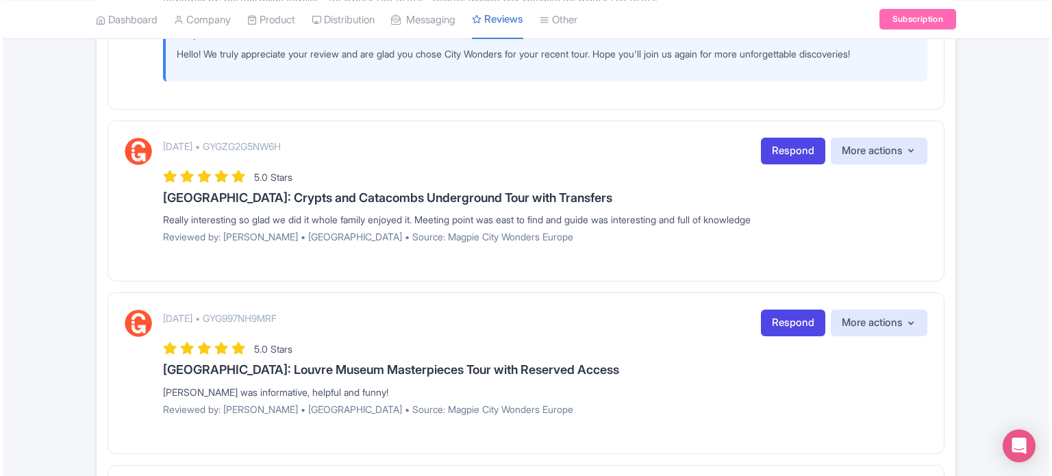
scroll to position [1438, 0]
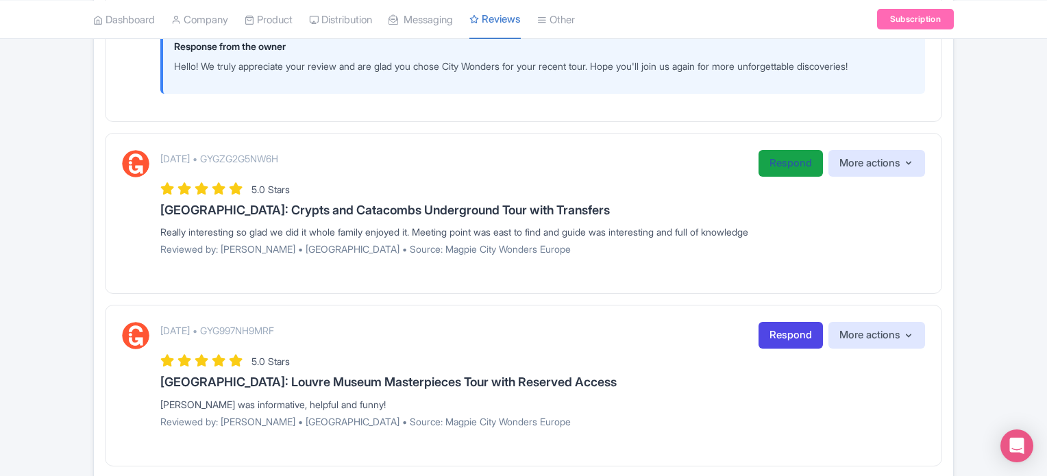
click at [770, 160] on link "Respond" at bounding box center [790, 163] width 64 height 27
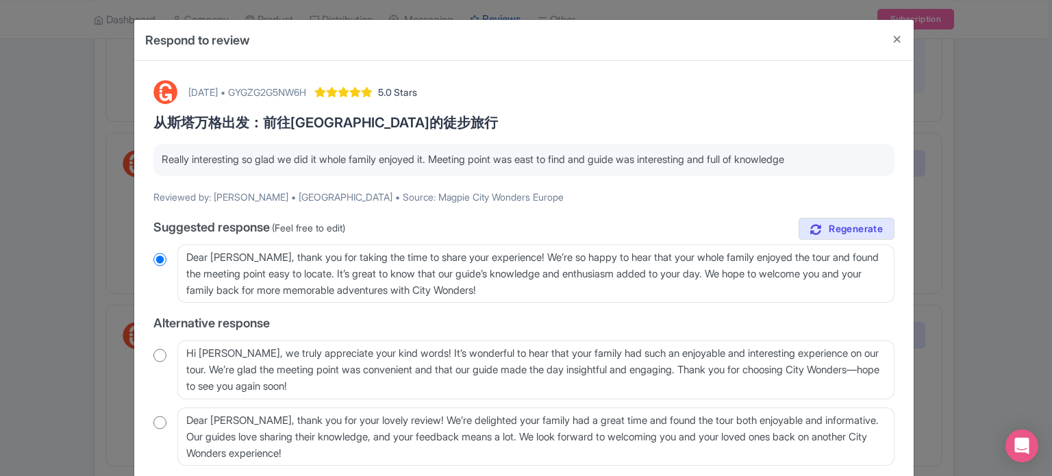
drag, startPoint x: 156, startPoint y: 153, endPoint x: 849, endPoint y: 159, distance: 692.5
click at [849, 159] on div "Really interesting so glad we did it whole family enjoyed it. Meeting point was…" at bounding box center [523, 160] width 741 height 32
click at [849, 159] on p "Really interesting so glad we did it whole family enjoyed it. Meeting point was…" at bounding box center [524, 160] width 725 height 16
click at [153, 356] on input "radio" at bounding box center [159, 356] width 13 height 14
radio input "true"
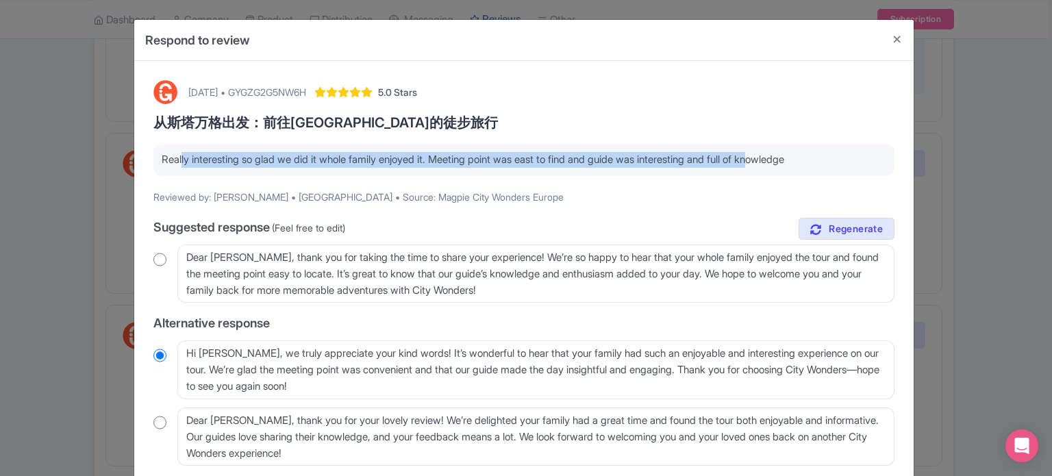
drag, startPoint x: 175, startPoint y: 174, endPoint x: 775, endPoint y: 164, distance: 600.1
click at [775, 164] on div "Really interesting so glad we did it whole family enjoyed it. Meeting point was…" at bounding box center [523, 160] width 741 height 32
click at [697, 175] on div "Really interesting so glad we did it whole family enjoyed it. Meeting point was…" at bounding box center [523, 160] width 741 height 32
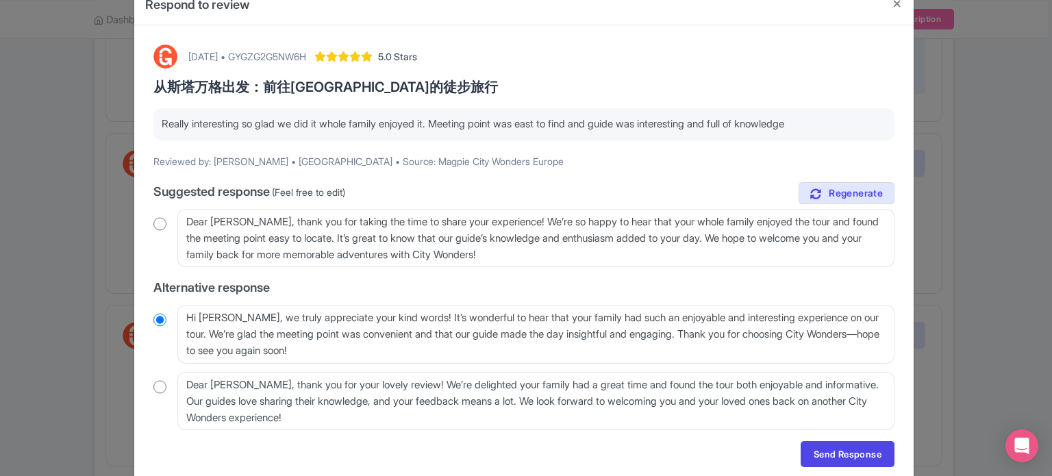
scroll to position [68, 0]
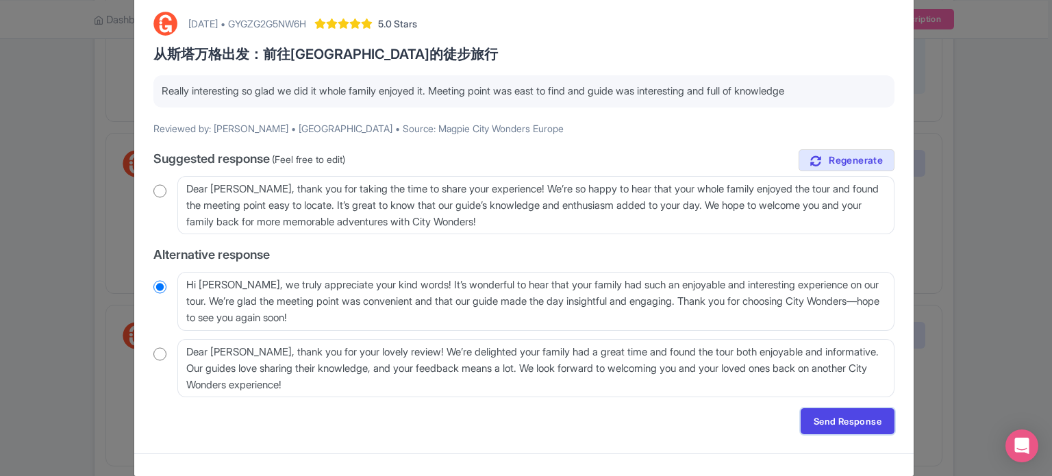
click at [833, 413] on link "Send Response" at bounding box center [848, 421] width 94 height 26
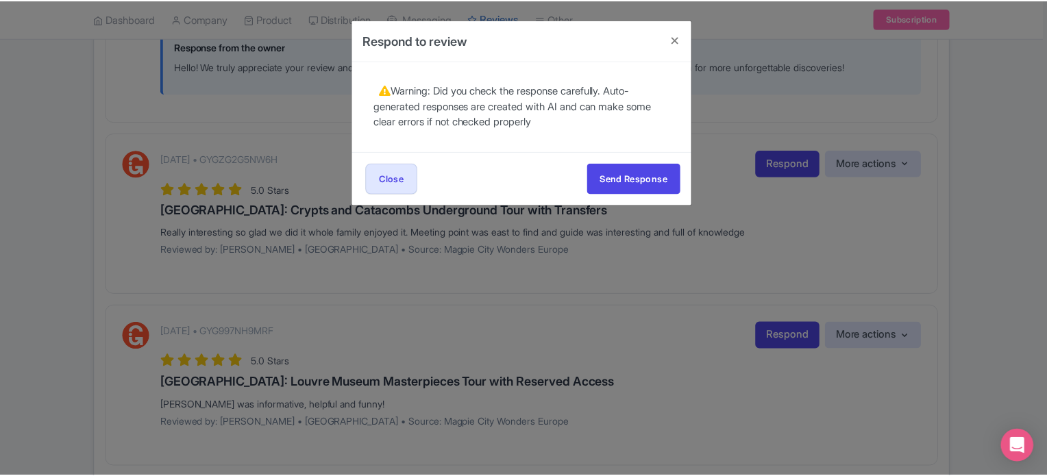
scroll to position [0, 0]
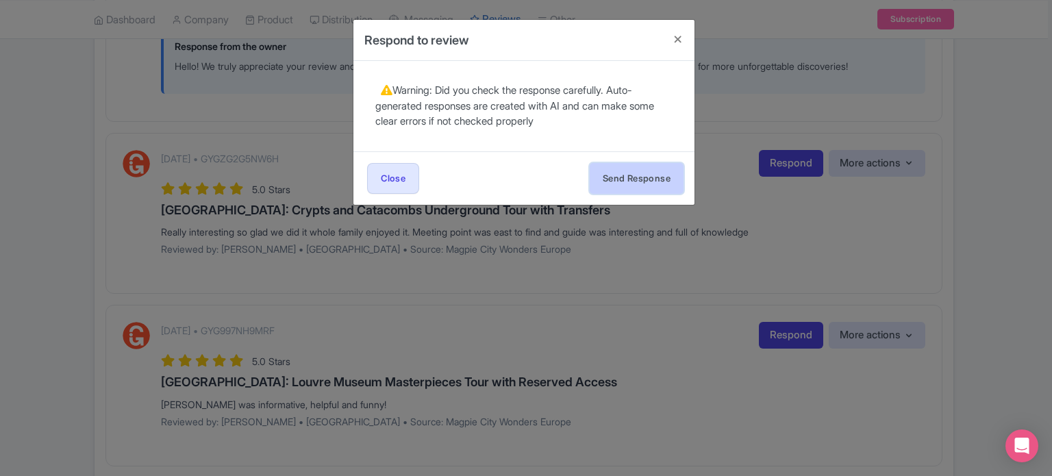
click at [647, 180] on button "Send Response" at bounding box center [637, 178] width 94 height 31
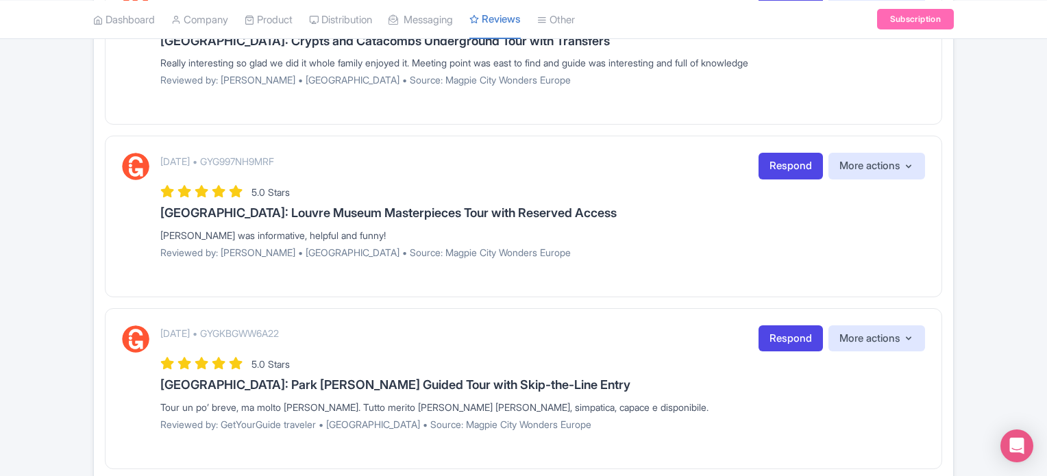
scroll to position [1507, 0]
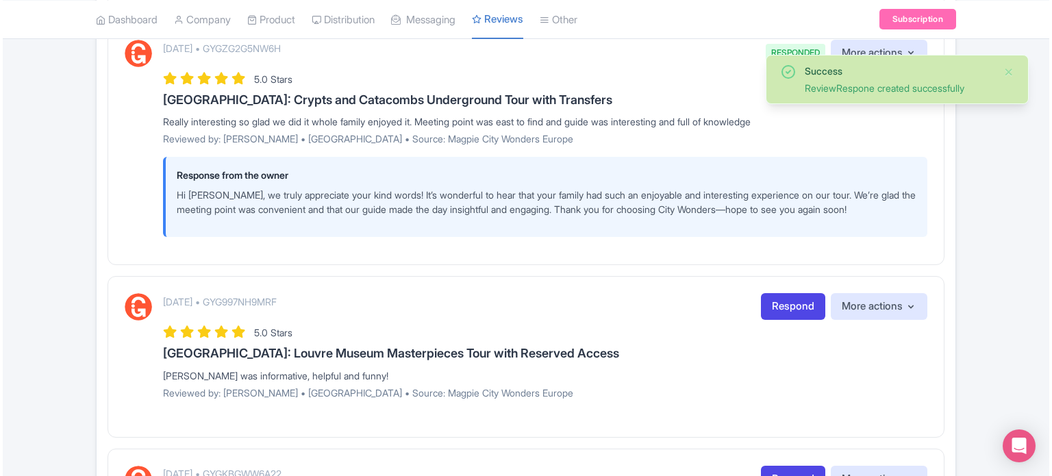
scroll to position [1644, 0]
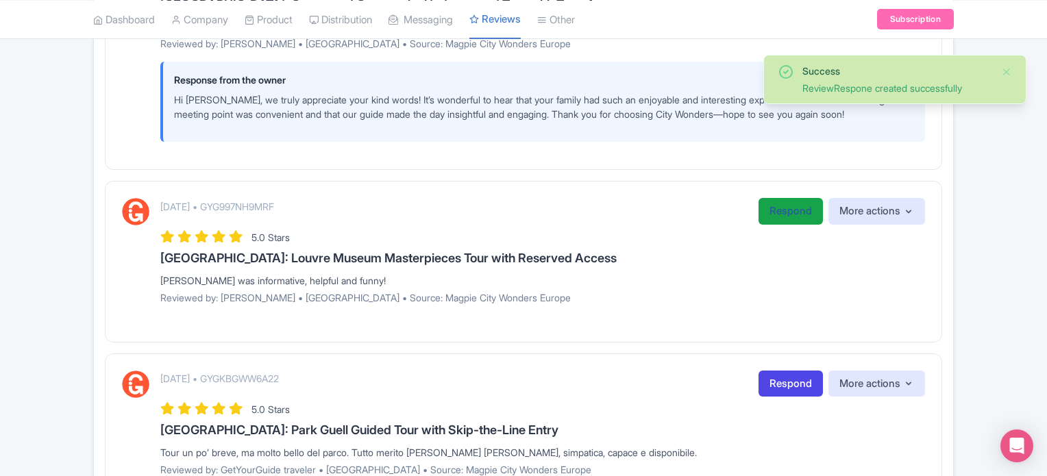
click at [778, 206] on link "Respond" at bounding box center [790, 211] width 64 height 27
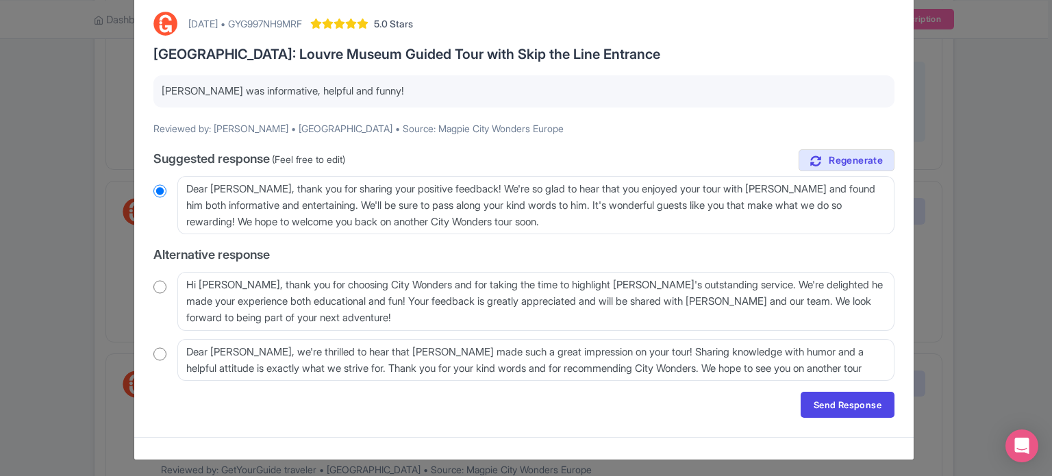
scroll to position [71, 0]
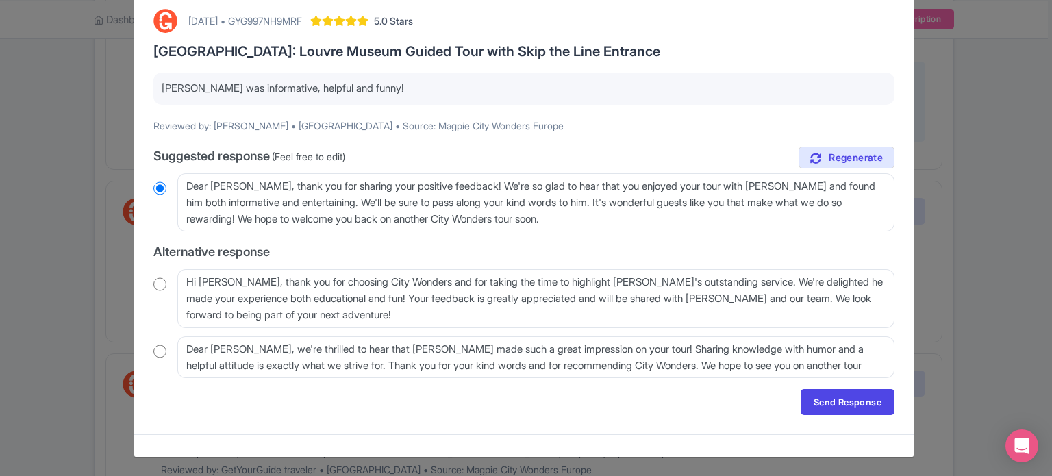
click at [162, 284] on input "radio" at bounding box center [159, 284] width 13 height 14
radio input "true"
click at [836, 401] on link "Send Response" at bounding box center [848, 402] width 94 height 26
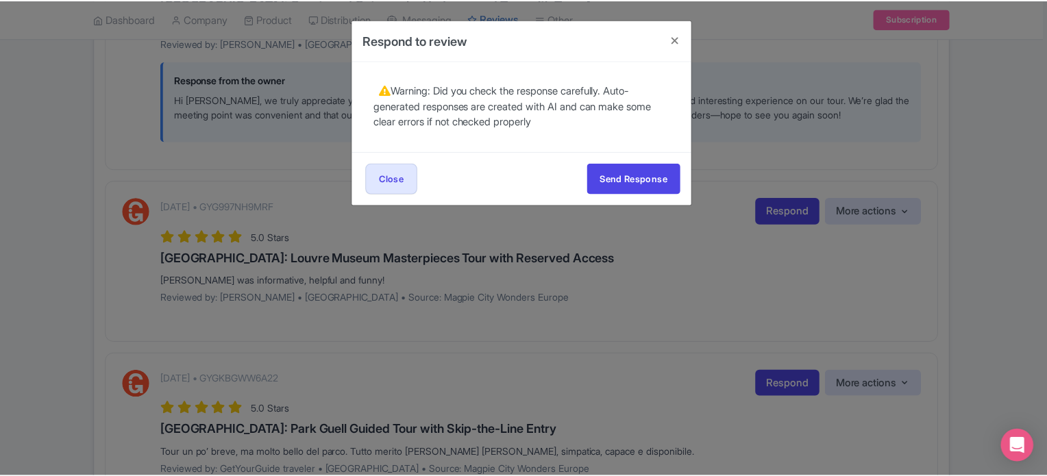
scroll to position [0, 0]
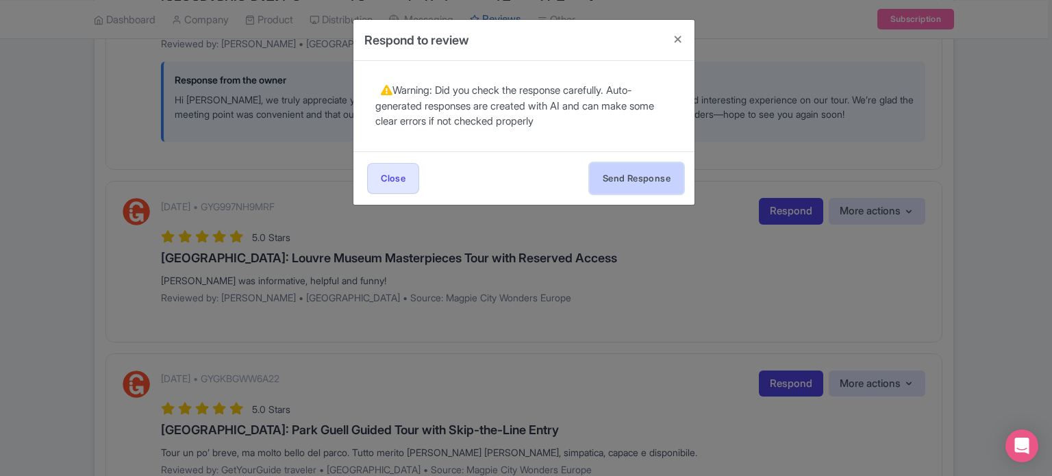
click at [634, 181] on button "Send Response" at bounding box center [637, 178] width 94 height 31
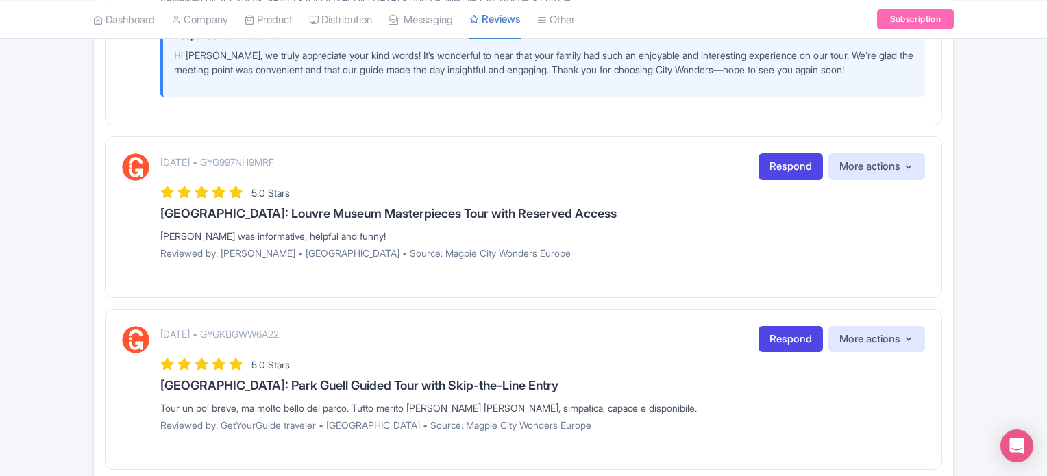
scroll to position [1712, 0]
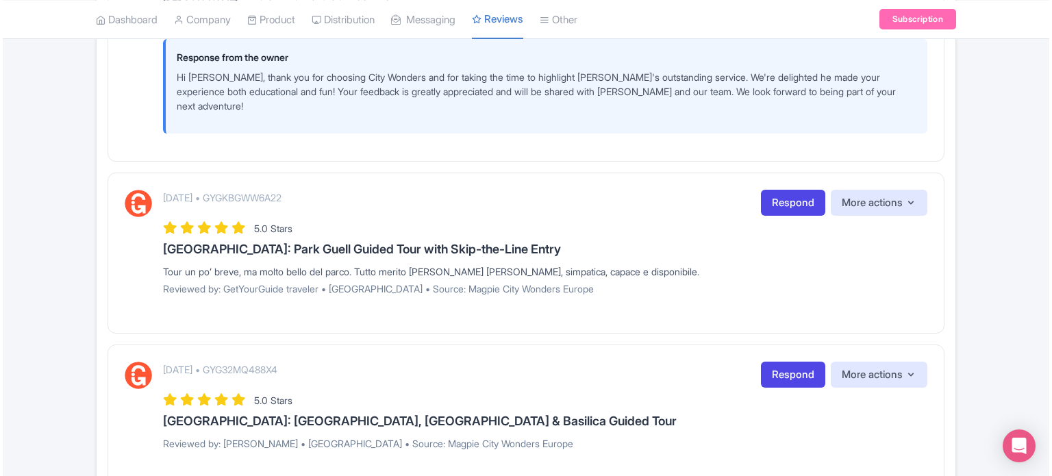
scroll to position [1918, 0]
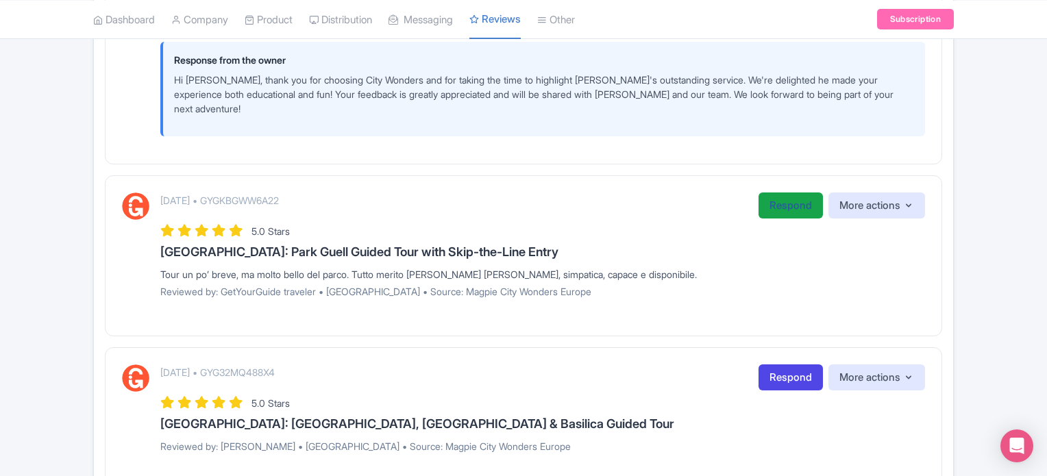
click at [775, 192] on link "Respond" at bounding box center [790, 205] width 64 height 27
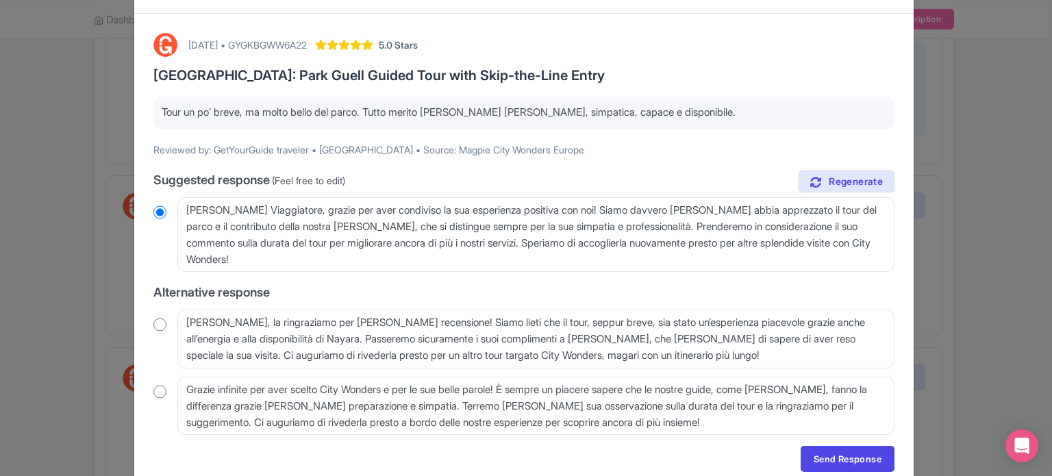
scroll to position [68, 0]
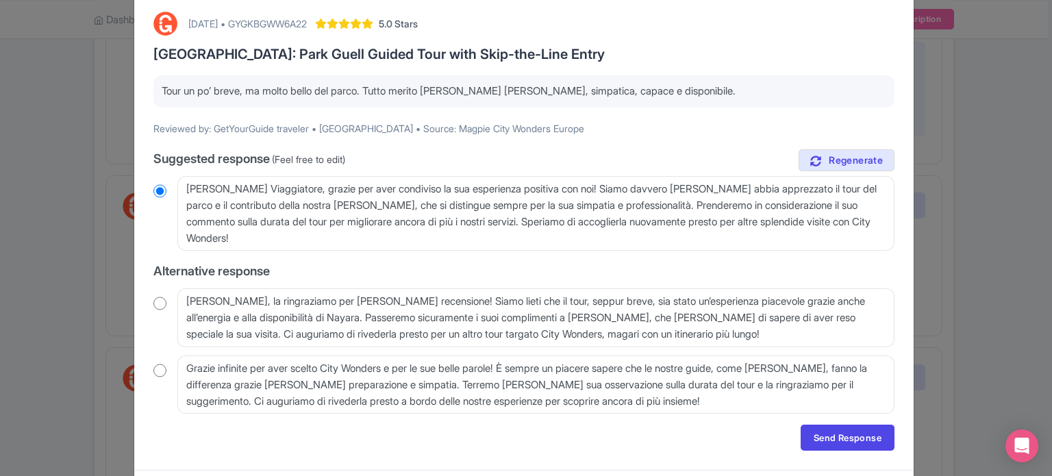
click at [156, 302] on input "radio" at bounding box center [159, 304] width 13 height 14
radio input "true"
click at [149, 374] on div "August 24, 2025 • GYGKBGWW6A22 5.0 Stars Barcelona: Park Guell Guided Tour with…" at bounding box center [524, 231] width 758 height 456
click at [149, 366] on div "August 24, 2025 • GYGKBGWW6A22 5.0 Stars Barcelona: Park Guell Guided Tour with…" at bounding box center [524, 231] width 758 height 456
click at [158, 369] on input "radio" at bounding box center [159, 371] width 13 height 14
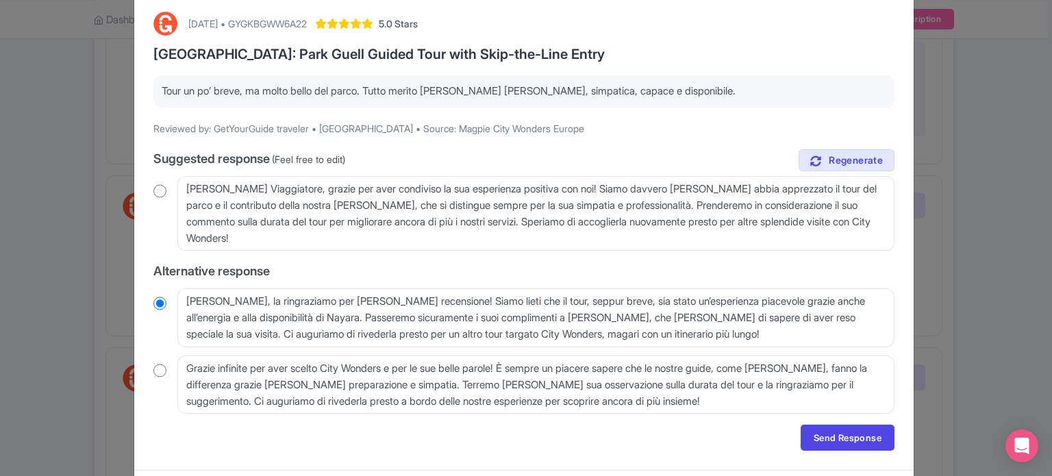
radio input "true"
click at [825, 424] on div "August 24, 2025 • GYGKBGWW6A22 5.0 Stars Barcelona: Park Guell Guided Tour with…" at bounding box center [524, 231] width 758 height 456
click at [830, 435] on link "Send Response" at bounding box center [848, 438] width 94 height 26
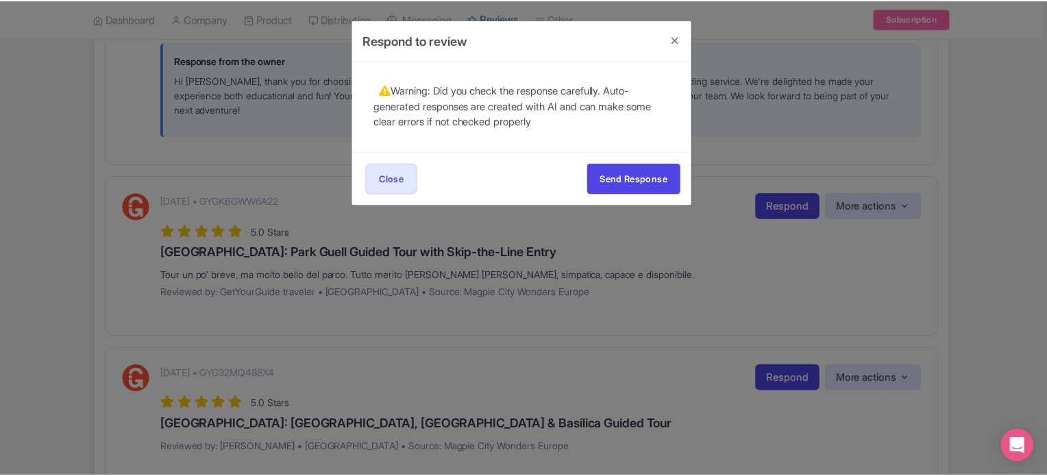
scroll to position [0, 0]
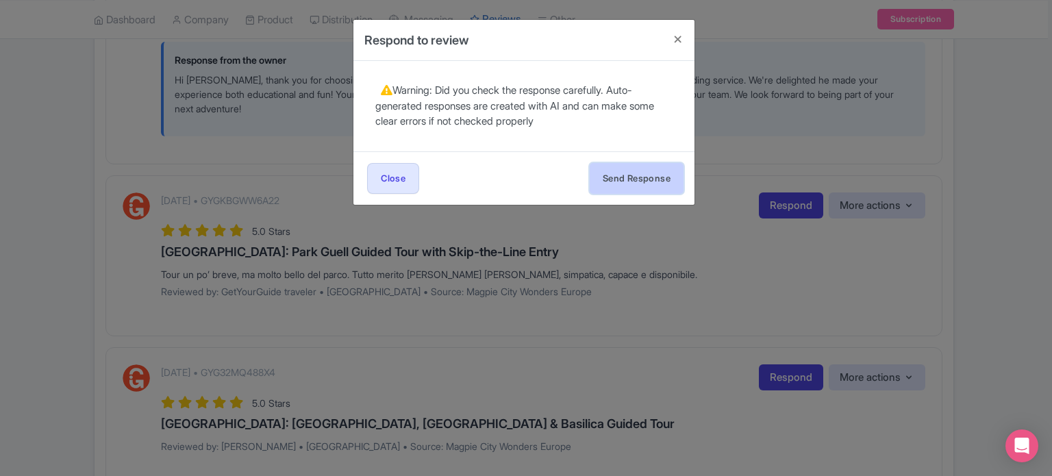
click at [637, 179] on button "Send Response" at bounding box center [637, 178] width 94 height 31
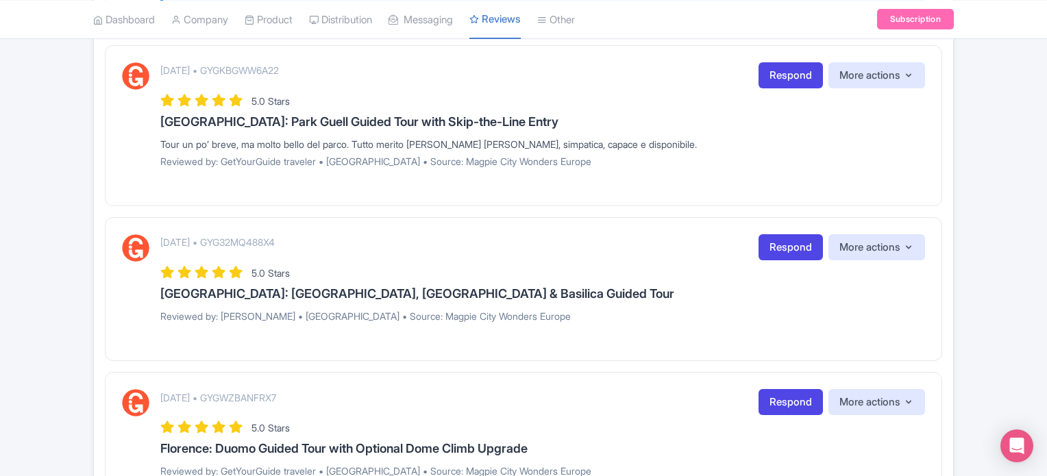
scroll to position [2094, 0]
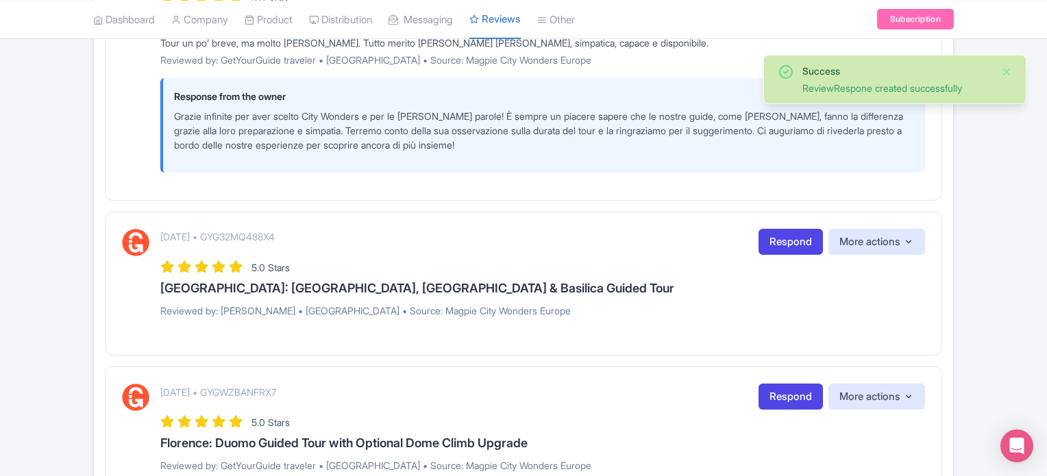
scroll to position [2144, 0]
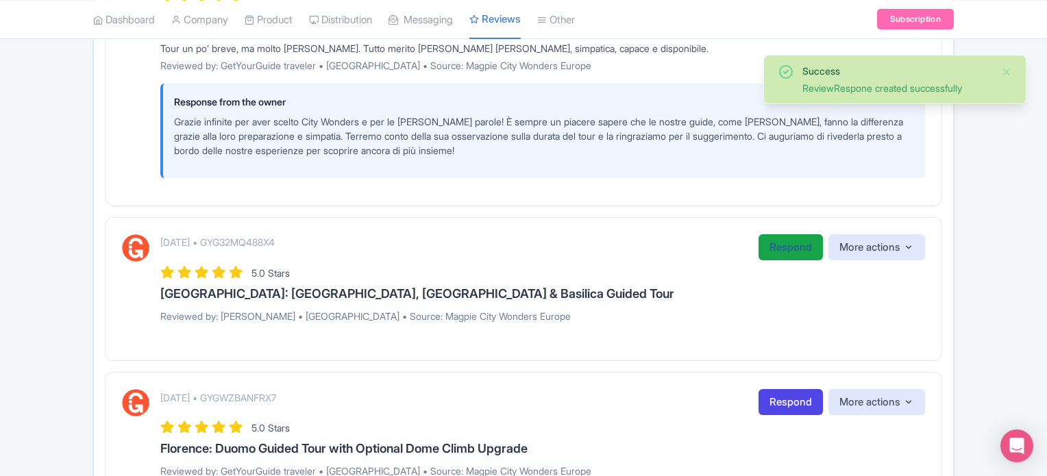
click at [798, 234] on link "Respond" at bounding box center [790, 247] width 64 height 27
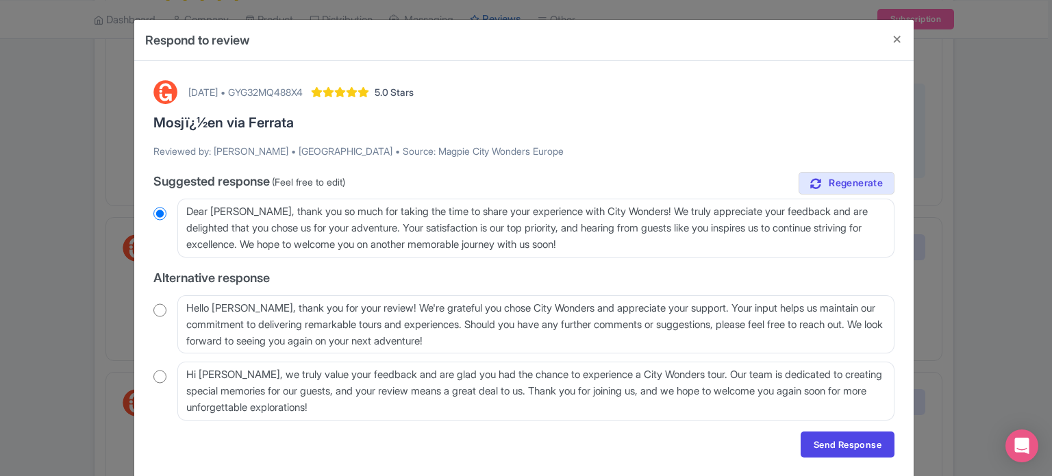
click at [157, 309] on input "radio" at bounding box center [159, 310] width 13 height 14
radio input "true"
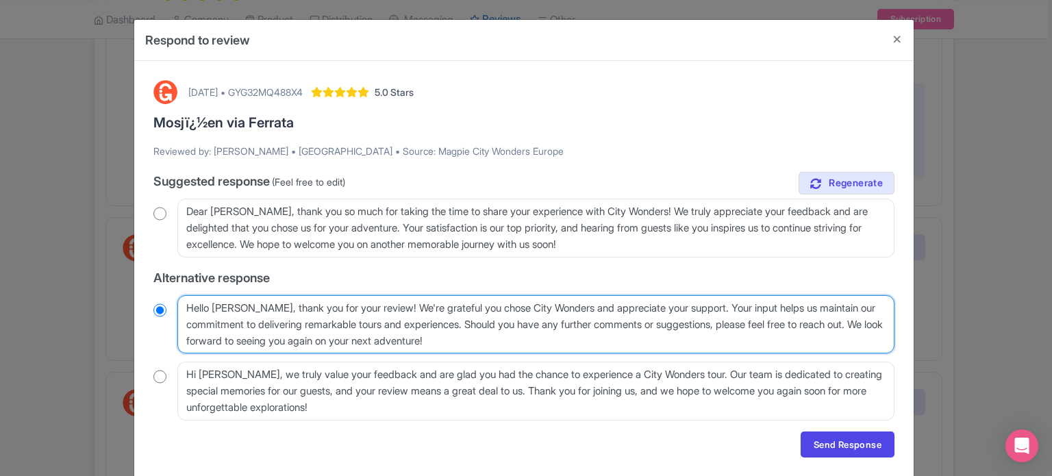
drag, startPoint x: 703, startPoint y: 306, endPoint x: 204, endPoint y: 342, distance: 500.6
click at [204, 342] on textarea "Hello [PERSON_NAME], thank you for your review! We're grateful you chose City W…" at bounding box center [535, 324] width 717 height 59
type textarea "Hello [PERSON_NAME], thank you for your review! We're grateful you chose City W…"
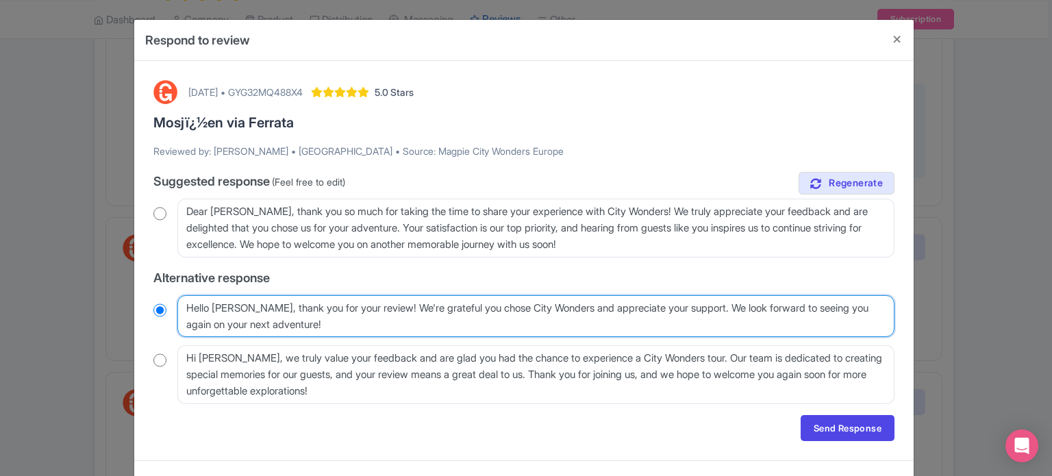
radio input "true"
type textarea "Hello [PERSON_NAME], thank you for your review! We're grateful you chose City W…"
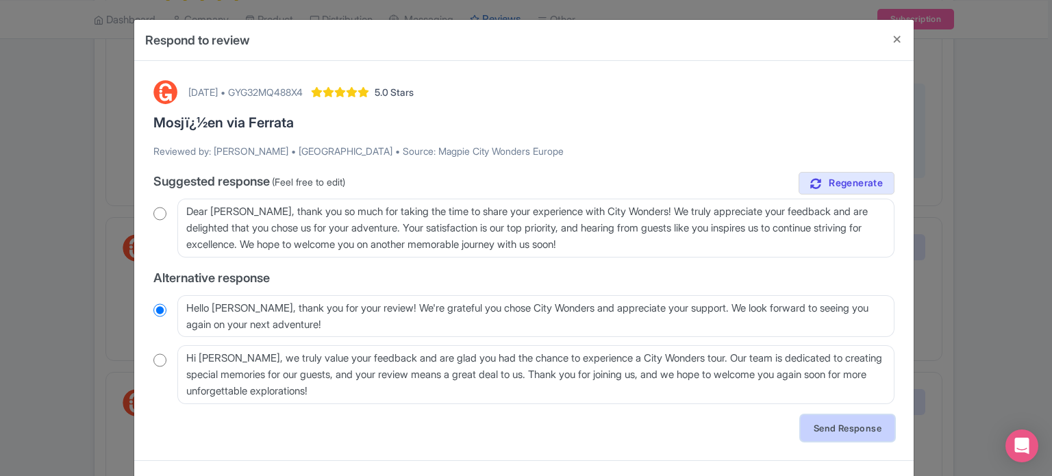
click at [840, 429] on link "Send Response" at bounding box center [848, 428] width 94 height 26
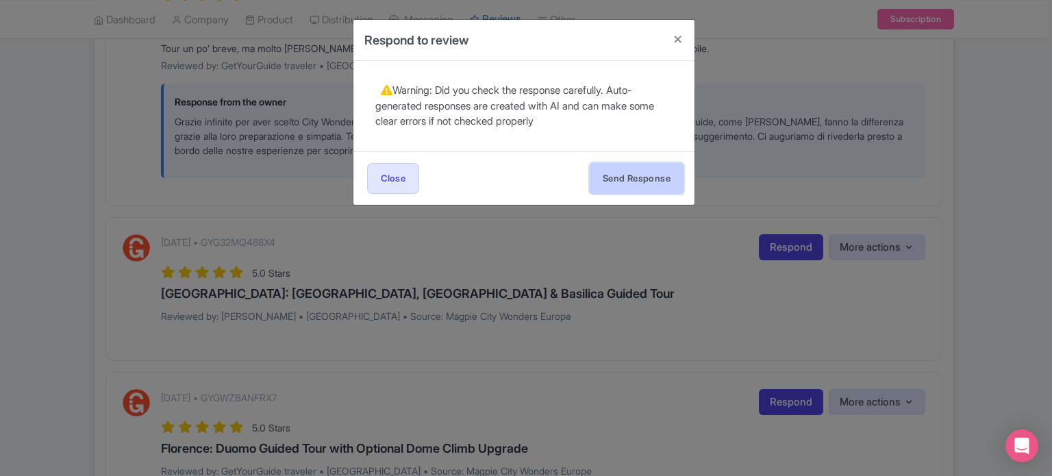
click at [615, 173] on button "Send Response" at bounding box center [637, 178] width 94 height 31
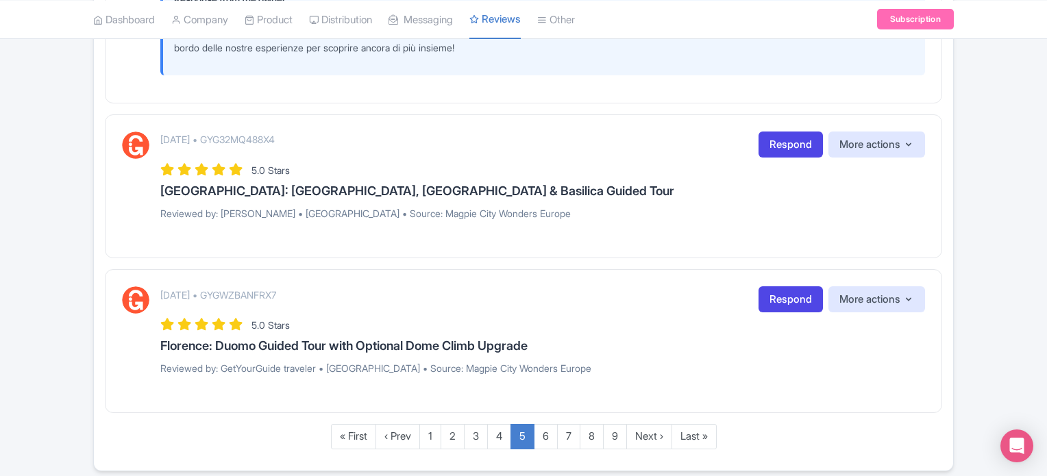
scroll to position [2281, 0]
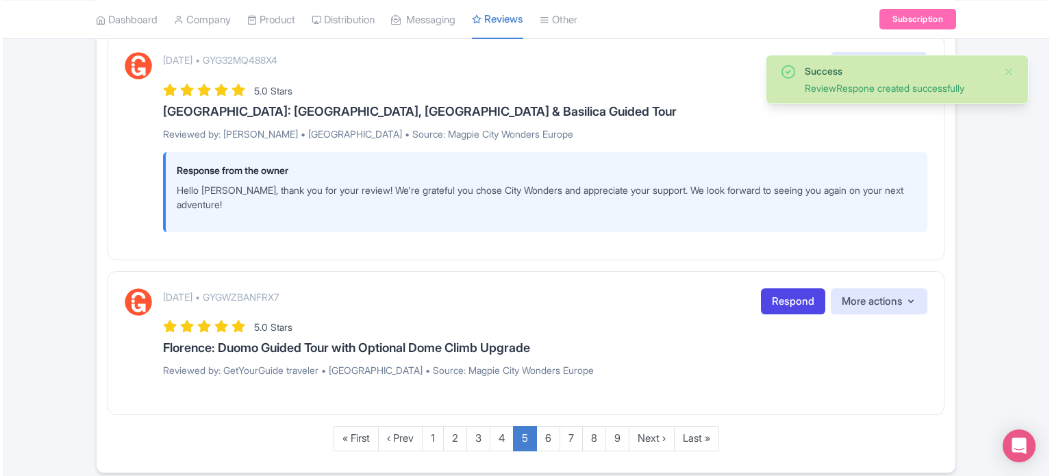
scroll to position [2362, 0]
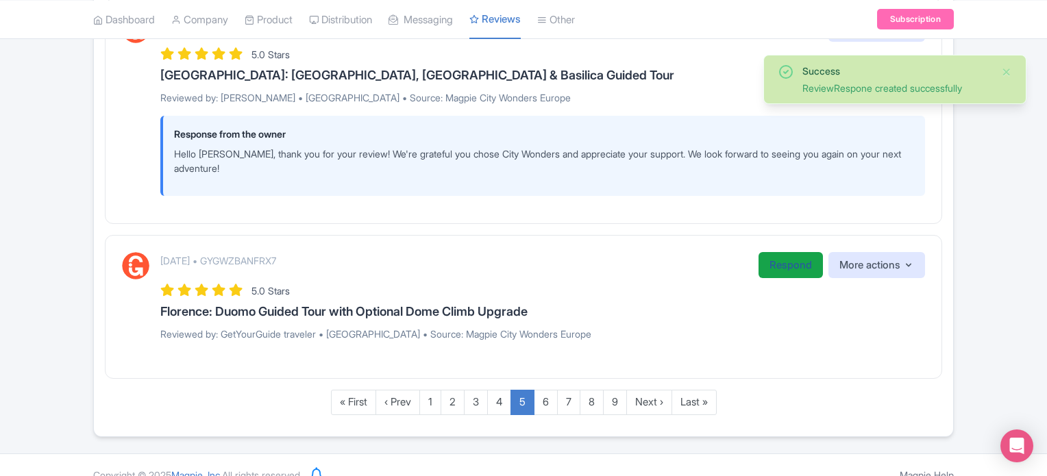
click at [767, 252] on link "Respond" at bounding box center [790, 265] width 64 height 27
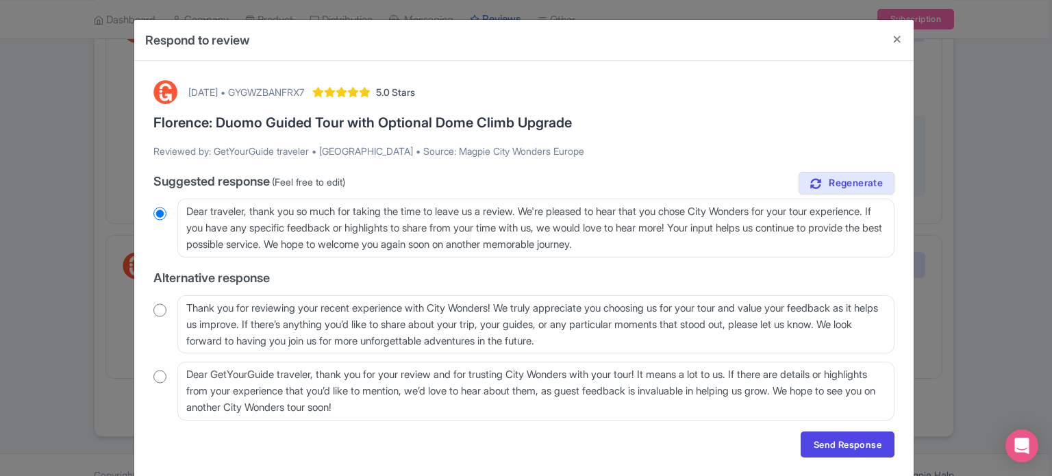
click at [159, 313] on input "radio" at bounding box center [159, 310] width 13 height 14
radio input "true"
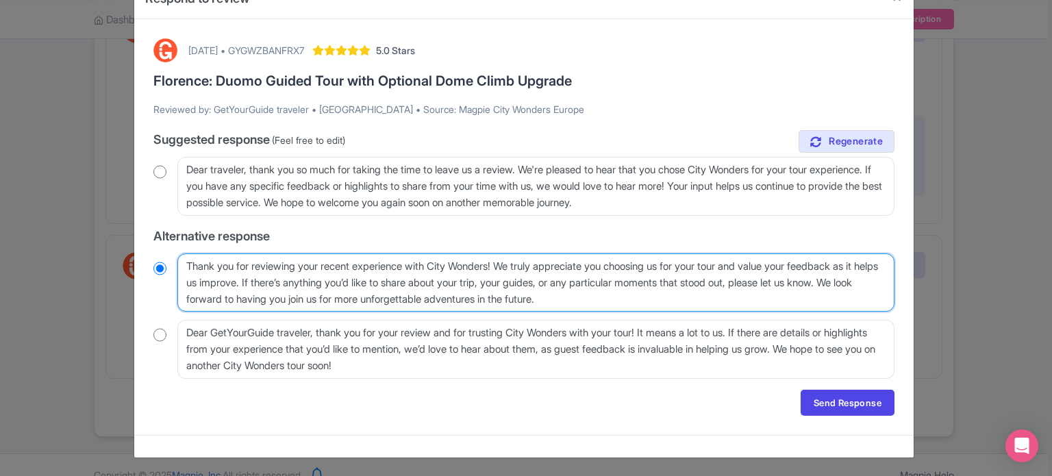
drag, startPoint x: 512, startPoint y: 264, endPoint x: 653, endPoint y: 273, distance: 141.4
click at [653, 273] on textarea "Thank you for reviewing your recent experience with City Wonders! We truly appr…" at bounding box center [535, 282] width 717 height 59
click at [704, 289] on textarea "Thank you for reviewing your recent experience with City Wonders! We truly appr…" at bounding box center [535, 282] width 717 height 59
drag, startPoint x: 295, startPoint y: 281, endPoint x: 214, endPoint y: 301, distance: 84.1
click at [214, 301] on textarea "Thank you for reviewing your recent experience with City Wonders! We truly appr…" at bounding box center [535, 282] width 717 height 59
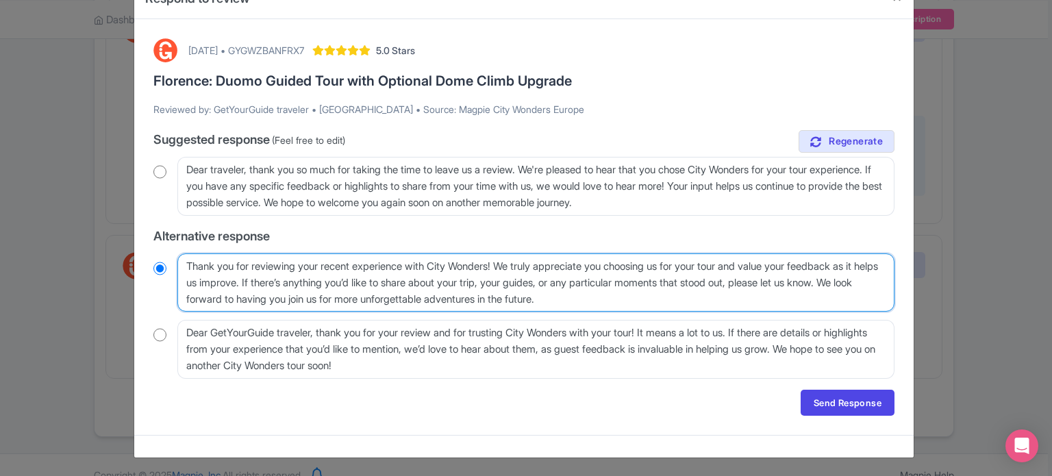
type textarea "Thank you for reviewing your recent experience with City Wonders! We truly appr…"
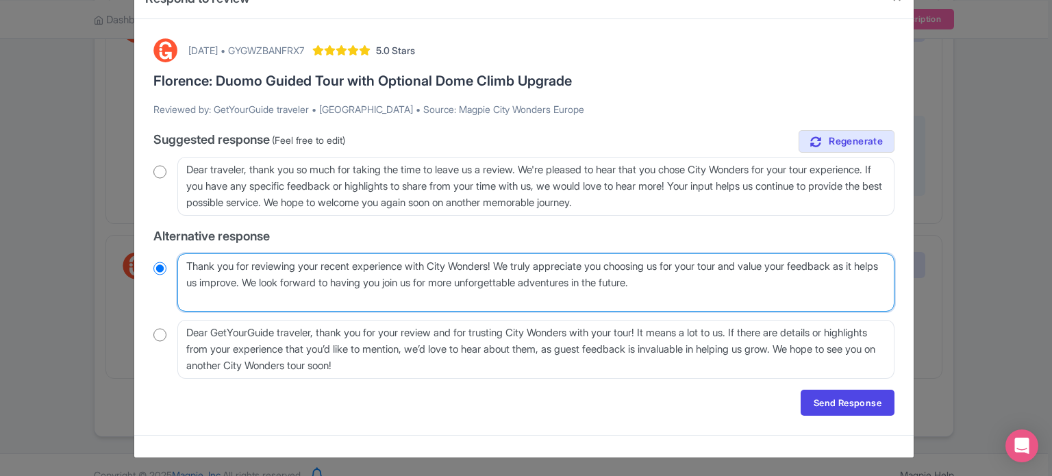
scroll to position [25, 0]
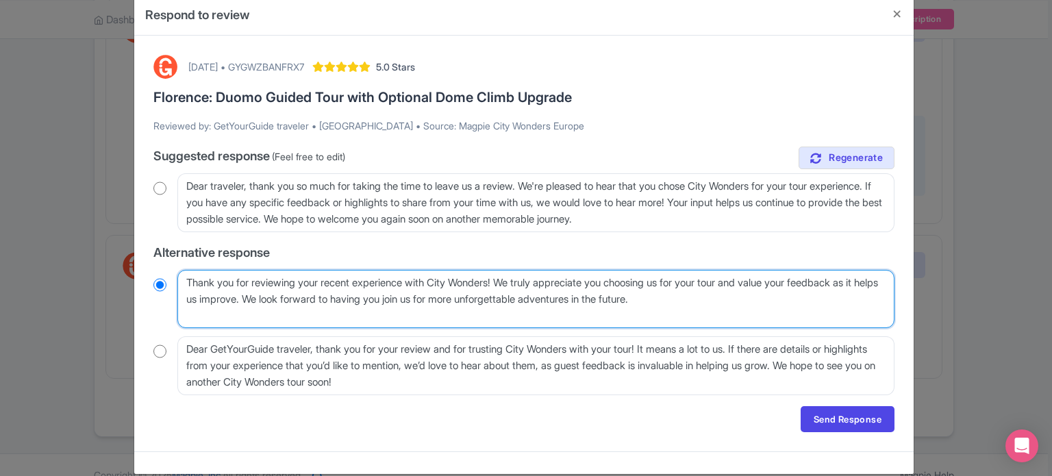
radio input "true"
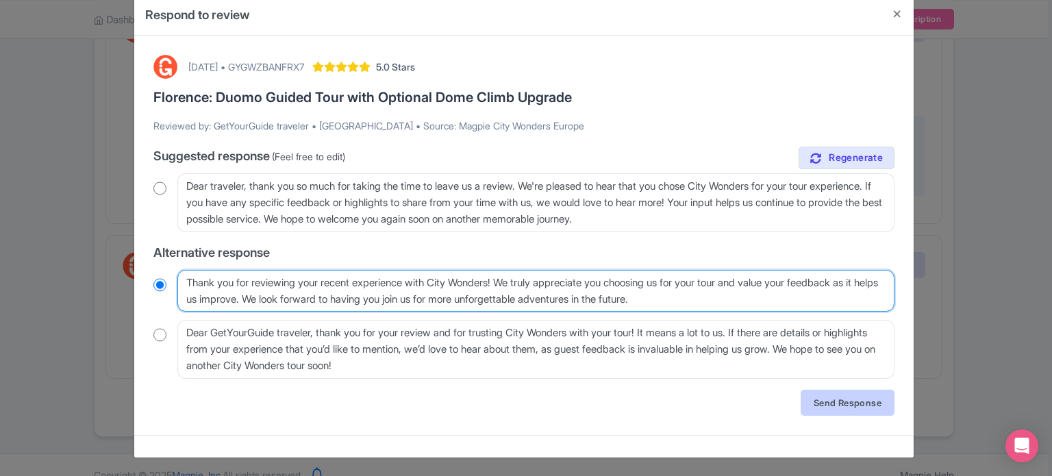
type textarea "Thank you for reviewing your recent experience with City Wonders! We truly appr…"
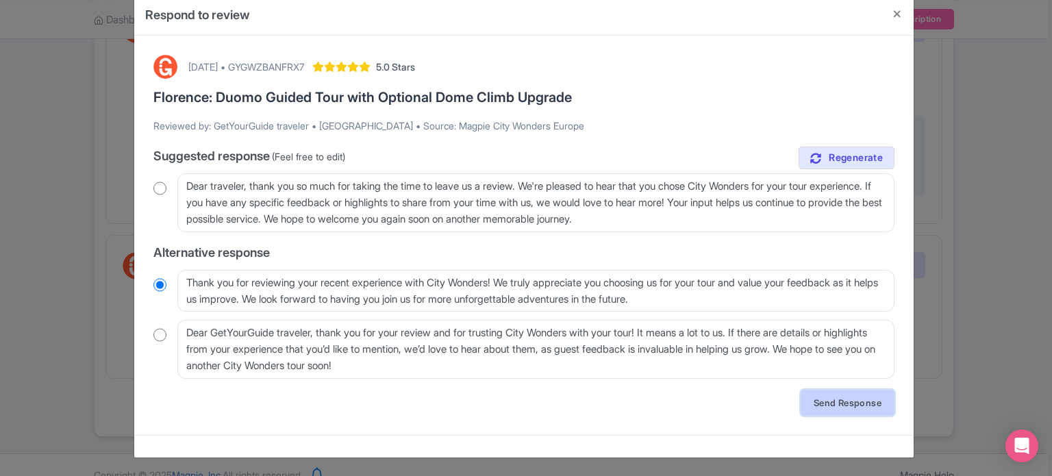
click at [829, 403] on link "Send Response" at bounding box center [848, 403] width 94 height 26
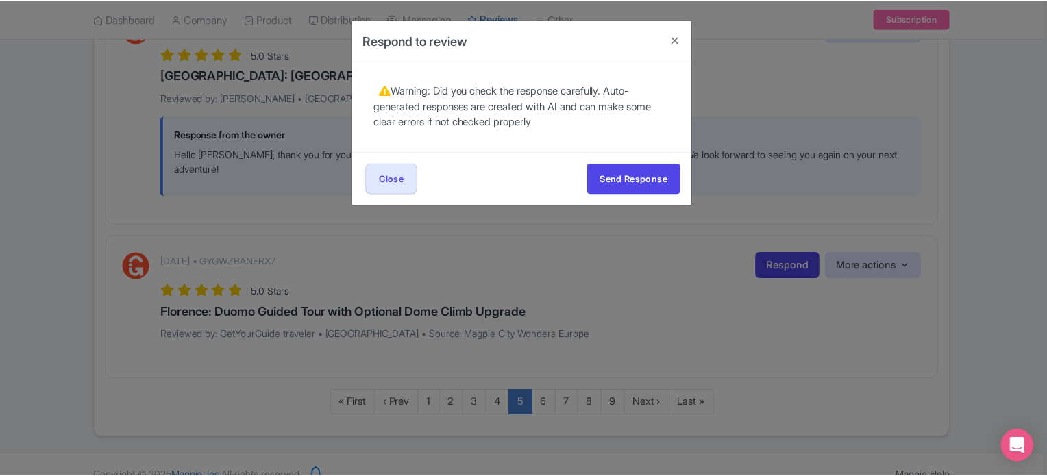
scroll to position [0, 0]
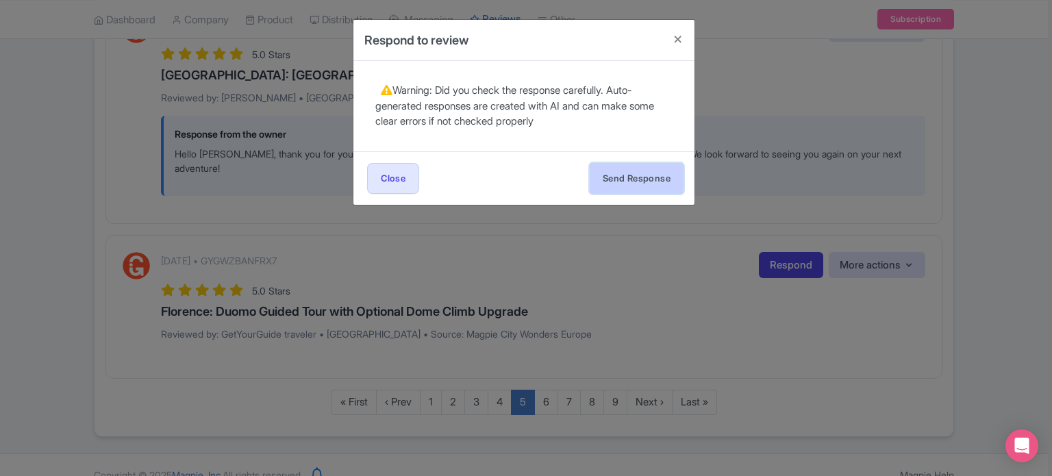
click at [619, 177] on button "Send Response" at bounding box center [637, 178] width 94 height 31
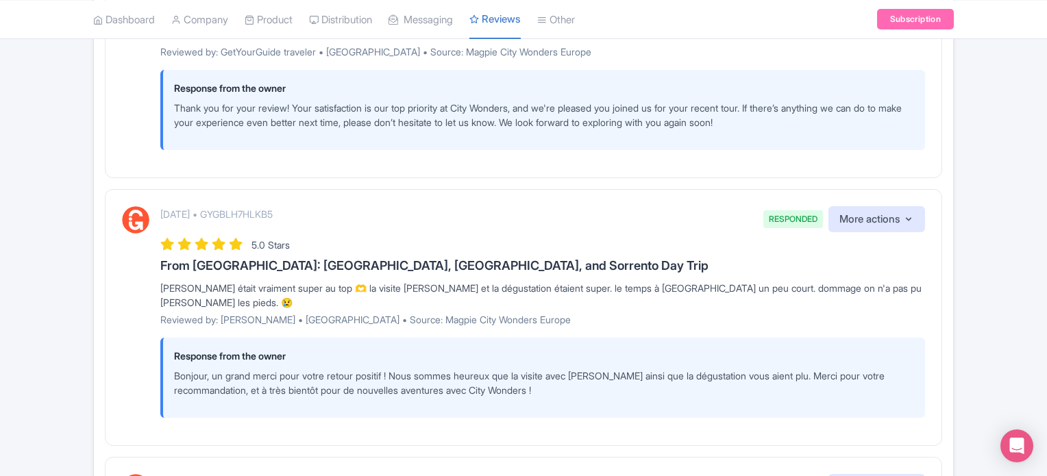
scroll to position [354, 0]
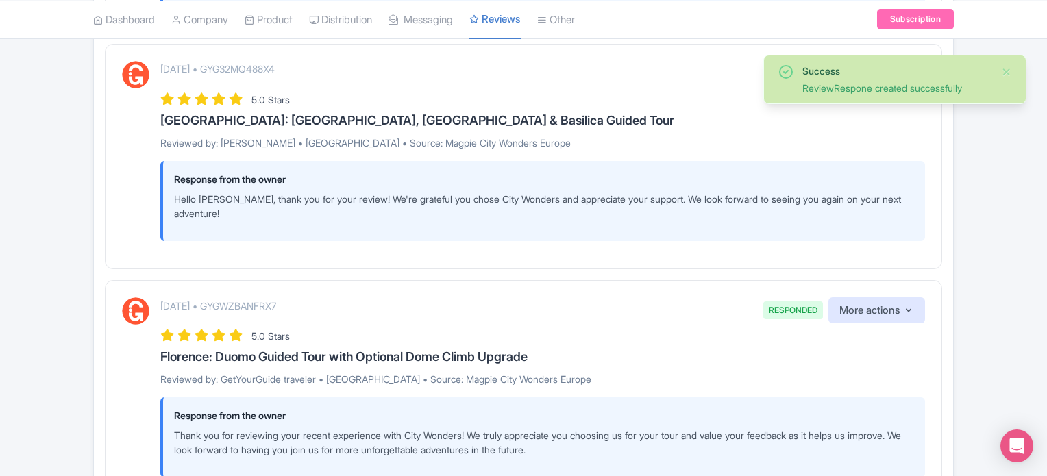
scroll to position [2444, 0]
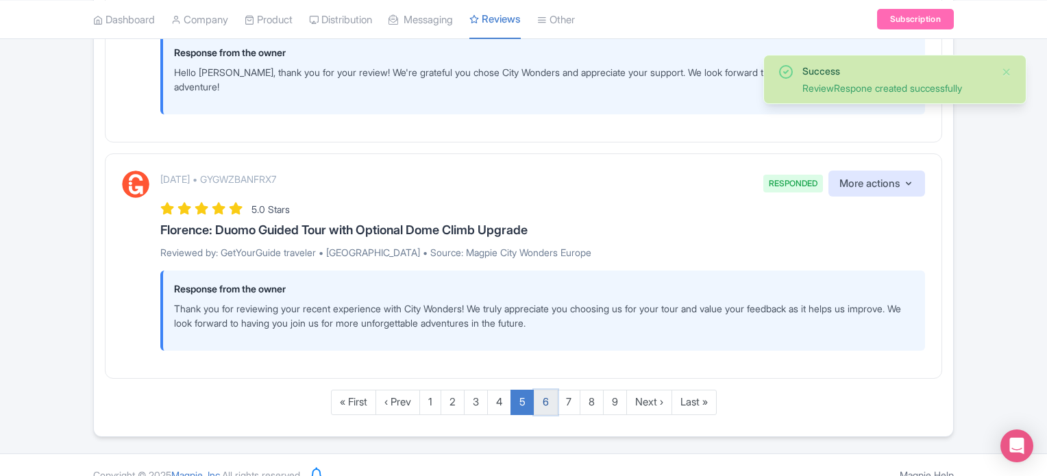
click at [541, 391] on link "6" at bounding box center [546, 402] width 24 height 25
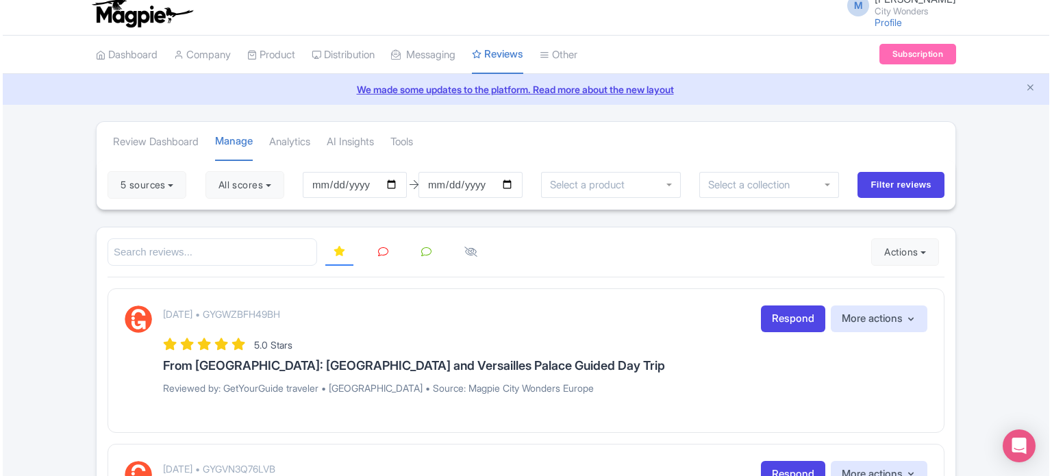
scroll to position [137, 0]
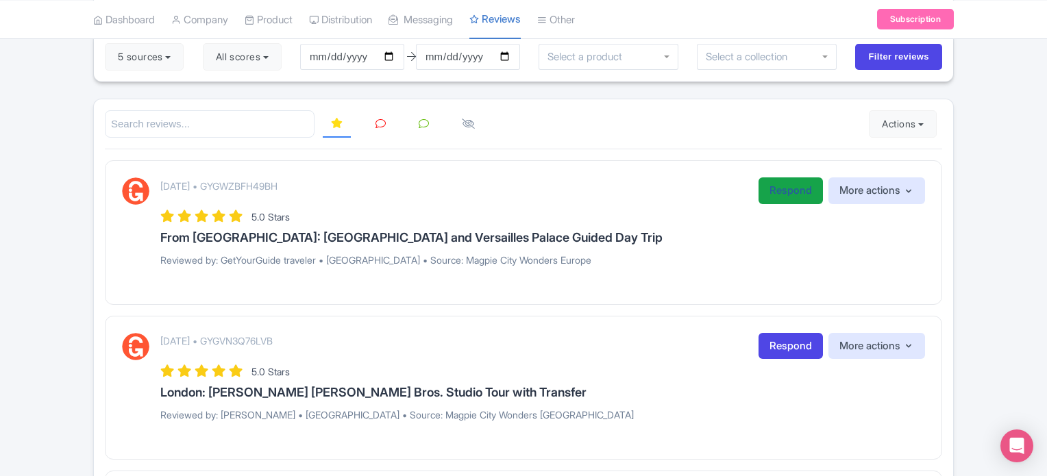
click at [788, 191] on link "Respond" at bounding box center [790, 190] width 64 height 27
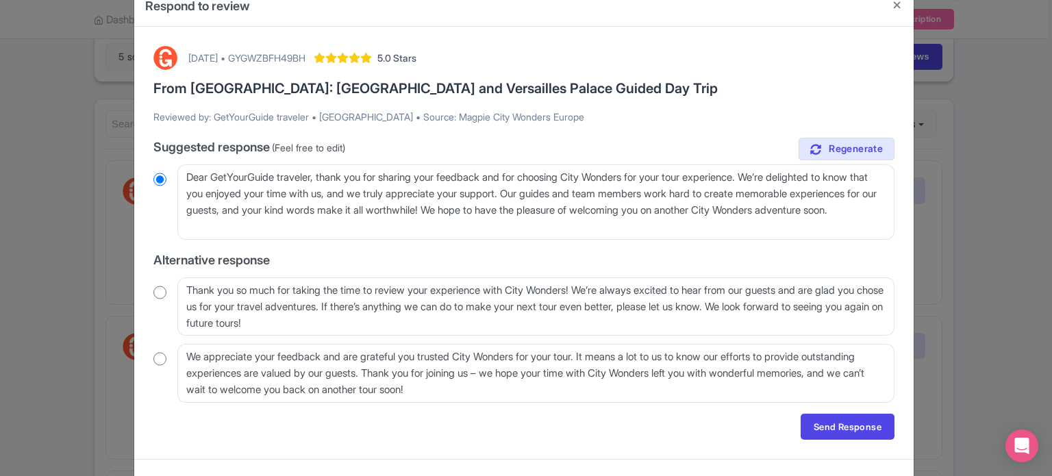
scroll to position [58, 0]
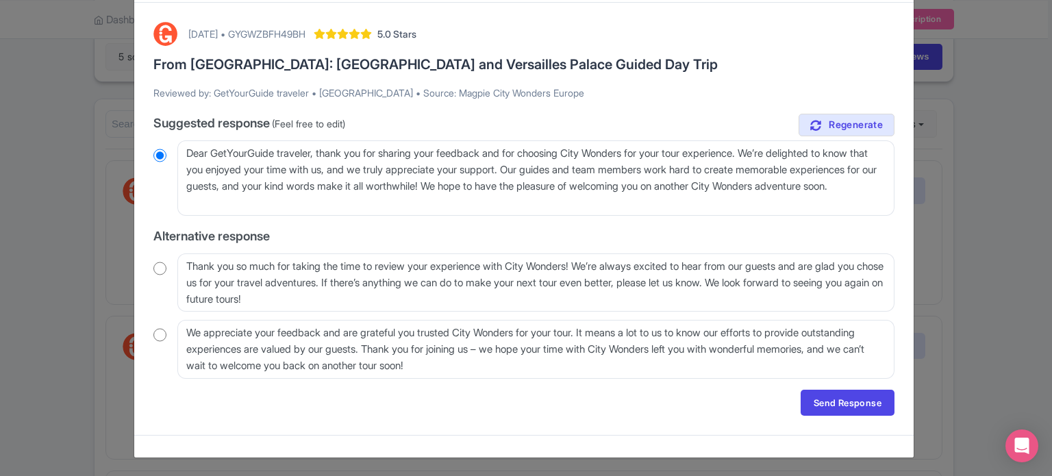
click at [159, 271] on input "radio" at bounding box center [159, 269] width 13 height 14
radio input "true"
click at [859, 402] on link "Send Response" at bounding box center [848, 403] width 94 height 26
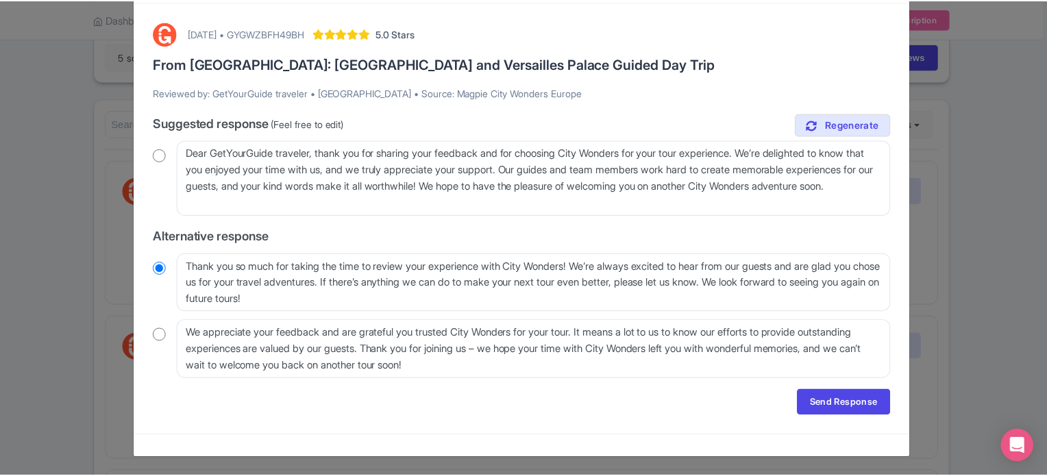
scroll to position [0, 0]
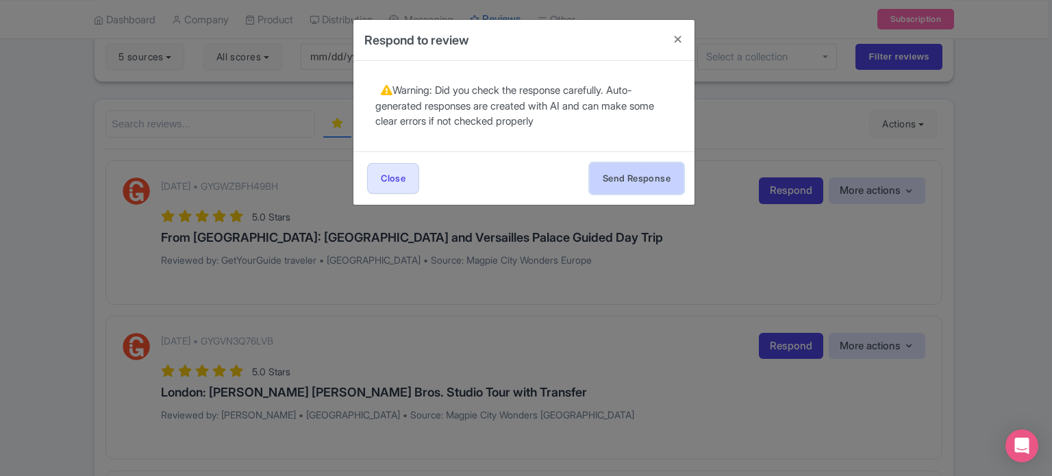
click at [640, 185] on button "Send Response" at bounding box center [637, 178] width 94 height 31
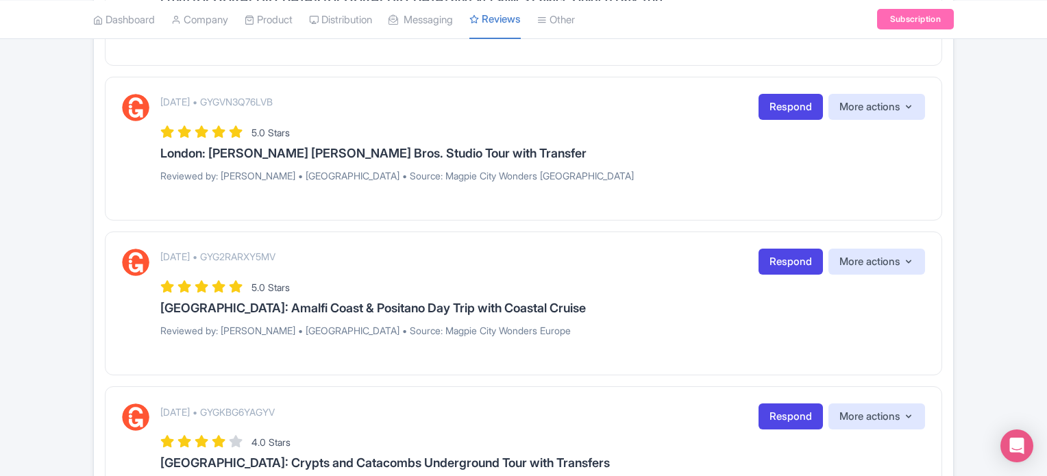
scroll to position [411, 0]
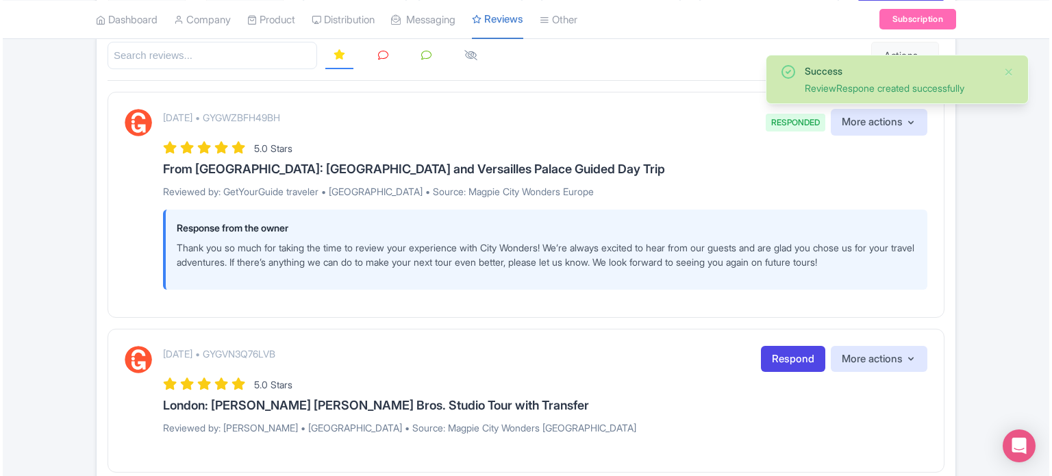
scroll to position [342, 0]
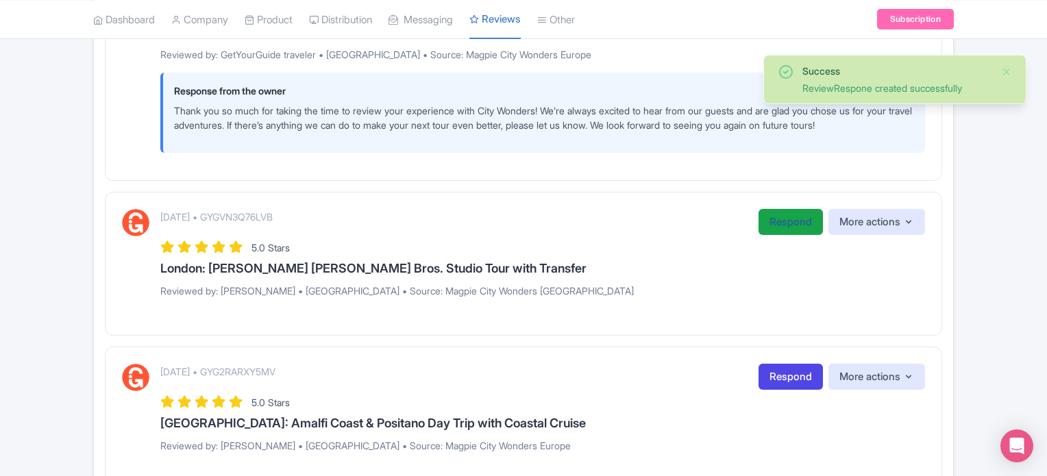
click at [766, 221] on link "Respond" at bounding box center [790, 222] width 64 height 27
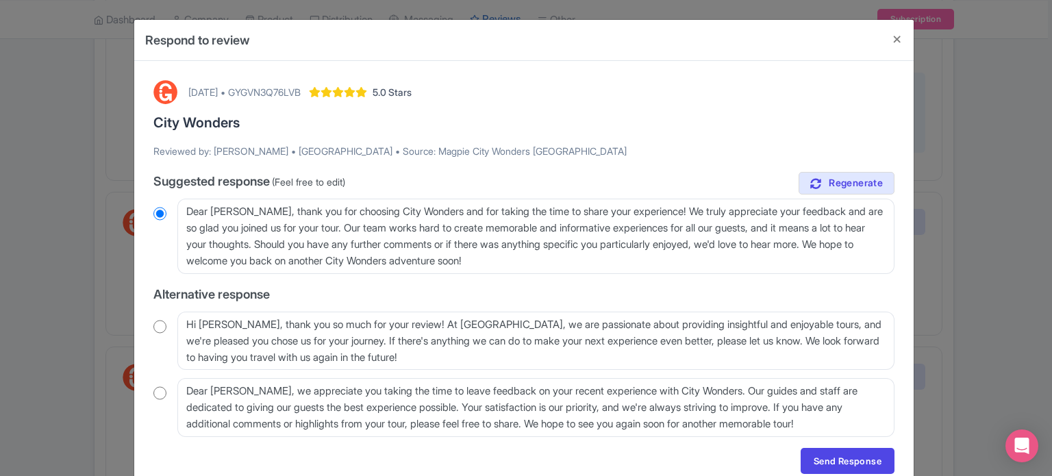
click at [160, 327] on input "radio" at bounding box center [159, 327] width 13 height 14
radio input "true"
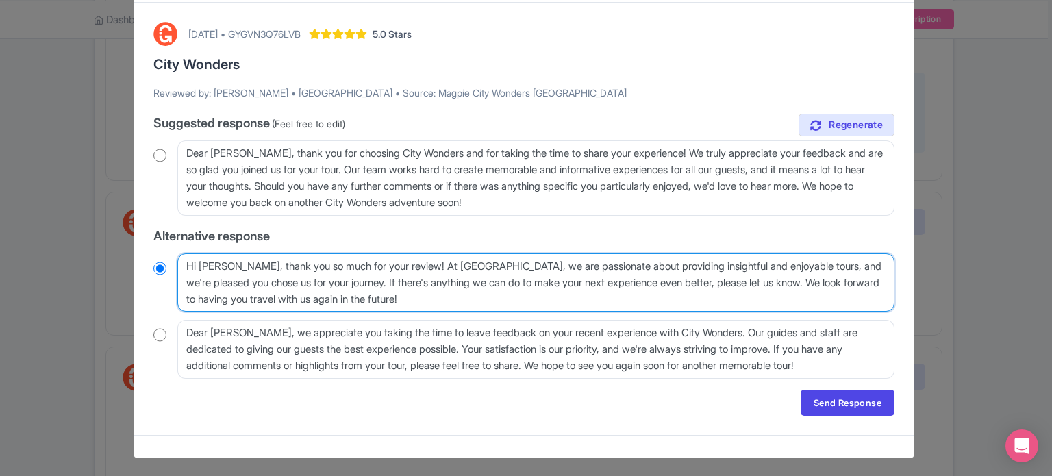
drag, startPoint x: 285, startPoint y: 290, endPoint x: 506, endPoint y: 303, distance: 221.7
click at [506, 303] on textarea "Hi Britney, thank you so much for your review! At City Wonders, we are passiona…" at bounding box center [535, 282] width 717 height 59
drag, startPoint x: 485, startPoint y: 301, endPoint x: 273, endPoint y: 253, distance: 217.2
click at [273, 253] on textarea "Hi Britney, thank you so much for your review! At City Wonders, we are passiona…" at bounding box center [535, 282] width 717 height 59
click at [460, 271] on textarea "Hi Britney, thank you so much for your review! At City Wonders, we are passiona…" at bounding box center [535, 282] width 717 height 59
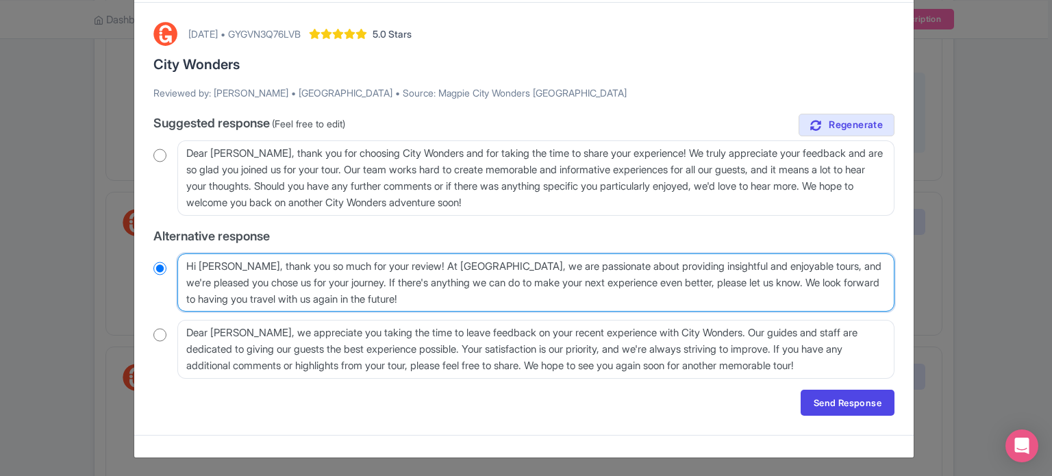
drag, startPoint x: 458, startPoint y: 278, endPoint x: 571, endPoint y: 291, distance: 113.8
click at [571, 291] on textarea "Hi Britney, thank you so much for your review! At City Wonders, we are passiona…" at bounding box center [535, 282] width 717 height 59
click at [573, 299] on textarea "Hi Britney, thank you so much for your review! At City Wonders, we are passiona…" at bounding box center [535, 282] width 717 height 59
drag, startPoint x: 410, startPoint y: 262, endPoint x: 814, endPoint y: 286, distance: 404.2
click at [814, 286] on textarea "Hi Britney, thank you so much for your review! At City Wonders, we are passiona…" at bounding box center [535, 282] width 717 height 59
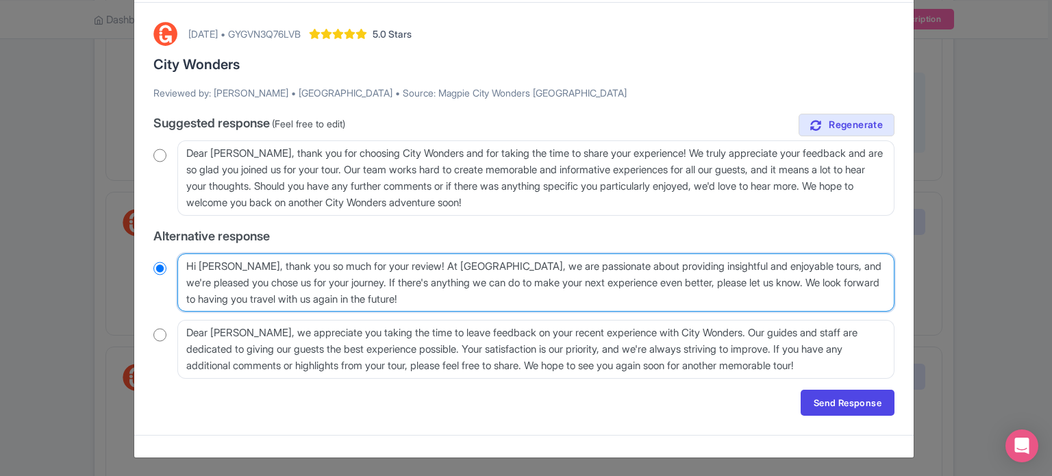
type textarea "Hi Britney, thank you so much for your review! We look forward to having you tr…"
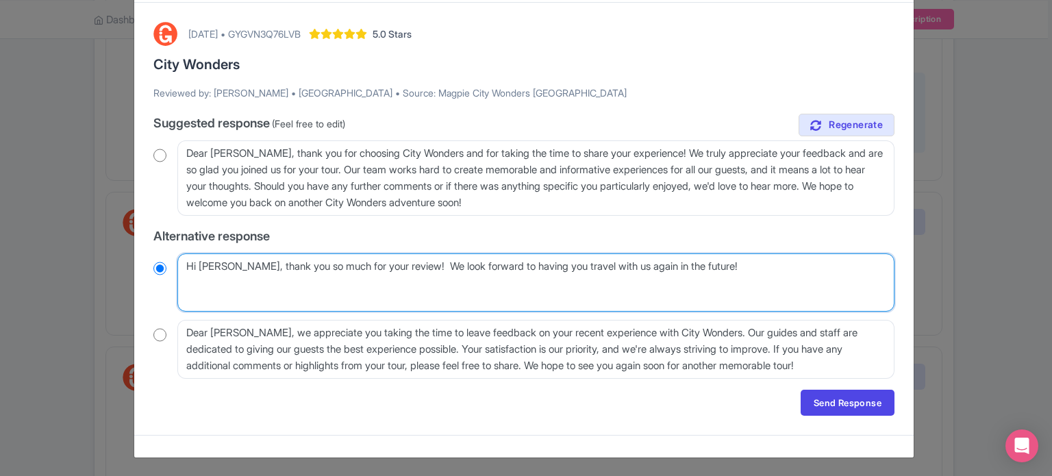
scroll to position [42, 0]
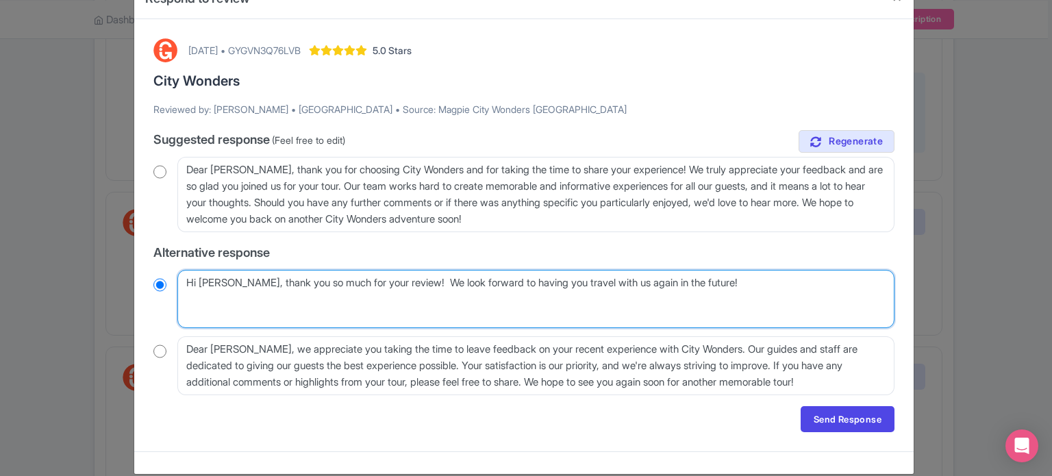
radio input "true"
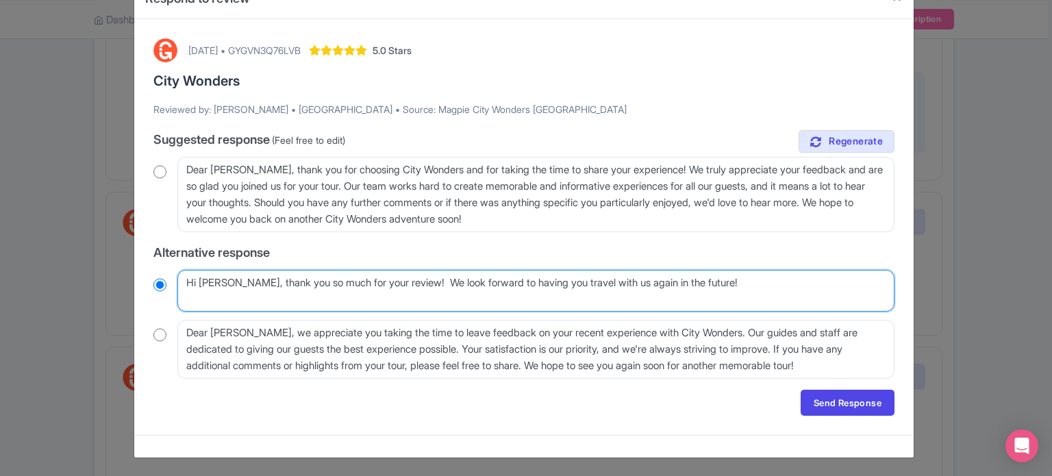
type textarea "Hi [PERSON_NAME], thank you so much for your review! We look forward to having …"
radio input "true"
type textarea "Hi [PERSON_NAME], thank you so much for your review! We look forward to having …"
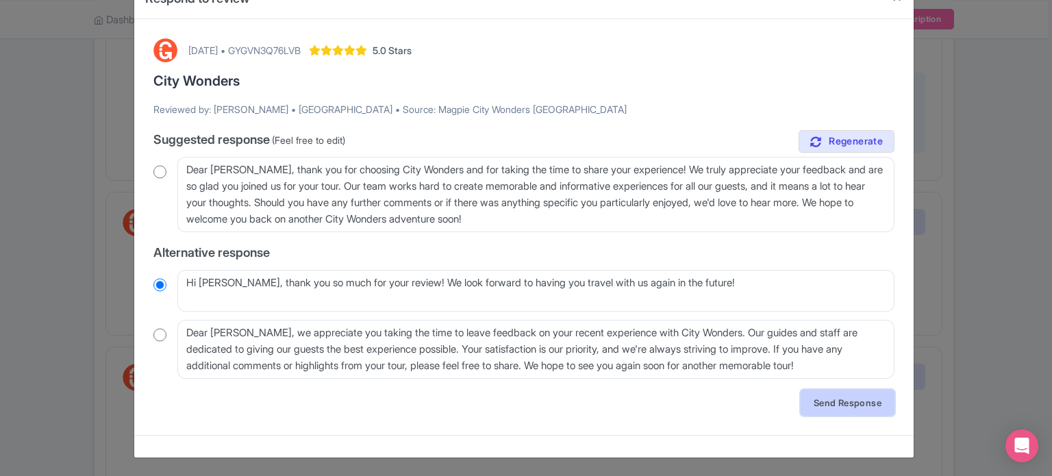
click at [869, 399] on link "Send Response" at bounding box center [848, 403] width 94 height 26
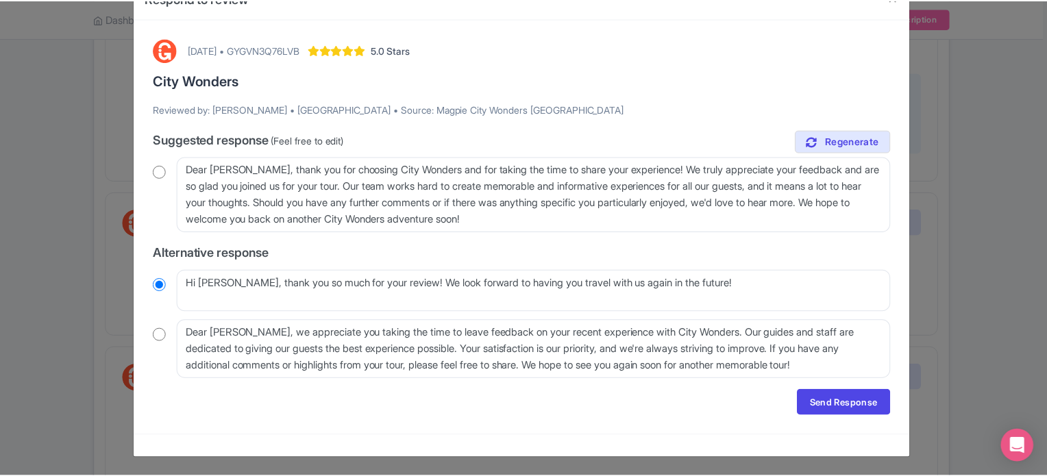
scroll to position [0, 0]
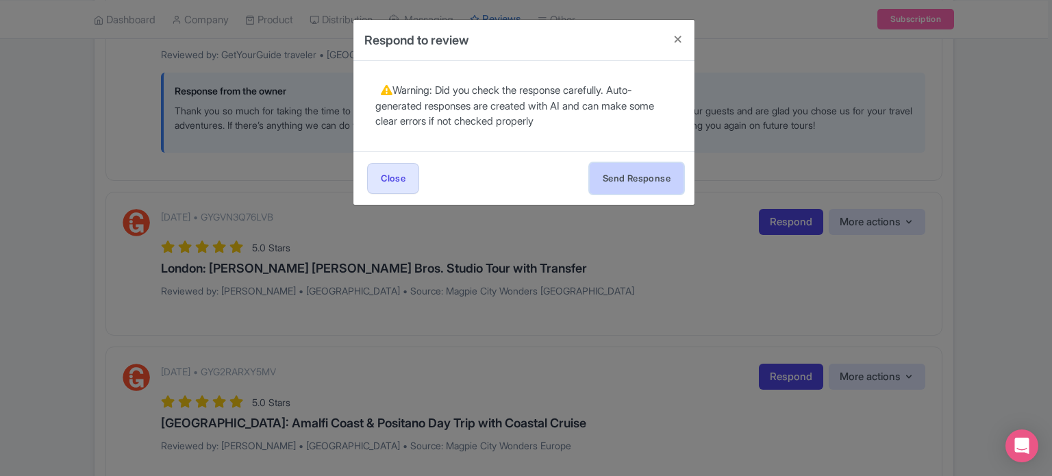
click at [633, 178] on button "Send Response" at bounding box center [637, 178] width 94 height 31
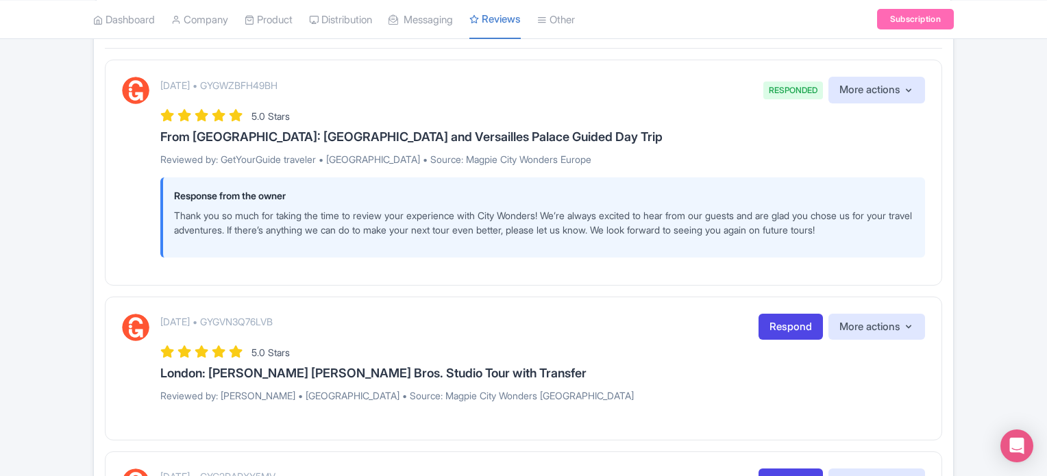
scroll to position [411, 0]
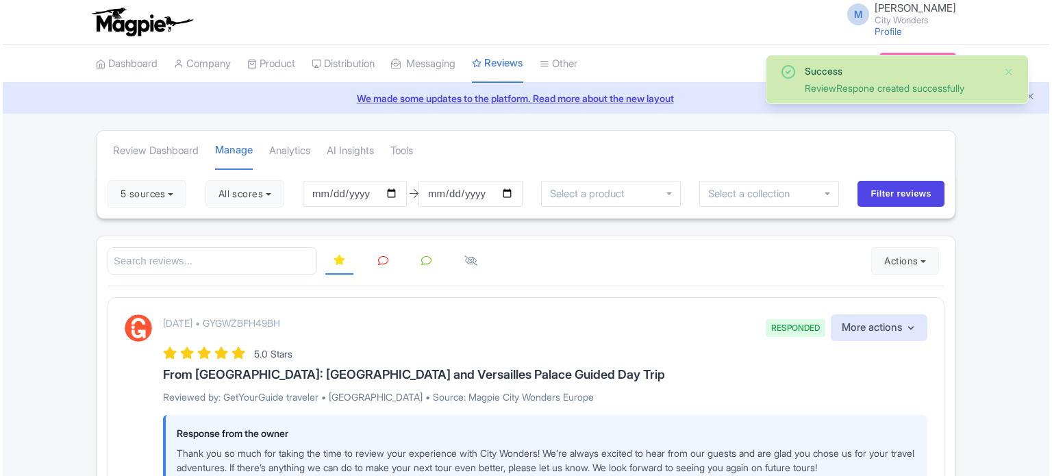
scroll to position [616, 0]
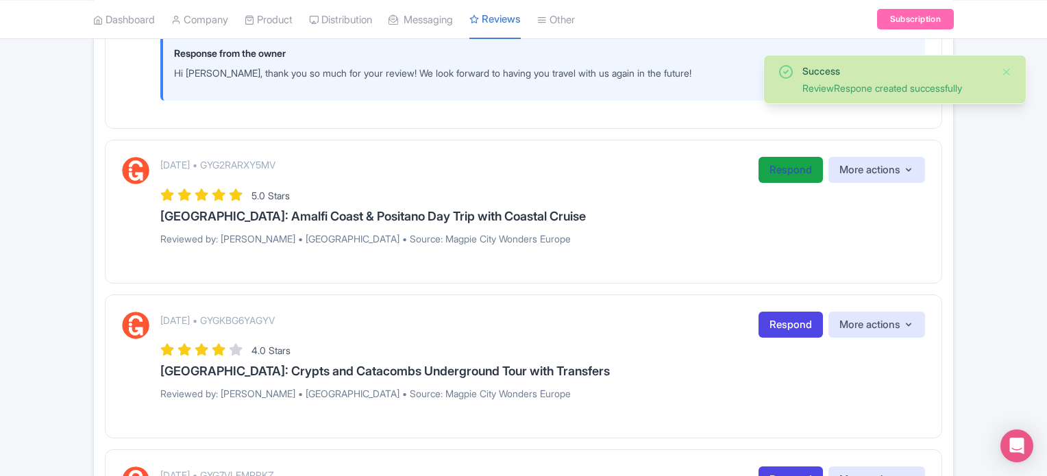
click at [778, 171] on link "Respond" at bounding box center [790, 170] width 64 height 27
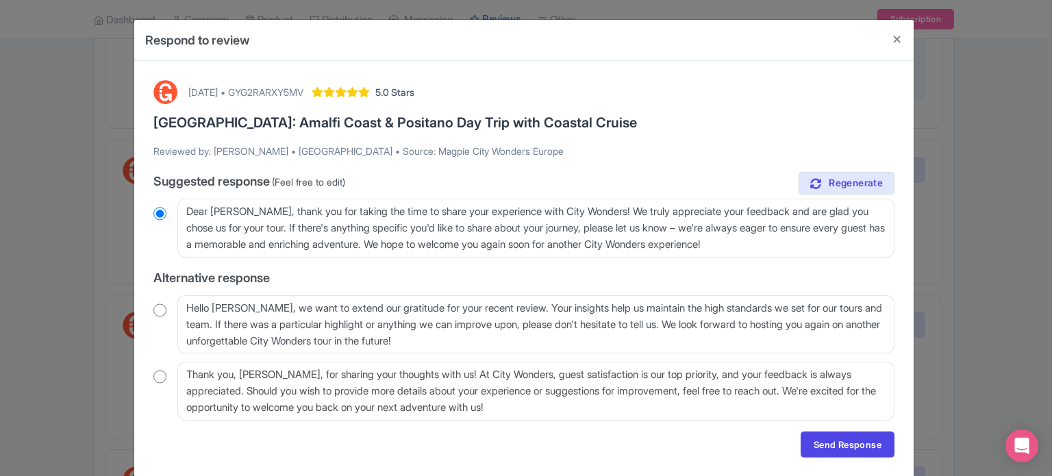
click at [158, 309] on input "radio" at bounding box center [159, 310] width 13 height 14
radio input "true"
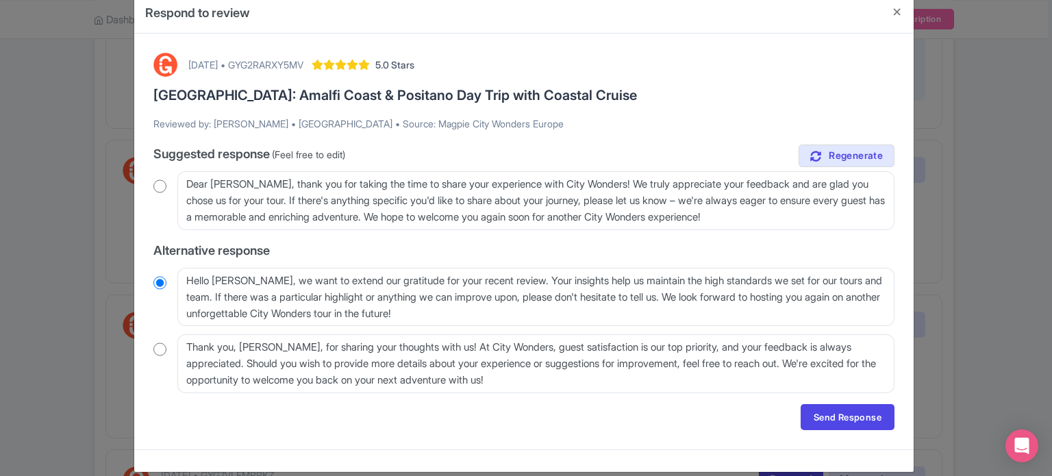
scroll to position [42, 0]
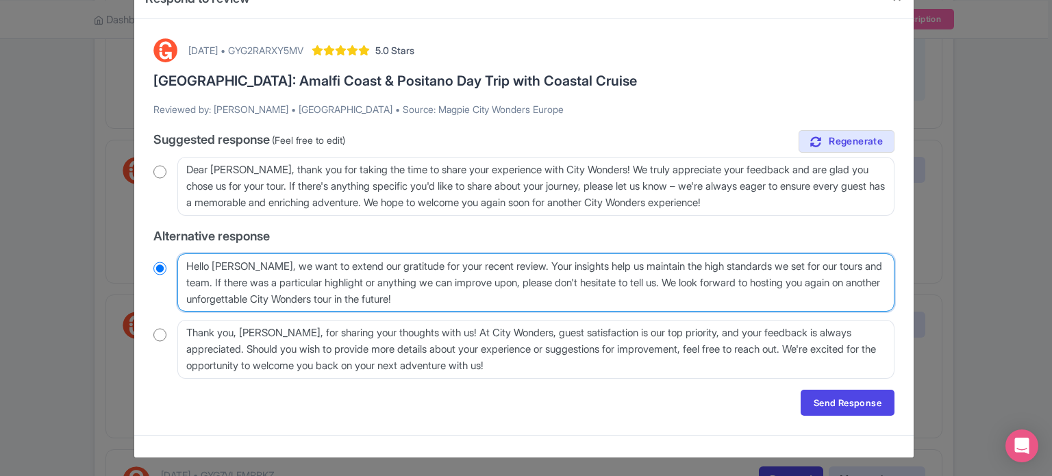
drag, startPoint x: 505, startPoint y: 264, endPoint x: 695, endPoint y: 278, distance: 190.2
click at [695, 278] on textarea "Hello [PERSON_NAME], we want to extend our gratitude for your recent review. Yo…" at bounding box center [535, 282] width 717 height 59
click at [705, 288] on textarea "Hello [PERSON_NAME], we want to extend our gratitude for your recent review. Yo…" at bounding box center [535, 282] width 717 height 59
drag, startPoint x: 690, startPoint y: 276, endPoint x: 506, endPoint y: 269, distance: 185.1
click at [506, 269] on textarea "Hello [PERSON_NAME], we want to extend our gratitude for your recent review. Yo…" at bounding box center [535, 282] width 717 height 59
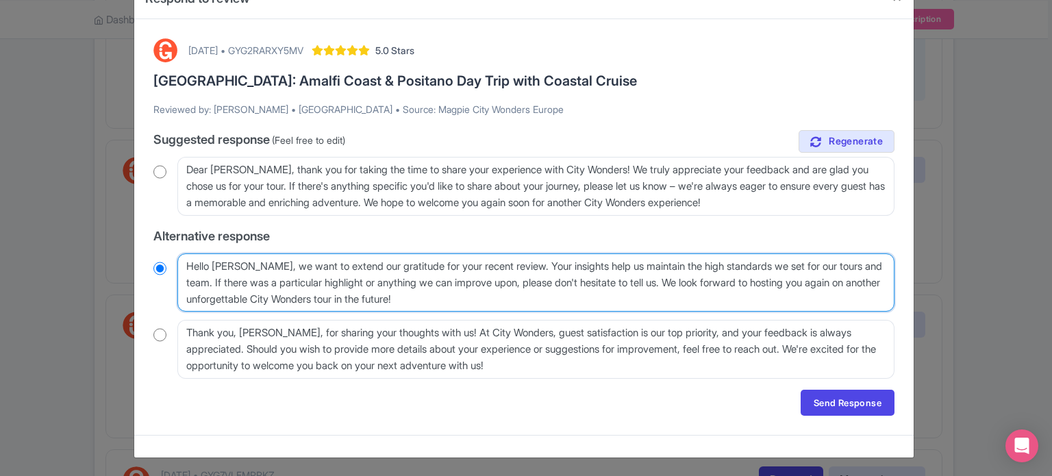
click at [699, 284] on textarea "Hello [PERSON_NAME], we want to extend our gratitude for your recent review. Yo…" at bounding box center [535, 282] width 717 height 59
drag, startPoint x: 690, startPoint y: 284, endPoint x: 507, endPoint y: 268, distance: 184.2
click at [507, 268] on textarea "Hello [PERSON_NAME], we want to extend our gratitude for your recent review. Yo…" at bounding box center [535, 282] width 717 height 59
type textarea "Hello [PERSON_NAME], we want to extend our gratitude for your recent review. We…"
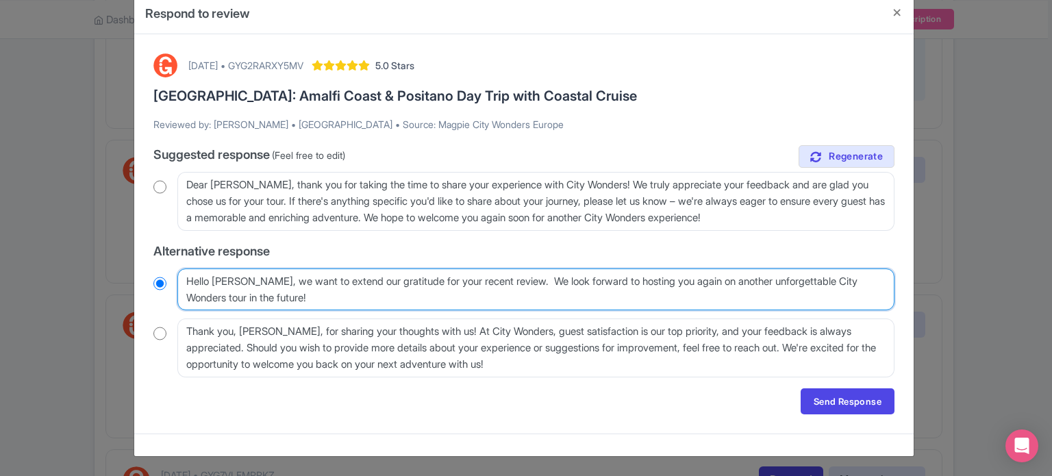
scroll to position [25, 0]
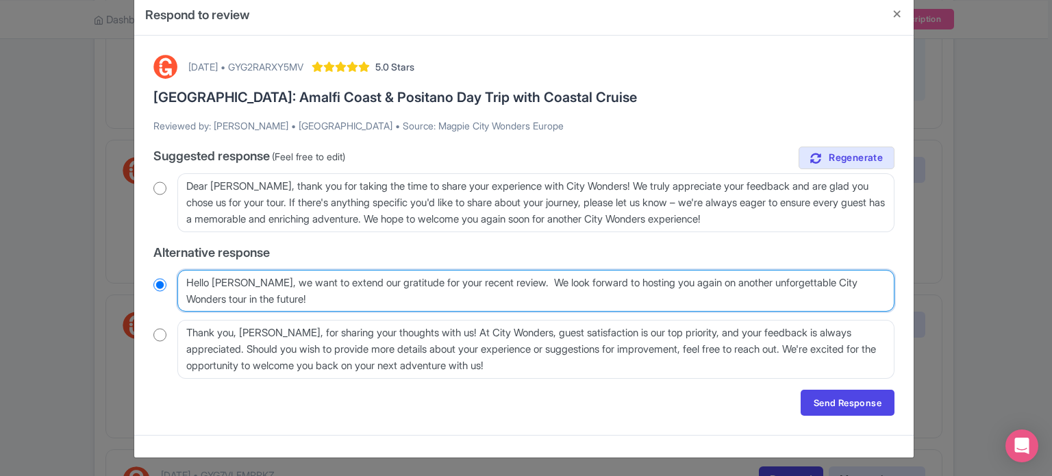
radio input "true"
type textarea "Hello [PERSON_NAME], we want to extend our gratitude for your recent review. We…"
radio input "true"
type textarea "Hello [PERSON_NAME], we want to extend our gratitude for your recent review. We…"
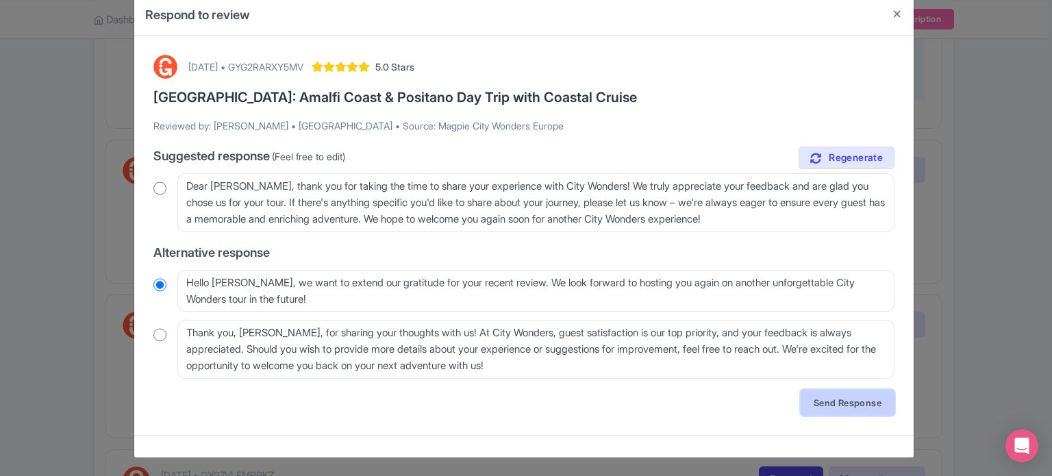
click at [839, 409] on link "Send Response" at bounding box center [848, 403] width 94 height 26
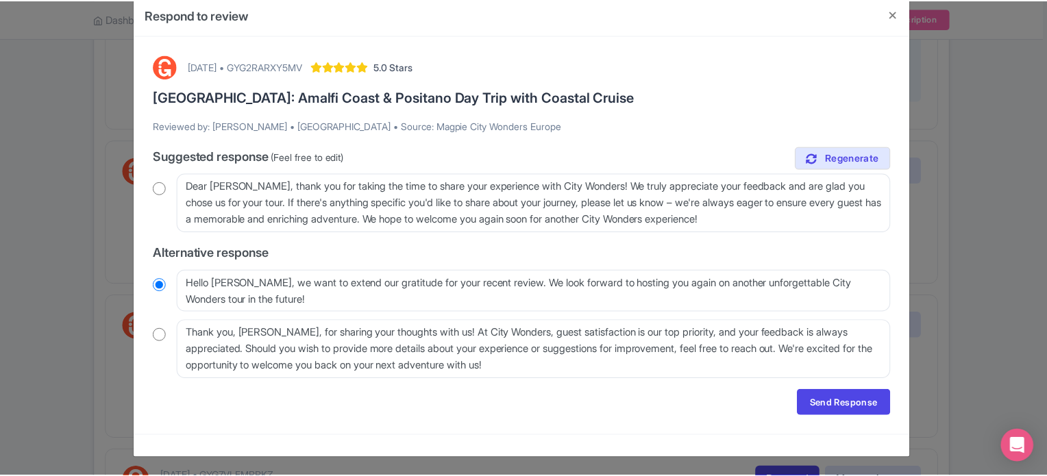
scroll to position [0, 0]
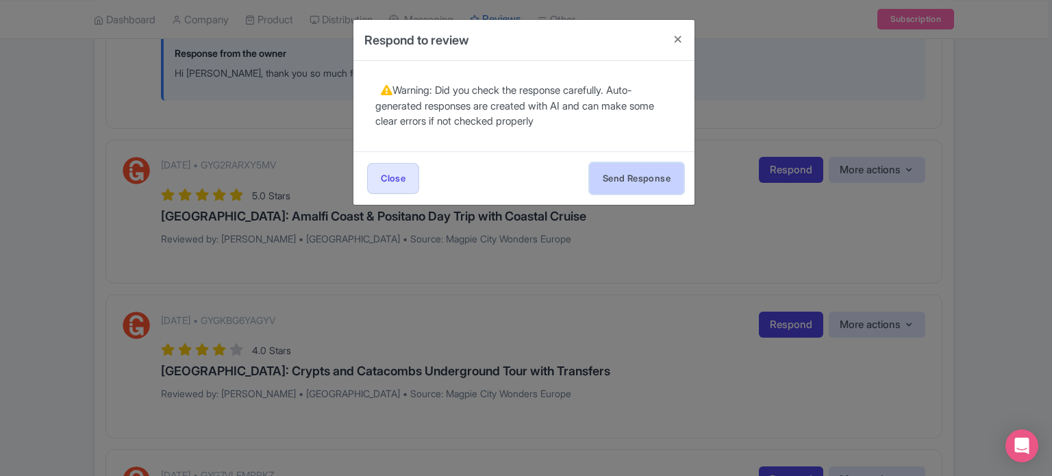
click at [646, 182] on button "Send Response" at bounding box center [637, 178] width 94 height 31
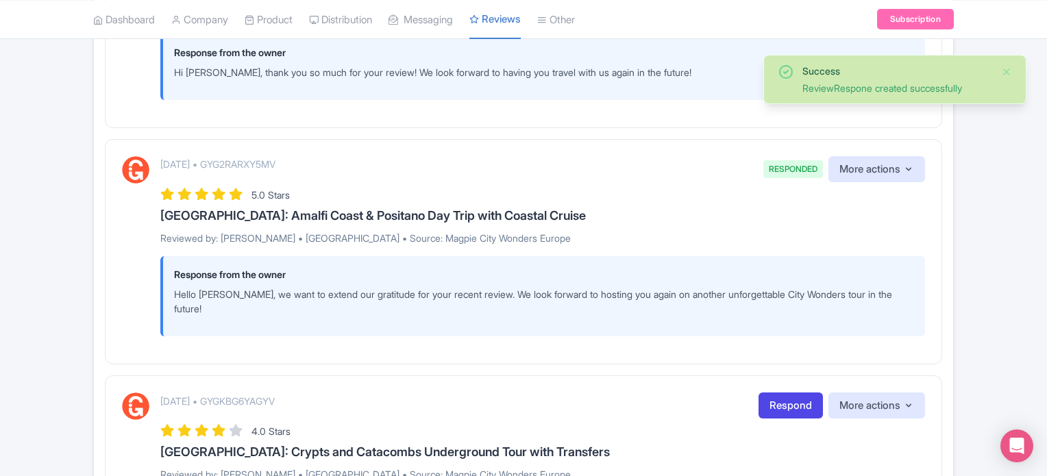
scroll to position [616, 0]
